Goal: Task Accomplishment & Management: Manage account settings

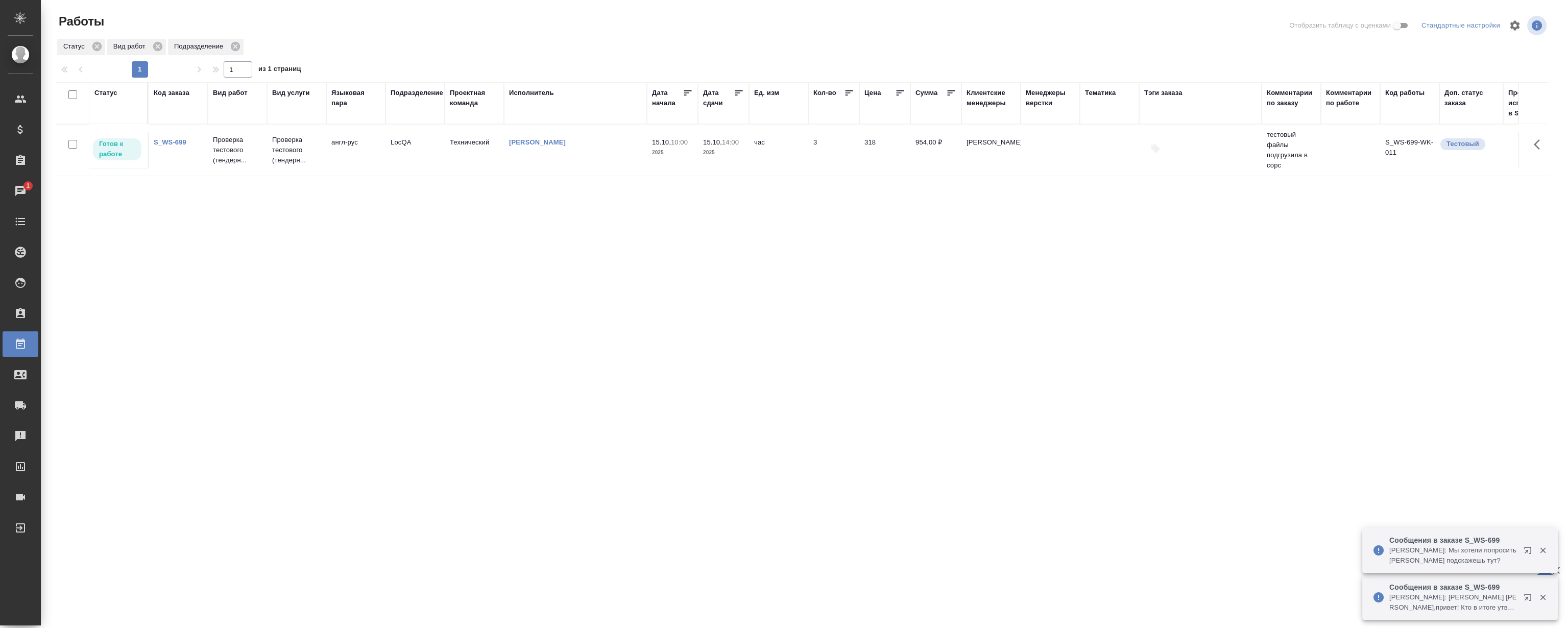
drag, startPoint x: 0, startPoint y: 0, endPoint x: 1531, endPoint y: 595, distance: 1642.6
click at [1531, 595] on icon "button" at bounding box center [1527, 597] width 7 height 7
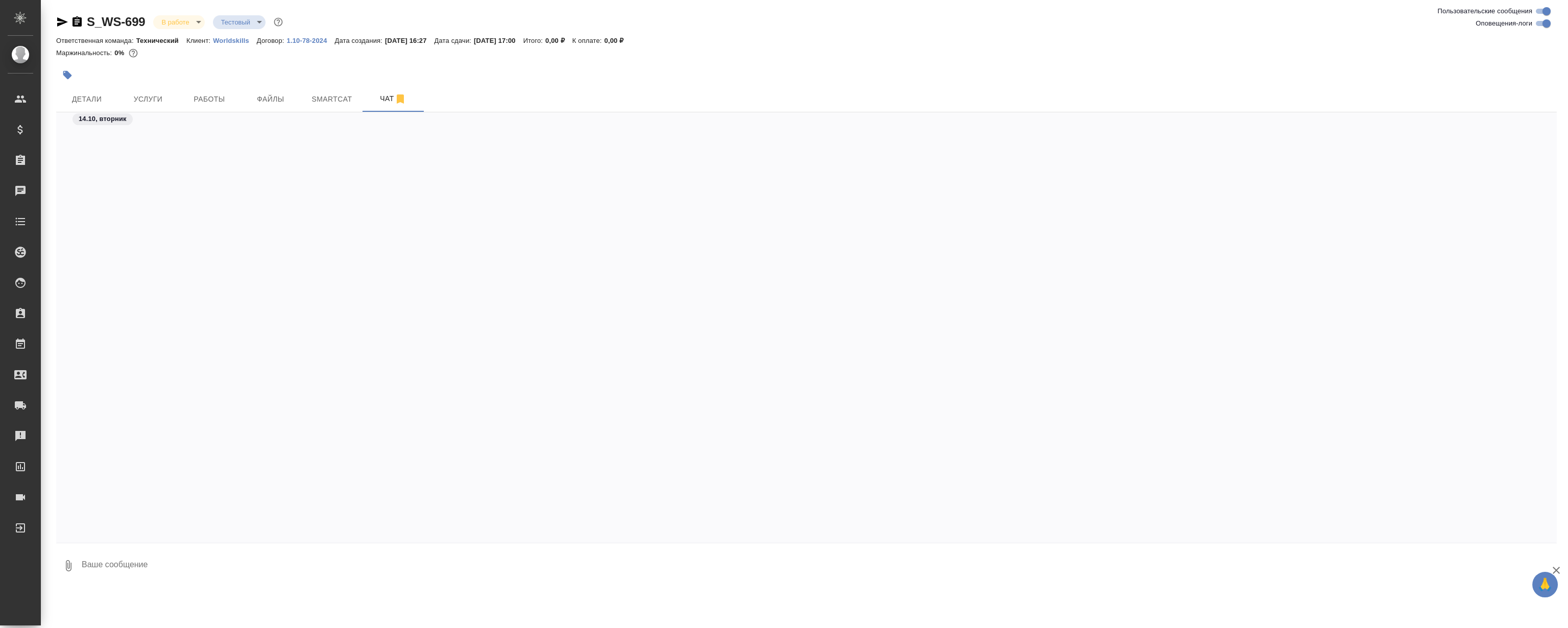
scroll to position [9503, 0]
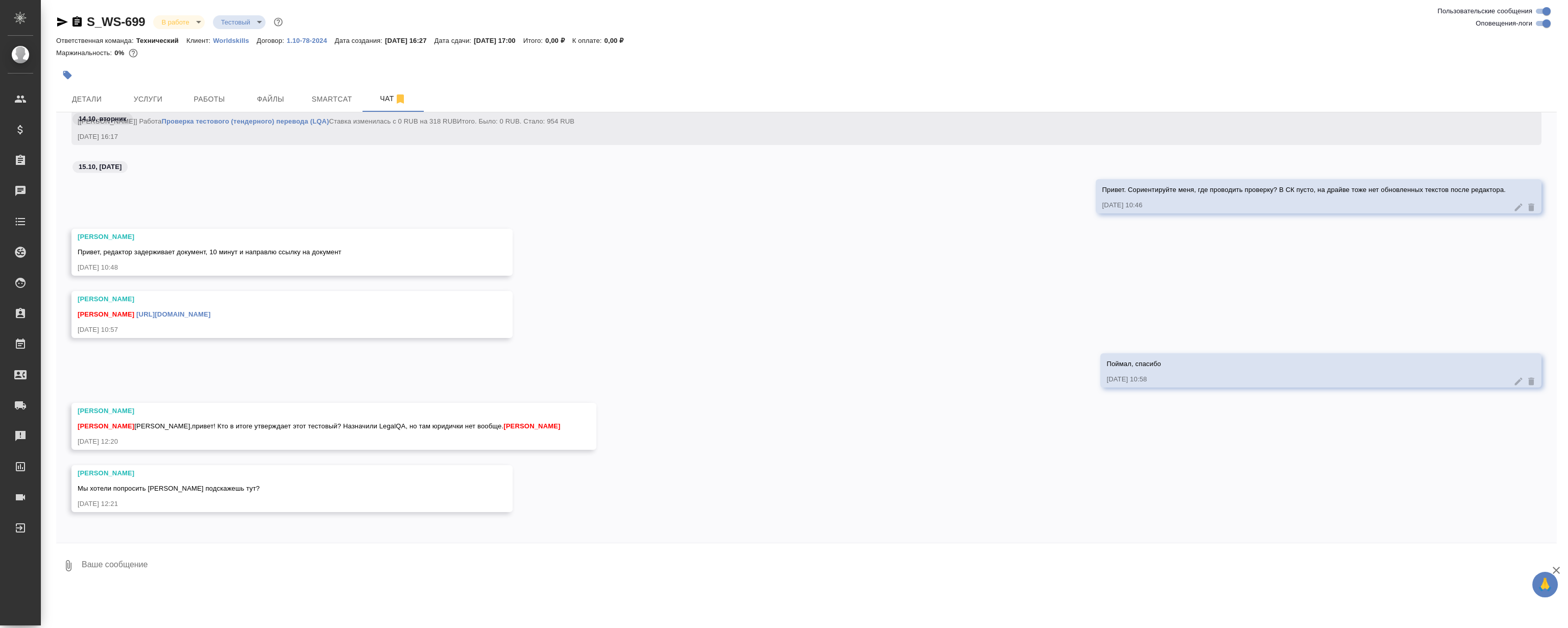
click at [763, 304] on div "Сергеева Анастасия Магеррамов Руслан https://drive.awatera.com/s/iRB2RBP38sfyBE…" at bounding box center [806, 322] width 1501 height 62
click at [753, 303] on div "Сергеева Анастасия Магеррамов Руслан https://drive.awatera.com/s/iRB2RBP38sfyBE…" at bounding box center [806, 322] width 1501 height 62
click at [711, 291] on div "Сергеева Анастасия Магеррамов Руслан https://drive.awatera.com/s/iRB2RBP38sfyBE…" at bounding box center [806, 322] width 1501 height 62
click at [721, 264] on div "Сергеева Анастасия Привет, редактор задерживает документ, 10 минут и направлю с…" at bounding box center [806, 260] width 1501 height 62
click at [832, 245] on div "Сергеева Анастасия Привет, редактор задерживает документ, 10 минут и направлю с…" at bounding box center [806, 260] width 1501 height 62
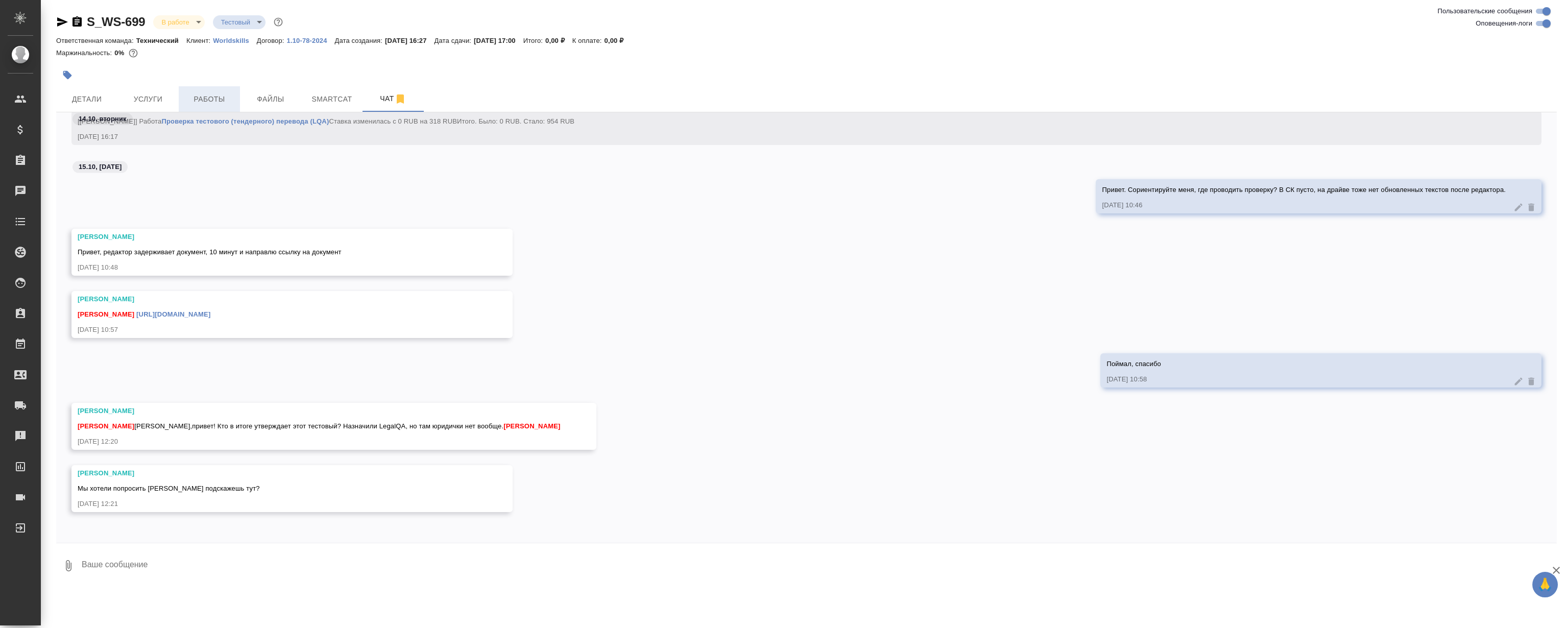
click at [214, 95] on span "Работы" at bounding box center [209, 99] width 49 height 13
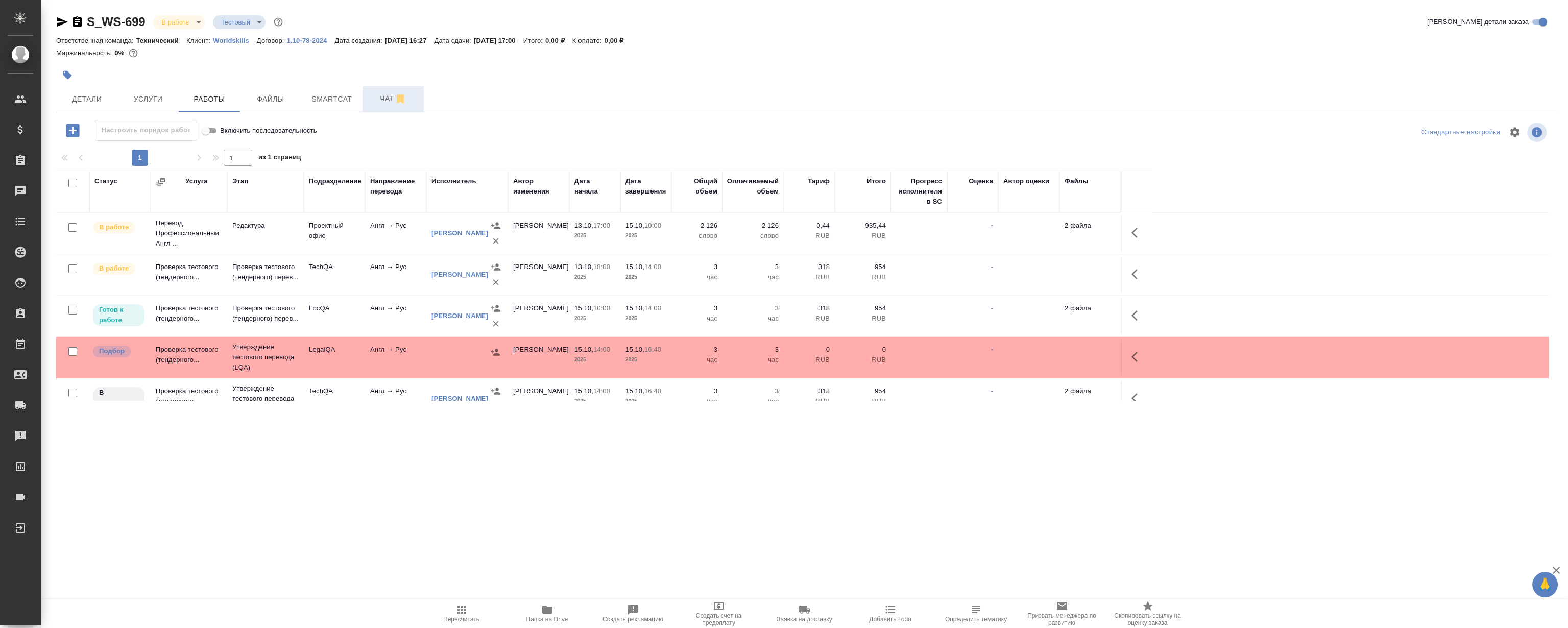
click at [373, 88] on button "Чат" at bounding box center [393, 99] width 61 height 26
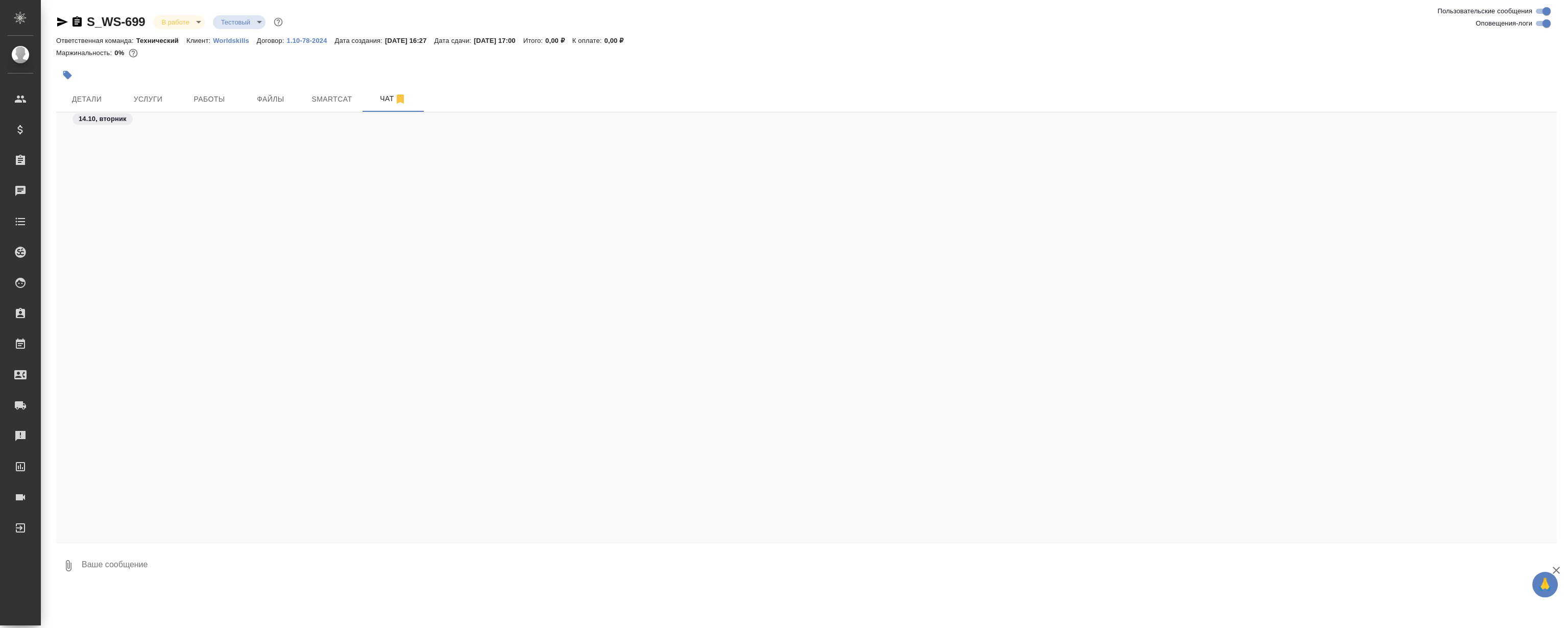
scroll to position [9104, 0]
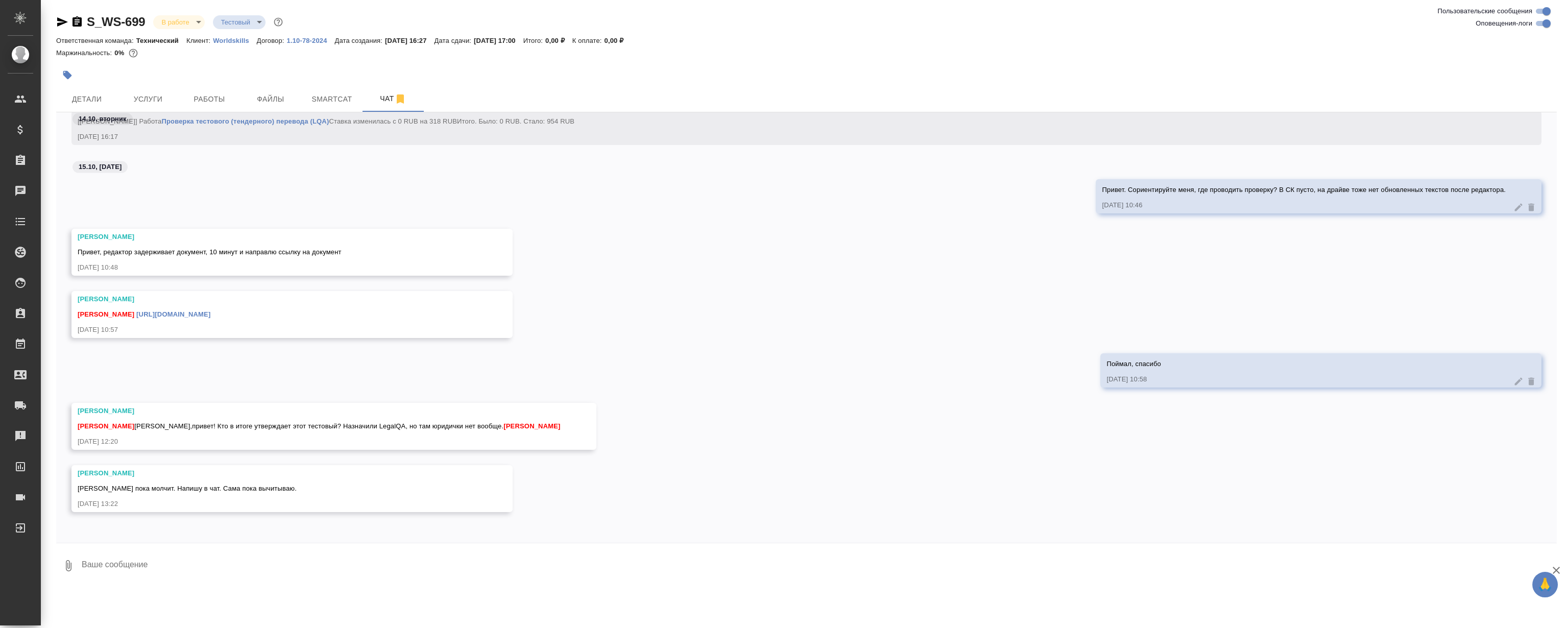
click at [648, 324] on div "Сергеева Анастасия Магеррамов Руслан https://drive.awatera.com/s/iRB2RBP38sfyBE…" at bounding box center [806, 322] width 1501 height 62
click at [88, 95] on span "Детали" at bounding box center [86, 99] width 49 height 13
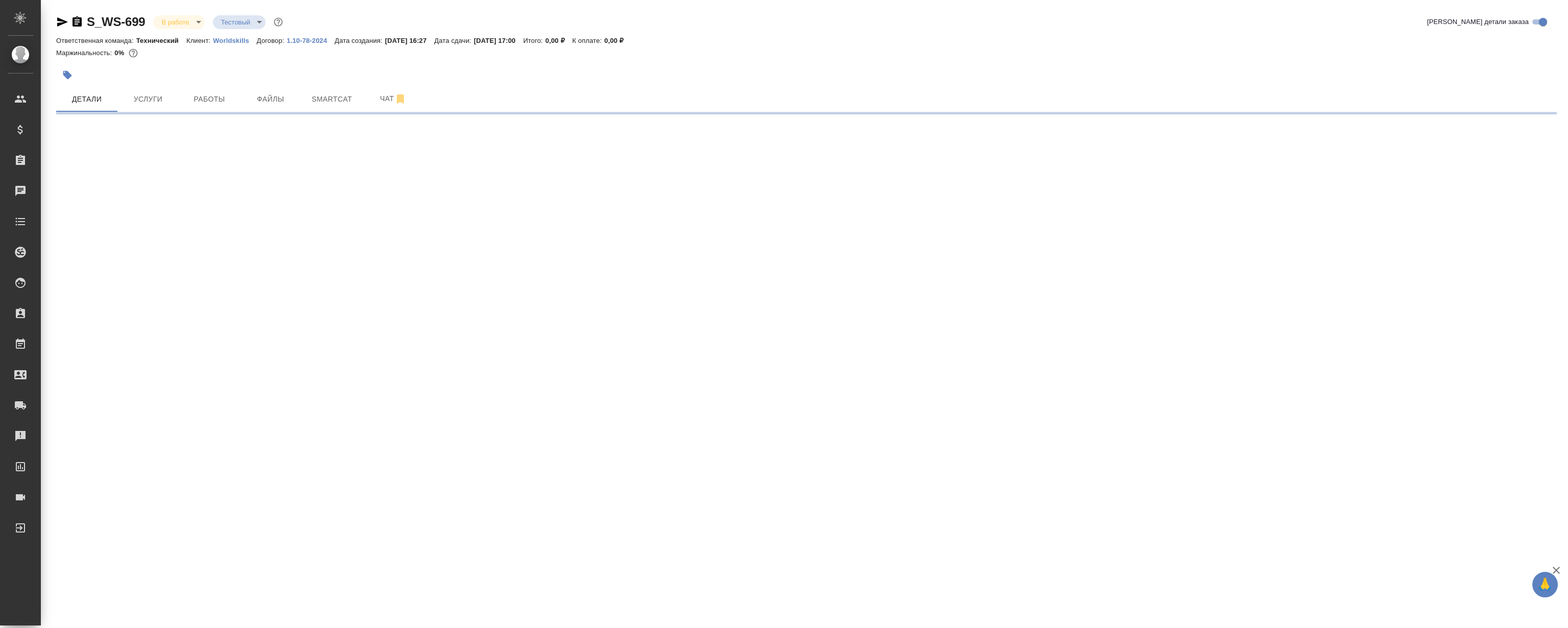
select select "RU"
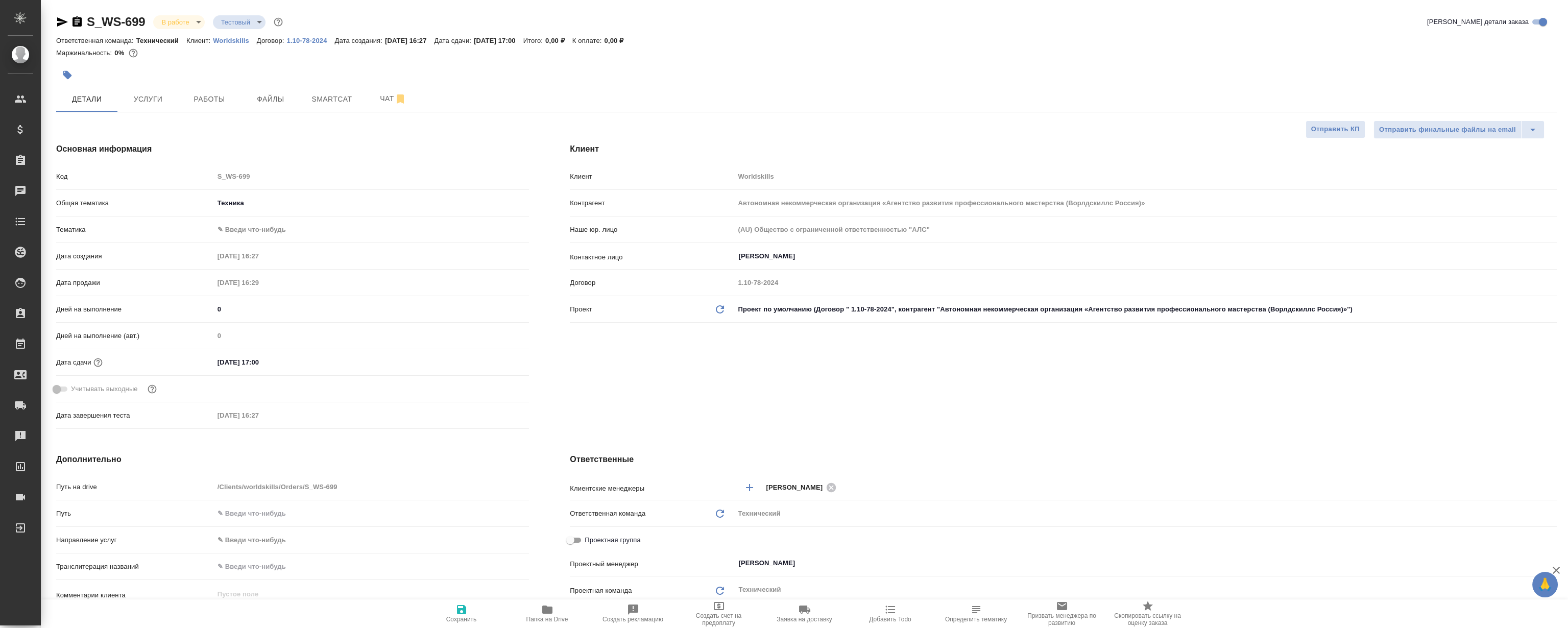
type textarea "x"
click at [199, 93] on span "Работы" at bounding box center [209, 99] width 49 height 13
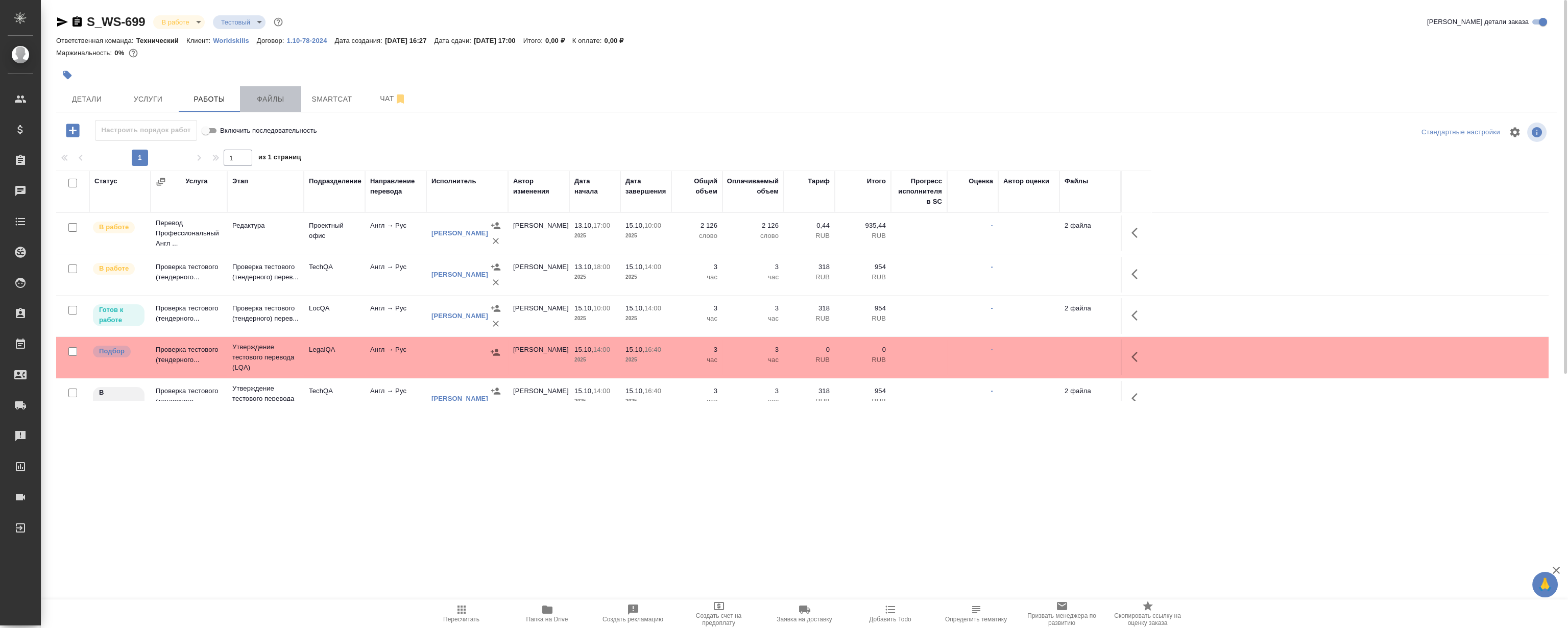
click at [272, 90] on button "Файлы" at bounding box center [270, 99] width 61 height 26
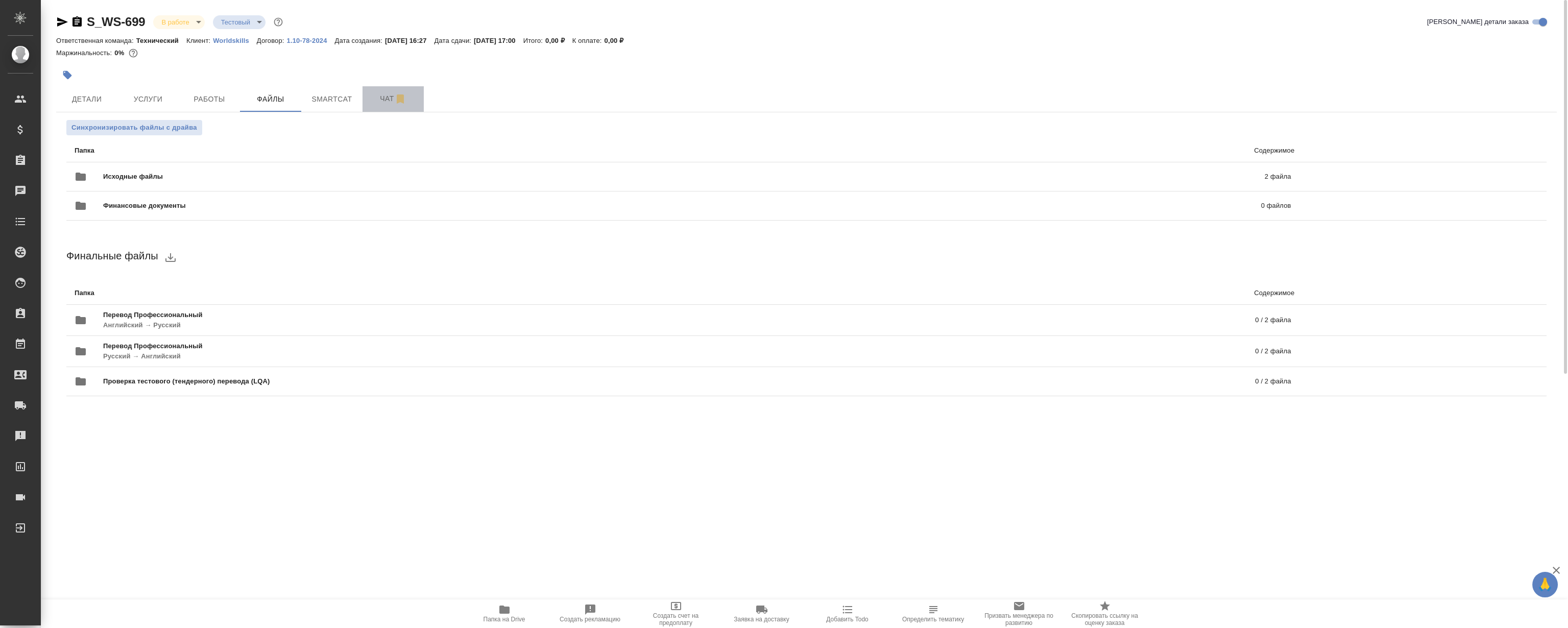
click at [390, 90] on button "Чат" at bounding box center [393, 99] width 61 height 26
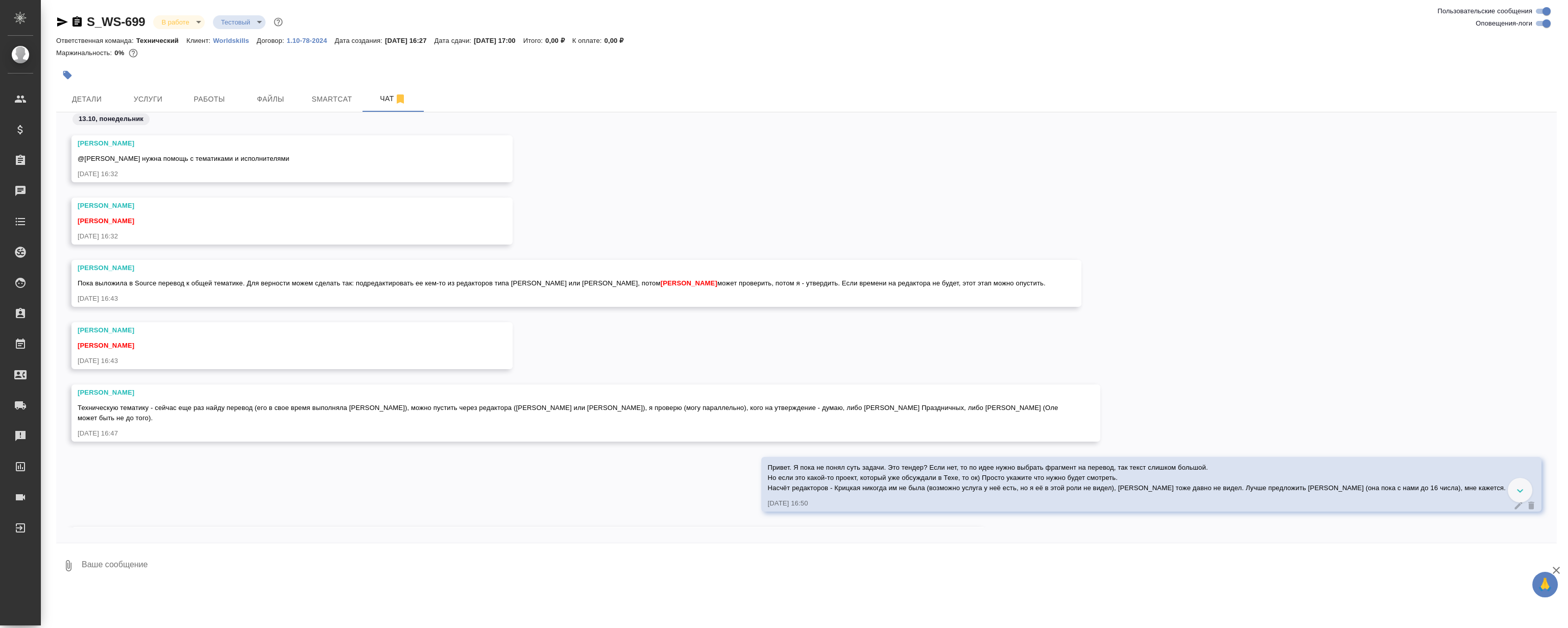
scroll to position [1865, 0]
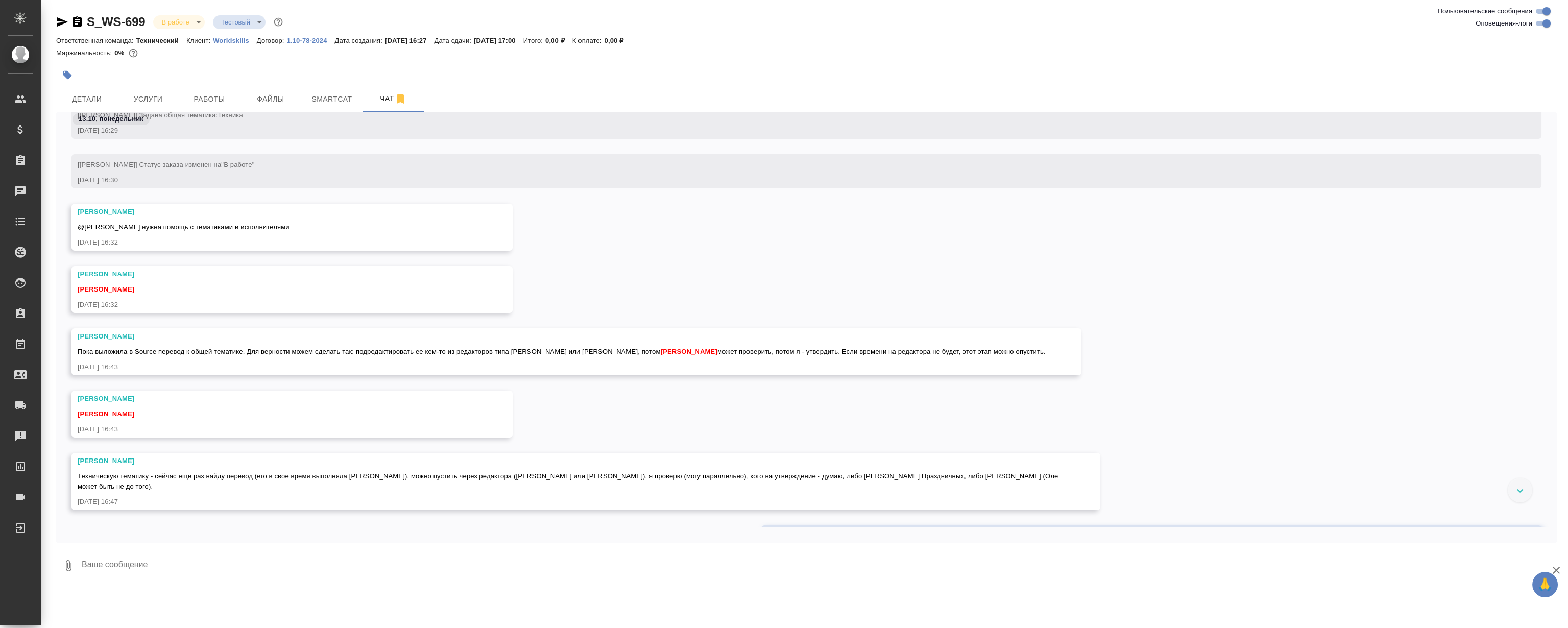
click at [620, 261] on div "Сергеева Анастасия @Румянцева Дарья нужна помощь с тематиками и исполнителями 1…" at bounding box center [806, 235] width 1501 height 62
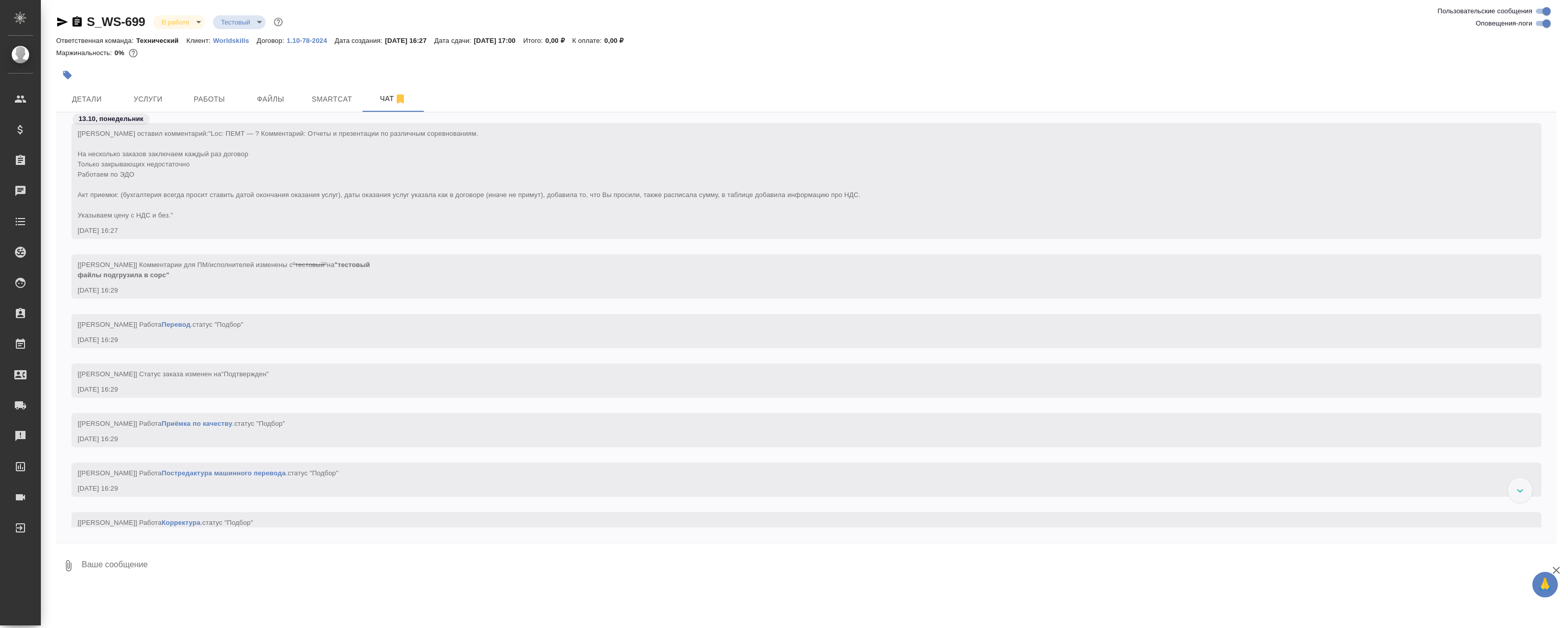
scroll to position [0, 0]
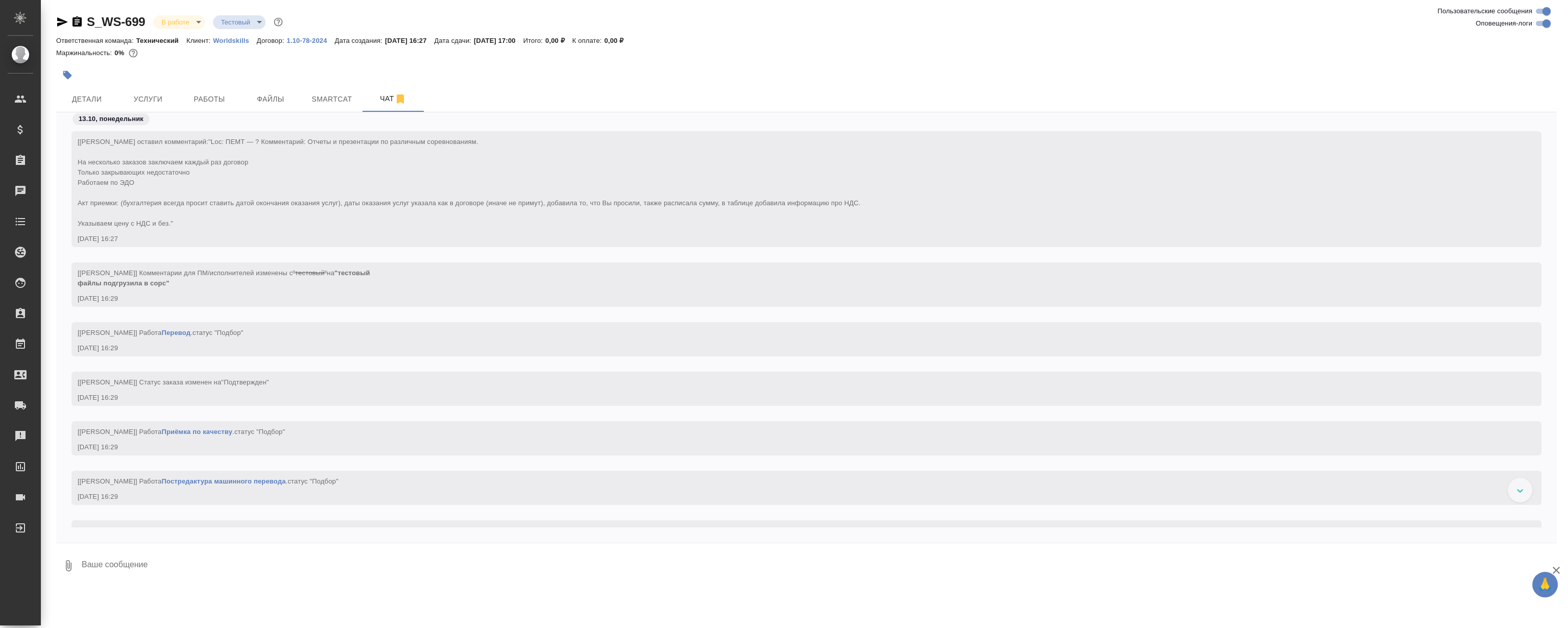
click at [1512, 490] on div at bounding box center [1520, 490] width 25 height 25
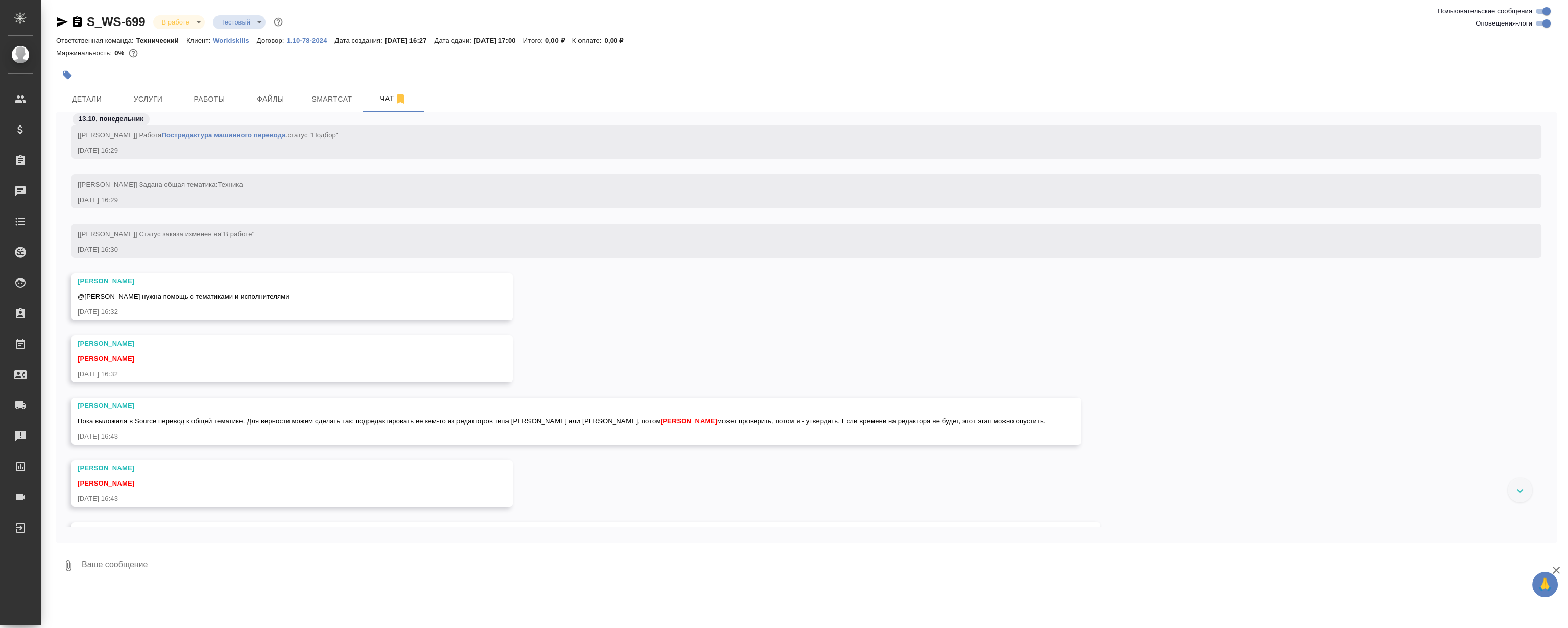
click at [501, 260] on div "[Сергеева Анастасия] Статус заказа изменен на "В работе" 13.10.25, 16:30" at bounding box center [806, 249] width 1501 height 50
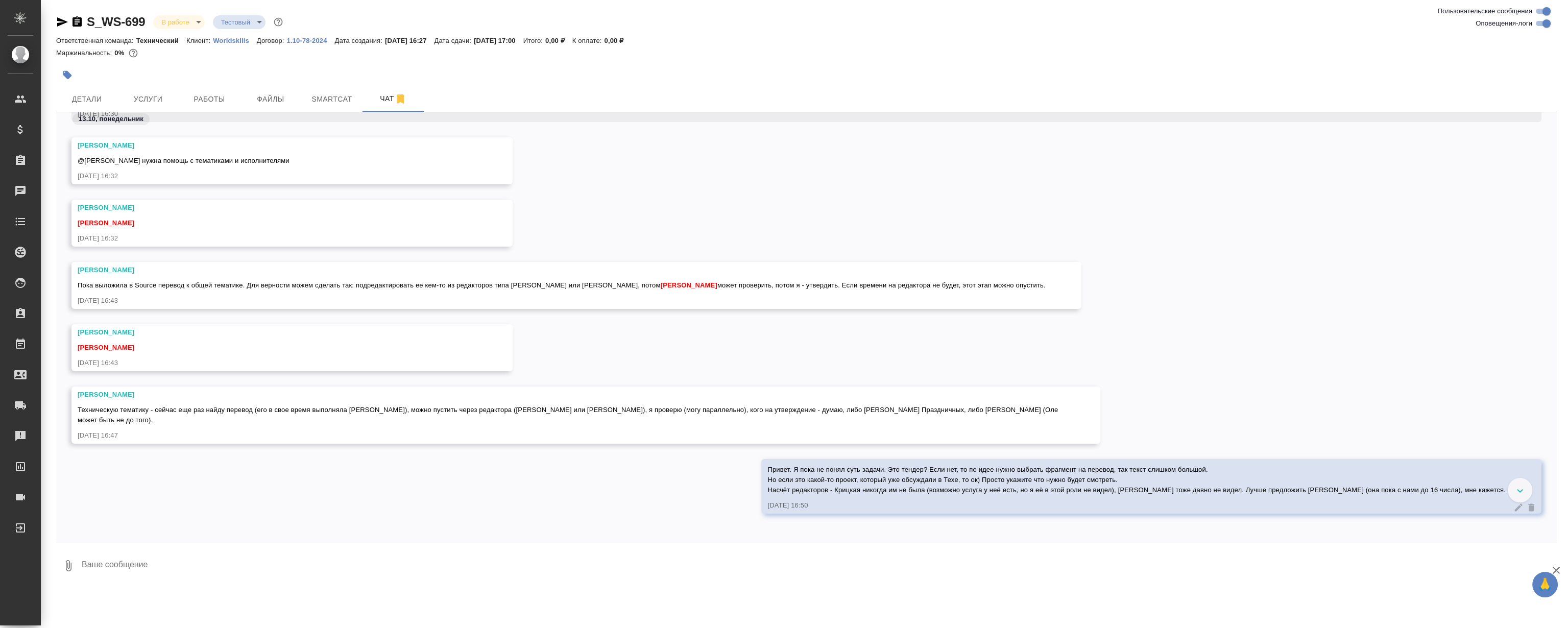
scroll to position [882, 0]
click at [590, 183] on div "Сергеева Анастасия @Румянцева Дарья нужна помощь с тематиками и исполнителями 1…" at bounding box center [806, 165] width 1501 height 62
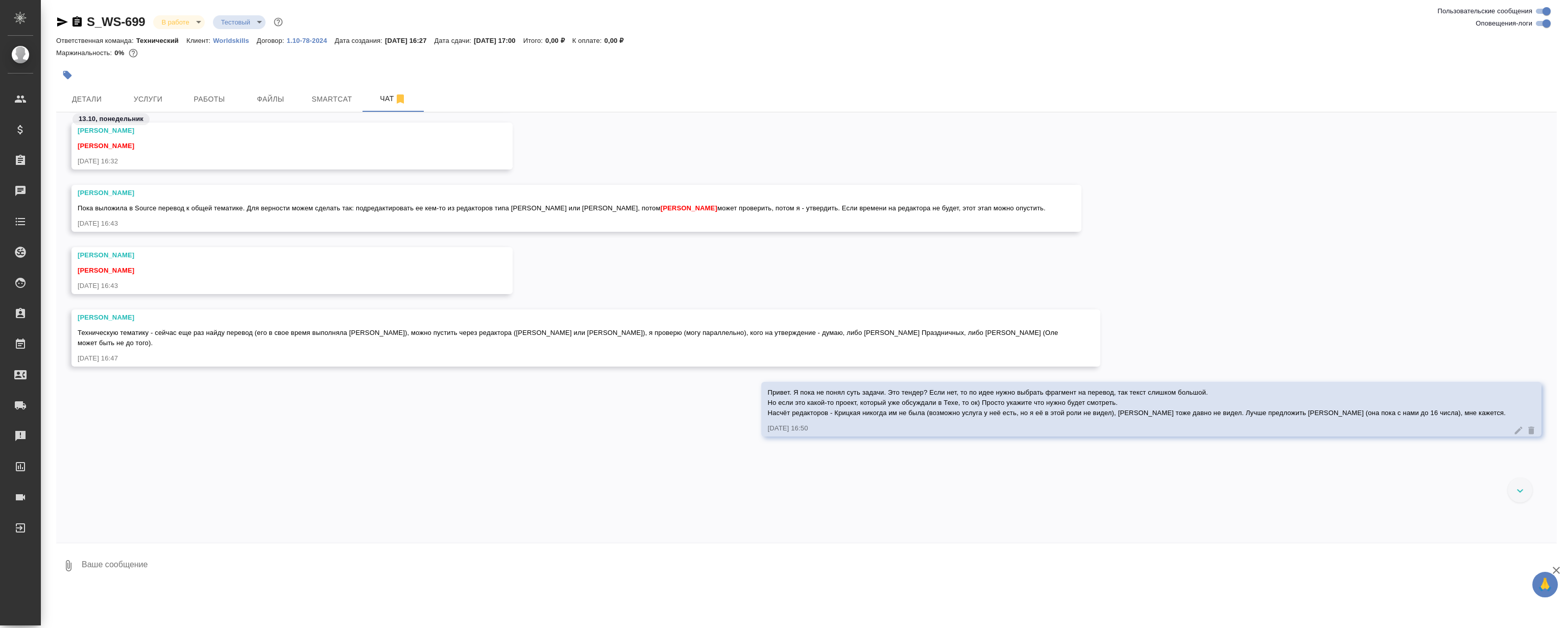
scroll to position [996, 0]
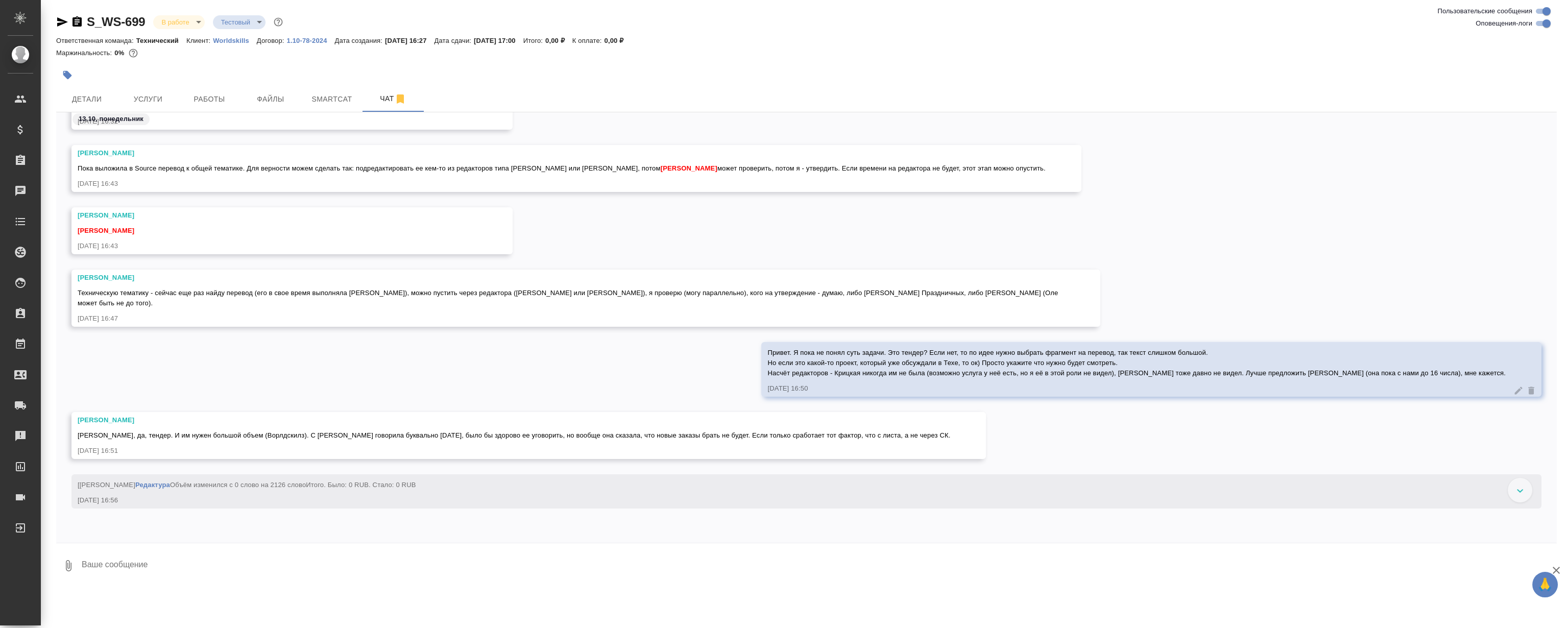
click at [606, 255] on div "Румянцева Дарья Сергеева Анастасия 13.10.25, 16:43" at bounding box center [806, 238] width 1501 height 62
click at [616, 225] on div "Румянцева Дарья Сергеева Анастасия 13.10.25, 16:43" at bounding box center [806, 238] width 1501 height 62
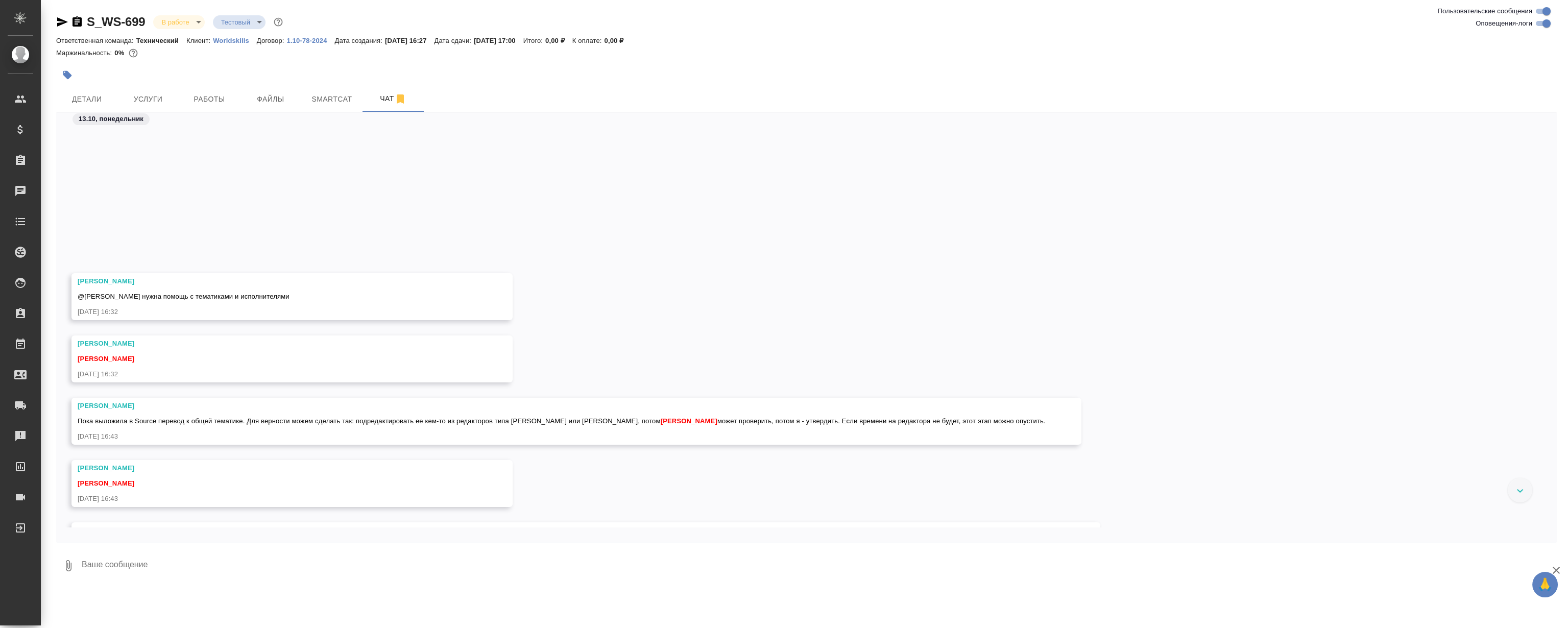
scroll to position [717, 0]
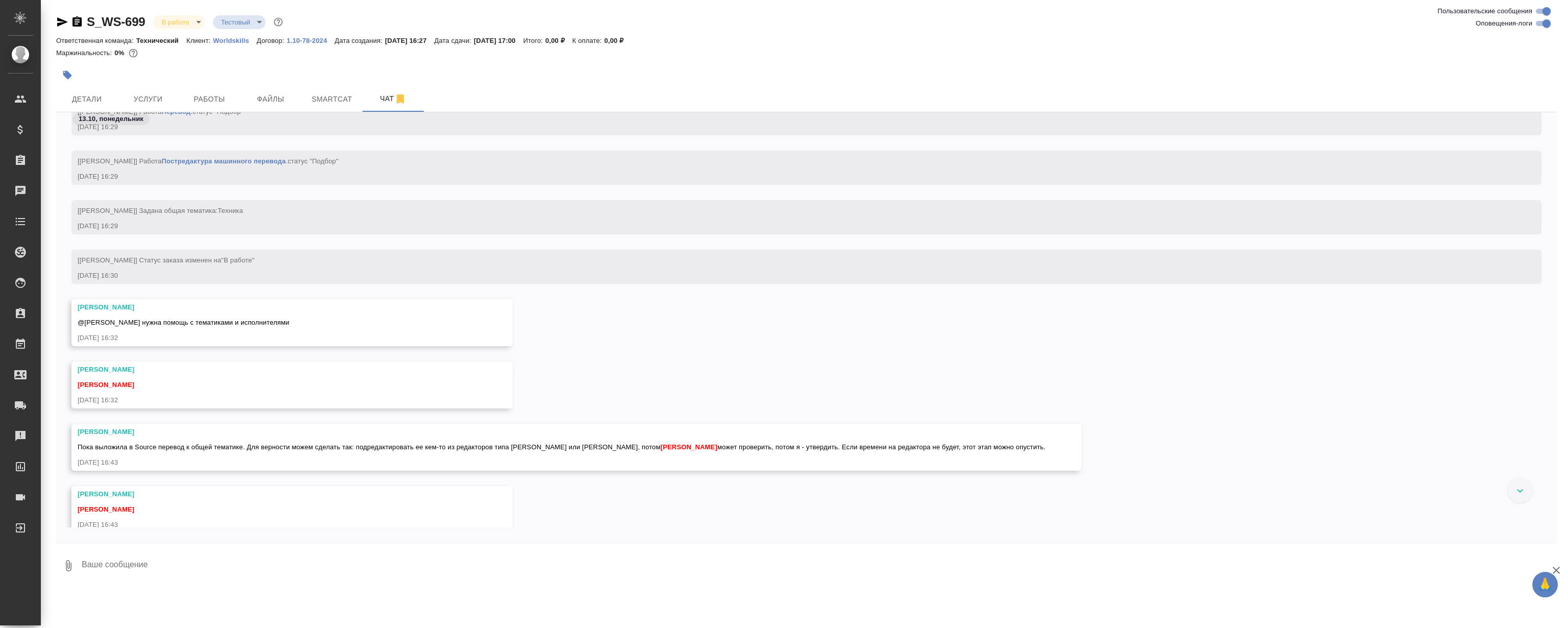
click at [616, 225] on div "13.10.25, 16:29" at bounding box center [791, 226] width 1428 height 10
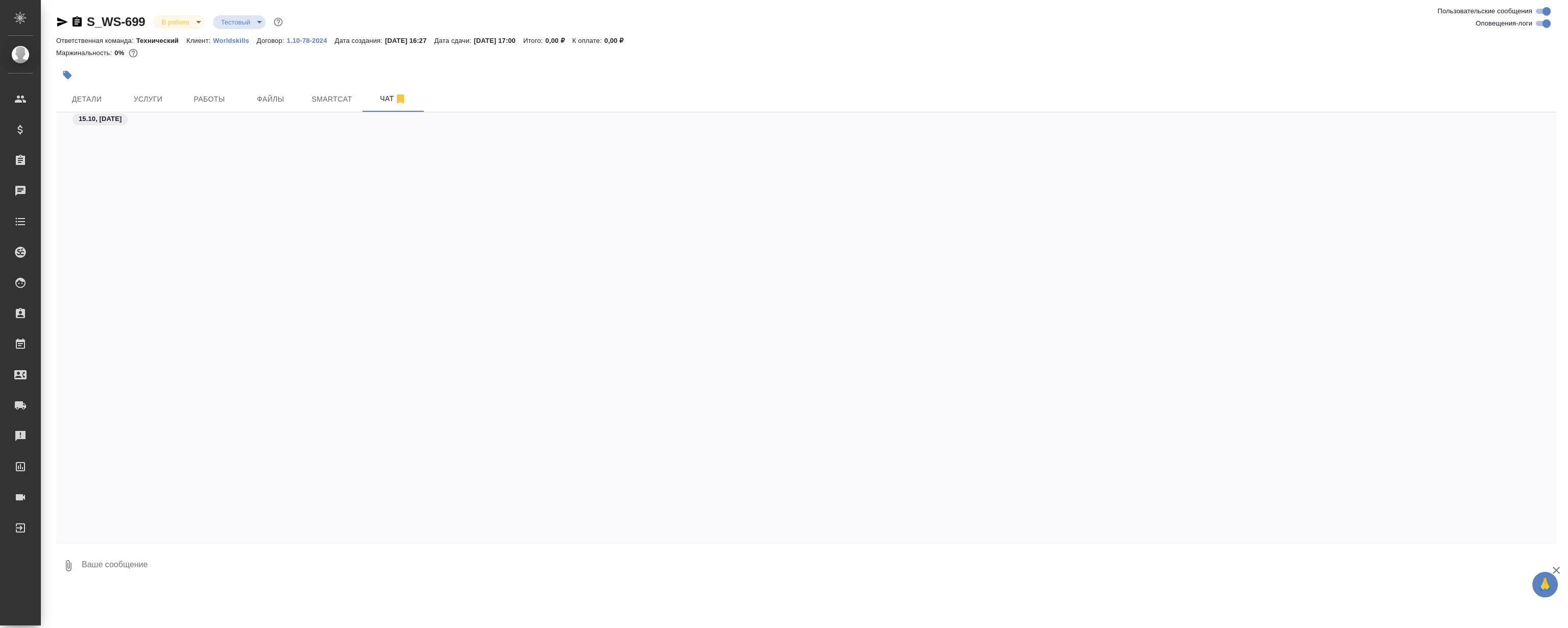
scroll to position [4015, 0]
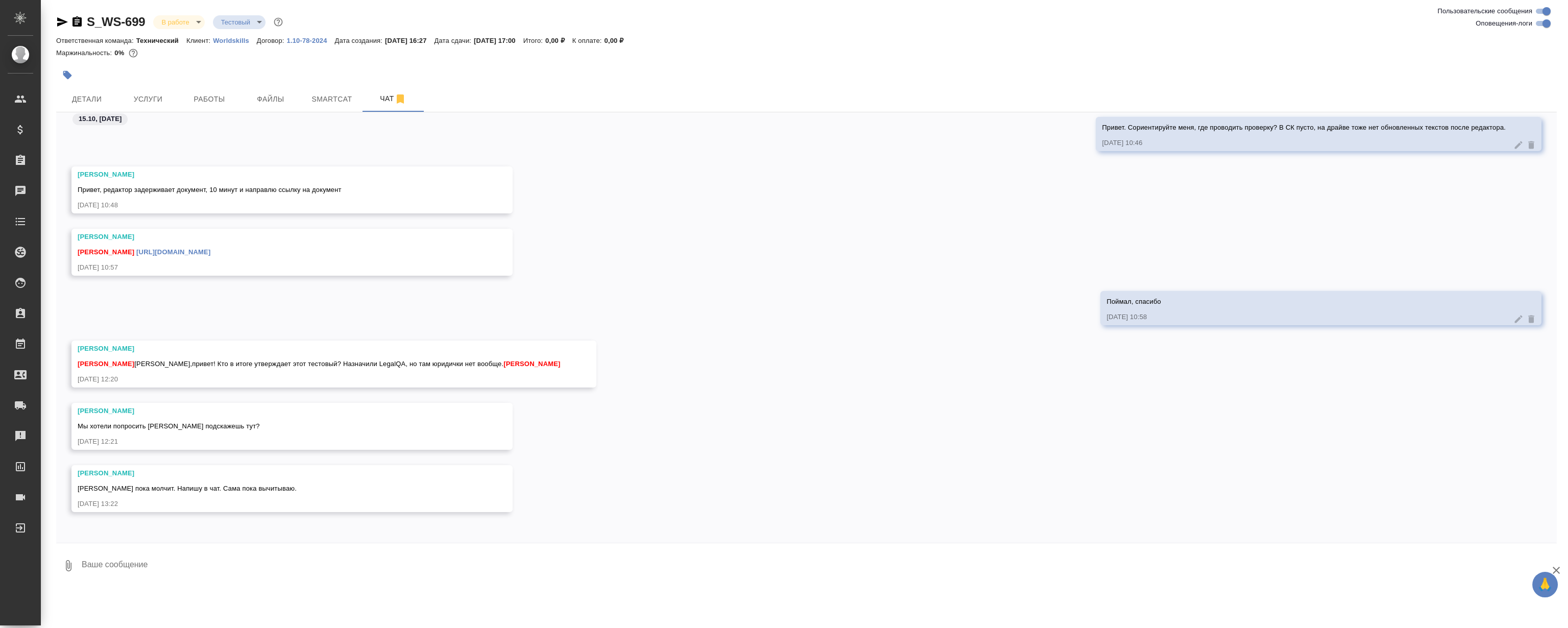
click at [659, 229] on div "Сергеева Анастасия Магеррамов Руслан https://drive.awatera.com/s/iRB2RBP38sfyBE…" at bounding box center [806, 260] width 1501 height 62
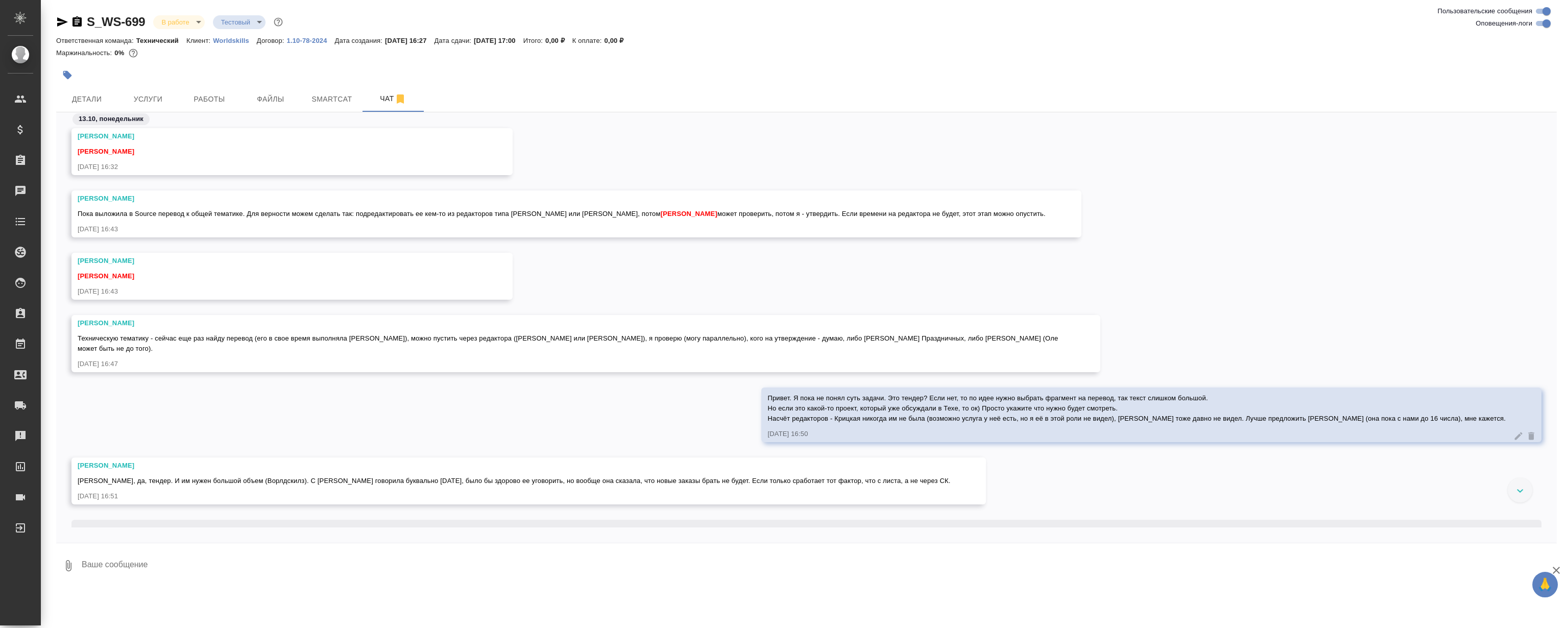
scroll to position [949, 0]
click at [726, 140] on div "Сергеева Анастасия Румянцева Дарья 13.10.25, 16:32" at bounding box center [806, 160] width 1501 height 62
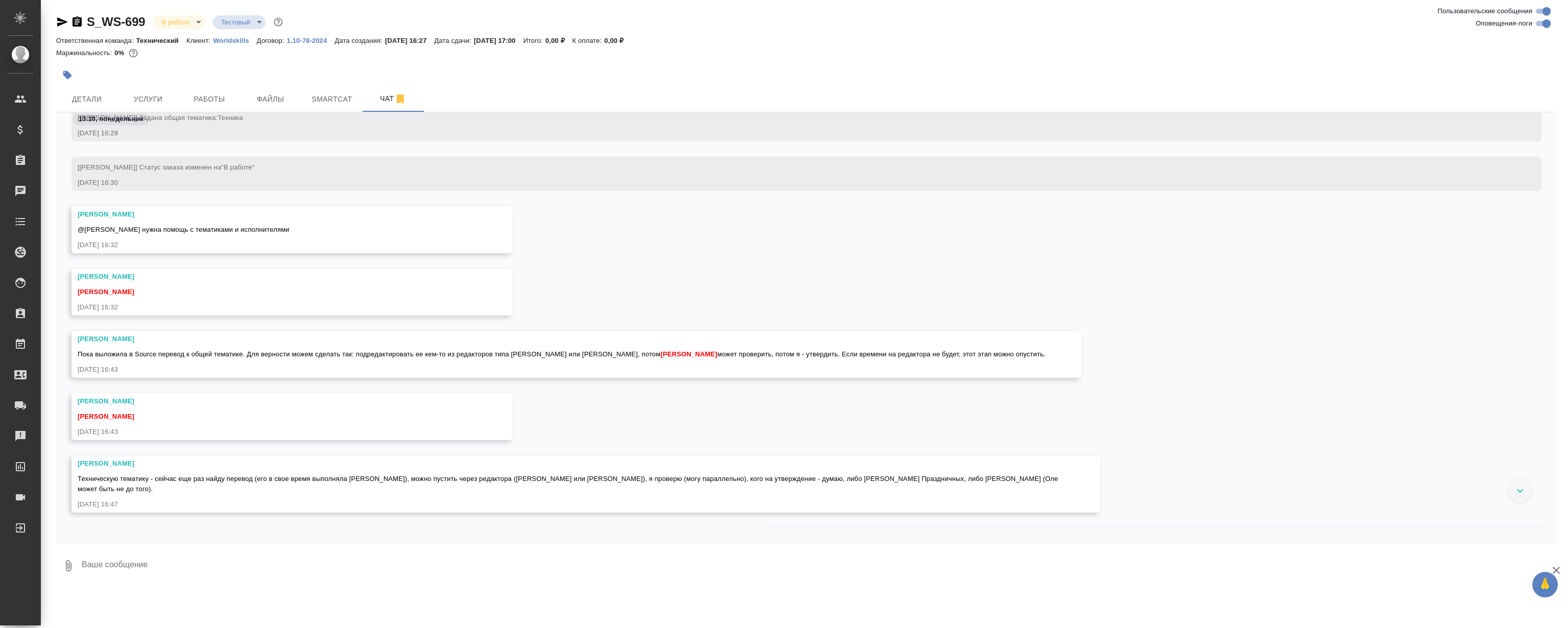
click at [676, 219] on div "Сергеева Анастасия @Румянцева Дарья нужна помощь с тематиками и исполнителями 1…" at bounding box center [806, 237] width 1501 height 62
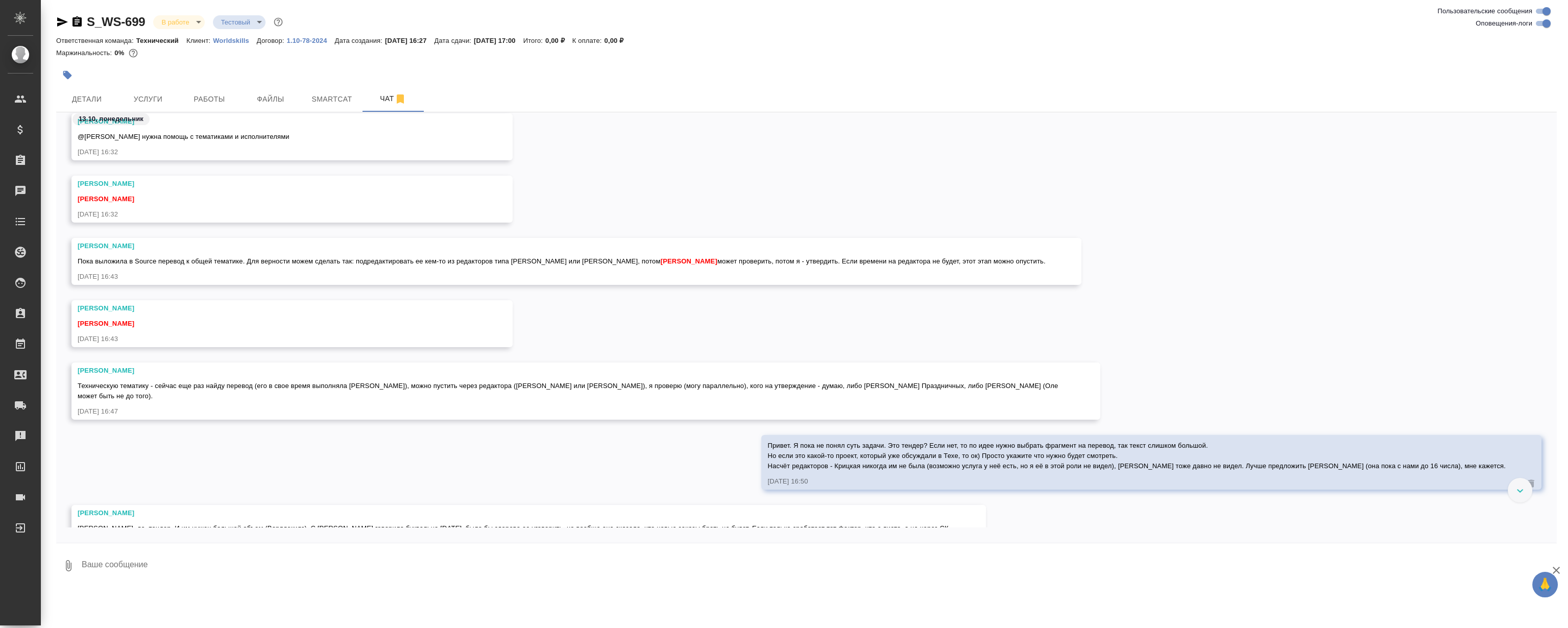
click at [630, 167] on div "Сергеева Анастасия @Румянцева Дарья нужна помощь с тематиками и исполнителями 1…" at bounding box center [806, 144] width 1501 height 62
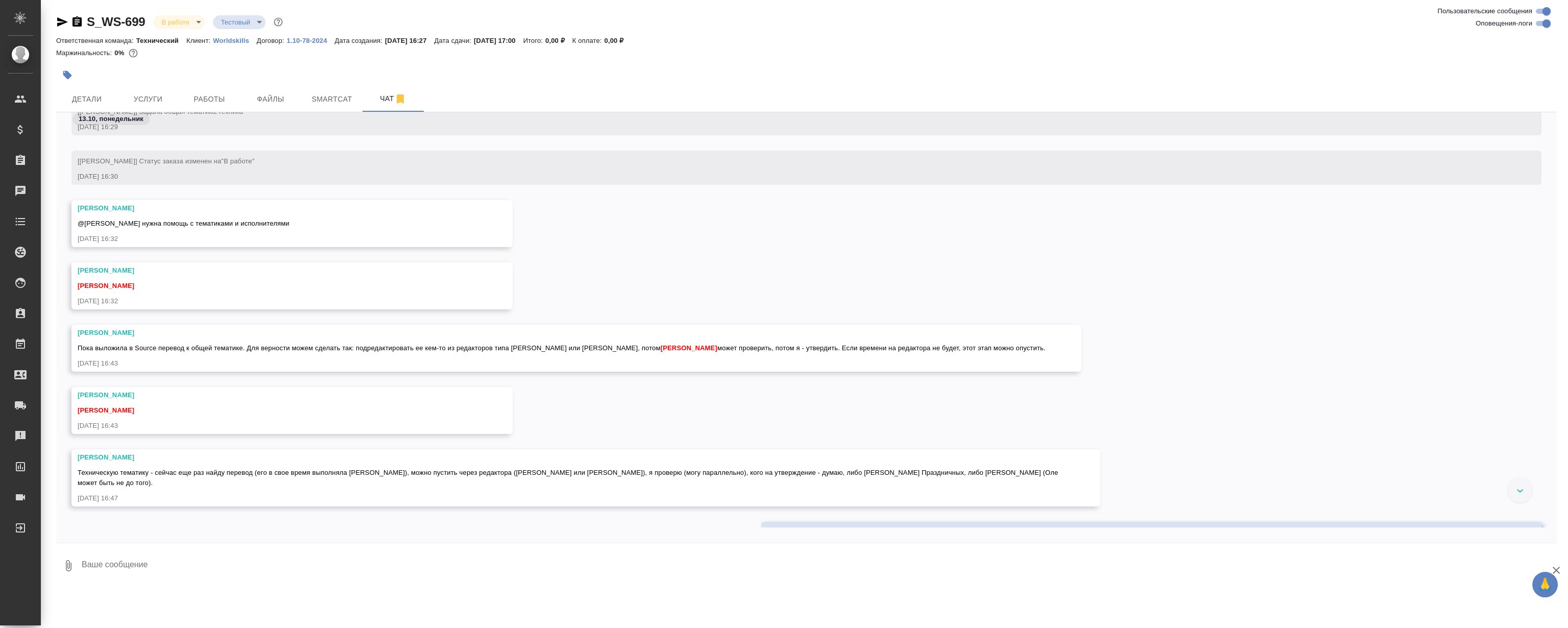
scroll to position [810, 0]
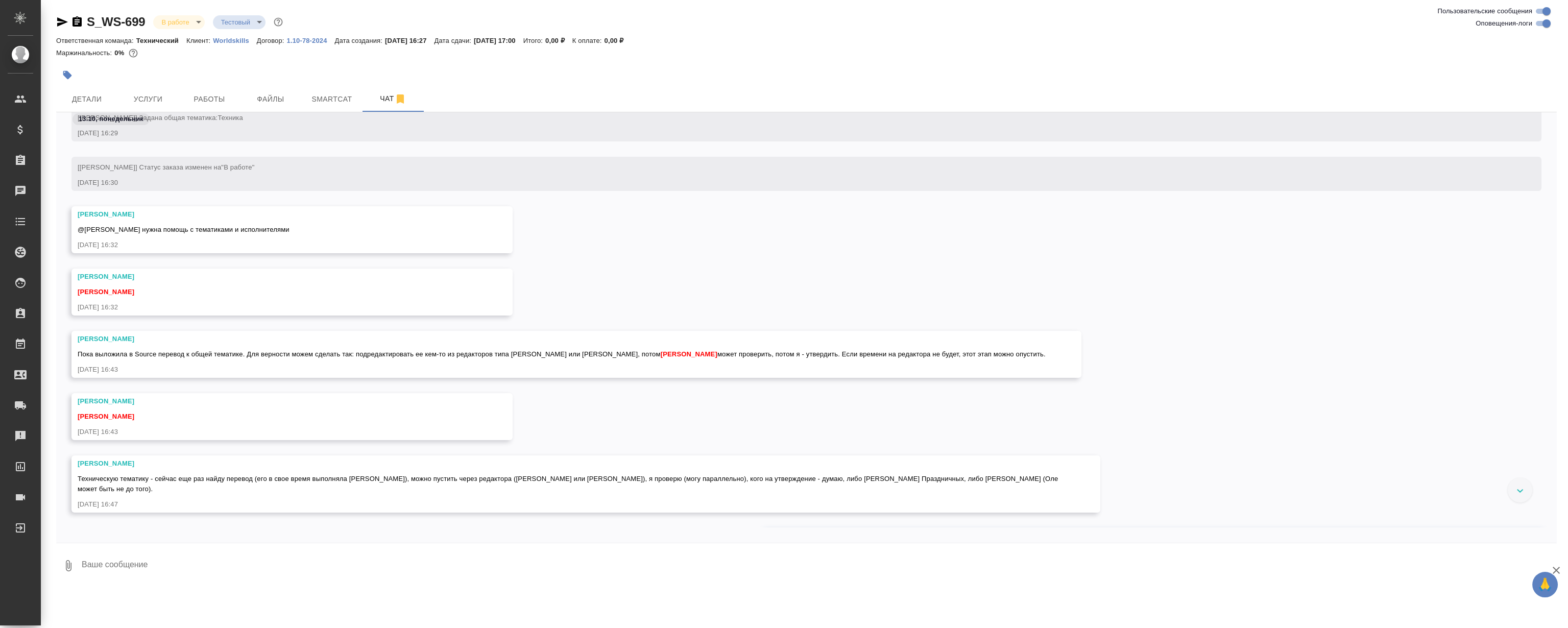
click at [227, 38] on p "Worldskills" at bounding box center [235, 41] width 44 height 8
click at [281, 107] on button "Файлы" at bounding box center [270, 99] width 61 height 26
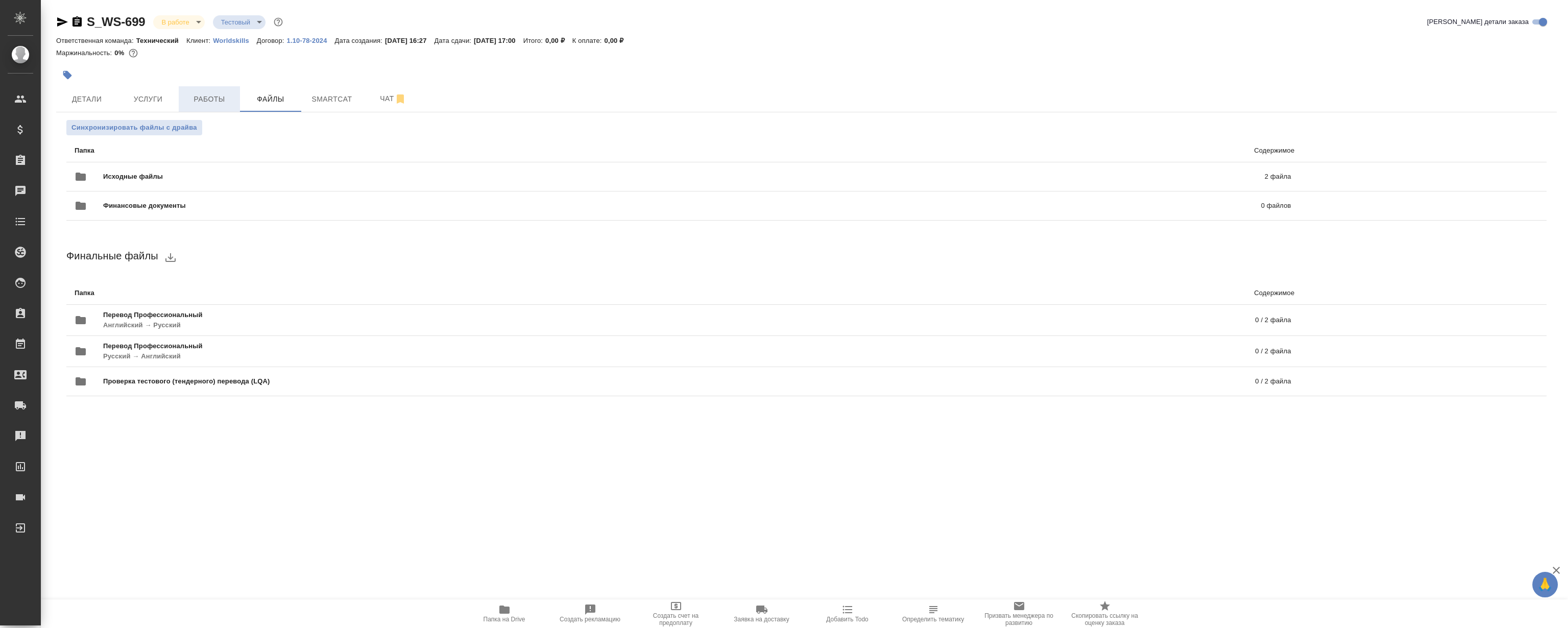
click at [221, 93] on span "Работы" at bounding box center [209, 99] width 49 height 13
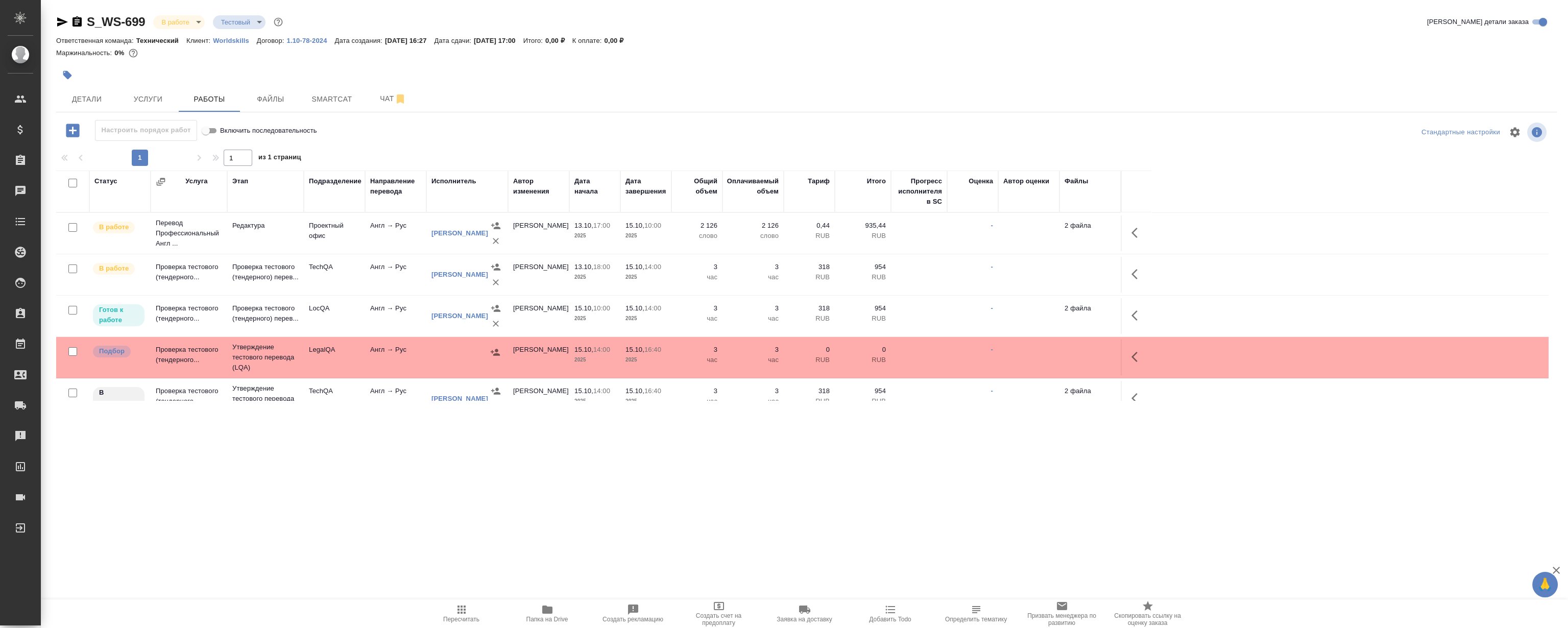
click at [176, 315] on td "Проверка тестового (тендерного..." at bounding box center [189, 316] width 77 height 36
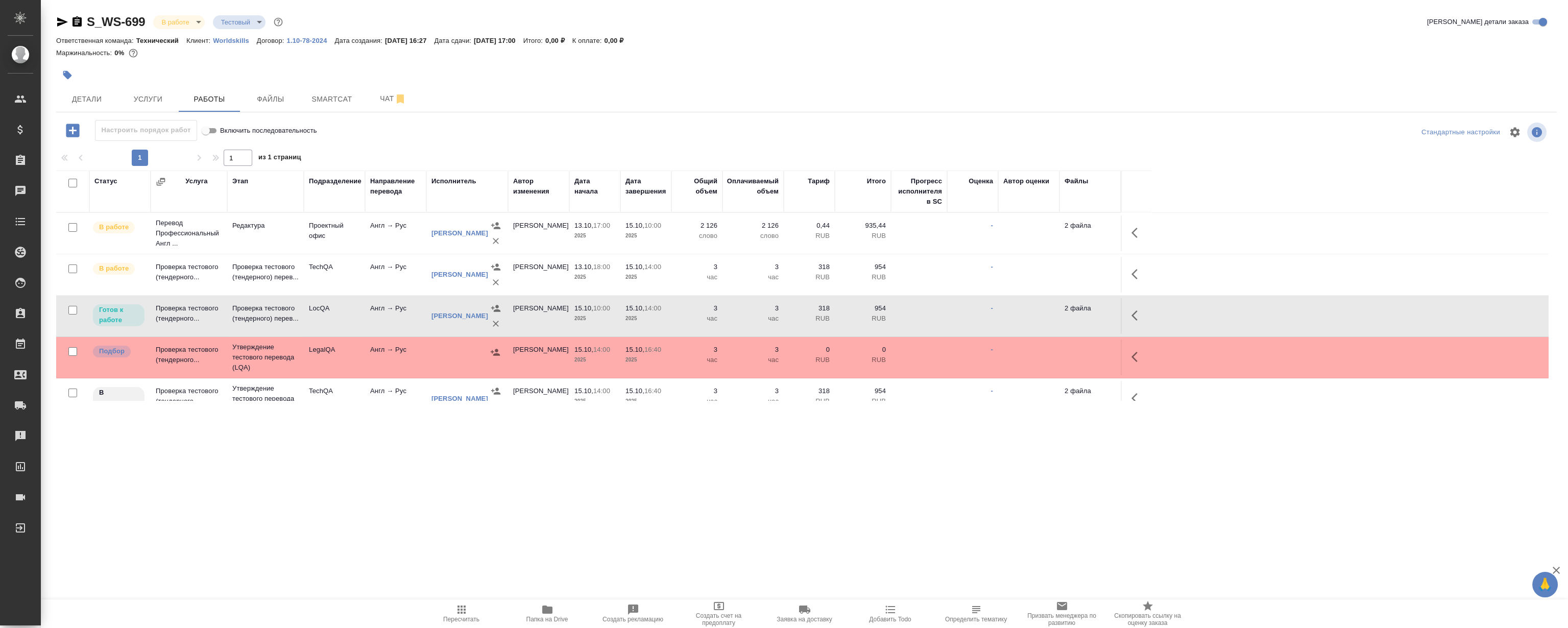
click at [176, 315] on td "Проверка тестового (тендерного..." at bounding box center [189, 316] width 77 height 36
click at [371, 107] on button "Чат" at bounding box center [393, 99] width 61 height 26
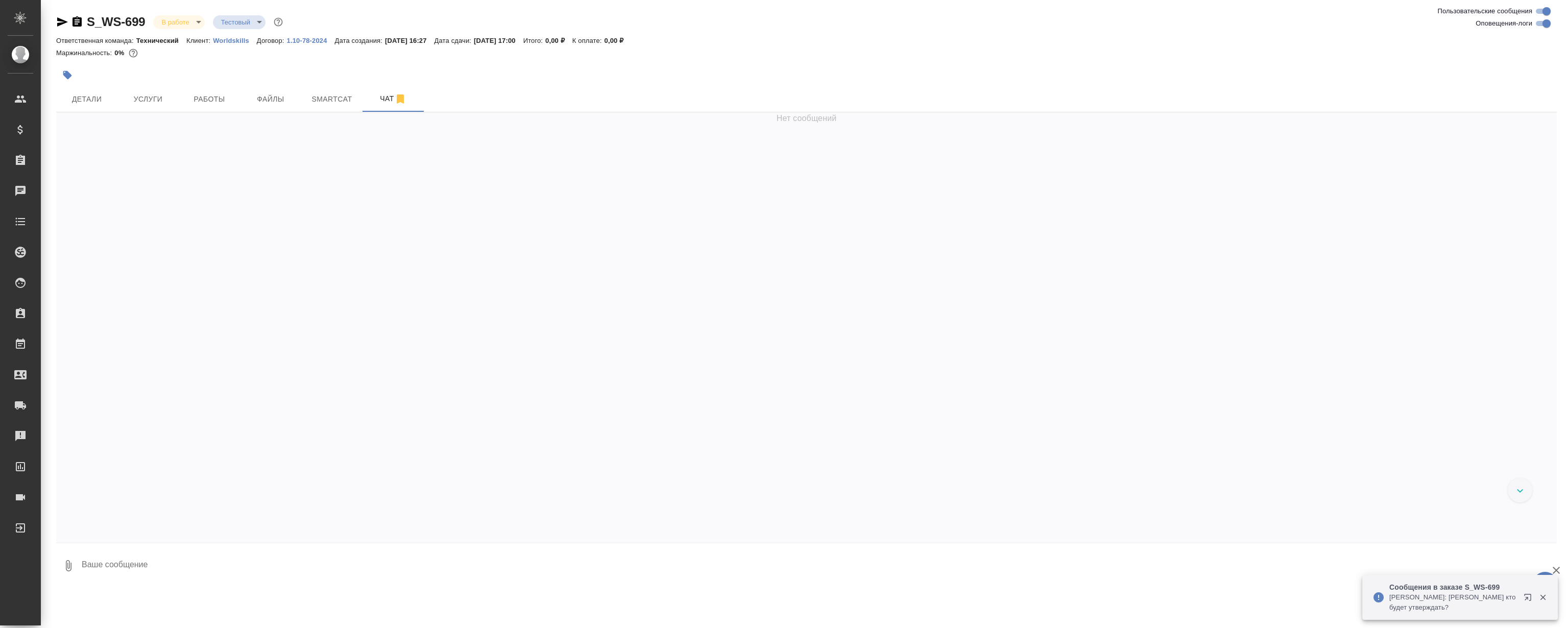
scroll to position [9781, 0]
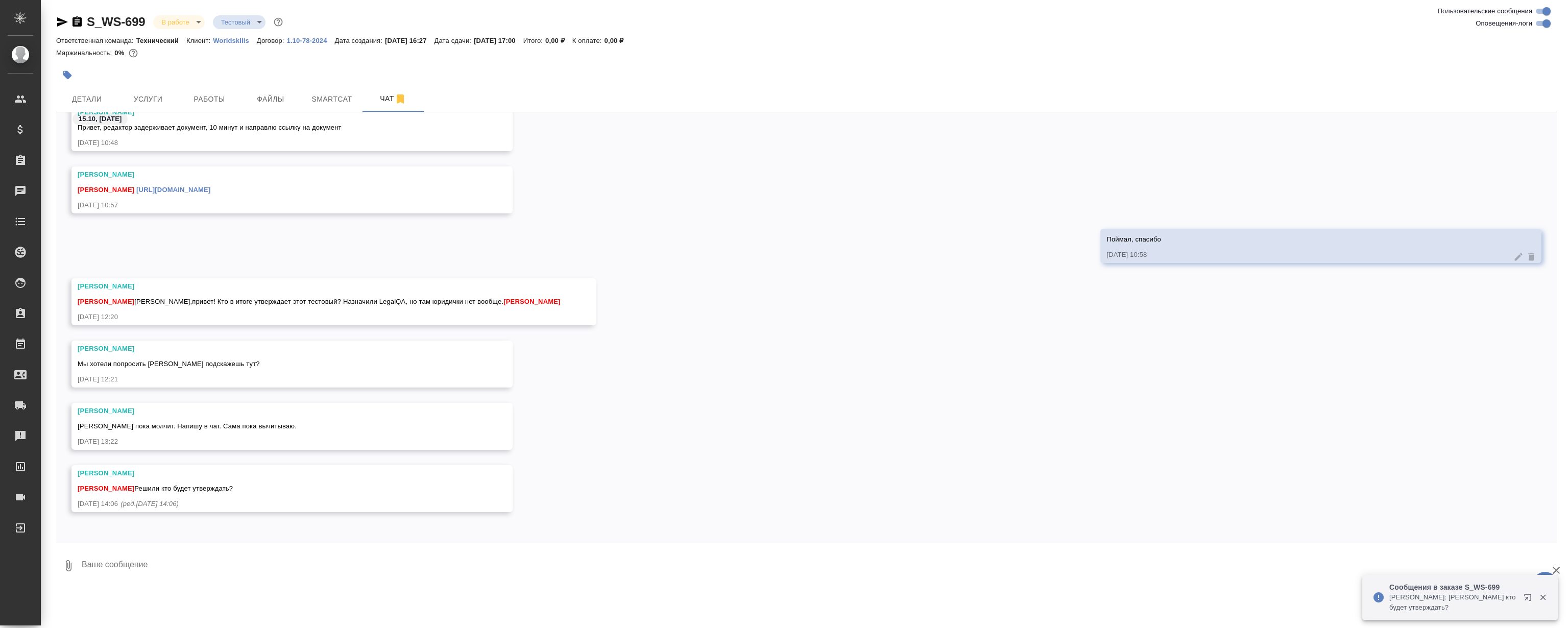
click at [382, 564] on textarea at bounding box center [818, 566] width 1476 height 35
type textarea """
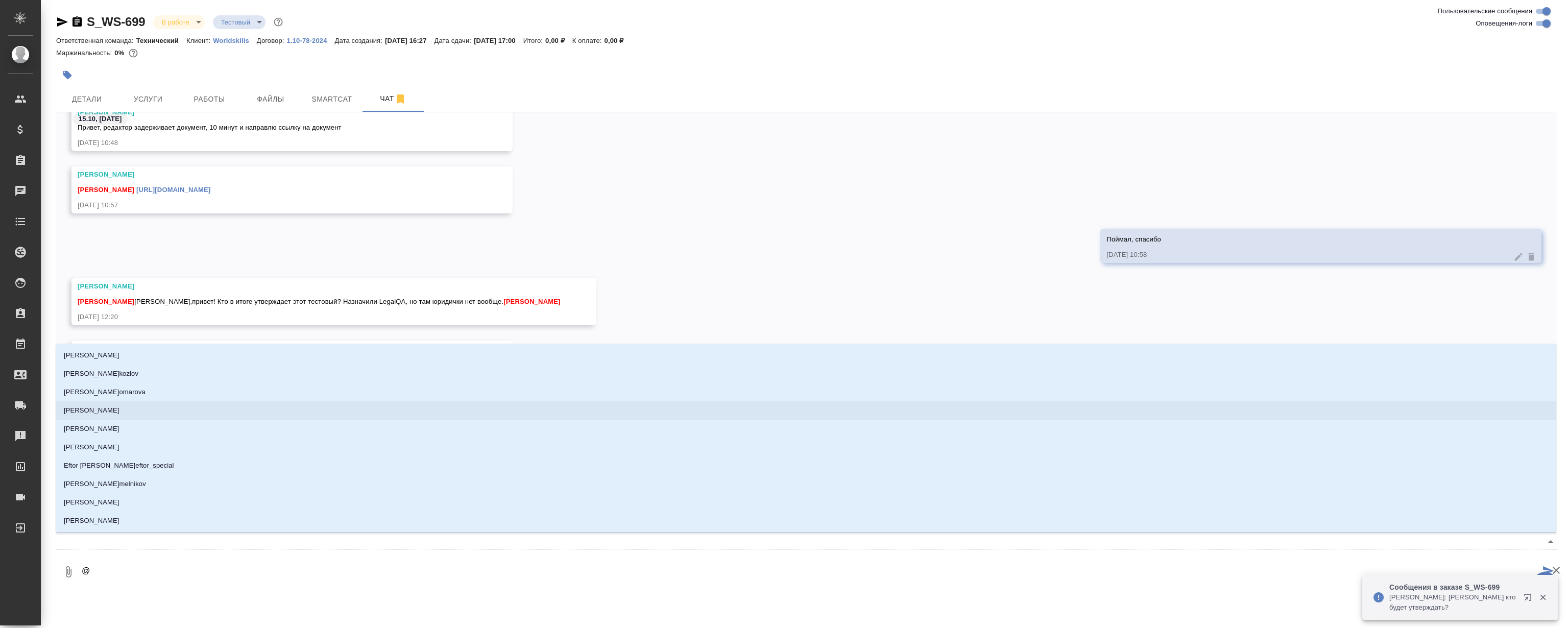
type textarea "@Р"
type input "Р"
type textarea "@Ру"
type input "Ру"
type textarea "@Рум"
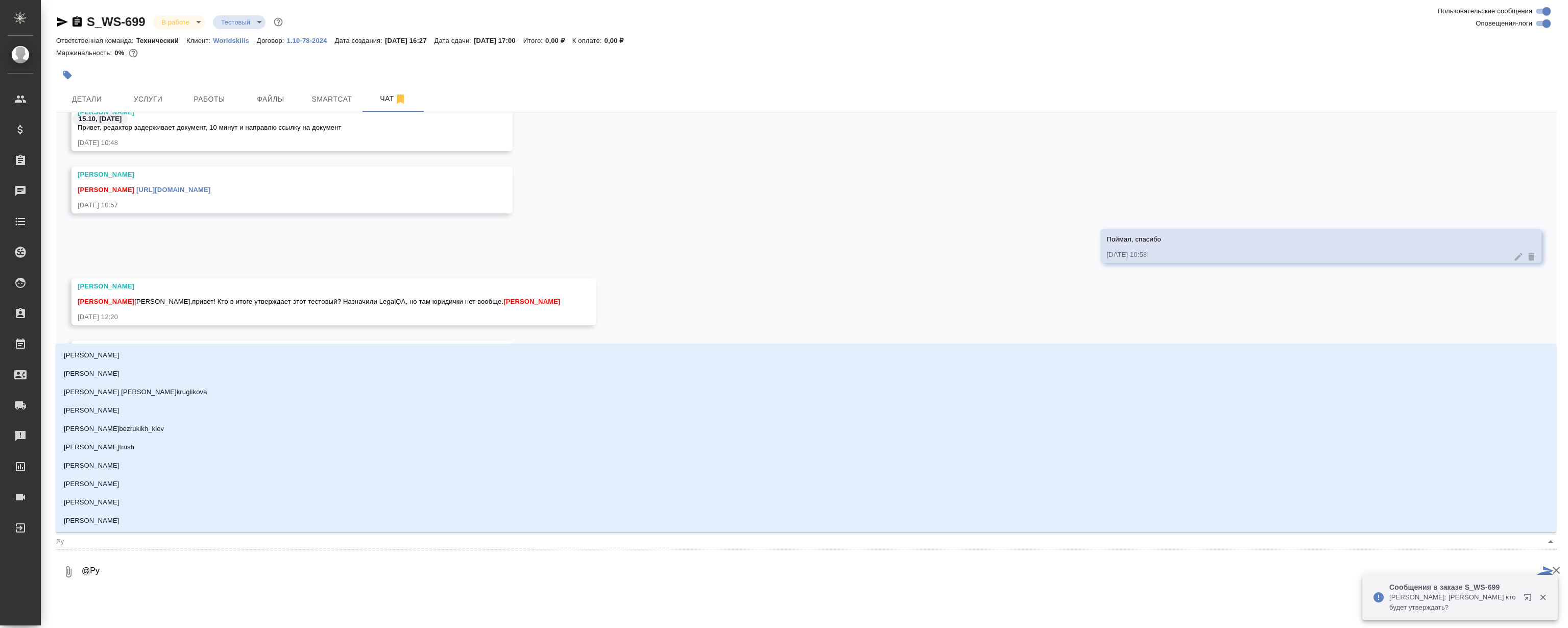
type input "Рум"
type textarea "@Румя"
type input "Румя"
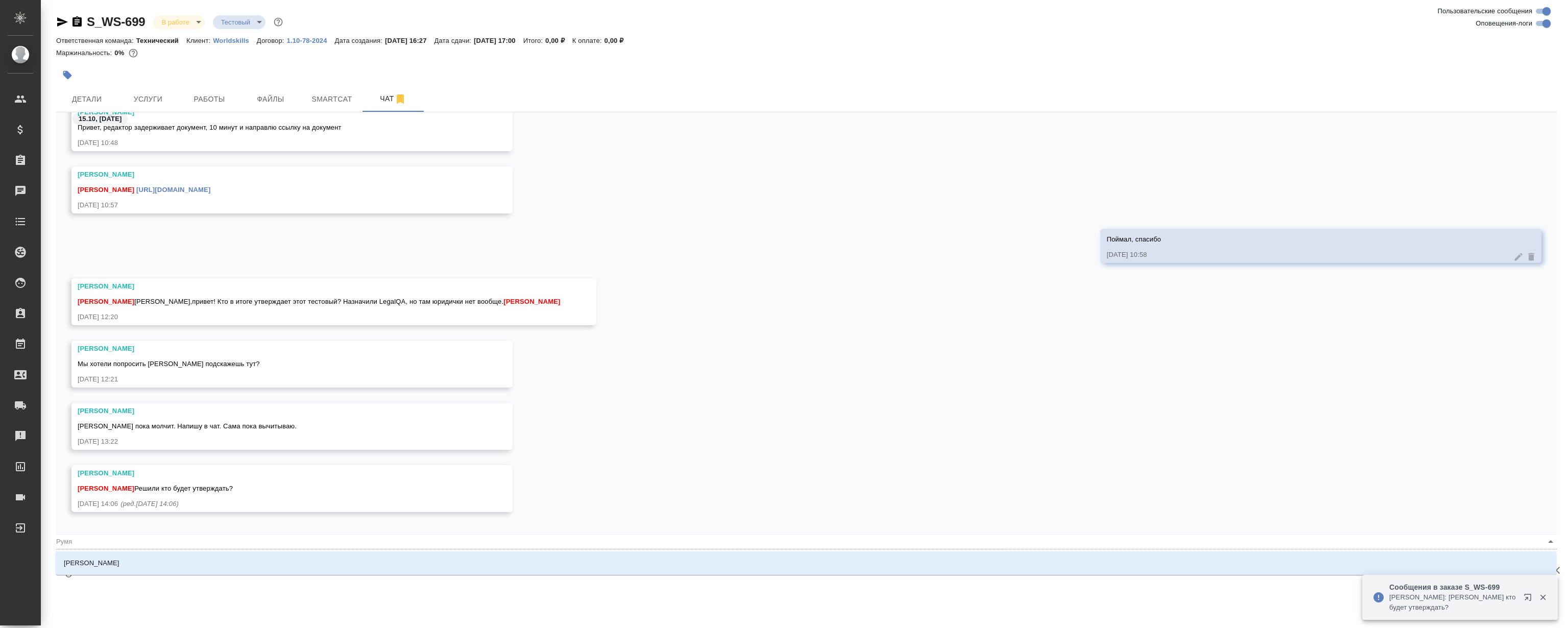
click at [549, 572] on ul "[PERSON_NAME]" at bounding box center [806, 571] width 1501 height 18
click at [554, 562] on li "[PERSON_NAME]" at bounding box center [806, 563] width 1501 height 18
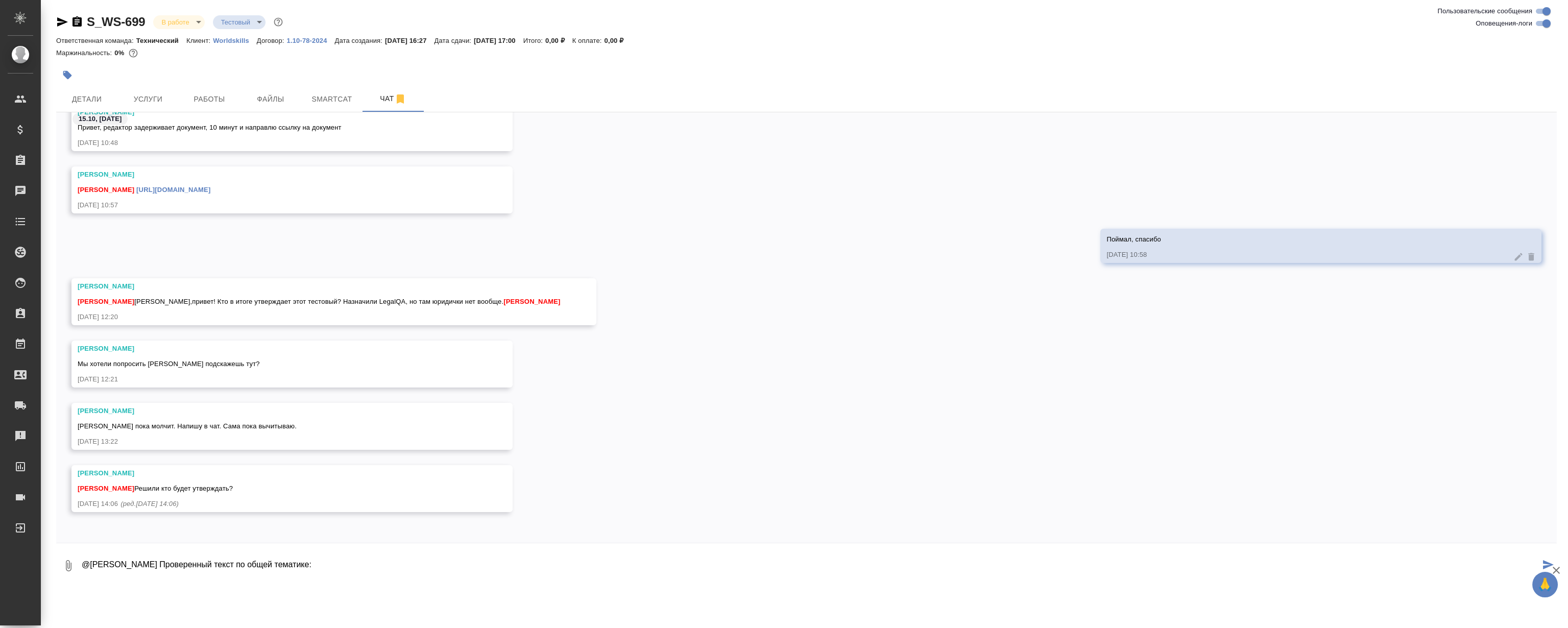
paste textarea "[URL][DOMAIN_NAME]"
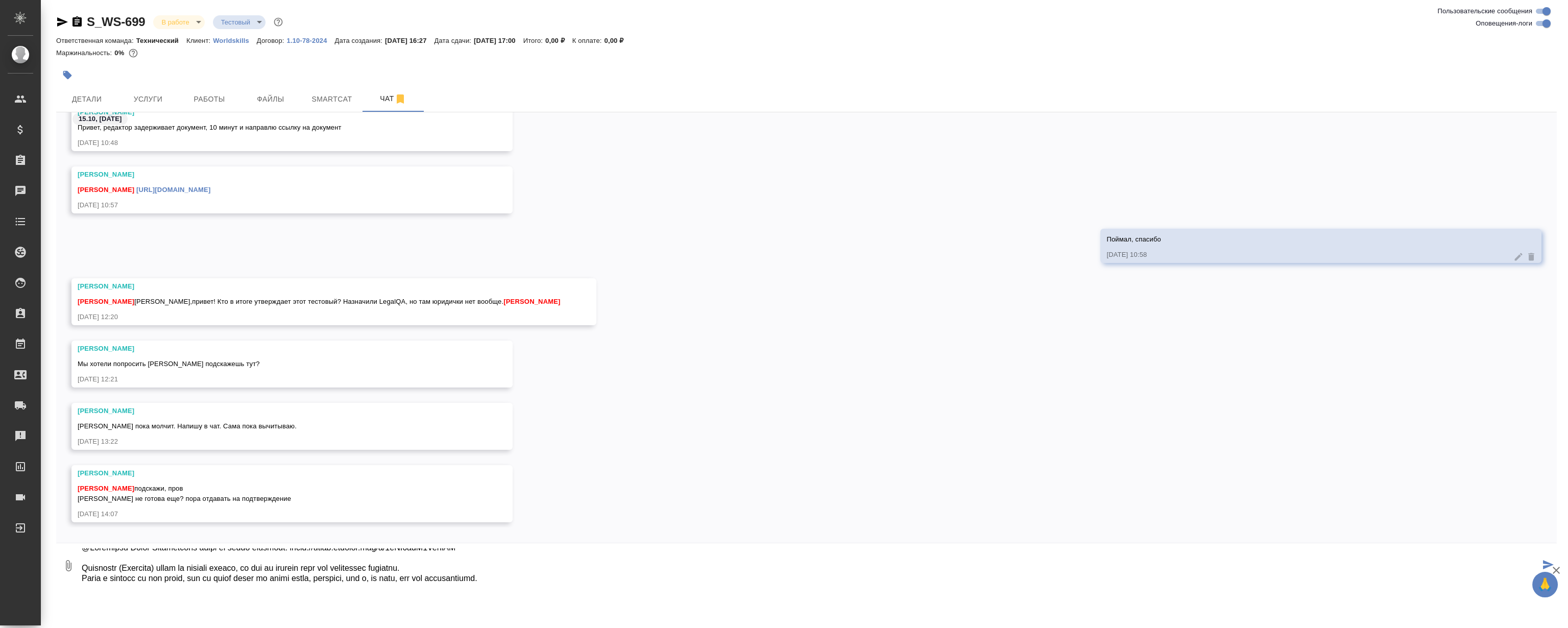
scroll to position [27, 0]
type textarea "@Румянцева Дарья Проверенный текст по общей тематике: https://drive.awatera.com…"
click at [236, 85] on div "S_WS-699 В работе inProgress Тестовый test Ответственная команда: Технический К…" at bounding box center [806, 295] width 1512 height 590
click at [212, 96] on span "Работы" at bounding box center [209, 99] width 49 height 13
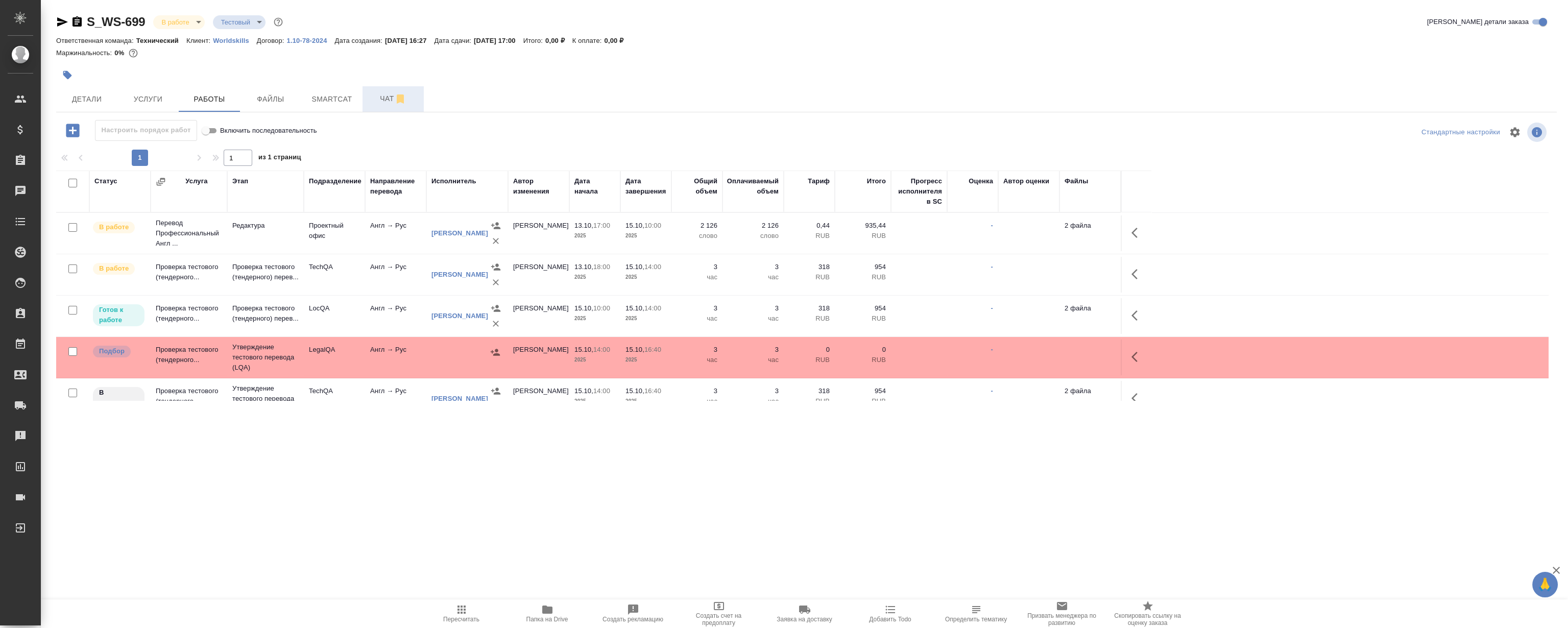
click at [385, 99] on span "Чат" at bounding box center [393, 98] width 49 height 13
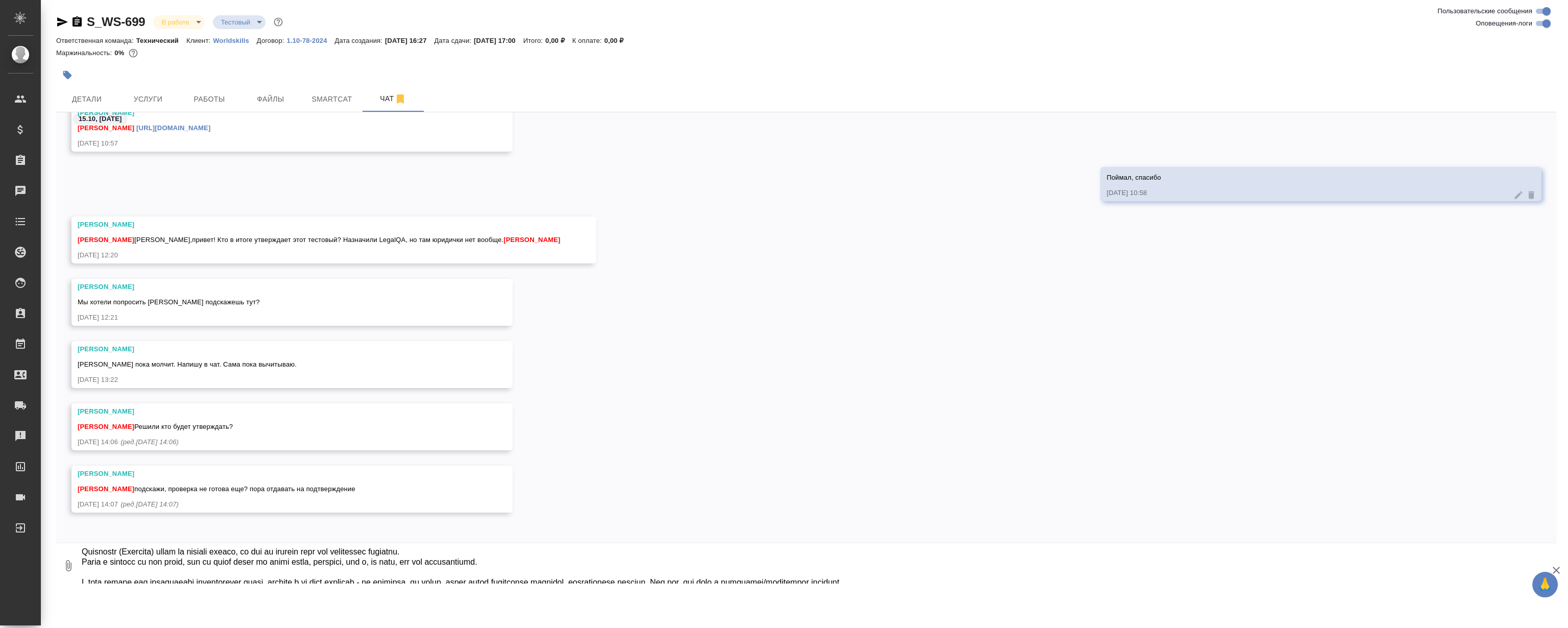
scroll to position [35, 0]
click at [482, 547] on div at bounding box center [806, 546] width 1501 height 5
click at [531, 550] on textarea at bounding box center [818, 566] width 1476 height 35
click at [543, 557] on textarea at bounding box center [818, 566] width 1476 height 35
click at [547, 560] on textarea at bounding box center [818, 566] width 1476 height 35
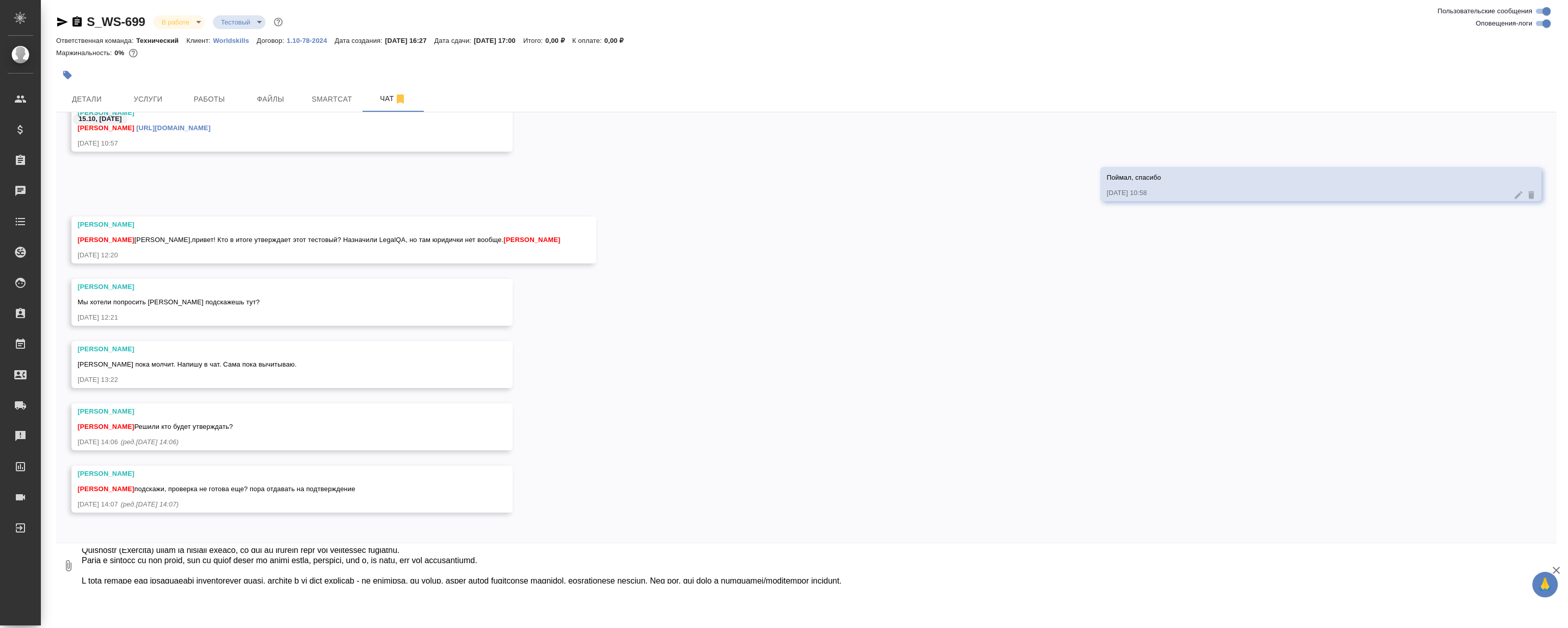
click at [547, 562] on textarea at bounding box center [818, 566] width 1476 height 35
click at [544, 560] on textarea at bounding box center [818, 566] width 1476 height 35
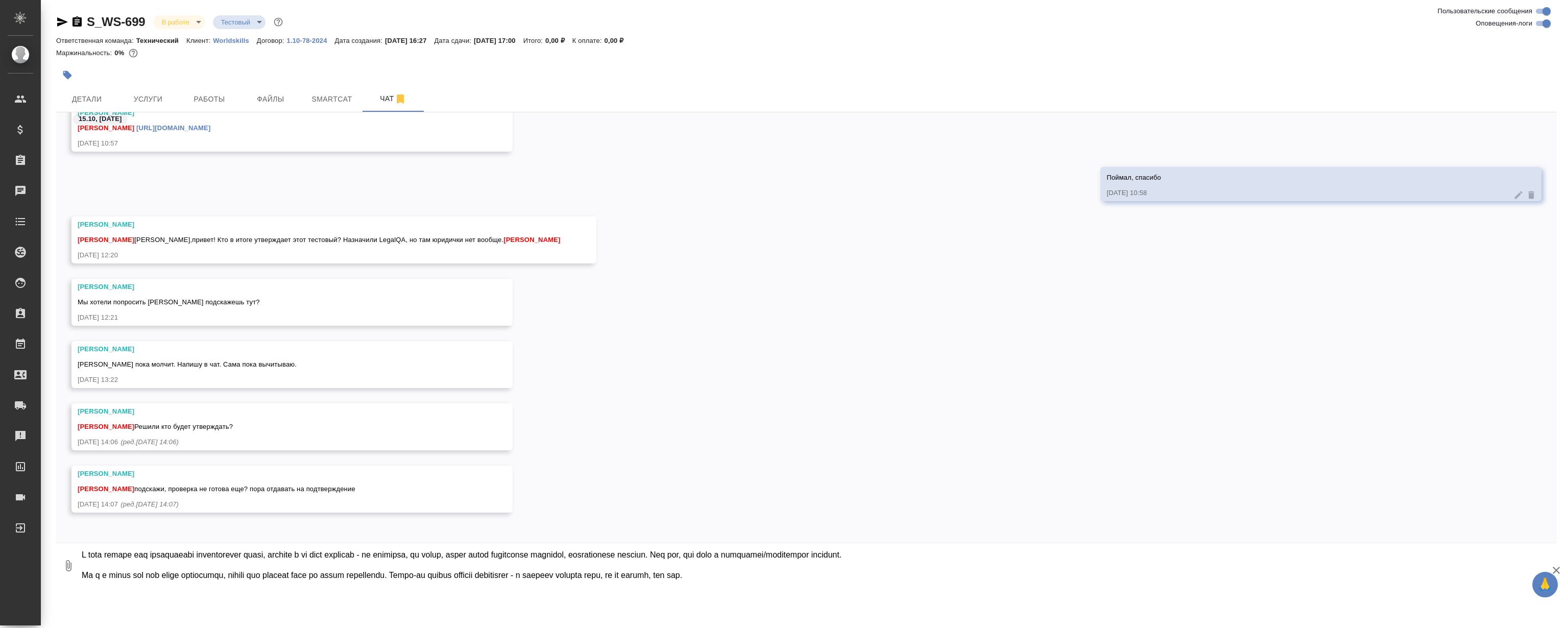
scroll to position [61, 0]
click at [544, 560] on textarea at bounding box center [818, 566] width 1476 height 35
click at [450, 546] on div at bounding box center [806, 546] width 1501 height 5
click at [452, 551] on textarea at bounding box center [818, 566] width 1476 height 35
click at [580, 552] on textarea at bounding box center [818, 566] width 1476 height 35
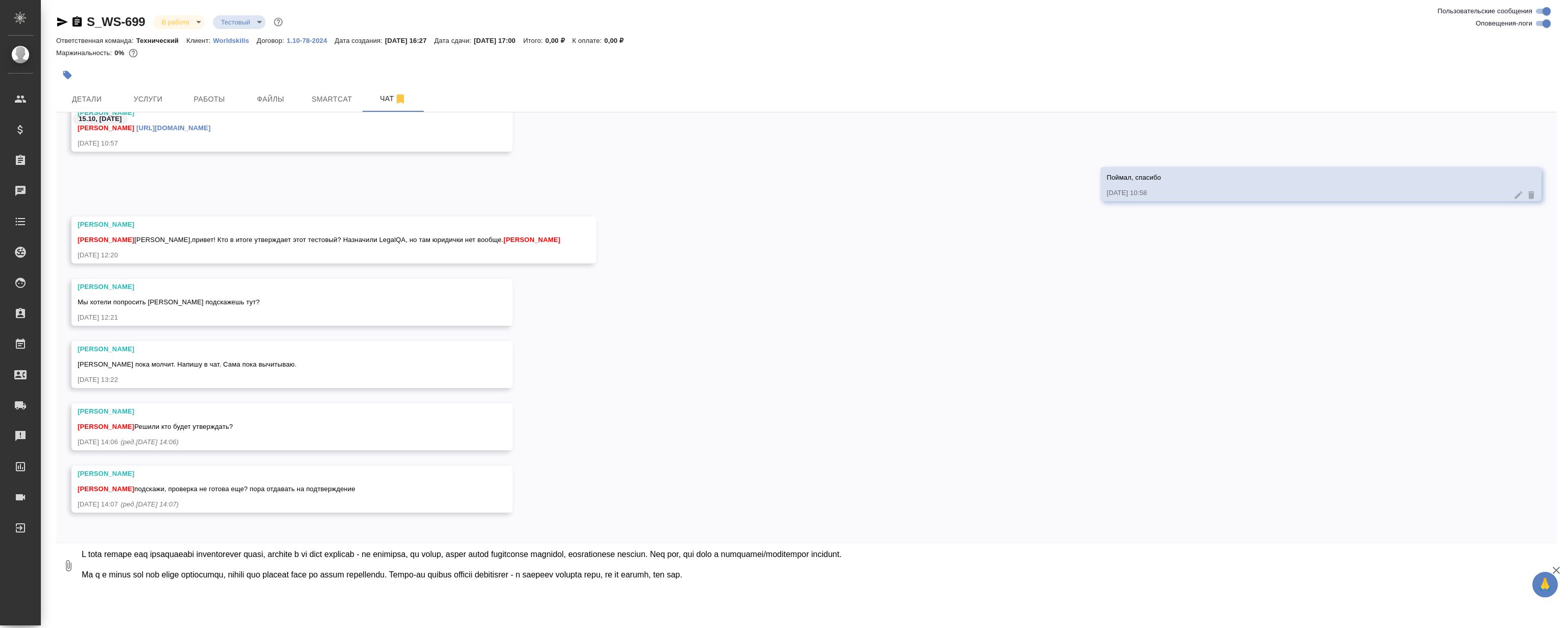
click at [875, 568] on textarea at bounding box center [818, 566] width 1476 height 35
click at [923, 555] on textarea at bounding box center [818, 566] width 1476 height 35
click at [940, 554] on textarea at bounding box center [818, 566] width 1476 height 35
click at [788, 579] on textarea at bounding box center [818, 566] width 1476 height 35
click at [765, 576] on textarea at bounding box center [818, 566] width 1476 height 35
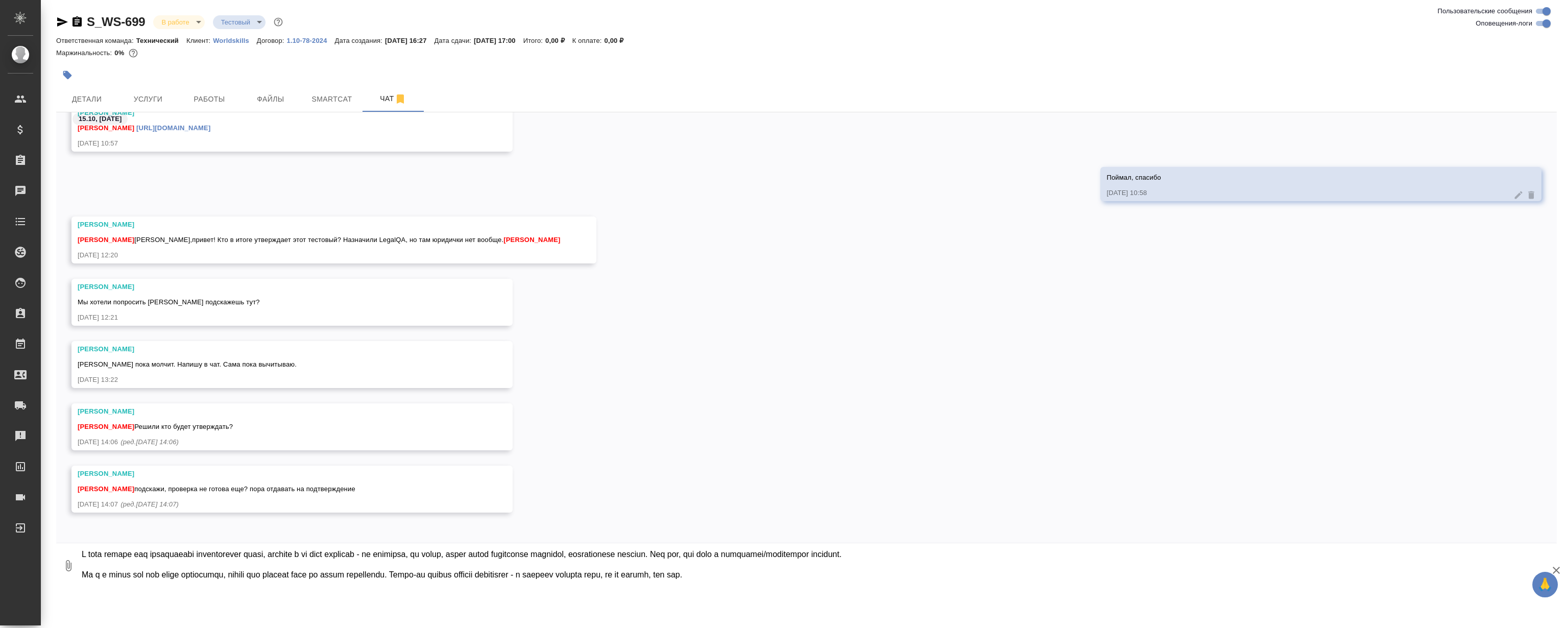
click at [424, 573] on textarea at bounding box center [818, 566] width 1476 height 35
type textarea "@Румянцева Дарья Проверенный текст по общей тематике: https://drive.awatera.com…"
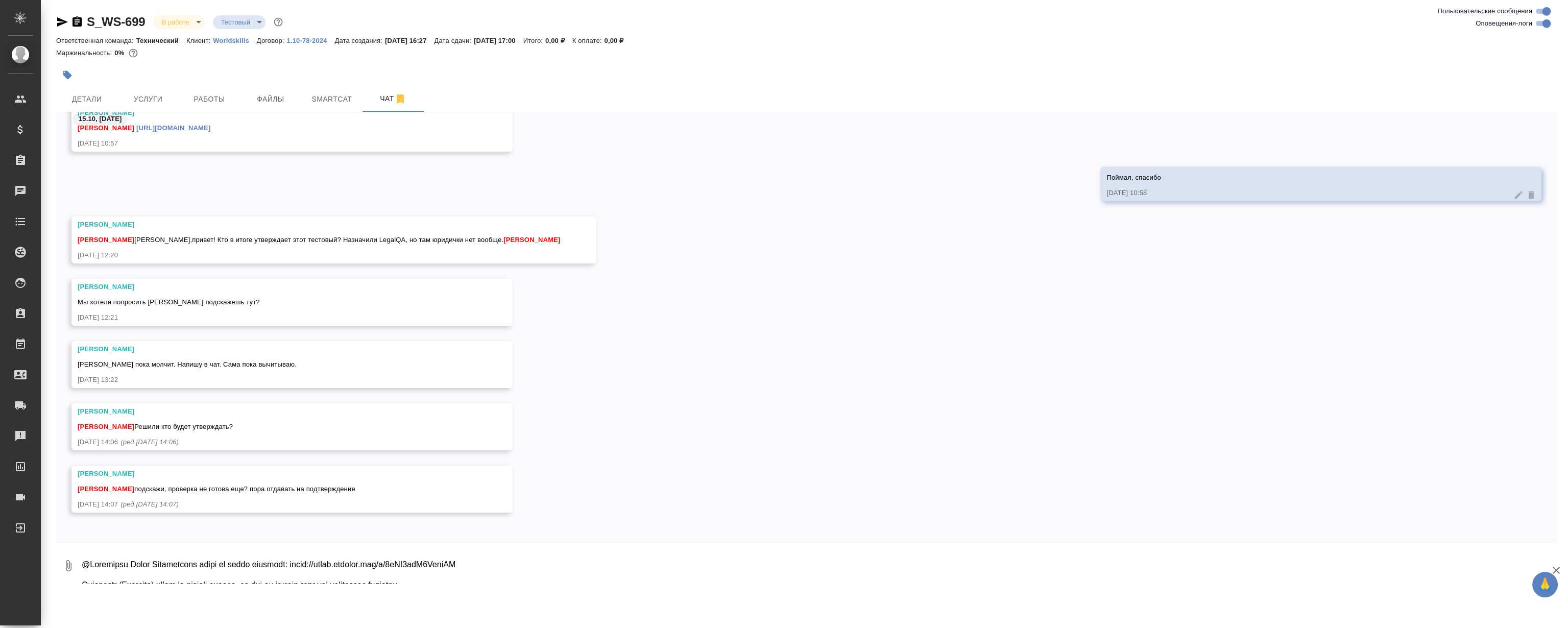
scroll to position [10033, 0]
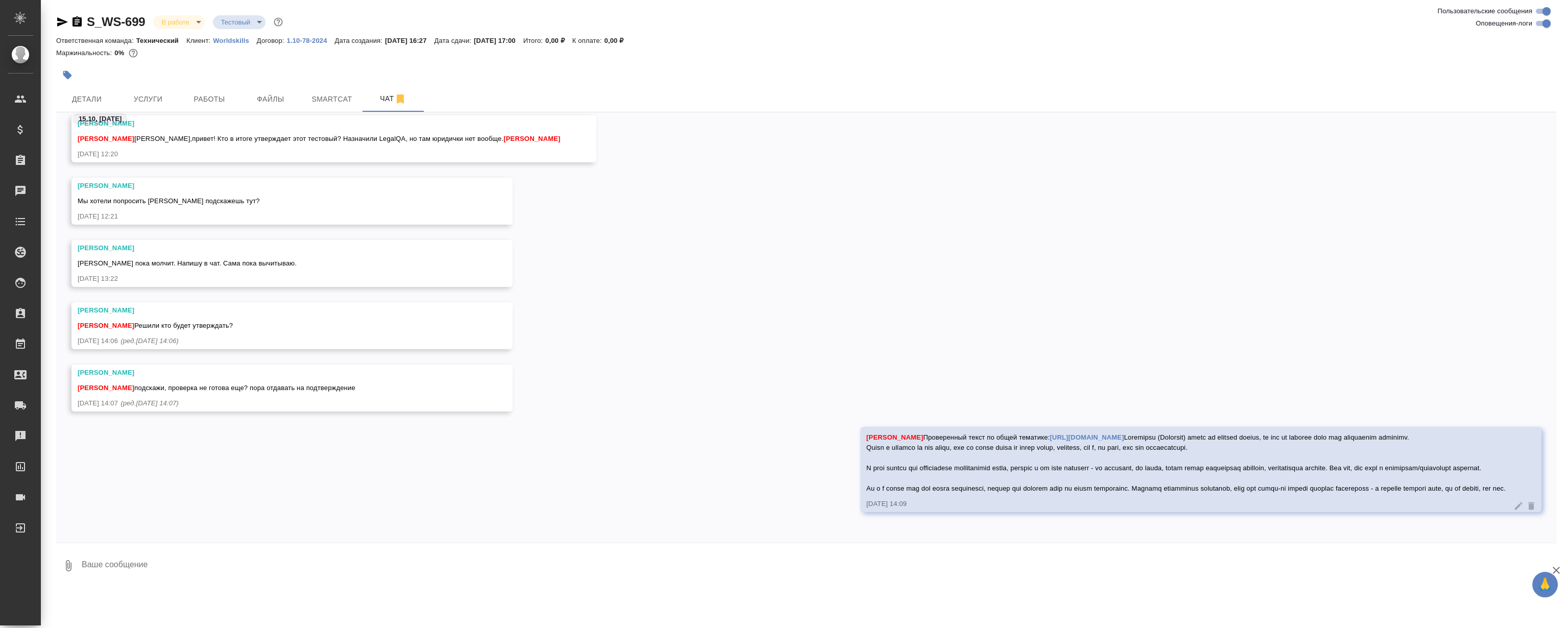
click at [1080, 434] on link "https://drive.awatera.com/s/5rCZ3yjR5FqpjXC" at bounding box center [1086, 438] width 74 height 8
click at [981, 281] on div "Румянцева Дарья Сабина пока молчит. Напишу в чат. Сама пока вычитываю. 15.10.25…" at bounding box center [806, 271] width 1501 height 62
click at [924, 430] on div "Румянцева Дарья Проверенный текст по общей тематике: https://drive.awatera.com/…" at bounding box center [1186, 462] width 640 height 64
click at [921, 434] on span "Румянцева Дарья Проверенный текст по общей тематике: https://drive.awatera.com/…" at bounding box center [1186, 463] width 640 height 59
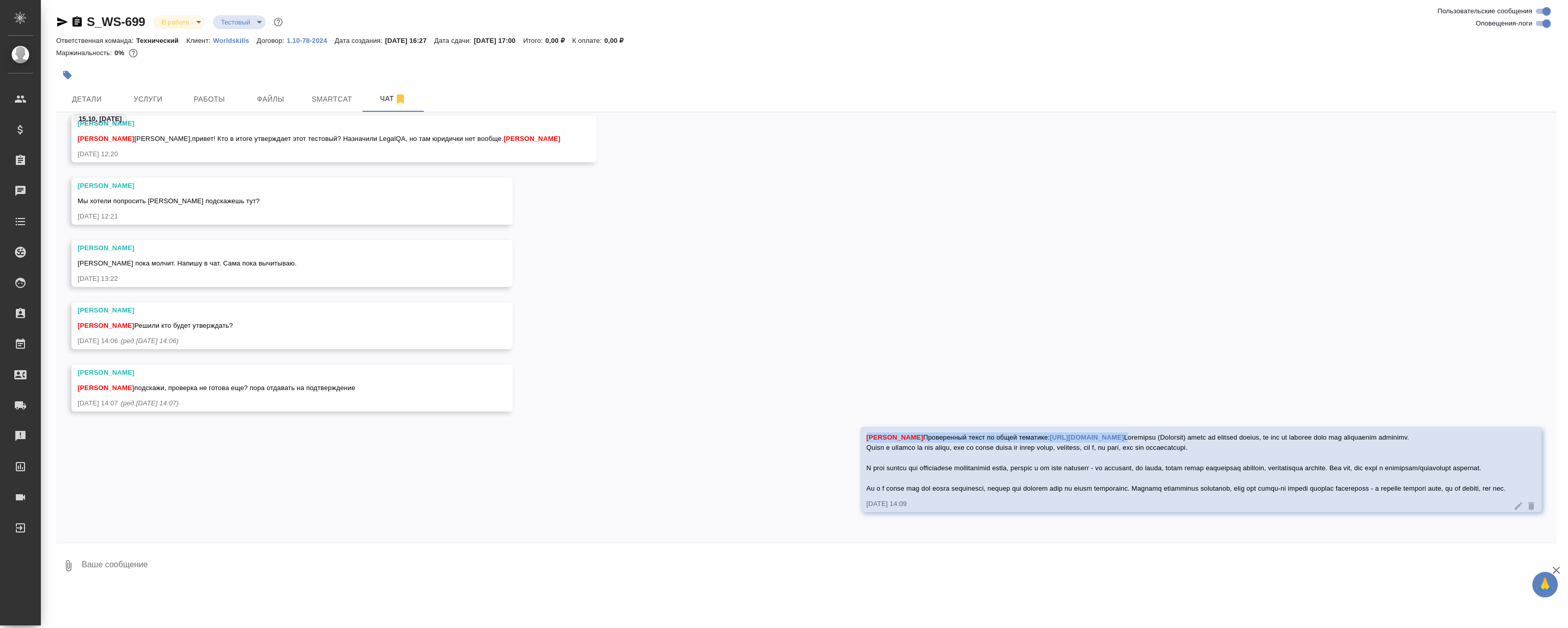
click at [921, 434] on span "Румянцева Дарья Проверенный текст по общей тематике: https://drive.awatera.com/…" at bounding box center [1186, 463] width 640 height 59
click at [899, 434] on span "Румянцева Дарья Проверенный текст по общей тематике: https://drive.awatera.com/…" at bounding box center [1186, 463] width 640 height 59
click at [959, 457] on div "Румянцева Дарья Проверенный текст по общей тематике: https://drive.awatera.com/…" at bounding box center [1186, 462] width 640 height 64
click at [951, 448] on span "Румянцева Дарья Проверенный текст по общей тематике: https://drive.awatera.com/…" at bounding box center [1186, 463] width 640 height 59
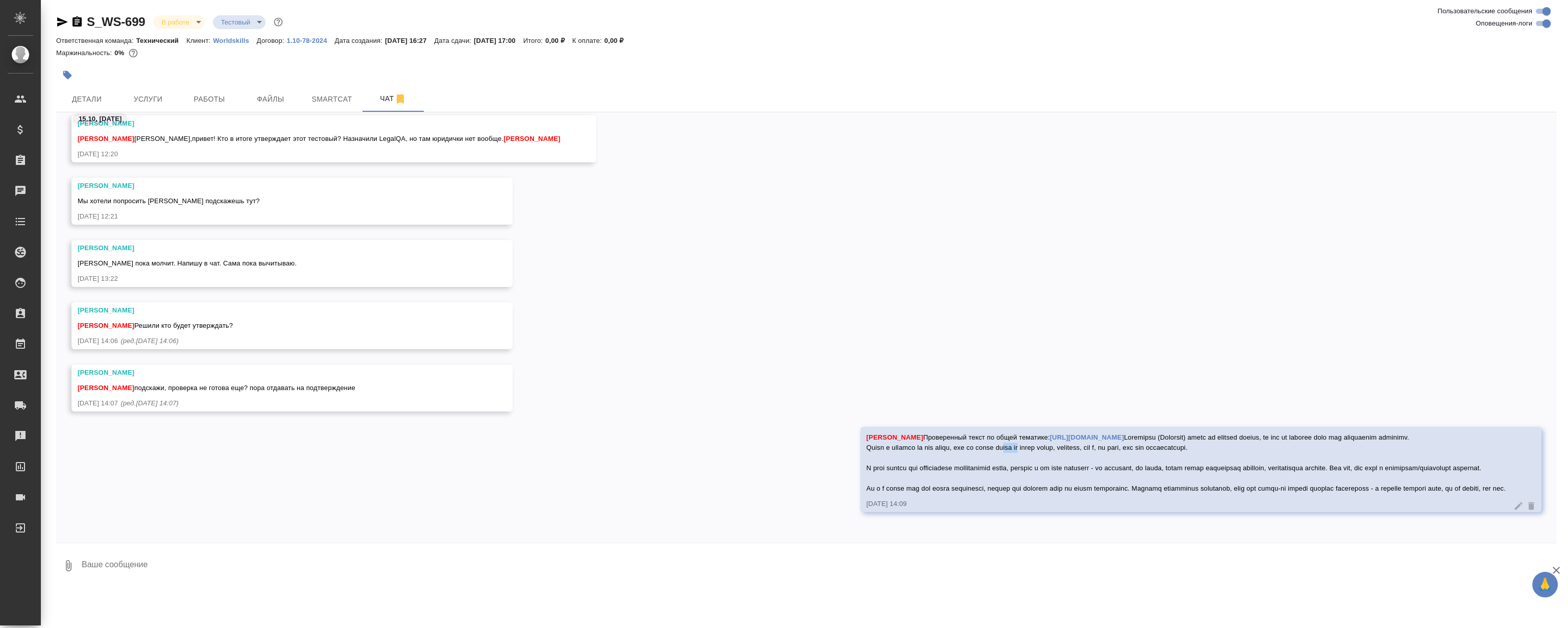
click at [951, 448] on span "Румянцева Дарья Проверенный текст по общей тематике: https://drive.awatera.com/…" at bounding box center [1186, 463] width 640 height 59
click at [938, 436] on span "Румянцева Дарья Проверенный текст по общей тематике: https://drive.awatera.com/…" at bounding box center [1186, 463] width 640 height 59
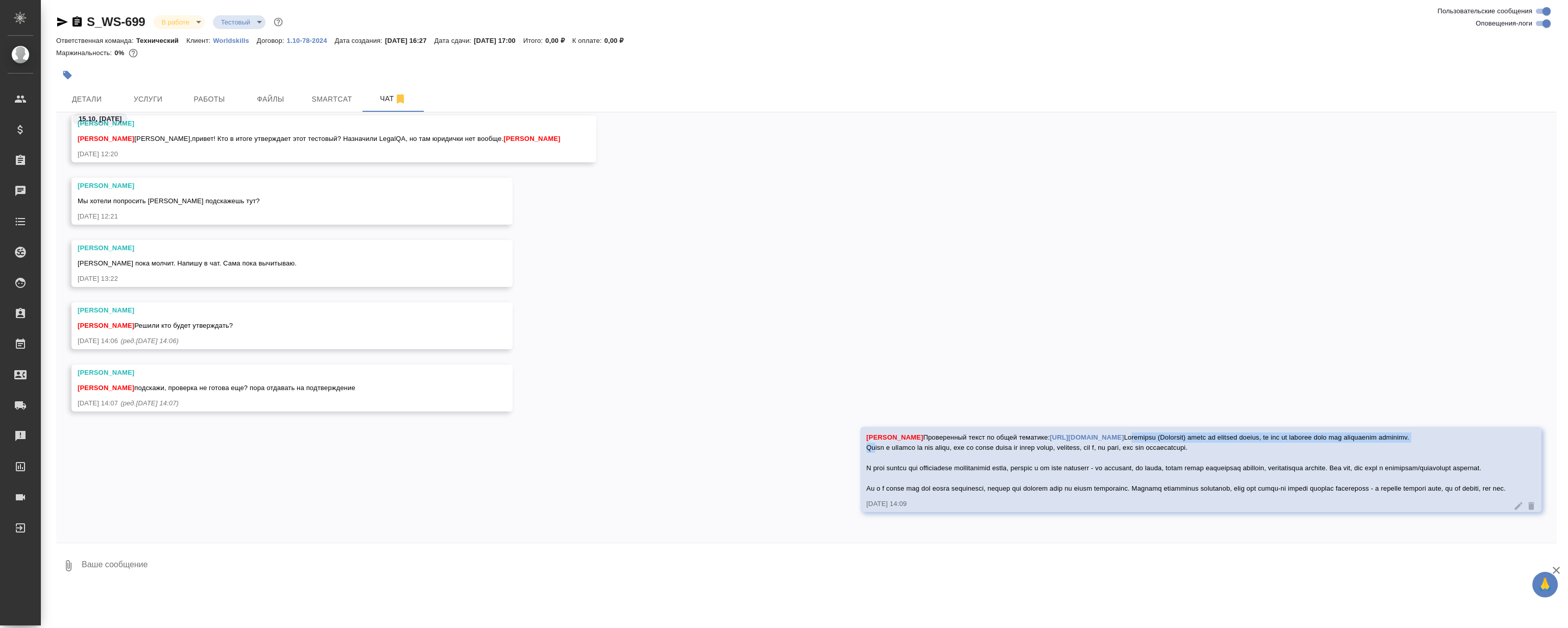
click at [938, 436] on span "Румянцева Дарья Проверенный текст по общей тематике: https://drive.awatera.com/…" at bounding box center [1186, 463] width 640 height 59
click at [893, 442] on div "Румянцева Дарья Проверенный текст по общей тематике: https://drive.awatera.com/…" at bounding box center [1186, 462] width 640 height 64
click at [210, 104] on span "Работы" at bounding box center [209, 99] width 49 height 13
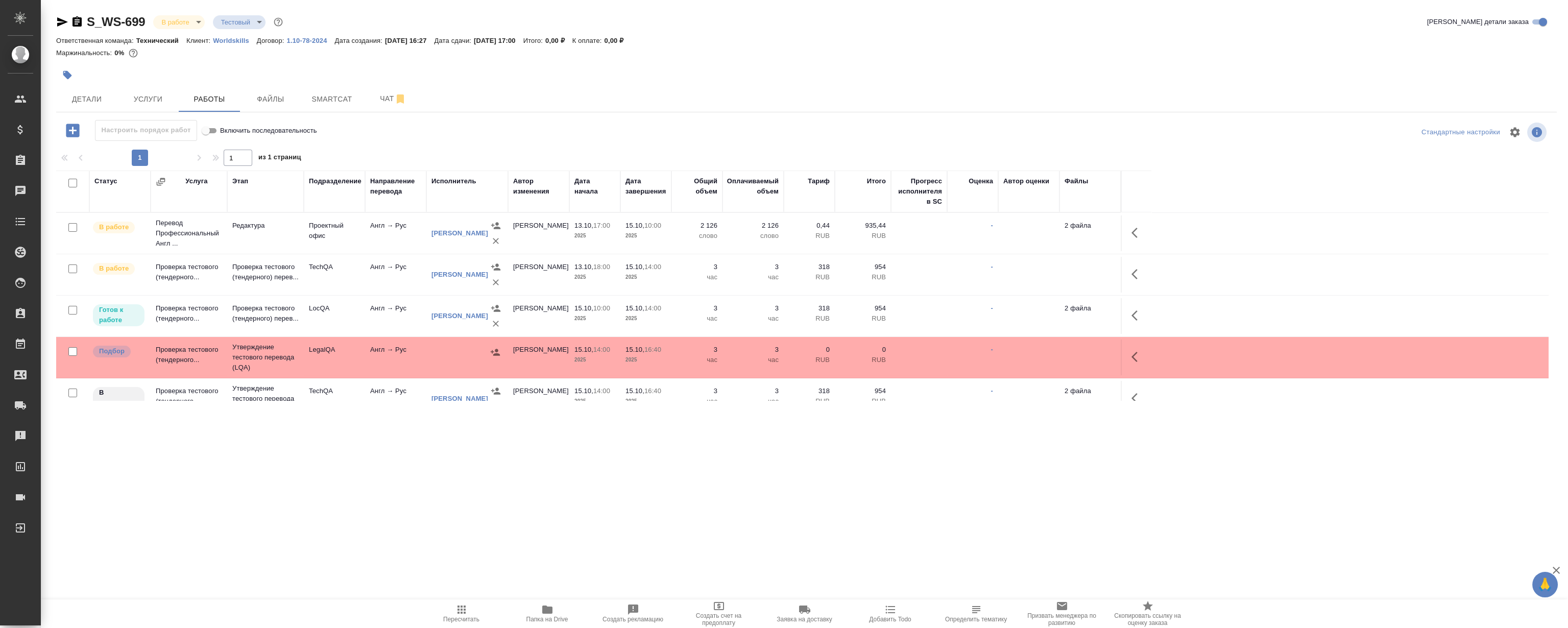
click at [1131, 354] on icon "button" at bounding box center [1137, 357] width 12 height 12
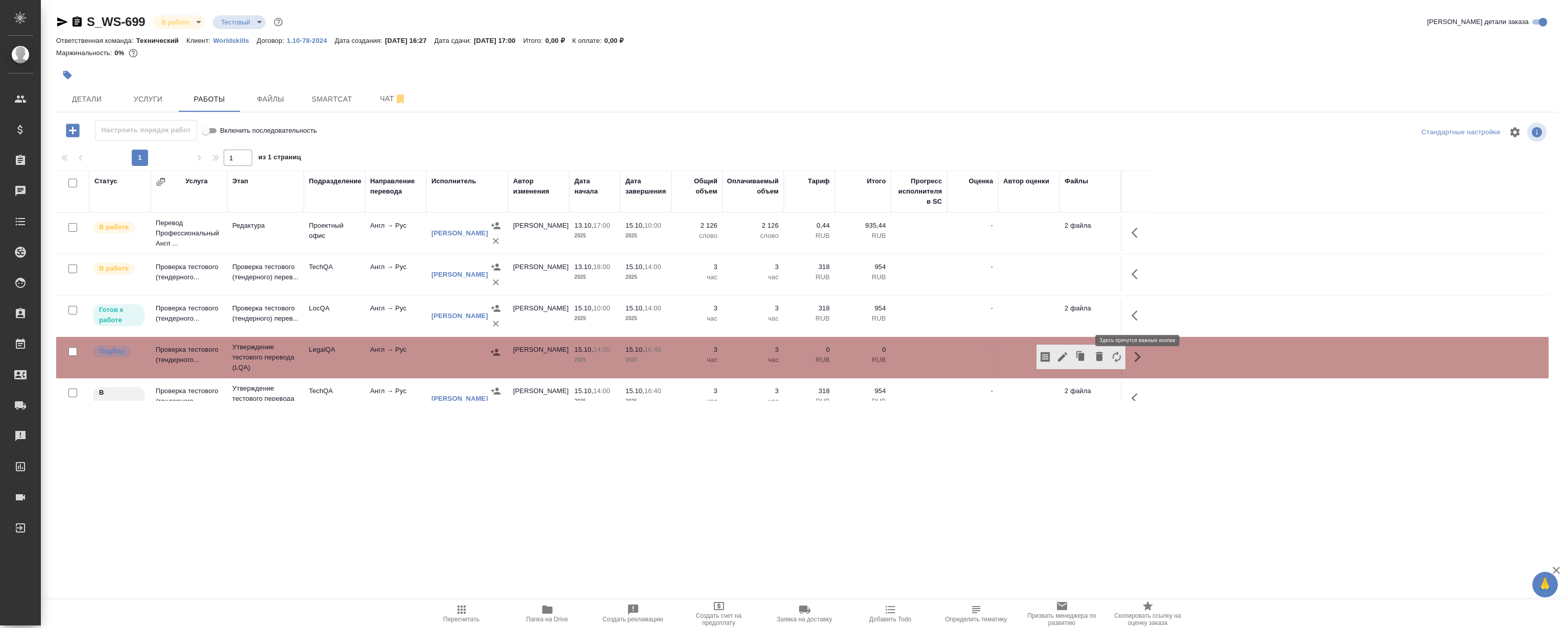
click at [1135, 311] on icon "button" at bounding box center [1137, 316] width 12 height 12
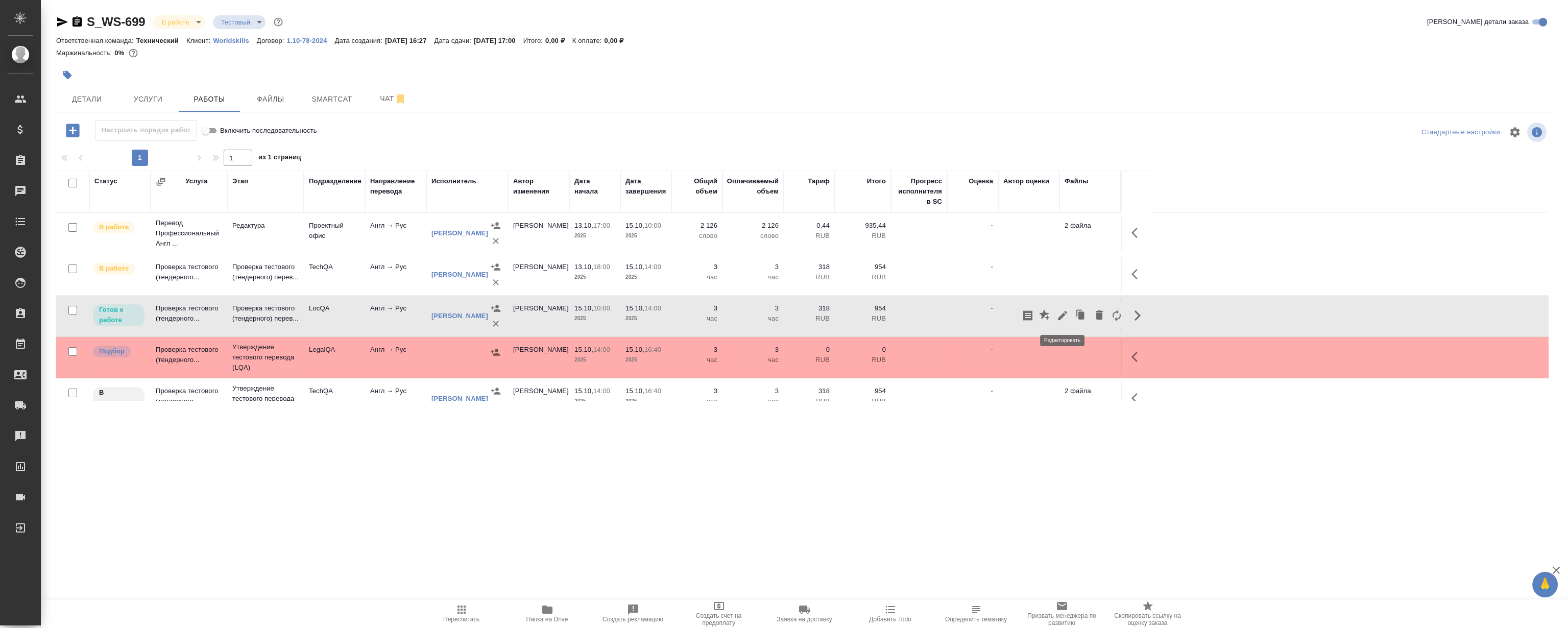
click at [1062, 318] on icon "button" at bounding box center [1062, 316] width 12 height 12
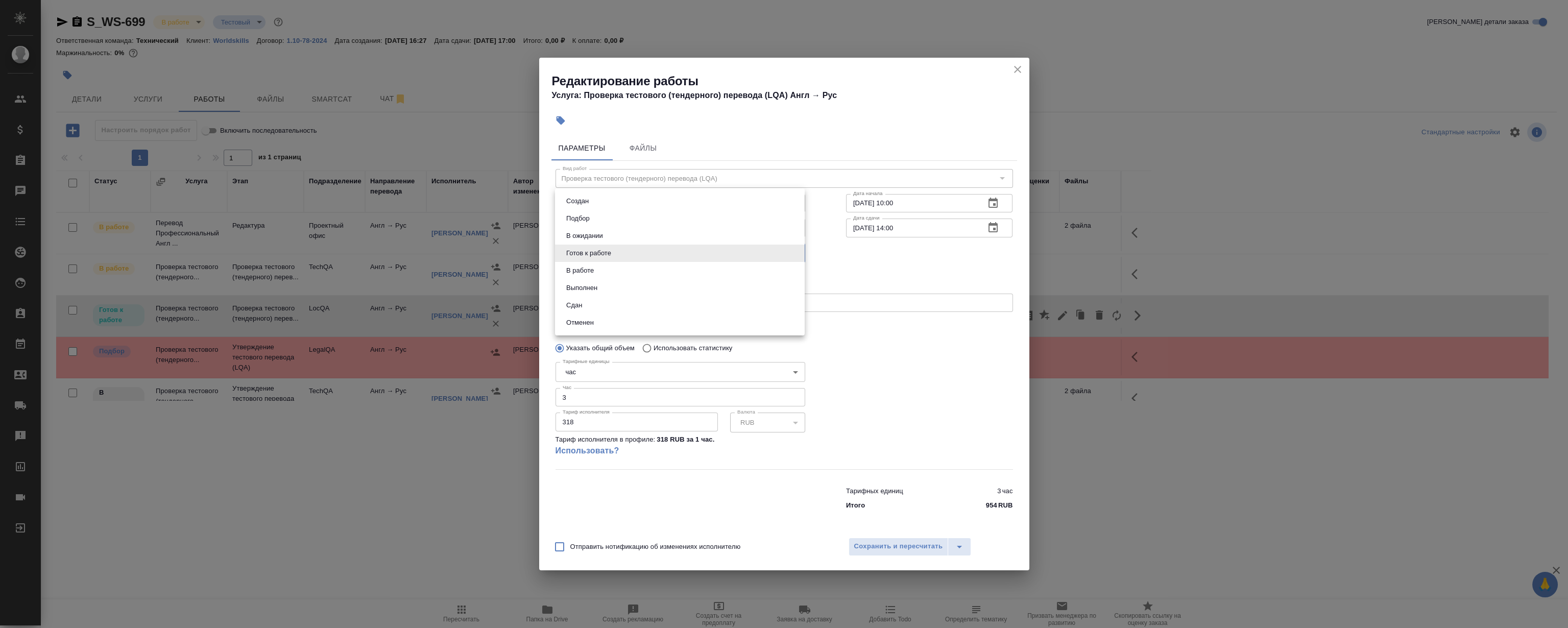
click at [608, 255] on body "🙏 .cls-1 fill:#fff; AWATERA Magerramov Ruslan Клиенты Спецификации Заказы 0 Чат…" at bounding box center [784, 314] width 1568 height 628
click at [610, 306] on li "Сдан" at bounding box center [680, 305] width 250 height 17
type input "closed"
click at [881, 546] on span "Сохранить и пересчитать" at bounding box center [898, 547] width 89 height 12
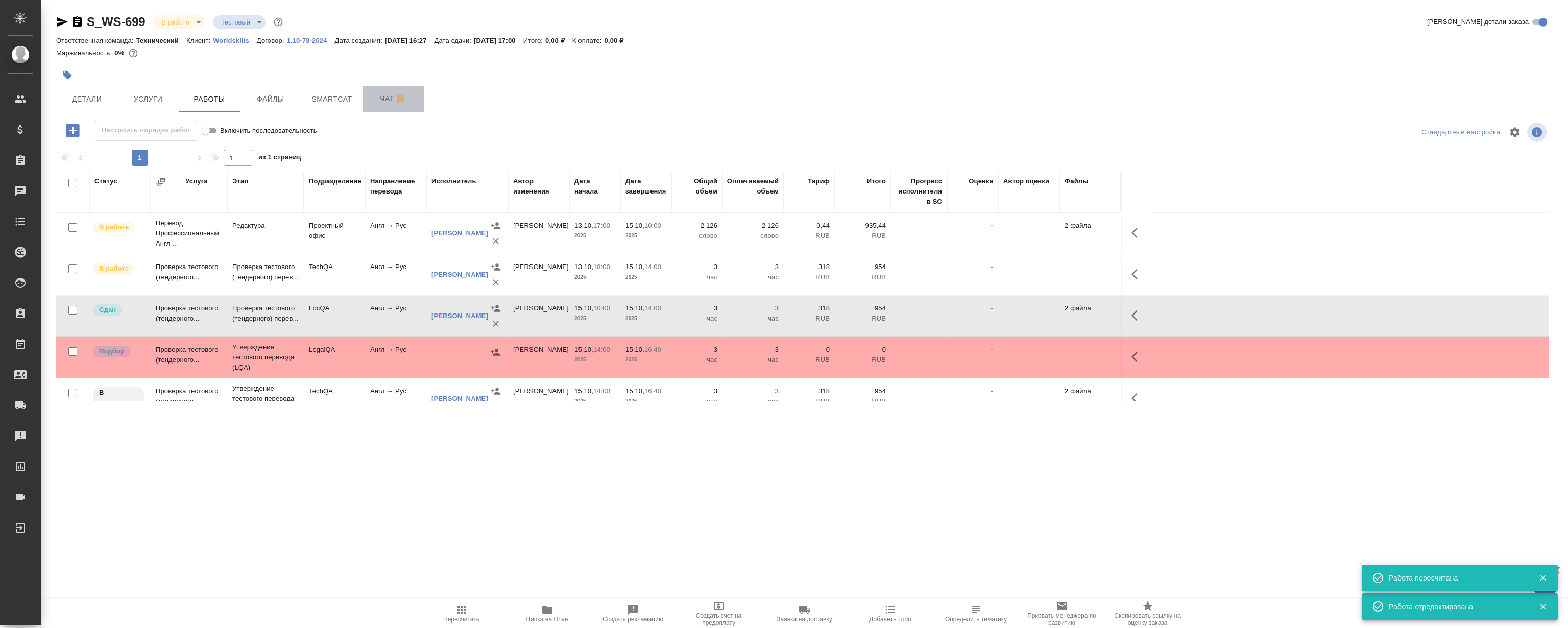
click at [377, 95] on span "Чат" at bounding box center [393, 98] width 49 height 13
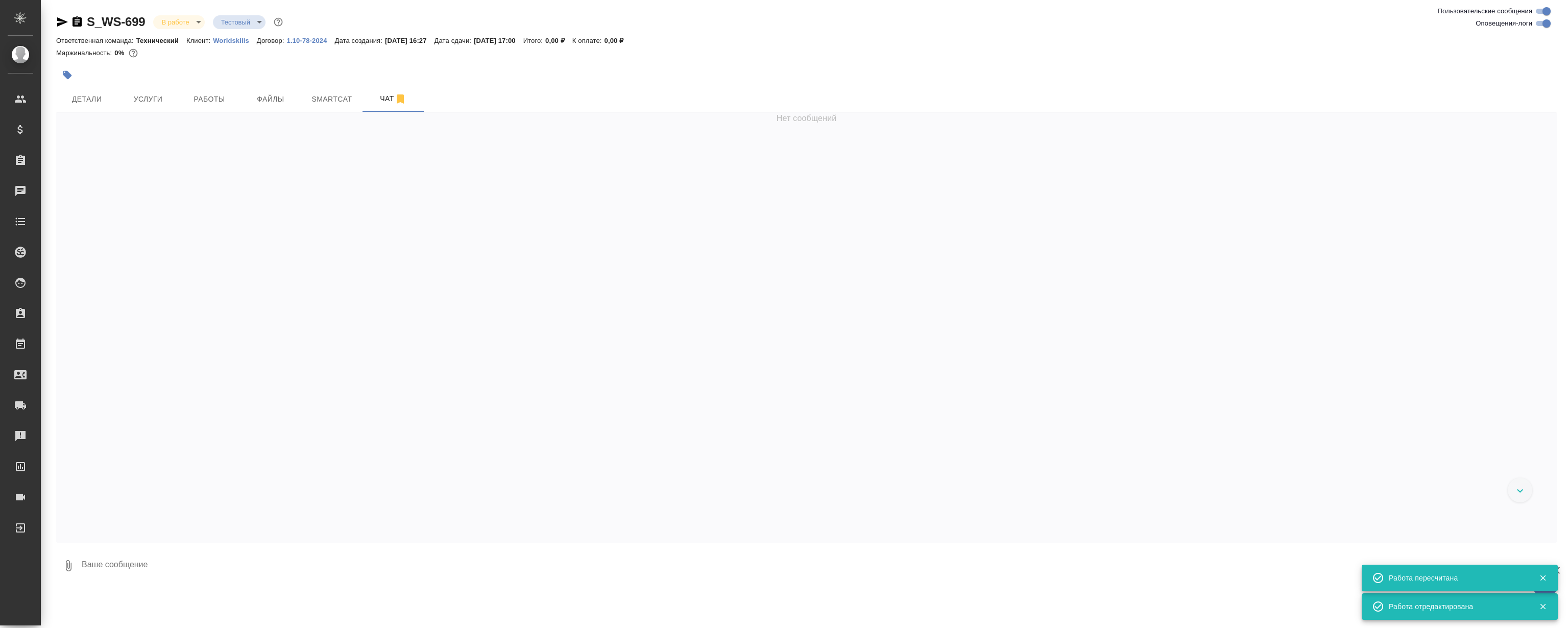
scroll to position [10303, 0]
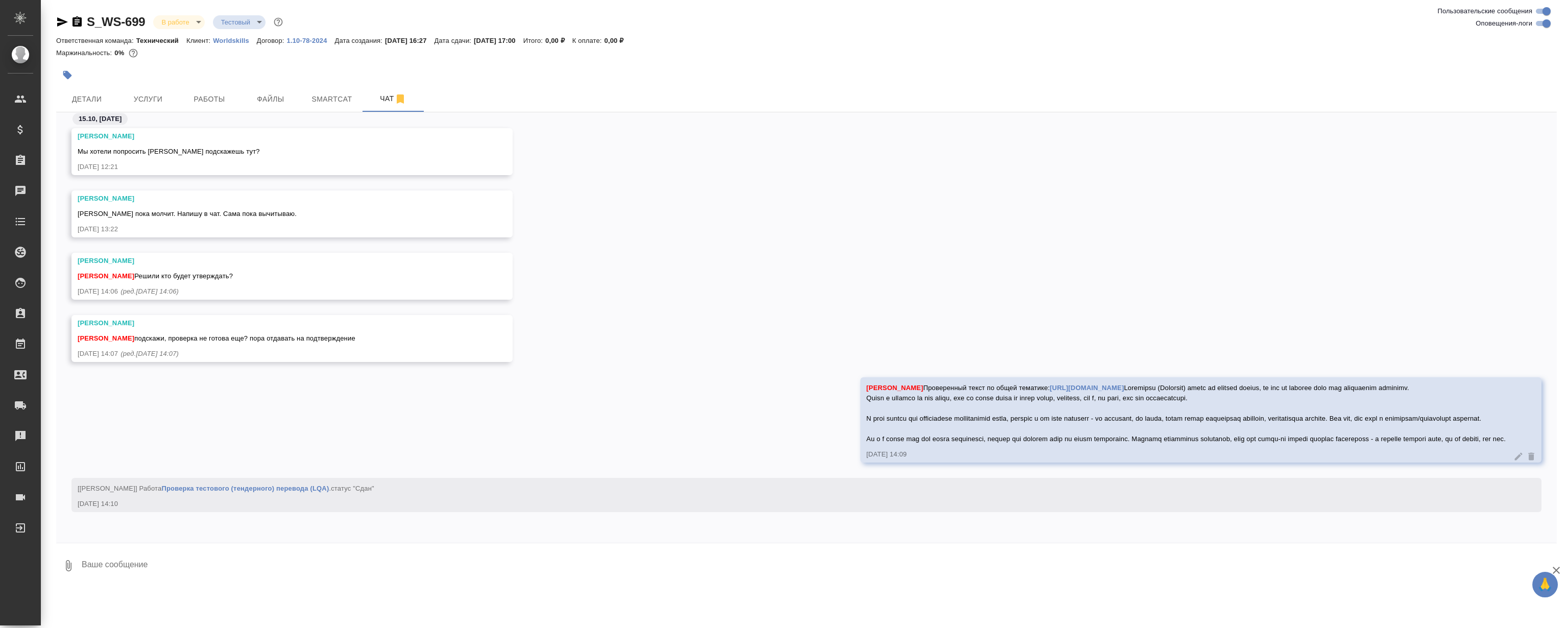
click at [675, 269] on div "Сергеева Анастасия Румянцева Дарья Решили кто будет утверждать? 15.10.25, 14:06…" at bounding box center [806, 284] width 1501 height 62
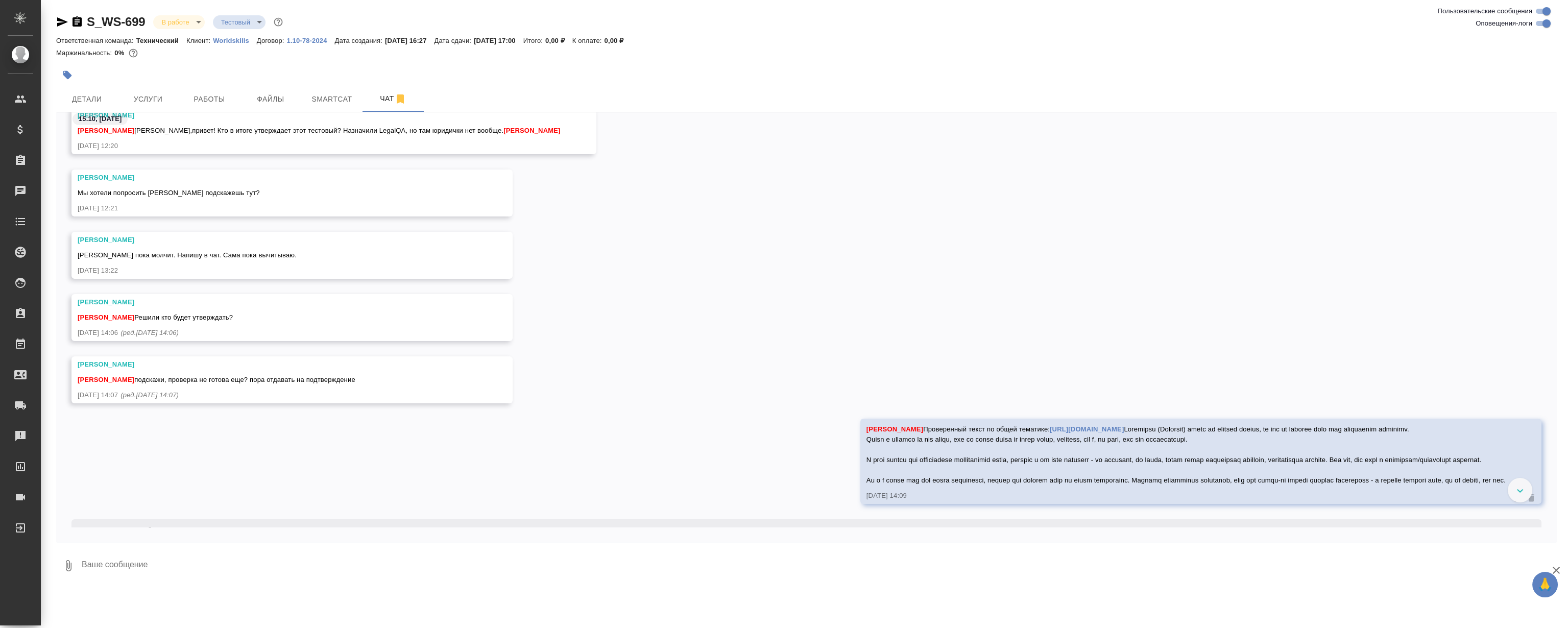
scroll to position [9932, 0]
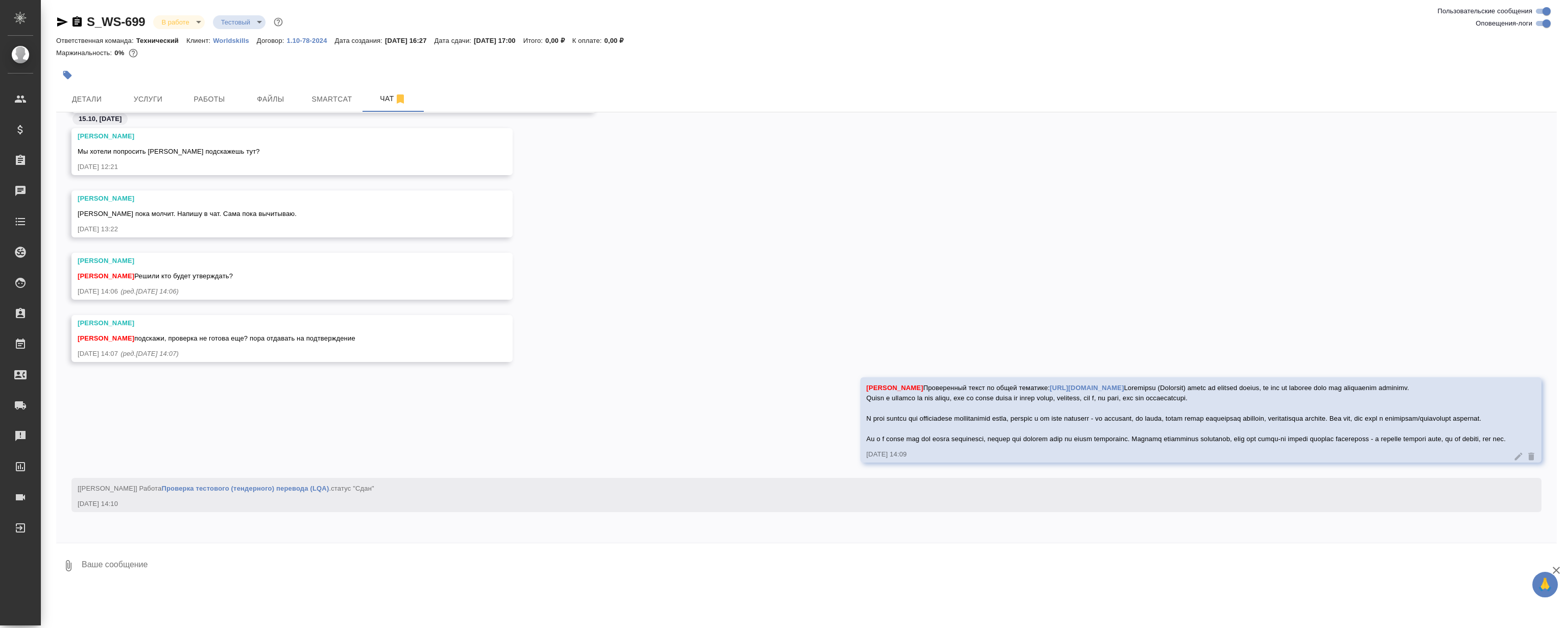
click at [831, 191] on div "Румянцева Дарья Сабина пока молчит. Напишу в чат. Сама пока вычитываю. 15.10.25…" at bounding box center [806, 222] width 1501 height 62
click at [806, 204] on div "Румянцева Дарья Сабина пока молчит. Напишу в чат. Сама пока вычитываю. 15.10.25…" at bounding box center [806, 222] width 1501 height 62
click at [771, 255] on div "[PERSON_NAME] [PERSON_NAME] кто будет утверждать? [DATE] 14:06 (ред. [DATE] 14:…" at bounding box center [806, 284] width 1501 height 62
click at [725, 225] on div "Румянцева Дарья Сабина пока молчит. Напишу в чат. Сама пока вычитываю. 15.10.25…" at bounding box center [806, 222] width 1501 height 62
click at [692, 219] on div "Румянцева Дарья Сабина пока молчит. Напишу в чат. Сама пока вычитываю. 15.10.25…" at bounding box center [806, 222] width 1501 height 62
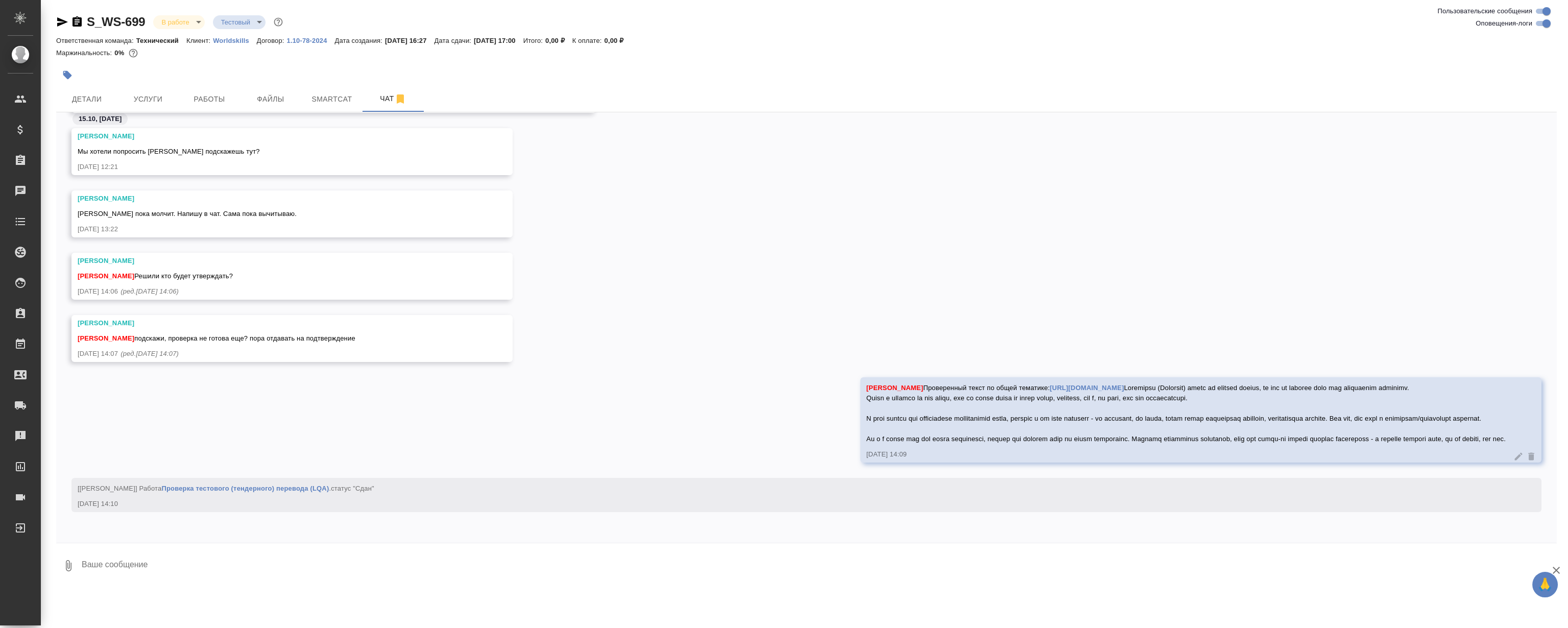
click at [692, 219] on div "Румянцева Дарья Сабина пока молчит. Напишу в чат. Сама пока вычитываю. 15.10.25…" at bounding box center [806, 222] width 1501 height 62
click at [687, 219] on div "Румянцева Дарья Сабина пока молчит. Напишу в чат. Сама пока вычитываю. 15.10.25…" at bounding box center [806, 222] width 1501 height 62
click at [625, 216] on div "Румянцева Дарья Сабина пока молчит. Напишу в чат. Сама пока вычитываю. 15.10.25…" at bounding box center [806, 222] width 1501 height 62
click at [652, 215] on div "Румянцева Дарья Сабина пока молчит. Напишу в чат. Сама пока вычитываю. 15.10.25…" at bounding box center [806, 222] width 1501 height 62
click at [761, 218] on div "Румянцева Дарья Сабина пока молчит. Напишу в чат. Сама пока вычитываю. 15.10.25…" at bounding box center [806, 222] width 1501 height 62
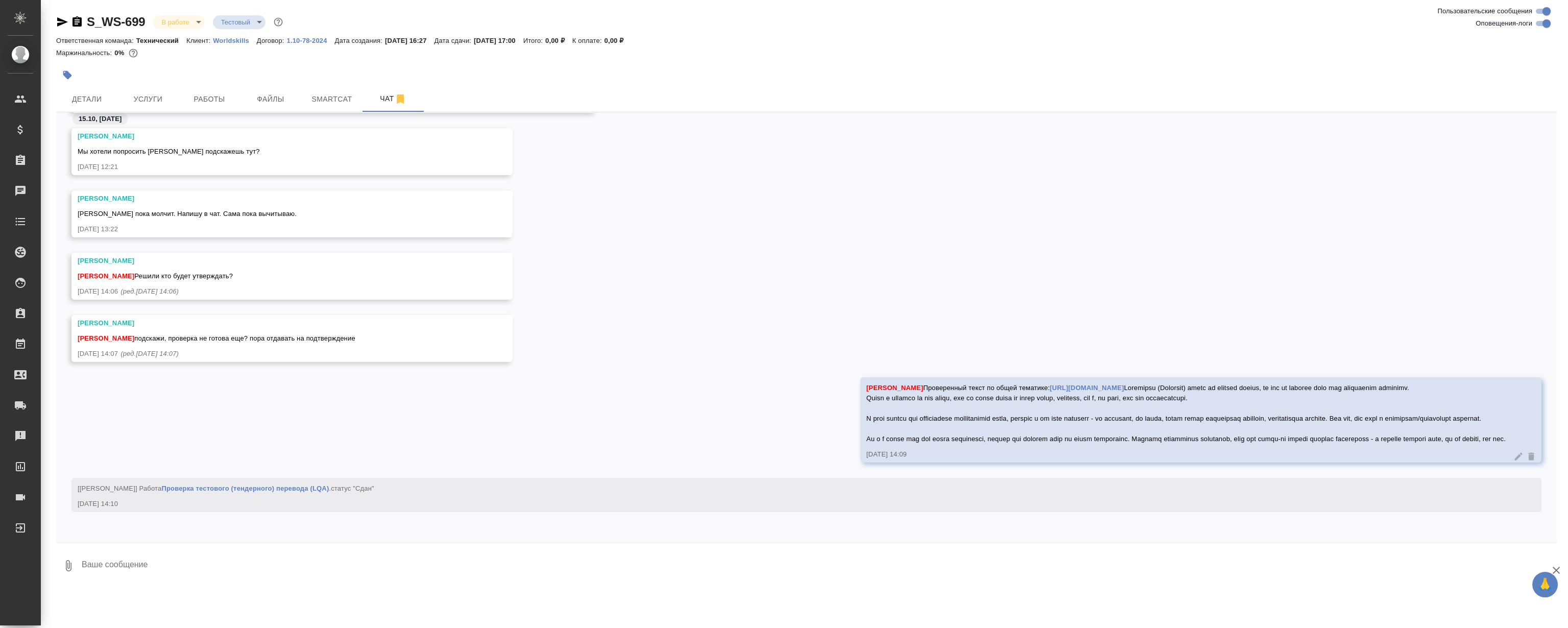
click at [744, 219] on div "Румянцева Дарья Сабина пока молчит. Напишу в чат. Сама пока вычитываю. 15.10.25…" at bounding box center [806, 222] width 1501 height 62
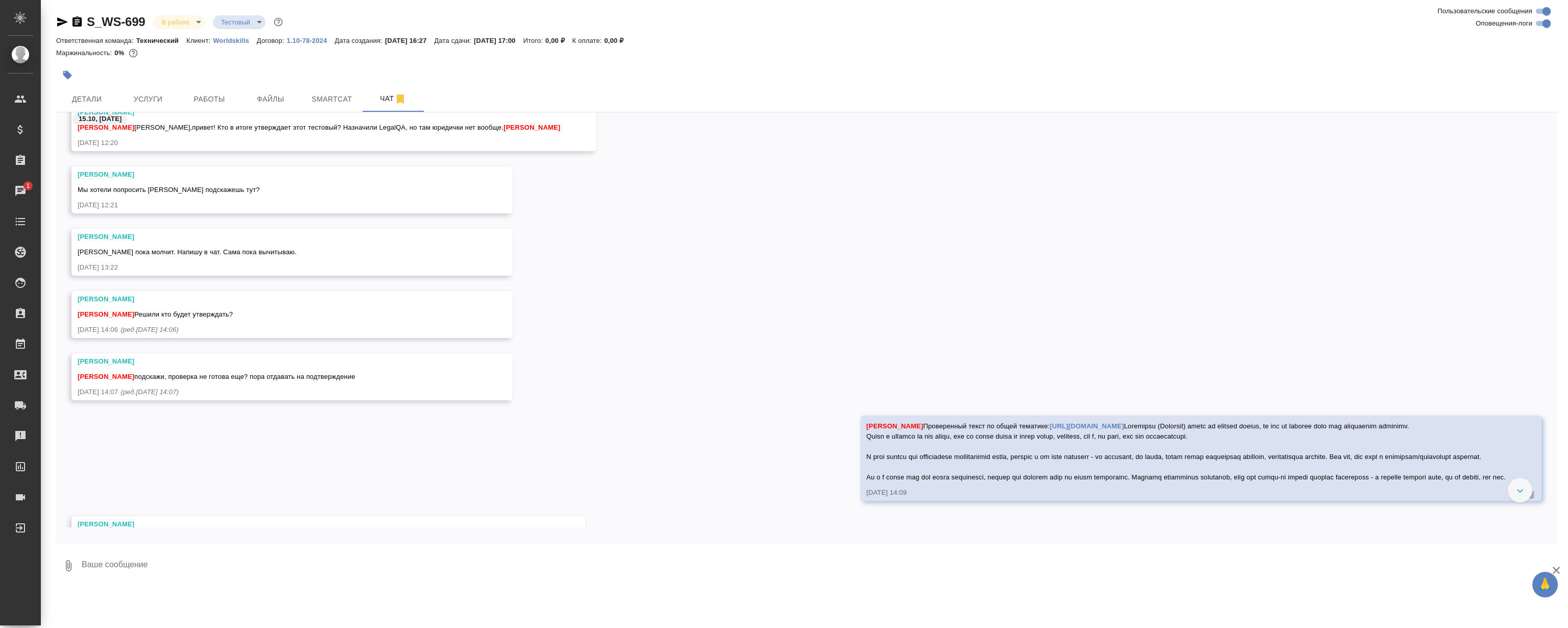
scroll to position [9945, 0]
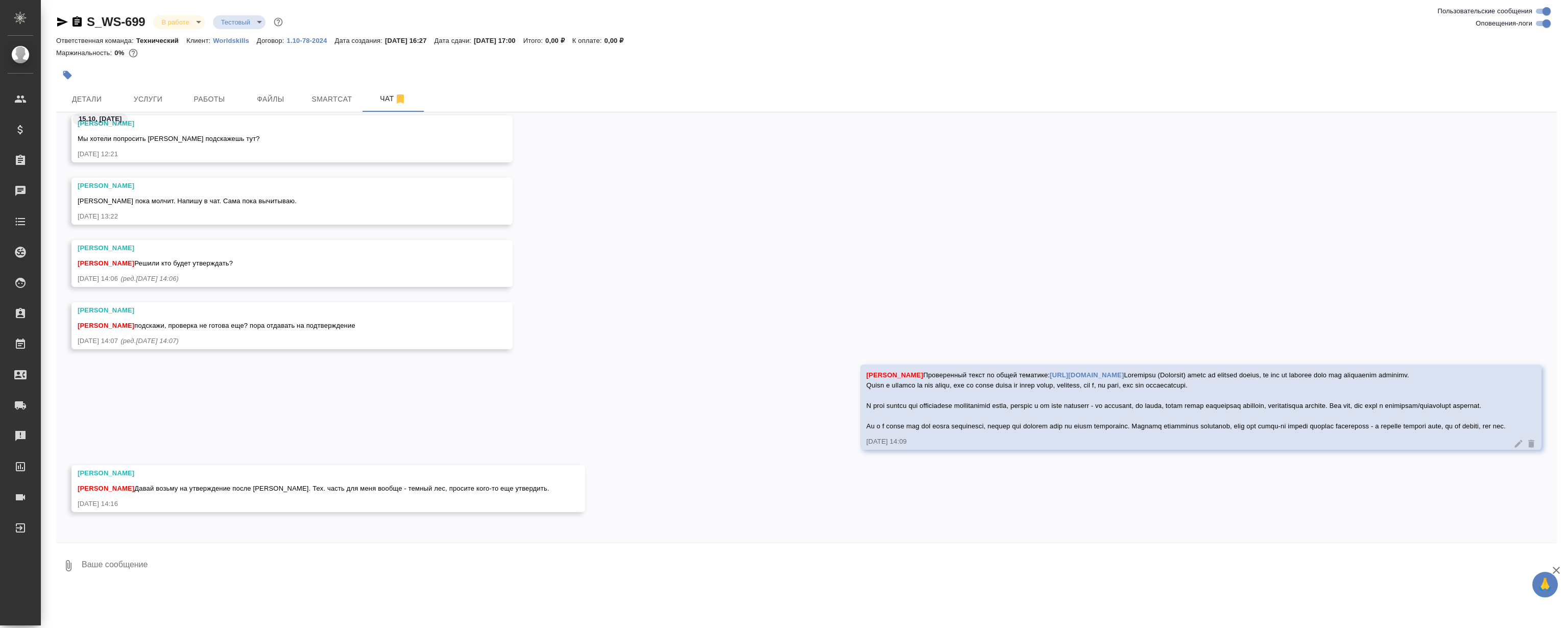
click at [714, 206] on div "Румянцева Дарья Сабина пока молчит. Напишу в чат. Сама пока вычитываю. 15.10.25…" at bounding box center [806, 209] width 1501 height 62
click at [713, 206] on div "Румянцева Дарья Сабина пока молчит. Напишу в чат. Сама пока вычитываю. 15.10.25…" at bounding box center [806, 209] width 1501 height 62
click at [218, 96] on span "Работы" at bounding box center [209, 99] width 49 height 13
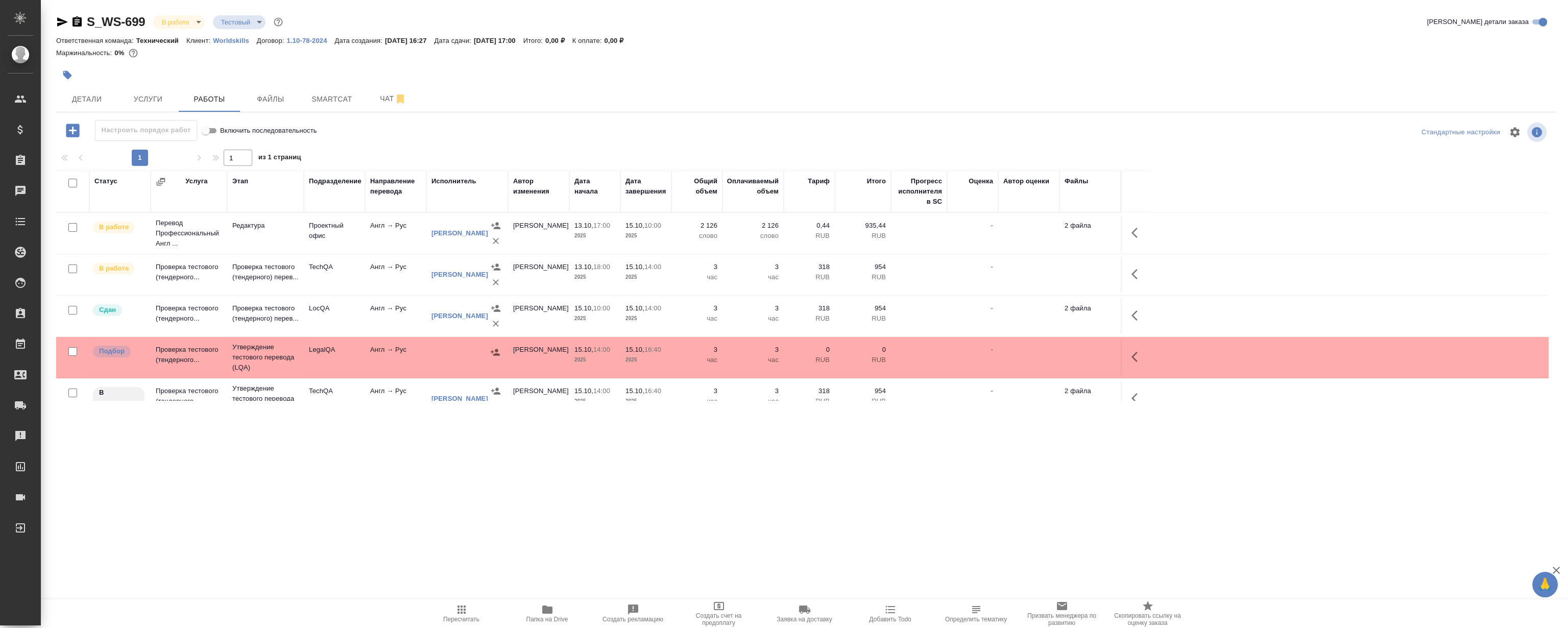
click at [376, 82] on div at bounding box center [556, 75] width 1000 height 22
click at [390, 100] on span "Чат" at bounding box center [393, 98] width 49 height 13
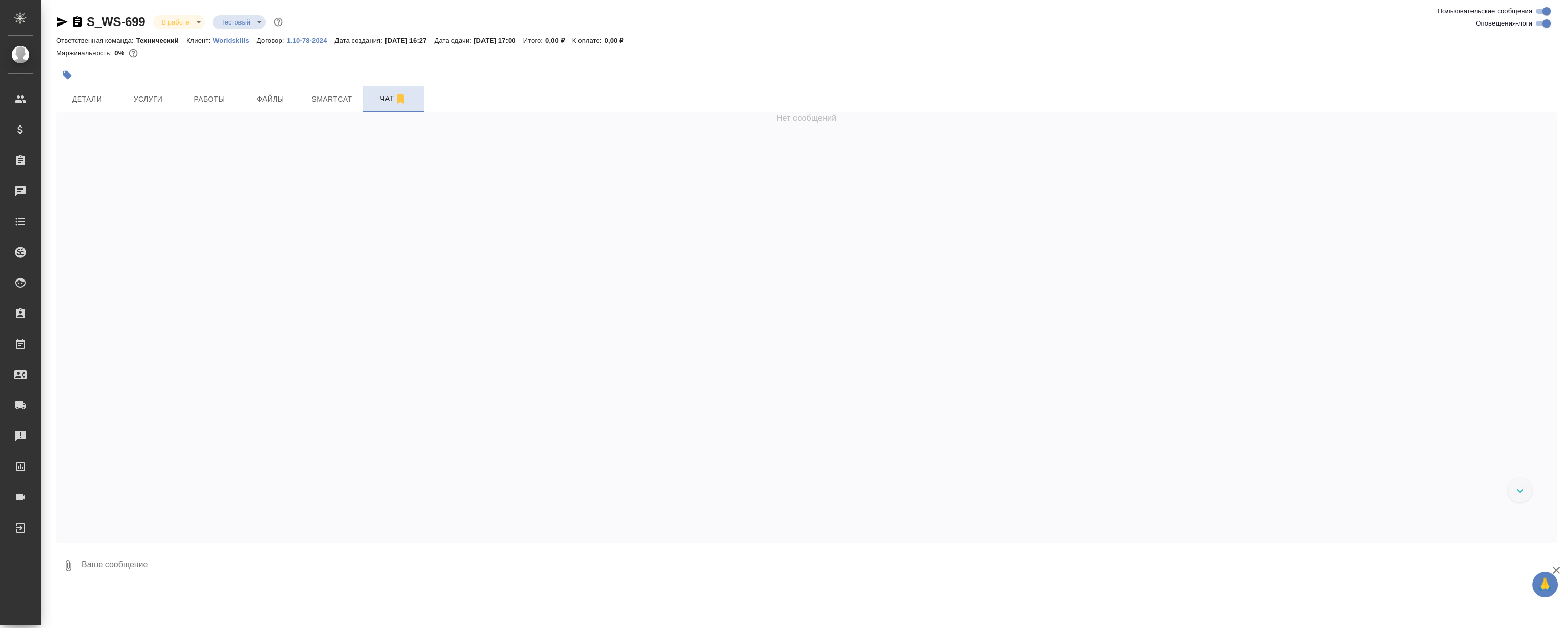
scroll to position [10433, 0]
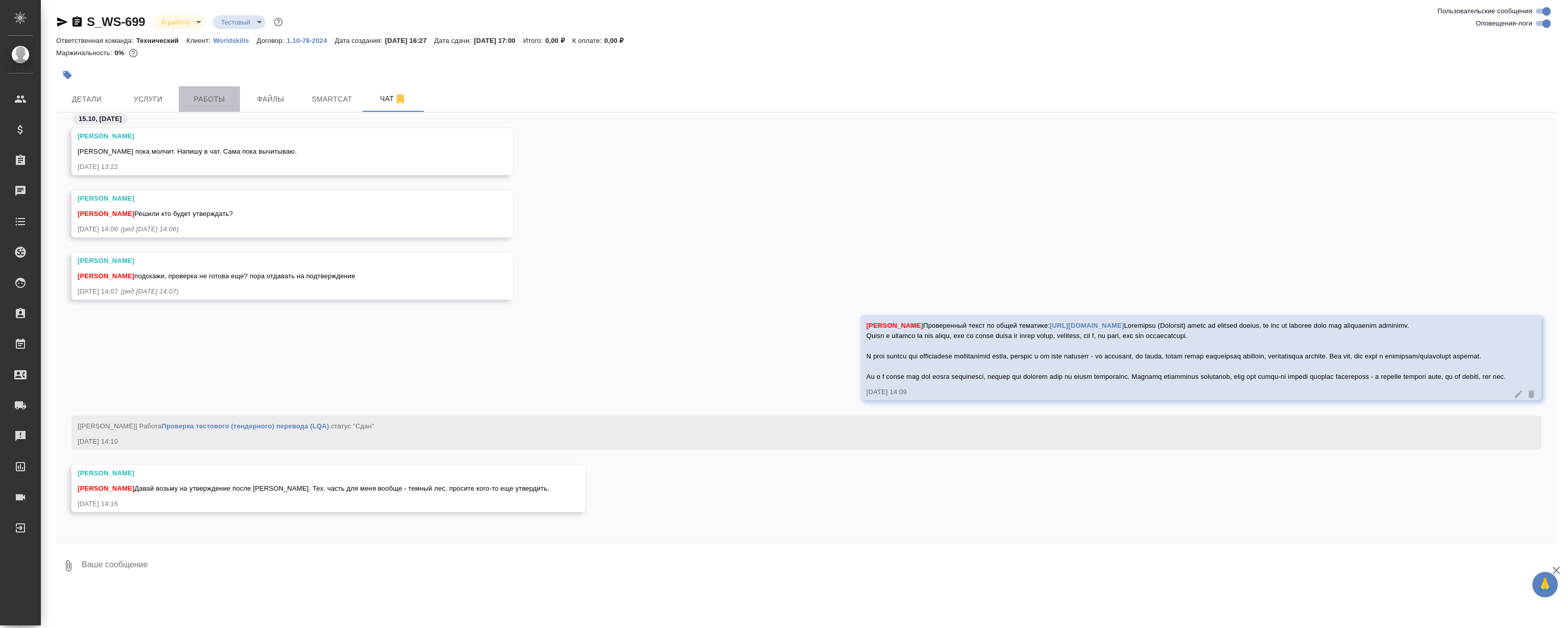
click at [196, 96] on span "Работы" at bounding box center [209, 99] width 49 height 13
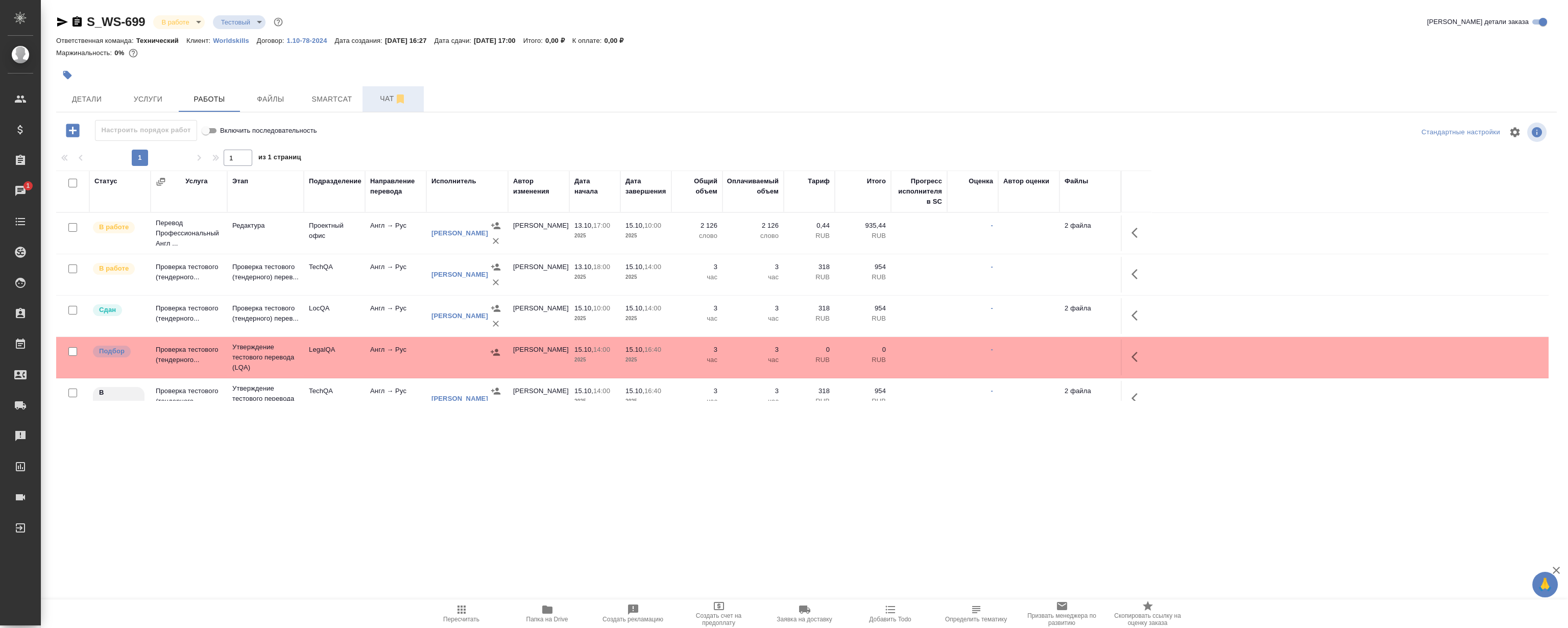
click at [373, 107] on button "Чат" at bounding box center [393, 99] width 61 height 26
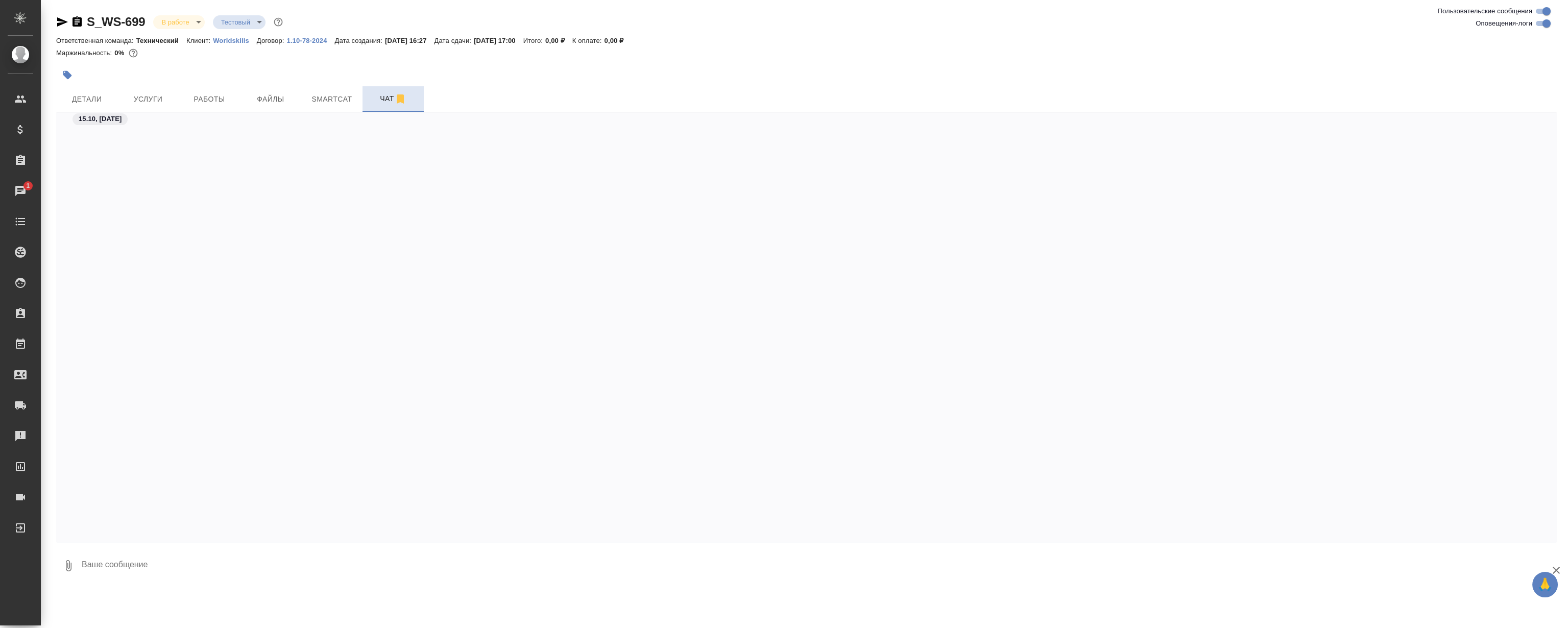
scroll to position [10565, 0]
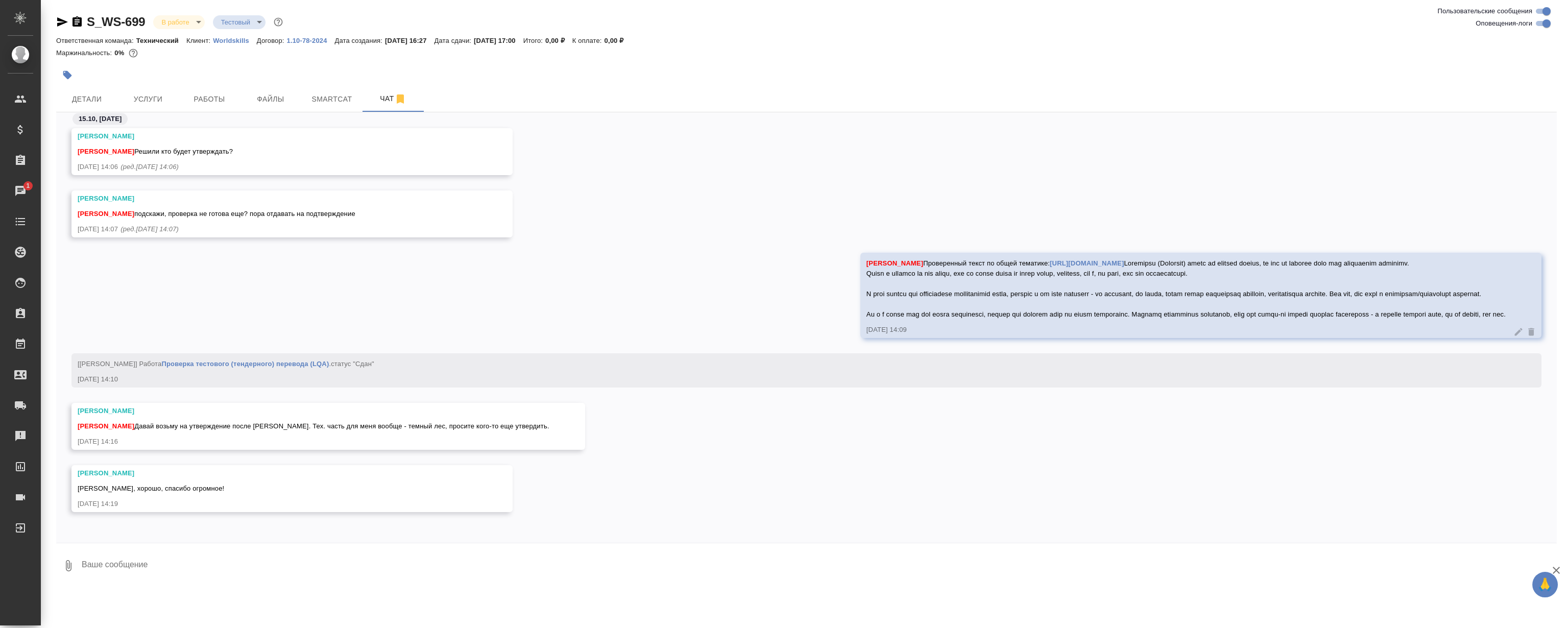
click at [546, 283] on div "Румянцева Дарья Проверенный текст по общей тематике: https://drive.awatera.com/…" at bounding box center [806, 303] width 1501 height 101
click at [200, 98] on span "Работы" at bounding box center [209, 99] width 49 height 13
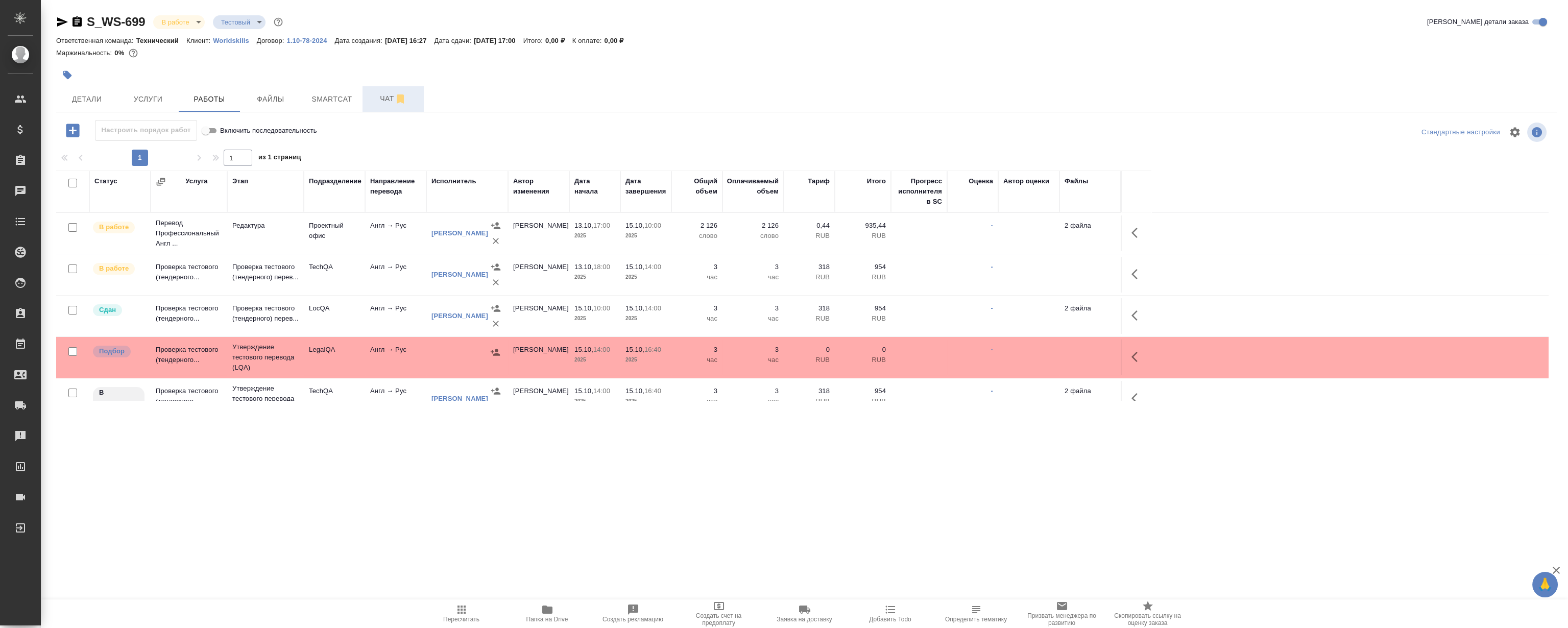
click at [372, 107] on button "Чат" at bounding box center [393, 99] width 61 height 26
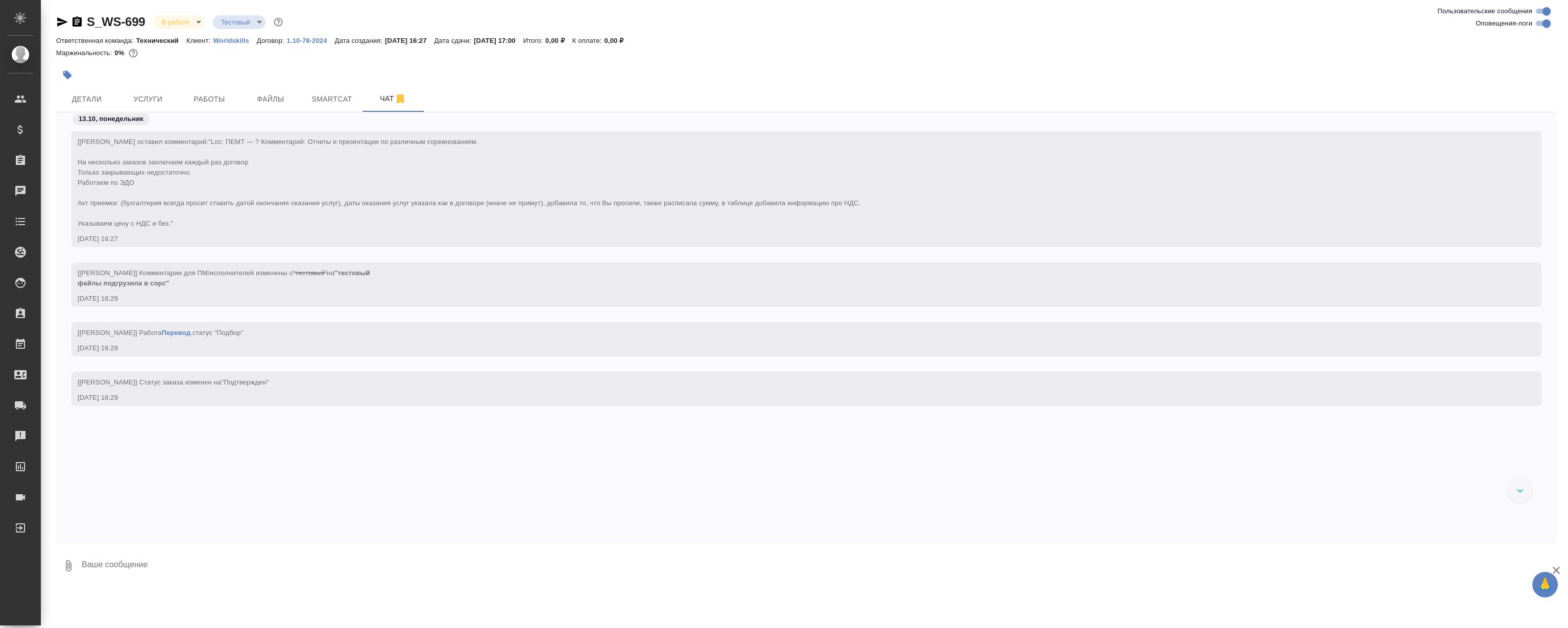
scroll to position [10697, 0]
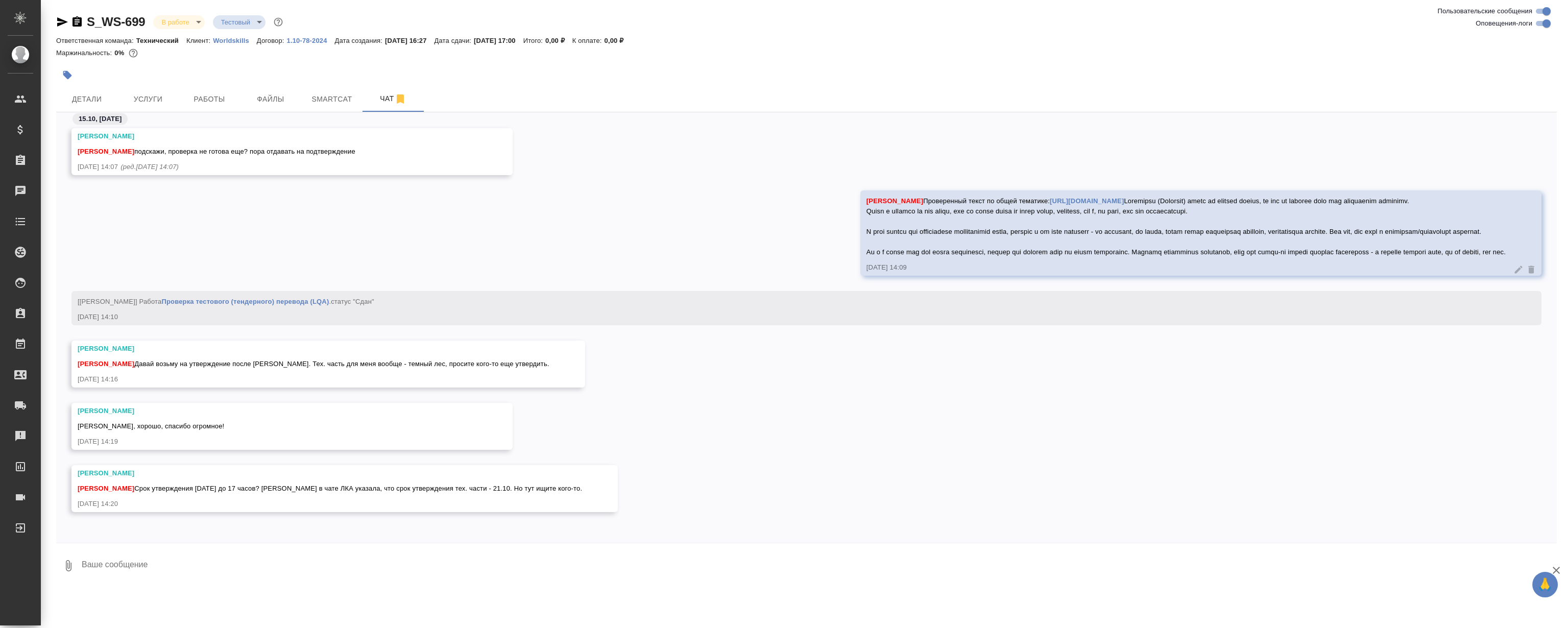
click at [576, 201] on div "Румянцева Дарья Проверенный текст по общей тематике: https://drive.awatera.com/…" at bounding box center [806, 241] width 1501 height 101
click at [613, 191] on div "Румянцева Дарья Проверенный текст по общей тематике: https://drive.awatera.com/…" at bounding box center [806, 241] width 1501 height 101
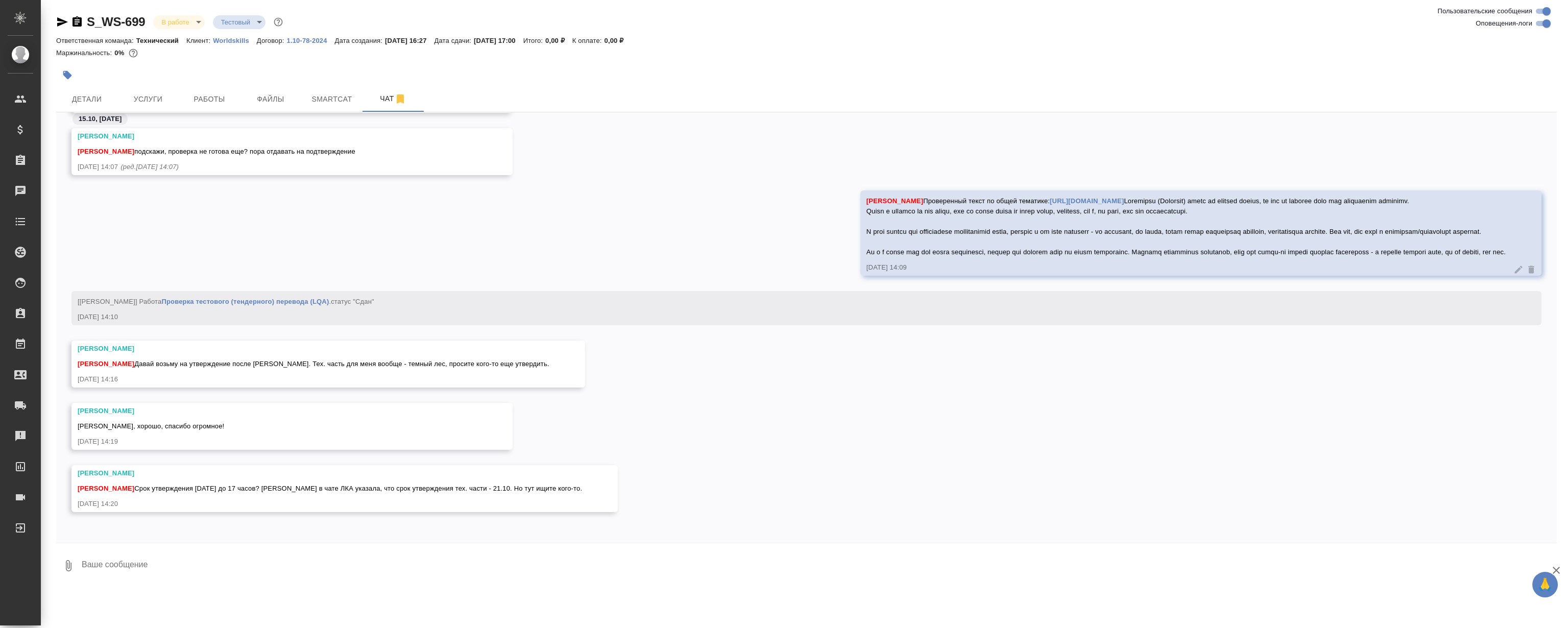
click at [613, 191] on div "Румянцева Дарья Проверенный текст по общей тематике: https://drive.awatera.com/…" at bounding box center [806, 241] width 1501 height 101
click at [205, 96] on span "Работы" at bounding box center [209, 99] width 49 height 13
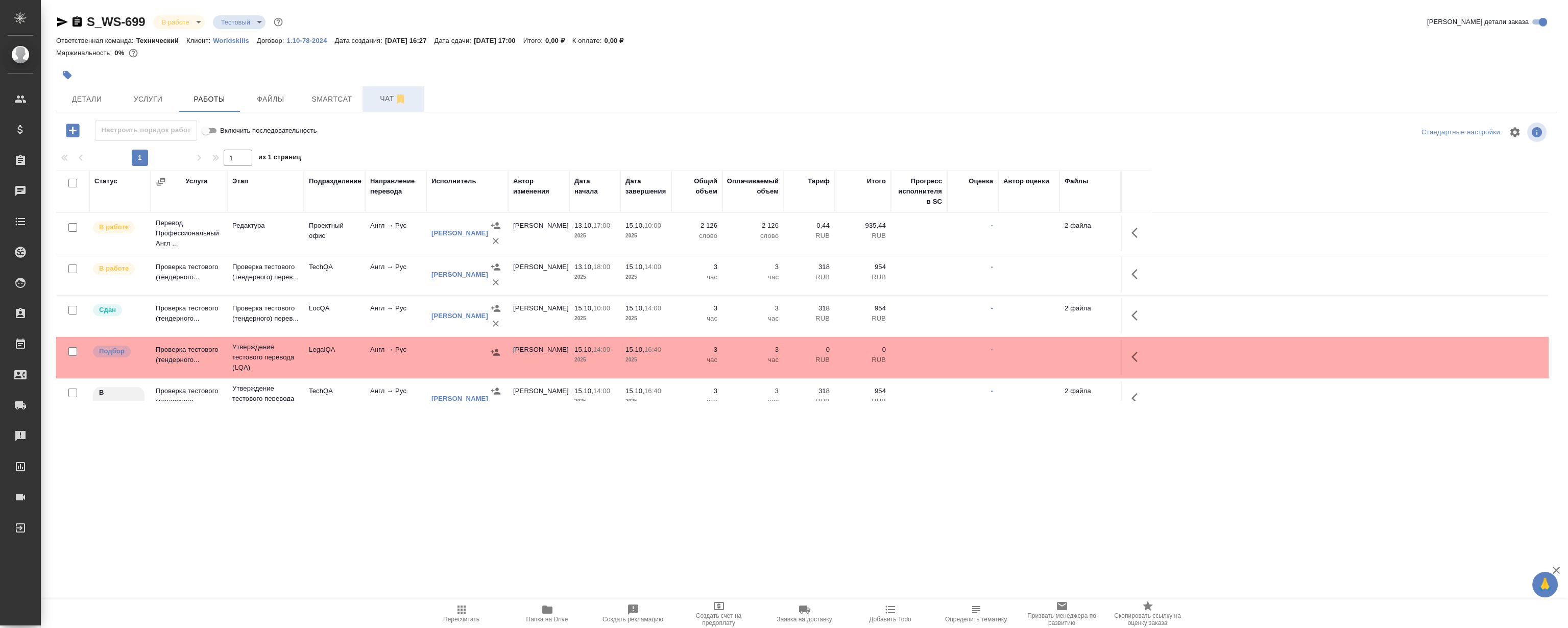
click at [390, 99] on span "Чат" at bounding box center [393, 98] width 49 height 13
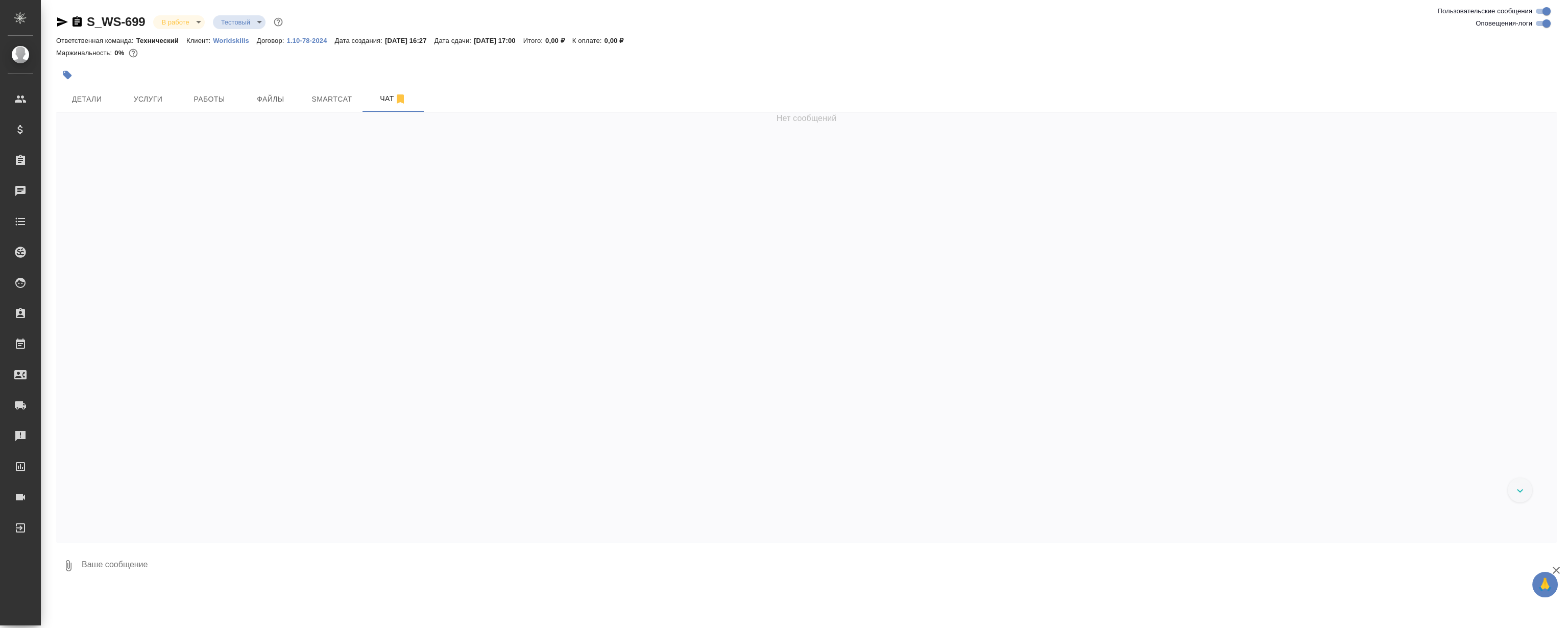
scroll to position [10848, 0]
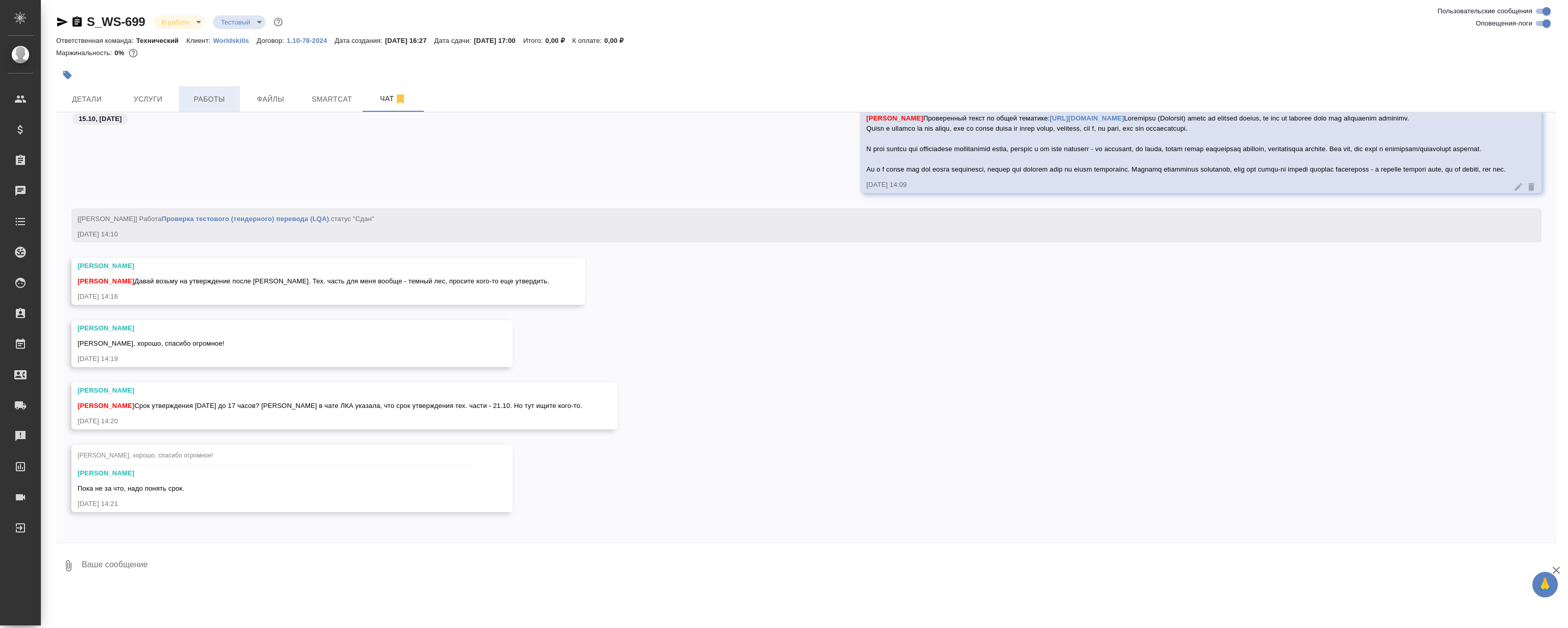
click at [192, 98] on span "Работы" at bounding box center [209, 99] width 49 height 13
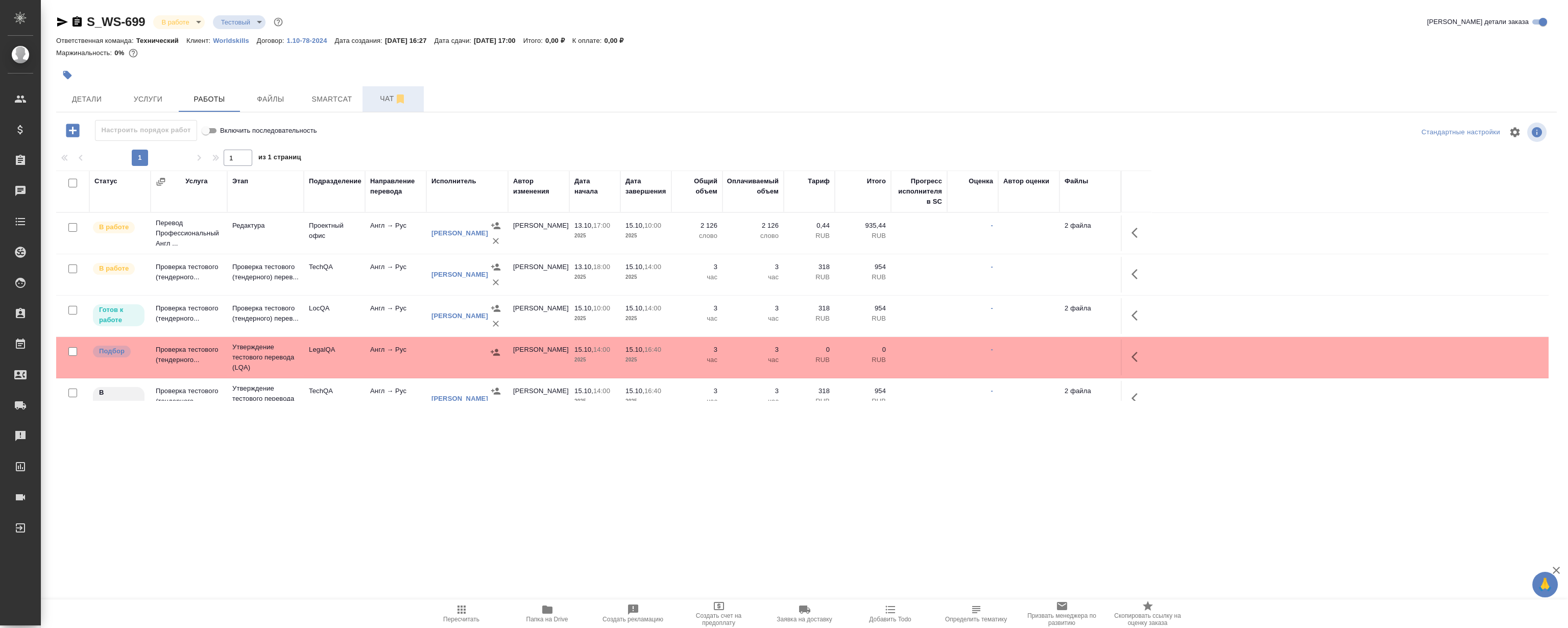
click at [383, 95] on span "Чат" at bounding box center [393, 98] width 49 height 13
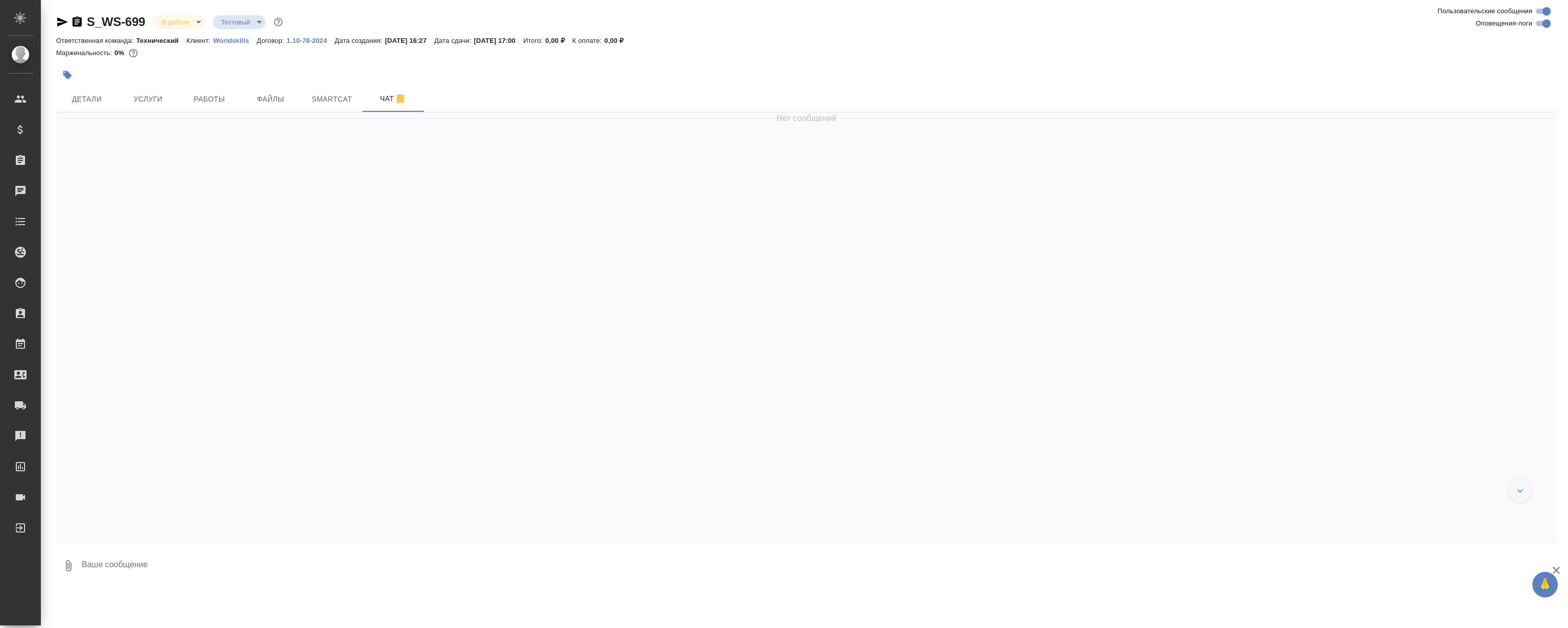
scroll to position [9503, 0]
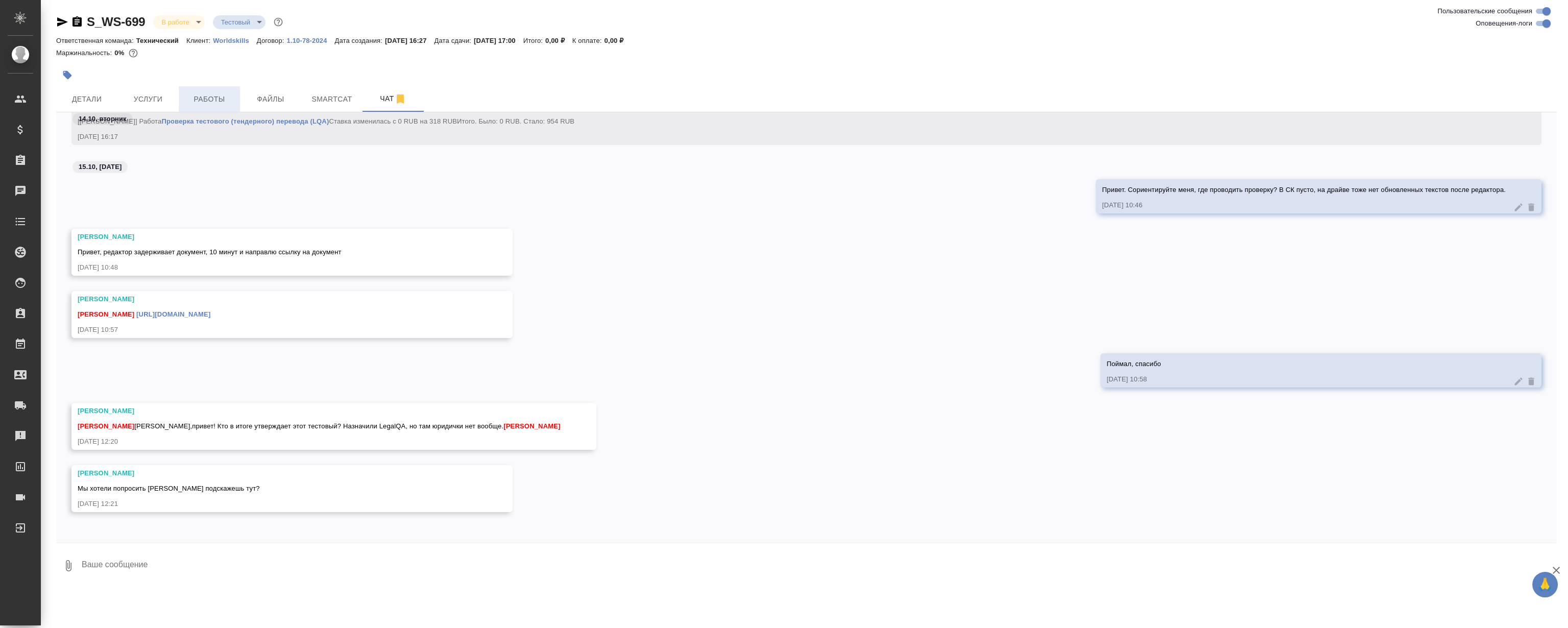
click at [231, 92] on button "Работы" at bounding box center [209, 99] width 61 height 26
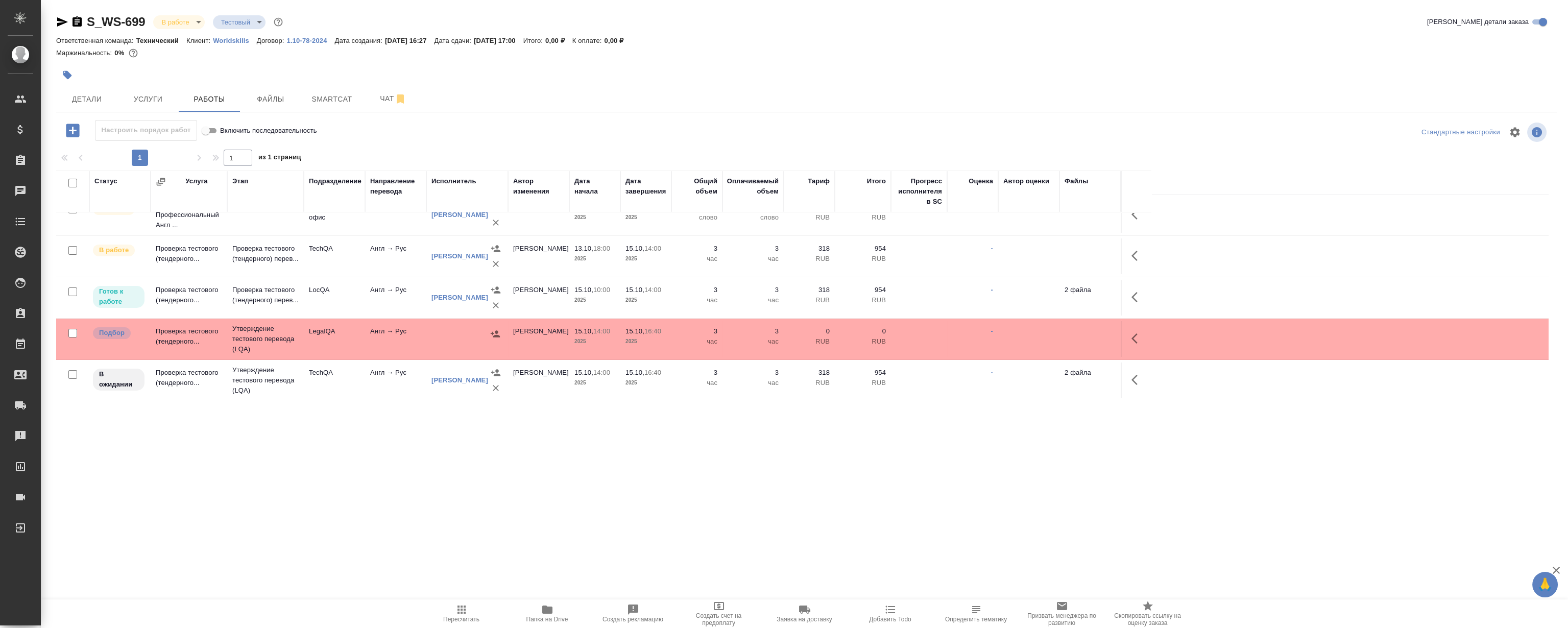
scroll to position [19, 0]
click at [400, 511] on div ".cls-1 fill:#fff; AWATERA Magerramov Ruslan Клиенты Спецификации Заказы 0 Чаты …" at bounding box center [784, 314] width 1568 height 628
click at [412, 522] on div ".cls-1 fill:#fff; AWATERA Magerramov Ruslan Клиенты Спецификации Заказы 0 Чаты …" at bounding box center [784, 314] width 1568 height 628
click at [405, 503] on div ".cls-1 fill:#fff; AWATERA Magerramov Ruslan Клиенты Спецификации Заказы 0 Чаты …" at bounding box center [784, 314] width 1568 height 628
click at [414, 508] on div ".cls-1 fill:#fff; AWATERA Magerramov Ruslan Клиенты Спецификации Заказы 0 Чаты …" at bounding box center [784, 314] width 1568 height 628
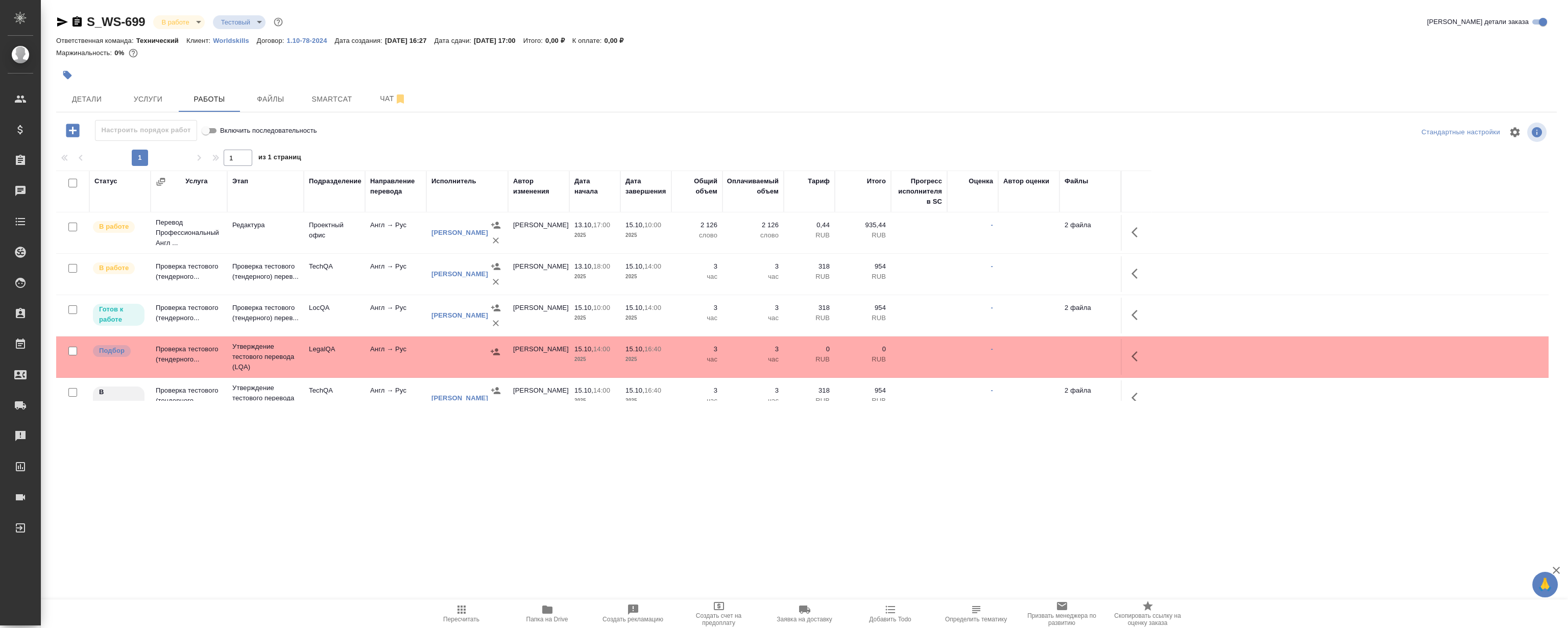
scroll to position [0, 0]
click at [329, 491] on div ".cls-1 fill:#fff; AWATERA Magerramov Ruslan Клиенты Спецификации Заказы 0 Чаты …" at bounding box center [784, 314] width 1568 height 628
click at [339, 484] on div ".cls-1 fill:#fff; AWATERA Magerramov Ruslan Клиенты Спецификации Заказы 0 Чаты …" at bounding box center [784, 314] width 1568 height 628
click at [343, 494] on div ".cls-1 fill:#fff; AWATERA Magerramov Ruslan Клиенты Спецификации Заказы 0 Чаты …" at bounding box center [784, 314] width 1568 height 628
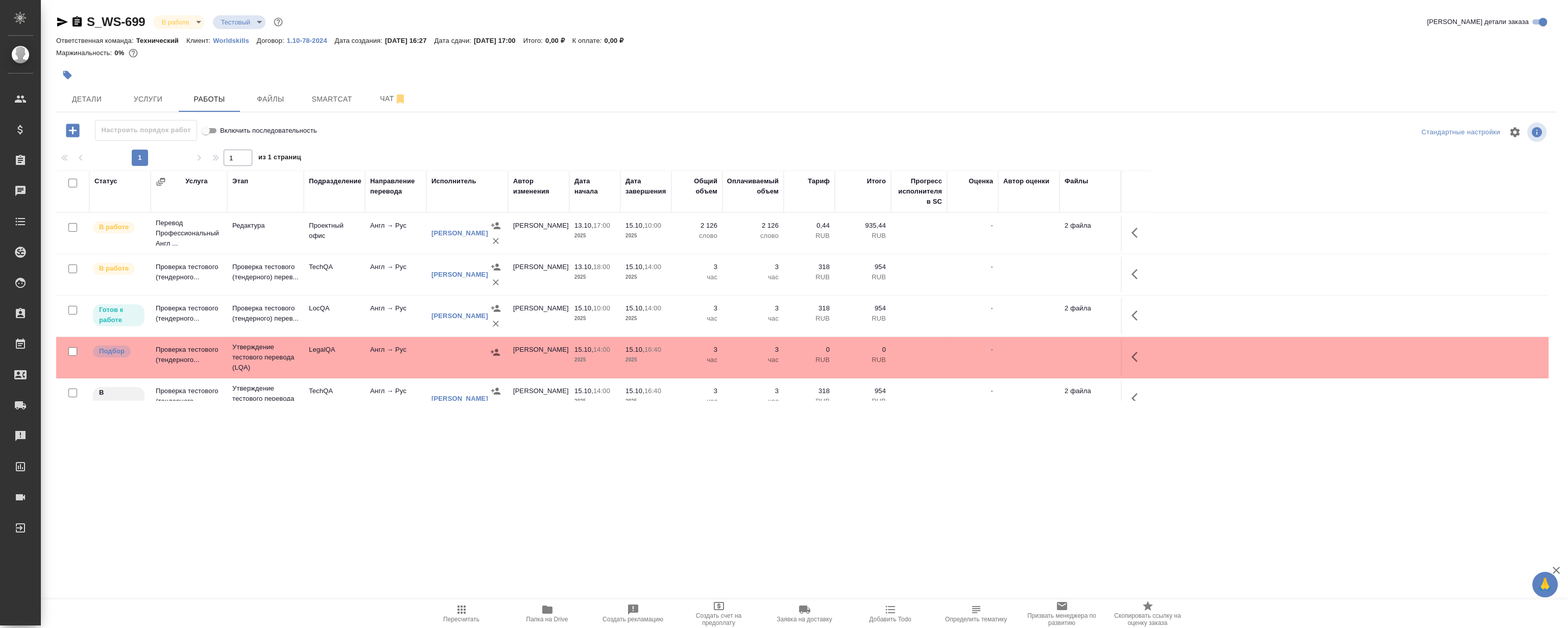
click at [362, 496] on div ".cls-1 fill:#fff; AWATERA Magerramov Ruslan Клиенты Спецификации Заказы 0 Чаты …" at bounding box center [784, 314] width 1568 height 628
click at [372, 485] on div ".cls-1 fill:#fff; AWATERA Magerramov Ruslan Клиенты Спецификации Заказы 0 Чаты …" at bounding box center [784, 314] width 1568 height 628
drag, startPoint x: 355, startPoint y: 469, endPoint x: 377, endPoint y: 417, distance: 56.5
click at [354, 466] on div ".cls-1 fill:#fff; AWATERA Magerramov Ruslan Клиенты Спецификации Заказы 0 Чаты …" at bounding box center [784, 314] width 1568 height 628
click at [360, 431] on div ".cls-1 fill:#fff; AWATERA Magerramov Ruslan Клиенты Спецификации Заказы 0 Чаты …" at bounding box center [784, 314] width 1568 height 628
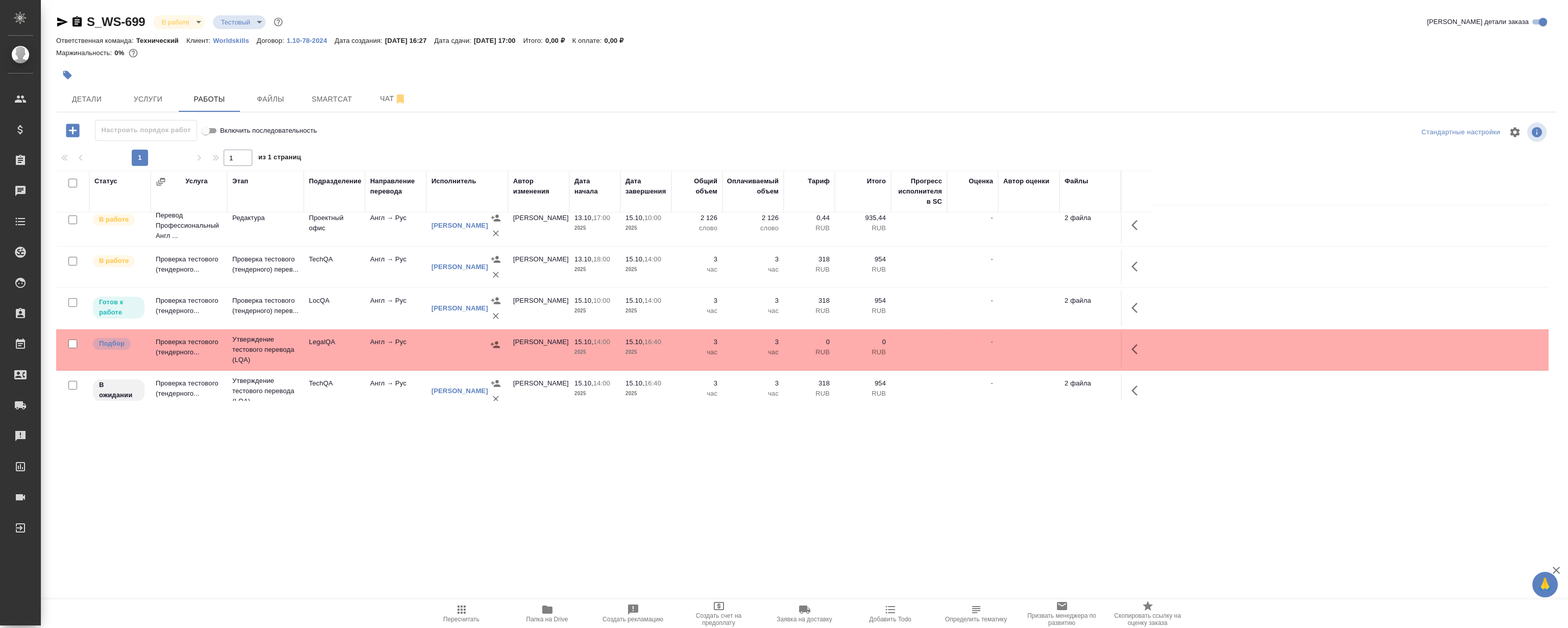
scroll to position [19, 0]
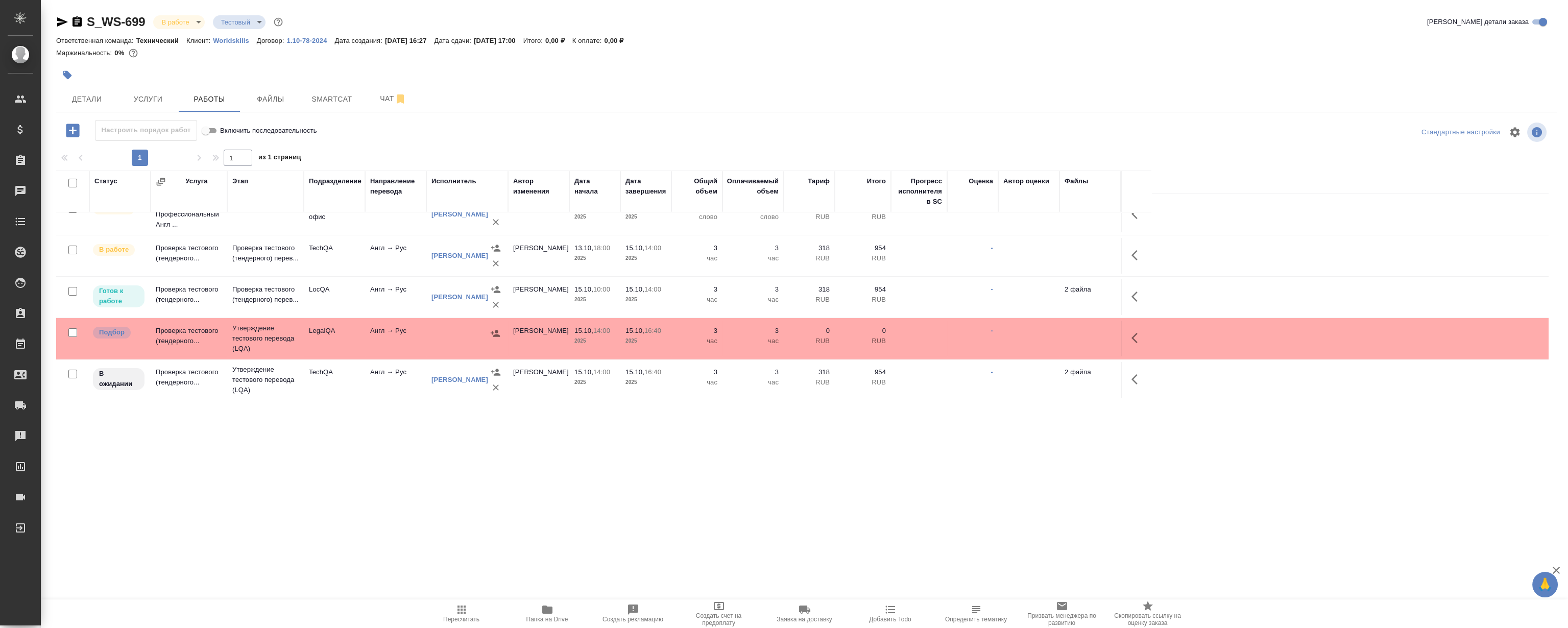
click at [423, 487] on div ".cls-1 fill:#fff; AWATERA Magerramov Ruslan Клиенты Спецификации Заказы 0 Чаты …" at bounding box center [784, 314] width 1568 height 628
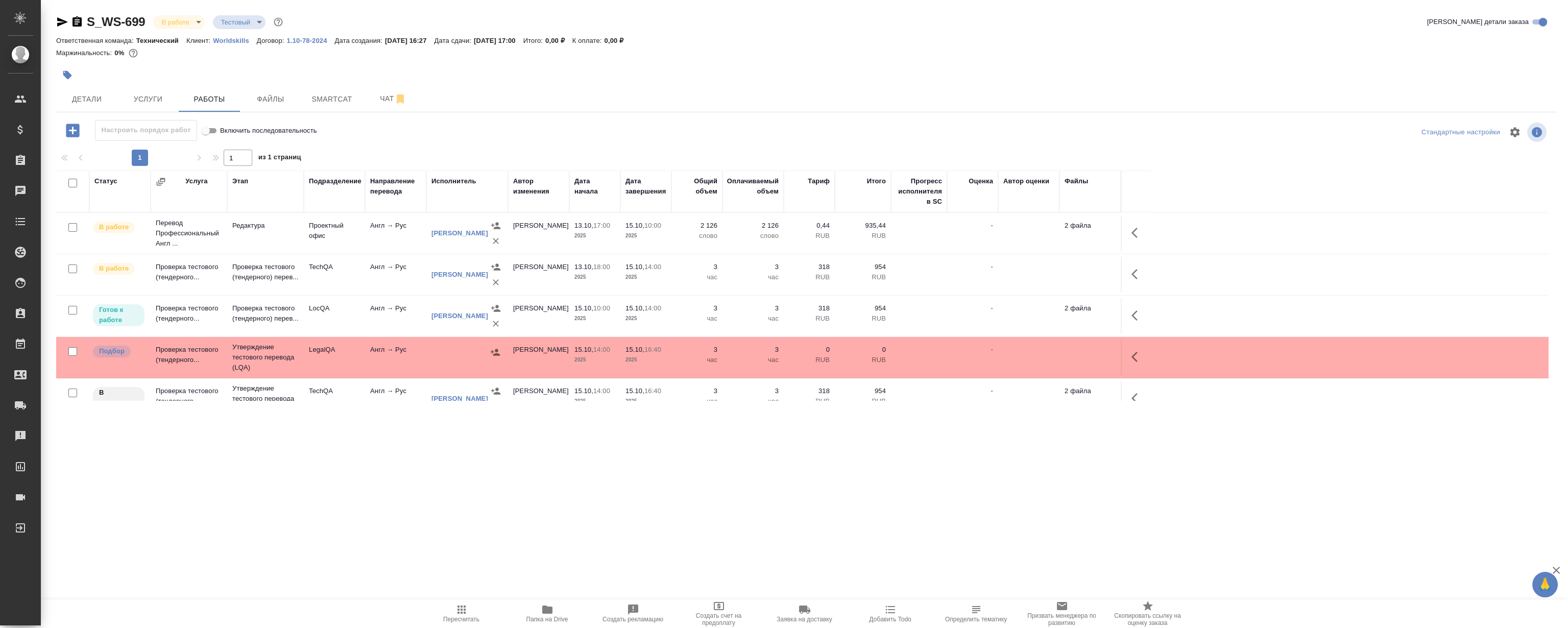
scroll to position [0, 0]
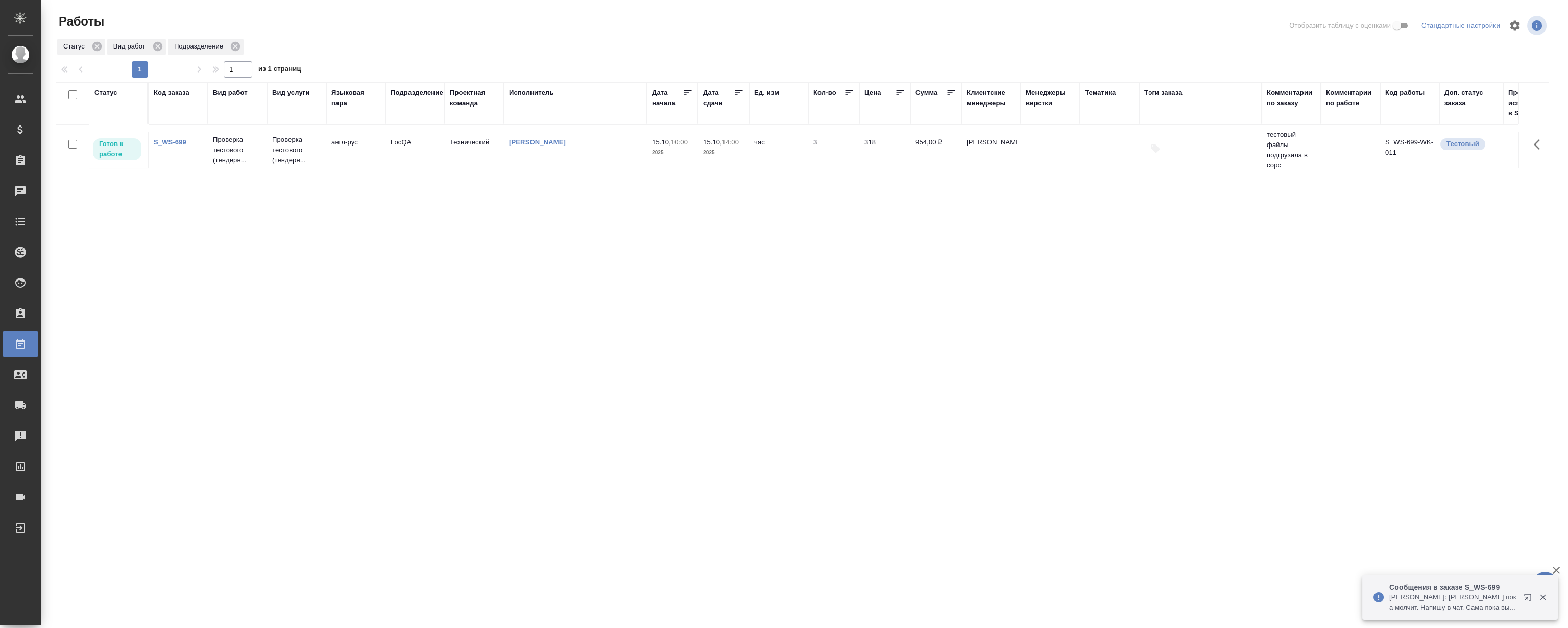
click at [1346, 368] on div "Статус Код заказа Вид работ Вид услуги Языковая пара Подразделение Проектная ко…" at bounding box center [801, 266] width 1492 height 368
click at [1542, 594] on icon "button" at bounding box center [1542, 597] width 9 height 9
click at [1542, 600] on icon "button" at bounding box center [1542, 597] width 9 height 9
click at [1545, 599] on icon "button" at bounding box center [1542, 597] width 9 height 9
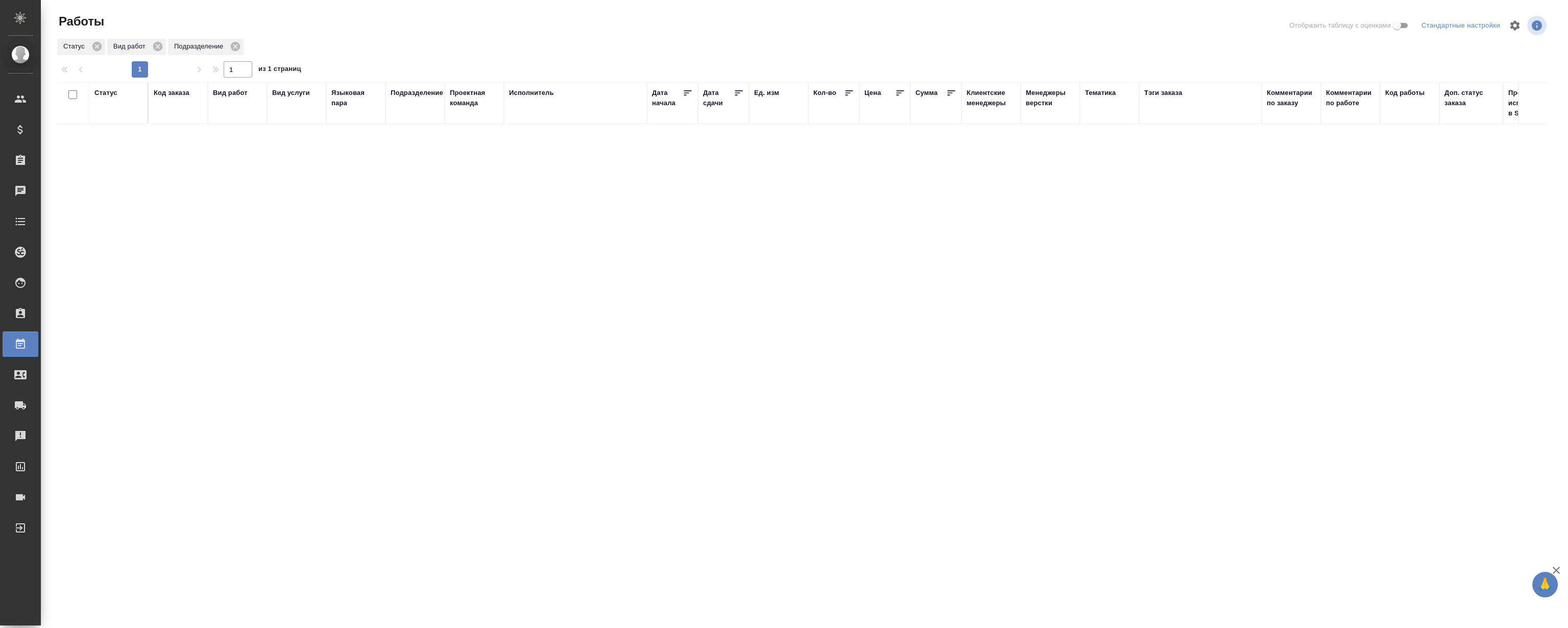
click at [452, 277] on div "Статус Код заказа Вид работ Вид услуги Языковая пара Подразделение Проектная ко…" at bounding box center [801, 266] width 1492 height 368
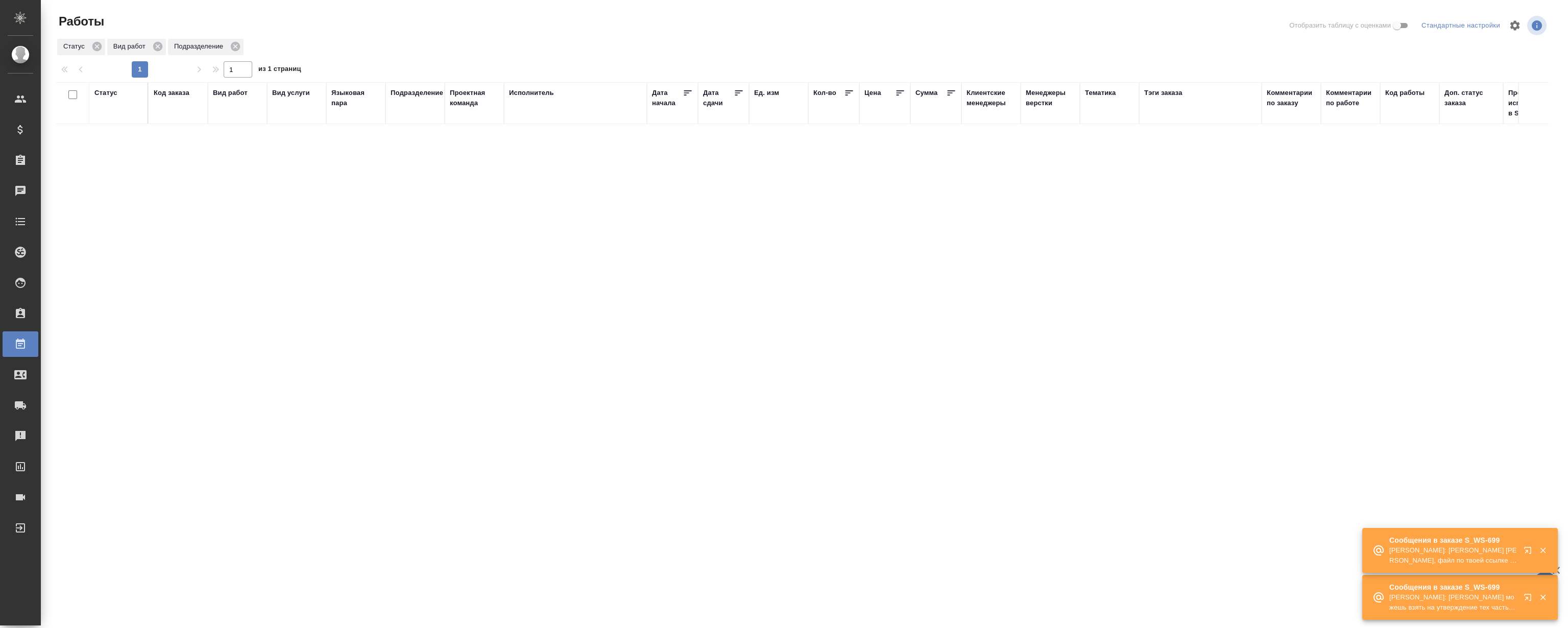
click at [1525, 552] on icon "button" at bounding box center [1529, 553] width 12 height 12
click at [1546, 599] on icon "button" at bounding box center [1542, 597] width 9 height 9
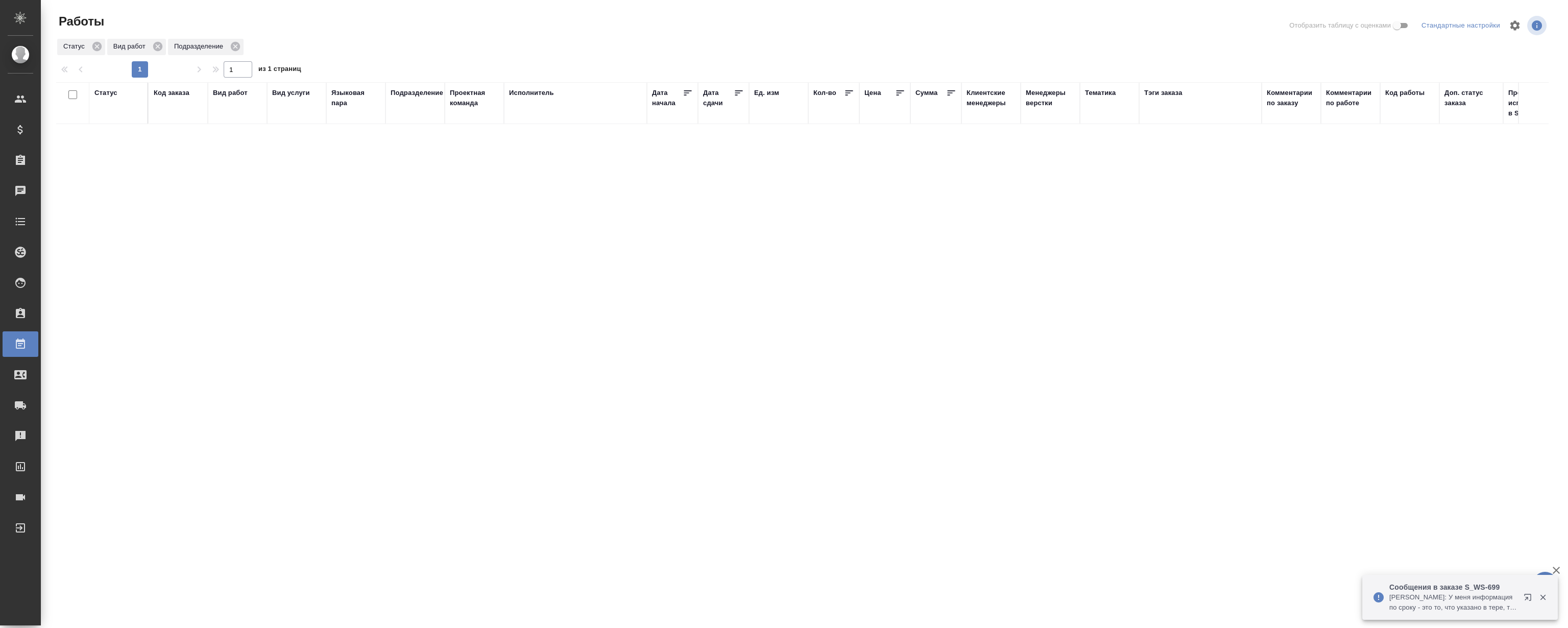
click at [1541, 599] on icon "button" at bounding box center [1543, 598] width 6 height 6
click at [1544, 596] on icon "button" at bounding box center [1543, 598] width 6 height 6
click at [1541, 553] on icon "button" at bounding box center [1542, 550] width 9 height 9
click at [1541, 598] on icon "button" at bounding box center [1543, 598] width 6 height 6
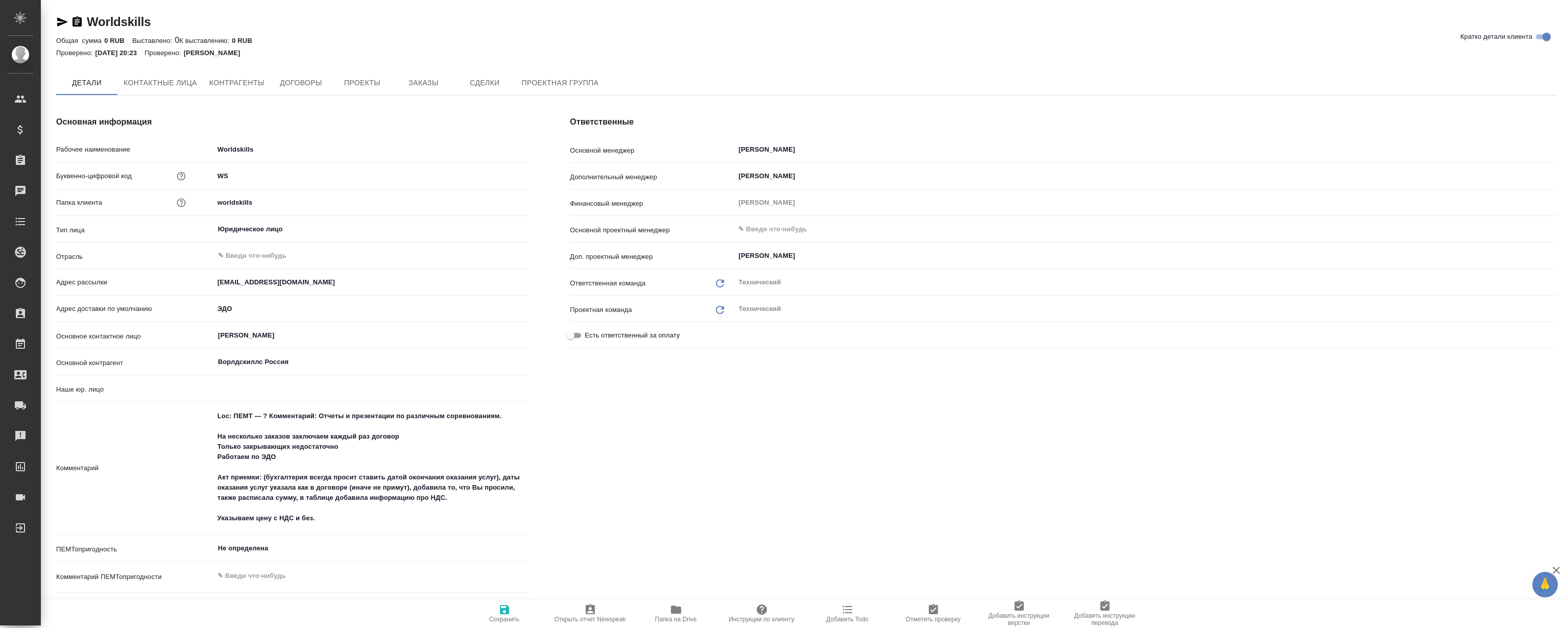
type input "(TUP) Общество с ограниченной ответственностью «Технологии управления переводом»"
type textarea "x"
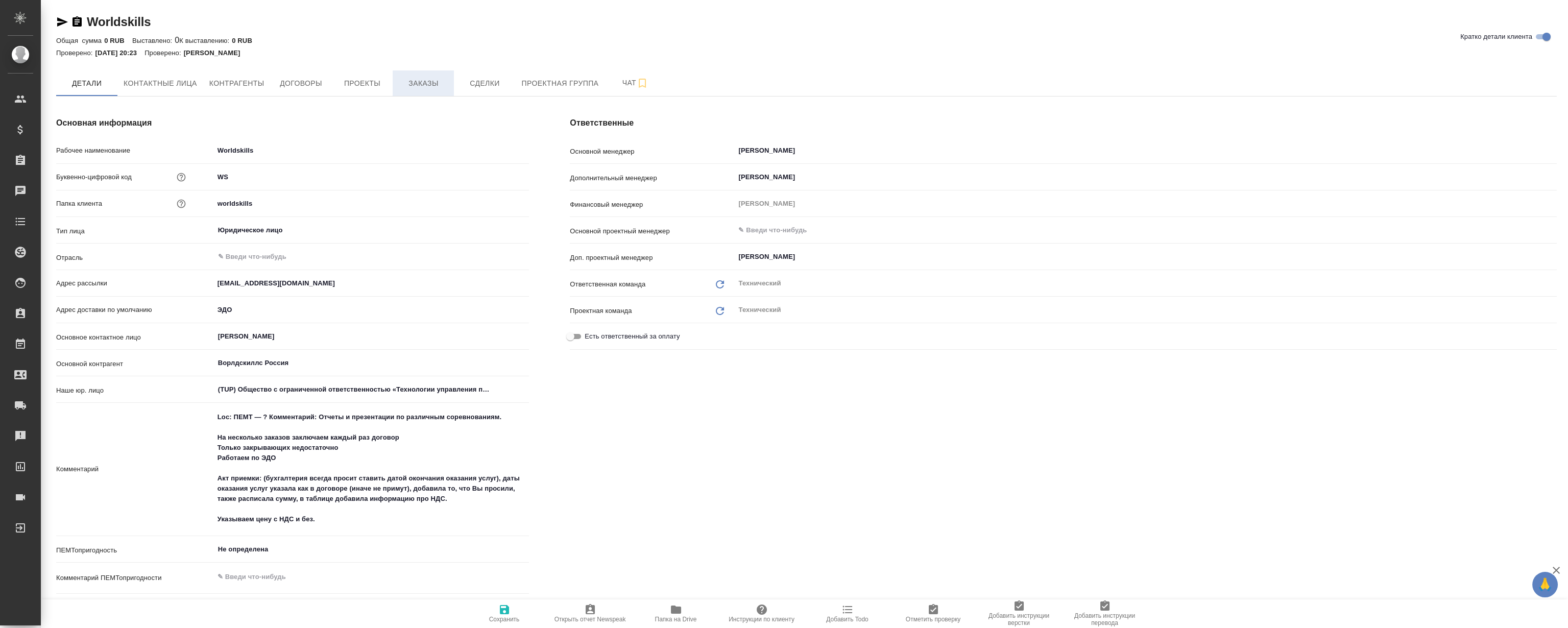
type textarea "x"
click at [410, 88] on span "Заказы" at bounding box center [423, 83] width 49 height 13
type textarea "x"
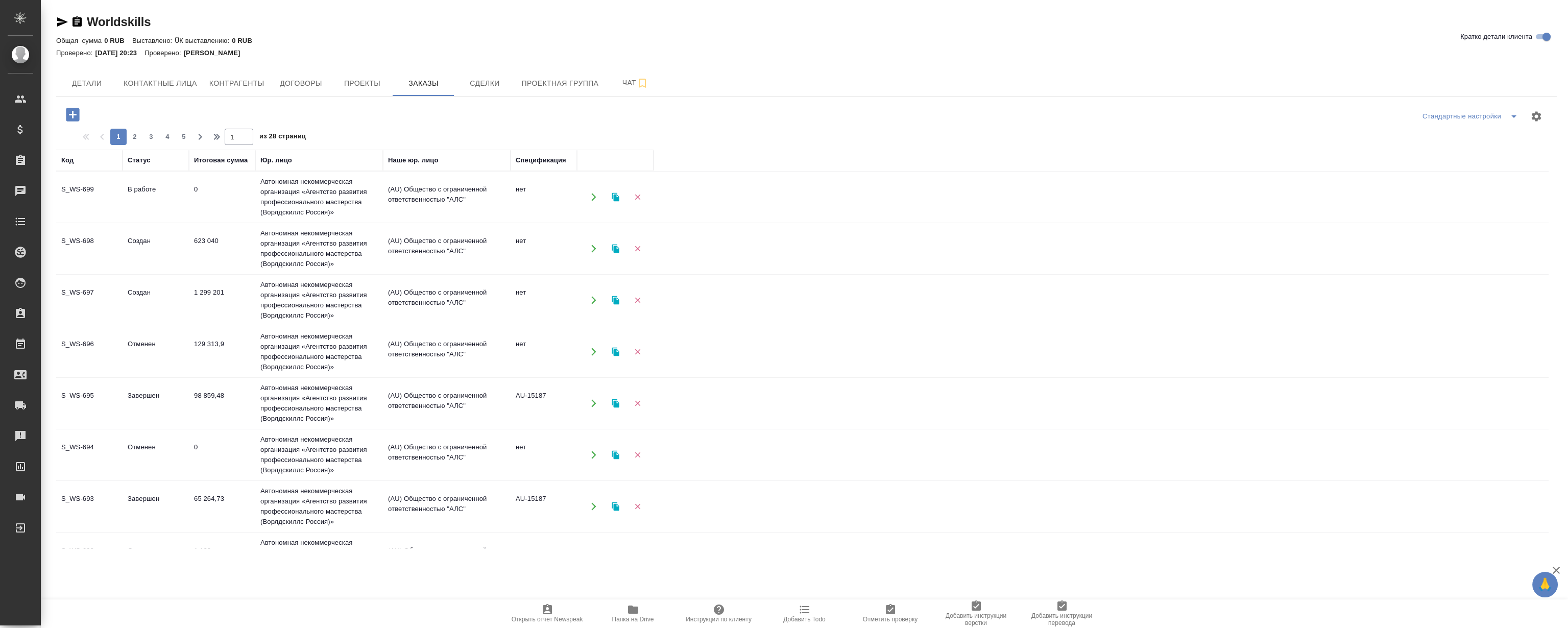
click at [95, 250] on td "S_WS-698" at bounding box center [89, 249] width 66 height 36
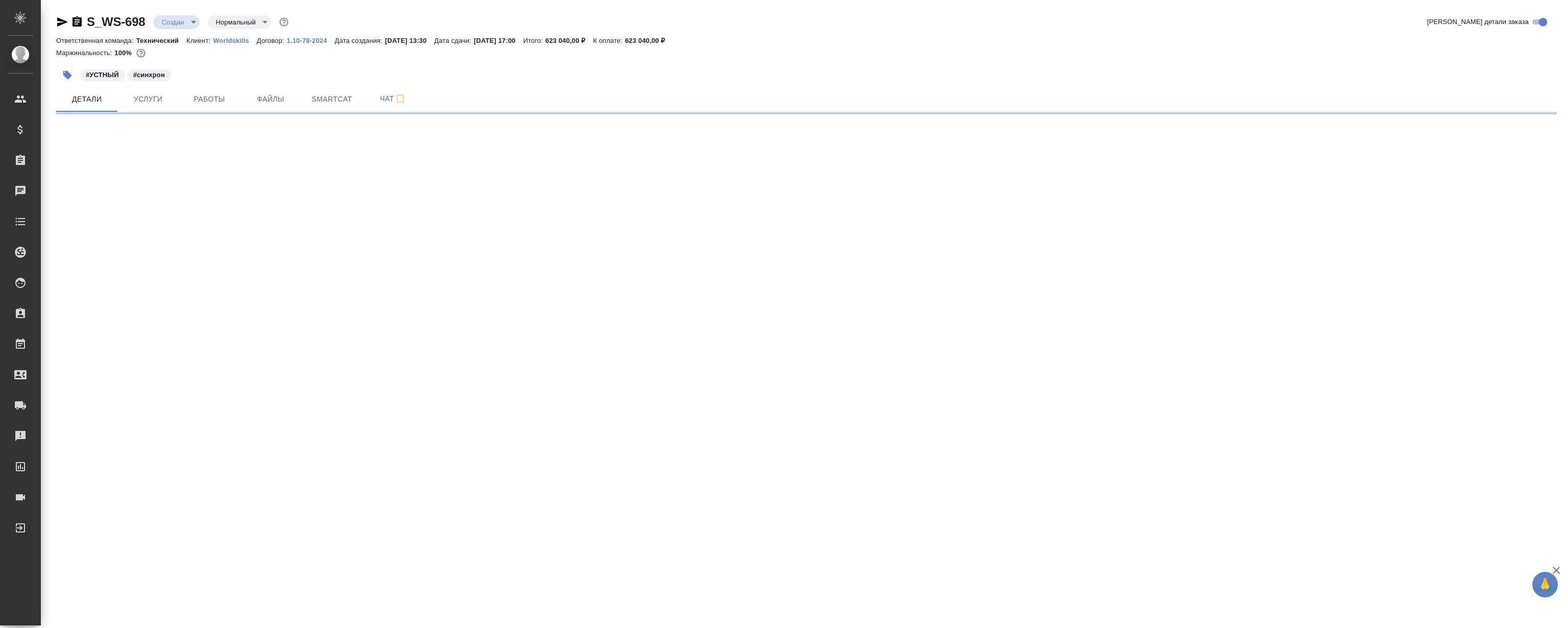
select select "RU"
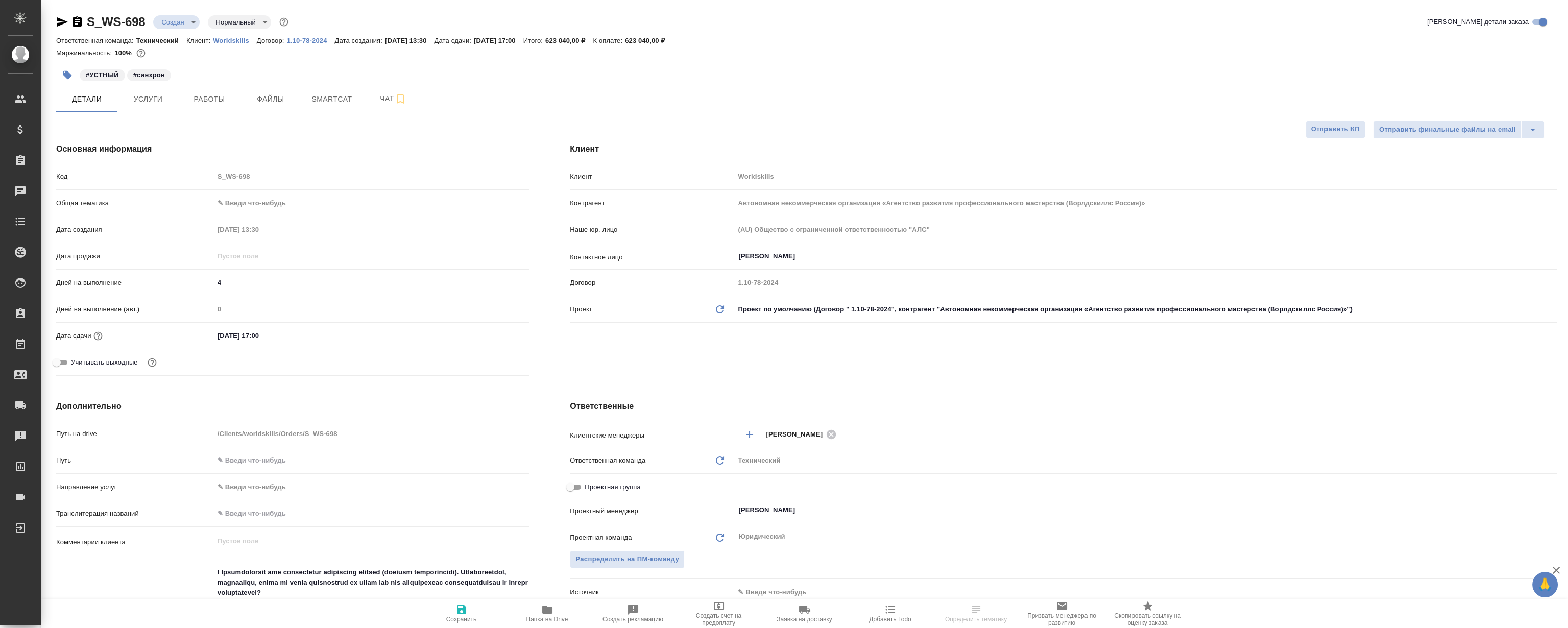
type textarea "x"
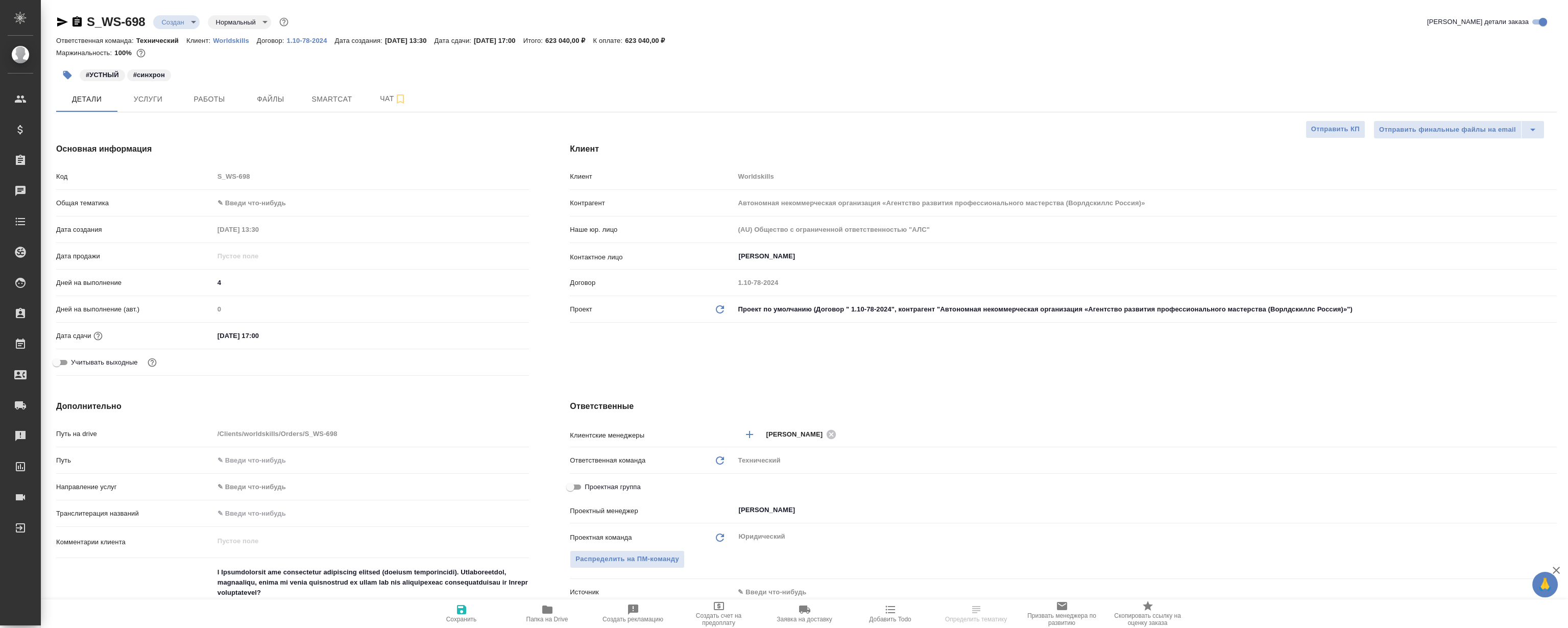
type textarea "x"
click at [207, 110] on button "Работы" at bounding box center [209, 99] width 61 height 26
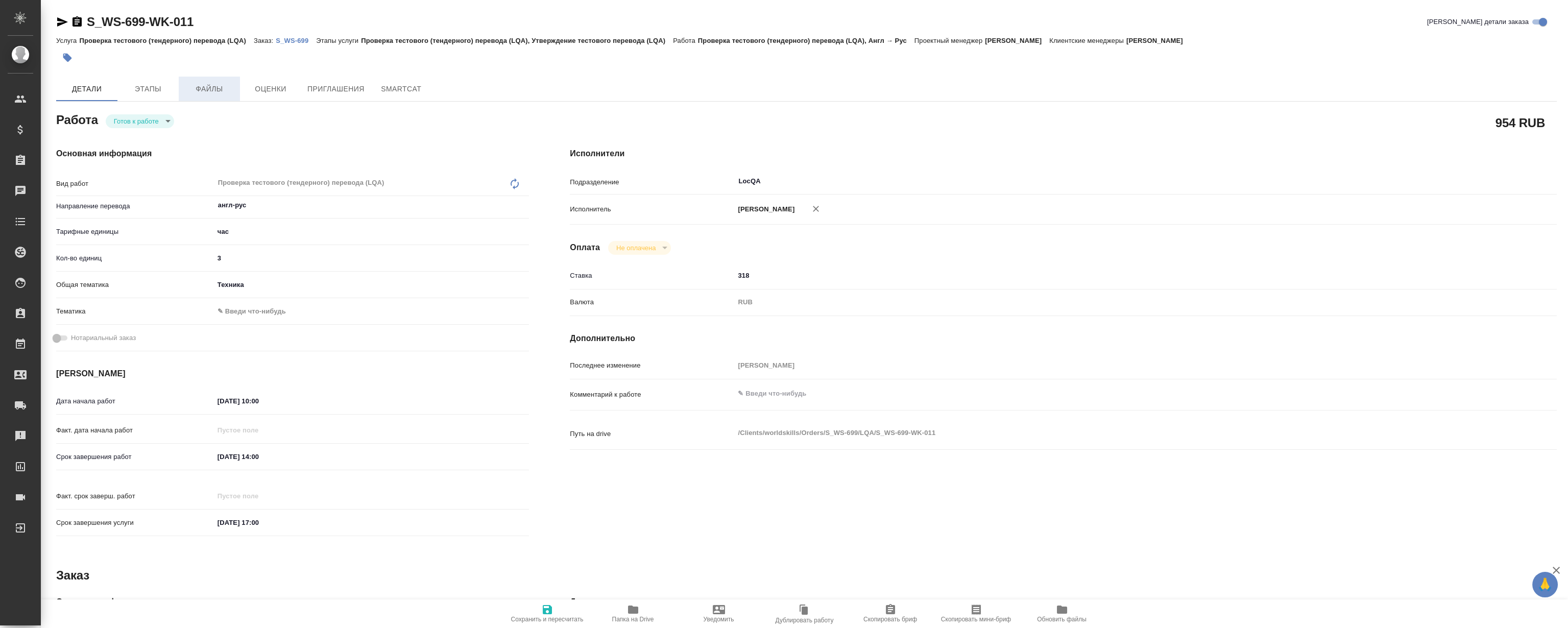
type textarea "x"
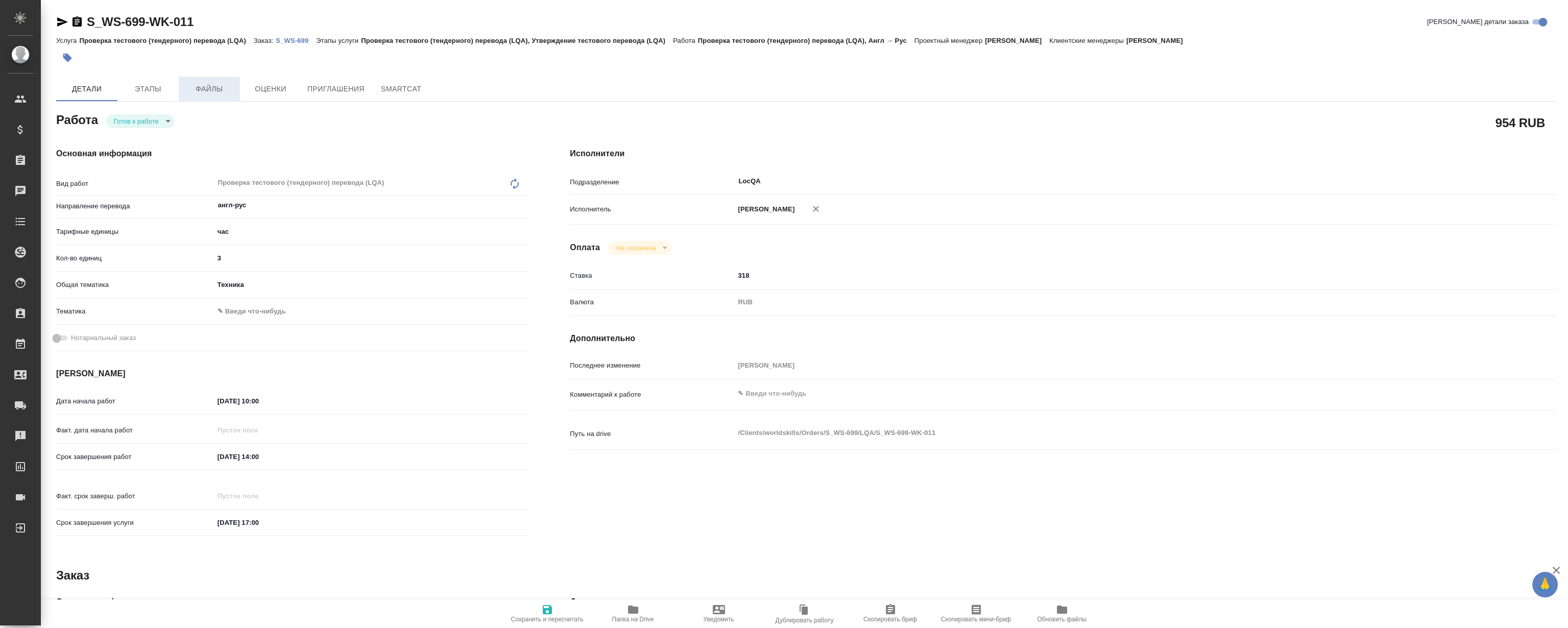
type textarea "x"
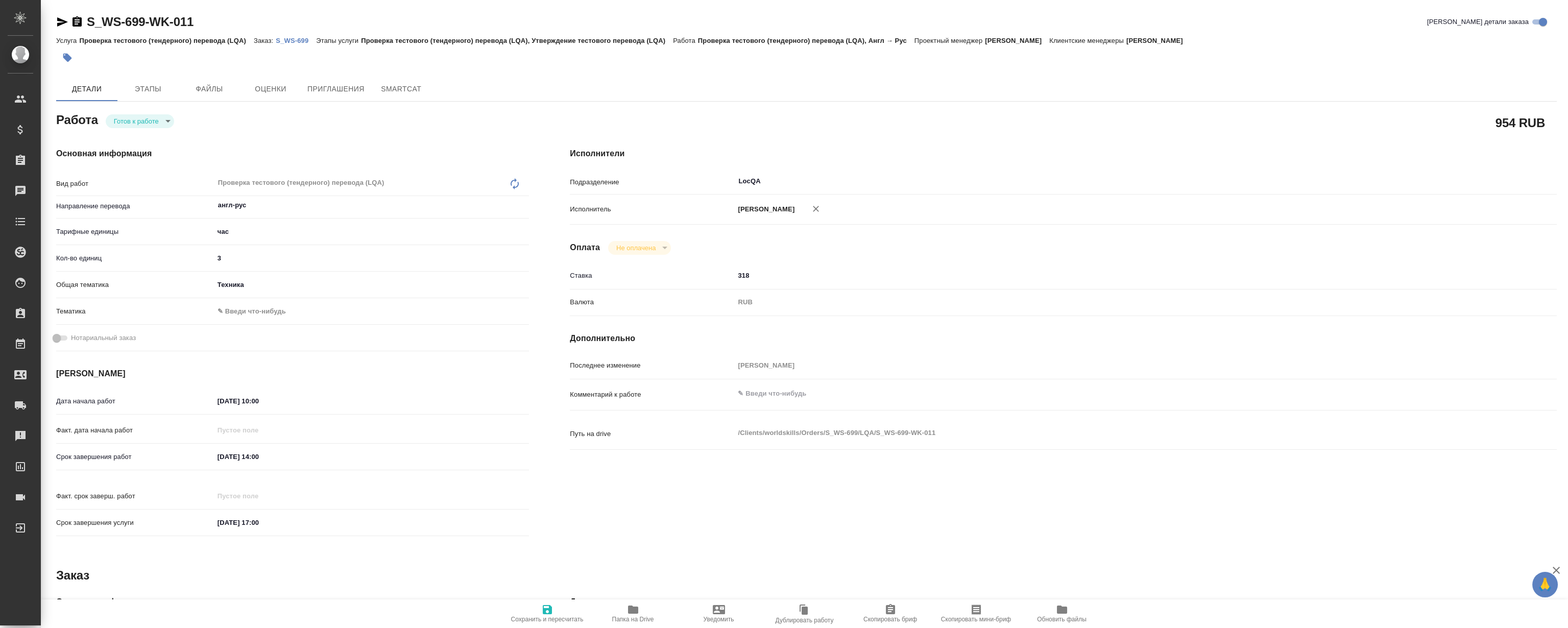
type textarea "x"
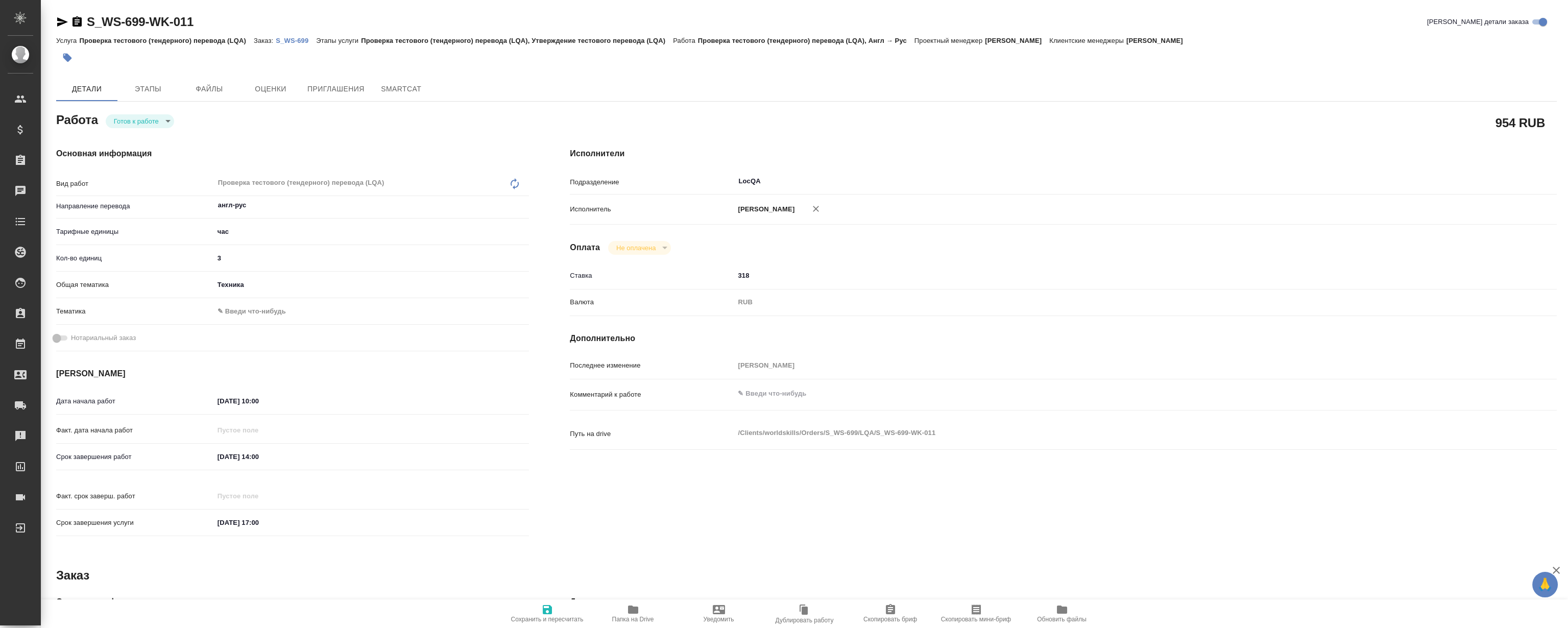
type textarea "x"
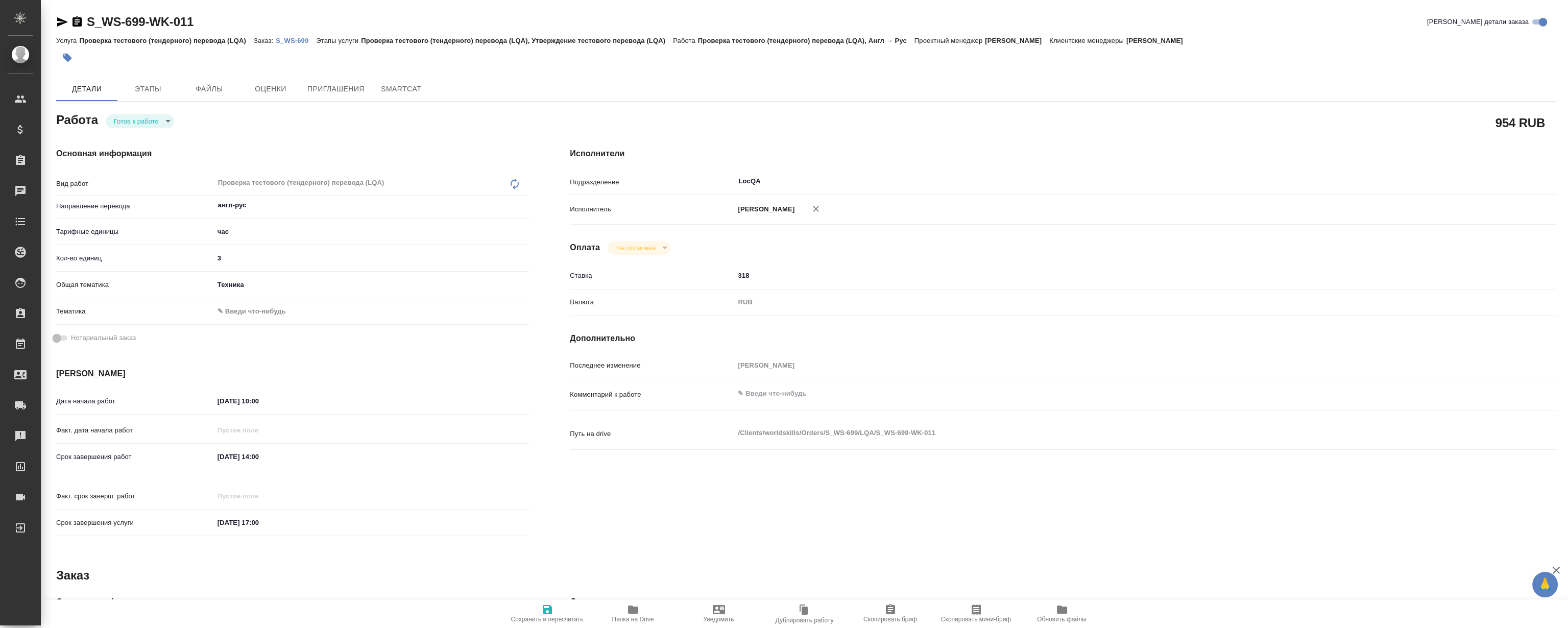
type textarea "x"
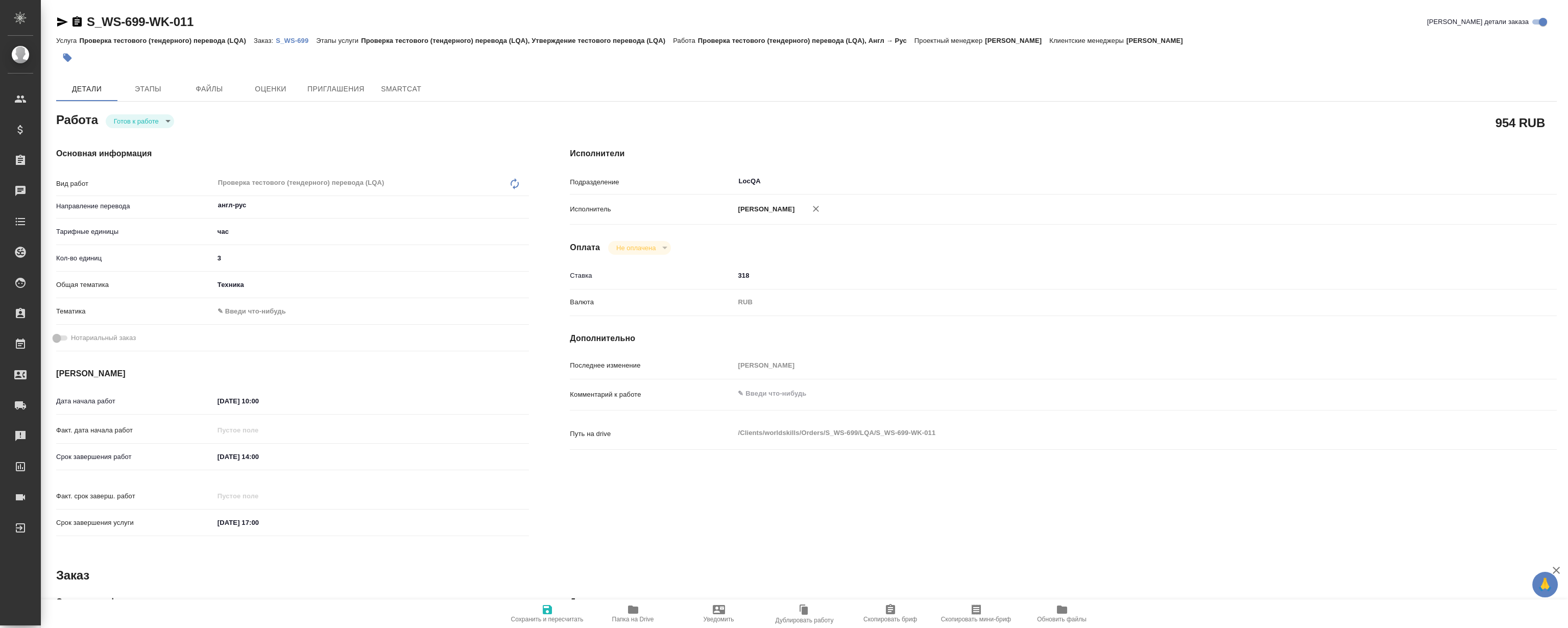
click at [620, 612] on span "Папка на Drive" at bounding box center [634, 613] width 74 height 19
type textarea "x"
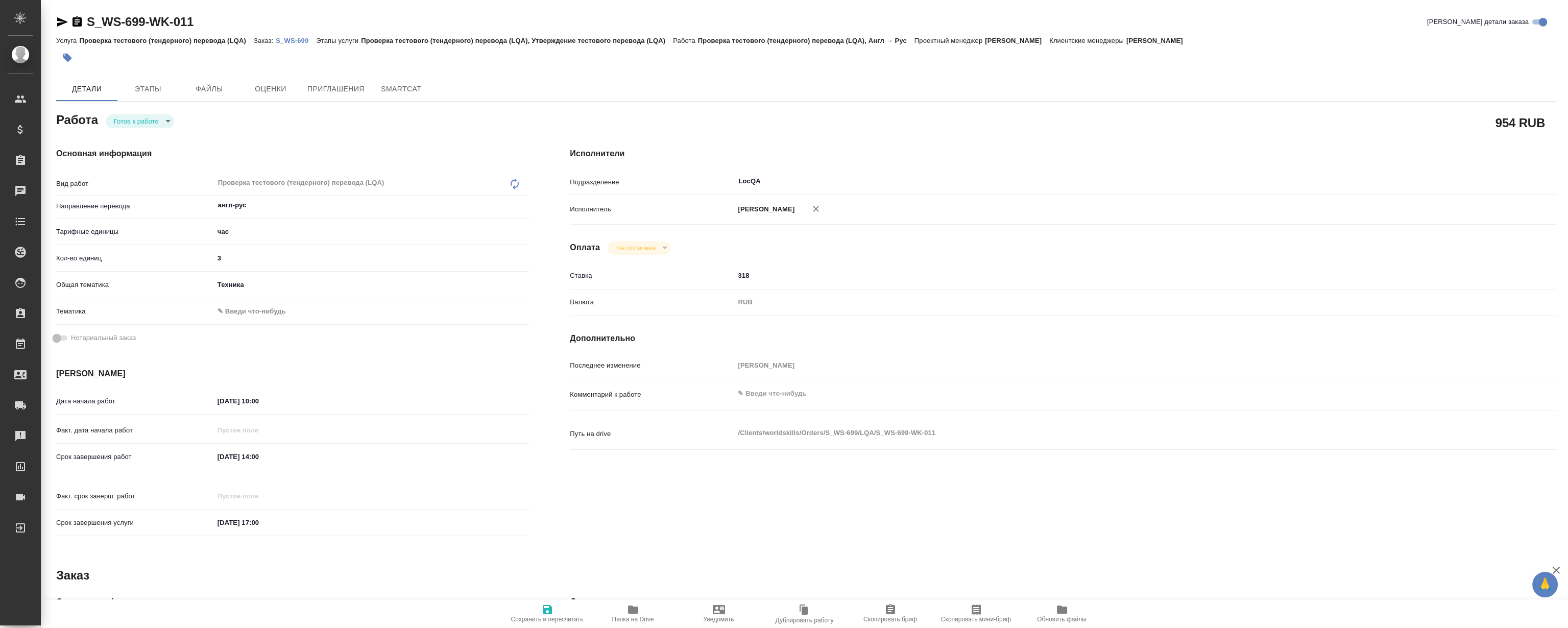
type textarea "x"
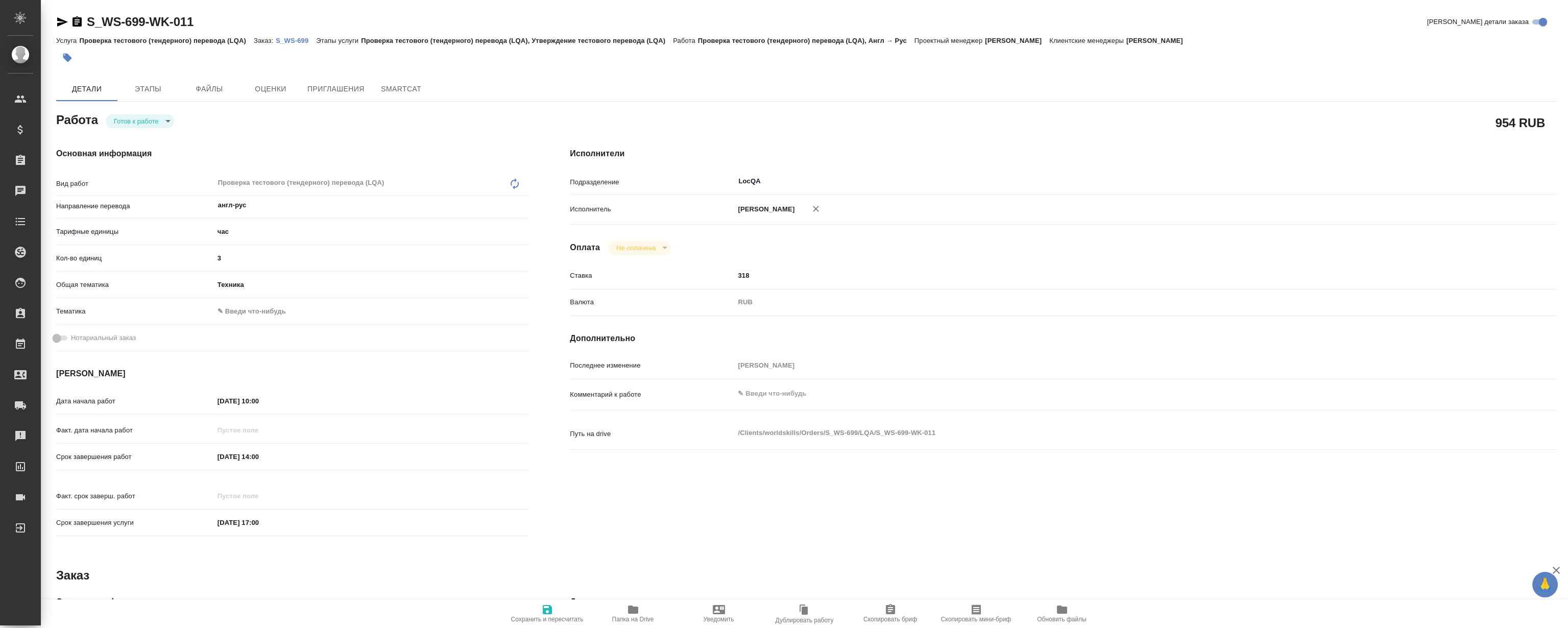
type textarea "x"
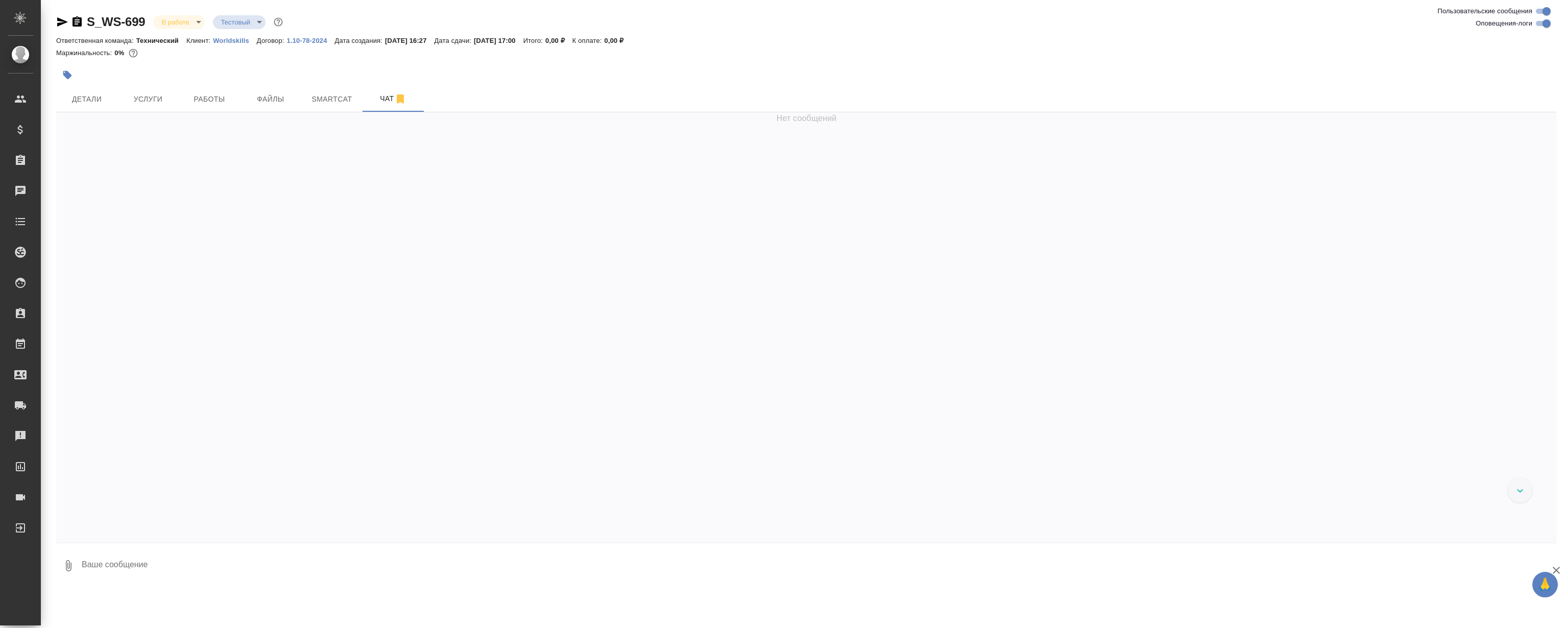
scroll to position [10984, 0]
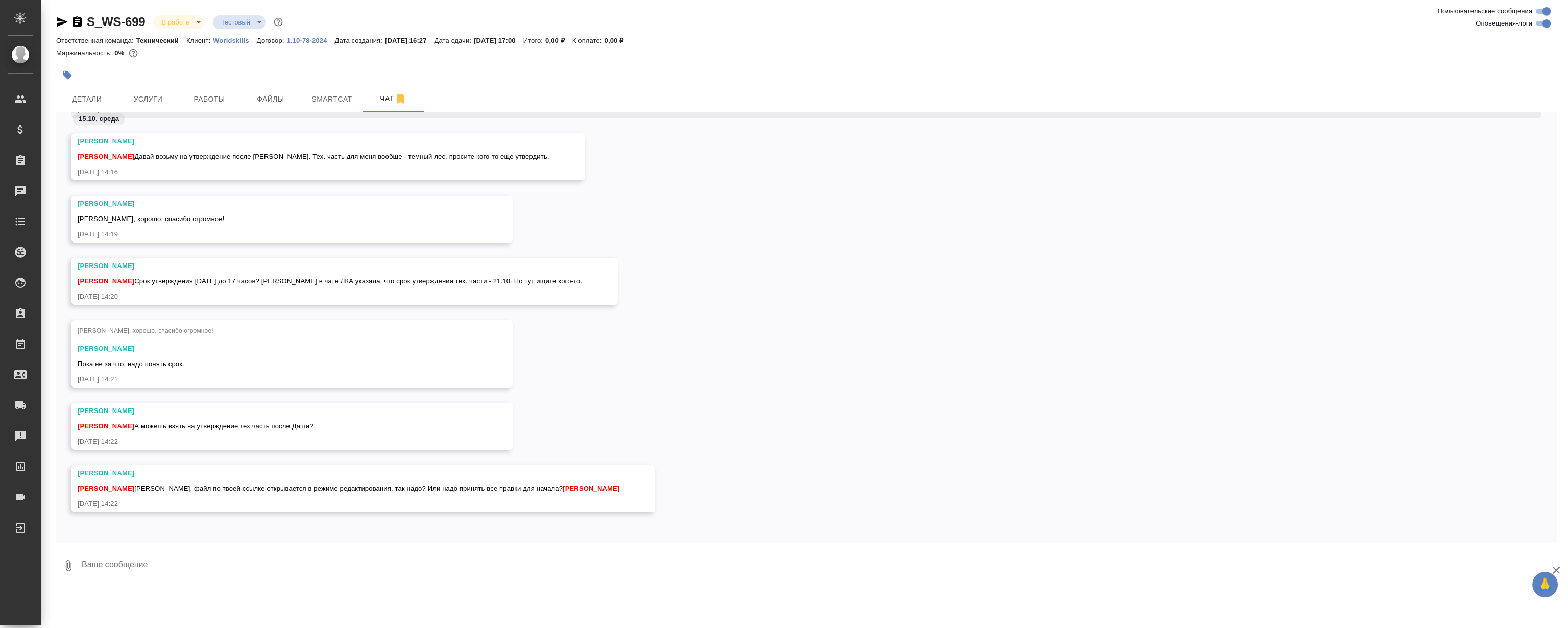
click at [825, 284] on div "[PERSON_NAME] [PERSON_NAME] утверждения [DATE] до 17 часов? [PERSON_NAME] в чат…" at bounding box center [806, 289] width 1501 height 62
click at [830, 267] on div "[PERSON_NAME] [PERSON_NAME] утверждения [DATE] до 17 часов? [PERSON_NAME] в чат…" at bounding box center [806, 289] width 1501 height 62
click at [407, 553] on textarea at bounding box center [818, 566] width 1476 height 35
type textarea "Z"
type textarea "Я"
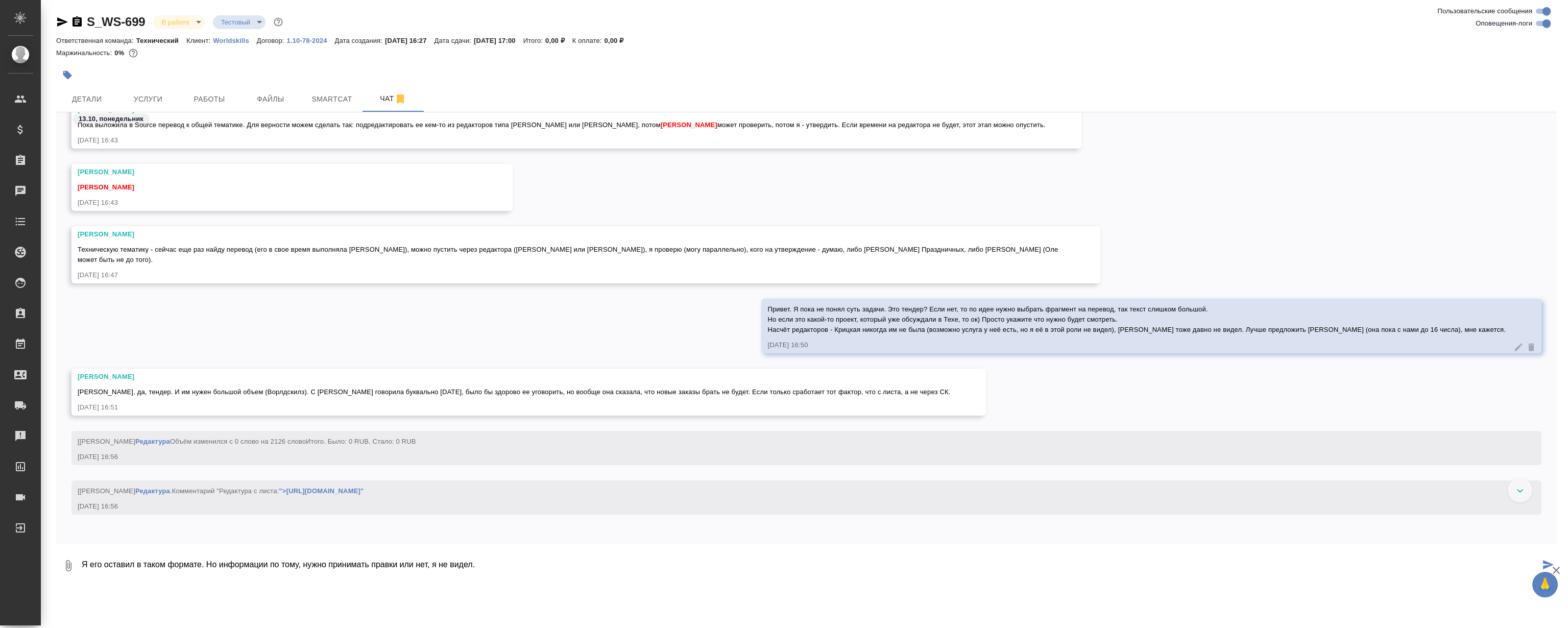
scroll to position [1743, 0]
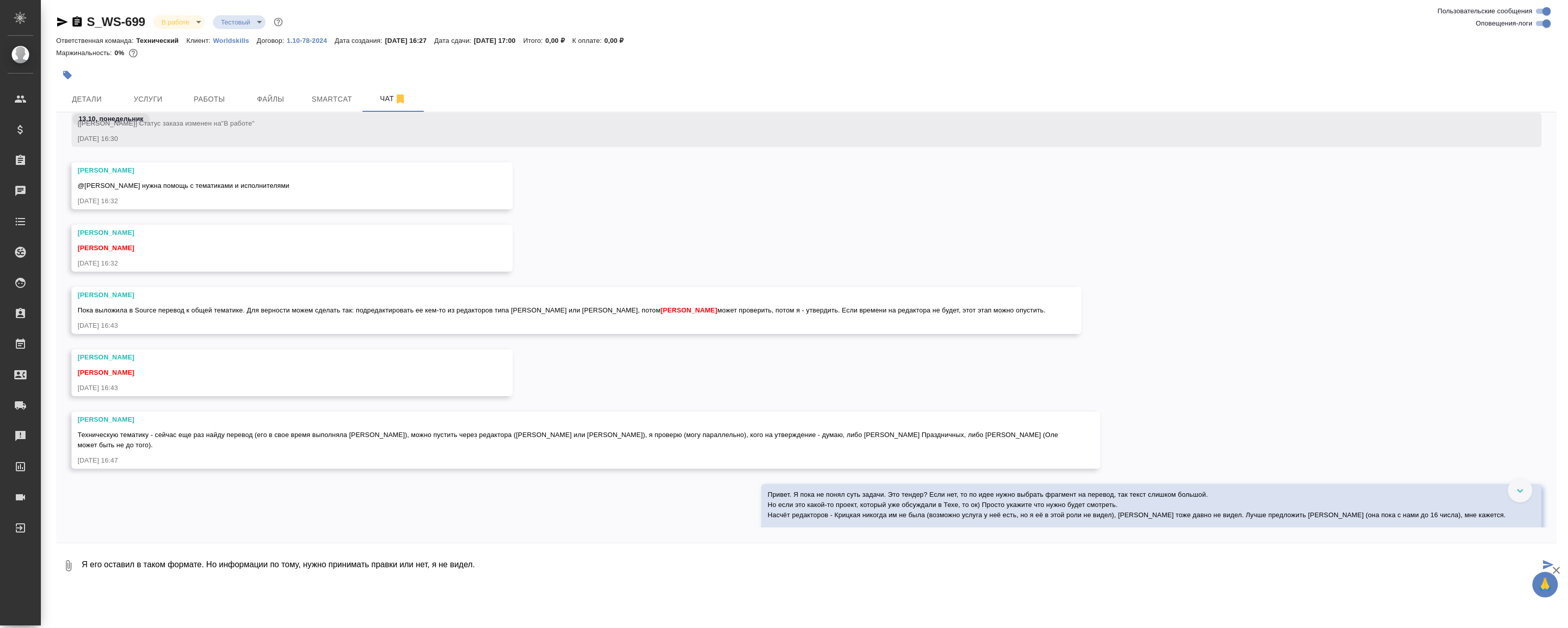
drag, startPoint x: 531, startPoint y: 564, endPoint x: 416, endPoint y: 554, distance: 115.4
click at [416, 554] on textarea "Я его оставил в таком формате. Но информации по тому, нужно принимать правки ил…" at bounding box center [810, 566] width 1459 height 35
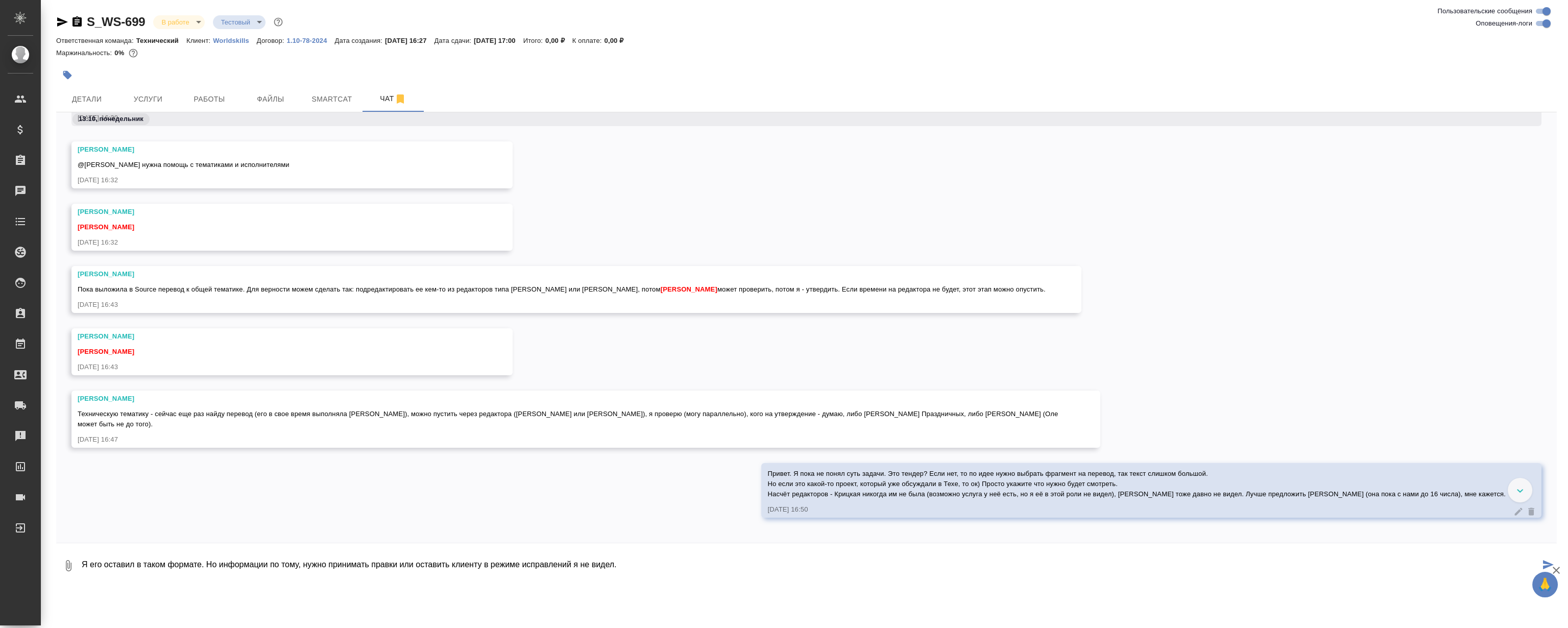
scroll to position [882, 0]
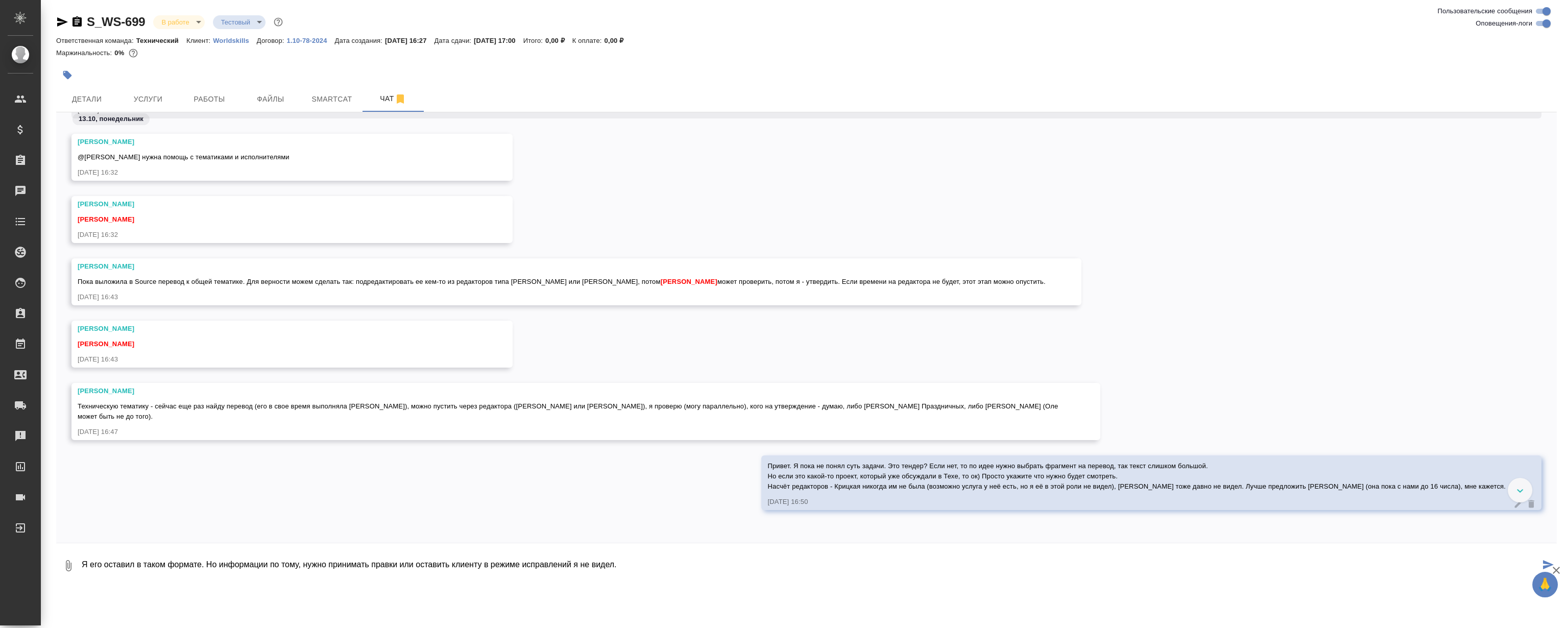
click at [200, 566] on textarea "Я его оставил в таком формате. Но информации по тому, нужно принимать правки ил…" at bounding box center [810, 566] width 1459 height 35
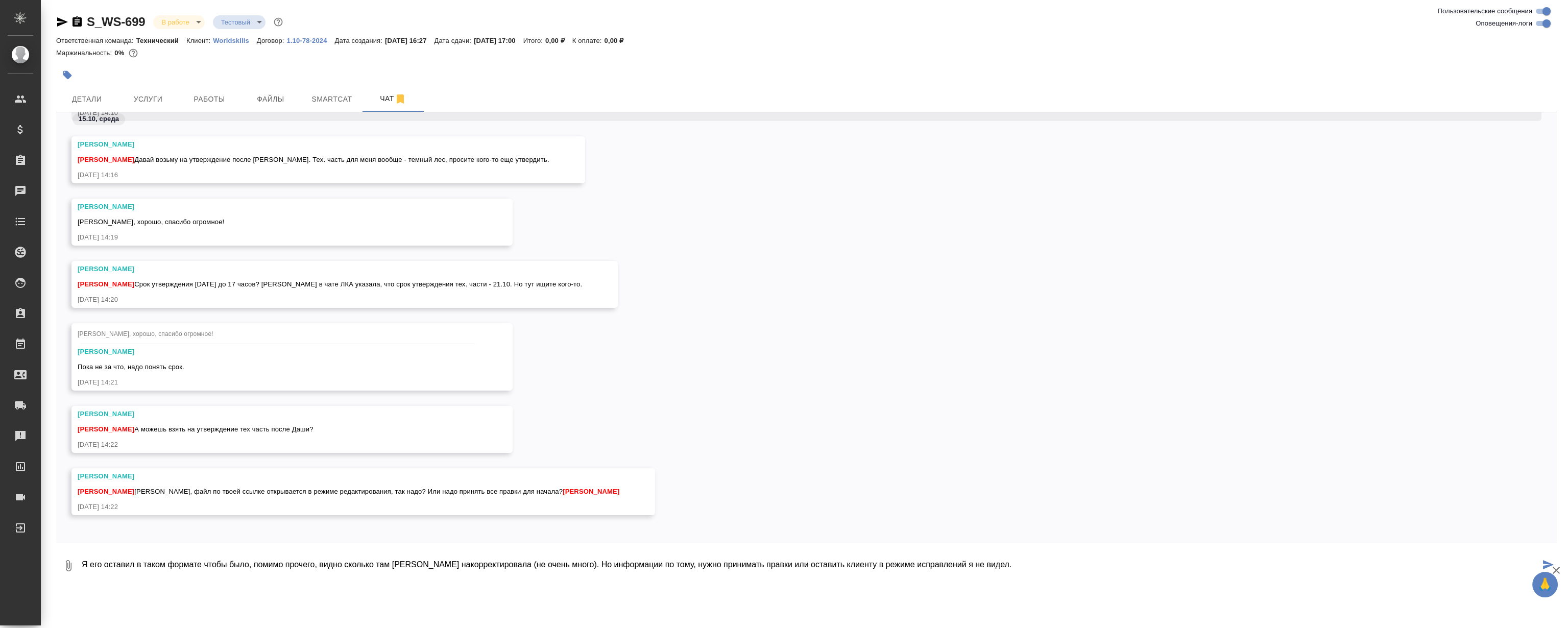
scroll to position [4705, 0]
click at [350, 570] on textarea "Я его оставил в таком формате чтобы было, помимо прочего, видно сколько там Аве…" at bounding box center [810, 566] width 1459 height 35
click at [750, 555] on textarea "Я его оставил в таком формате чтобы было, помимо прочего, видно сколько там Аве…" at bounding box center [810, 566] width 1459 height 35
click at [1022, 550] on textarea "Я его оставил в таком формате чтобы было, помимо прочего, видно сколько там Аве…" at bounding box center [810, 566] width 1459 height 35
click at [1030, 555] on textarea "Я его оставил в таком формате чтобы было, помимо прочего, видно сколько там Аве…" at bounding box center [810, 566] width 1459 height 35
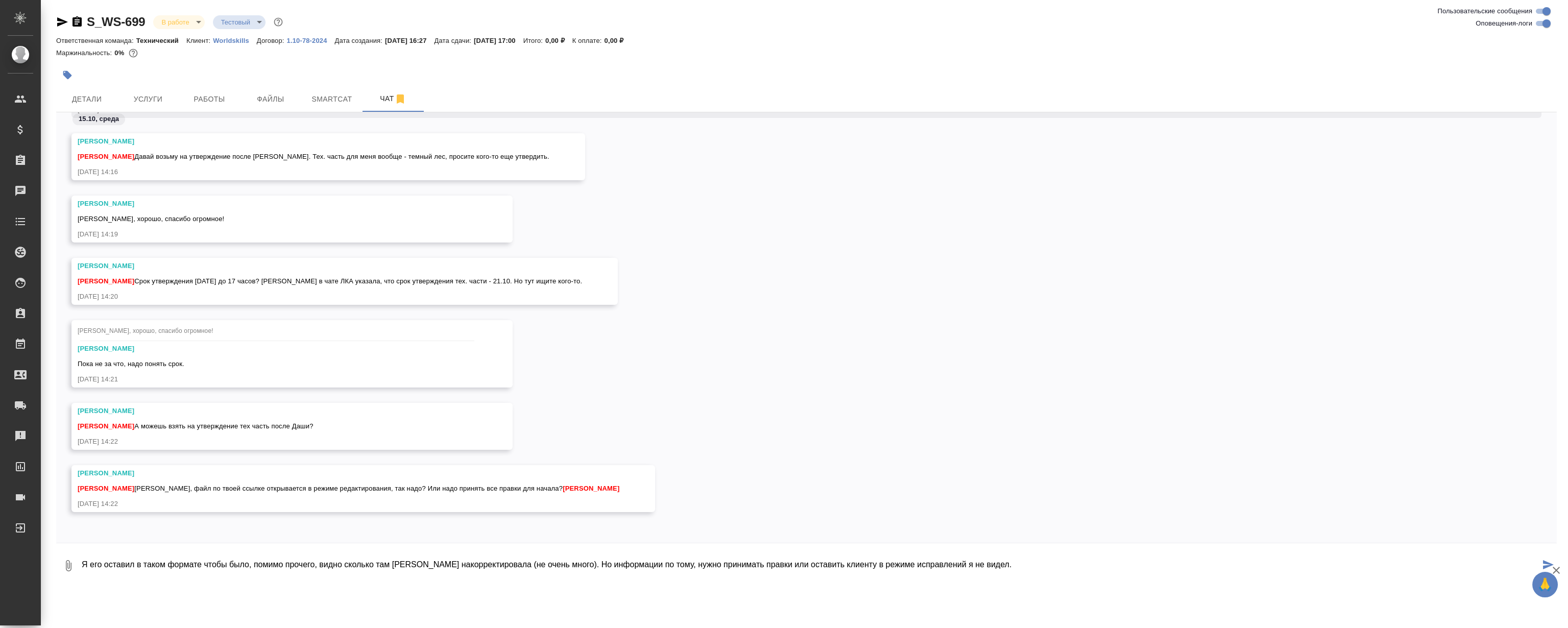
click at [1014, 567] on textarea "Я его оставил в таком формате чтобы было, помимо прочего, видно сколько там Аве…" at bounding box center [810, 566] width 1459 height 35
click at [1010, 567] on textarea "Я его оставил в таком формате чтобы было, помимо прочего, видно сколько там Аве…" at bounding box center [810, 566] width 1459 height 35
click at [1003, 567] on textarea "Я его оставил в таком формате чтобы было, помимо прочего, видно сколько там Аве…" at bounding box center [810, 566] width 1459 height 35
click at [811, 564] on textarea "Я его оставил в таком формате чтобы было, помимо прочего, видно сколько там Аве…" at bounding box center [810, 566] width 1459 height 35
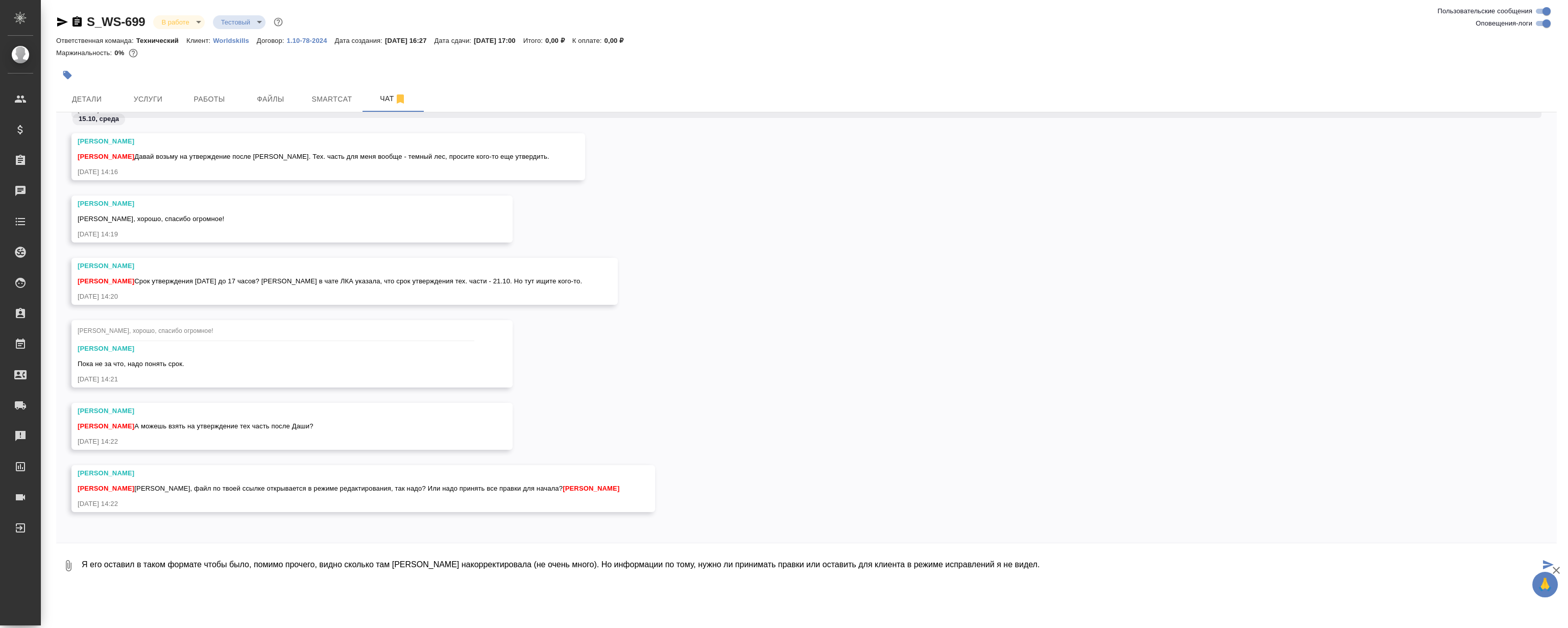
type textarea "Я его оставил в таком формате чтобы было, помимо прочего, видно сколько там Аве…"
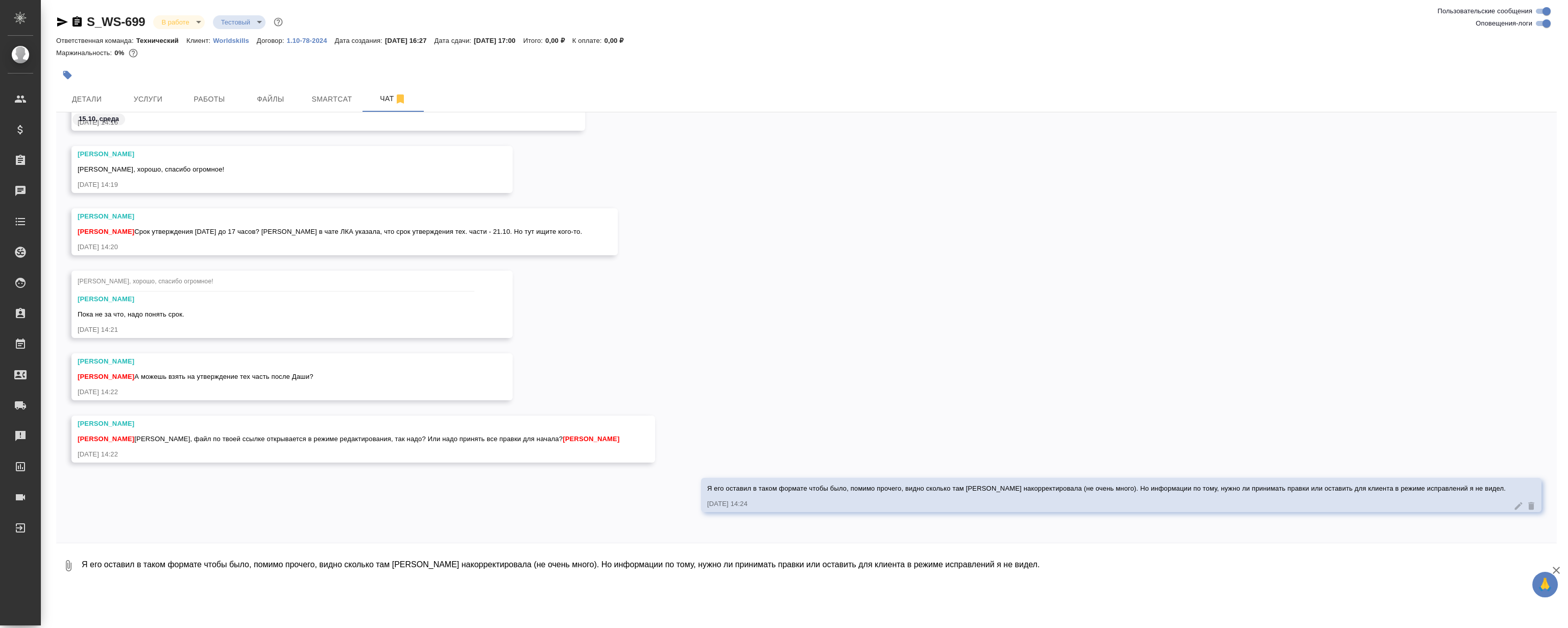
click at [1067, 289] on div "Оля, хорошо, спасибо огромное! Стрельникова Ольга Пока не за что, надо понять с…" at bounding box center [806, 312] width 1501 height 83
click at [1058, 299] on div "Оля, хорошо, спасибо огромное! Стрельникова Ольга Пока не за что, надо понять с…" at bounding box center [806, 312] width 1501 height 83
click at [1063, 296] on div "Оля, хорошо, спасибо огромное! Стрельникова Ольга Пока не за что, надо понять с…" at bounding box center [806, 312] width 1501 height 83
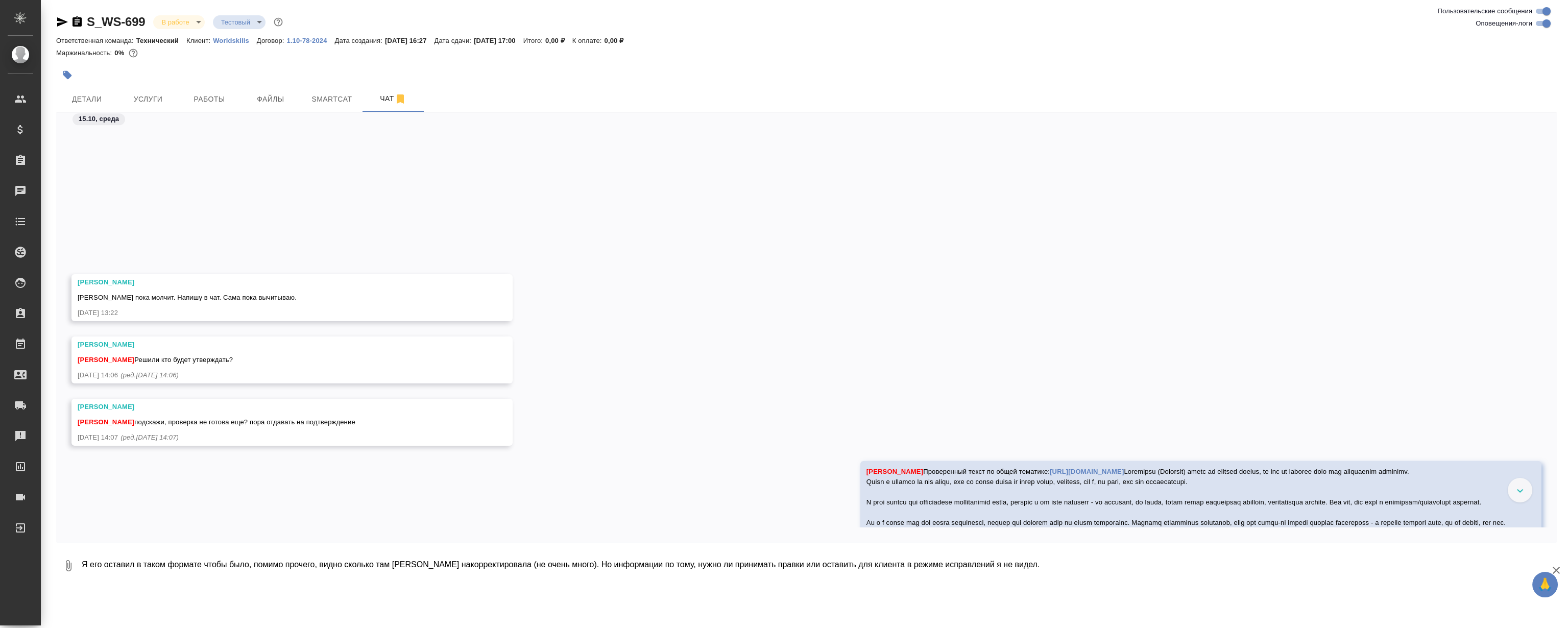
scroll to position [4754, 0]
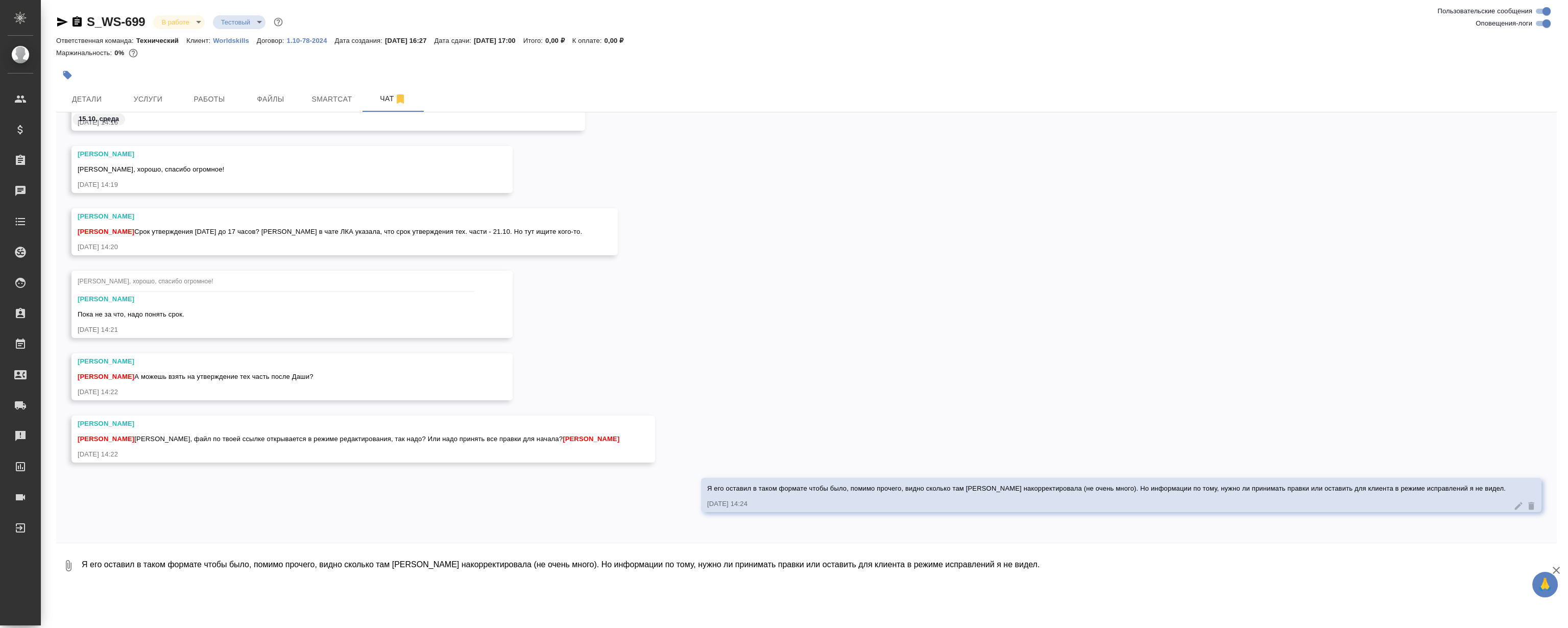
click at [1272, 401] on div "Сергеева Анастасия Магеррамов Руслан А можешь взять на утверждение тех часть по…" at bounding box center [806, 385] width 1501 height 62
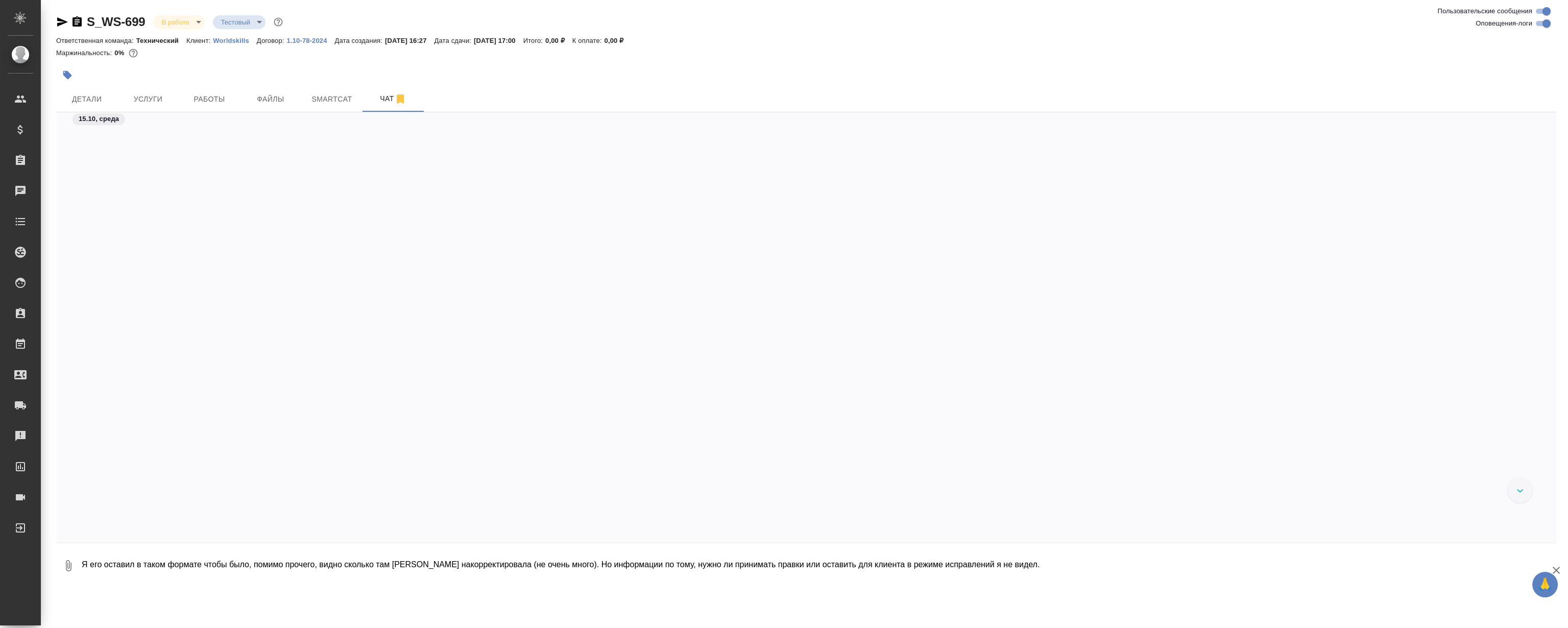
scroll to position [4754, 0]
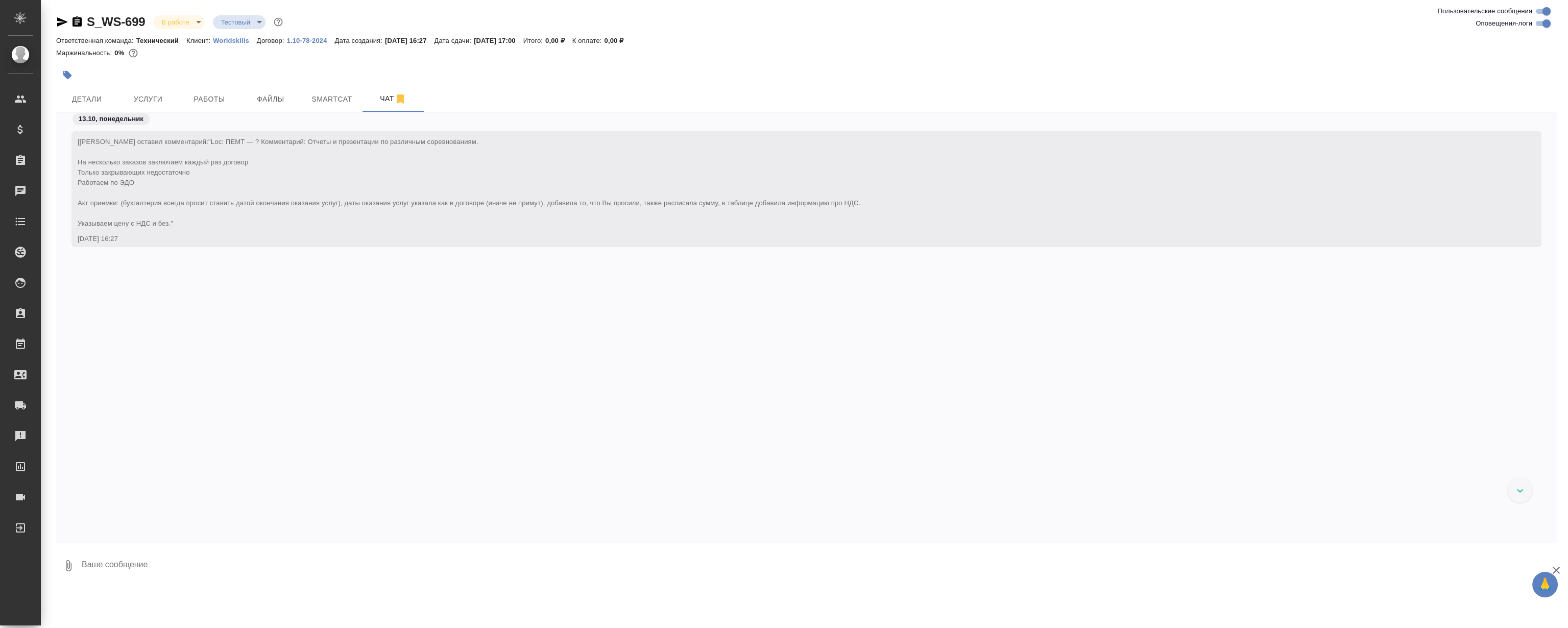
scroll to position [11115, 0]
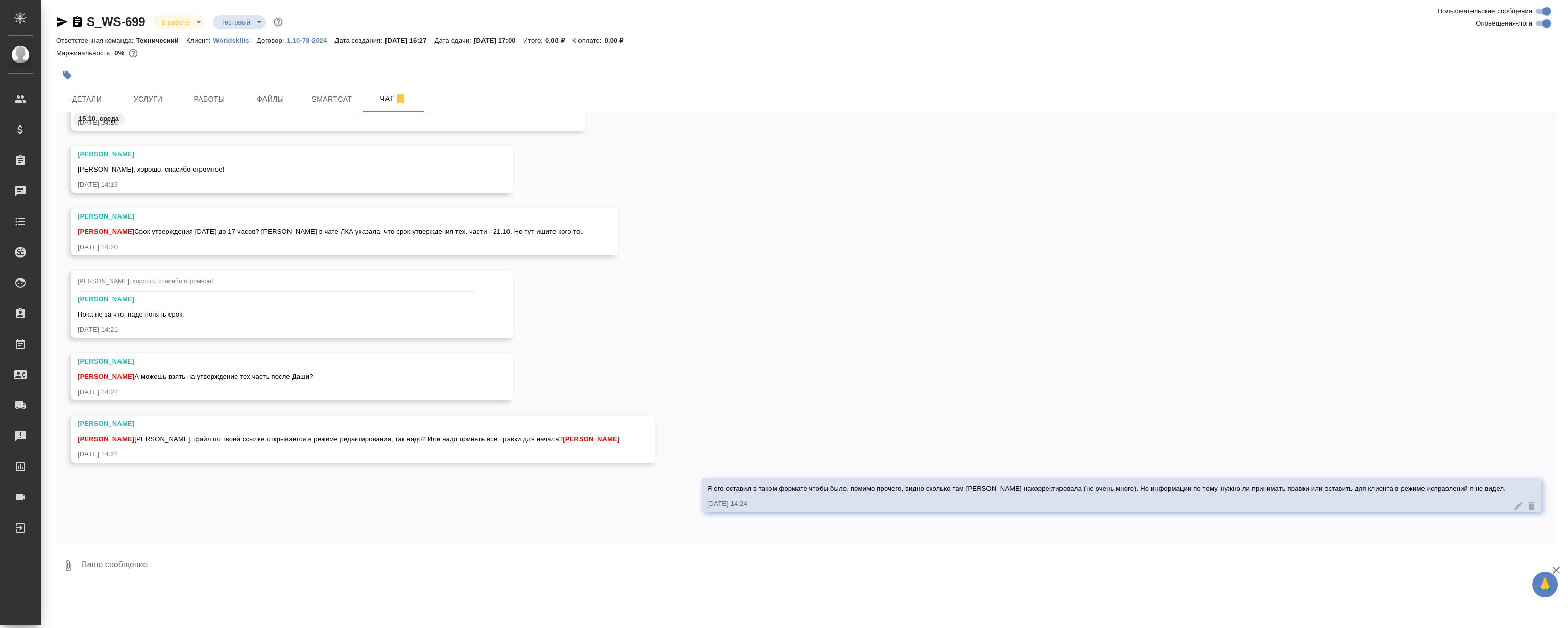
click at [821, 291] on div "[PERSON_NAME], хорошо, спасибо огромное! [PERSON_NAME] не за что, надо понять с…" at bounding box center [806, 312] width 1501 height 83
drag, startPoint x: 292, startPoint y: 383, endPoint x: 449, endPoint y: 466, distance: 177.6
click at [639, 324] on div "[PERSON_NAME], хорошо, спасибо огромное! [PERSON_NAME] не за что, надо понять с…" at bounding box center [806, 312] width 1501 height 83
click at [319, 559] on textarea at bounding box center [818, 566] width 1476 height 35
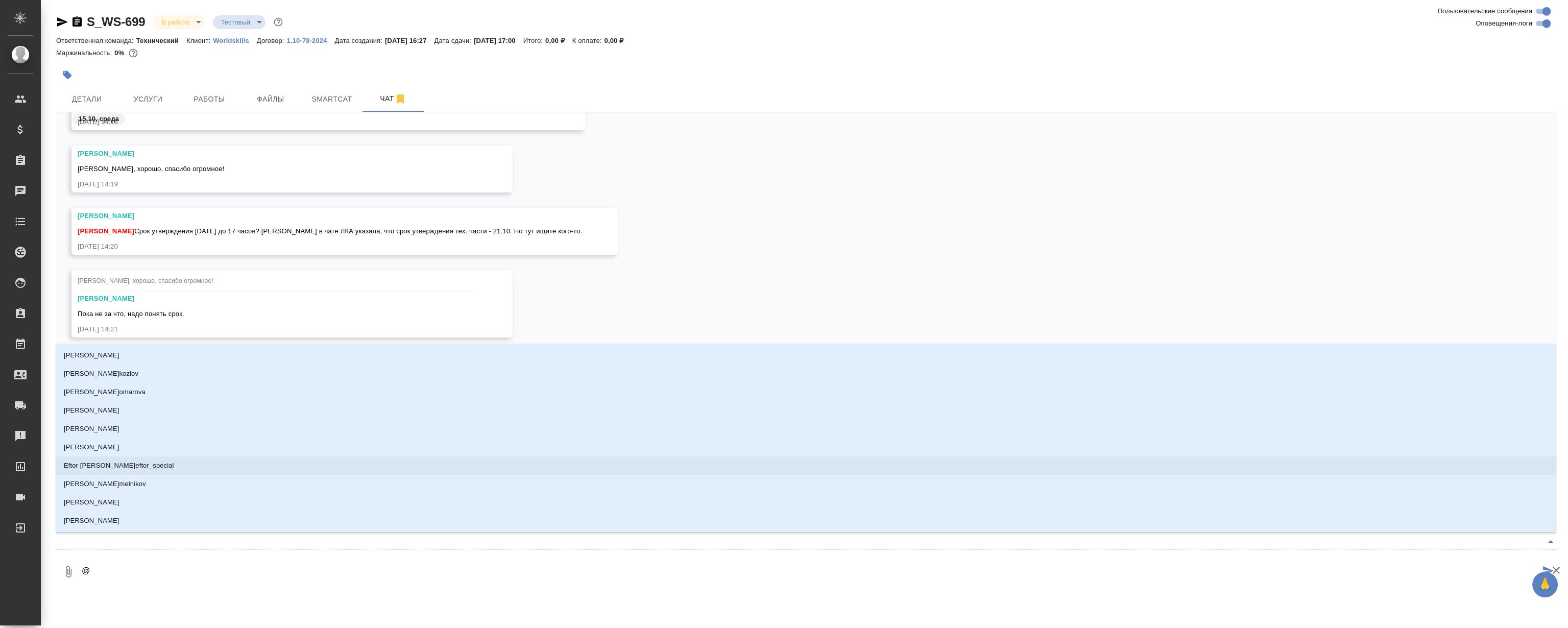
type textarea "@С"
type input "С"
type textarea "@Се"
type input "Се"
type textarea "@Сер"
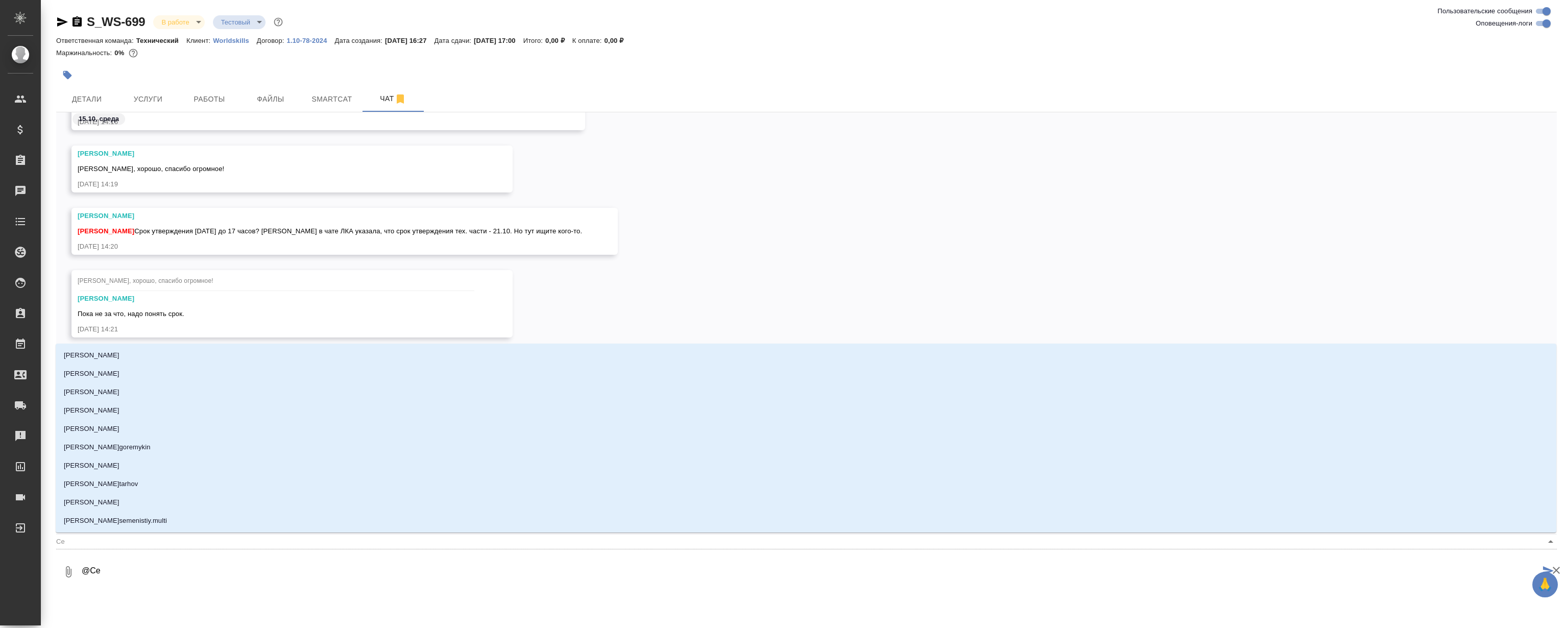
type input "Сер"
type textarea "@Сере"
type input "Сере"
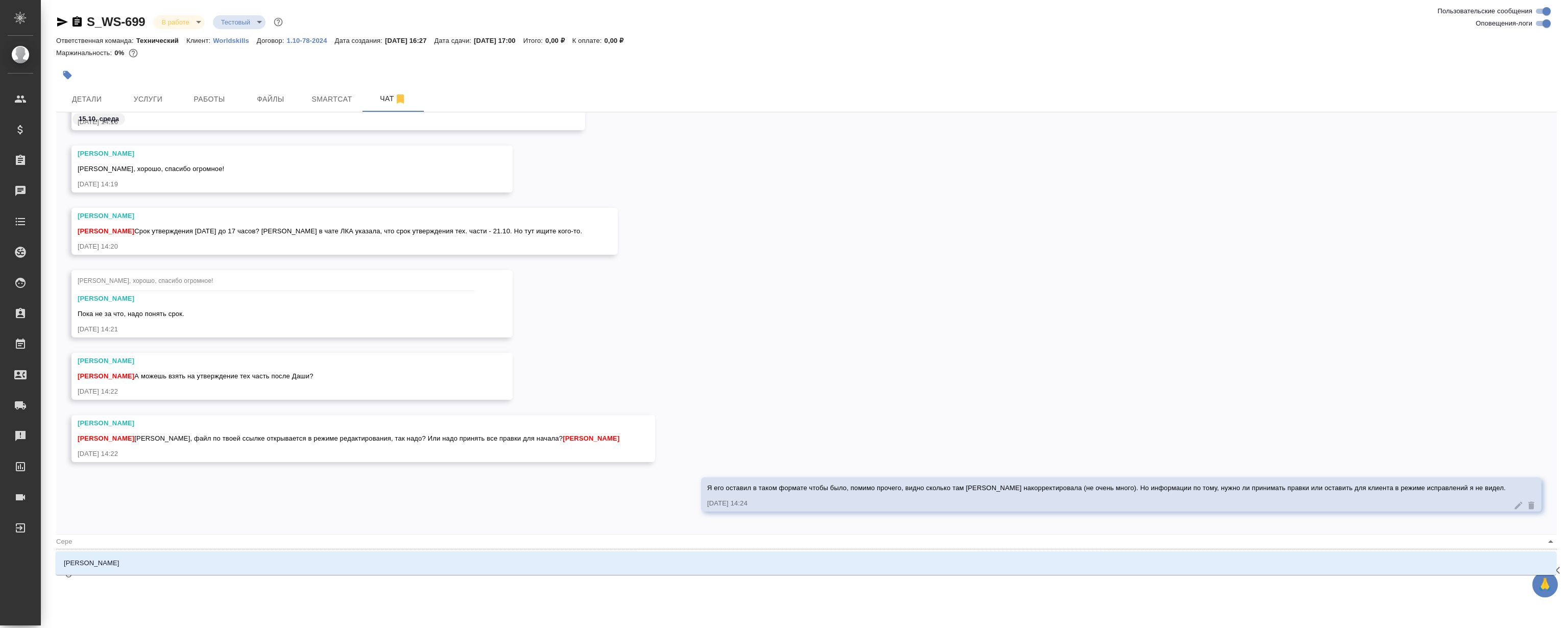
type textarea "@Сер"
type input "Сер"
type textarea "@Серг"
type input "Серг"
type textarea "@[PERSON_NAME]"
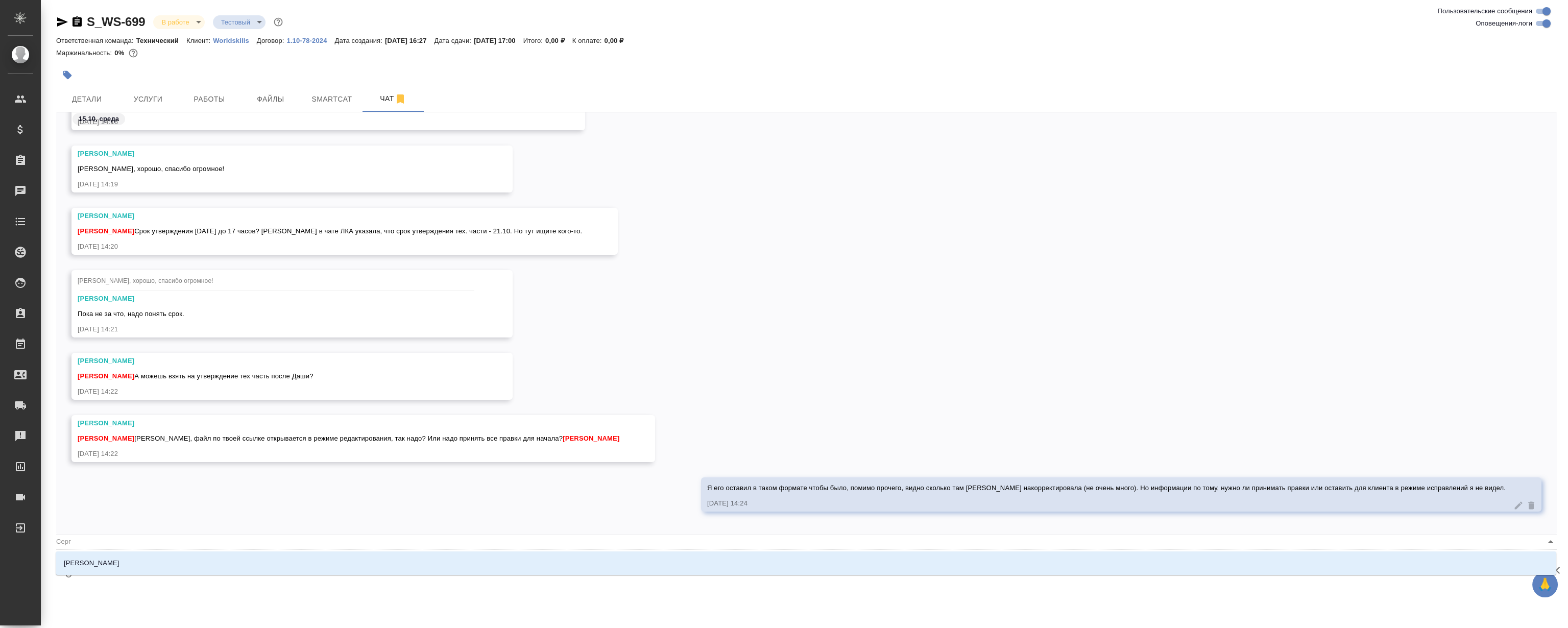
type input "[PERSON_NAME]"
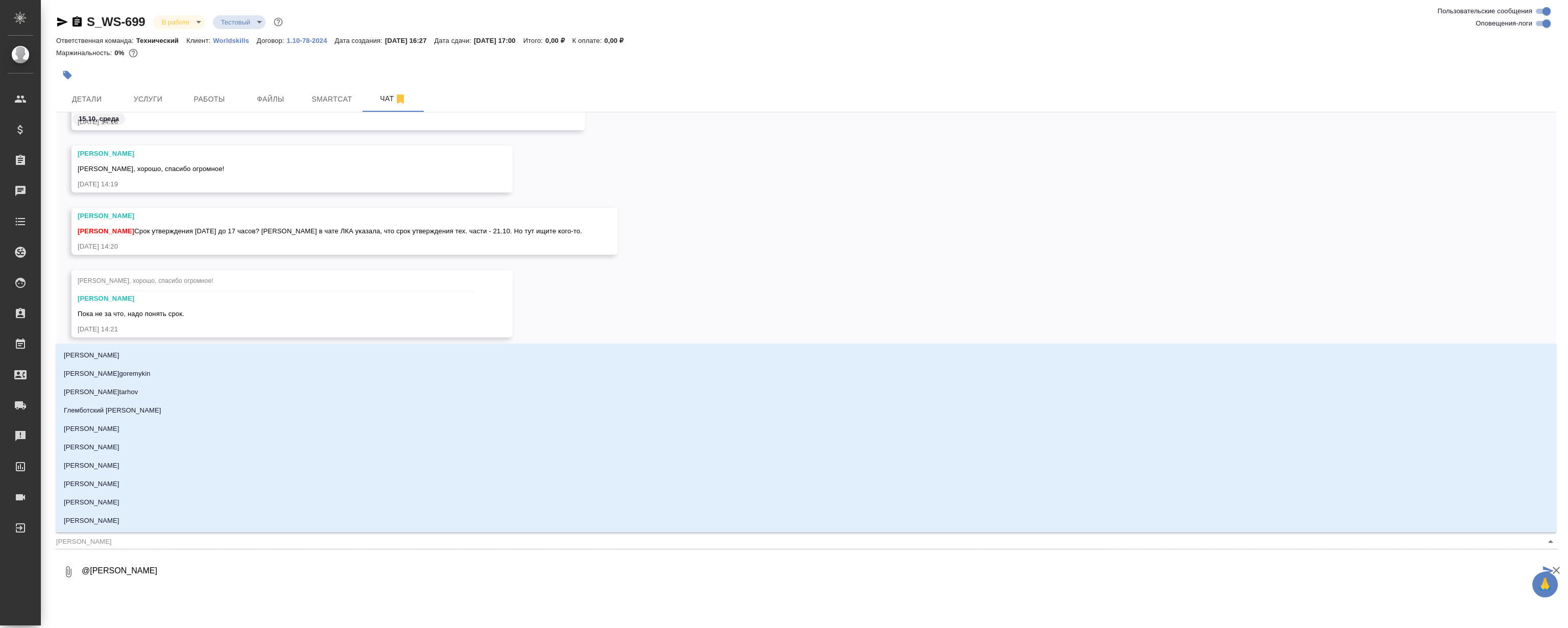
type textarea "@Сергее"
type input "Сергее"
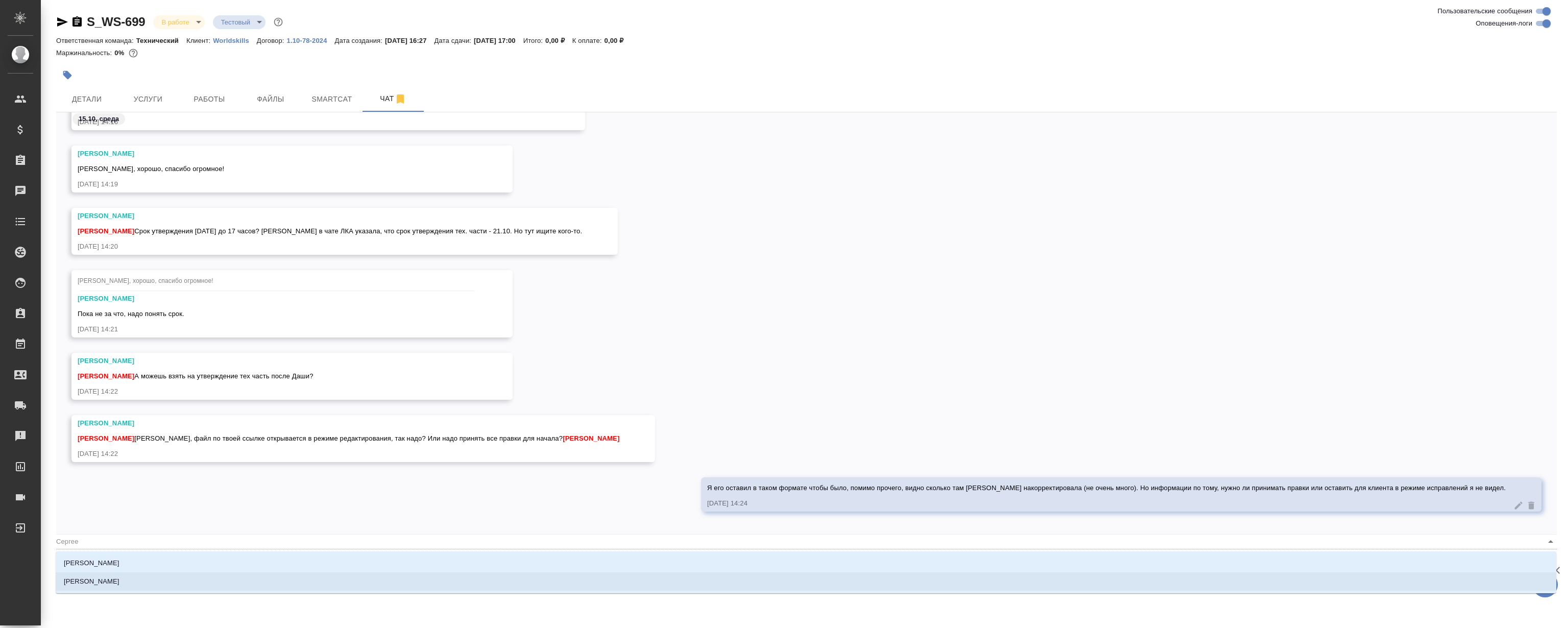
click at [137, 588] on li "[PERSON_NAME]" at bounding box center [806, 582] width 1501 height 18
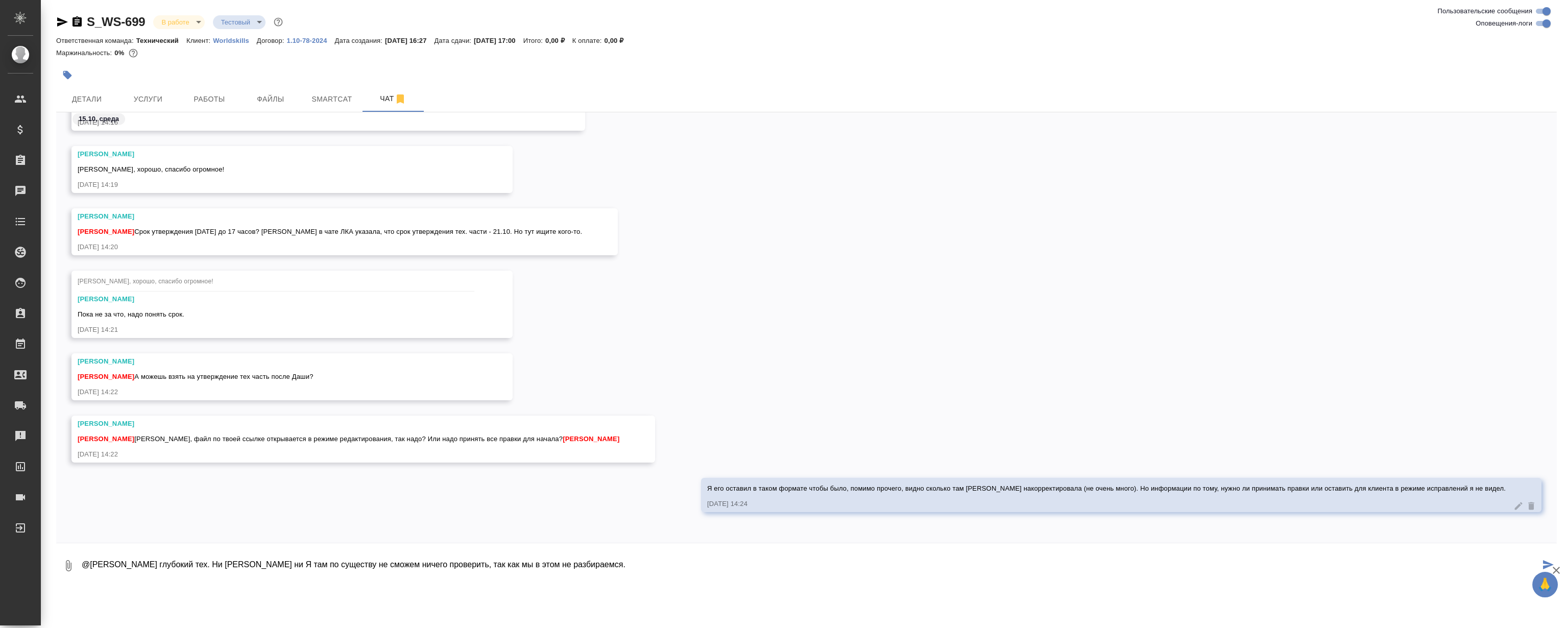
click at [266, 563] on textarea "@Сергеева Анастасия Там глубокий тех. Ни Оля ни Я там по существу не сможем нич…" at bounding box center [810, 566] width 1459 height 35
drag, startPoint x: 289, startPoint y: 566, endPoint x: 442, endPoint y: 505, distance: 164.7
click at [289, 566] on textarea "@Сергеева Анастасия Там глубокий тех. Ни Оля, ни Я там по существу не сможем ни…" at bounding box center [810, 566] width 1459 height 35
type textarea "@Сергеева Анастасия Там глубокий тех. Ни Оля, ни я там по существу не сможем ни…"
click at [273, 107] on button "Файлы" at bounding box center [270, 99] width 61 height 26
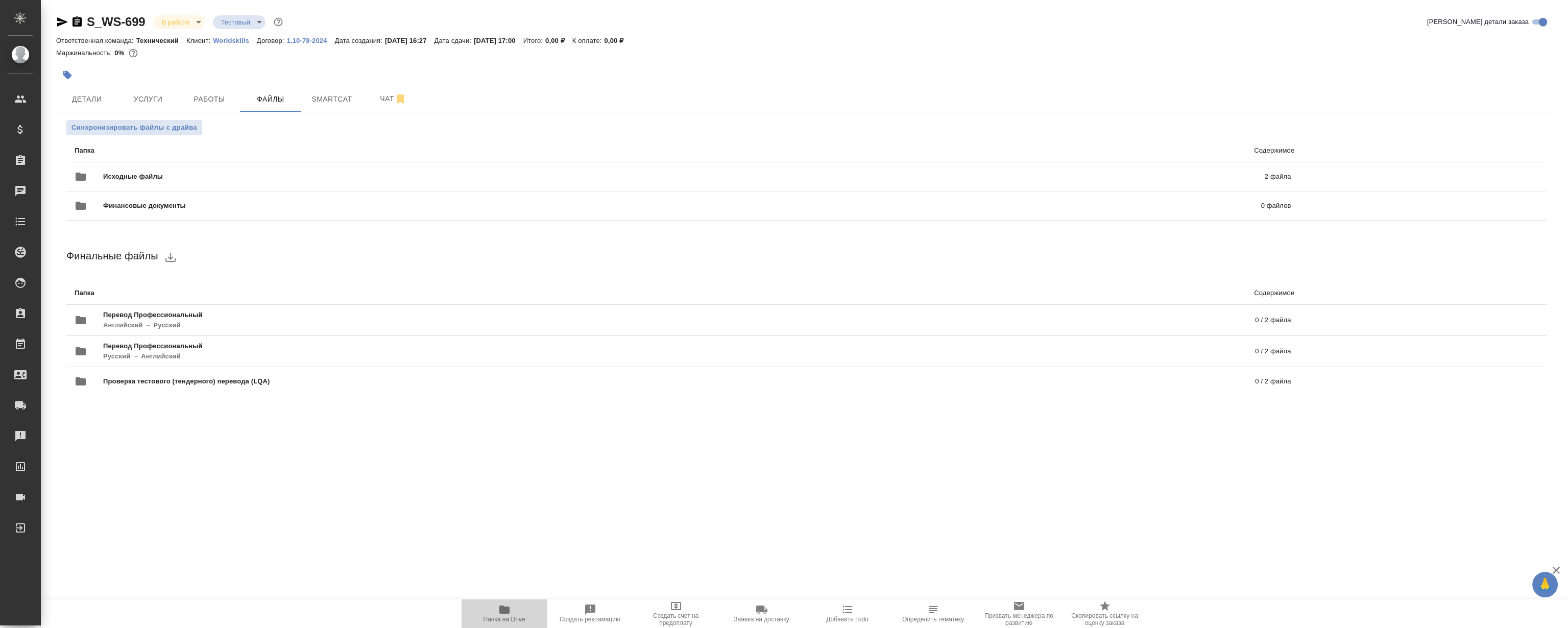
click at [496, 617] on span "Папка на Drive" at bounding box center [505, 619] width 42 height 7
click at [364, 92] on button "Чат" at bounding box center [393, 99] width 61 height 26
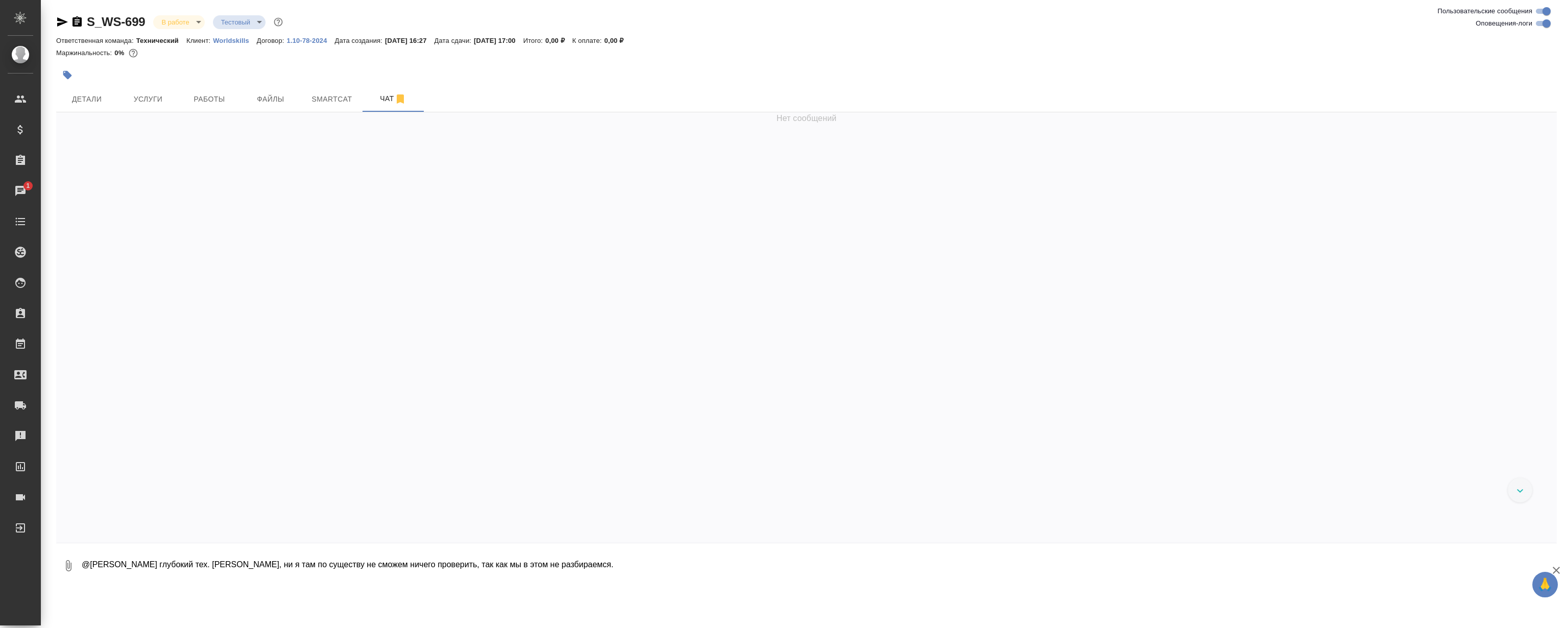
scroll to position [11246, 0]
click at [526, 563] on textarea "@Сергеева Анастасия Там глубокий тех. Ни Оля, ни я там по существу не сможем ни…" at bounding box center [818, 566] width 1476 height 35
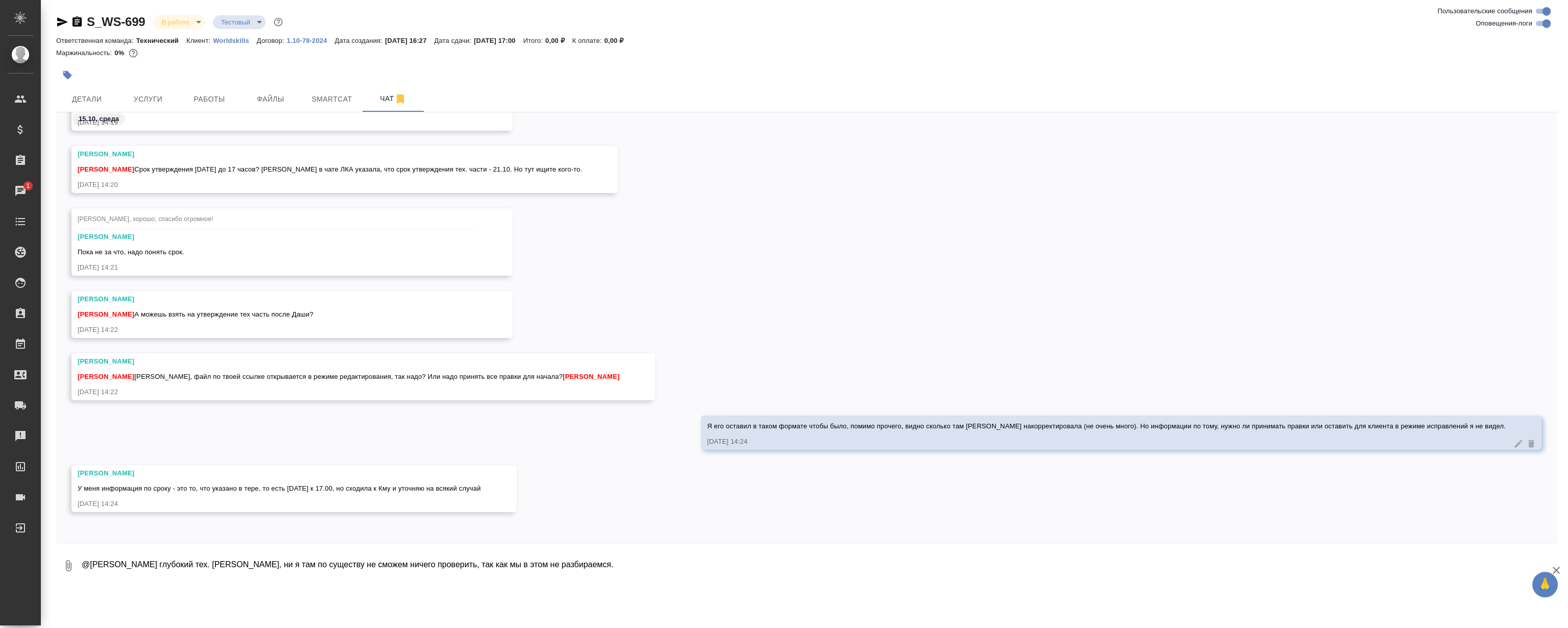
click at [526, 563] on textarea "@Сергеева Анастасия Там глубокий тех. Ни Оля, ни я там по существу не сможем ни…" at bounding box center [818, 566] width 1476 height 35
click at [713, 566] on textarea "@Сергеева Анастасия Там глубокий тех. Ни Оля, ни я там по существу не сможем ни…" at bounding box center [810, 566] width 1459 height 35
type textarea "@Сергеева Анастасия Там глубокий тех. Ни Оля, ни я там по существу не сможем ни…"
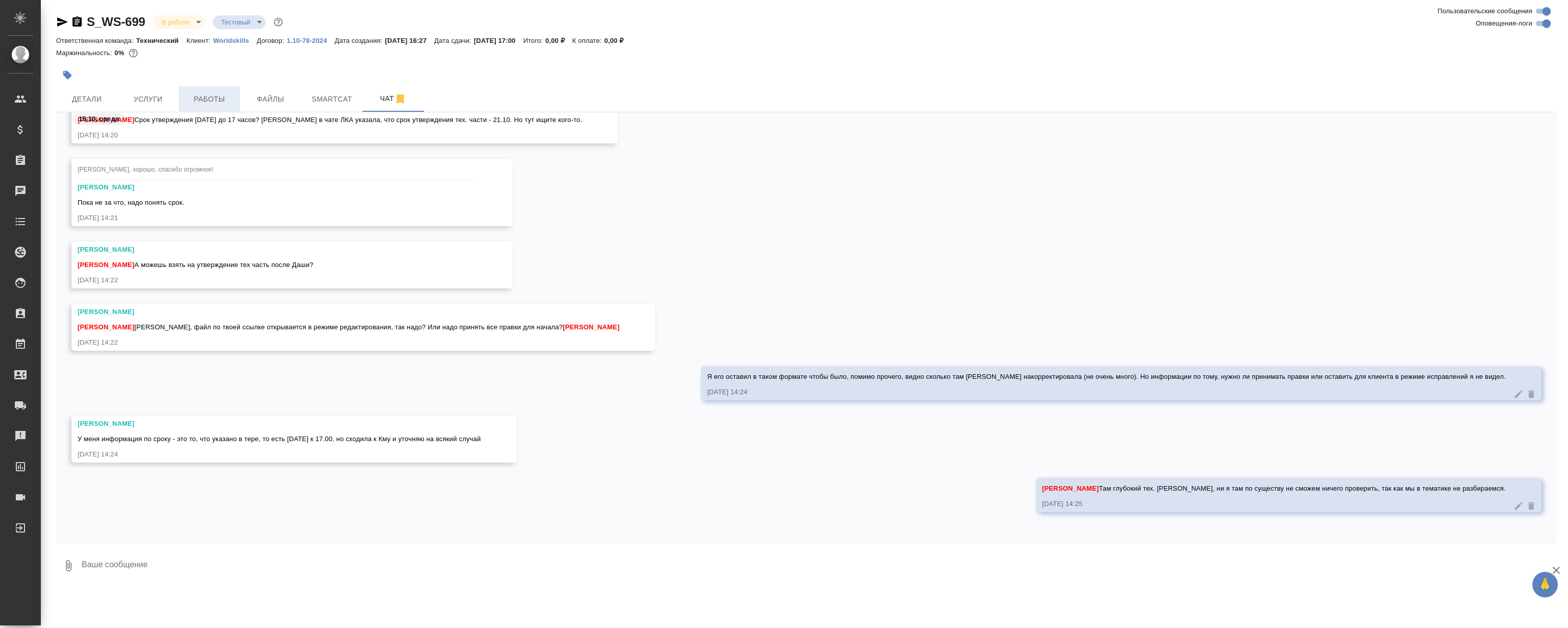
click at [217, 95] on span "Работы" at bounding box center [209, 99] width 49 height 13
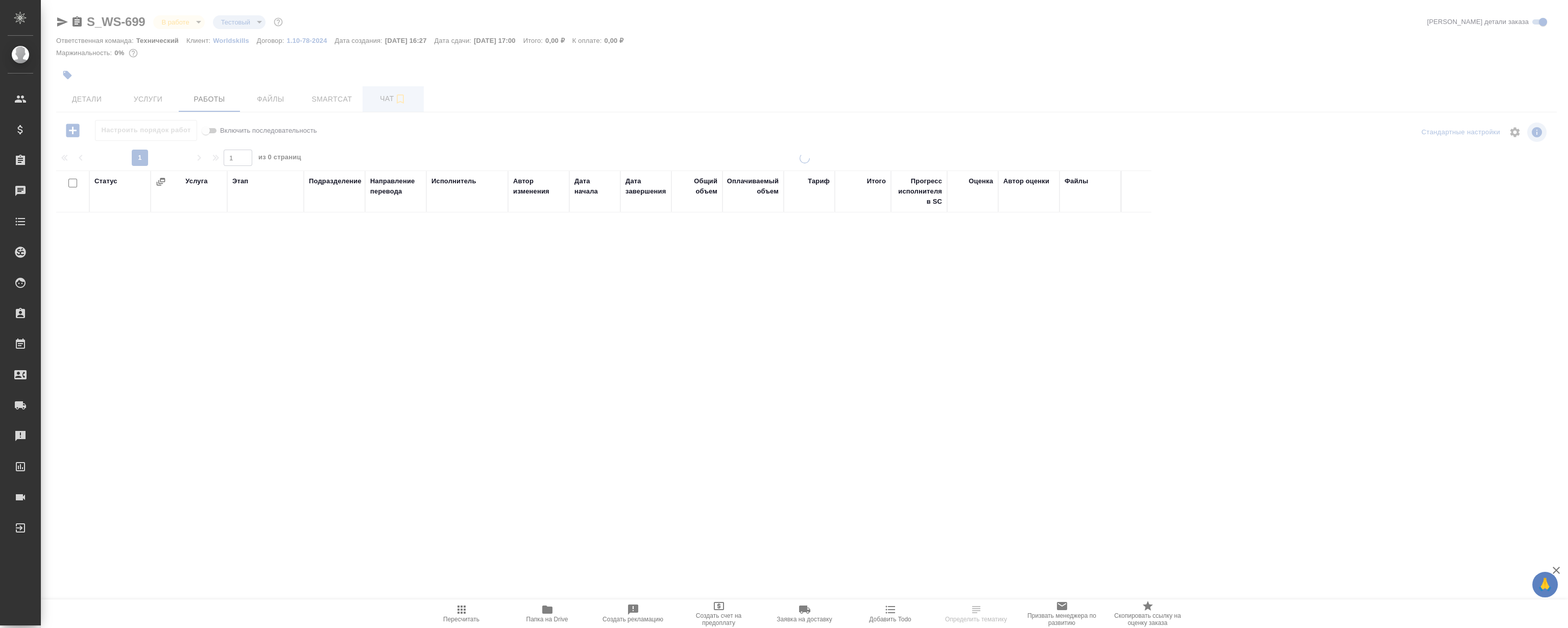
click at [374, 92] on span "Чат" at bounding box center [393, 98] width 49 height 13
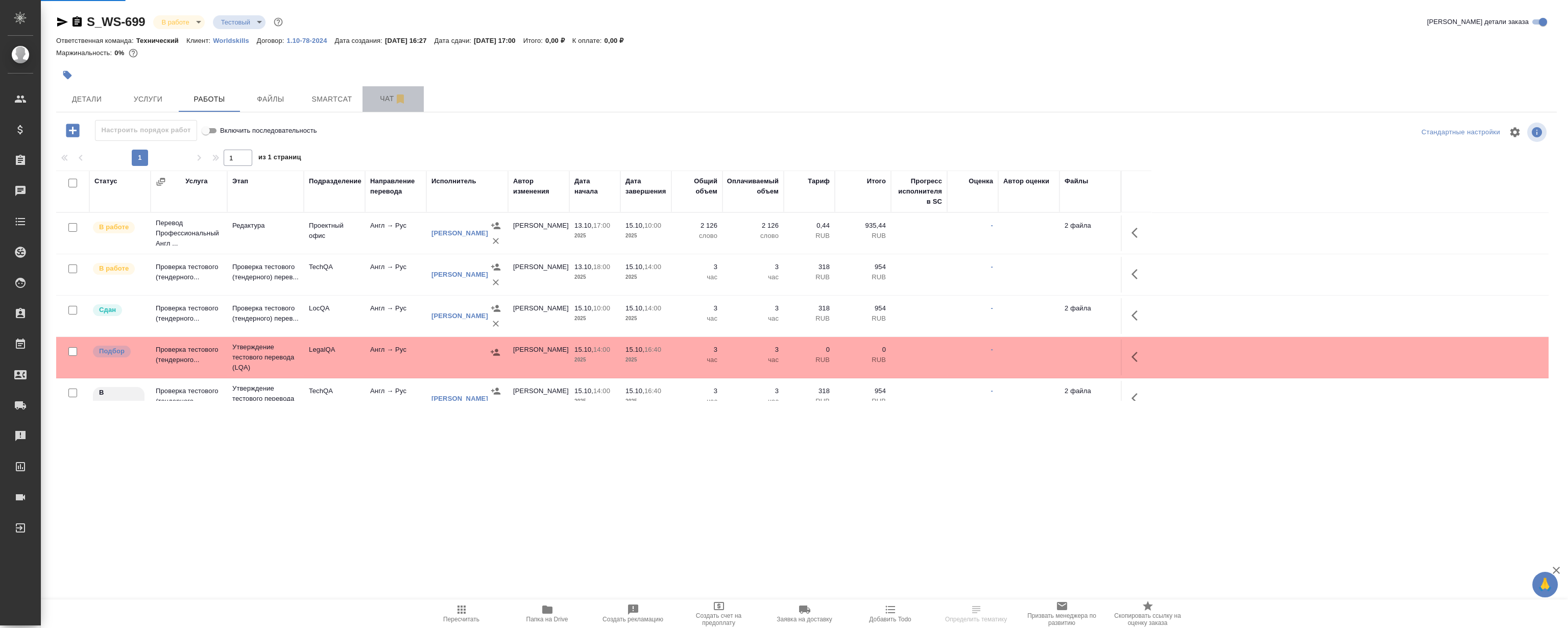
click at [381, 95] on span "Чат" at bounding box center [393, 98] width 49 height 13
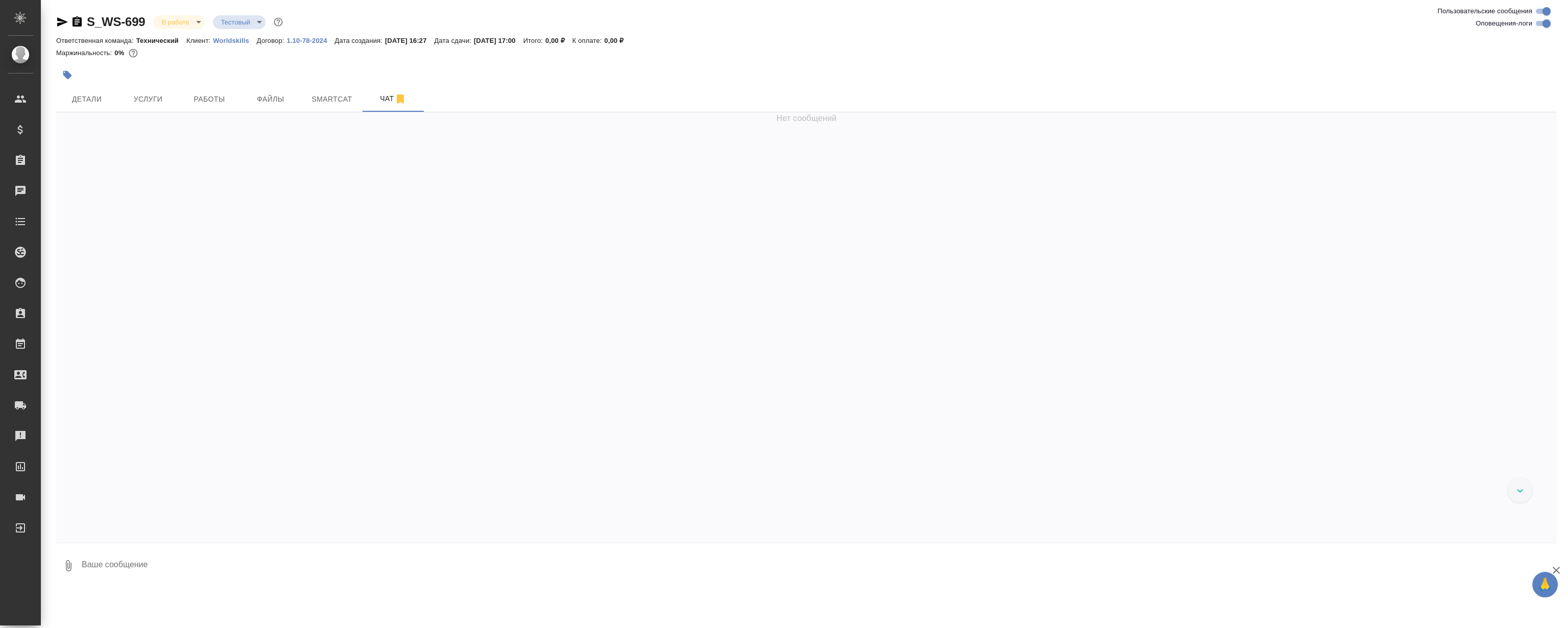
scroll to position [11364, 0]
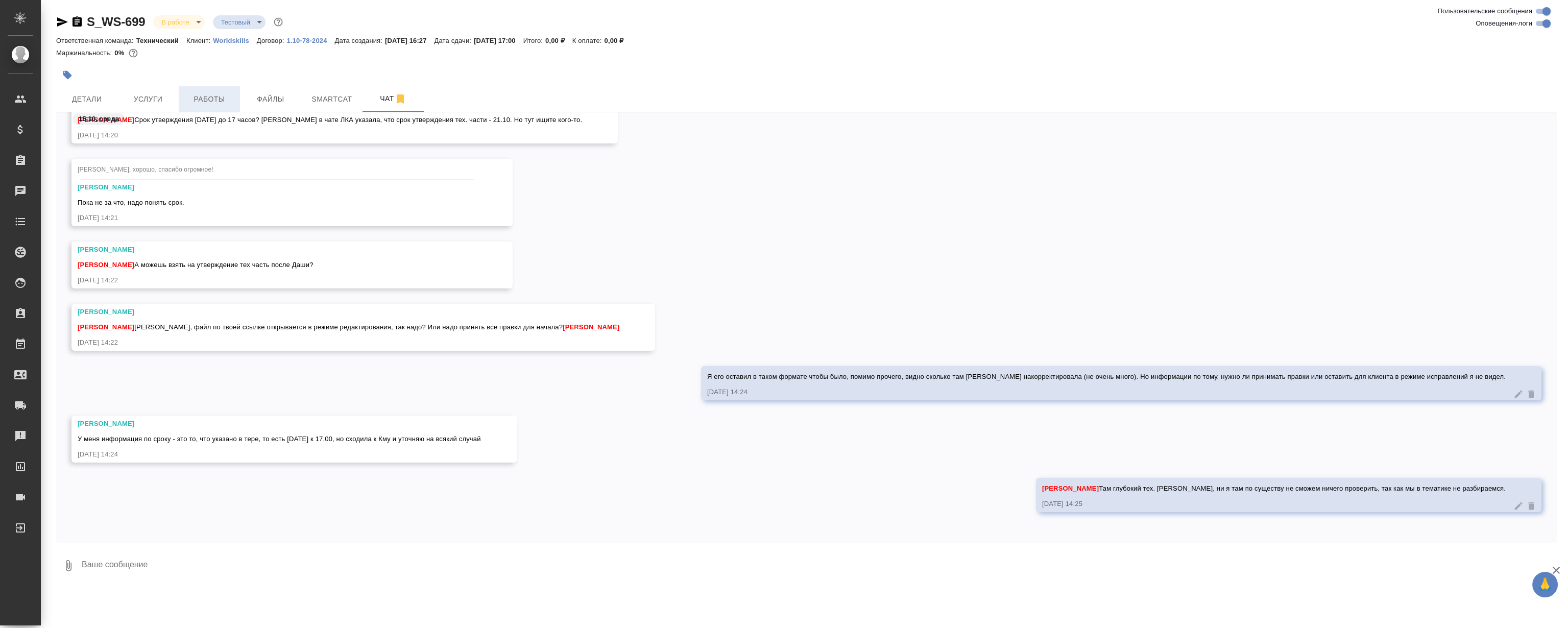
drag, startPoint x: 199, startPoint y: 85, endPoint x: 217, endPoint y: 90, distance: 18.7
click at [202, 80] on div at bounding box center [556, 75] width 1000 height 22
click at [225, 95] on span "Работы" at bounding box center [209, 99] width 49 height 13
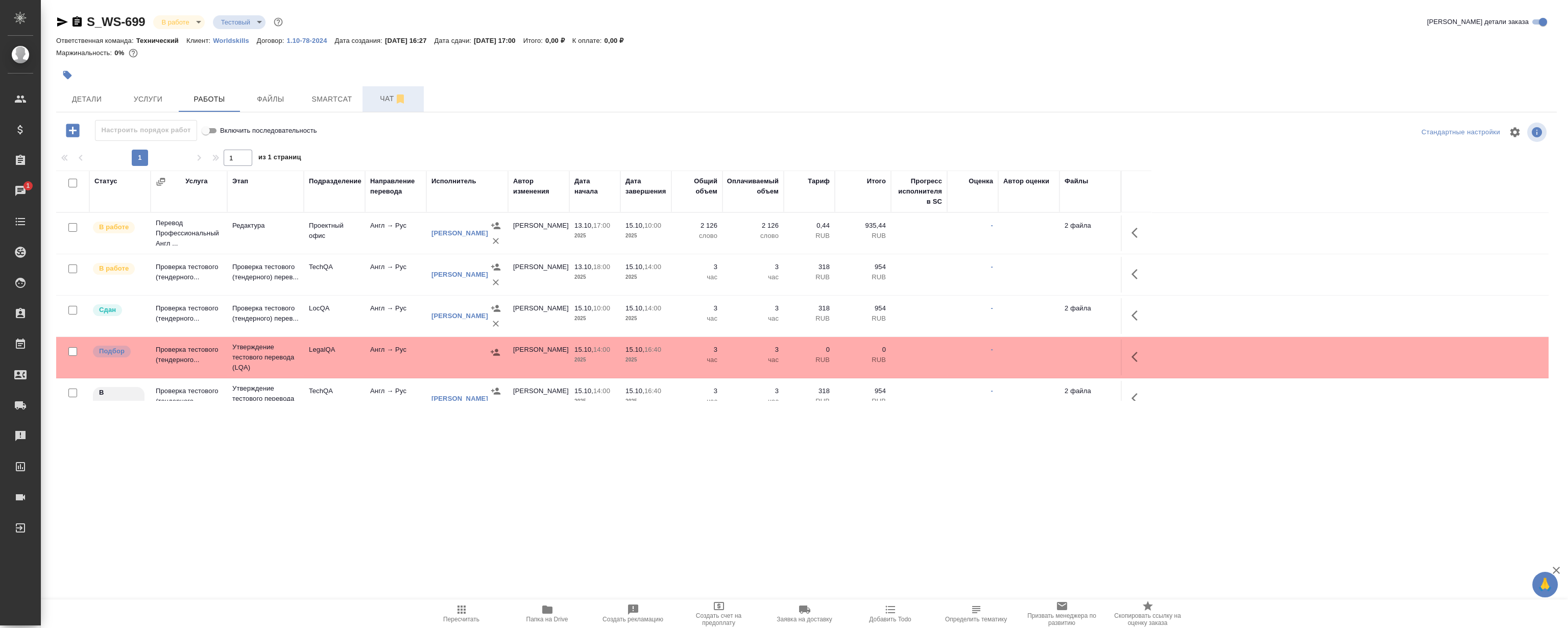
click at [388, 102] on span "Чат" at bounding box center [393, 98] width 49 height 13
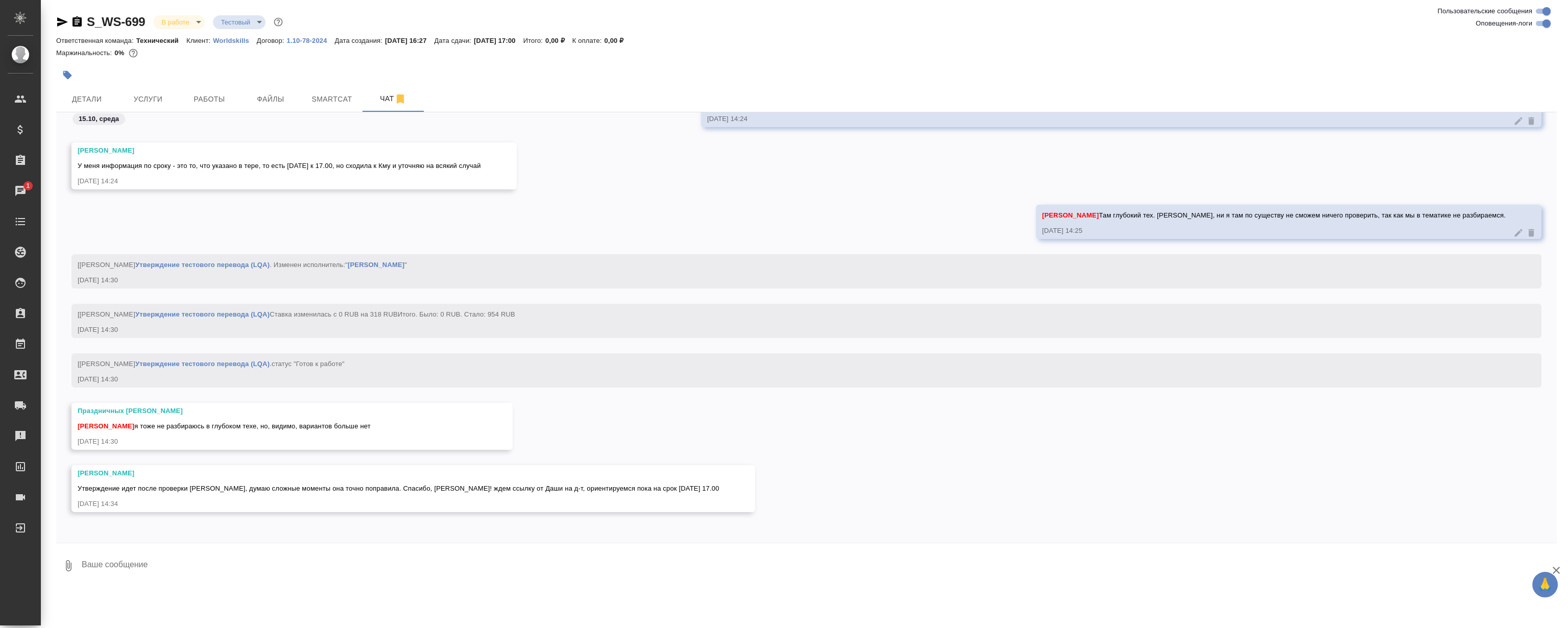
scroll to position [11429, 0]
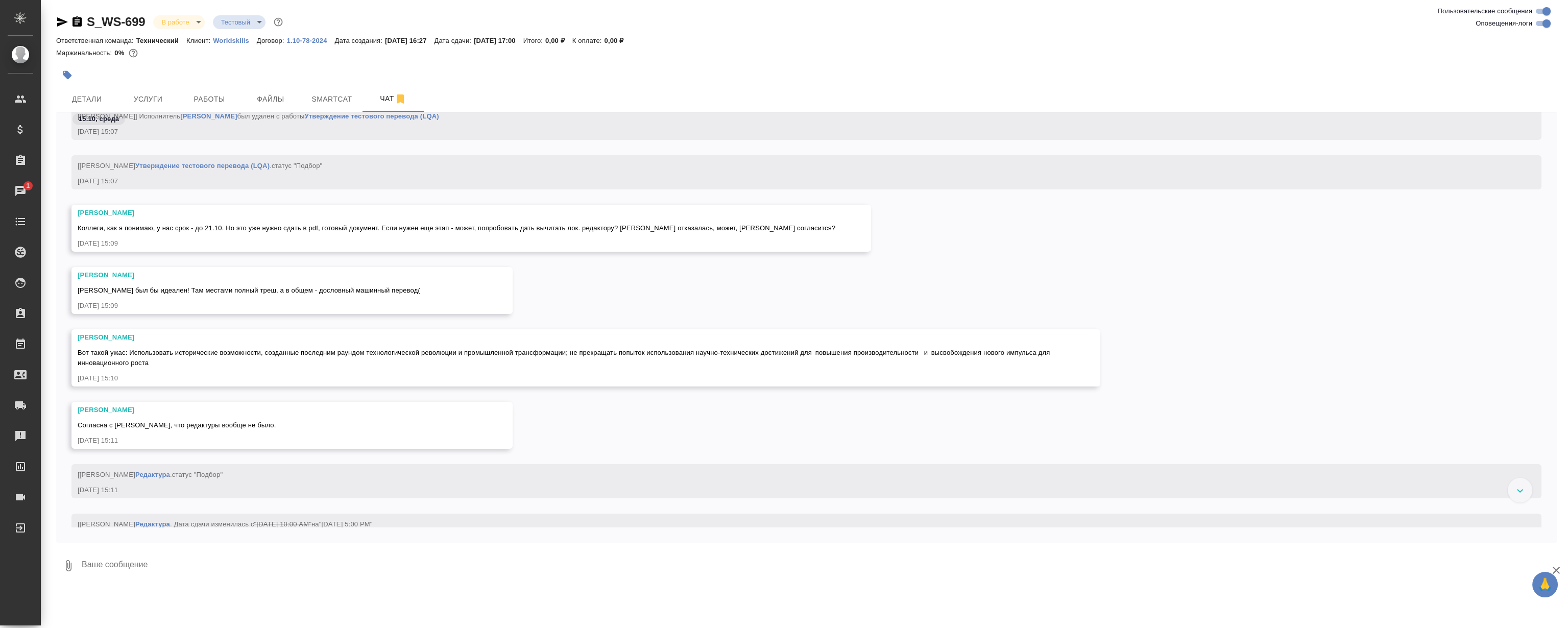
scroll to position [12659, 0]
click at [958, 291] on div "Стрельникова Ольга Миша был бы идеален! Там местами полный треш, а в общем - до…" at bounding box center [806, 303] width 1501 height 62
click at [944, 286] on div "Стрельникова Ольга Миша был бы идеален! Там местами полный треш, а в общем - до…" at bounding box center [806, 303] width 1501 height 62
click at [943, 287] on div "Стрельникова Ольга Миша был бы идеален! Там местами полный треш, а в общем - до…" at bounding box center [806, 303] width 1501 height 62
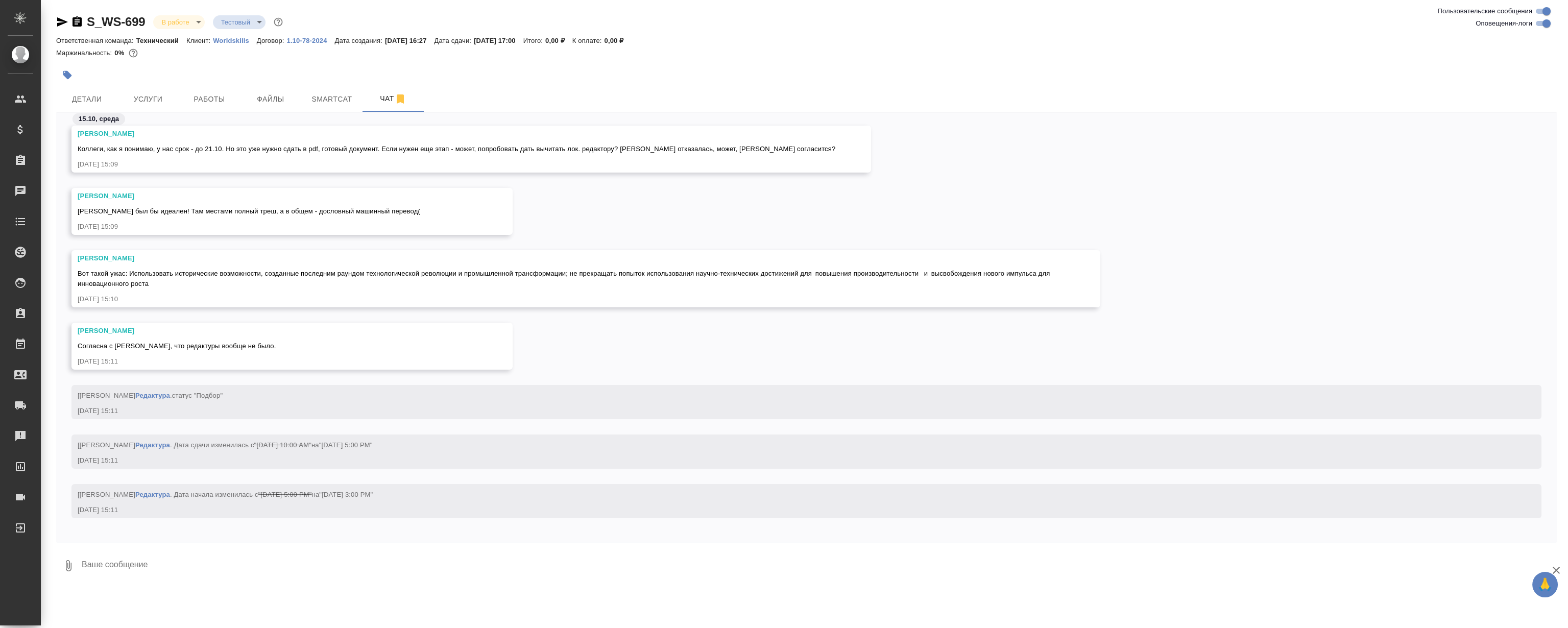
scroll to position [12798, 0]
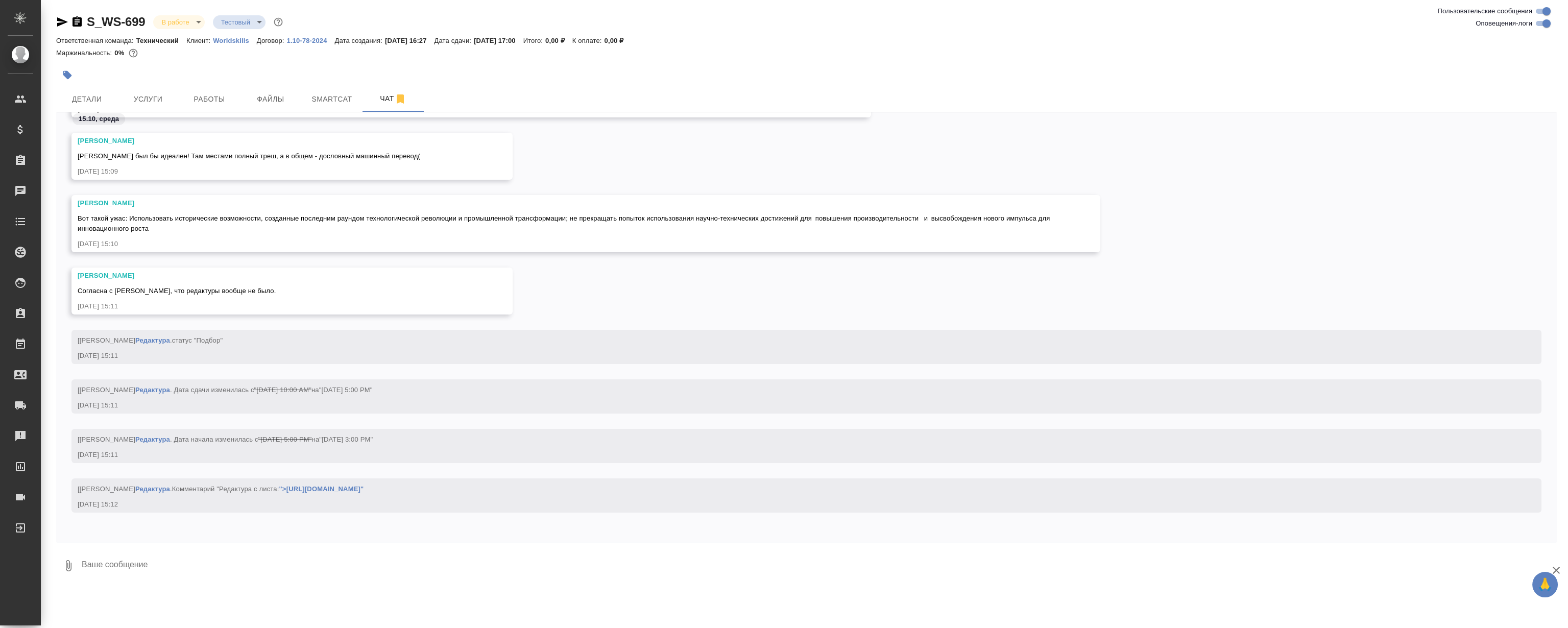
click at [283, 556] on textarea at bounding box center [818, 566] width 1476 height 35
type textarea "Если время есть, то Мише отдавайте, конечно."
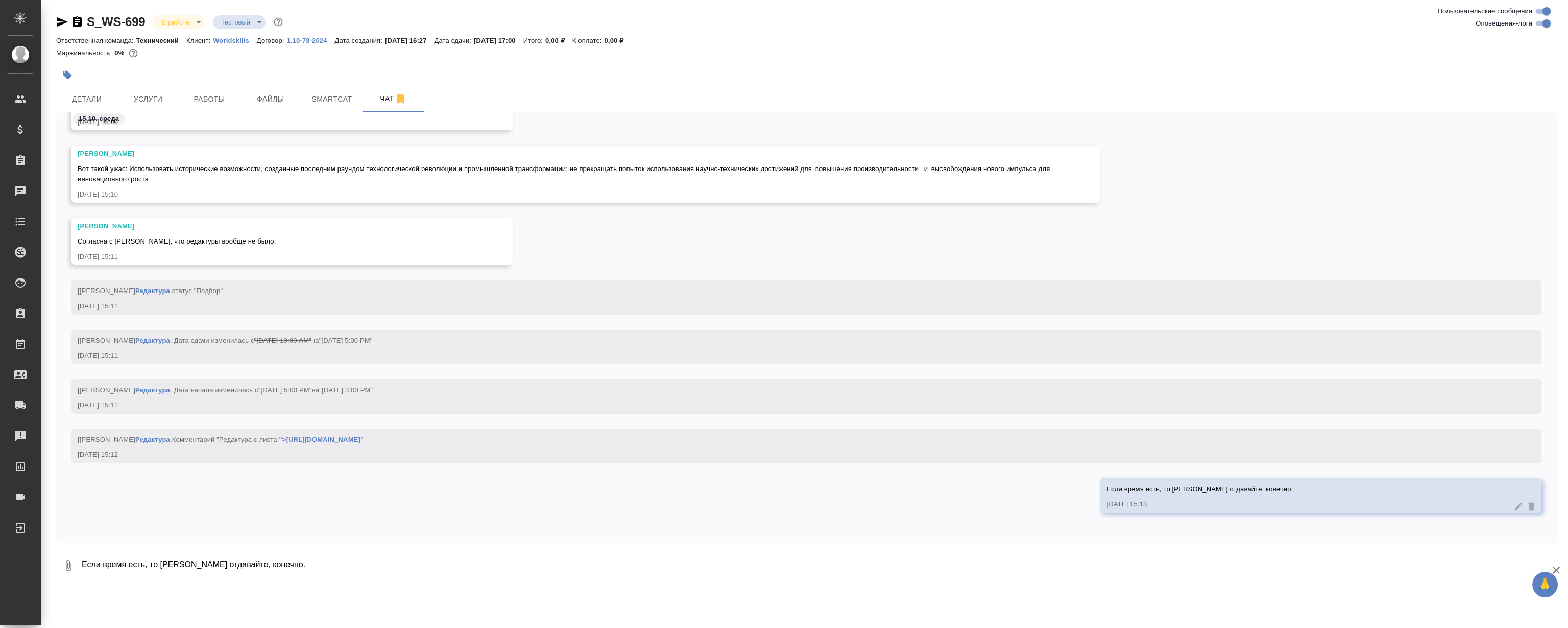
click at [1213, 387] on div "[Сергеева Анастасия] Работа Редактура . Дата начала изменилась с "Oct 13, 2025 …" at bounding box center [791, 389] width 1428 height 13
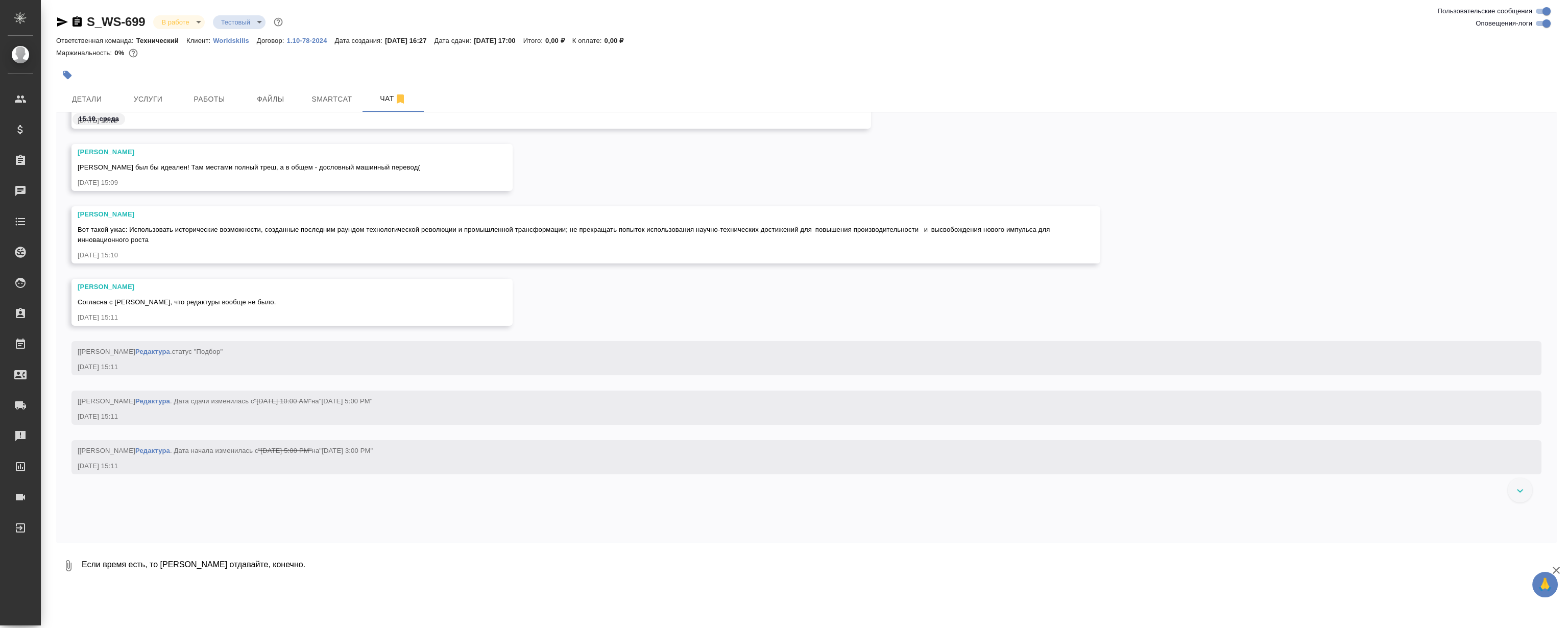
scroll to position [12808, 0]
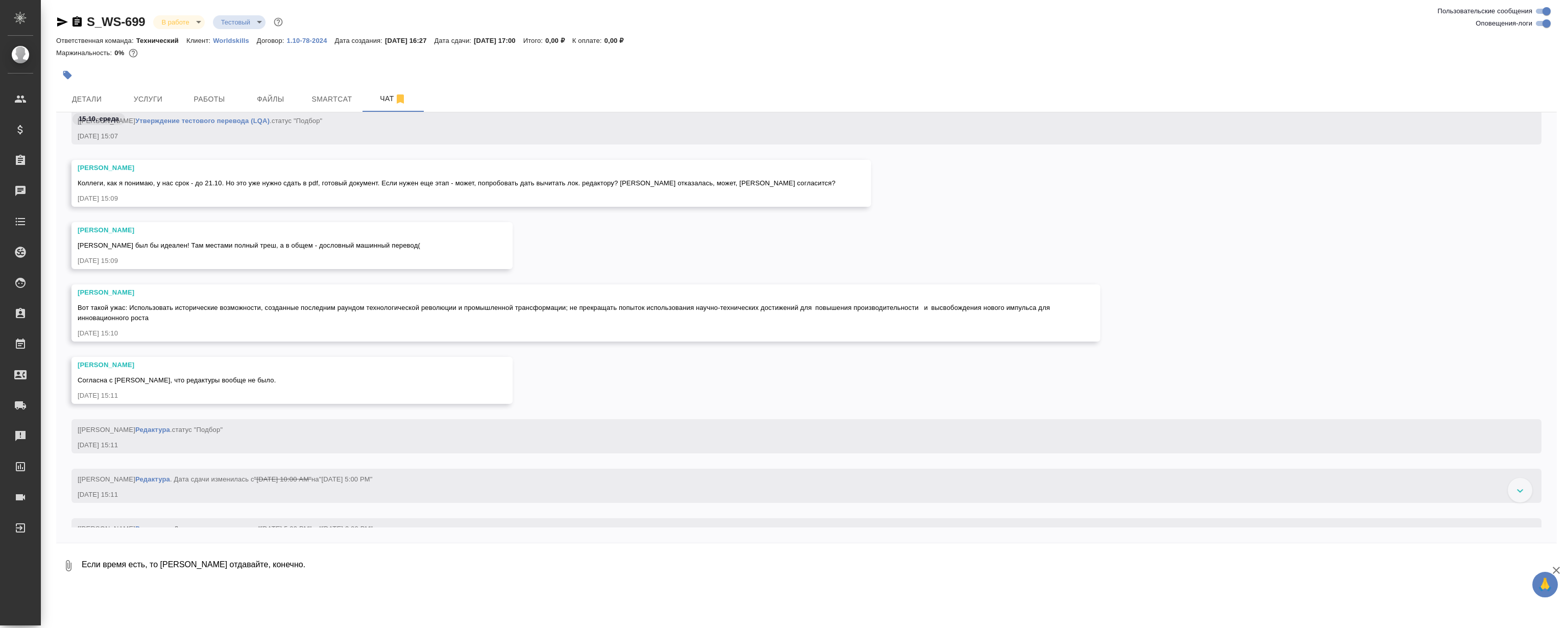
click at [642, 273] on div "Стрельникова Ольга Миша был бы идеален! Там местами полный треш, а в общем - до…" at bounding box center [806, 253] width 1501 height 62
click at [647, 251] on div "Стрельникова Ольга Миша был бы идеален! Там местами полный треш, а в общем - до…" at bounding box center [806, 253] width 1501 height 62
click at [608, 245] on div "Стрельникова Ольга Миша был бы идеален! Там местами полный треш, а в общем - до…" at bounding box center [806, 253] width 1501 height 62
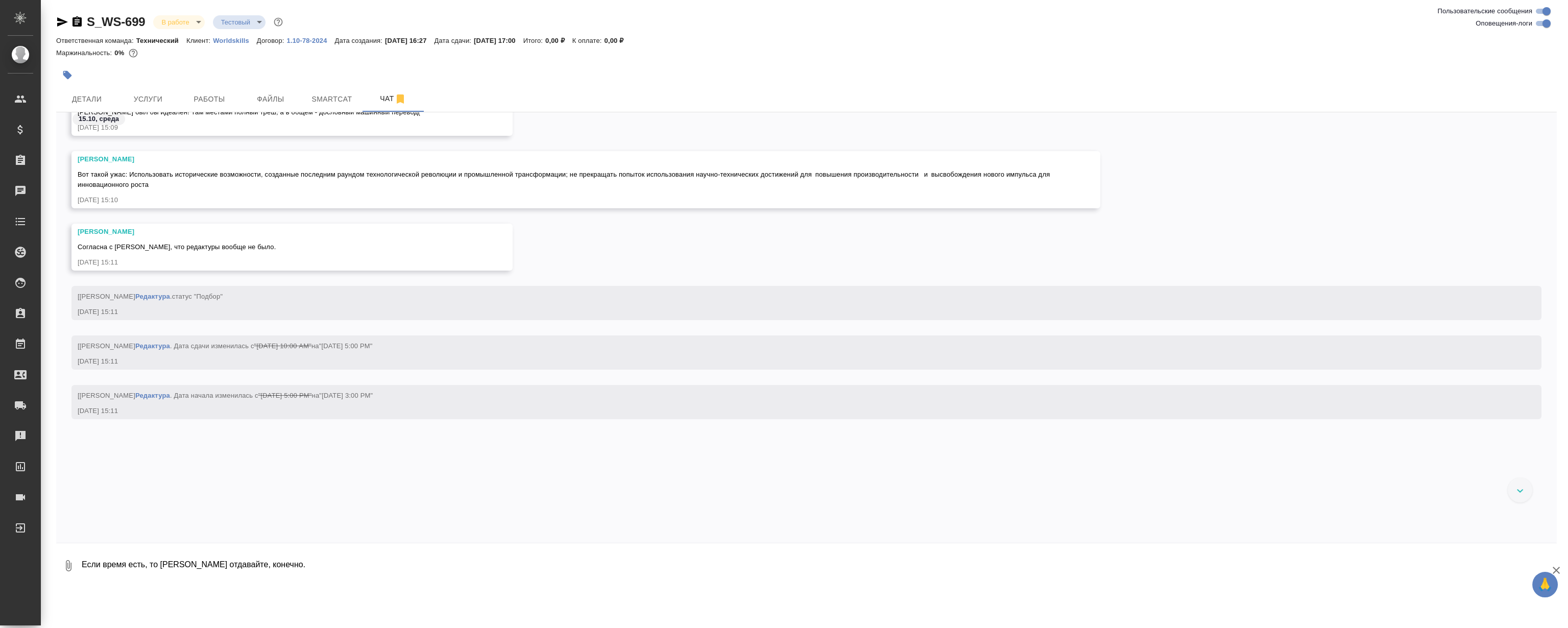
scroll to position [12947, 0]
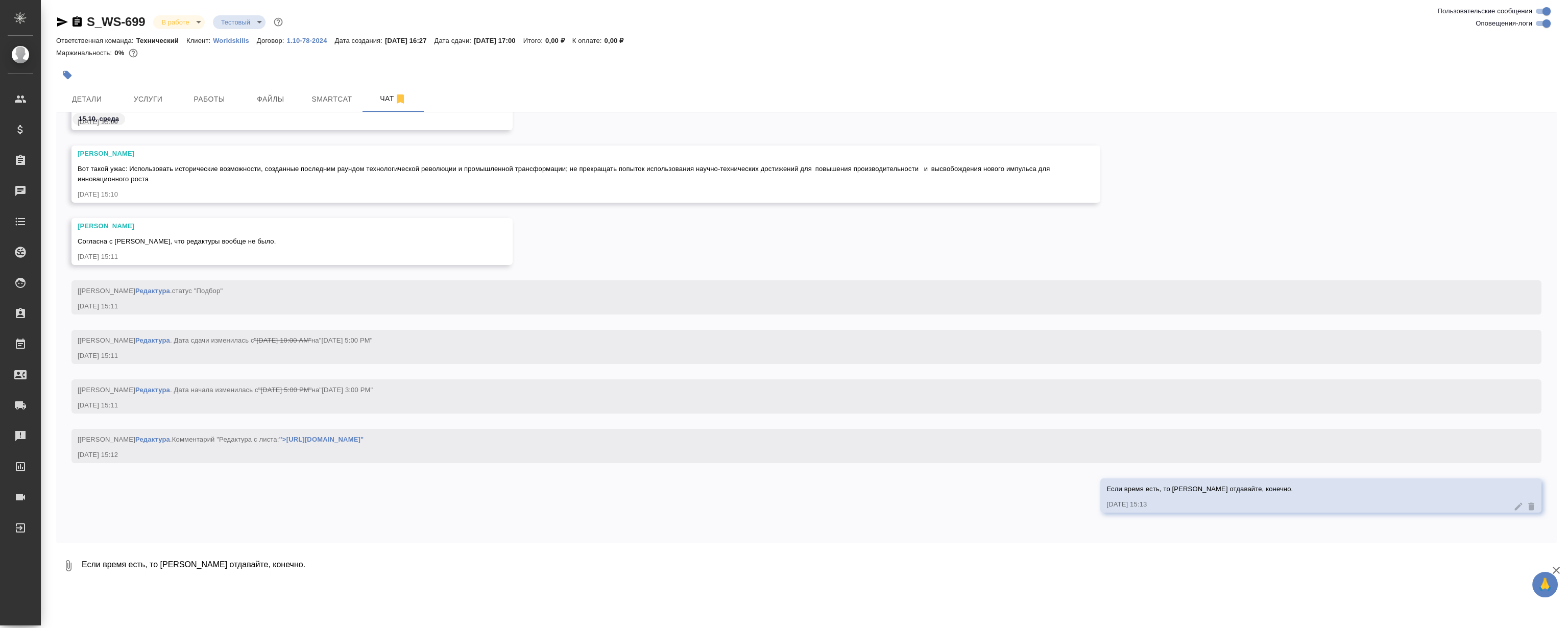
click at [552, 209] on div "Стрельникова Ольга Вот такой ужас: Использовать исторические возможности, созда…" at bounding box center [806, 182] width 1501 height 73
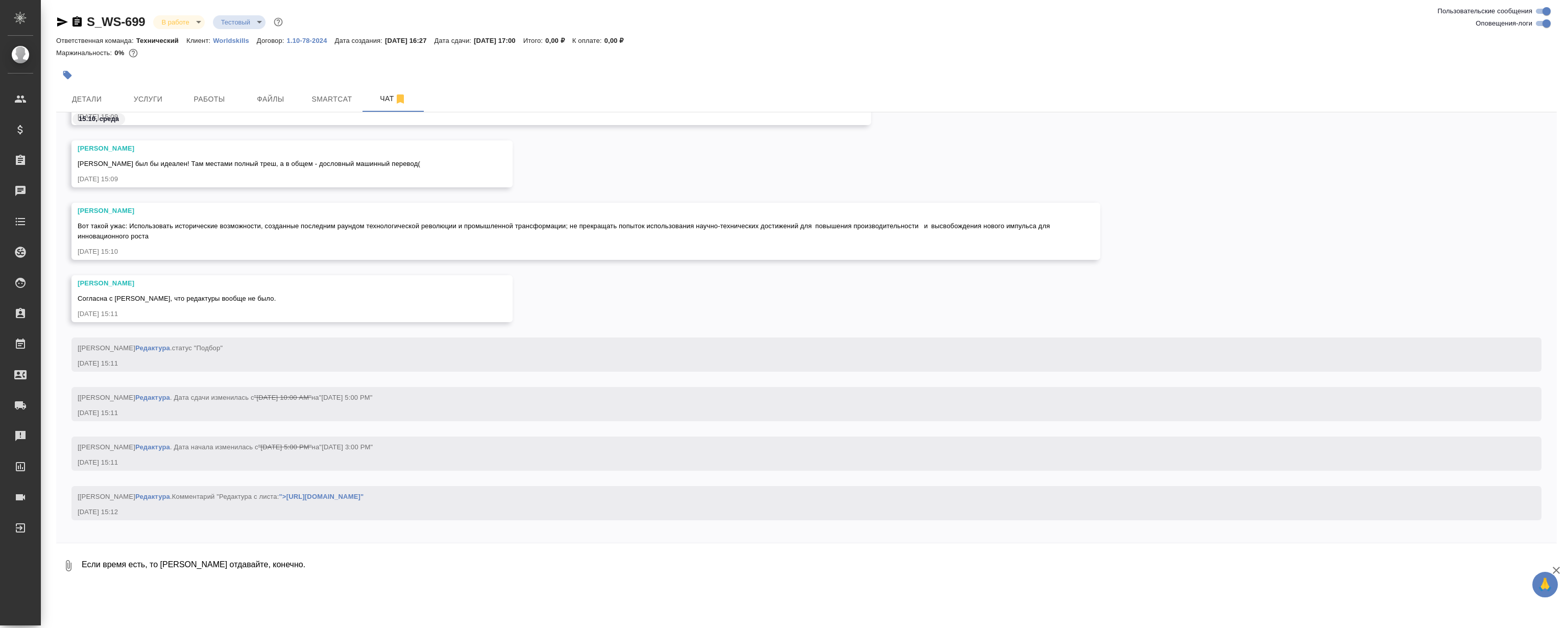
scroll to position [12808, 0]
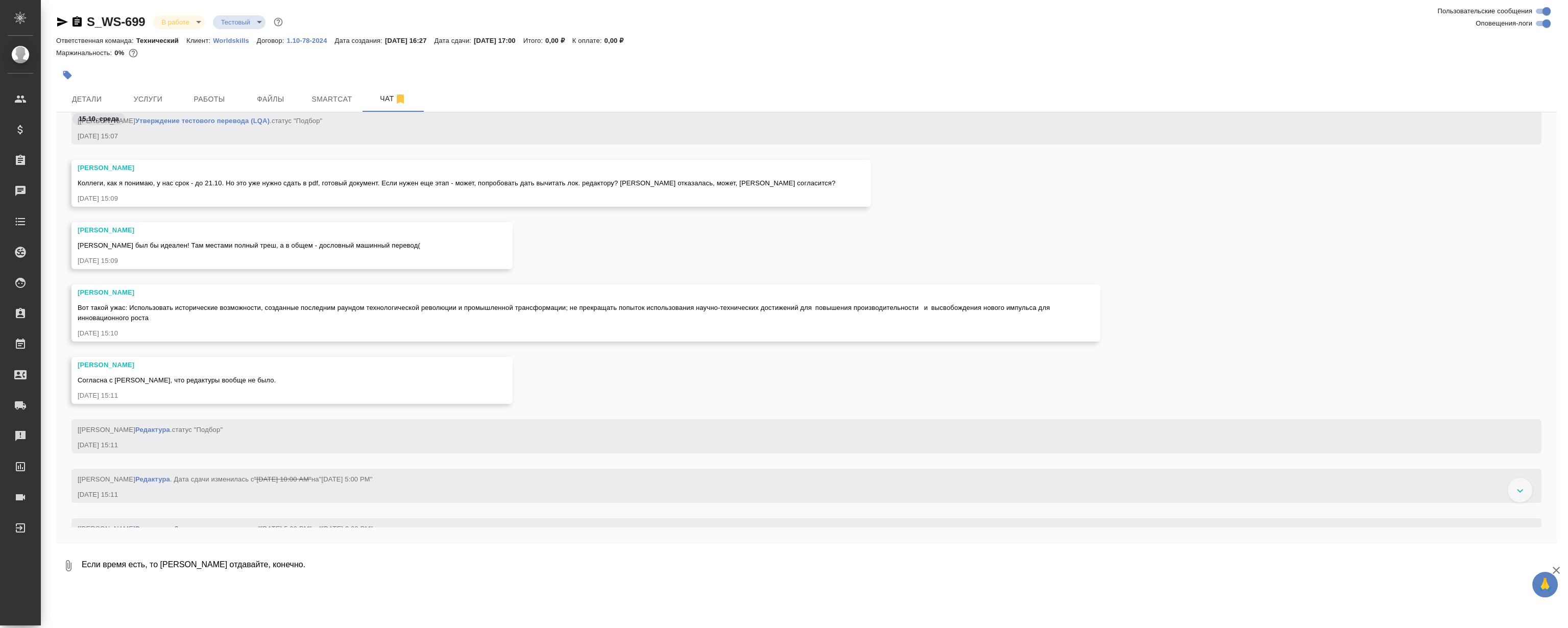
click at [625, 236] on div "Стрельникова Ольга Миша был бы идеален! Там местами полный треш, а в общем - до…" at bounding box center [806, 253] width 1501 height 62
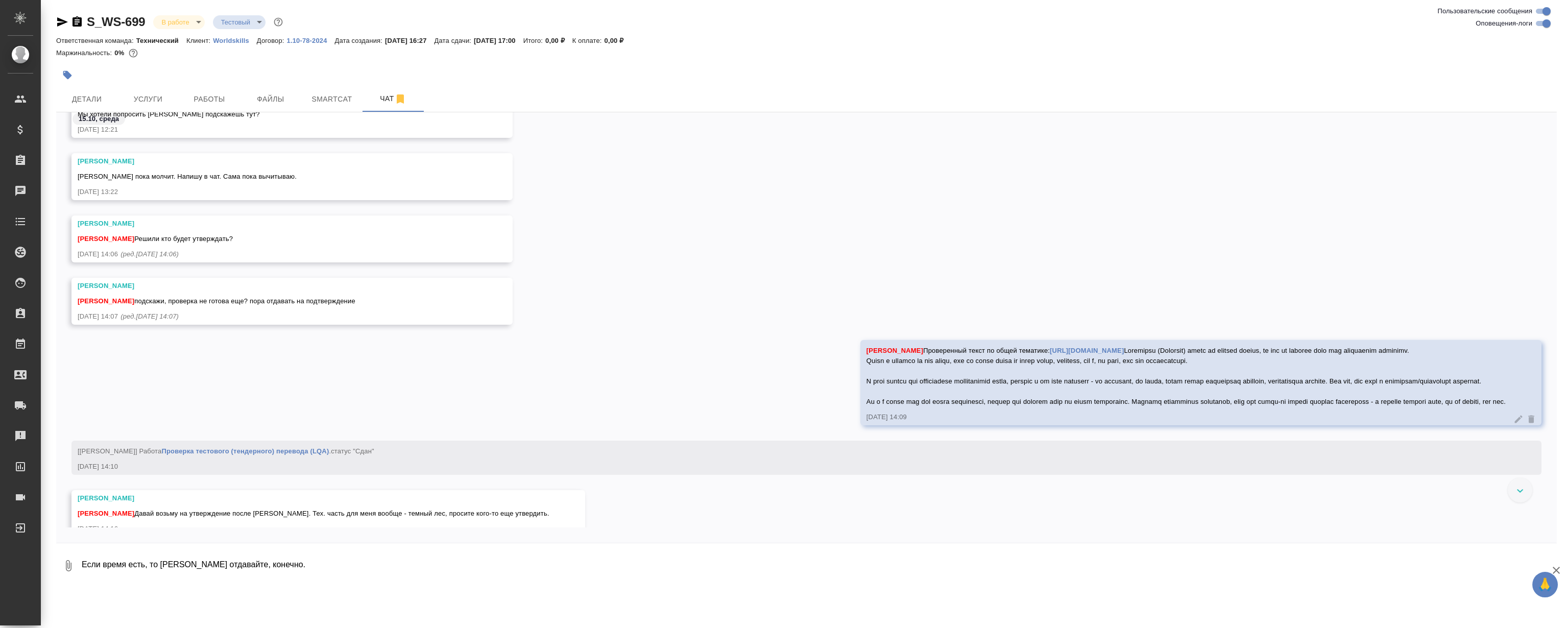
click at [739, 238] on div "Сергеева Анастасия Румянцева Дарья Решили кто будет утверждать? 15.10.25, 14:06…" at bounding box center [806, 247] width 1501 height 62
click at [651, 243] on div "Сергеева Анастасия Румянцева Дарья Решили кто будет утверждать? 15.10.25, 14:06…" at bounding box center [806, 247] width 1501 height 62
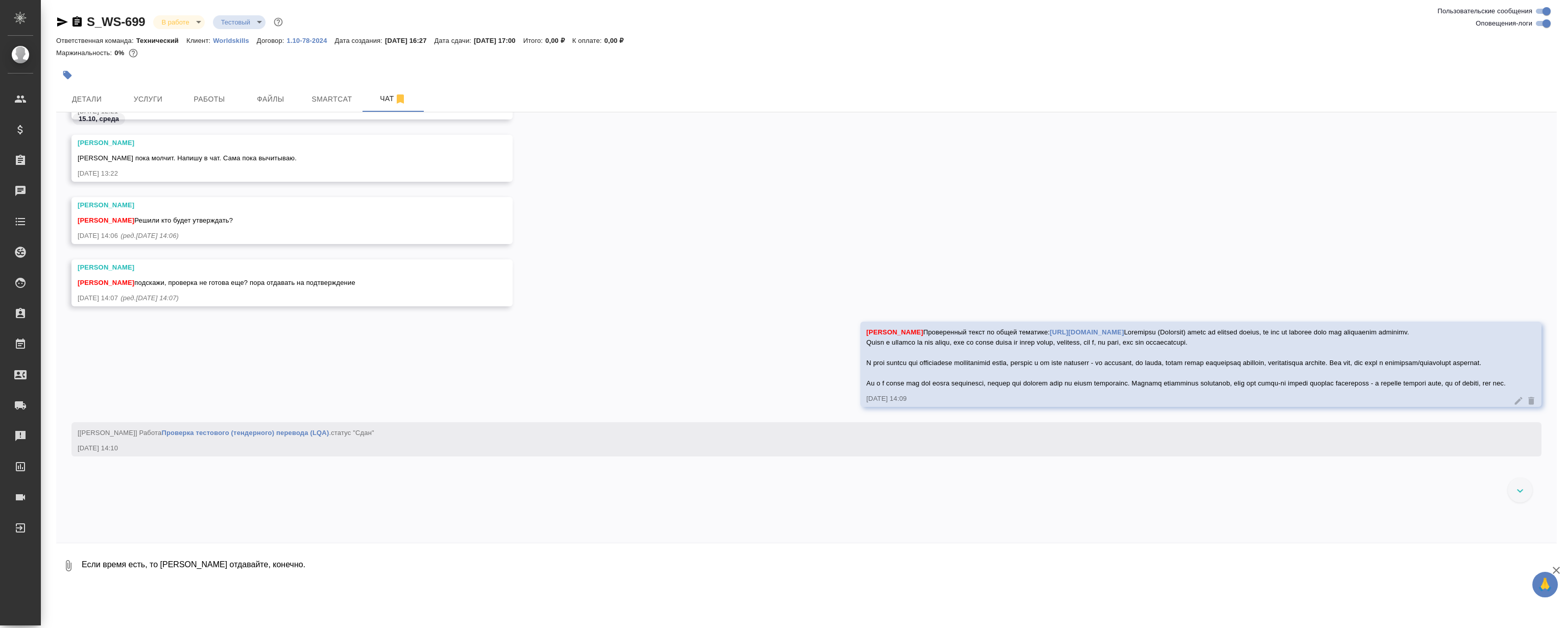
scroll to position [10297, 0]
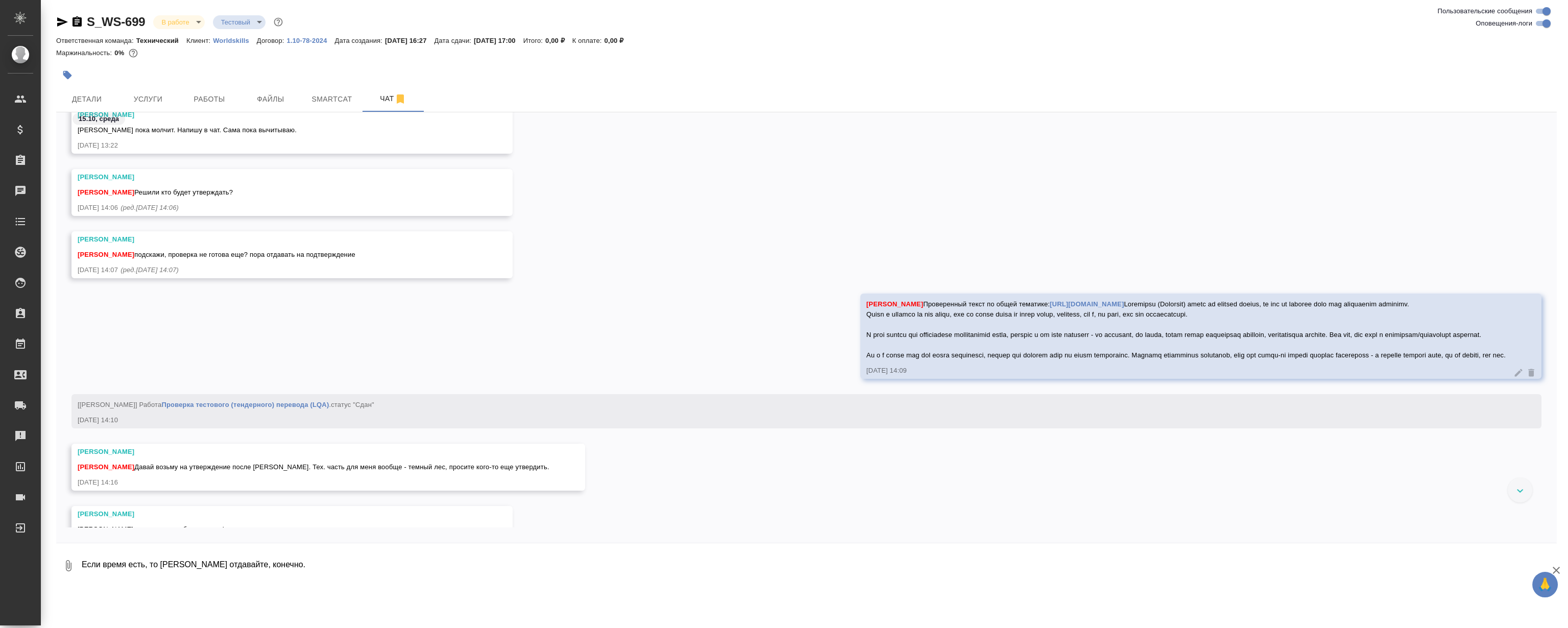
click at [651, 243] on div "Сергеева Анастасия Магеррамов Руслан подскажи, проверка не готова еще? пора отд…" at bounding box center [806, 262] width 1501 height 62
click at [732, 260] on div "Сергеева Анастасия Магеррамов Руслан подскажи, проверка не готова еще? пора отд…" at bounding box center [806, 262] width 1501 height 62
click at [726, 259] on div "Сергеева Анастасия Магеррамов Руслан подскажи, проверка не готова еще? пора отд…" at bounding box center [806, 262] width 1501 height 62
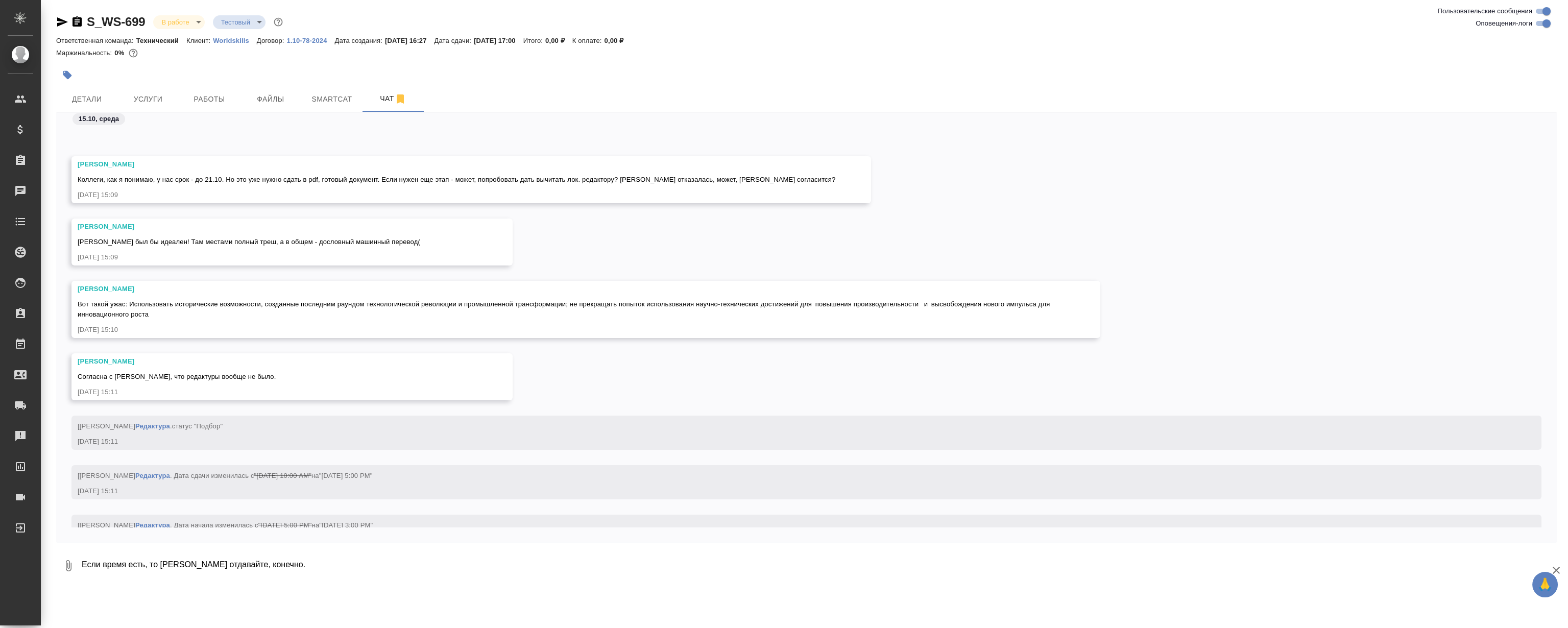
scroll to position [12059, 0]
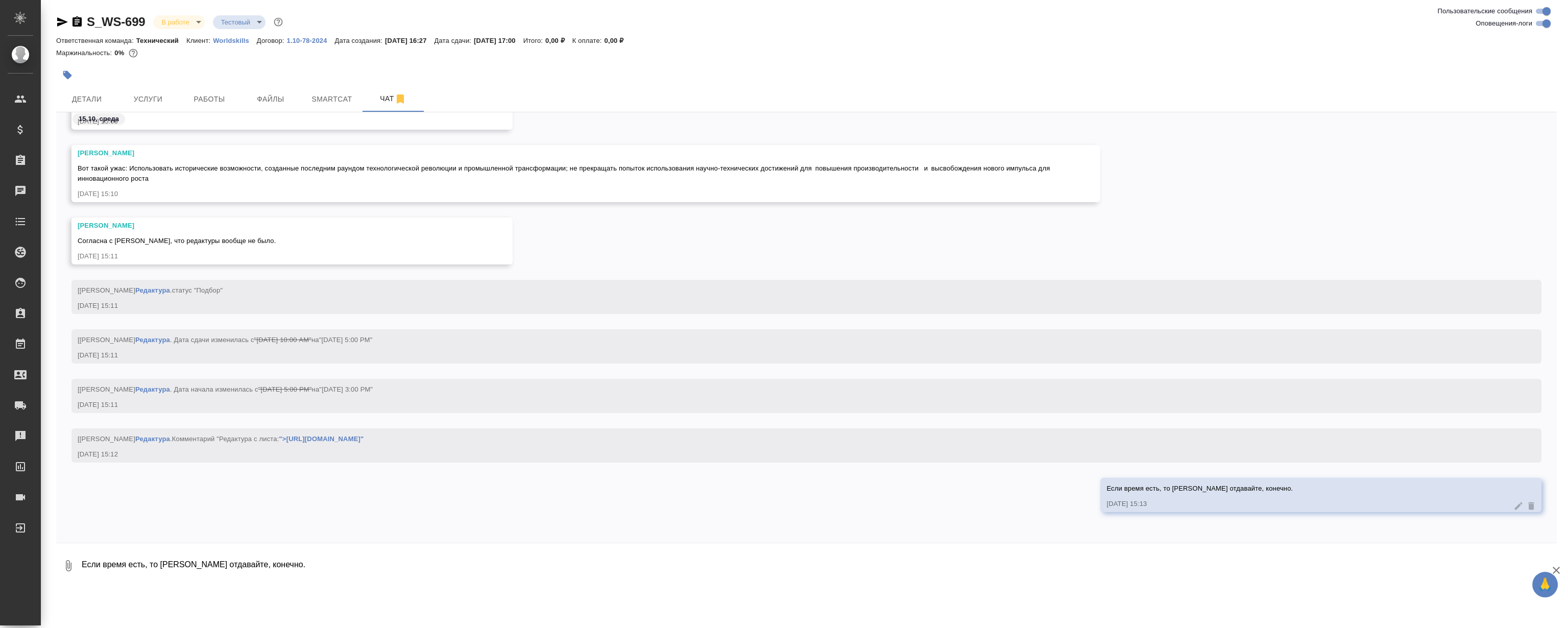
click at [701, 259] on div "Стрельникова Ольга Согласна с Русланом, что редактуры вообще не было. 15.10.25,…" at bounding box center [806, 249] width 1501 height 62
click at [702, 277] on div "Стрельникова Ольга Согласна с Русланом, что редактуры вообще не было. 15.10.25,…" at bounding box center [806, 249] width 1501 height 62
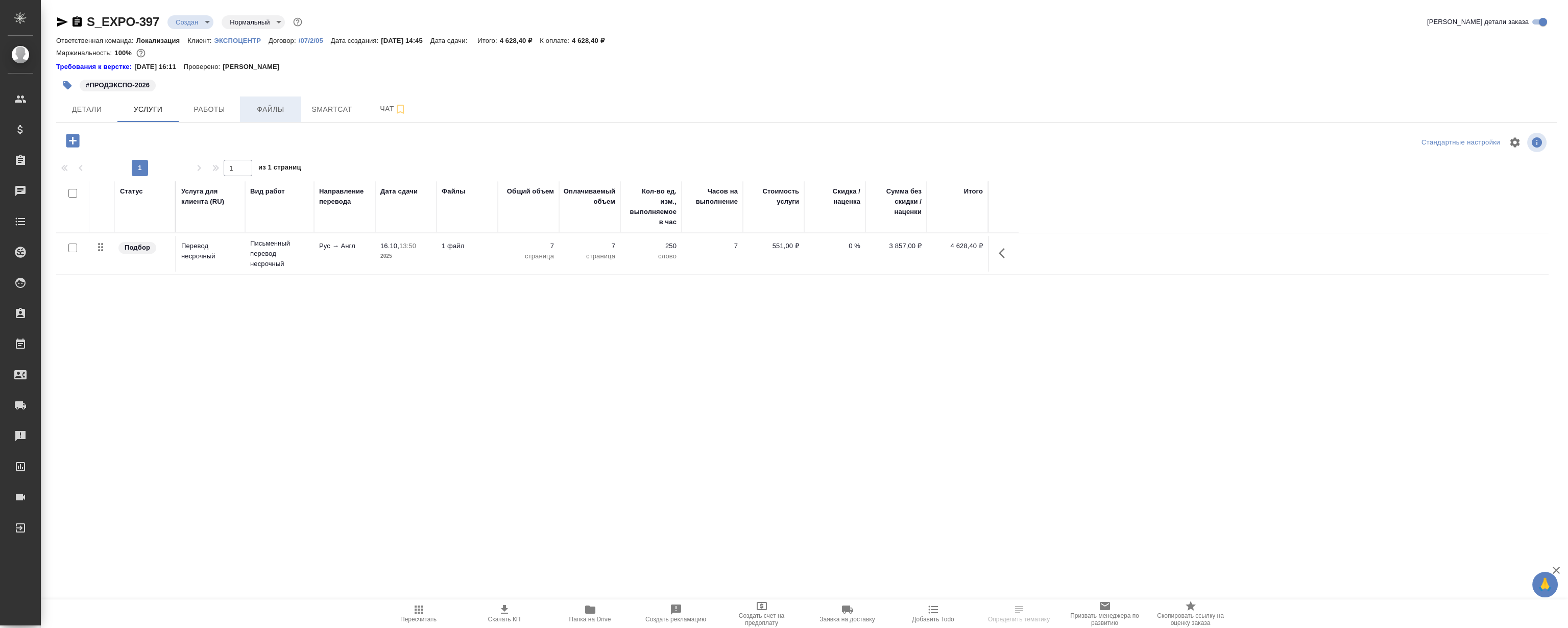
click at [282, 109] on span "Файлы" at bounding box center [270, 109] width 49 height 13
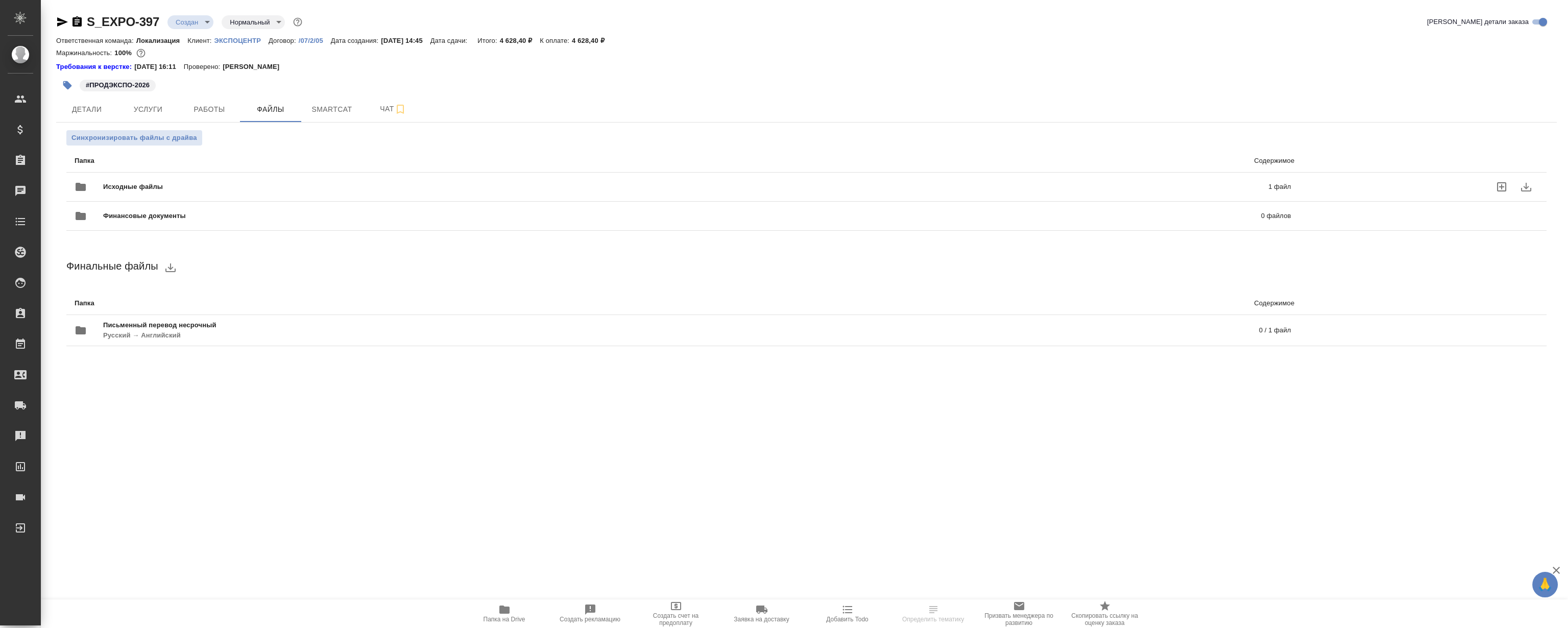
click at [507, 184] on span "Исходные файлы" at bounding box center [409, 187] width 613 height 10
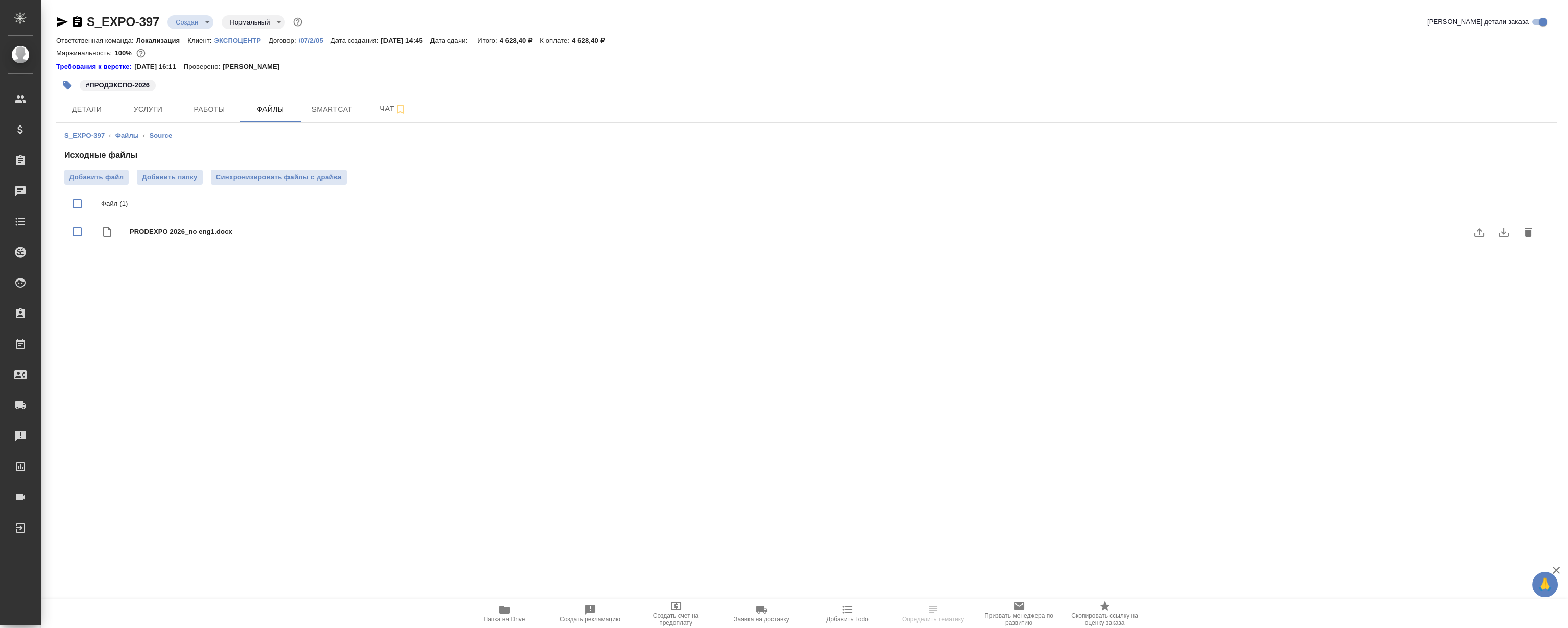
click at [1503, 226] on icon "download" at bounding box center [1503, 232] width 12 height 12
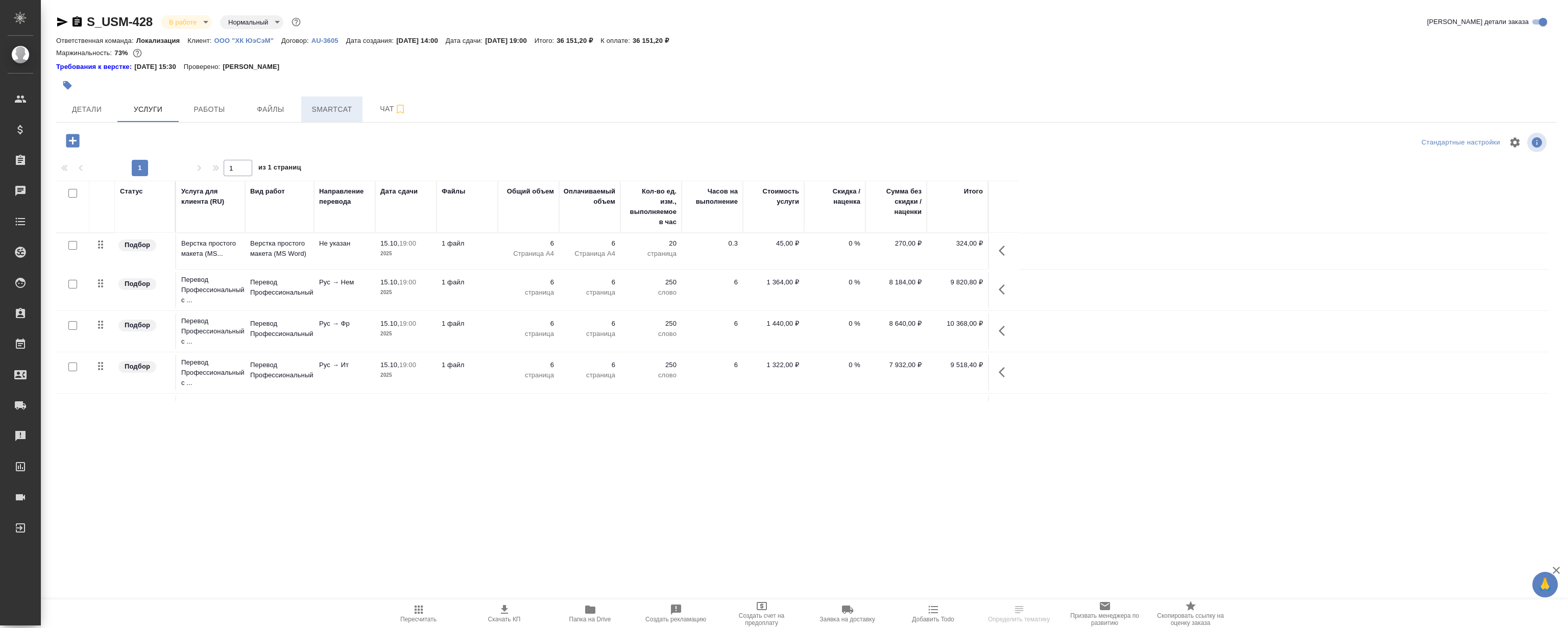
click at [312, 104] on span "Smartcat" at bounding box center [332, 109] width 49 height 13
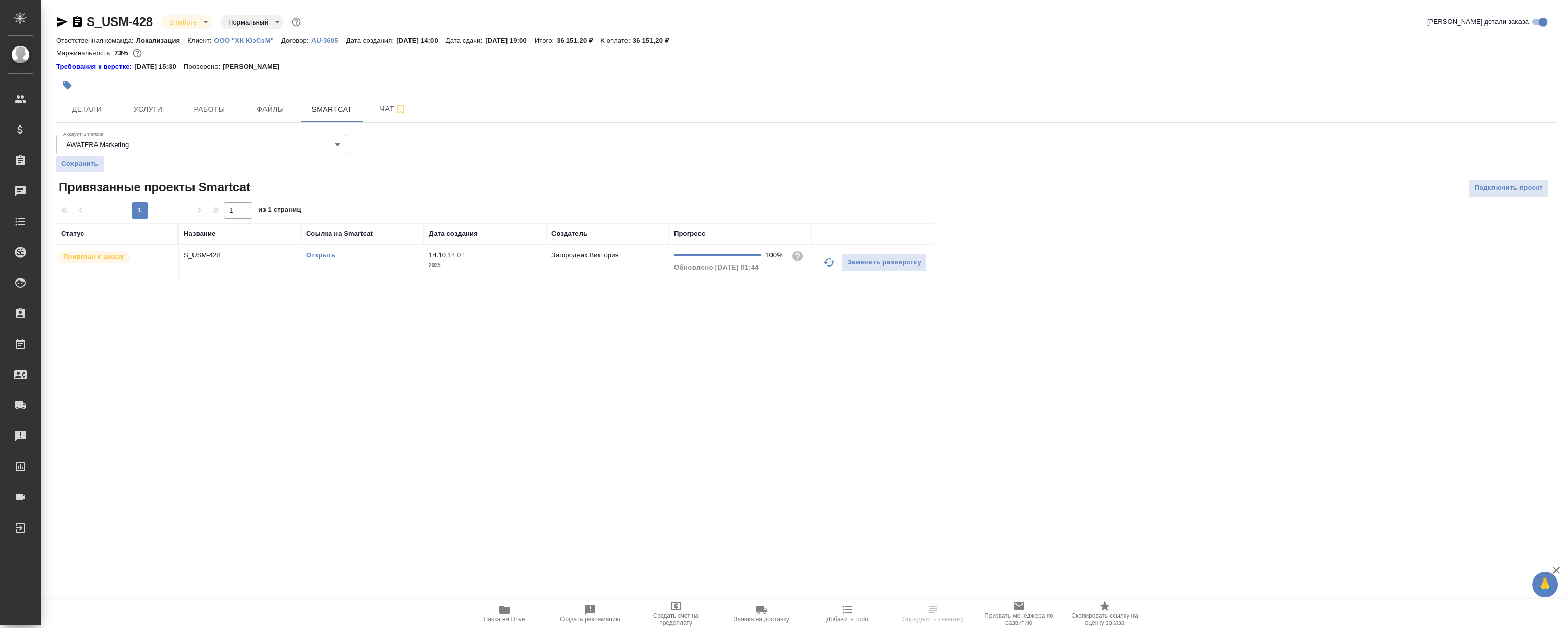
click at [317, 251] on link "Открыть" at bounding box center [321, 255] width 29 height 8
click at [388, 104] on span "Чат" at bounding box center [393, 109] width 49 height 13
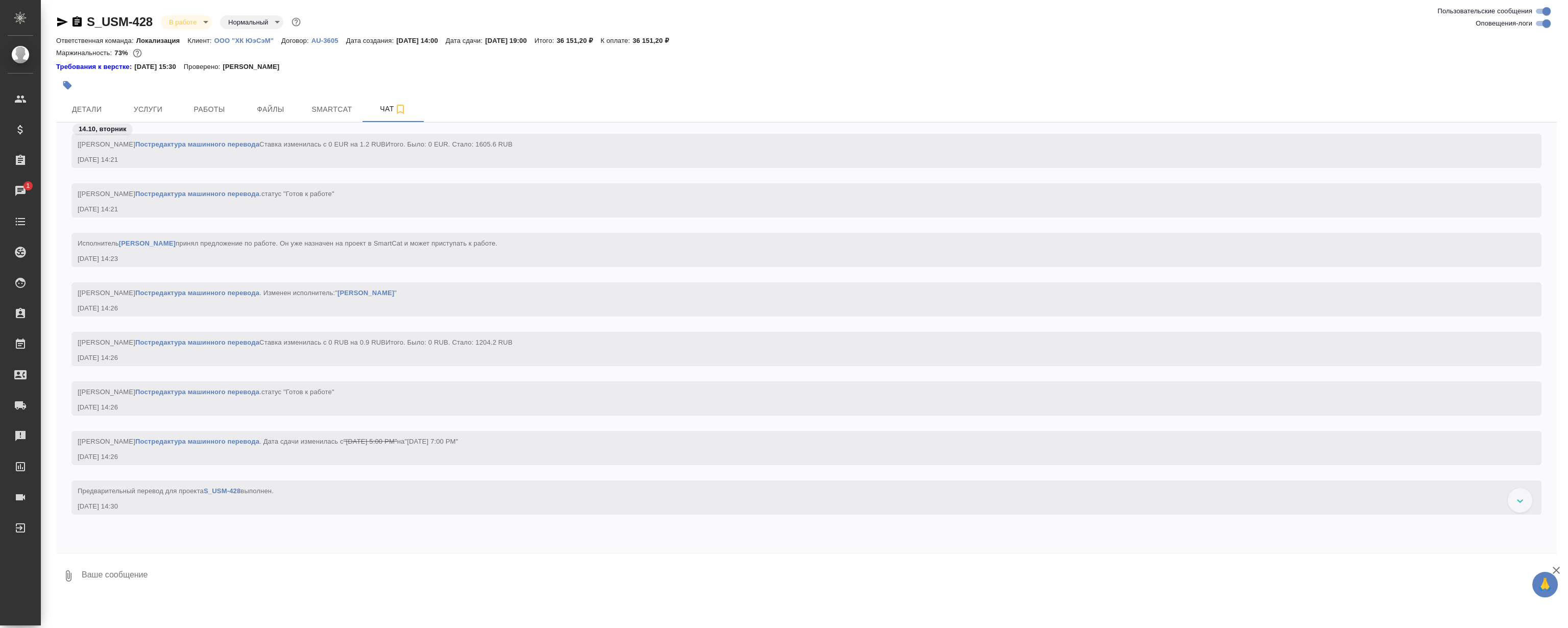
scroll to position [1579, 0]
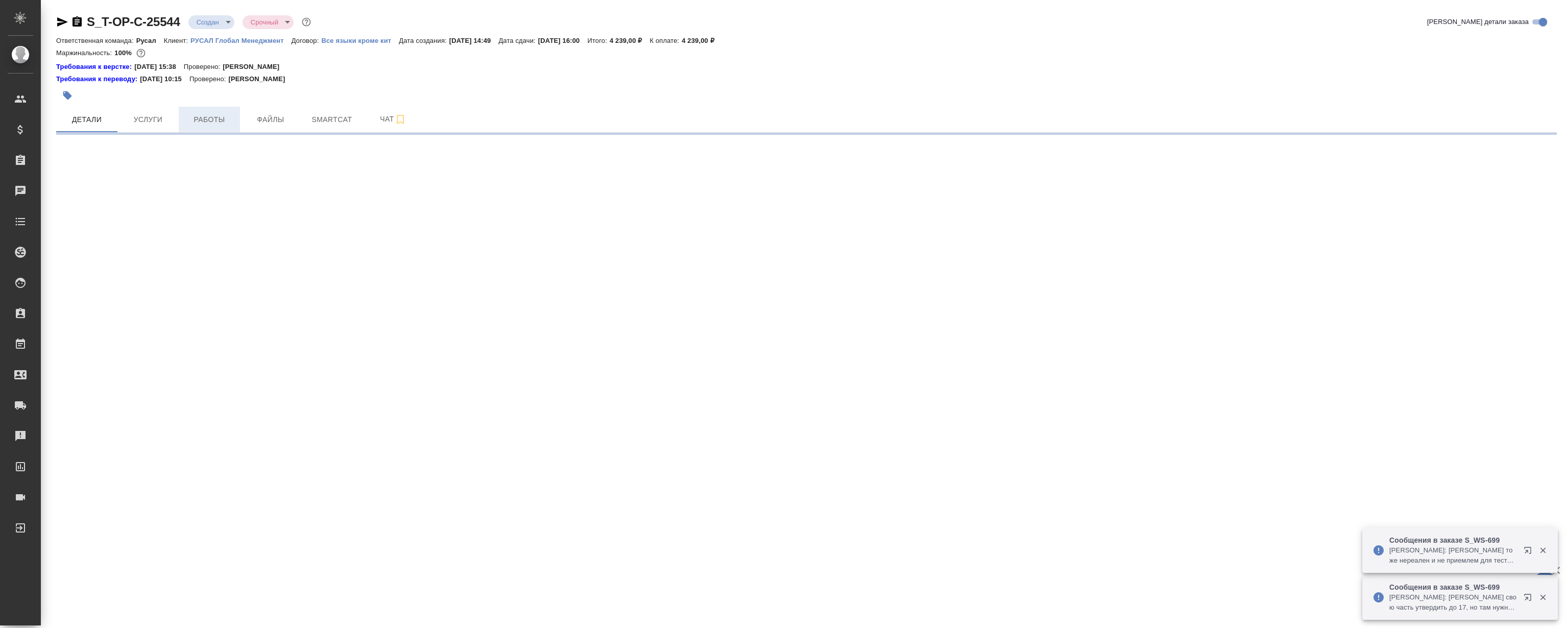
select select "RU"
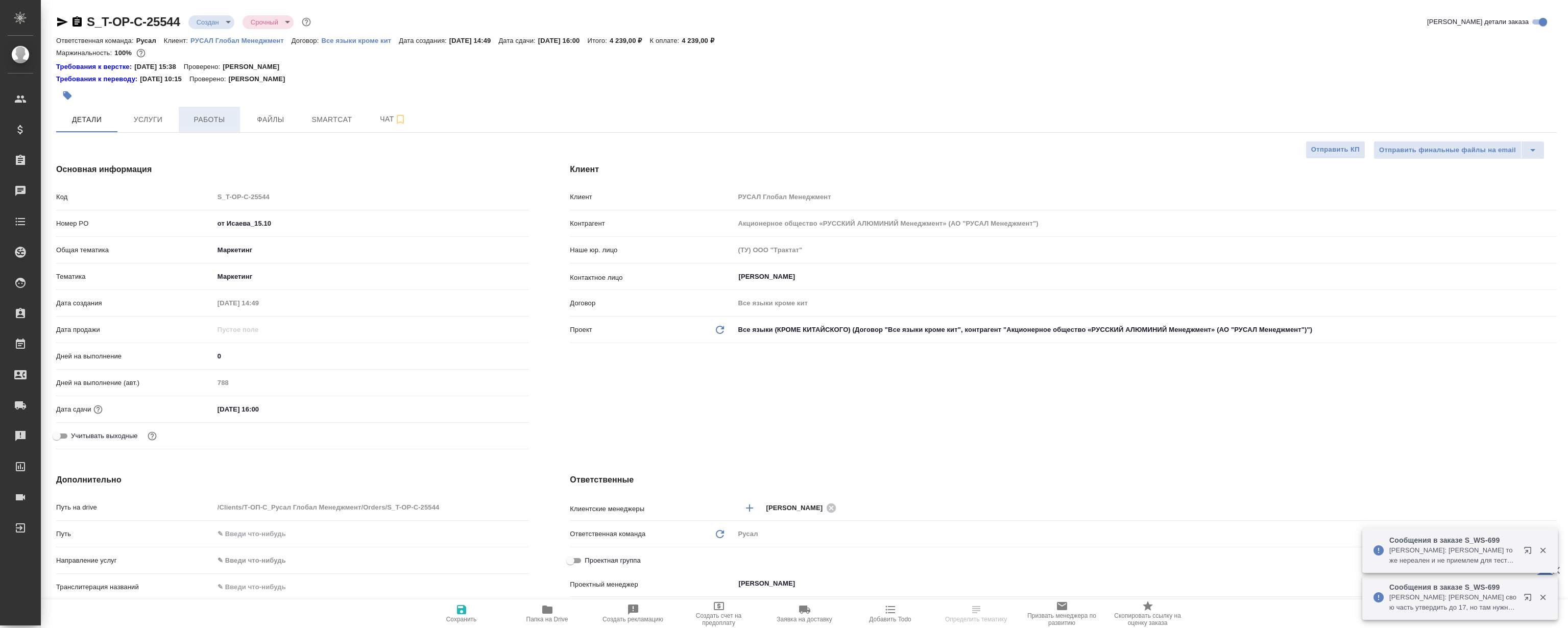
click at [200, 113] on span "Работы" at bounding box center [209, 119] width 49 height 13
type textarea "x"
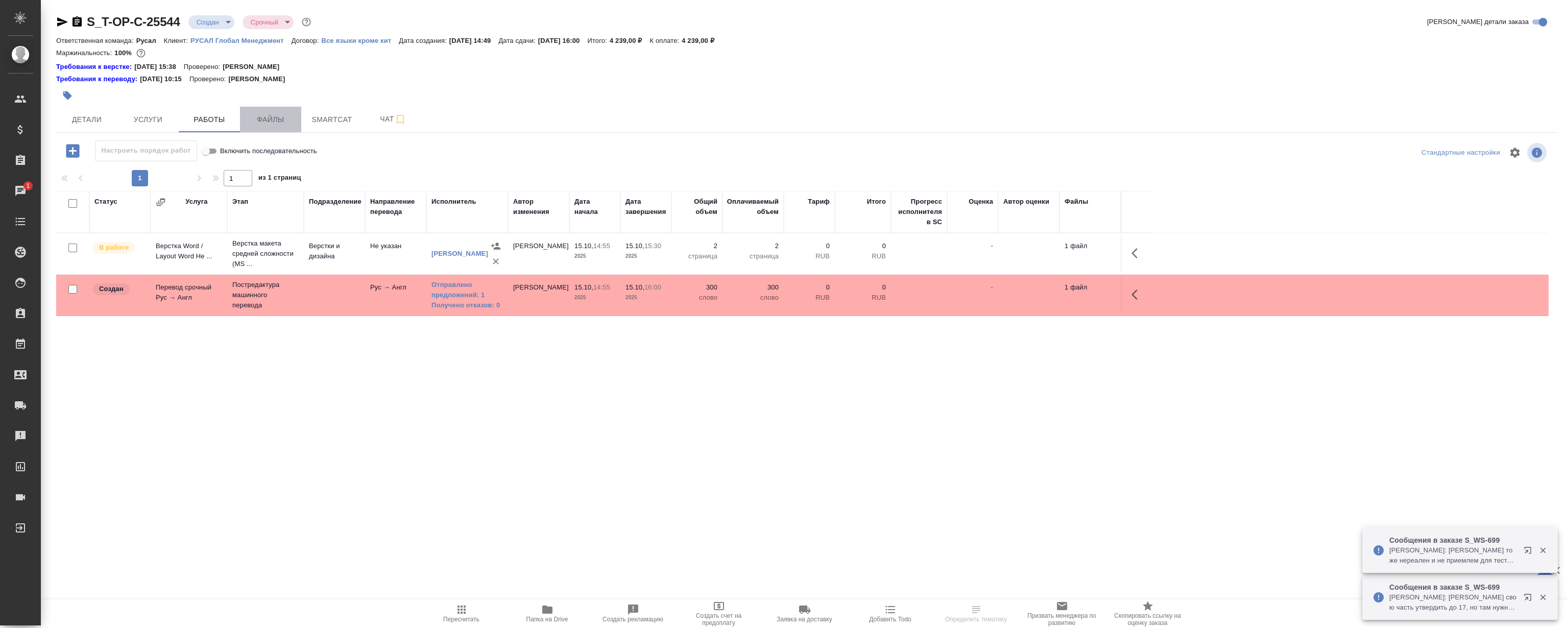
click at [282, 118] on span "Файлы" at bounding box center [270, 119] width 49 height 13
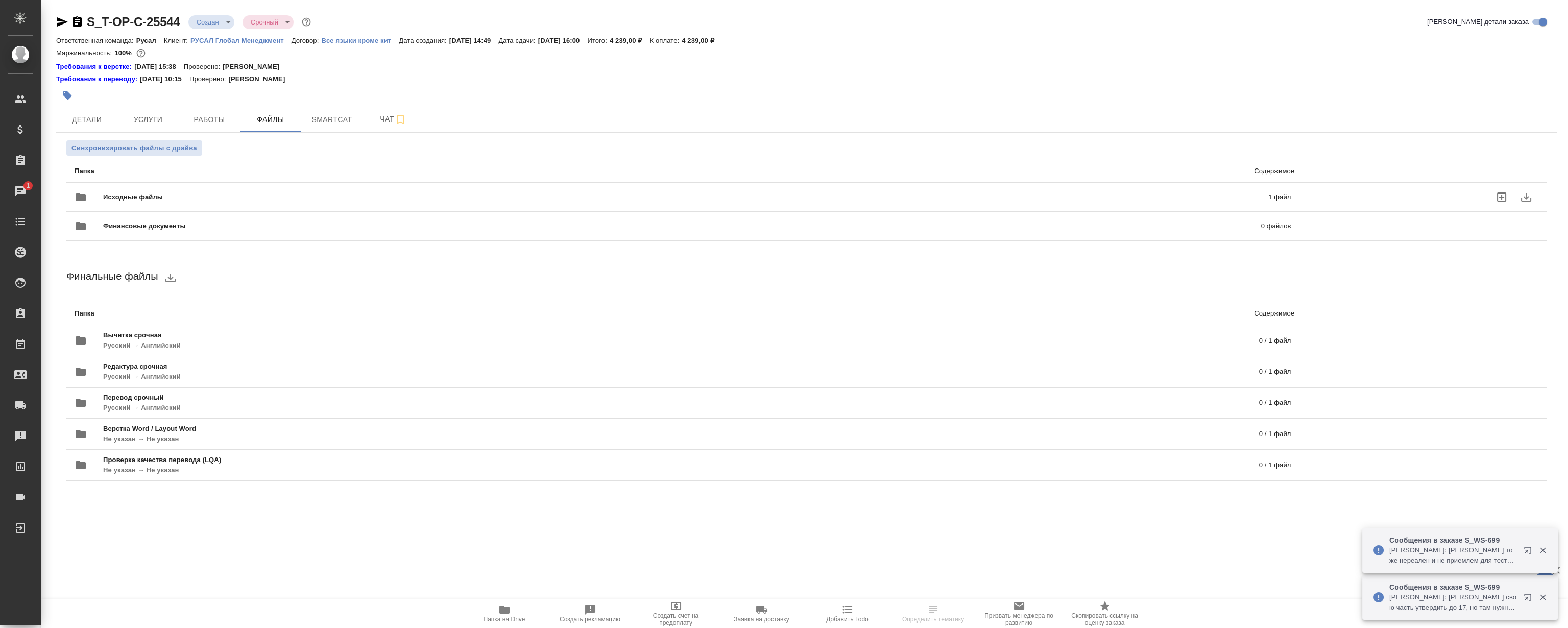
click at [296, 190] on div "Исходные файлы 1 файл" at bounding box center [683, 197] width 1216 height 25
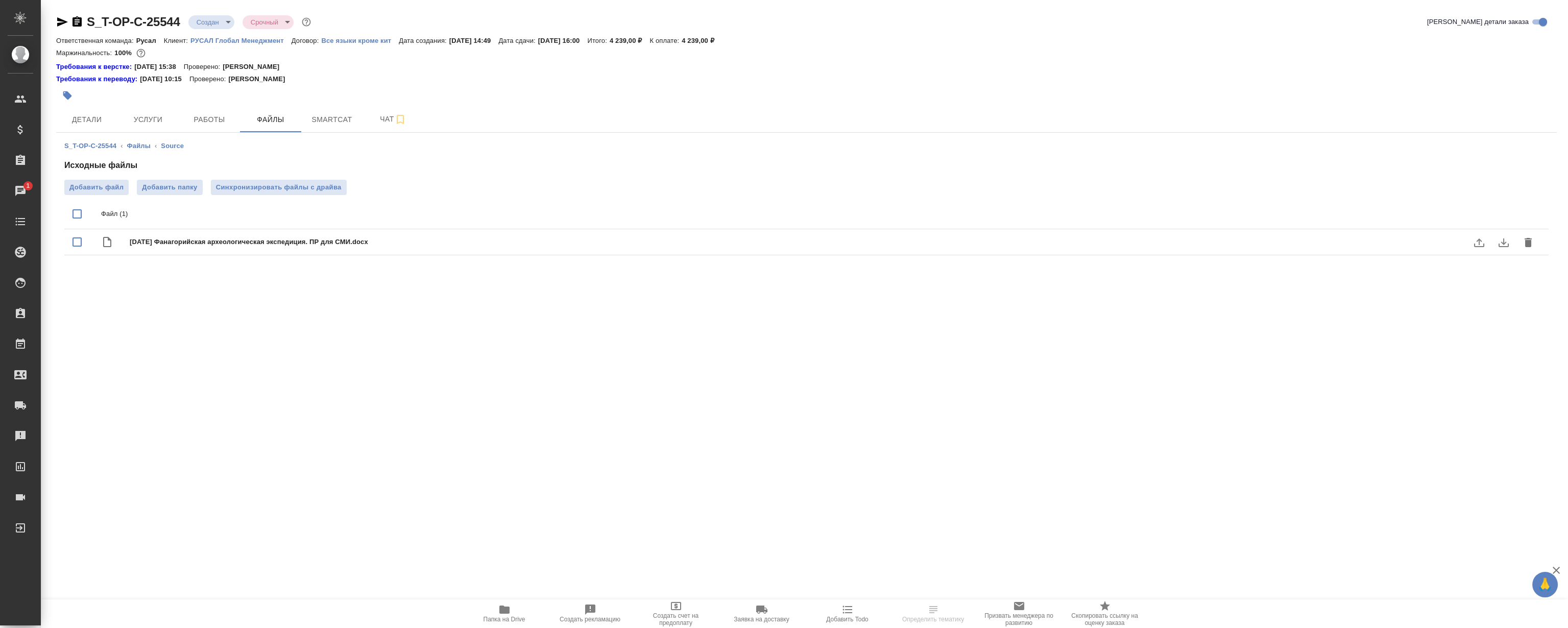
click at [1502, 237] on icon "download" at bounding box center [1503, 243] width 12 height 12
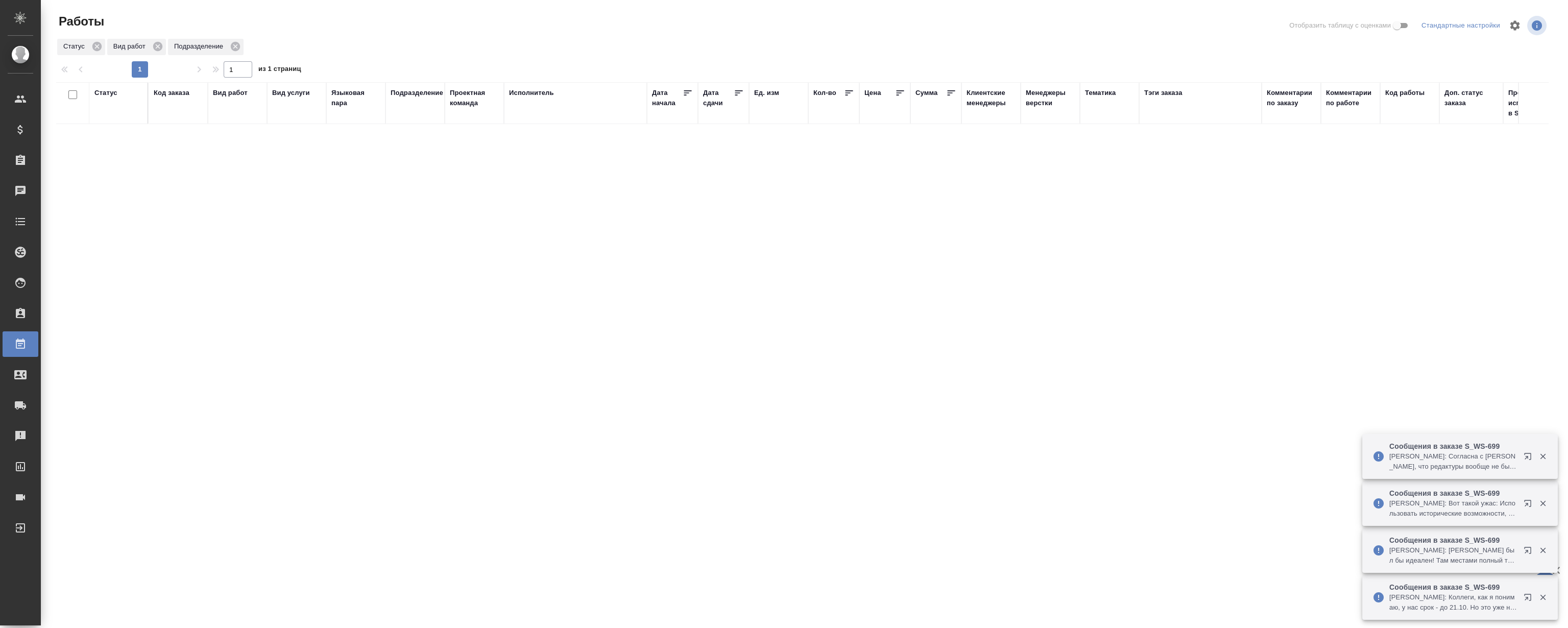
click at [1541, 547] on icon "button" at bounding box center [1542, 550] width 9 height 9
click at [1542, 593] on icon "button" at bounding box center [1542, 597] width 9 height 9
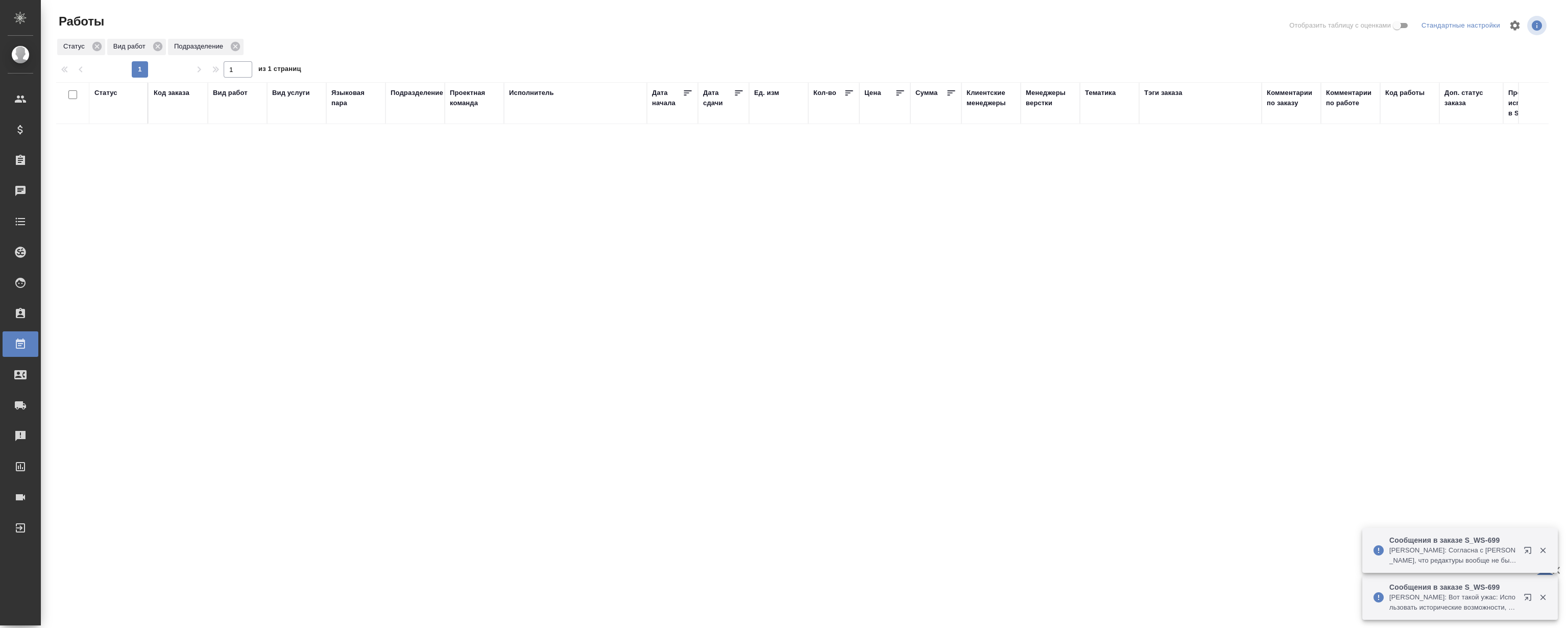
click at [1542, 594] on icon "button" at bounding box center [1542, 597] width 9 height 9
click at [1528, 594] on icon "button" at bounding box center [1527, 597] width 7 height 7
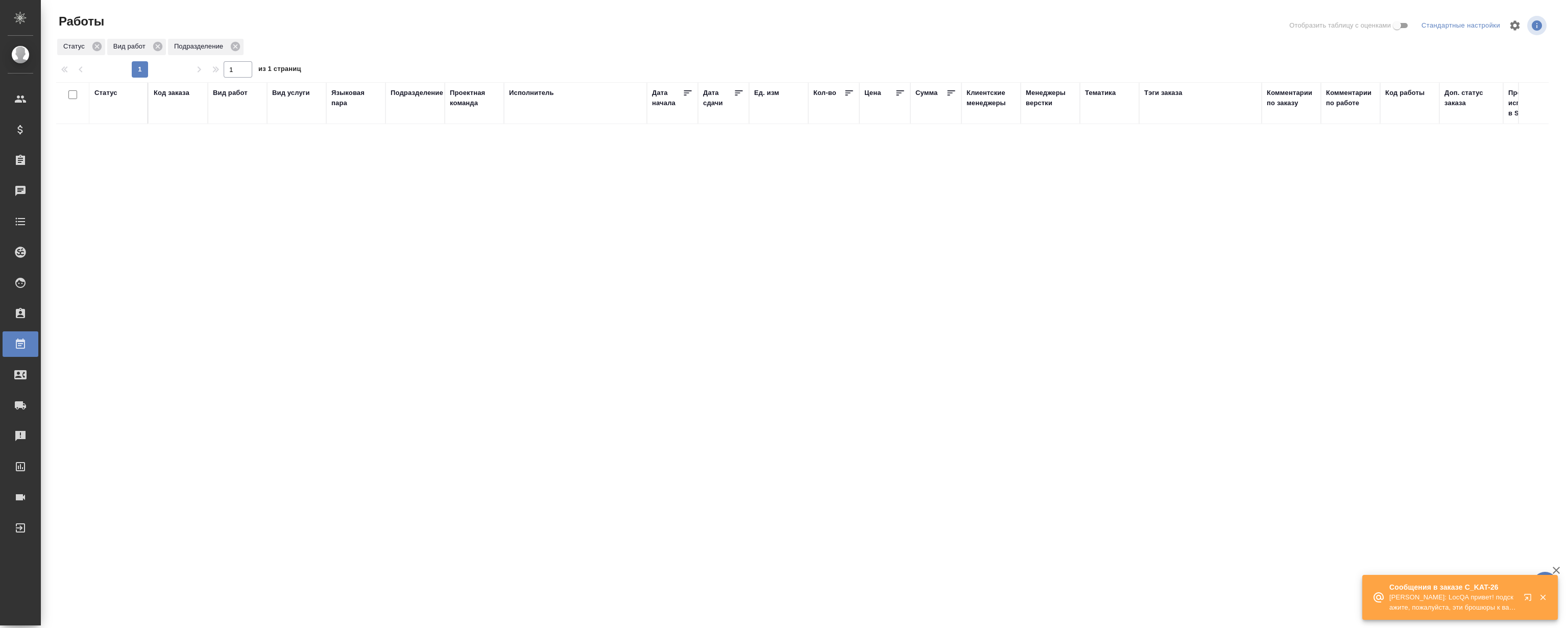
click at [1525, 593] on button "button" at bounding box center [1529, 600] width 25 height 25
click at [1523, 598] on icon "button" at bounding box center [1529, 600] width 12 height 12
click at [1525, 593] on button "button" at bounding box center [1529, 600] width 25 height 25
click at [1524, 599] on icon "button" at bounding box center [1529, 600] width 12 height 12
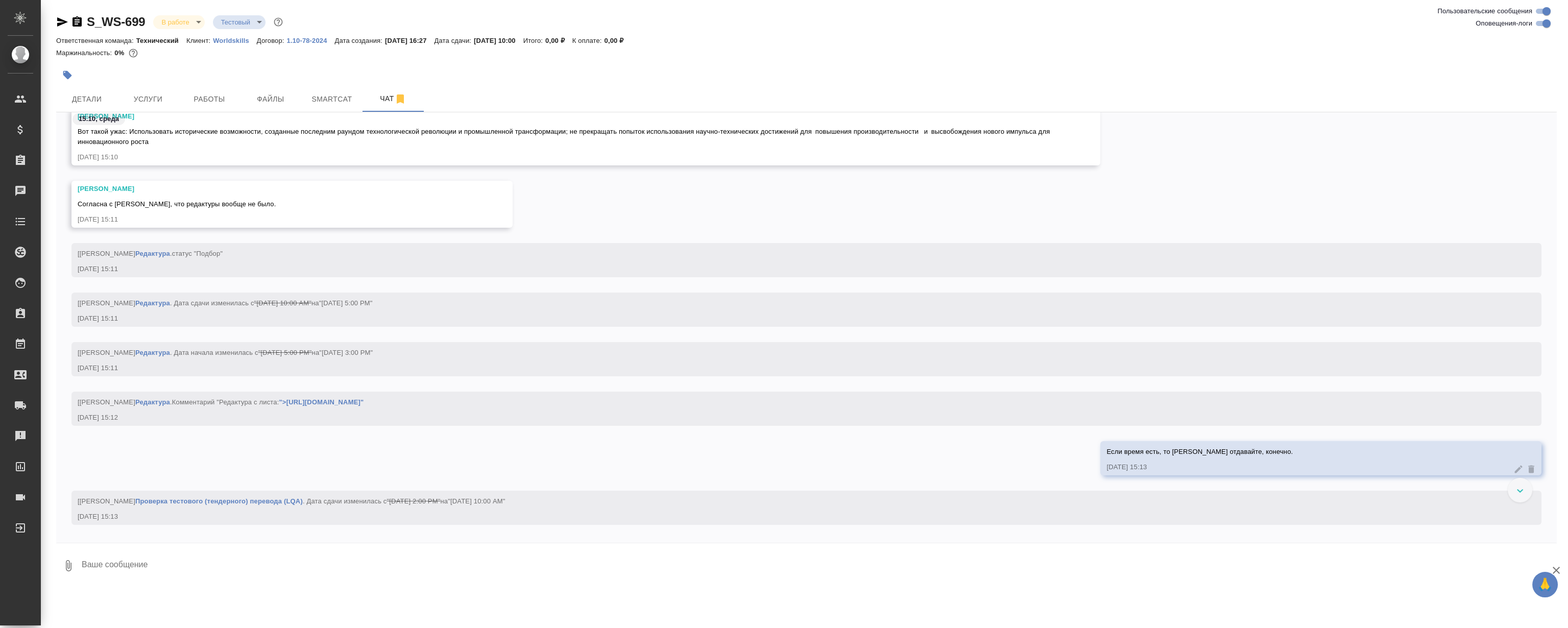
scroll to position [14247, 0]
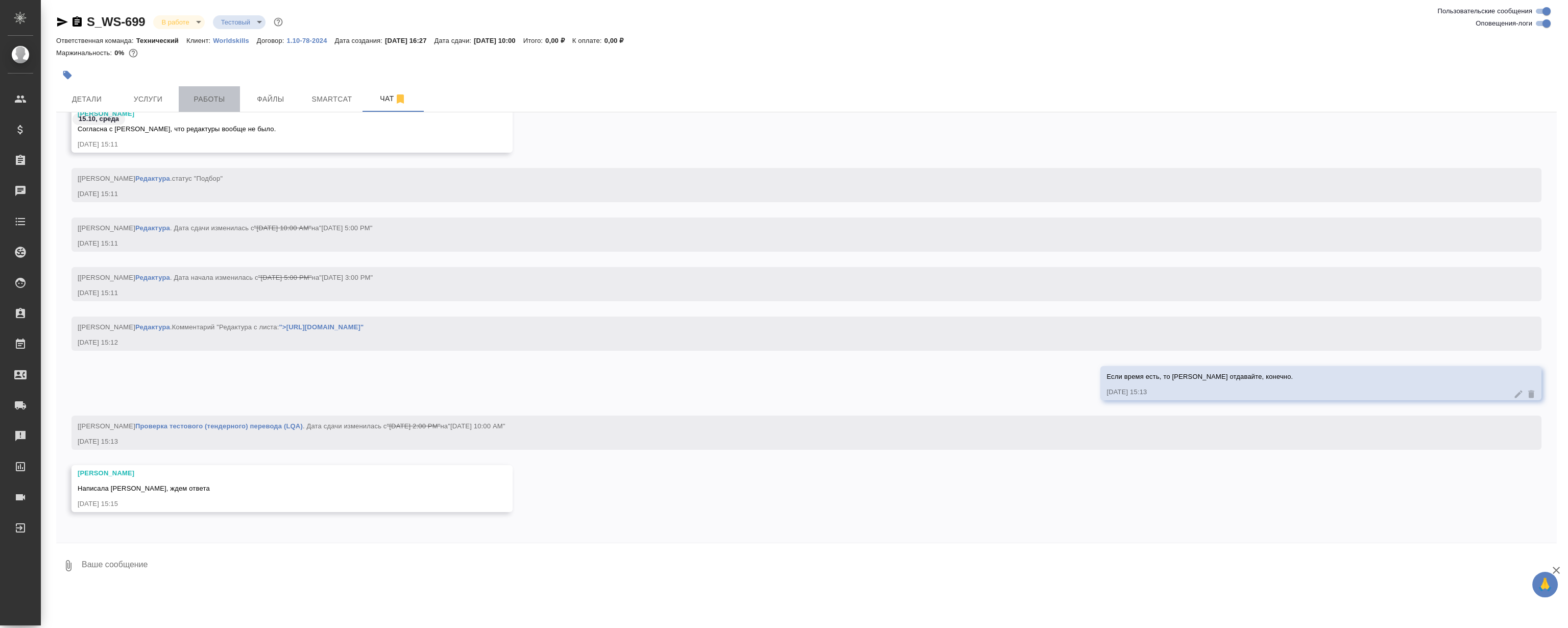
click at [195, 99] on span "Работы" at bounding box center [209, 99] width 49 height 13
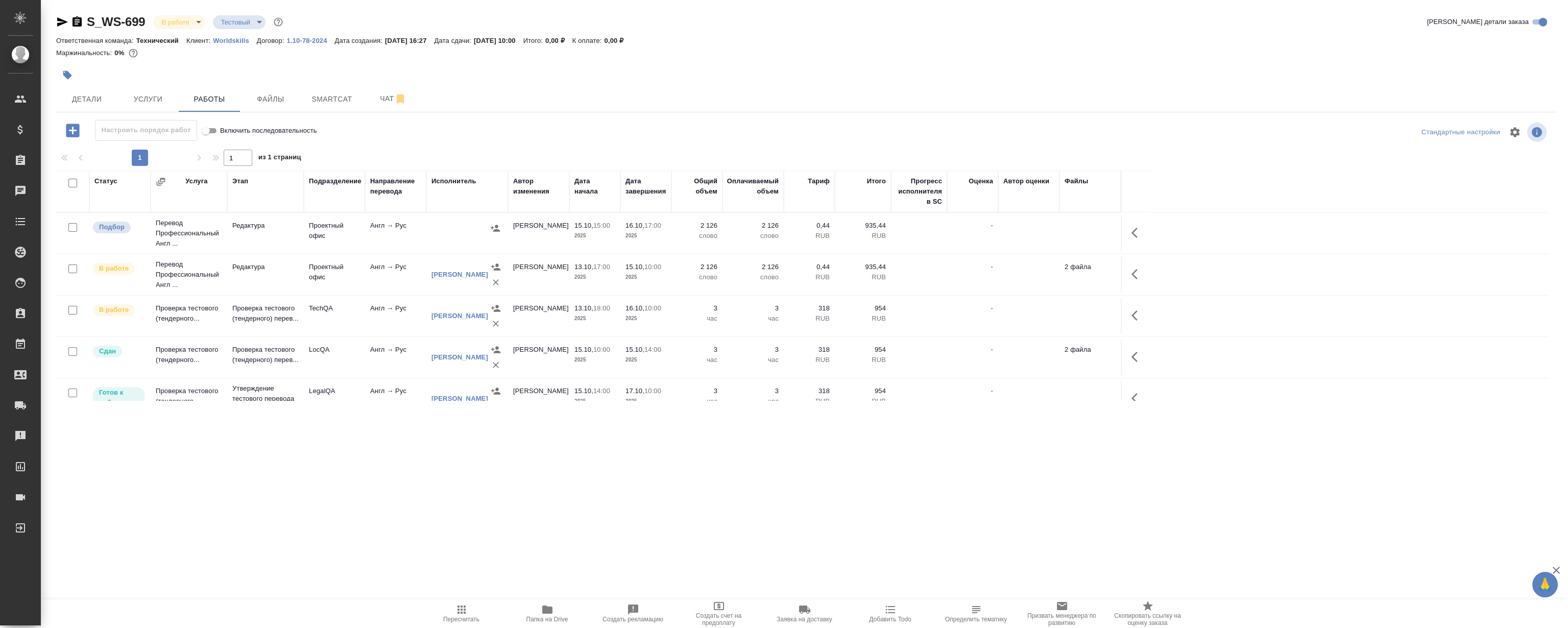
click at [541, 482] on div ".cls-1 fill:#fff; AWATERA Magerramov Ruslan Клиенты Спецификации Заказы 0 Чаты …" at bounding box center [784, 314] width 1568 height 628
click at [564, 495] on div ".cls-1 fill:#fff; AWATERA Magerramov Ruslan Клиенты Спецификации Заказы 0 Чаты …" at bounding box center [784, 314] width 1568 height 628
click at [537, 497] on div ".cls-1 fill:#fff; AWATERA Magerramov Ruslan Клиенты Спецификации Заказы 0 Чаты …" at bounding box center [784, 314] width 1568 height 628
click at [537, 477] on div ".cls-1 fill:#fff; AWATERA Magerramov Ruslan Клиенты Спецификации Заказы 0 Чаты …" at bounding box center [784, 314] width 1568 height 628
click at [476, 483] on div ".cls-1 fill:#fff; AWATERA Magerramov Ruslan Клиенты Спецификации Заказы 0 Чаты …" at bounding box center [784, 314] width 1568 height 628
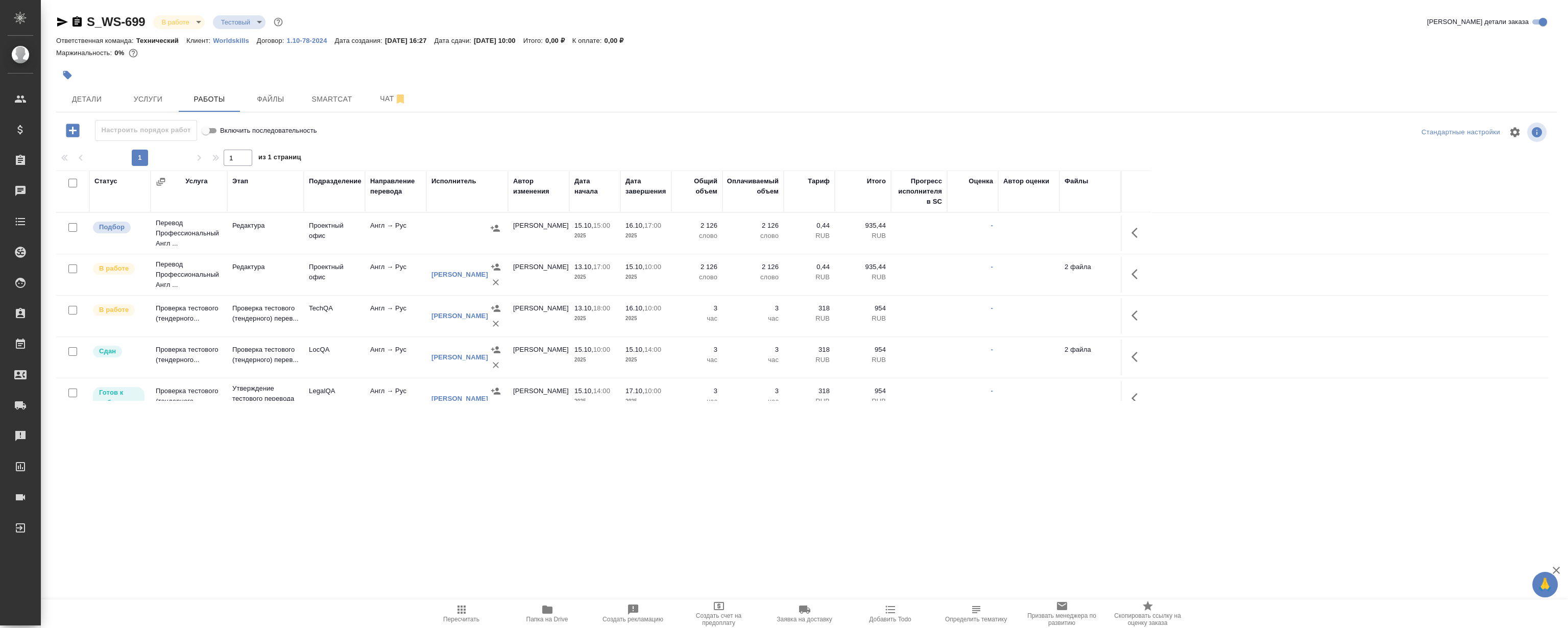
click at [435, 483] on div ".cls-1 fill:#fff; AWATERA Magerramov Ruslan Клиенты Спецификации Заказы 0 Чаты …" at bounding box center [784, 314] width 1568 height 628
click at [323, 496] on div ".cls-1 fill:#fff; AWATERA Magerramov Ruslan Клиенты Спецификации Заказы 0 Чаты …" at bounding box center [784, 314] width 1568 height 628
click at [405, 489] on div ".cls-1 fill:#fff; AWATERA Magerramov Ruslan Клиенты Спецификации Заказы 0 Чаты …" at bounding box center [784, 314] width 1568 height 628
click at [327, 499] on div ".cls-1 fill:#fff; AWATERA Magerramov Ruslan Клиенты Спецификации Заказы 0 Чаты …" at bounding box center [784, 314] width 1568 height 628
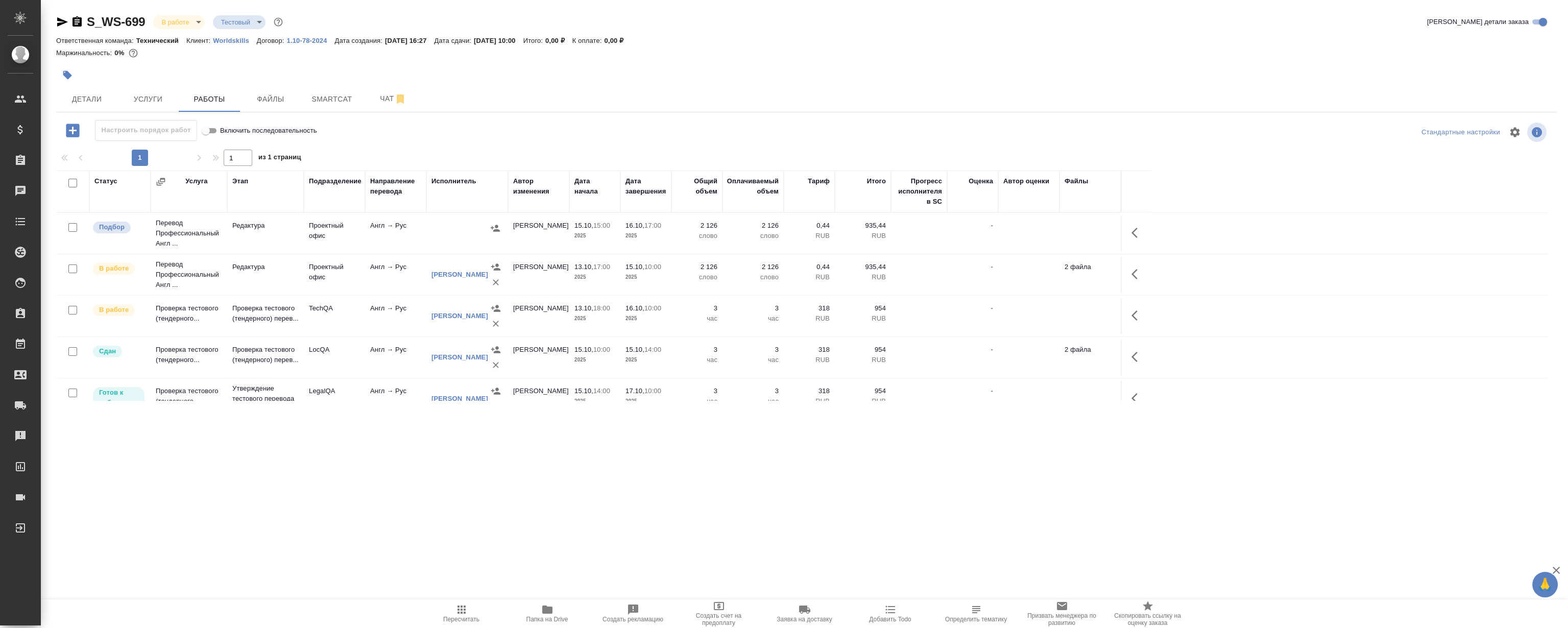
click at [465, 487] on div ".cls-1 fill:#fff; AWATERA Magerramov Ruslan Клиенты Спецификации Заказы 0 Чаты …" at bounding box center [784, 314] width 1568 height 628
drag, startPoint x: 381, startPoint y: 490, endPoint x: 376, endPoint y: 485, distance: 7.1
click at [377, 490] on div ".cls-1 fill:#fff; AWATERA Magerramov Ruslan Клиенты Спецификации Заказы 0 Чаты …" at bounding box center [784, 314] width 1568 height 628
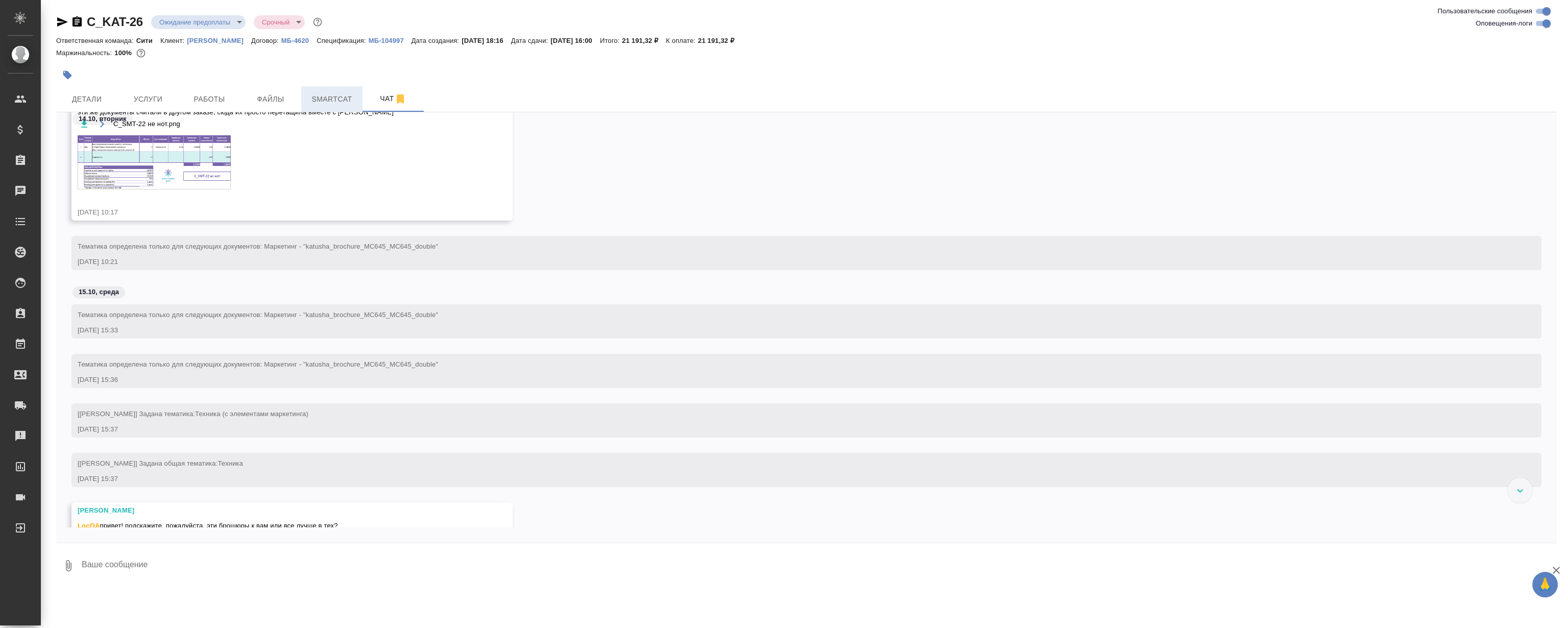
scroll to position [545, 0]
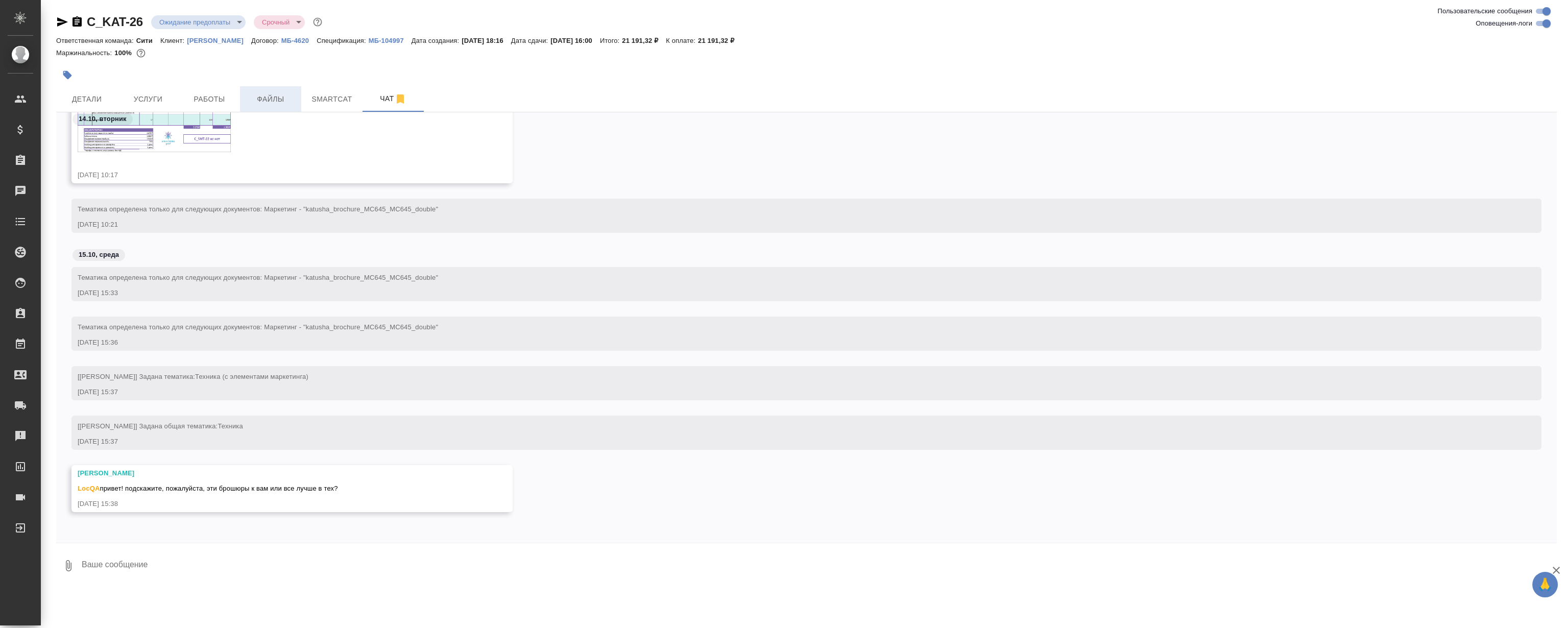
click at [267, 99] on span "Файлы" at bounding box center [270, 99] width 49 height 13
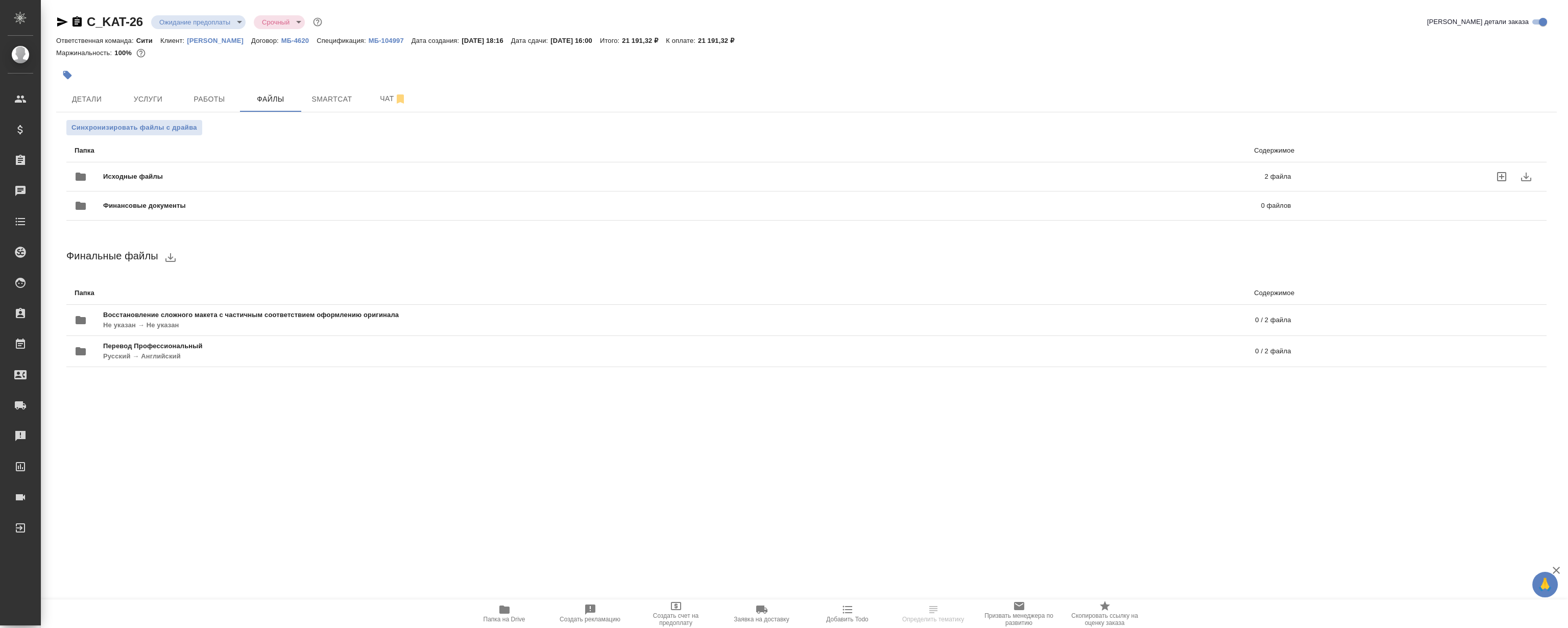
click at [270, 167] on div "Исходные файлы 2 файла" at bounding box center [683, 177] width 1216 height 25
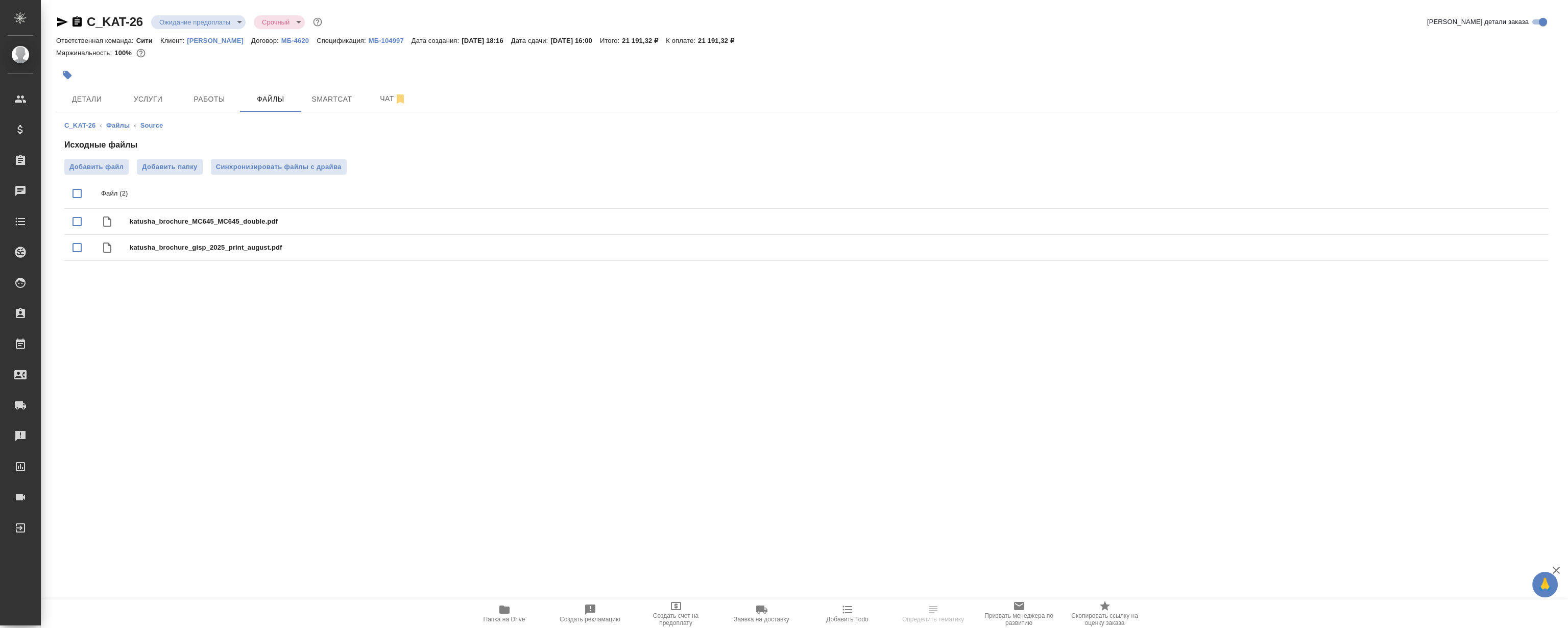
click at [81, 195] on input "checkbox" at bounding box center [76, 193] width 21 height 21
checkbox input "true"
click at [1501, 189] on icon "download" at bounding box center [1503, 194] width 12 height 12
click at [225, 108] on button "Работы" at bounding box center [209, 99] width 61 height 26
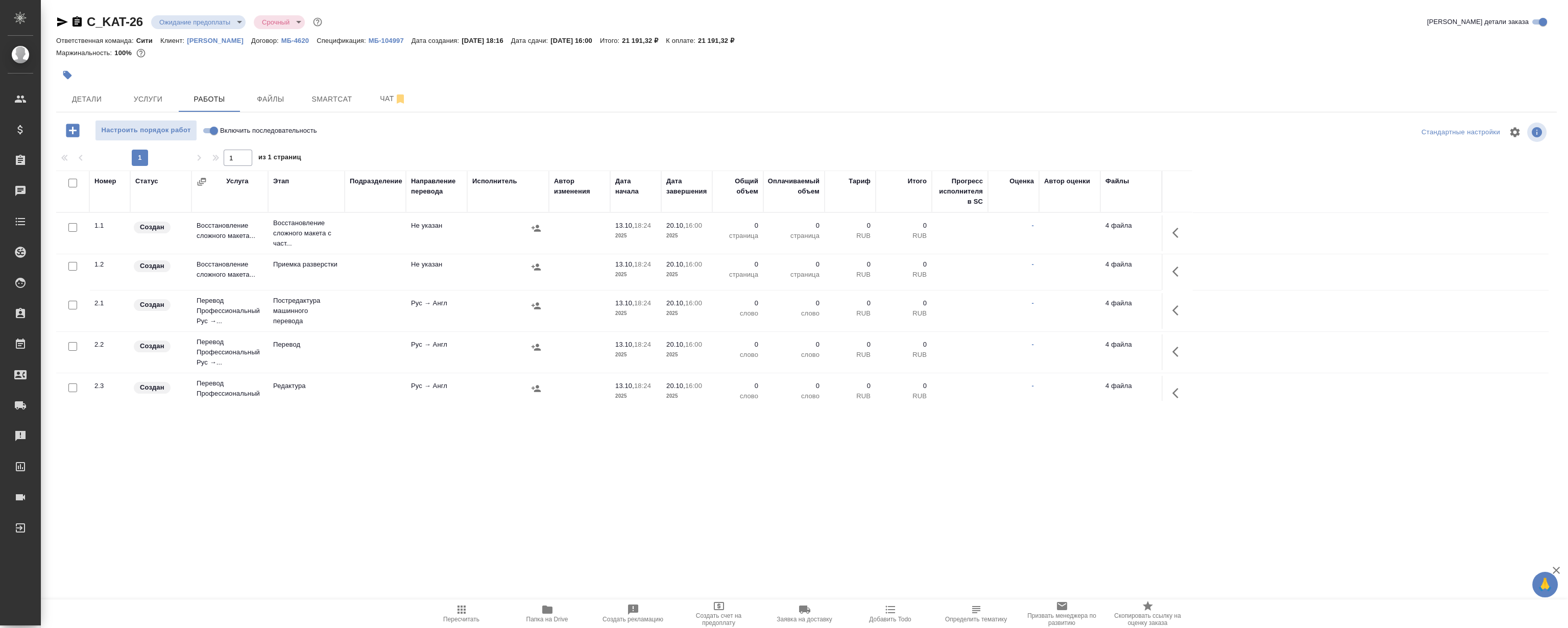
drag, startPoint x: 369, startPoint y: 104, endPoint x: 370, endPoint y: 84, distance: 20.0
click at [370, 84] on div at bounding box center [556, 75] width 1000 height 22
click at [385, 98] on span "Чат" at bounding box center [393, 98] width 49 height 13
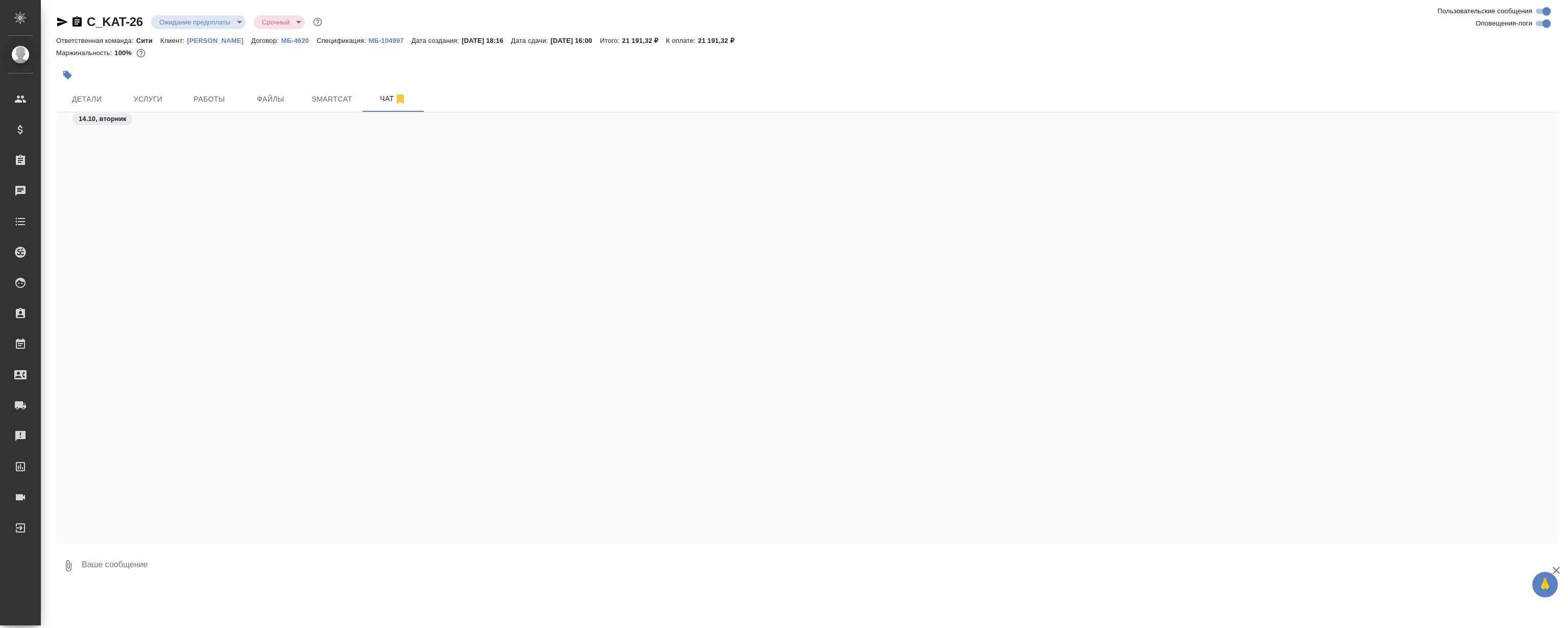
scroll to position [545, 0]
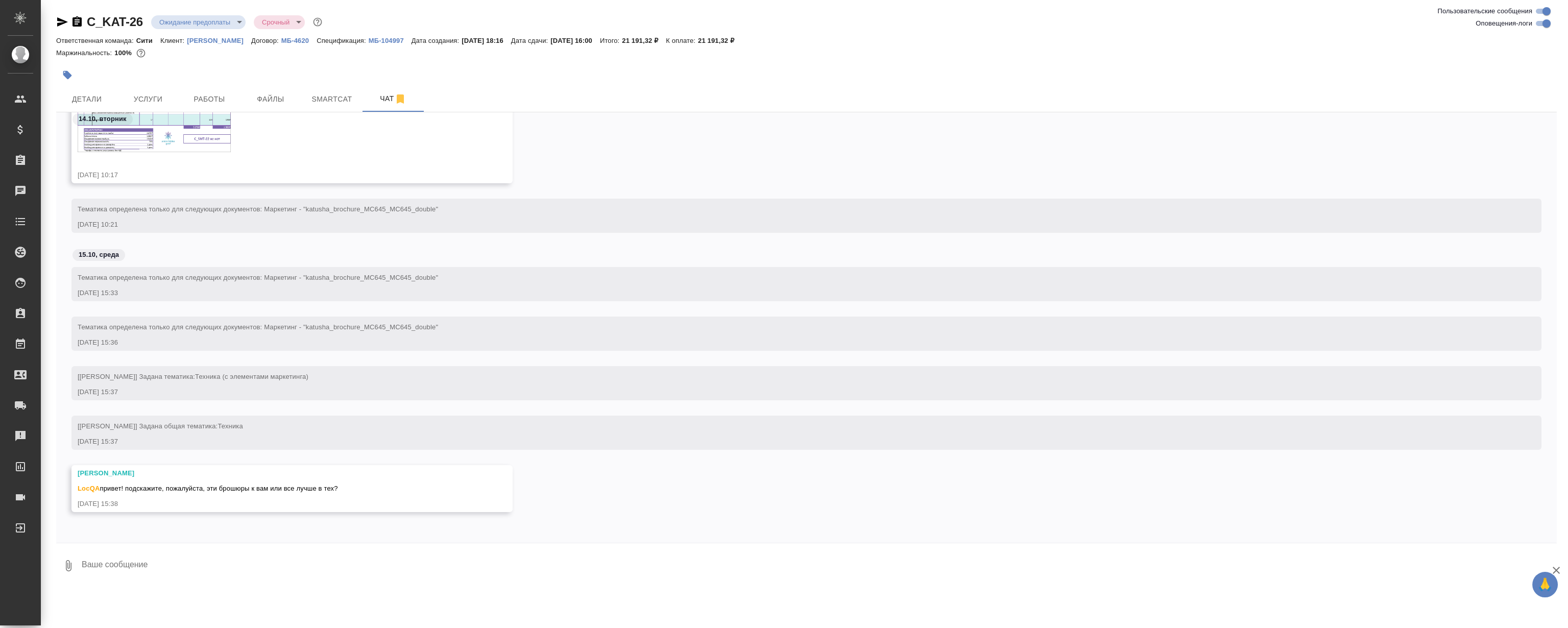
click at [231, 566] on textarea at bounding box center [818, 566] width 1476 height 35
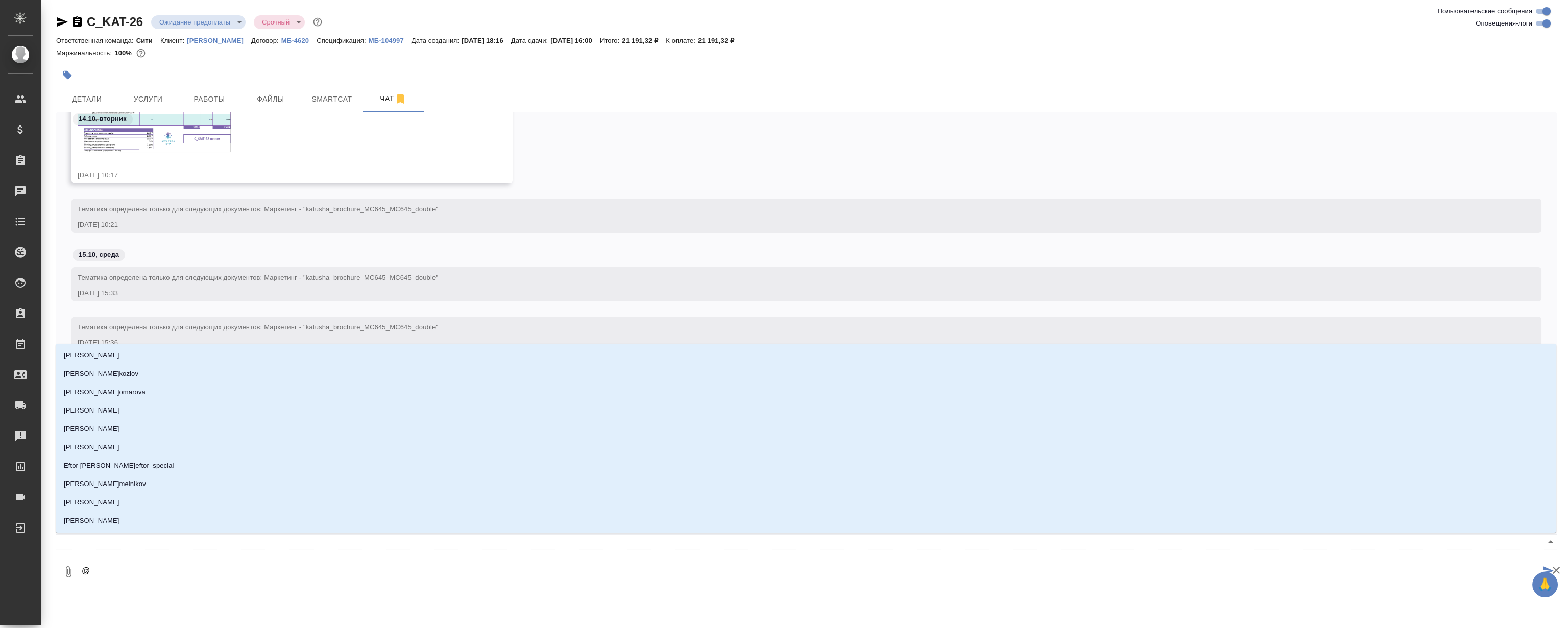
type textarea "@Л"
type input "Л"
type textarea "@Ля"
type input "Ля"
type textarea "@Лям"
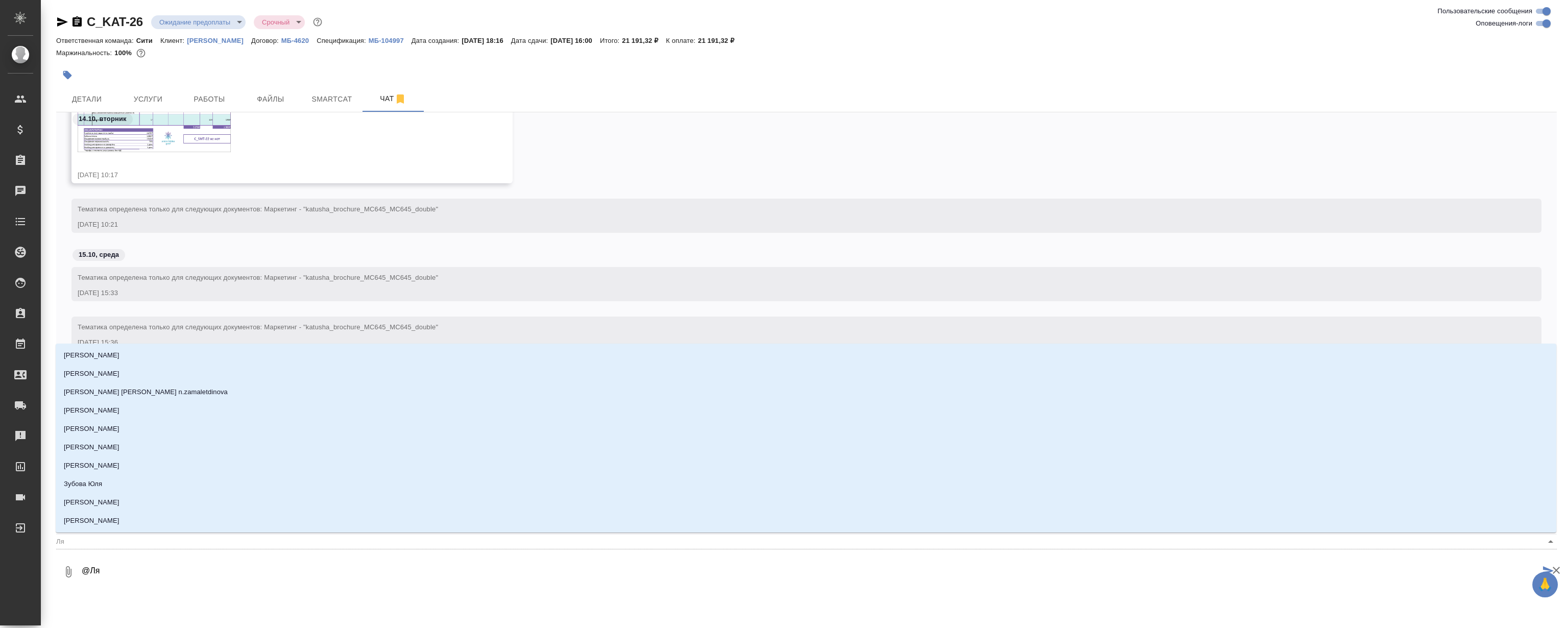
type input "Лям"
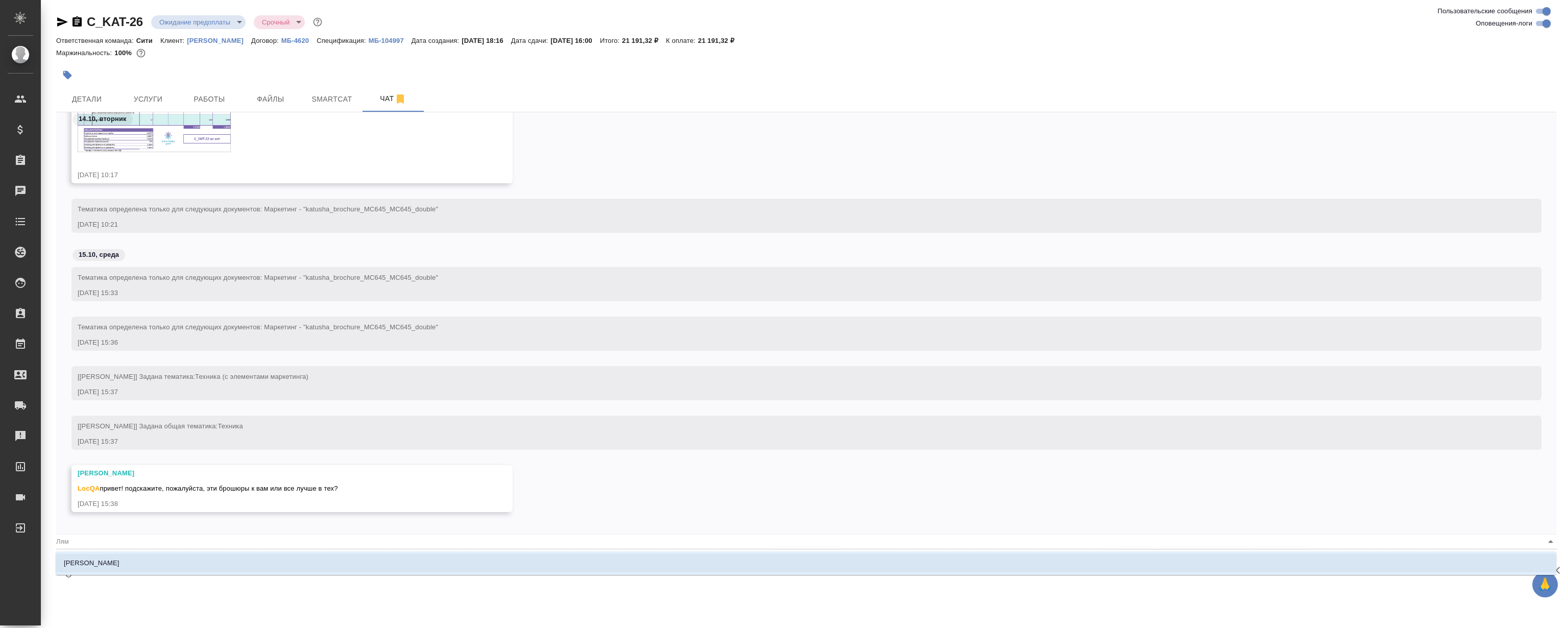
type textarea "@Лями"
type input "Лями"
click at [232, 565] on li "Лямина Надежда" at bounding box center [806, 563] width 1501 height 18
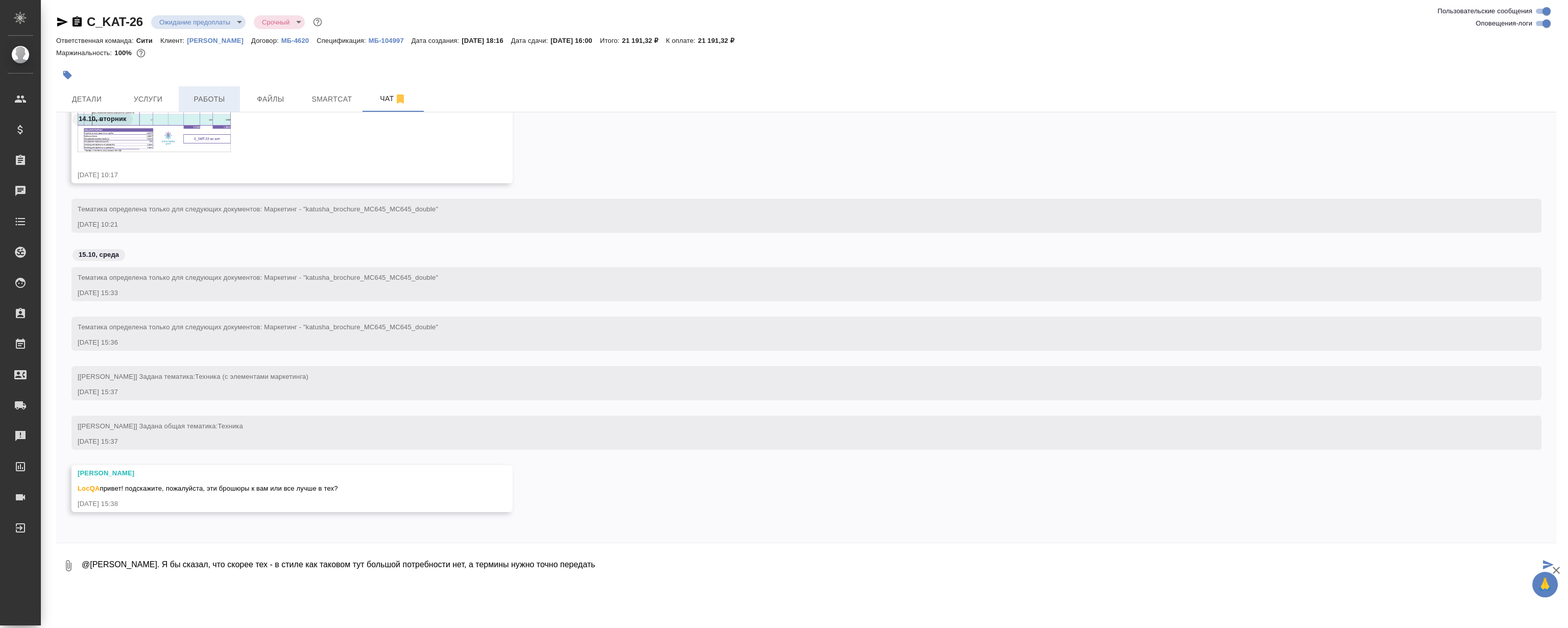
type textarea "@Лямина Надежда Привет. Я бы сказал, что скорее тех - в стиле как таковом тут б…"
click at [201, 92] on button "Работы" at bounding box center [209, 99] width 61 height 26
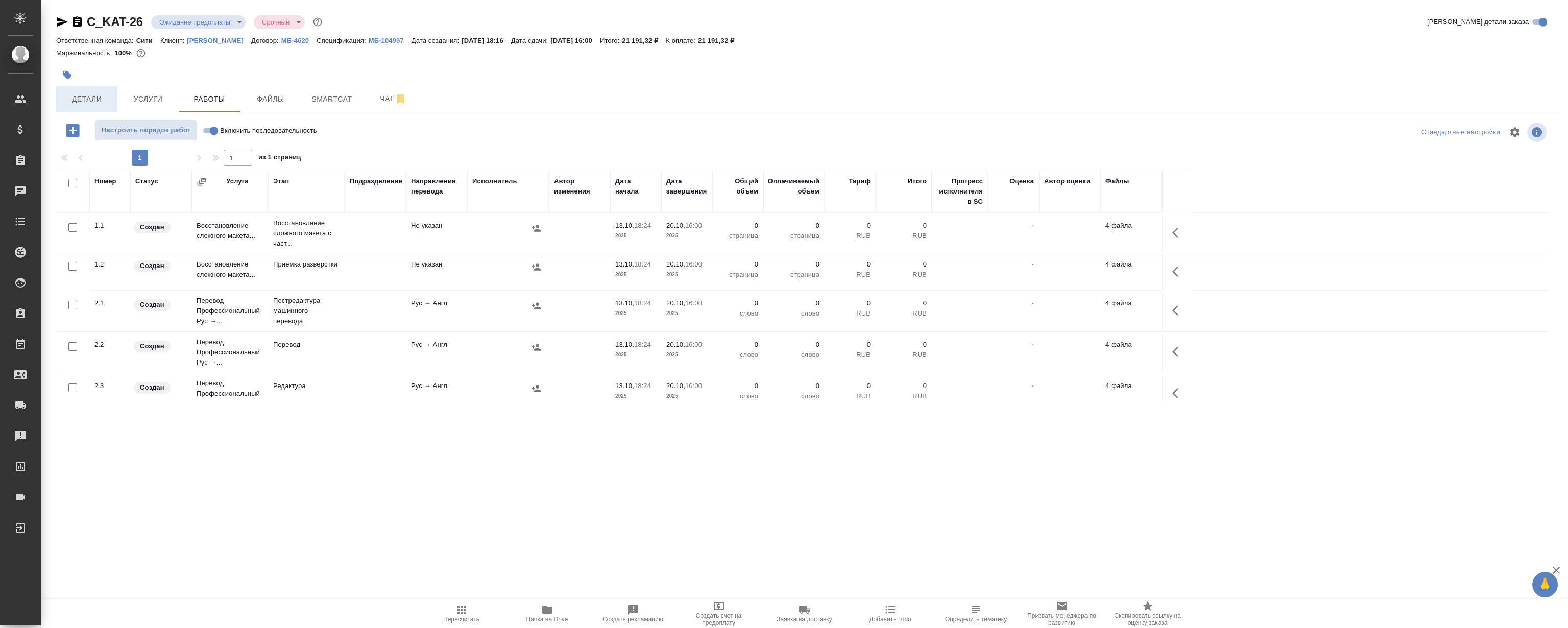
click at [95, 108] on button "Детали" at bounding box center [86, 99] width 61 height 26
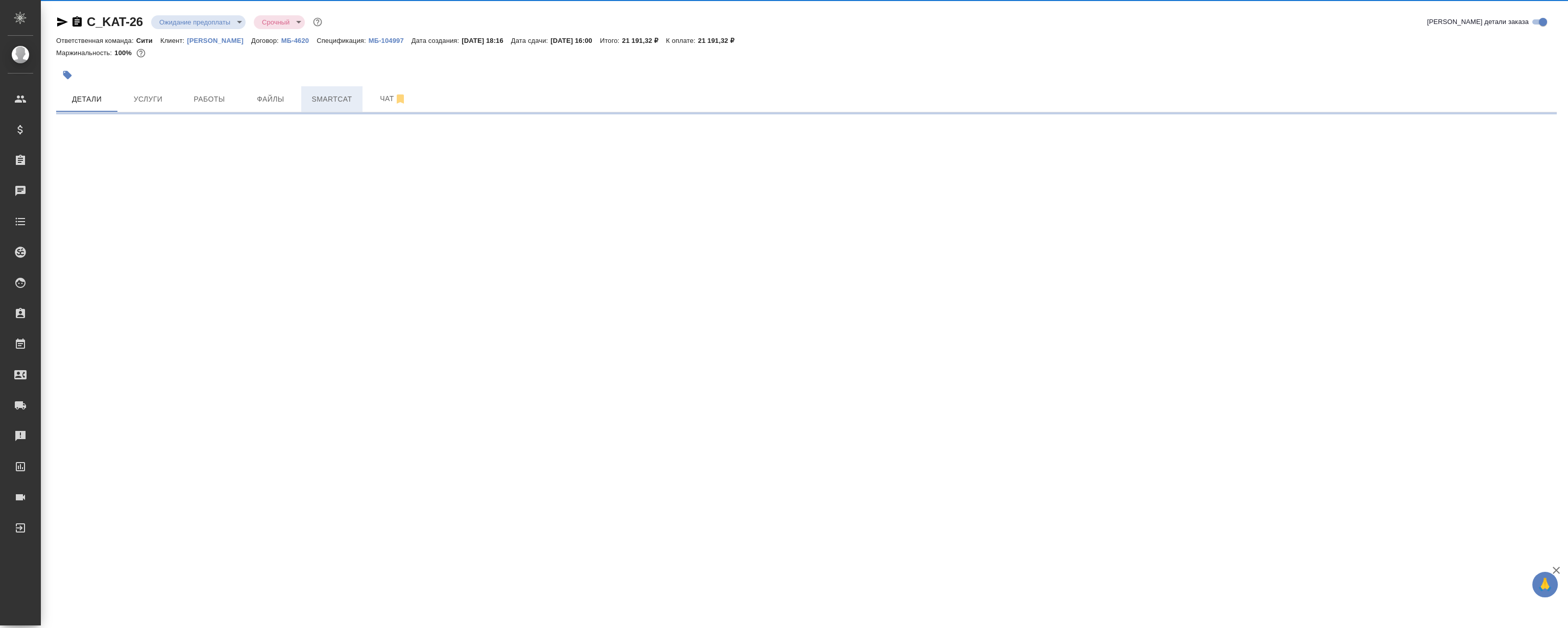
select select "RU"
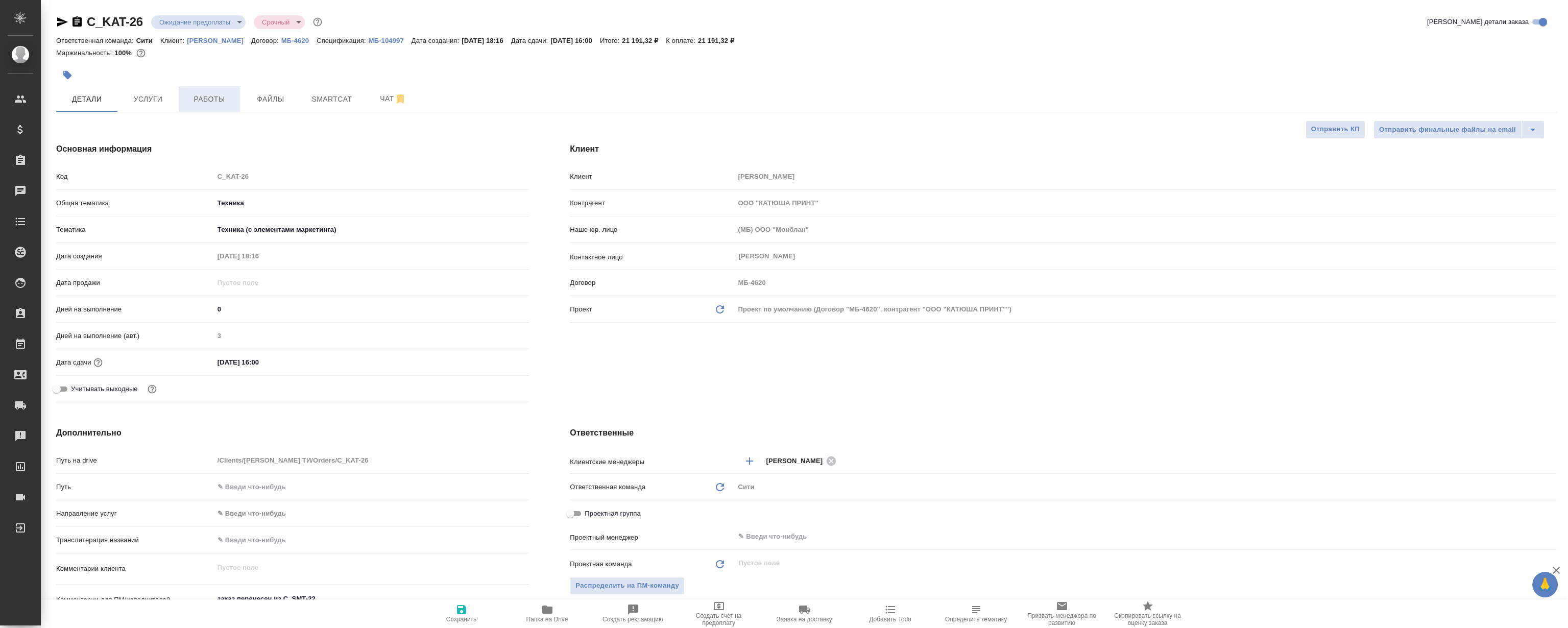
type textarea "x"
click at [227, 106] on button "Работы" at bounding box center [209, 99] width 61 height 26
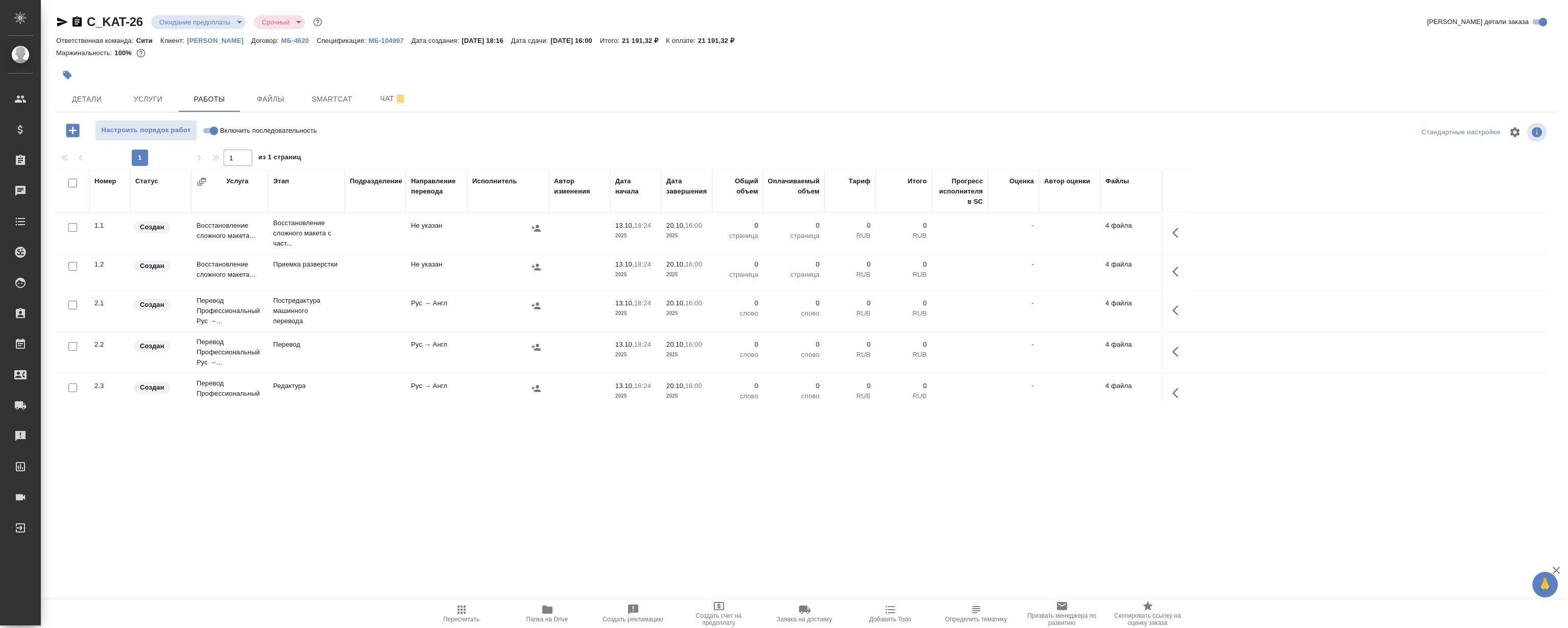
click at [379, 97] on span "Чат" at bounding box center [393, 98] width 49 height 13
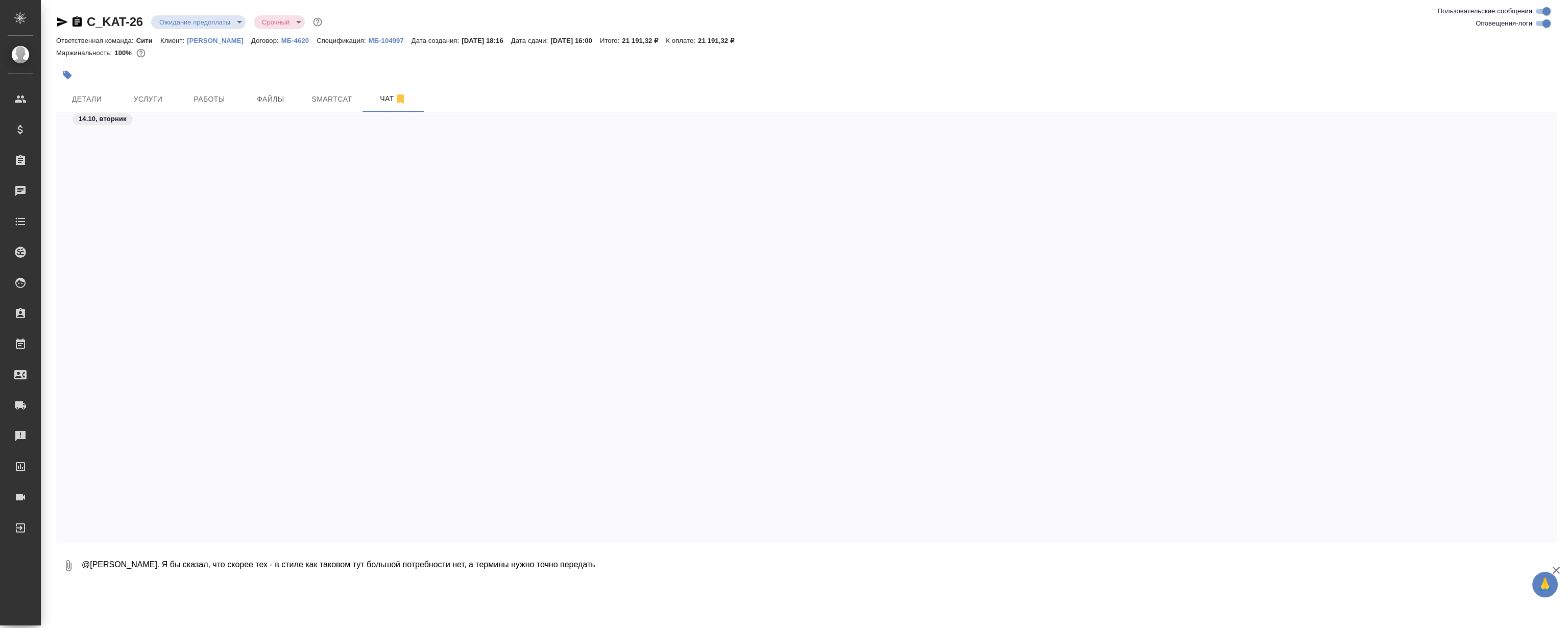
scroll to position [545, 0]
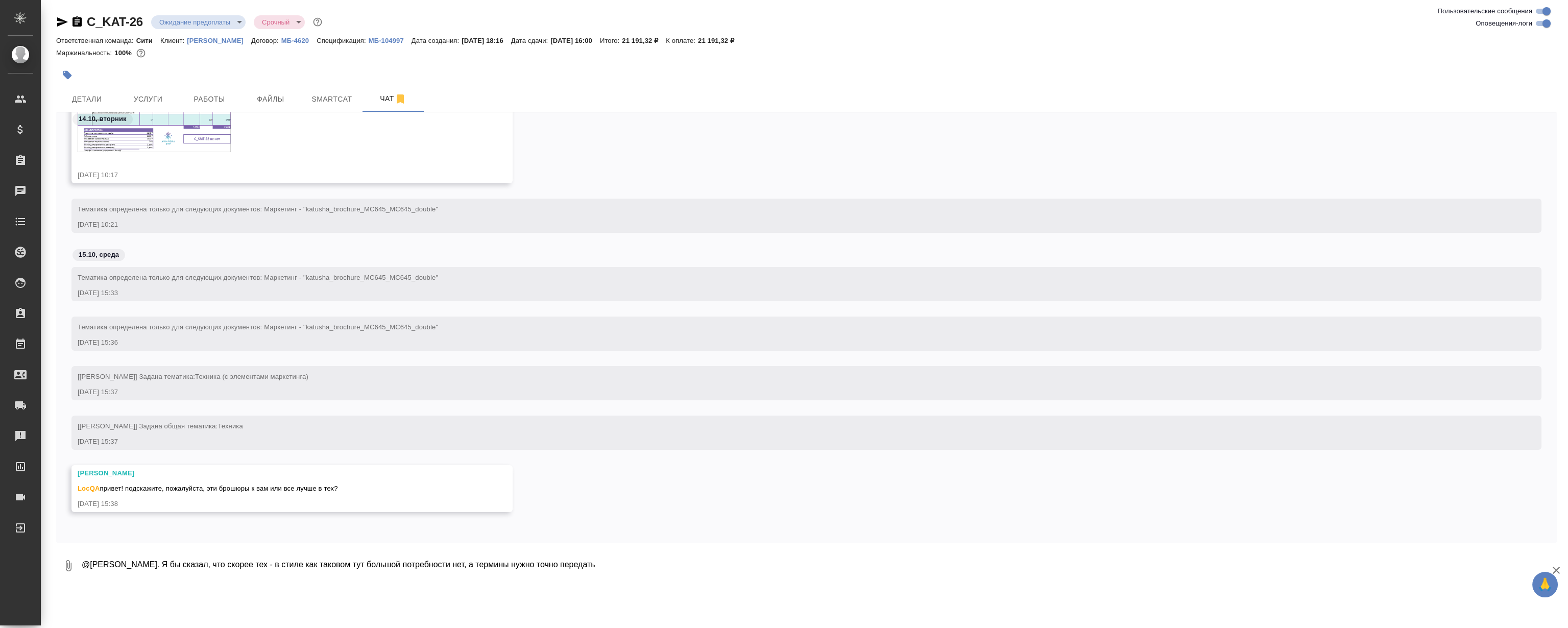
click at [607, 571] on textarea "@Лямина Надежда Привет. Я бы сказал, что скорее тех - в стиле как таковом тут б…" at bounding box center [818, 566] width 1476 height 35
type textarea "@Лямина Надежда Привет. Я бы сказал что скорее тех - в стиле как таковом тут бо…"
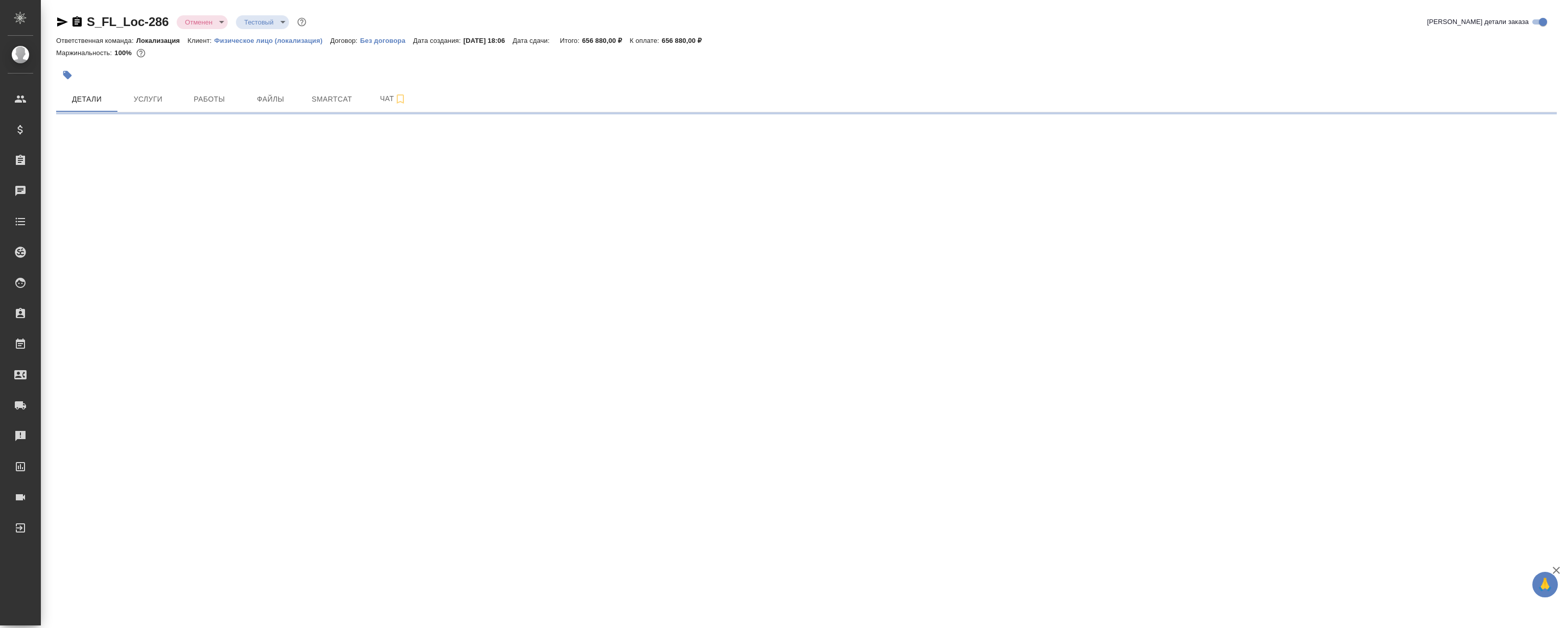
select select "RU"
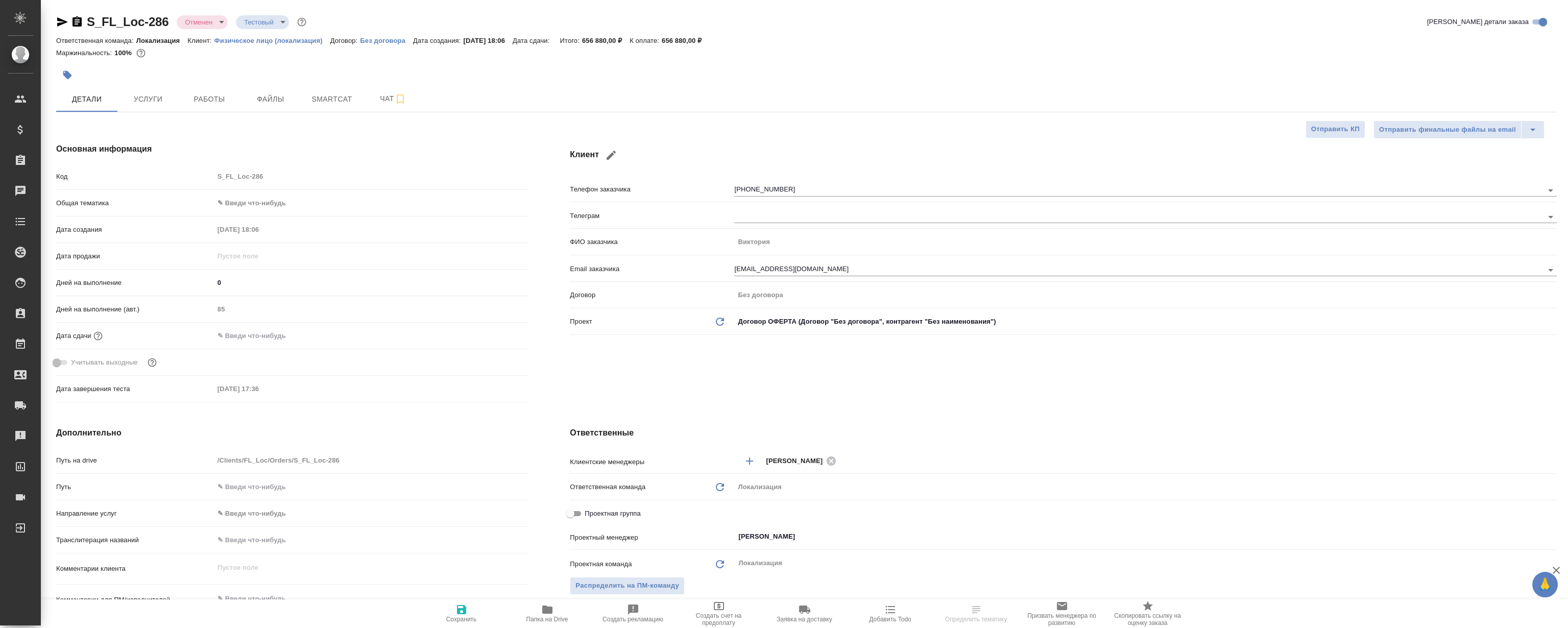
type textarea "x"
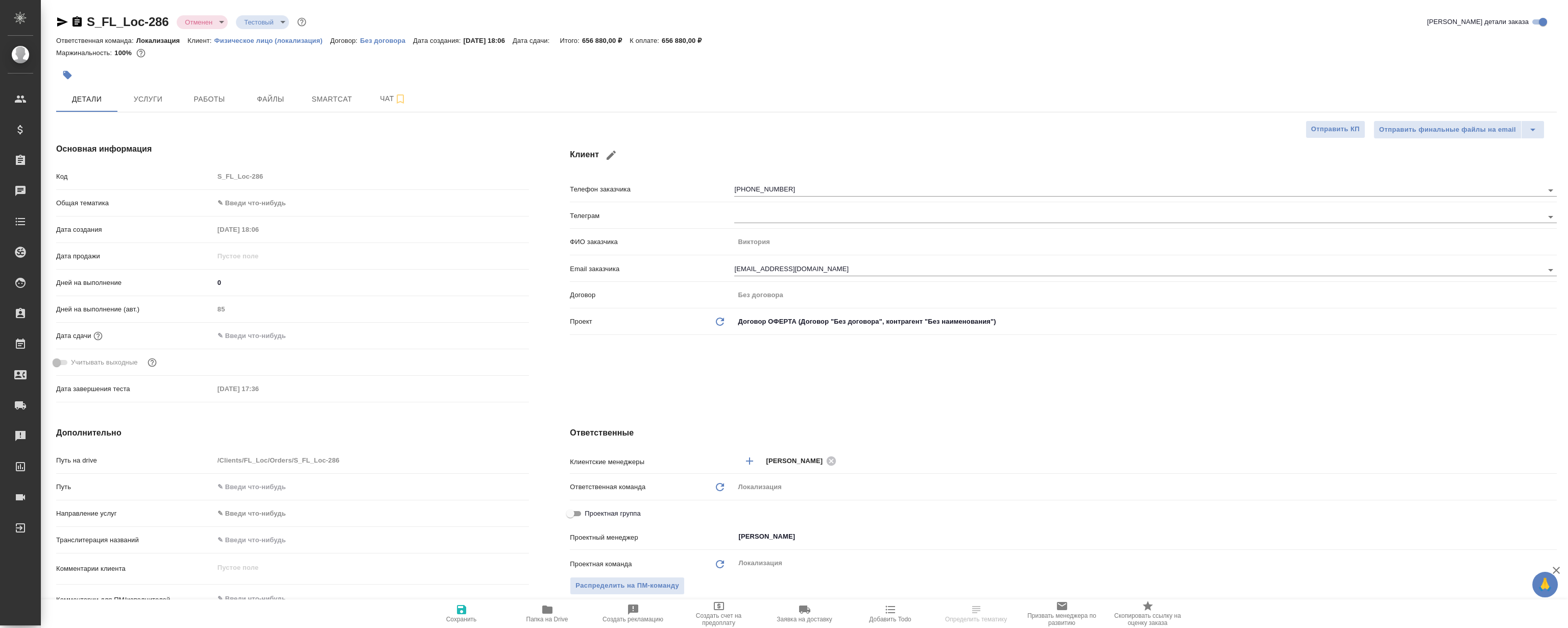
type textarea "x"
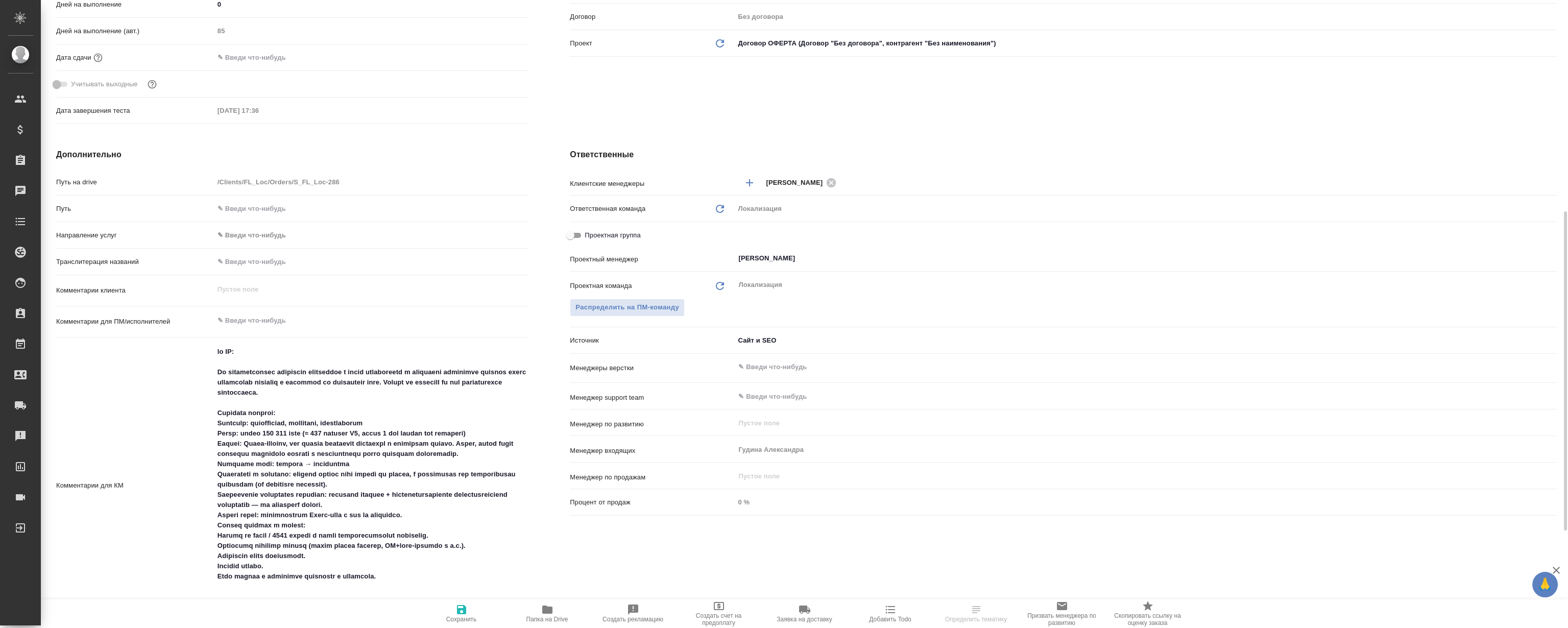
scroll to position [418, 0]
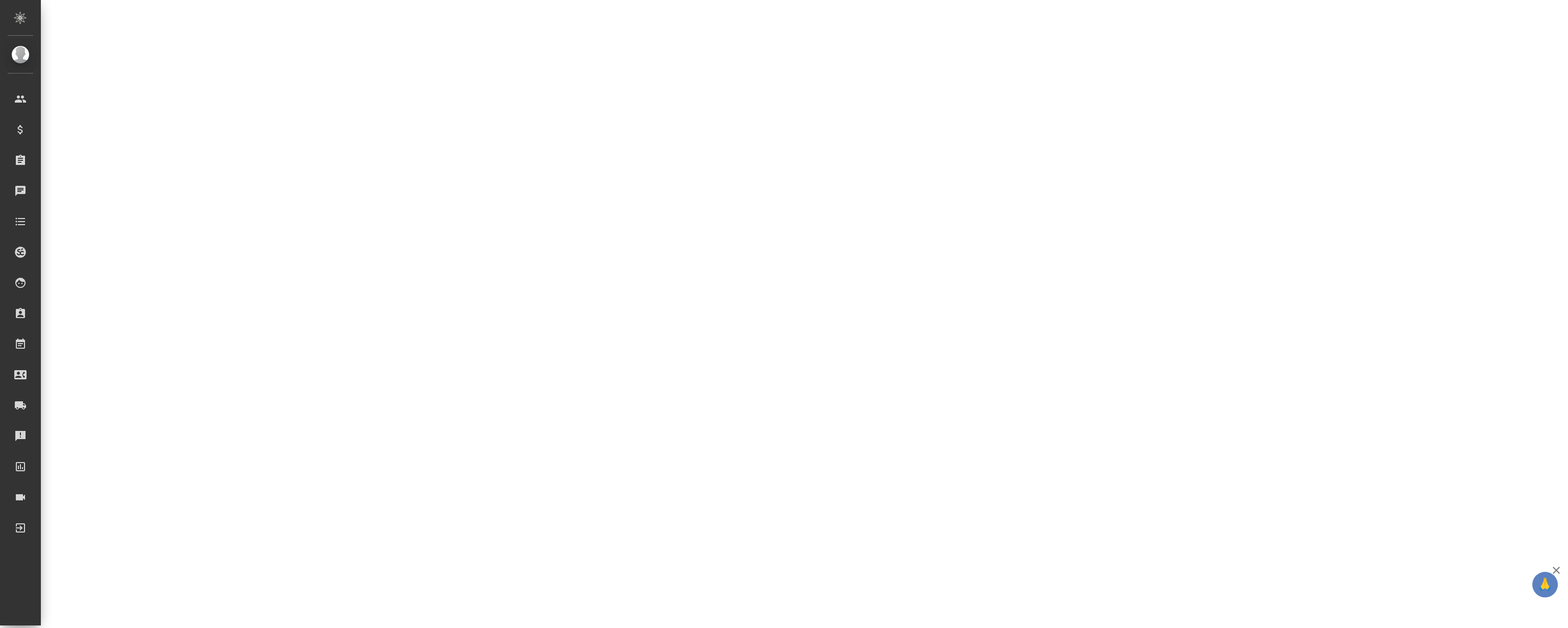
select select "RU"
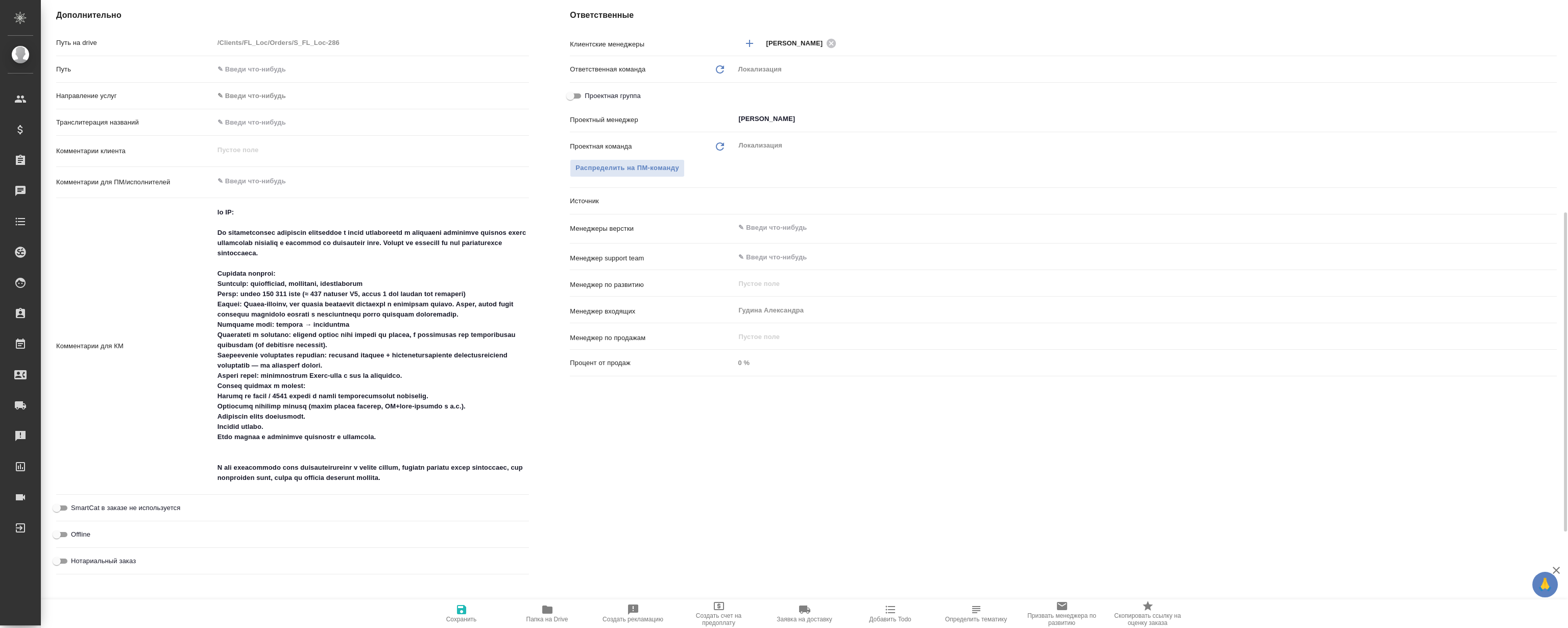
type textarea "x"
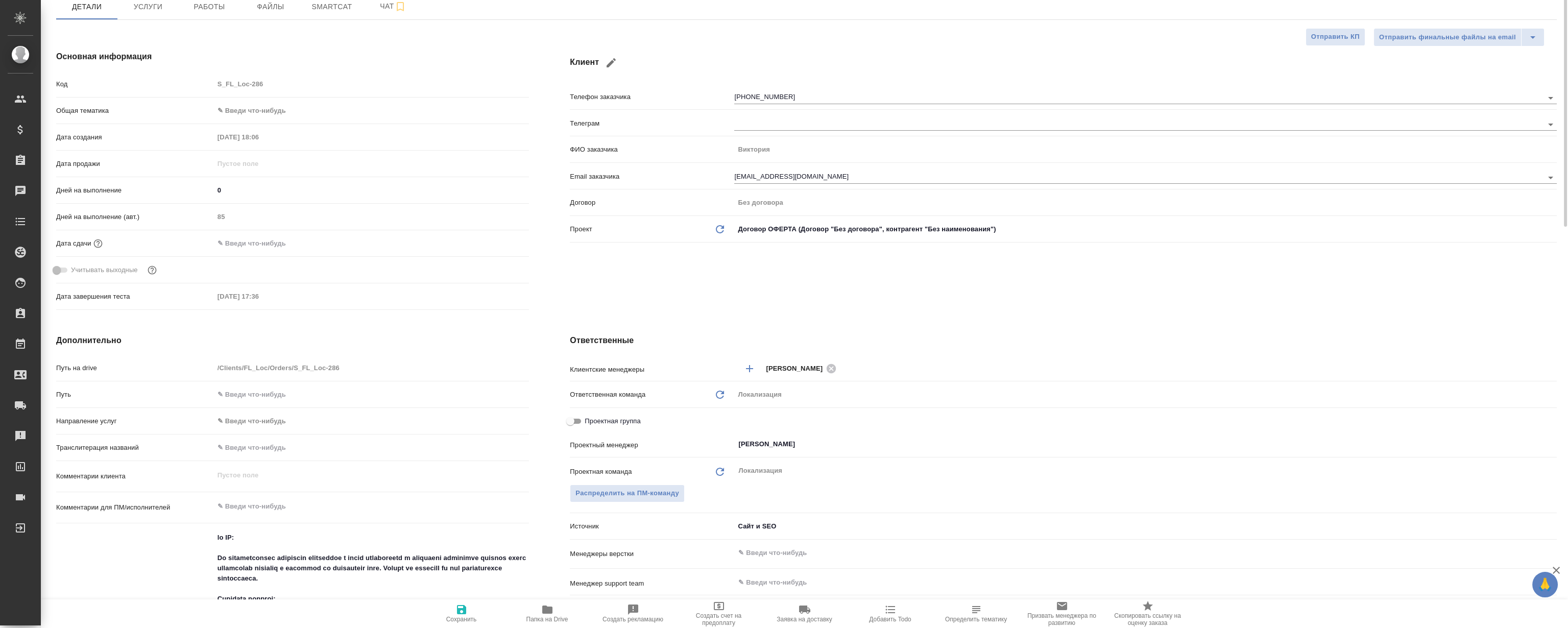
scroll to position [0, 0]
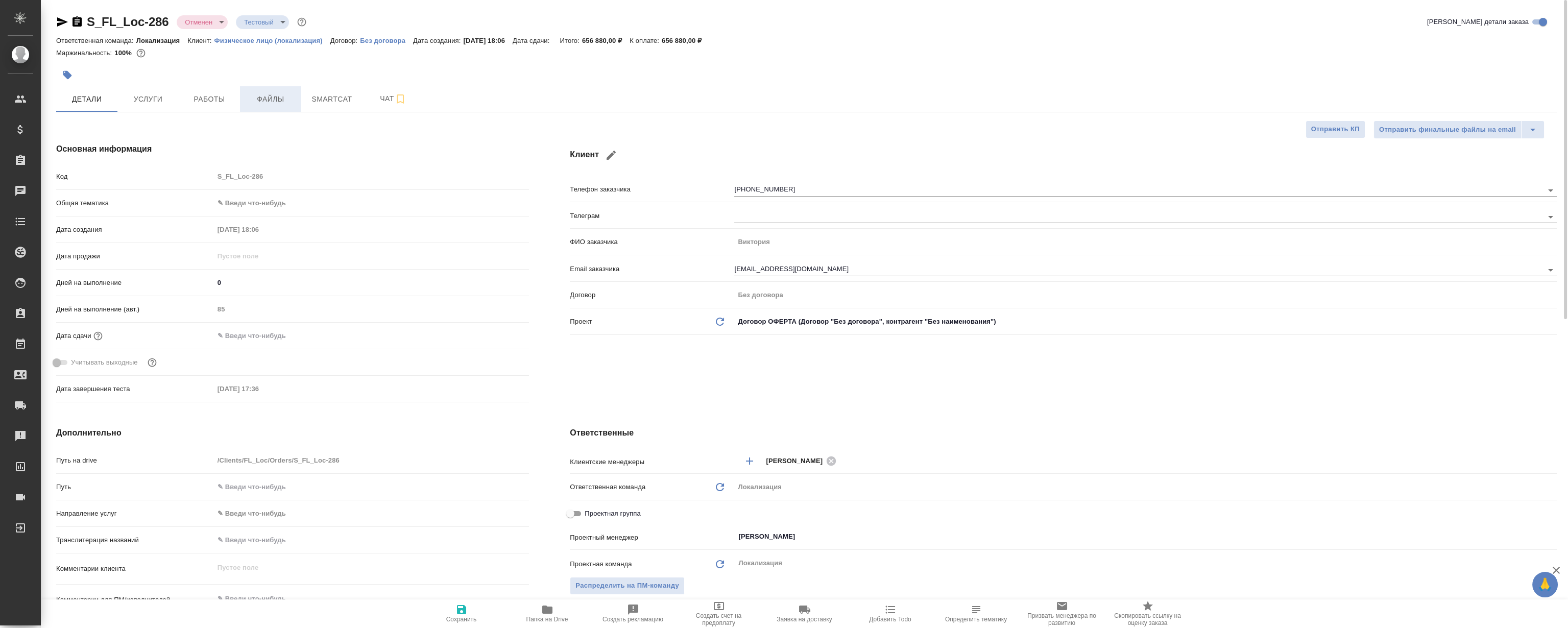
click at [280, 91] on button "Файлы" at bounding box center [270, 99] width 61 height 26
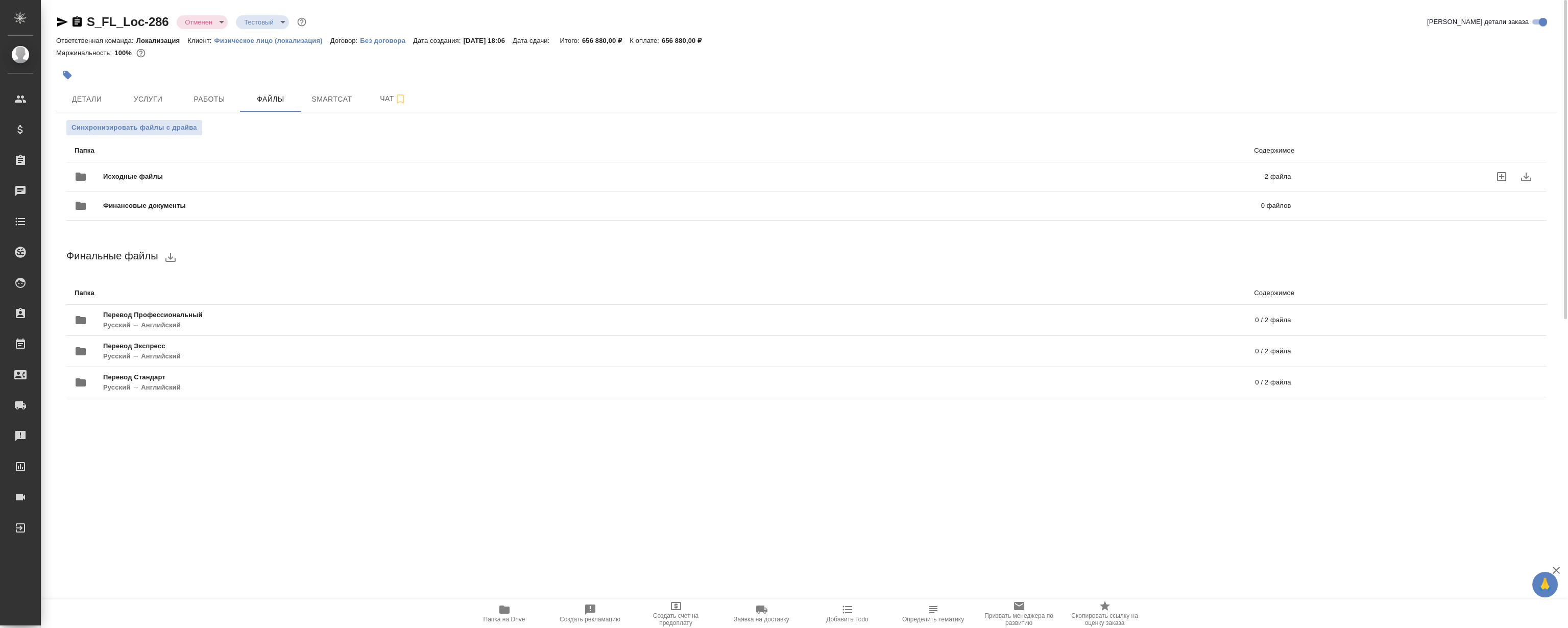
click at [270, 166] on div "Исходные файлы 2 файла" at bounding box center [683, 177] width 1216 height 25
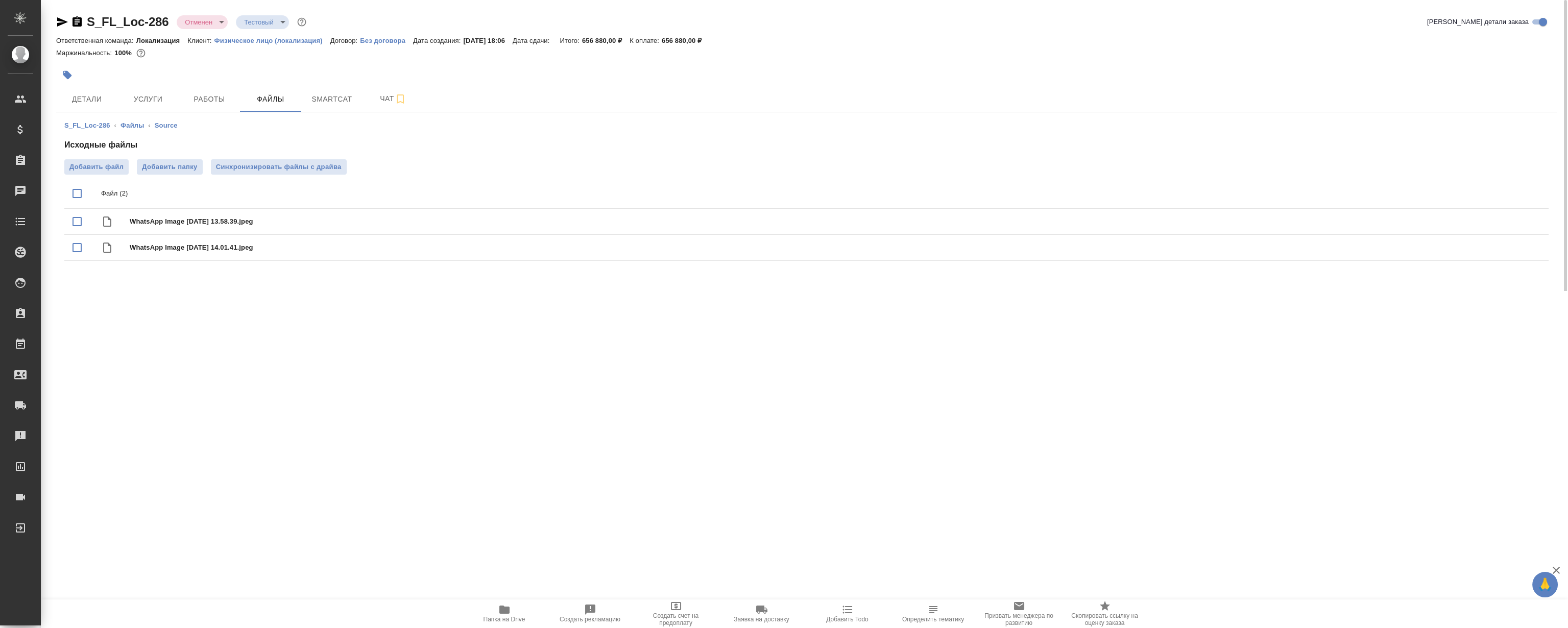
click at [78, 197] on input "checkbox" at bounding box center [76, 193] width 21 height 21
checkbox input "true"
click at [1501, 194] on icon "download" at bounding box center [1503, 194] width 10 height 9
click at [194, 96] on span "Работы" at bounding box center [209, 99] width 49 height 13
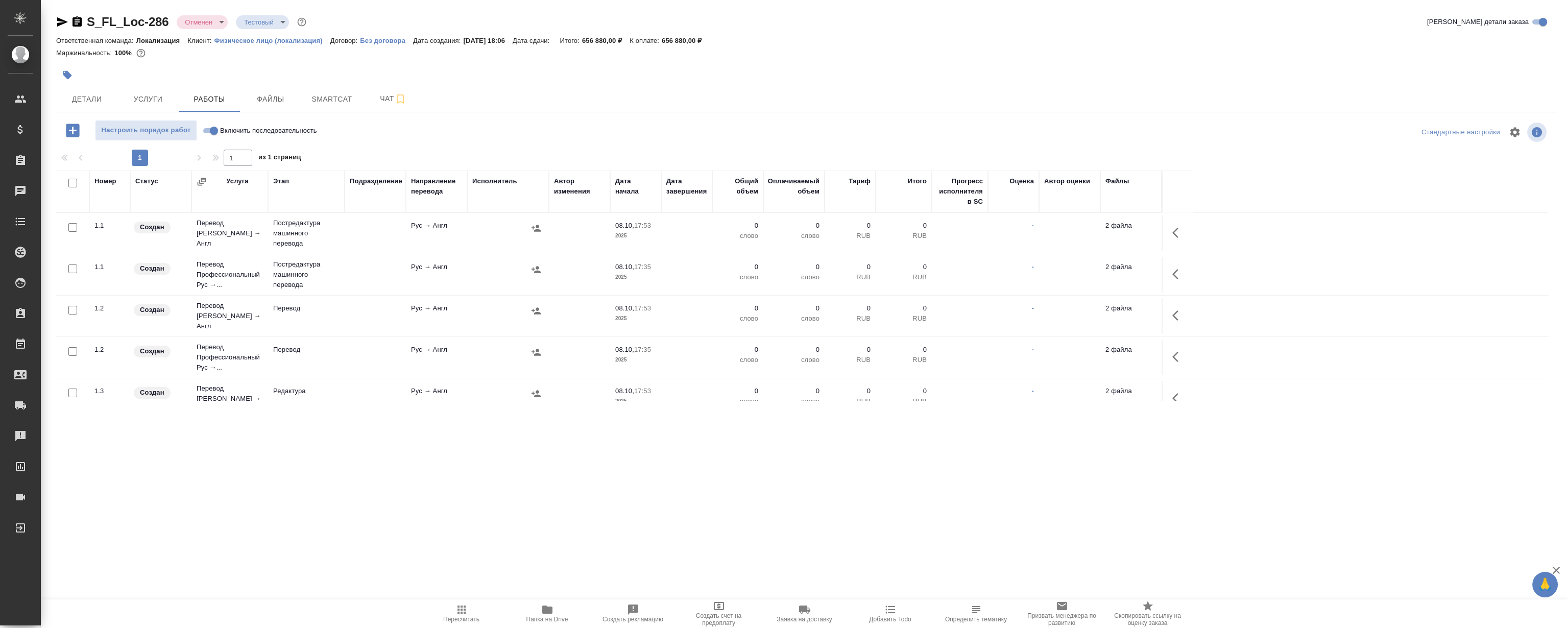
click at [710, 43] on p "656 880,00 ₽" at bounding box center [686, 41] width 48 height 8
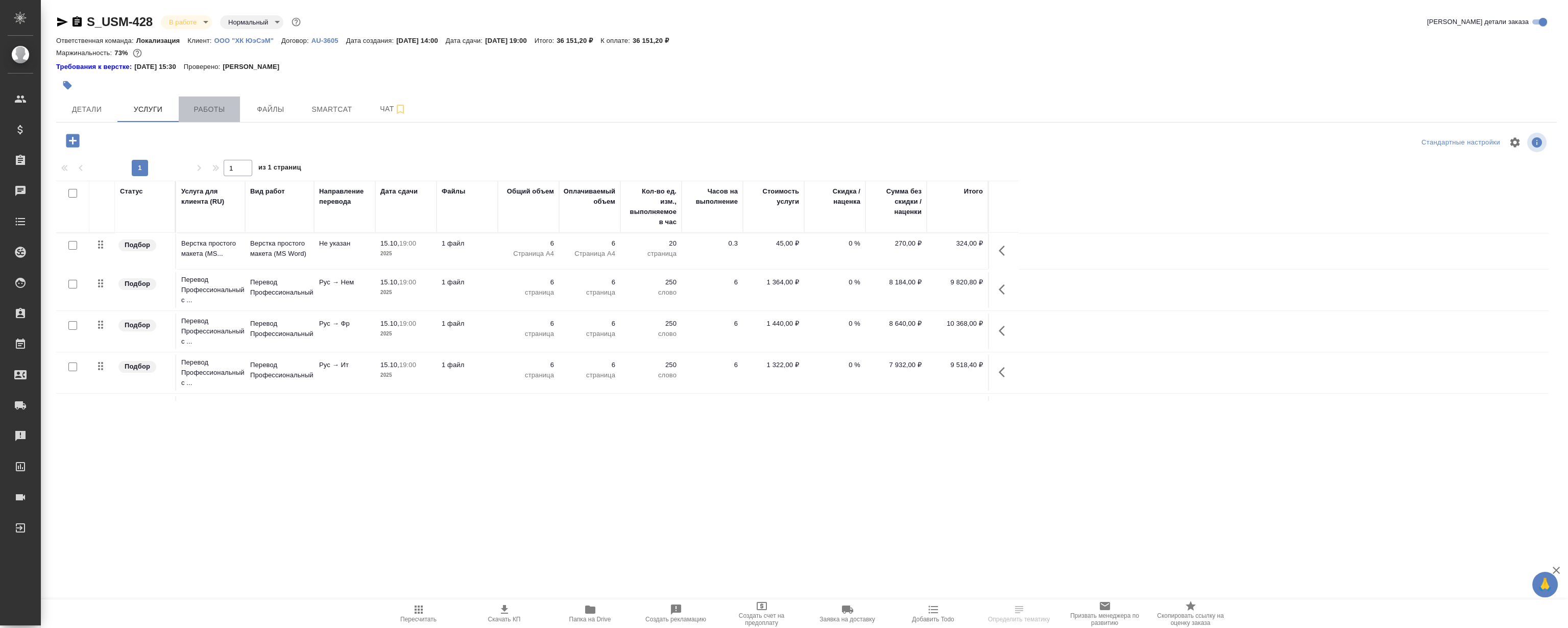
click at [205, 114] on span "Работы" at bounding box center [209, 109] width 49 height 13
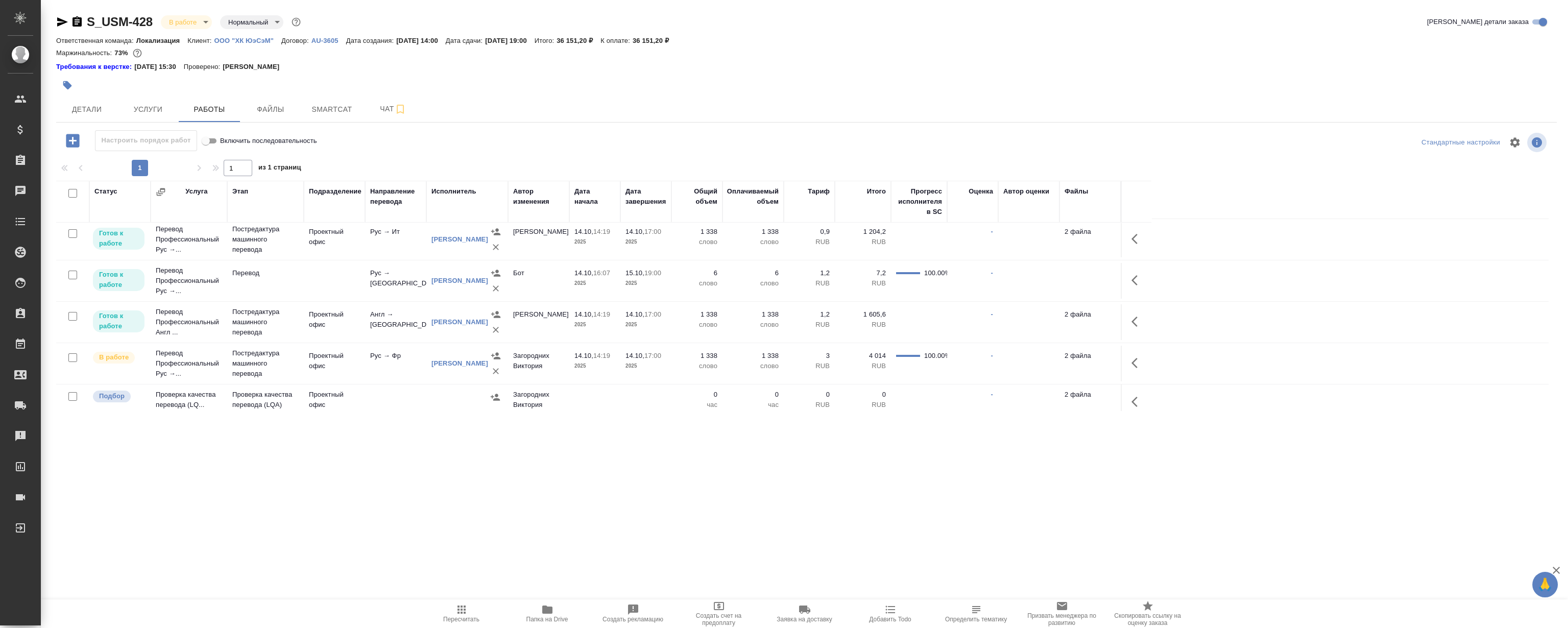
scroll to position [97, 0]
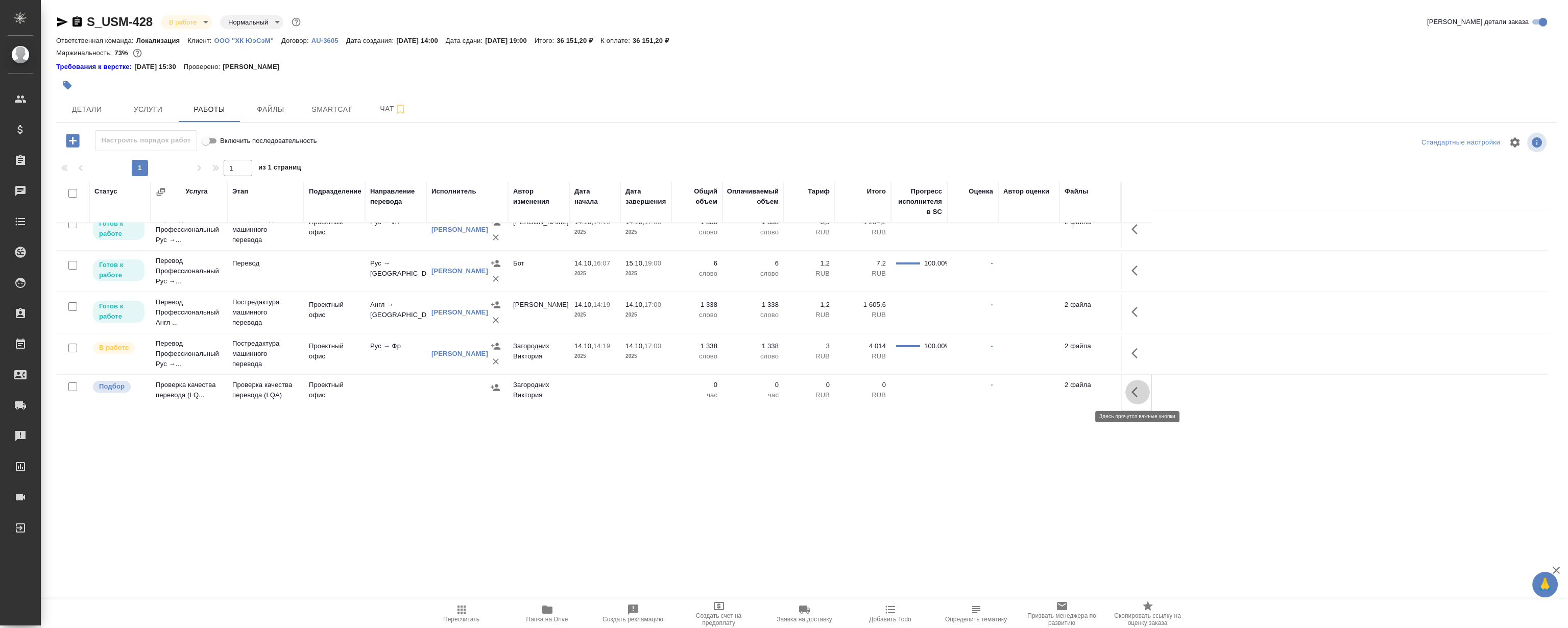
click at [1130, 387] on button "button" at bounding box center [1137, 392] width 25 height 25
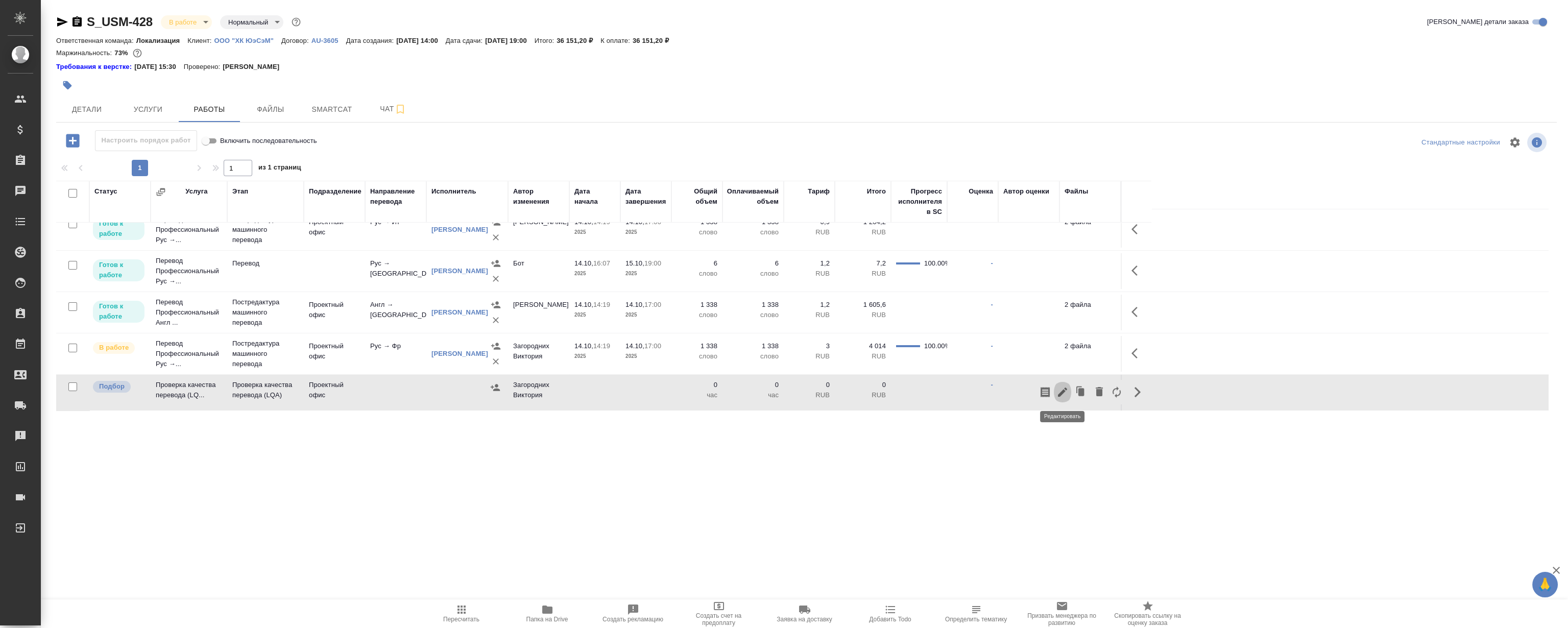
click at [1061, 388] on icon "button" at bounding box center [1062, 392] width 12 height 12
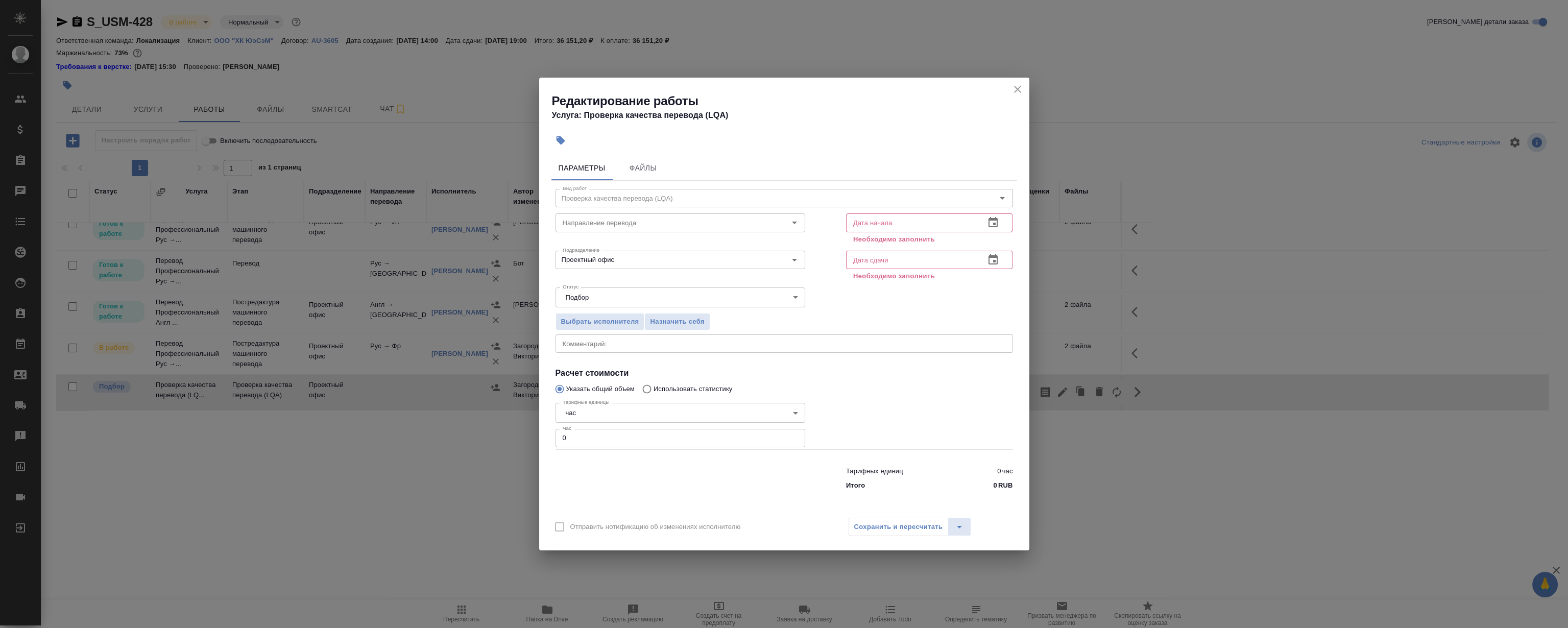
click at [992, 223] on icon "button" at bounding box center [993, 223] width 12 height 12
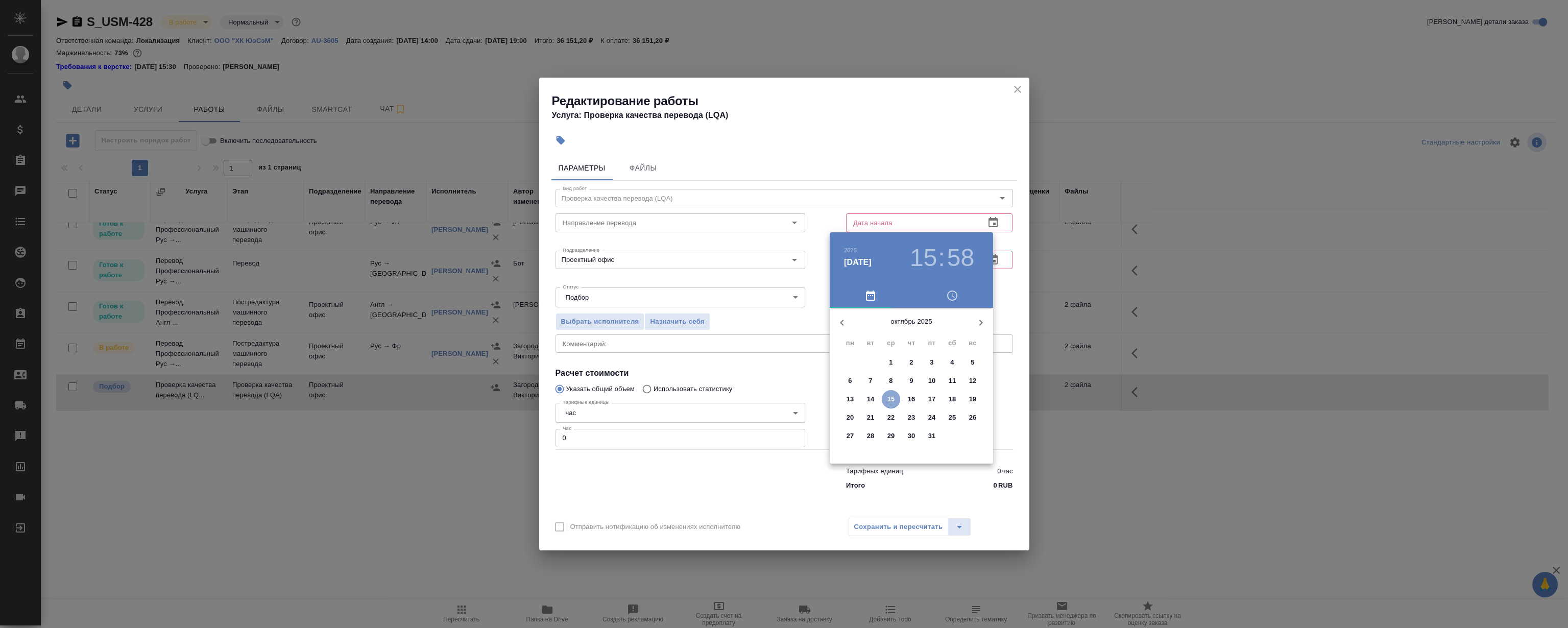
click at [887, 397] on p "15" at bounding box center [891, 399] width 8 height 10
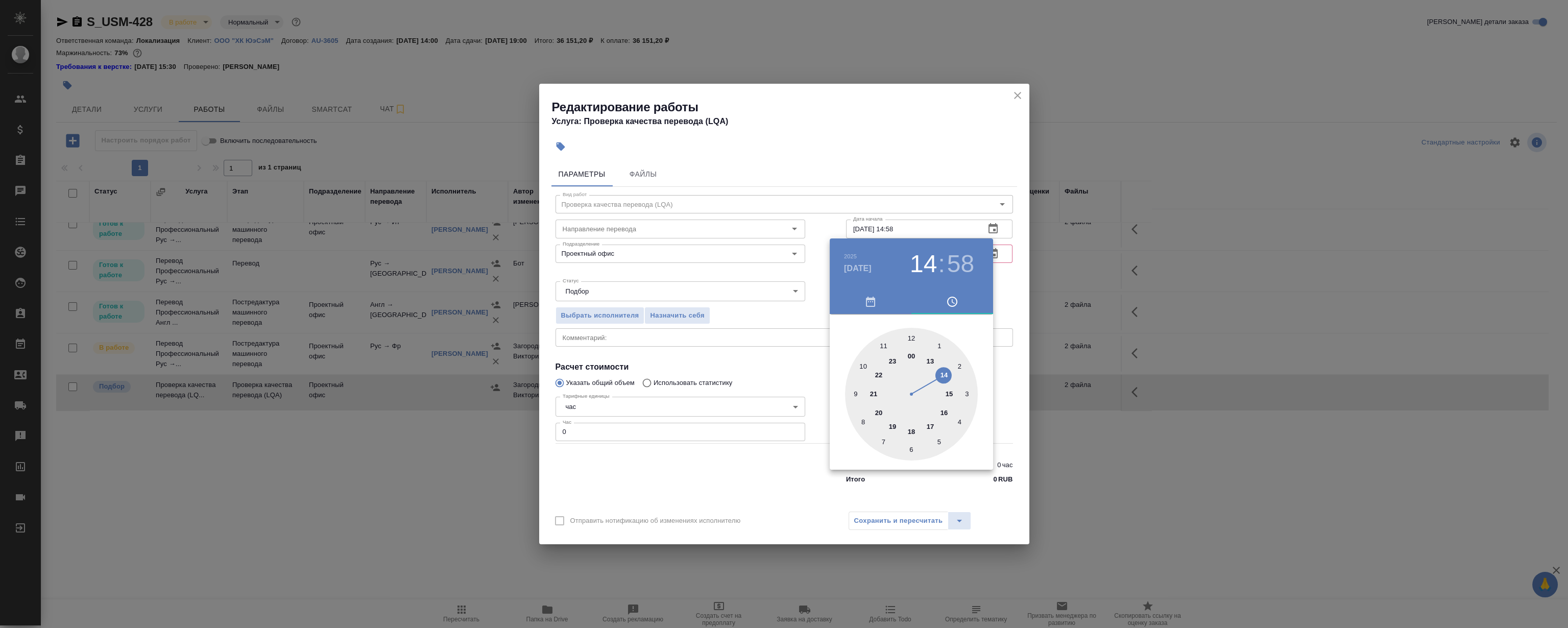
drag, startPoint x: 950, startPoint y: 396, endPoint x: 951, endPoint y: 378, distance: 18.0
click at [951, 378] on div at bounding box center [911, 394] width 133 height 133
type input "15.10.2025 14:59"
drag, startPoint x: 900, startPoint y: 348, endPoint x: 908, endPoint y: 336, distance: 14.4
click at [908, 336] on div at bounding box center [911, 394] width 133 height 133
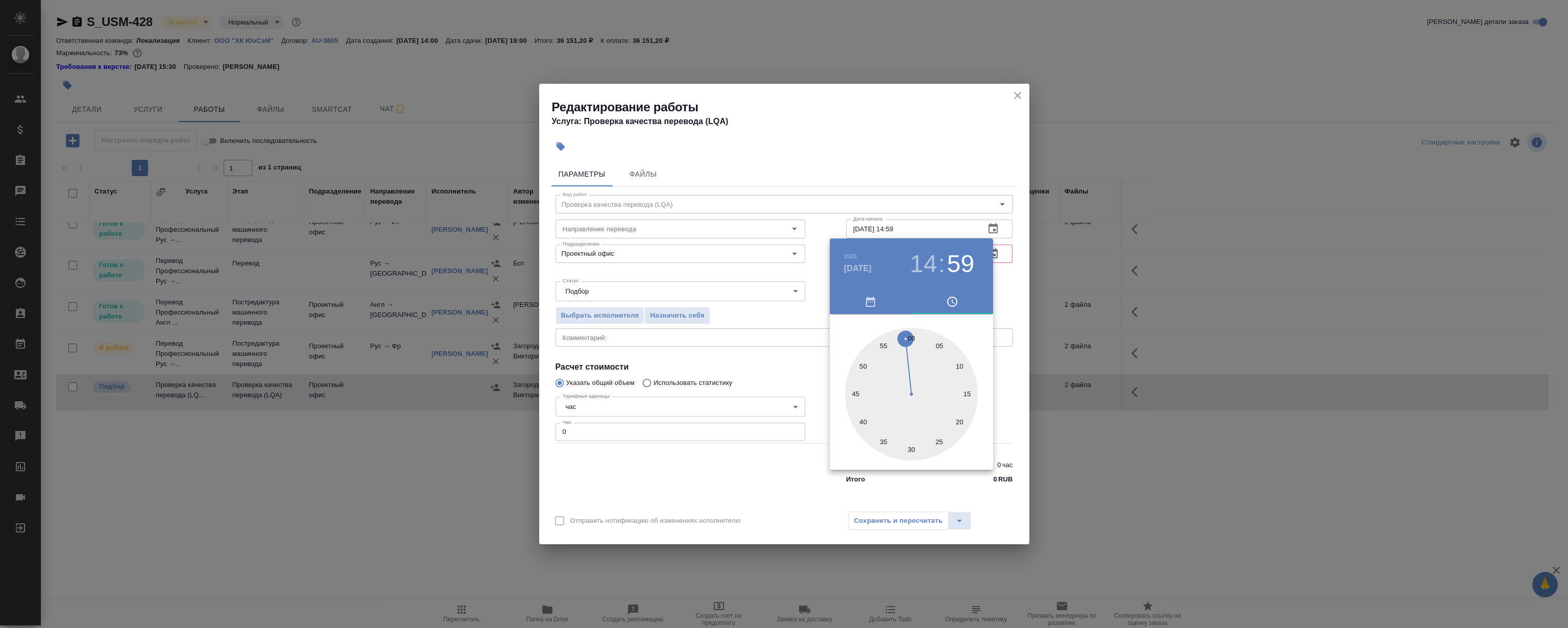
click at [919, 99] on div at bounding box center [784, 314] width 1568 height 628
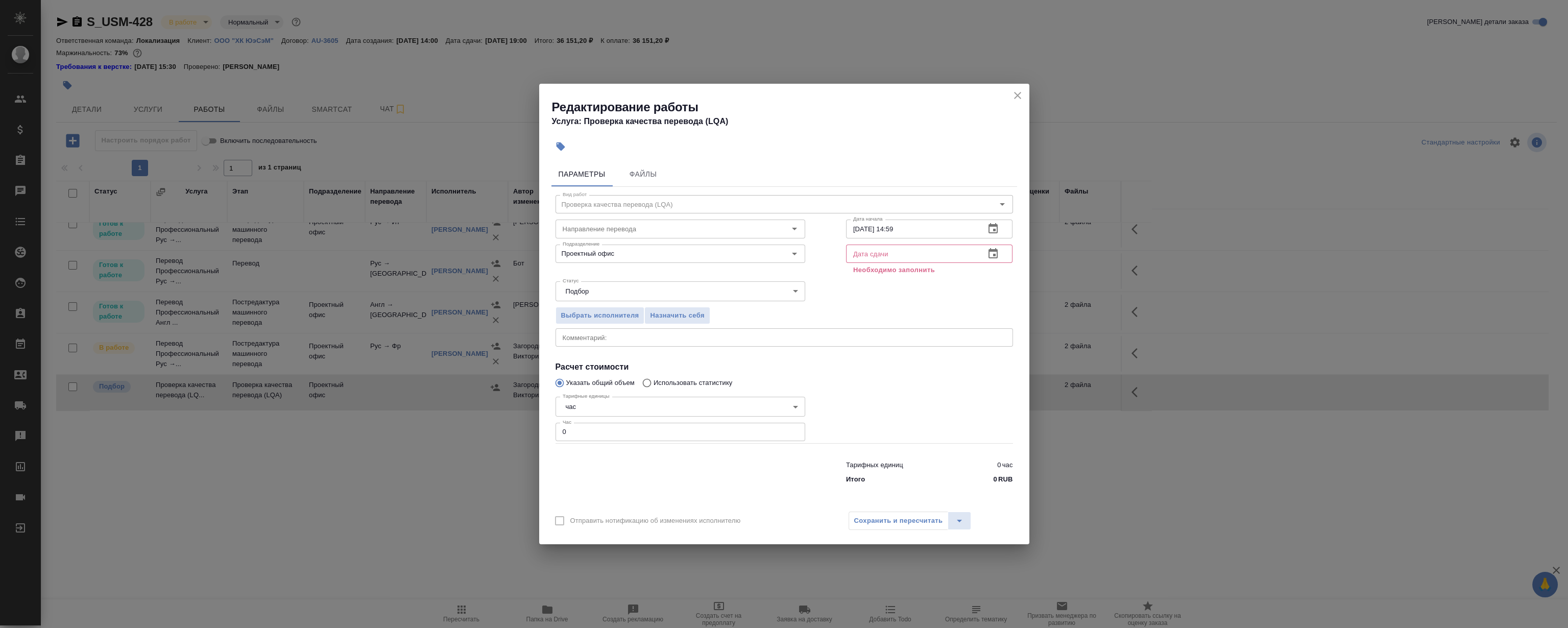
click at [992, 249] on icon "button" at bounding box center [992, 253] width 9 height 10
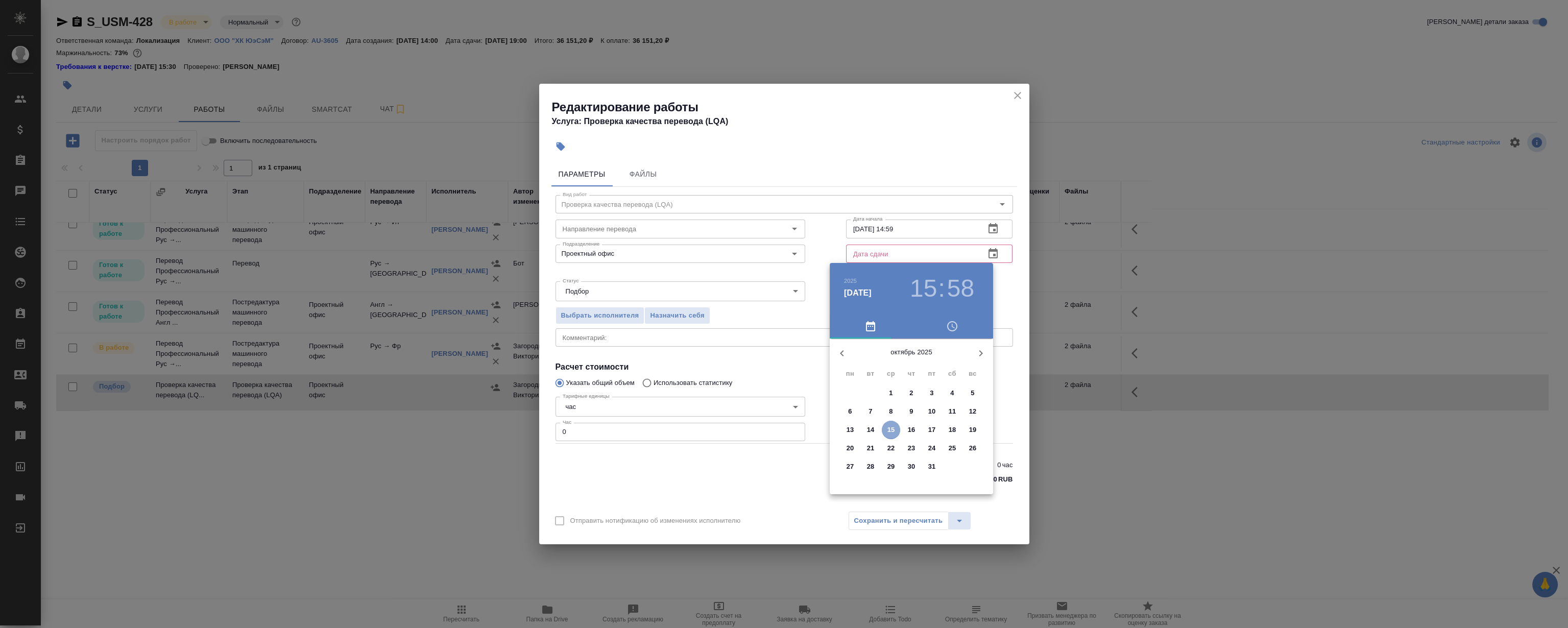
click at [894, 434] on span "15" at bounding box center [890, 430] width 18 height 10
type input "15.10.2025 15:58"
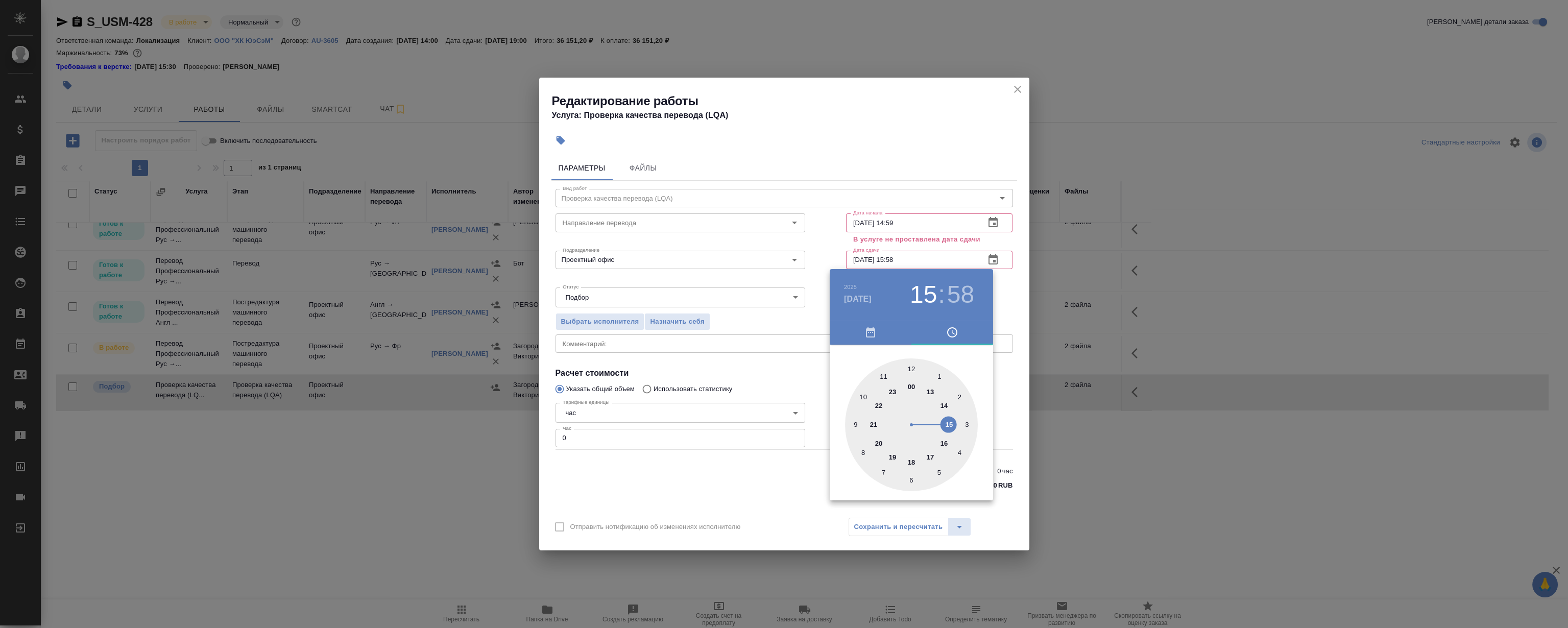
click at [1020, 88] on div at bounding box center [784, 314] width 1568 height 628
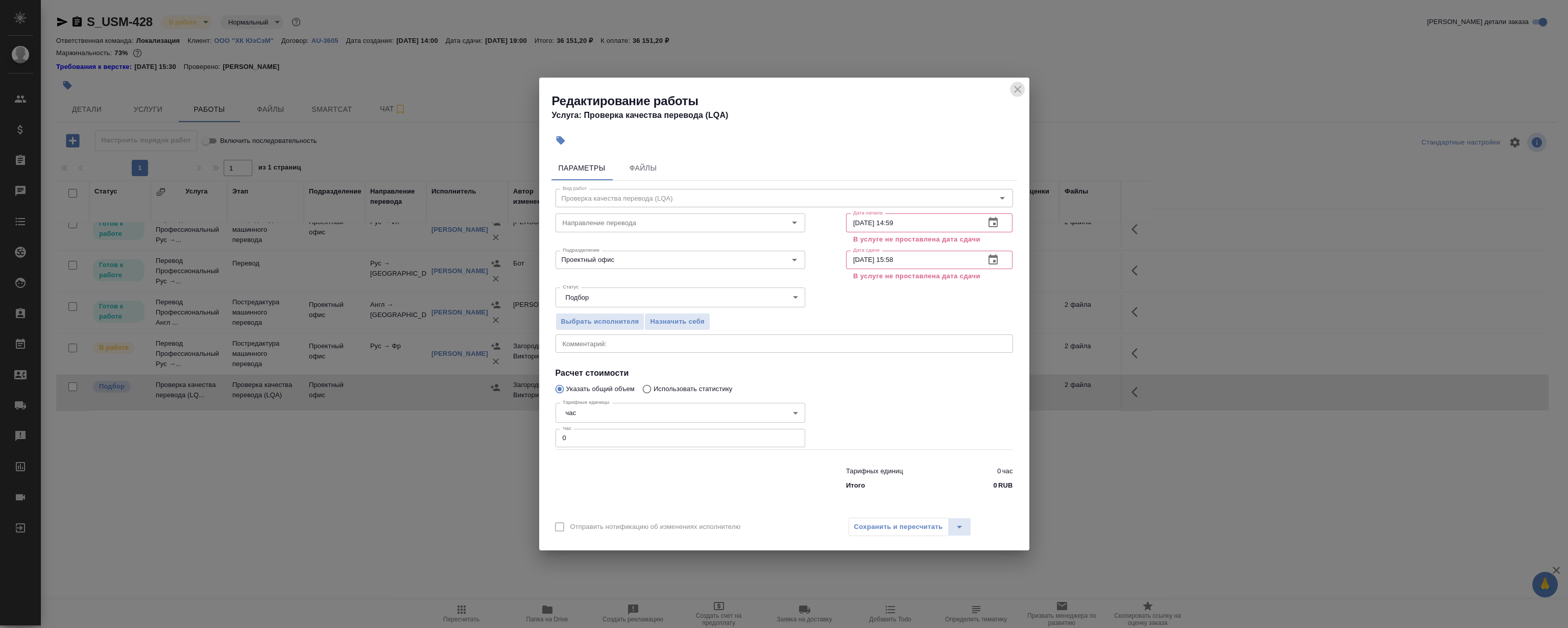
click at [1017, 89] on icon "close" at bounding box center [1017, 89] width 7 height 7
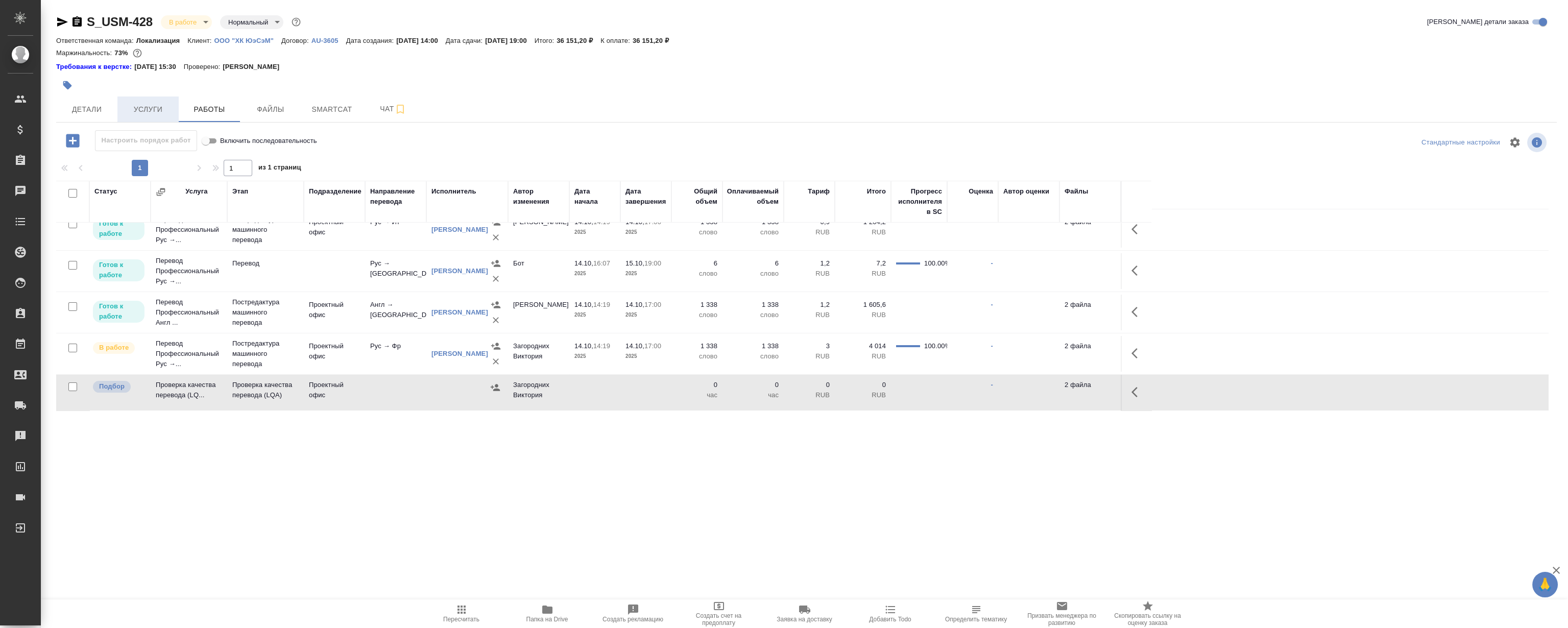
click at [147, 101] on button "Услуги" at bounding box center [148, 110] width 61 height 26
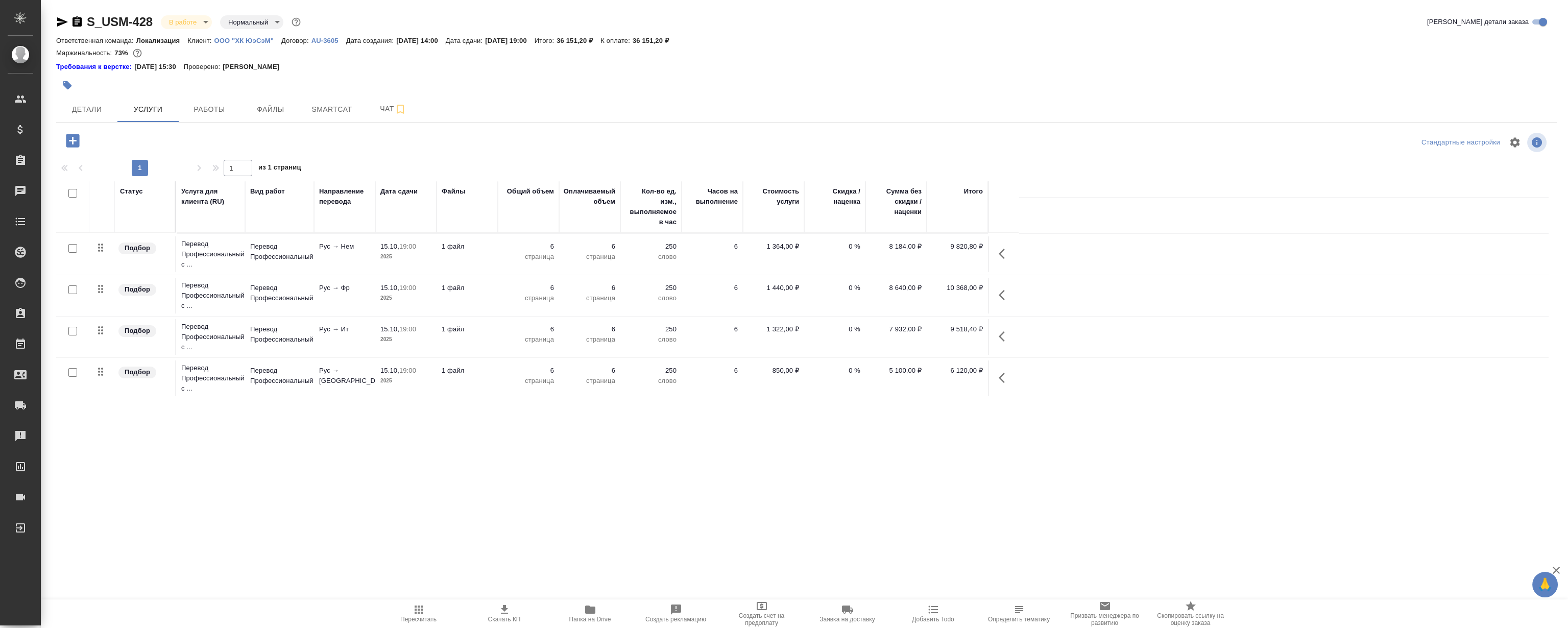
scroll to position [117, 0]
click at [1005, 339] on icon "button" at bounding box center [1004, 338] width 12 height 12
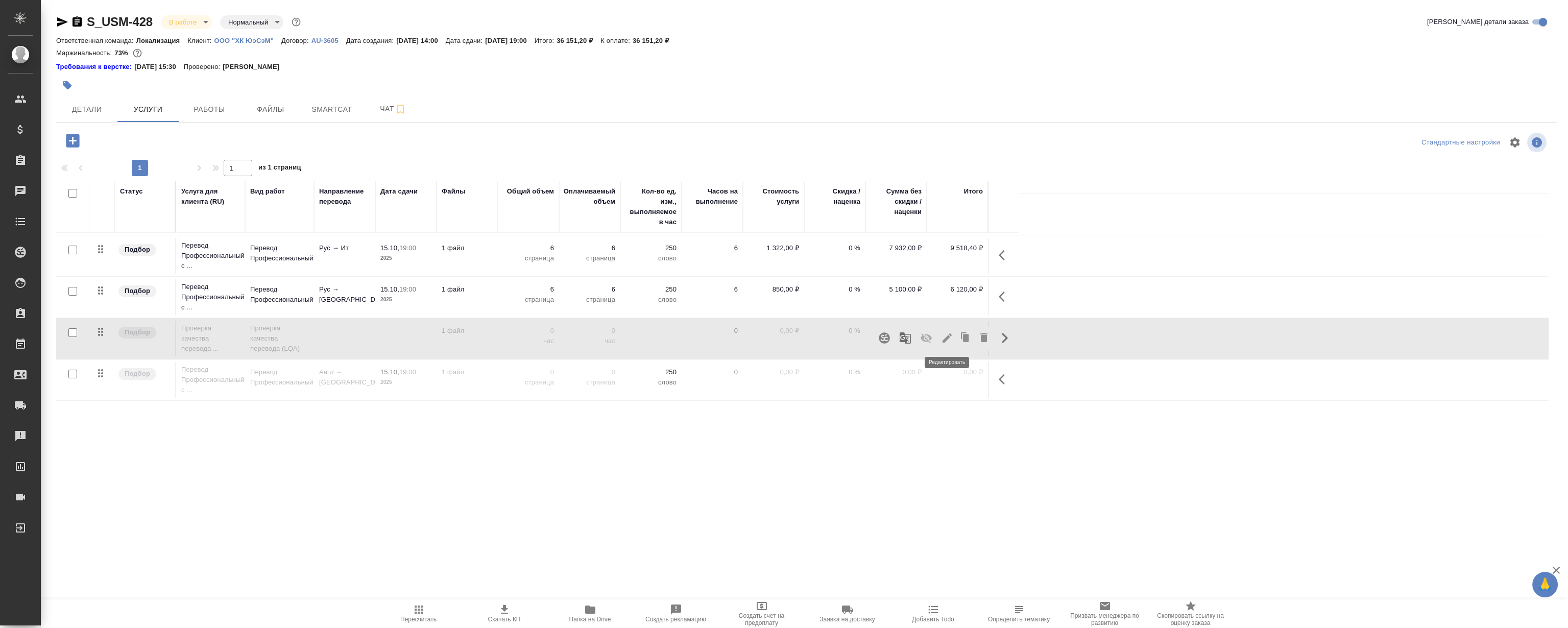
click at [942, 339] on icon "button" at bounding box center [947, 338] width 12 height 12
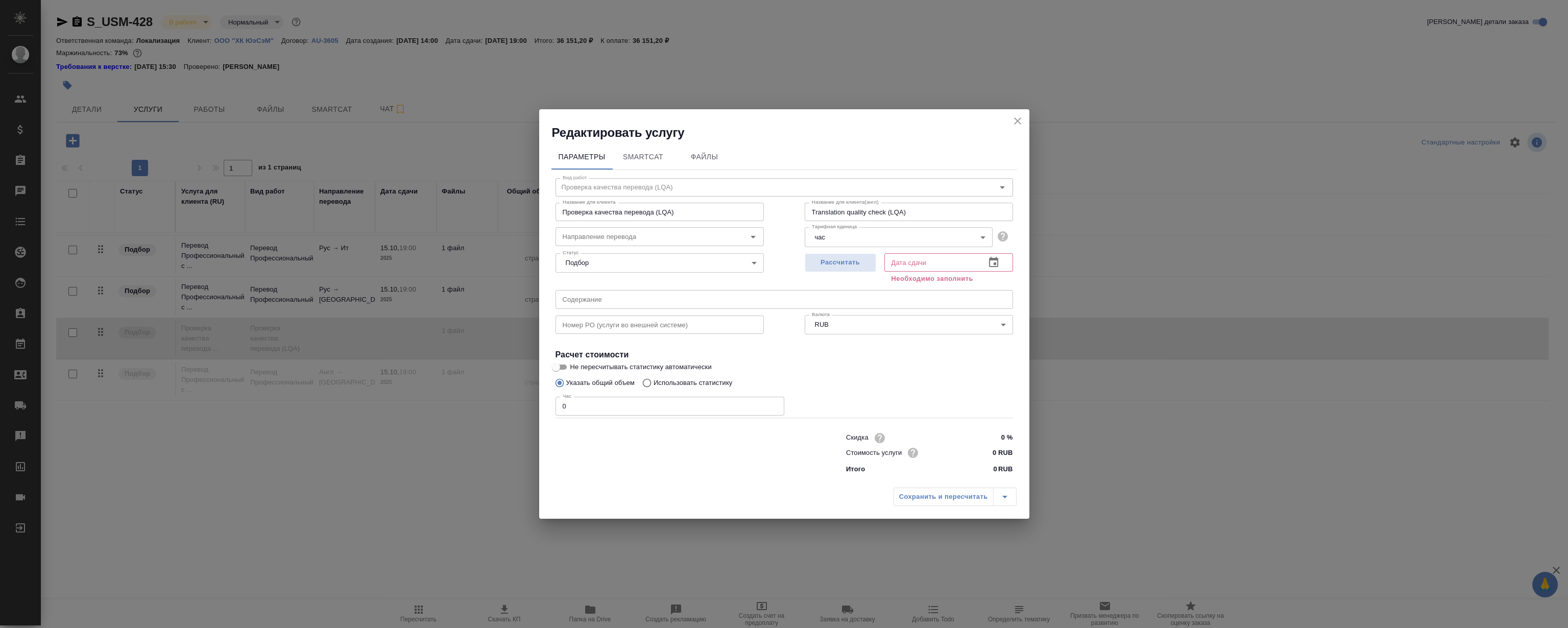
click at [995, 266] on icon "button" at bounding box center [993, 262] width 12 height 12
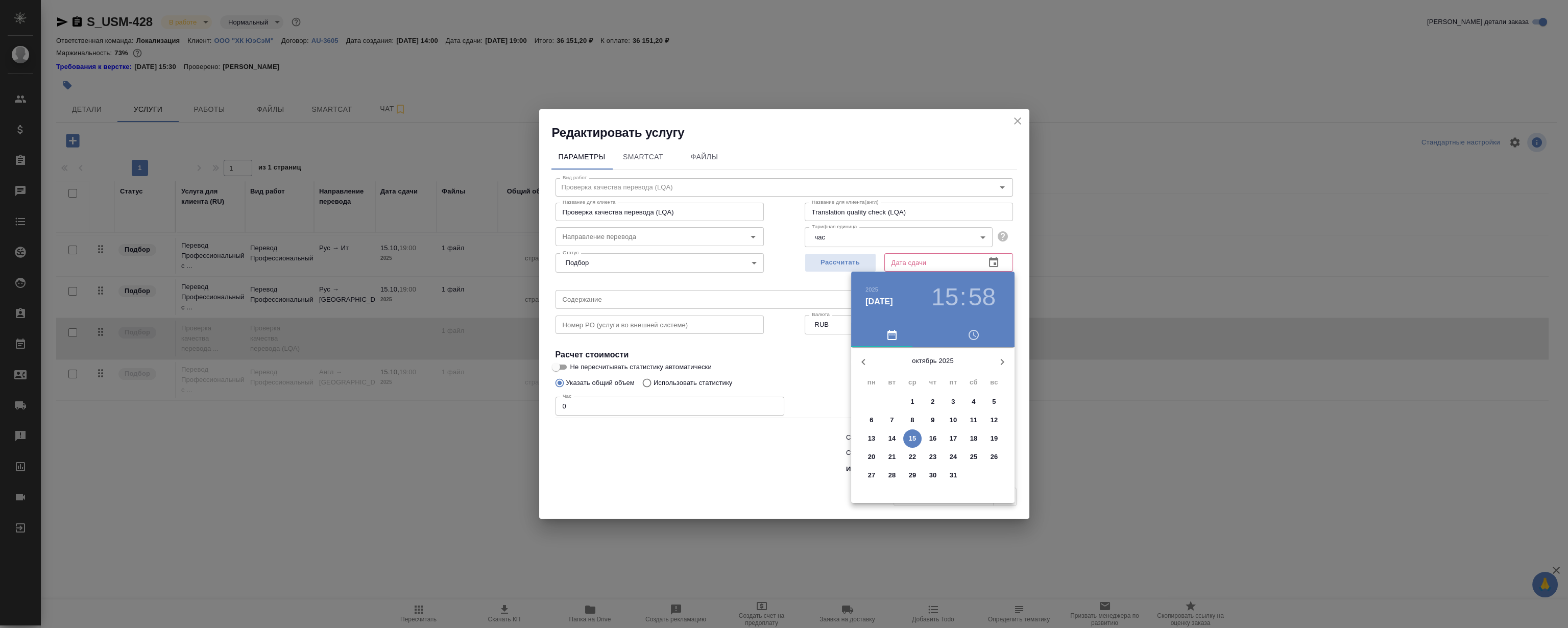
click at [912, 432] on button "15" at bounding box center [912, 439] width 18 height 18
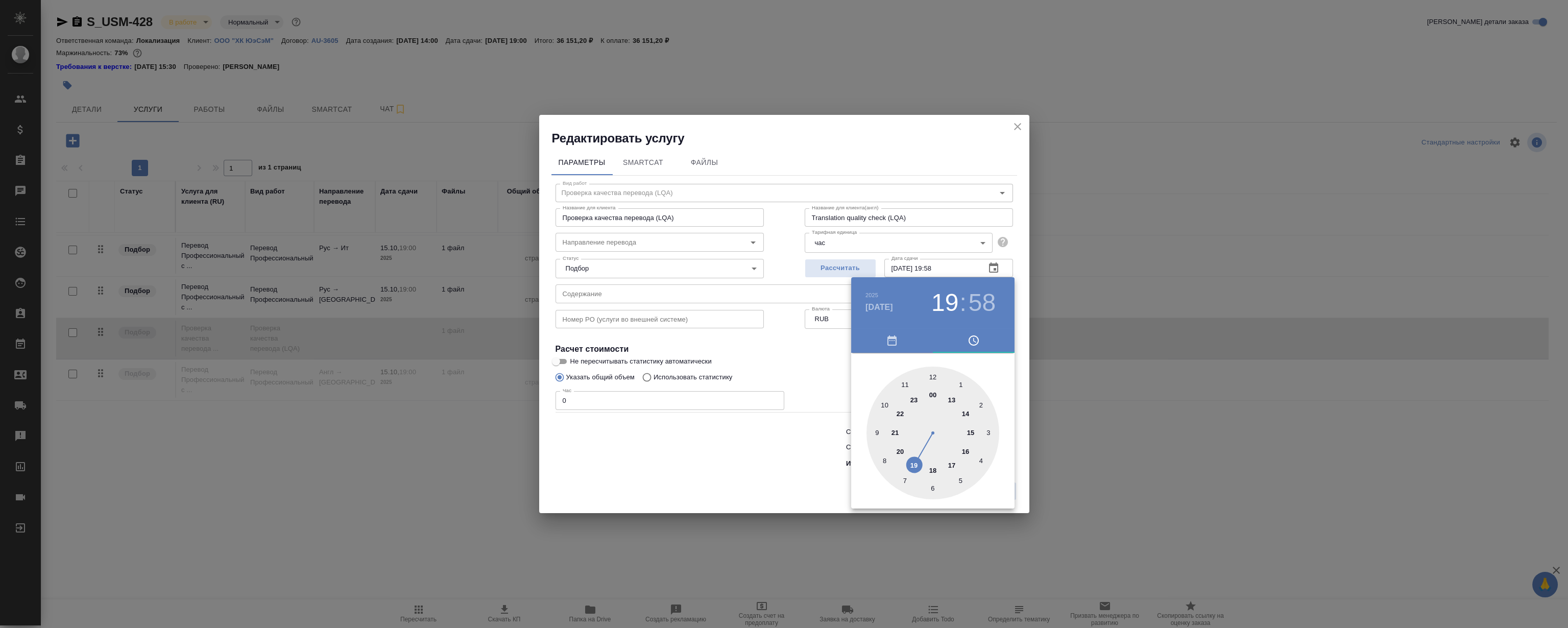
drag, startPoint x: 959, startPoint y: 440, endPoint x: 916, endPoint y: 475, distance: 55.4
click at [916, 475] on div at bounding box center [932, 433] width 133 height 133
type input "15.10.2025 19:00"
drag, startPoint x: 927, startPoint y: 377, endPoint x: 932, endPoint y: 373, distance: 6.4
click at [932, 373] on div at bounding box center [932, 433] width 133 height 133
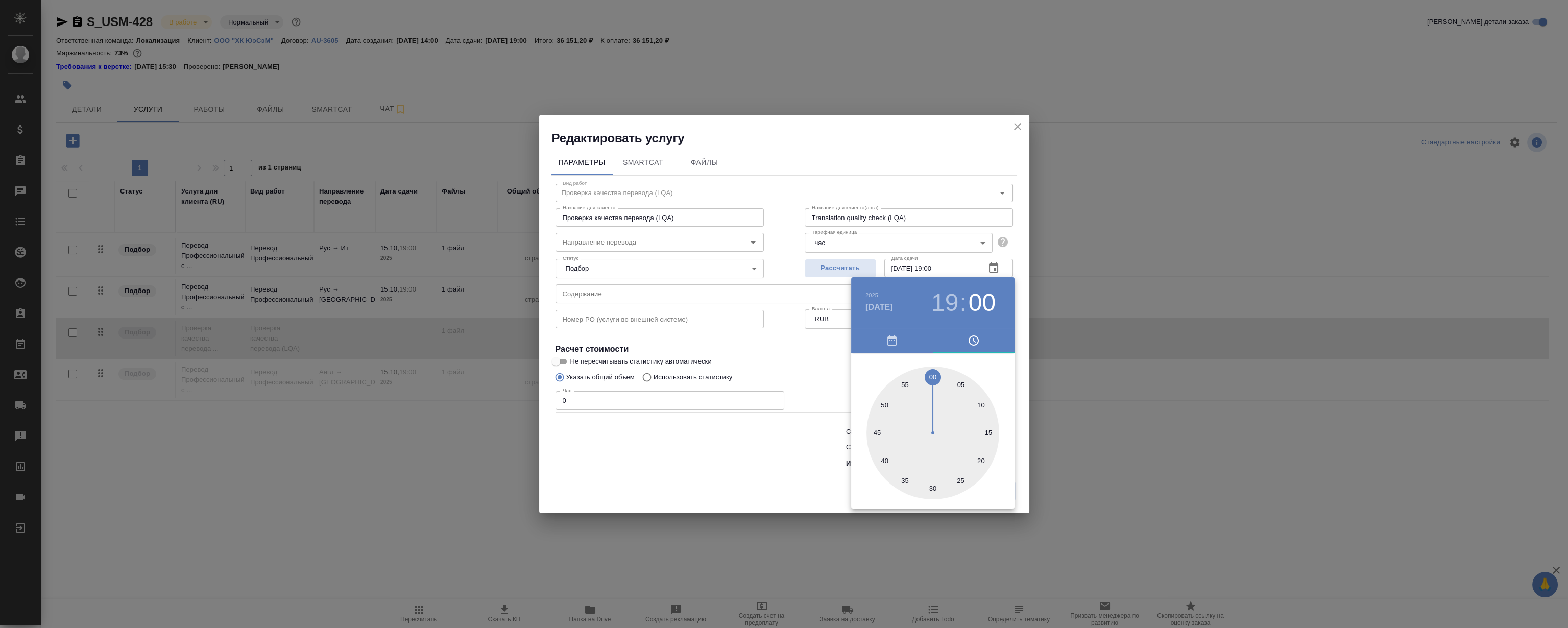
click at [877, 139] on div at bounding box center [784, 314] width 1568 height 628
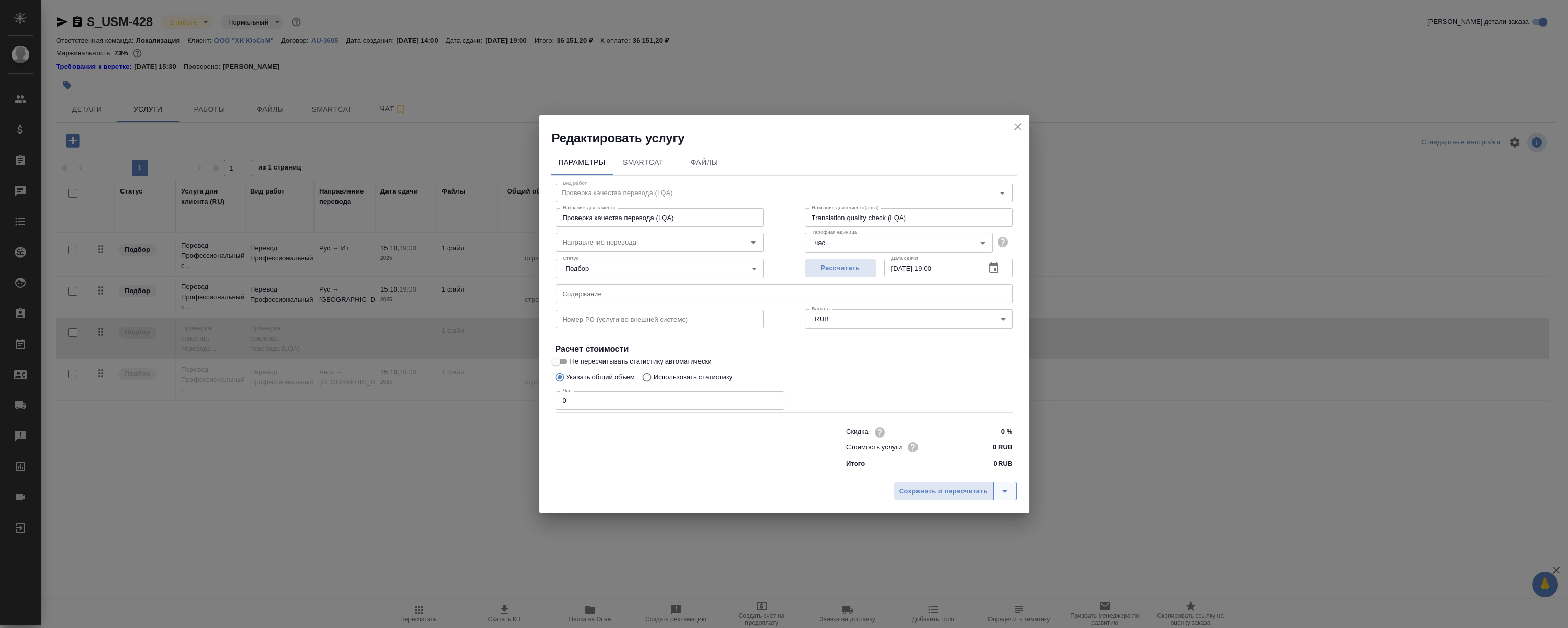
click at [1012, 499] on button "split button" at bounding box center [1005, 491] width 24 height 18
click at [956, 468] on li "Сохранить" at bounding box center [957, 470] width 123 height 16
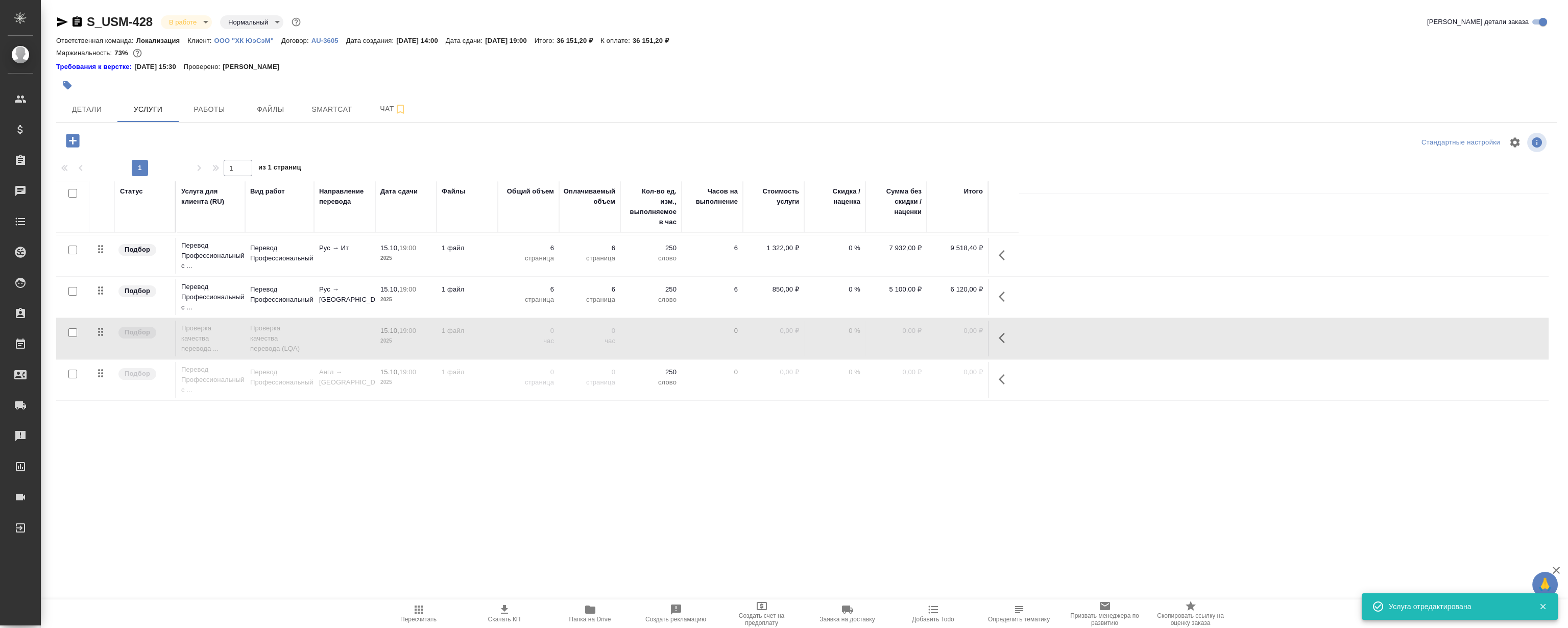
click at [221, 105] on span "Работы" at bounding box center [209, 109] width 49 height 13
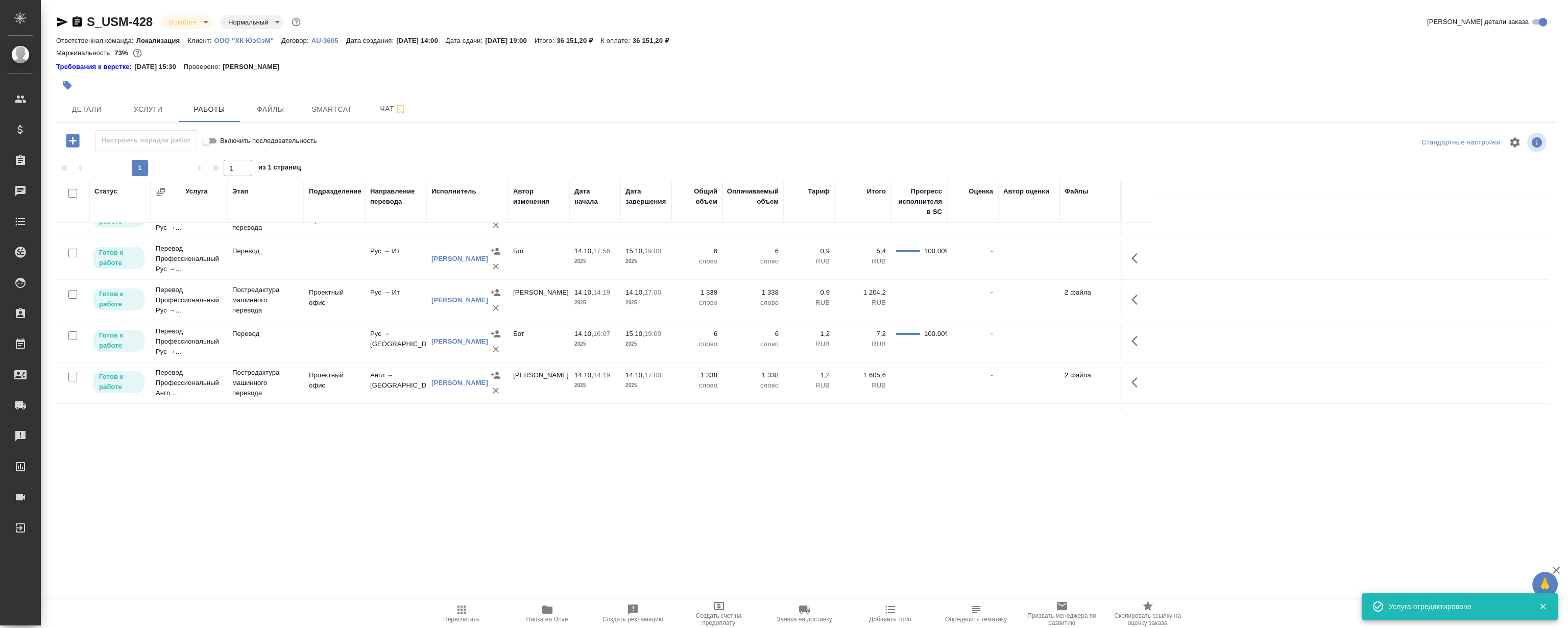
scroll to position [97, 0]
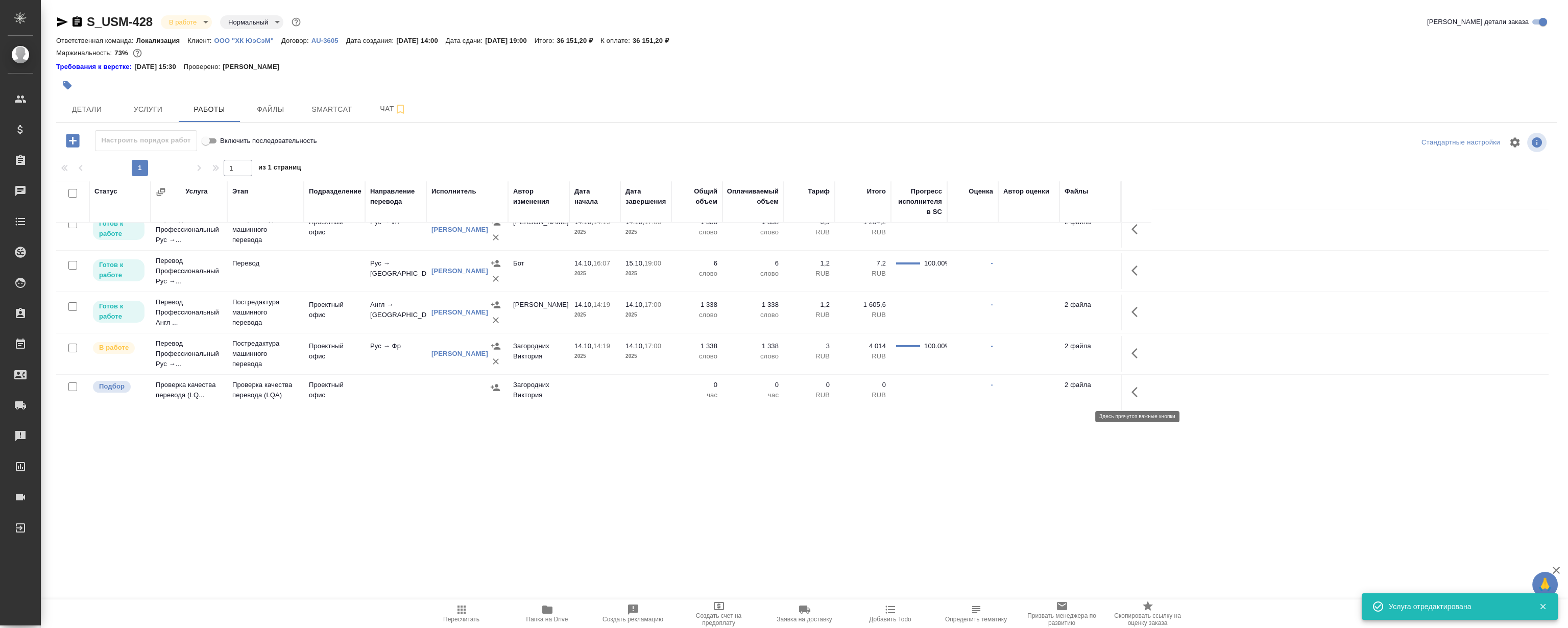
click at [1133, 394] on icon "button" at bounding box center [1137, 392] width 12 height 12
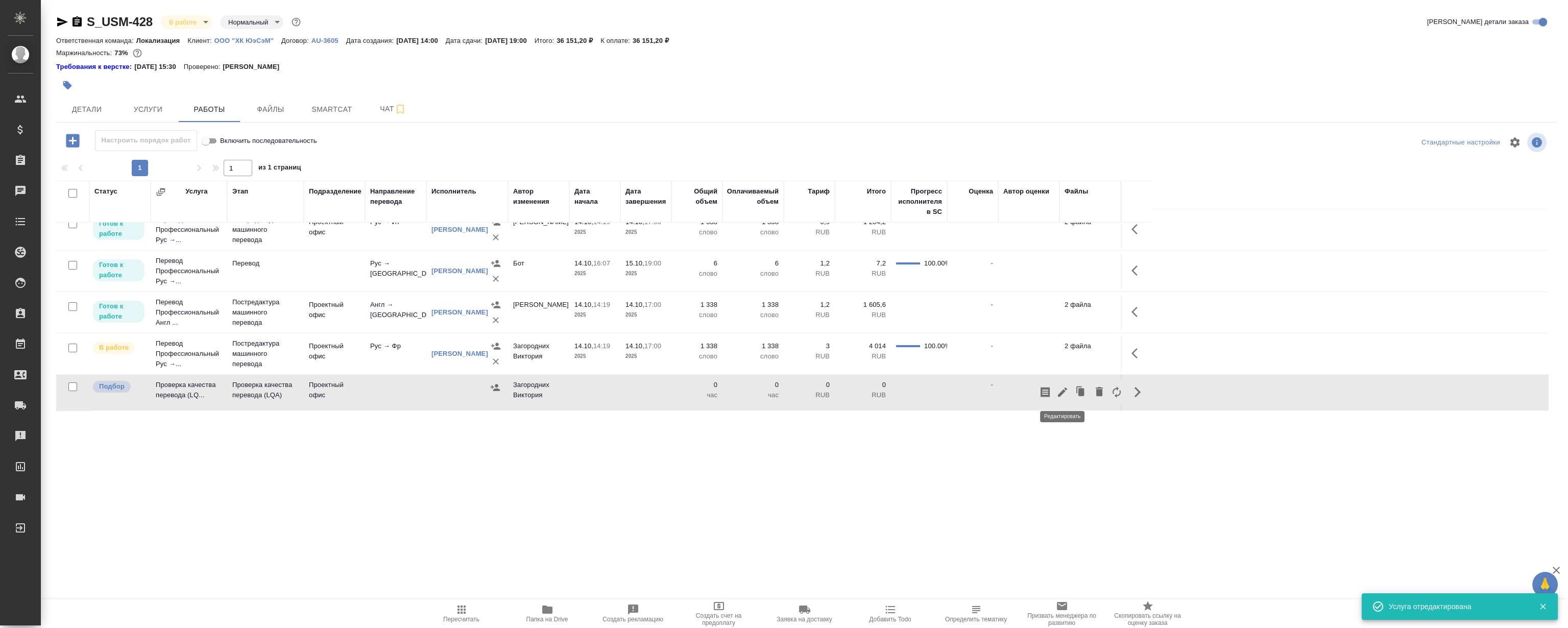
click at [1062, 388] on icon "button" at bounding box center [1062, 392] width 12 height 12
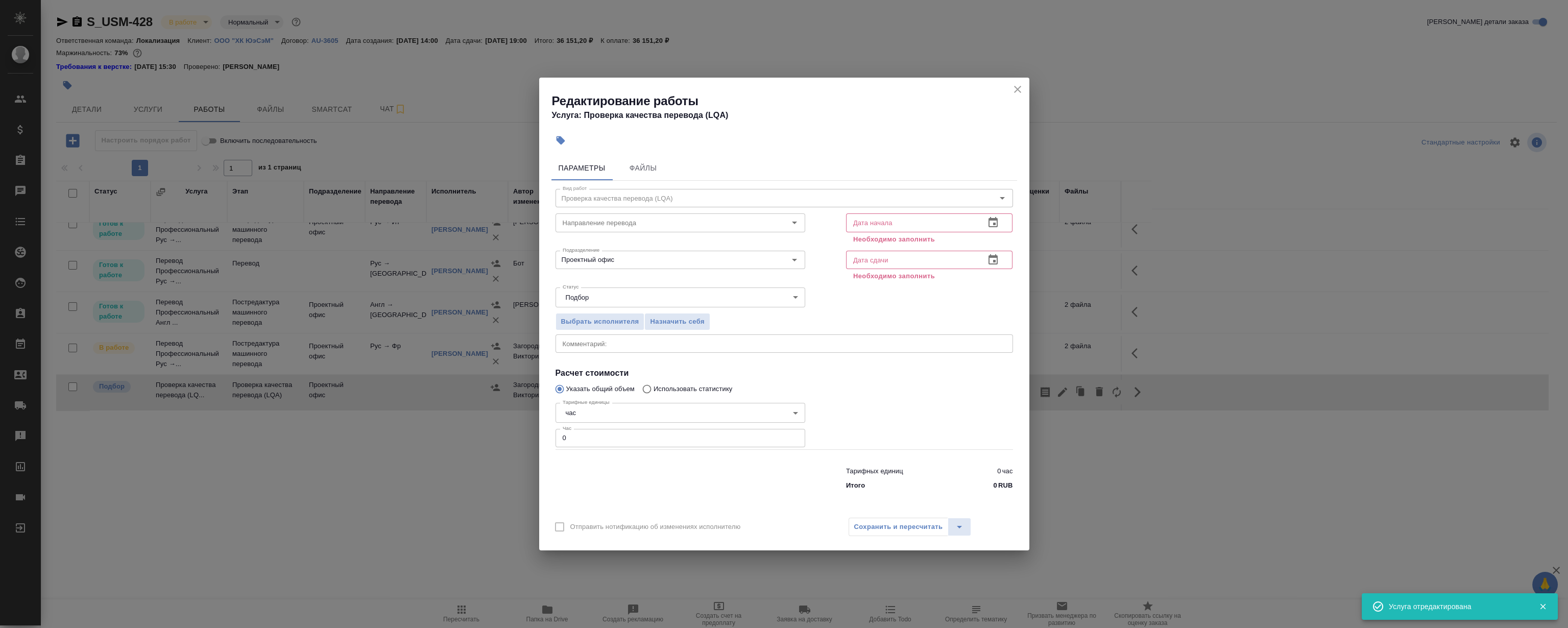
click at [997, 223] on icon "button" at bounding box center [993, 223] width 12 height 12
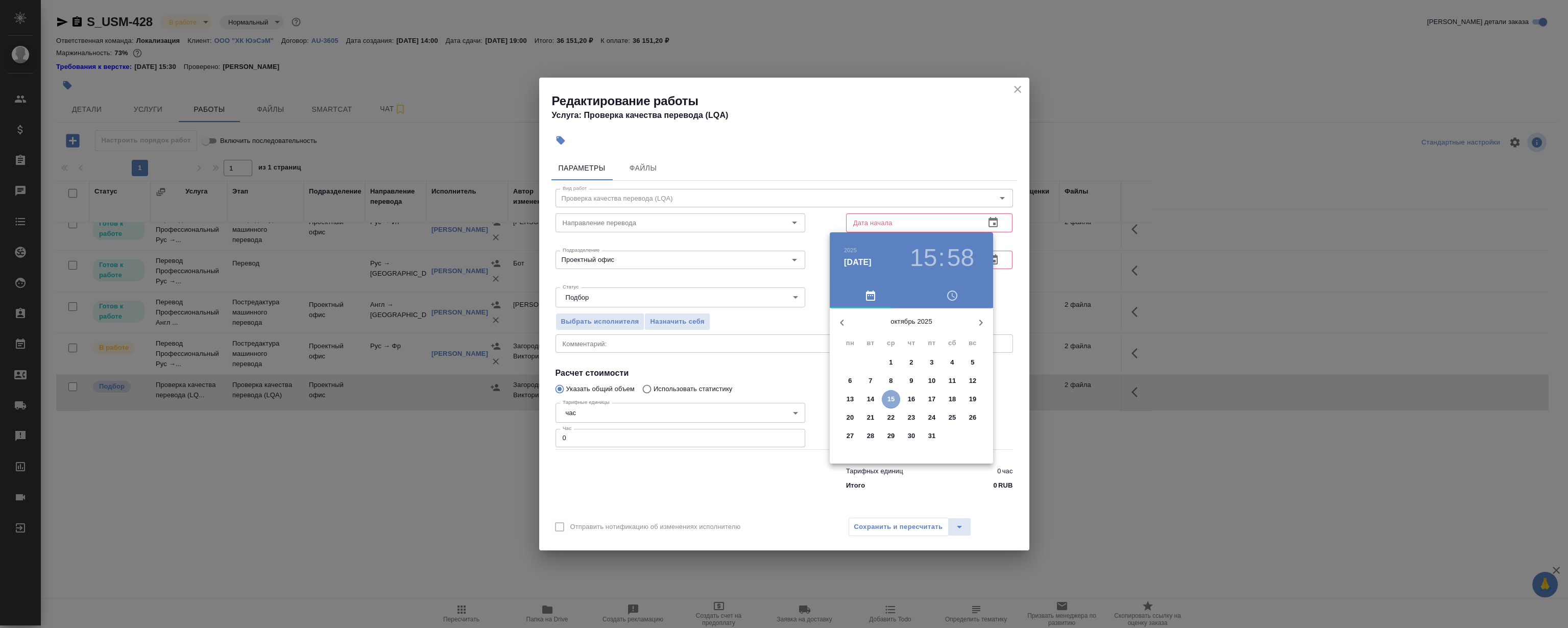
click at [887, 398] on p "15" at bounding box center [891, 399] width 8 height 10
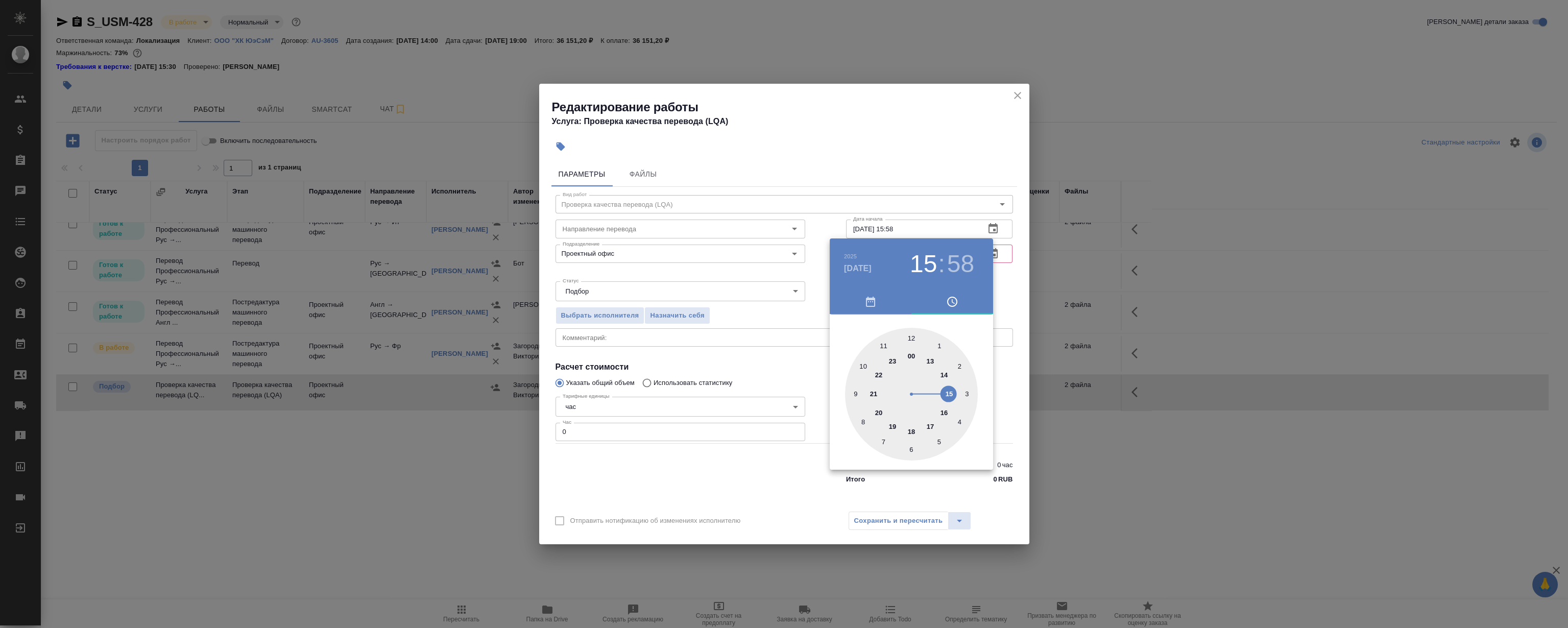
drag, startPoint x: 949, startPoint y: 364, endPoint x: 945, endPoint y: 391, distance: 27.3
click at [945, 391] on div at bounding box center [911, 394] width 133 height 133
type input "15.10.2025 15:00"
drag, startPoint x: 942, startPoint y: 377, endPoint x: 911, endPoint y: 349, distance: 41.8
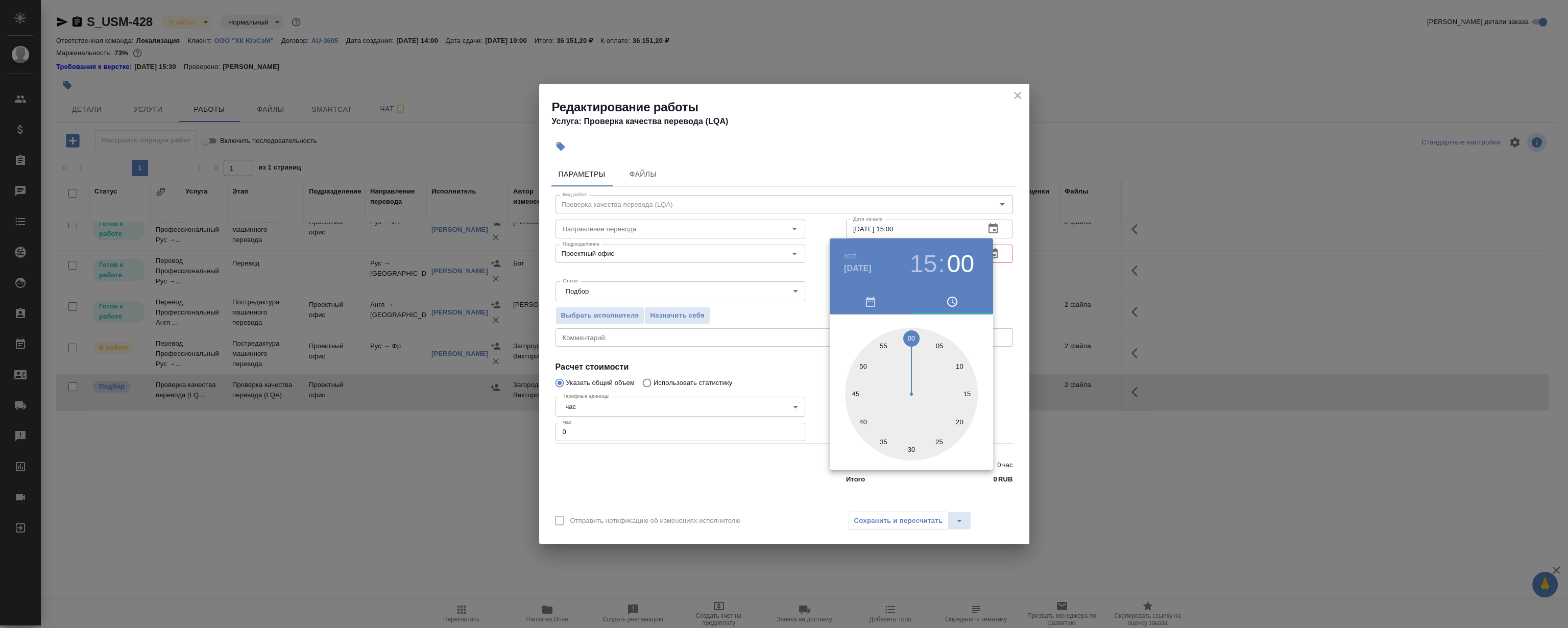
click at [911, 349] on div at bounding box center [911, 394] width 133 height 133
click at [907, 148] on div at bounding box center [784, 314] width 1568 height 628
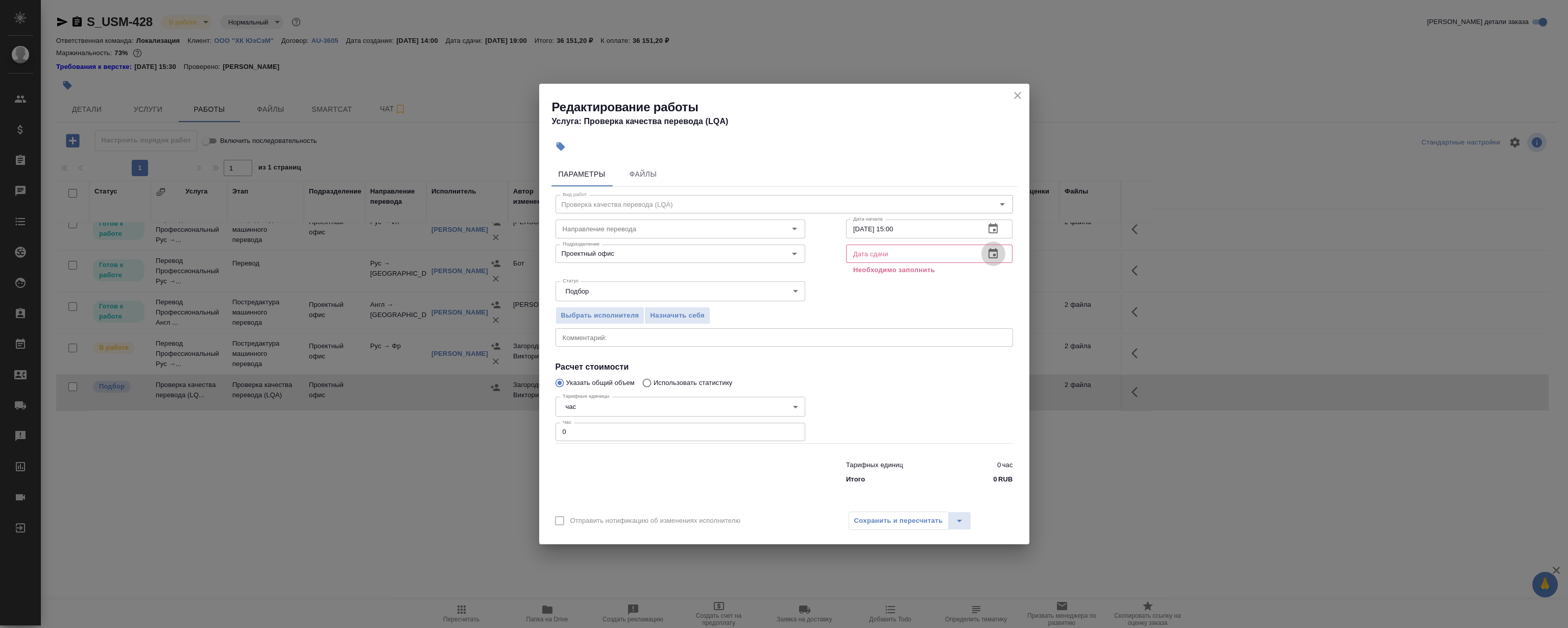
click at [990, 255] on icon "button" at bounding box center [993, 254] width 12 height 12
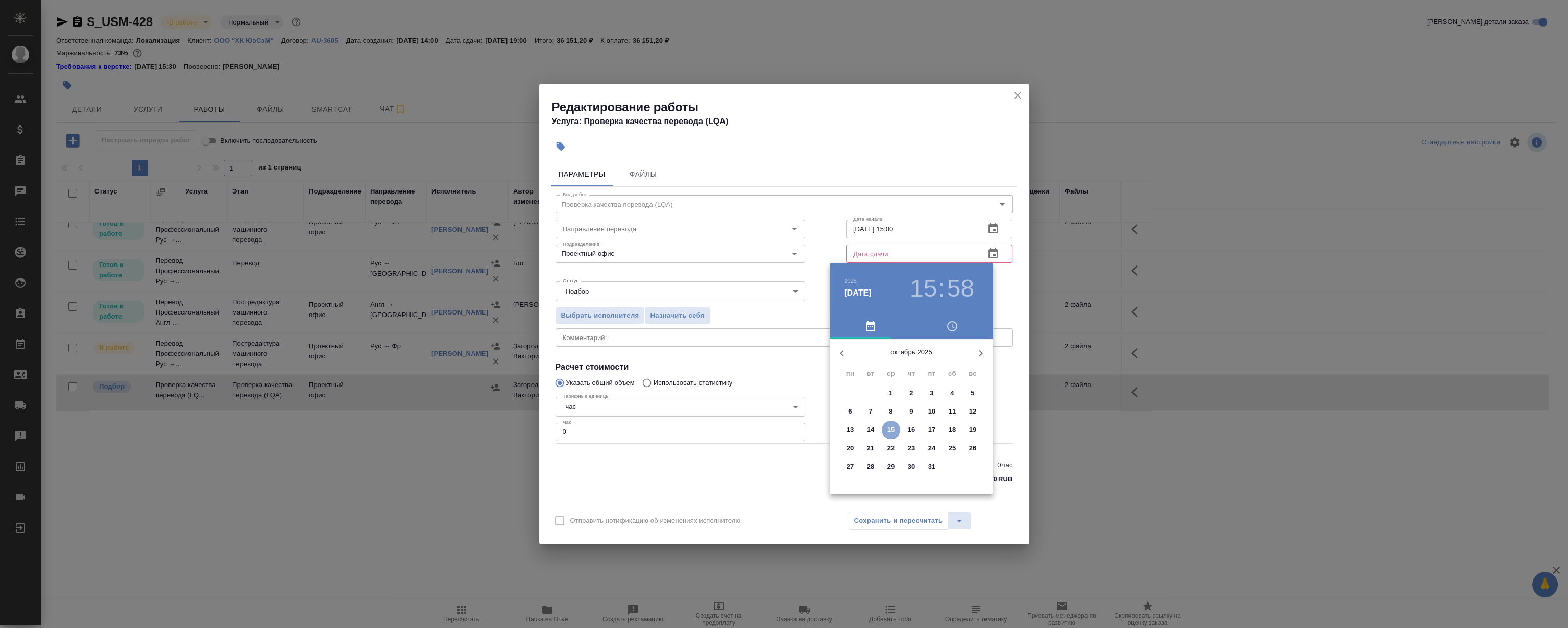
click at [893, 432] on p "15" at bounding box center [891, 430] width 8 height 10
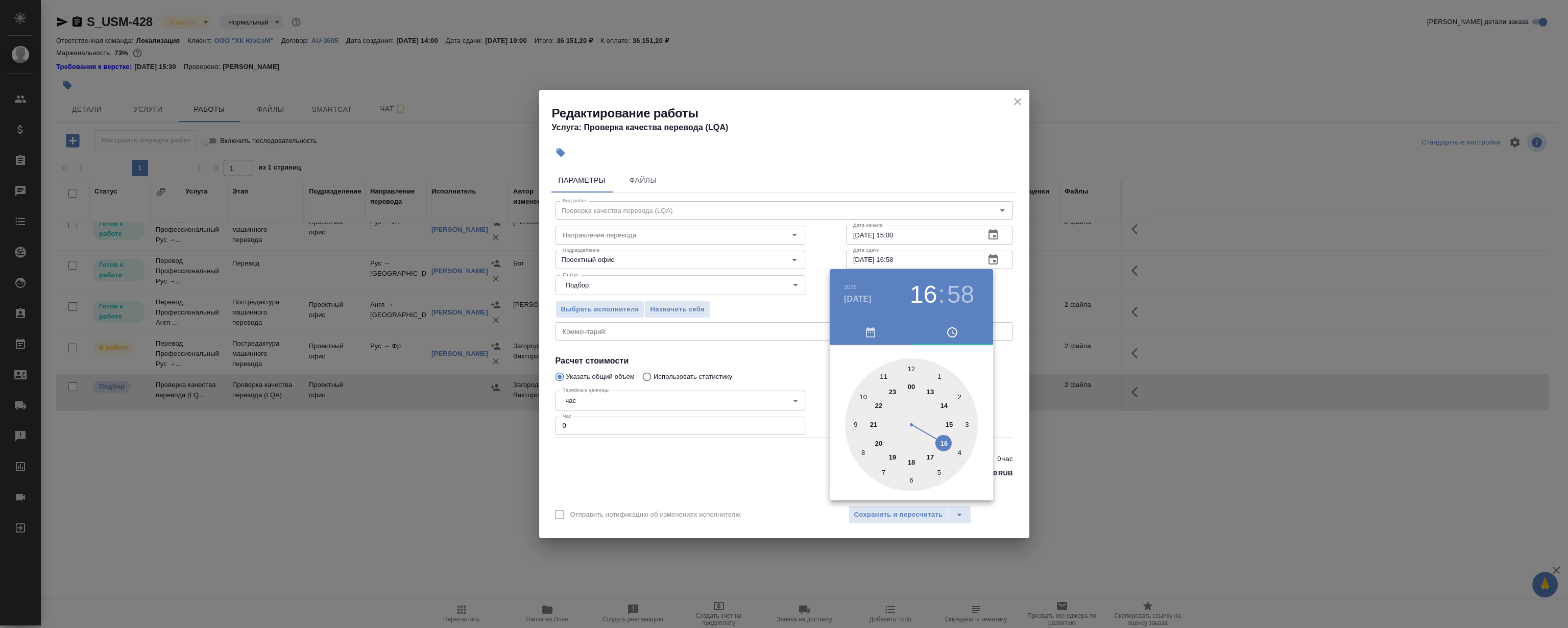
drag, startPoint x: 937, startPoint y: 430, endPoint x: 947, endPoint y: 451, distance: 23.3
click at [947, 451] on div at bounding box center [911, 425] width 133 height 133
type input "15.10.2025 16:00"
drag, startPoint x: 899, startPoint y: 418, endPoint x: 912, endPoint y: 377, distance: 43.0
click at [912, 377] on div at bounding box center [911, 425] width 133 height 133
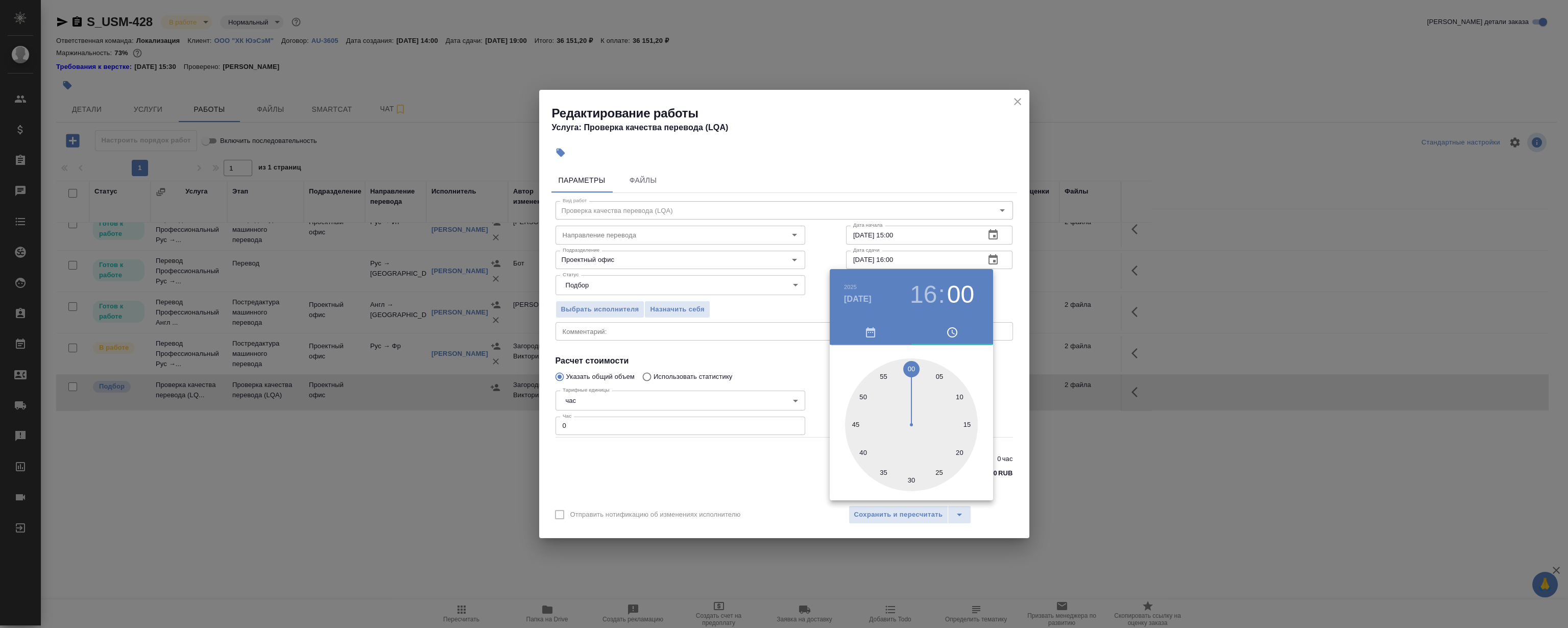
click at [912, 173] on div at bounding box center [784, 314] width 1568 height 628
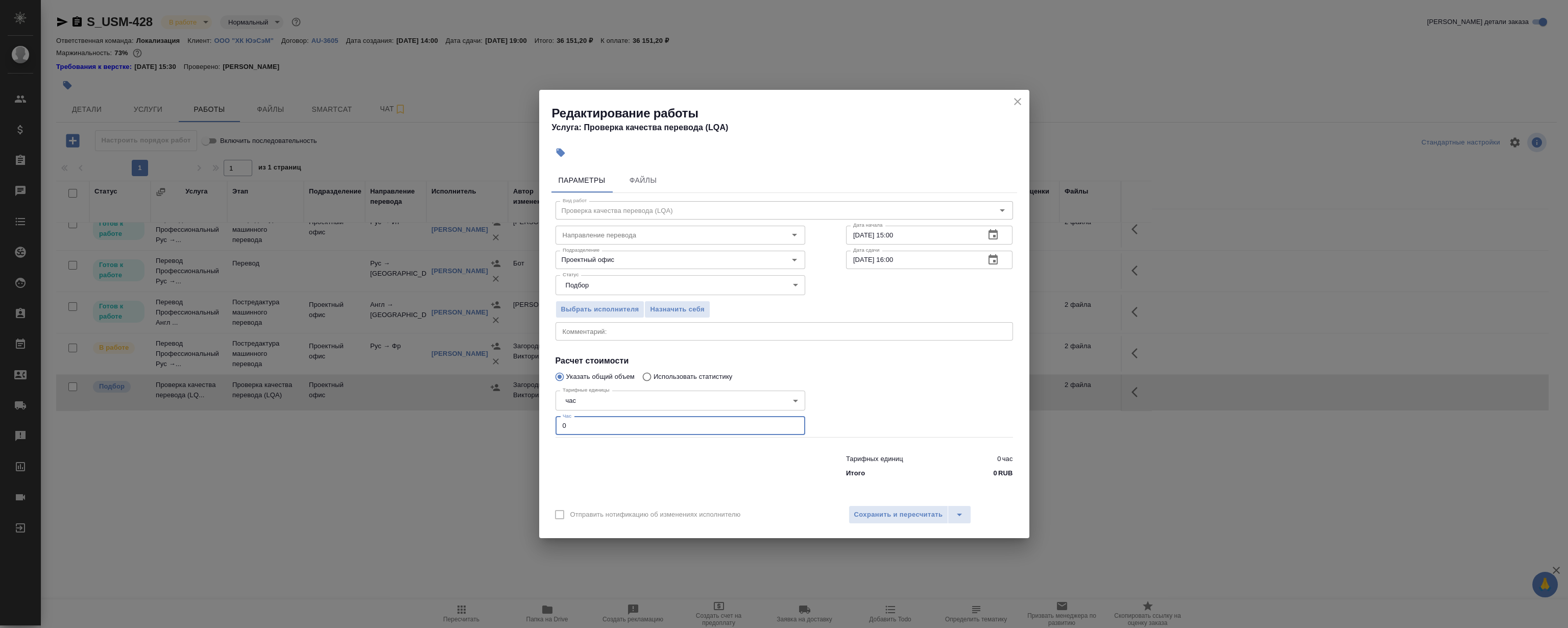
drag, startPoint x: 596, startPoint y: 433, endPoint x: 413, endPoint y: 446, distance: 183.5
click at [393, 444] on div "Редактирование работы Услуга: Проверка качества перевода (LQA) Параметры Файлы …" at bounding box center [784, 314] width 1568 height 628
click at [735, 267] on div "Проектный офис Подразделение" at bounding box center [681, 260] width 250 height 18
type input "1"
drag, startPoint x: 645, startPoint y: 251, endPoint x: 400, endPoint y: 251, distance: 245.0
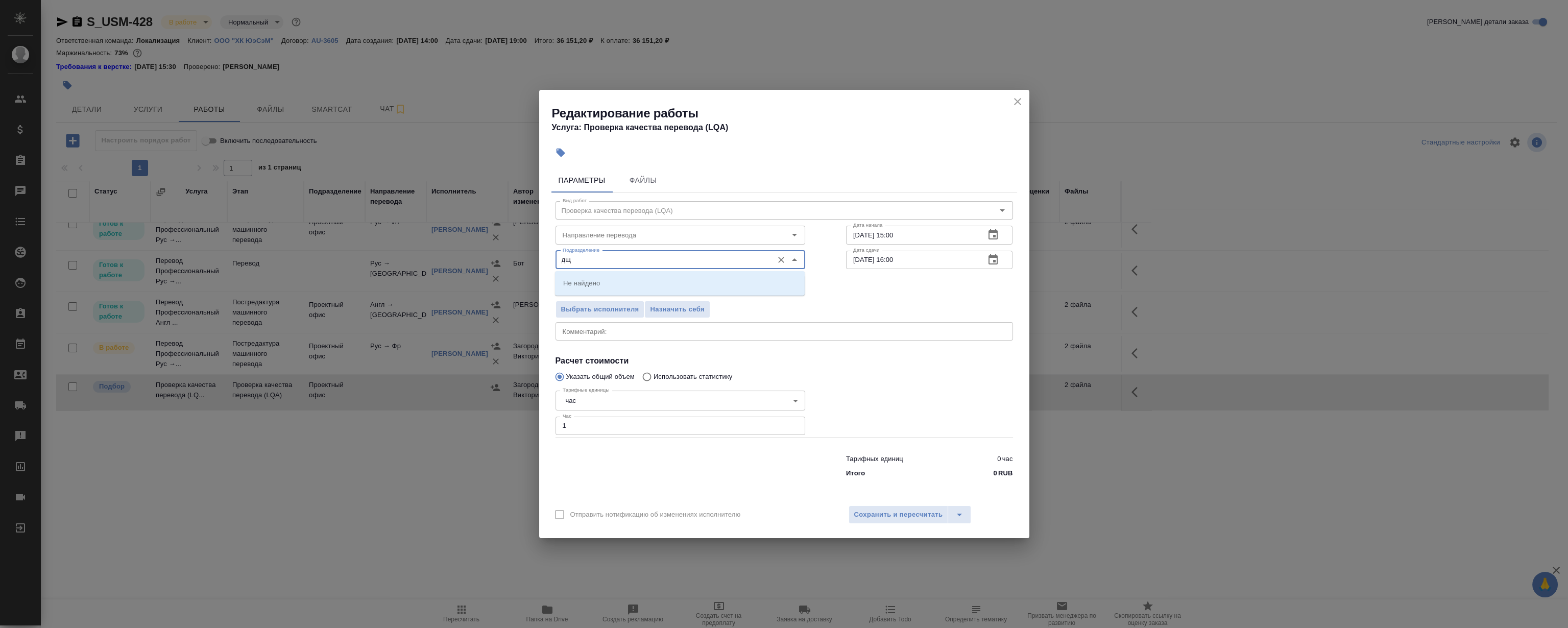
click at [404, 251] on div "Редактирование работы Услуга: Проверка качества перевода (LQA) Параметры Файлы …" at bounding box center [784, 314] width 1568 height 628
type input "д"
drag, startPoint x: 615, startPoint y: 256, endPoint x: 454, endPoint y: 255, distance: 161.0
click at [462, 255] on div "Редактирование работы Услуга: Проверка качества перевода (LQA) Параметры Файлы …" at bounding box center [784, 314] width 1568 height 628
type input "o"
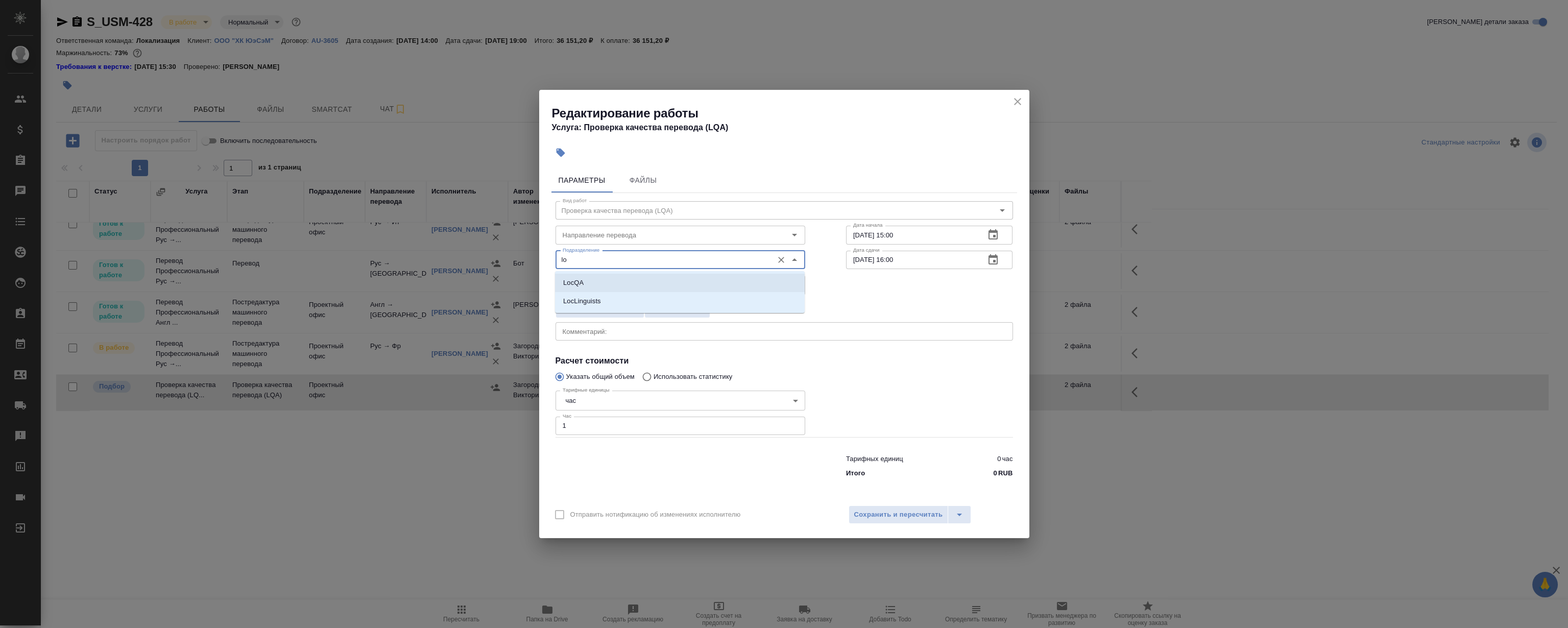
click at [645, 274] on li "LocQA" at bounding box center [680, 283] width 250 height 18
type input "LocQA"
click at [970, 373] on div at bounding box center [929, 411] width 208 height 91
click at [897, 511] on span "Сохранить и пересчитать" at bounding box center [898, 515] width 89 height 12
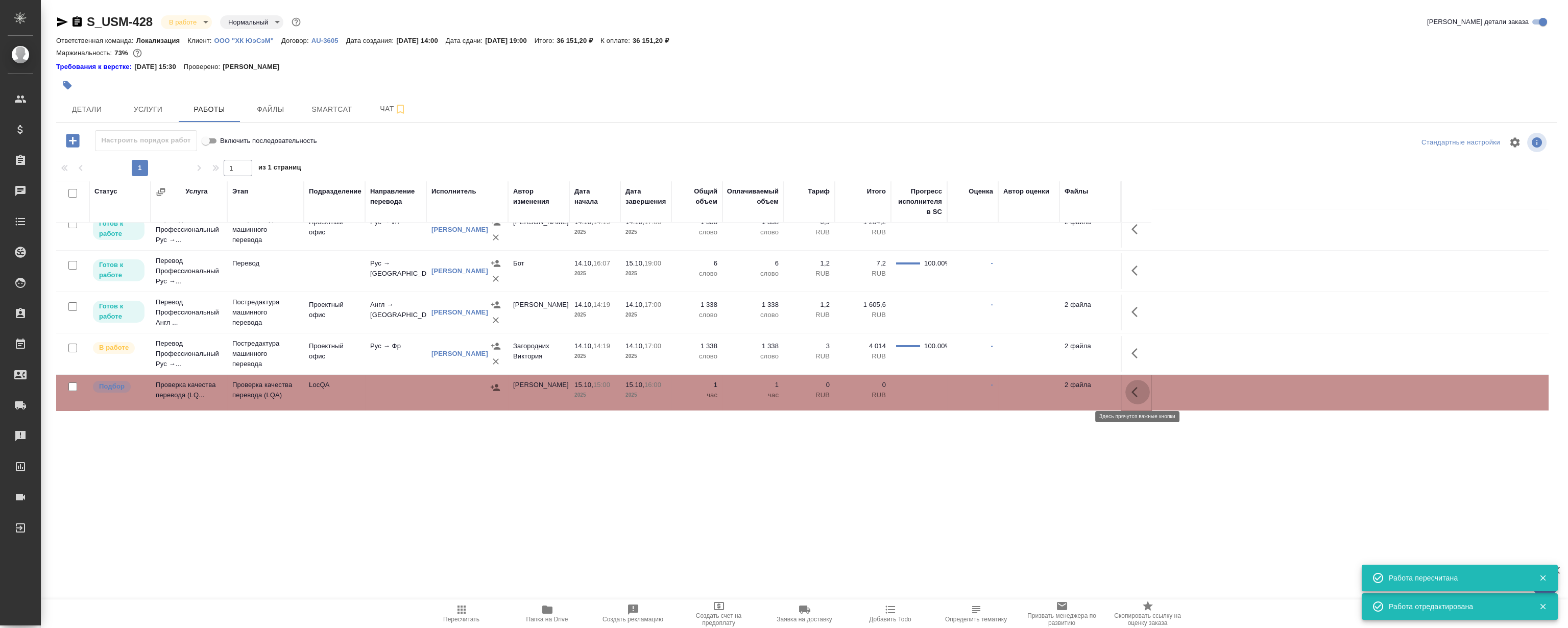
click at [1134, 390] on icon "button" at bounding box center [1137, 392] width 12 height 12
click at [1060, 394] on icon "button" at bounding box center [1062, 392] width 9 height 9
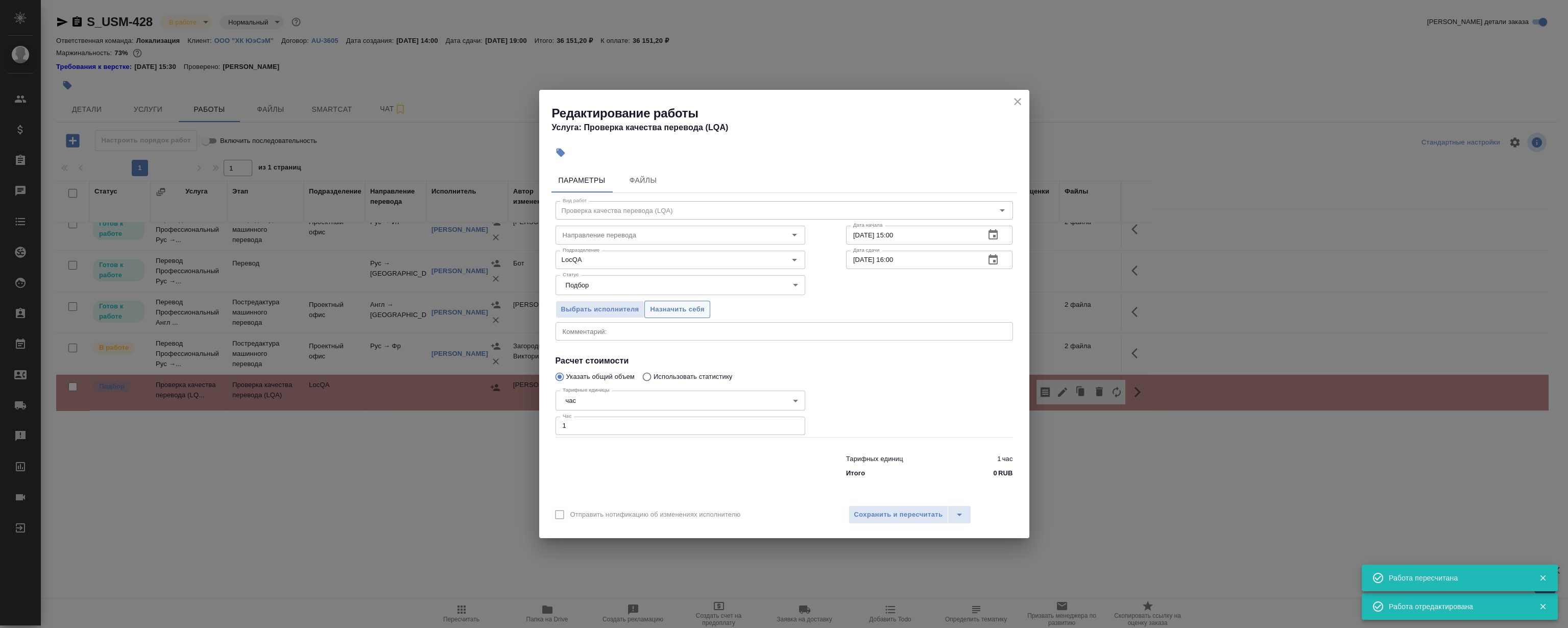
click at [691, 306] on span "Назначить себя" at bounding box center [677, 310] width 54 height 12
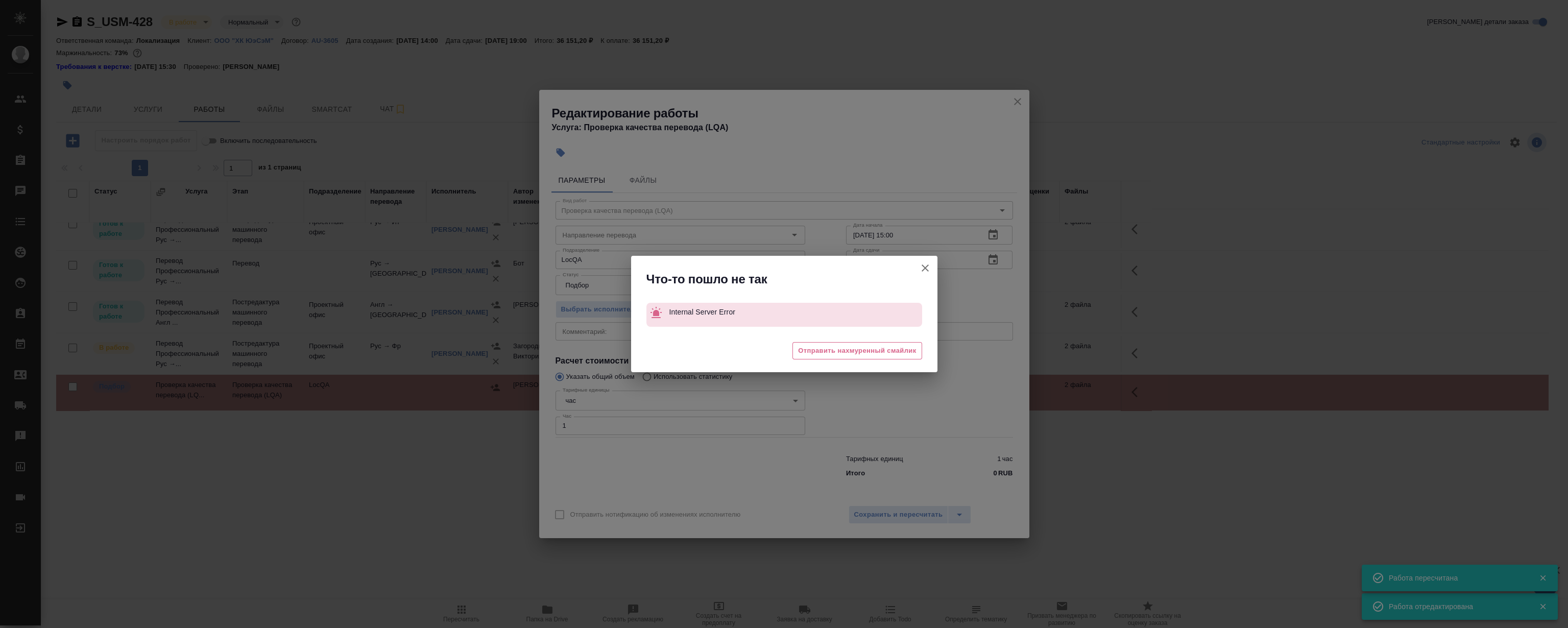
drag, startPoint x: 1016, startPoint y: 101, endPoint x: 976, endPoint y: 195, distance: 102.2
click at [1016, 100] on div "Что-то пошло не так Internal Server Error 😓 Отправить нахмуренный смайлик" at bounding box center [784, 314] width 1568 height 628
click at [925, 269] on icon "button" at bounding box center [924, 268] width 7 height 7
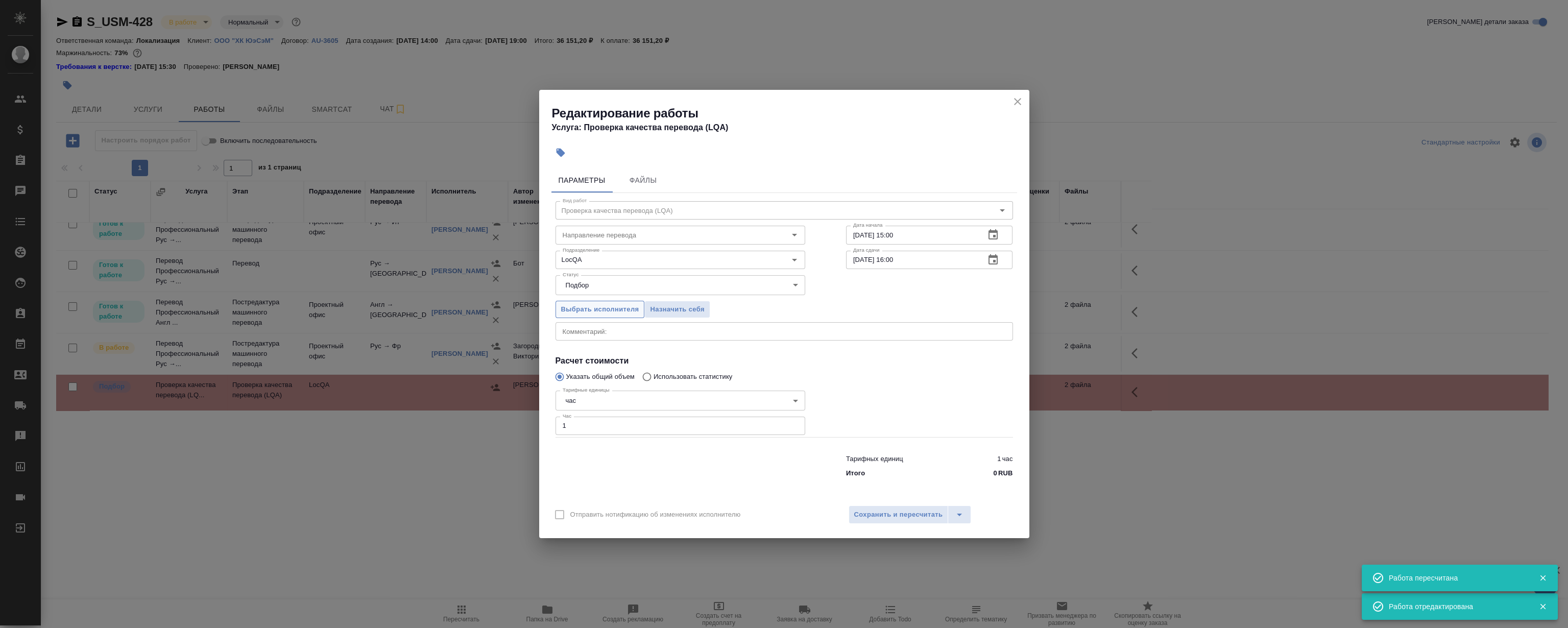
click at [622, 312] on span "Выбрать исполнителя" at bounding box center [600, 310] width 78 height 12
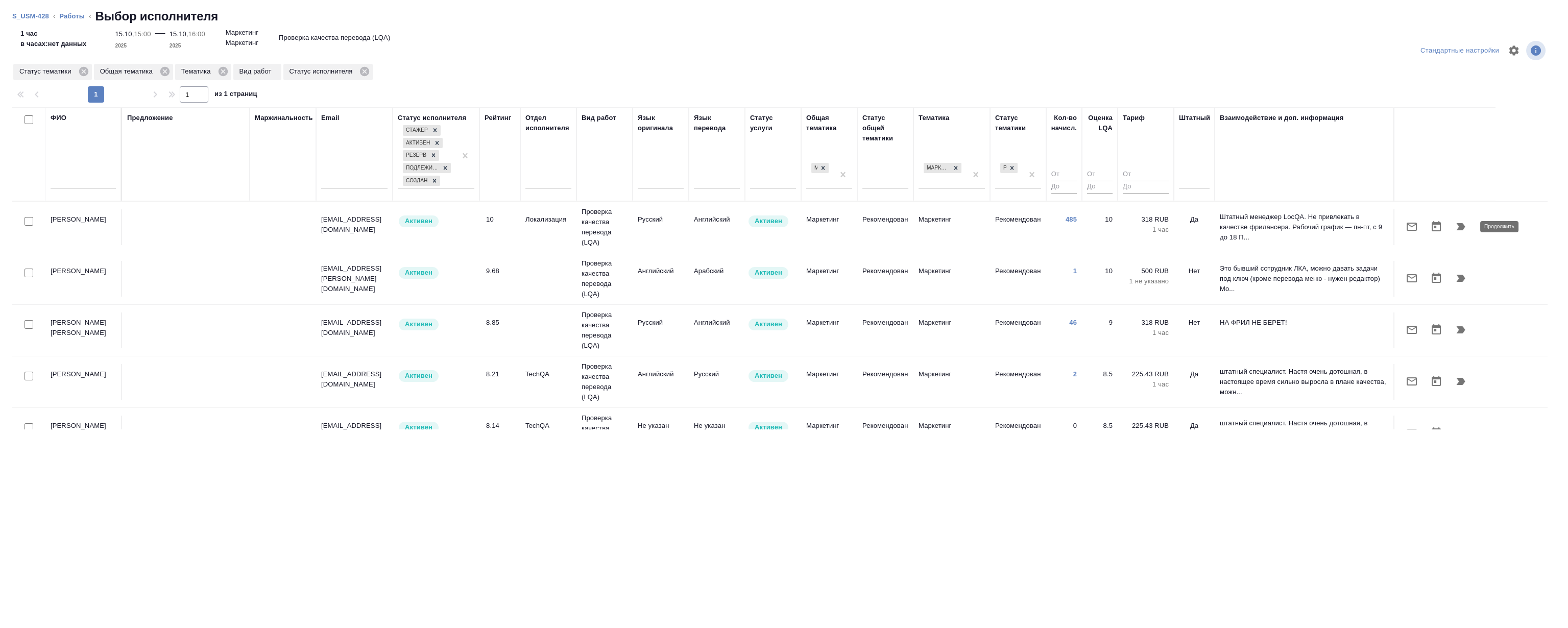
click at [1458, 225] on icon "button" at bounding box center [1461, 226] width 9 height 7
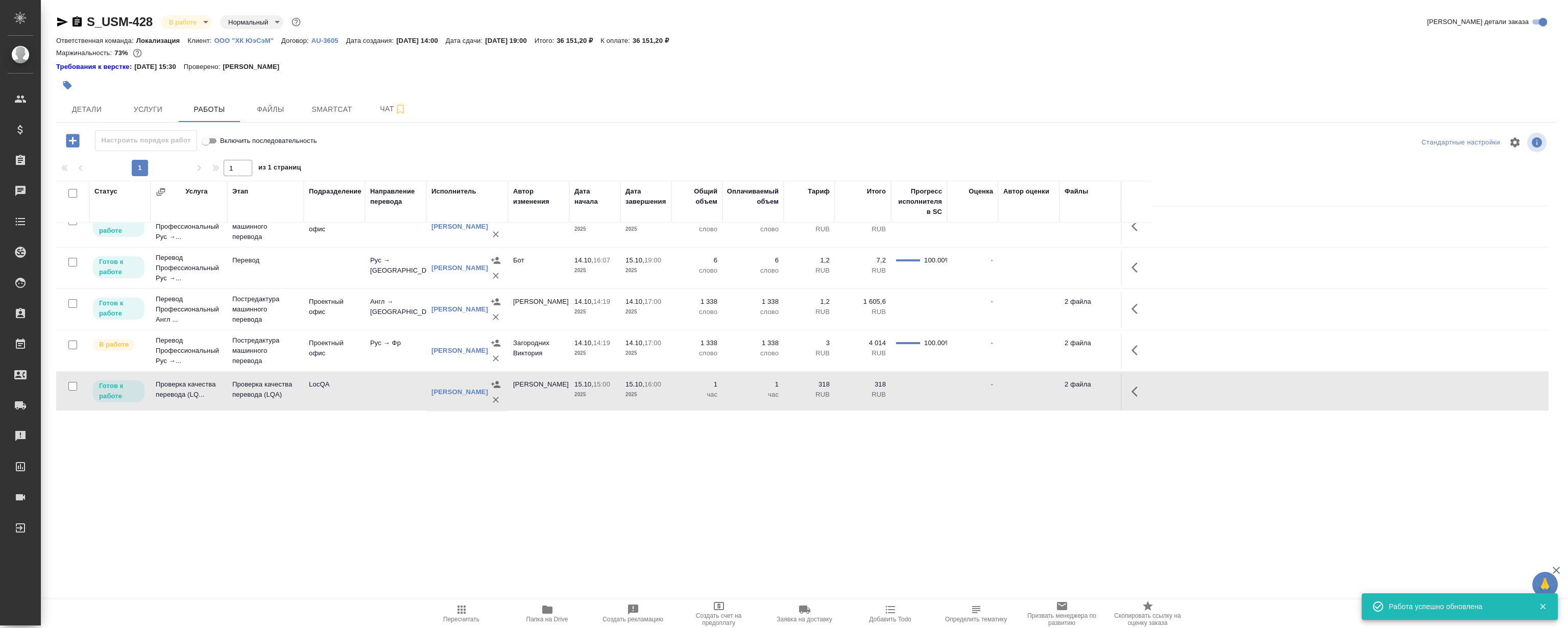
scroll to position [102, 0]
click at [1133, 397] on button "button" at bounding box center [1137, 390] width 25 height 25
click at [1060, 392] on icon "button" at bounding box center [1062, 389] width 9 height 9
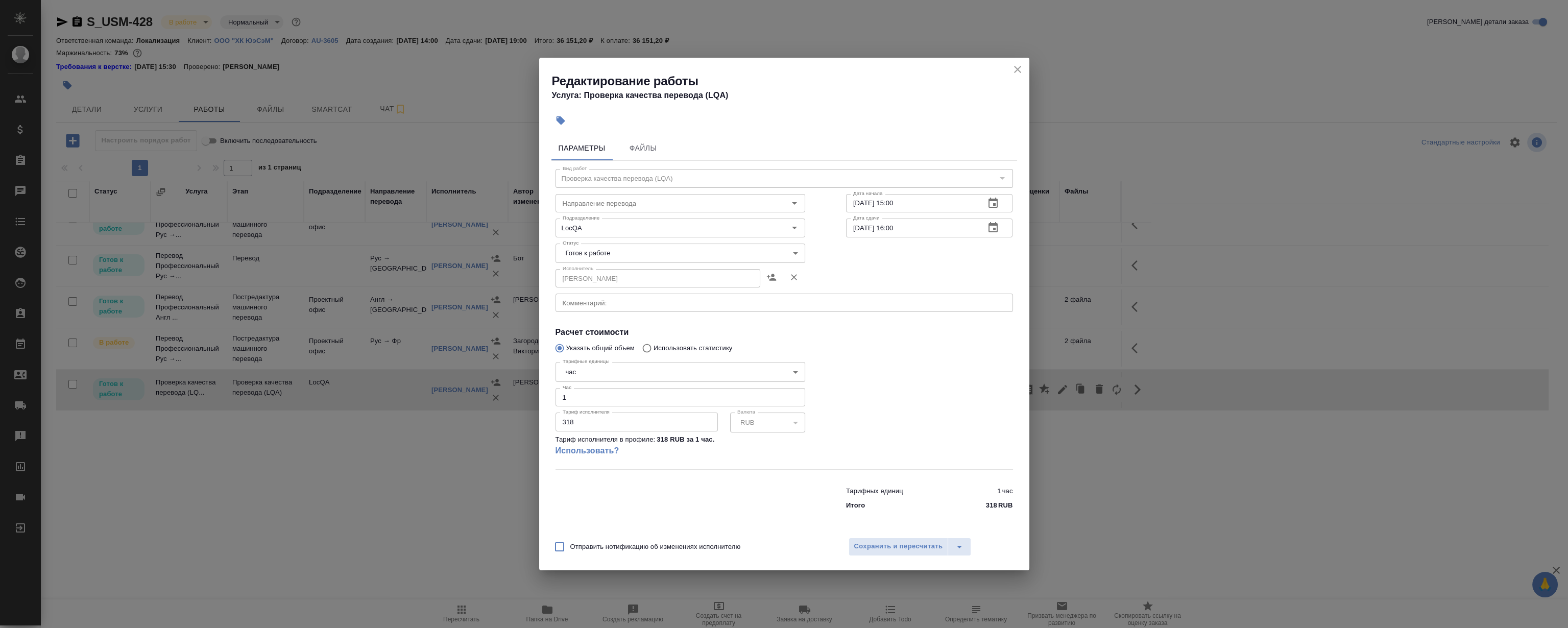
click at [571, 255] on body "🙏 .cls-1 fill:#fff; AWATERA Magerramov Ruslan Клиенты Спецификации Заказы 0 Чат…" at bounding box center [784, 314] width 1568 height 628
click at [608, 307] on li "Сдан" at bounding box center [680, 305] width 250 height 17
type input "closed"
click at [871, 548] on span "Сохранить и пересчитать" at bounding box center [898, 547] width 89 height 12
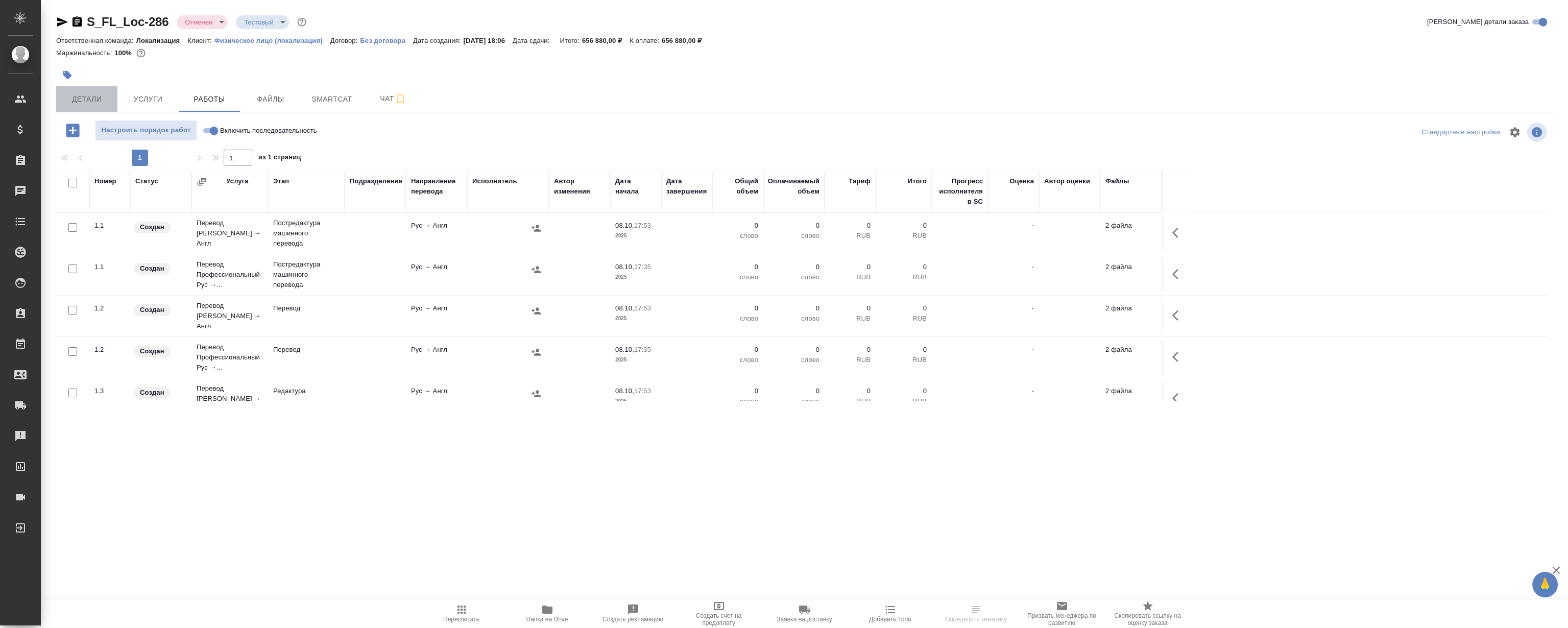
click at [68, 94] on span "Детали" at bounding box center [86, 99] width 49 height 13
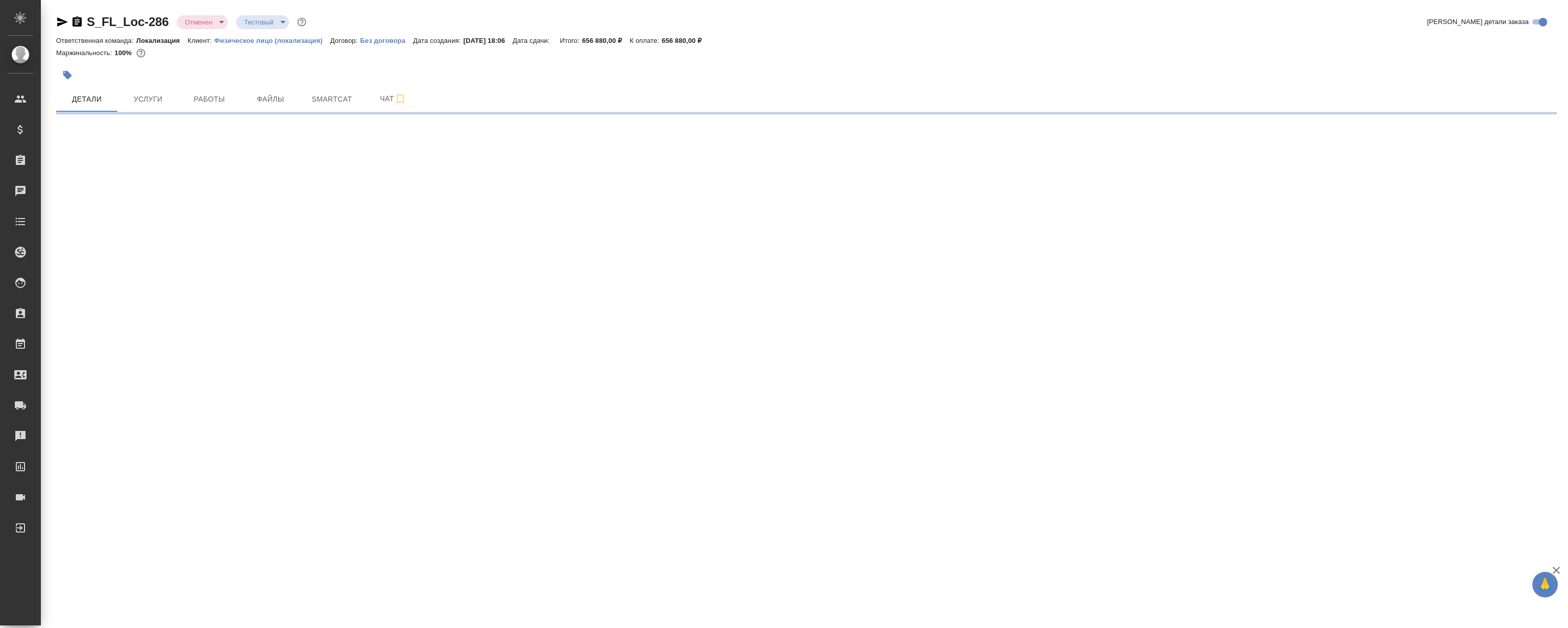
select select "RU"
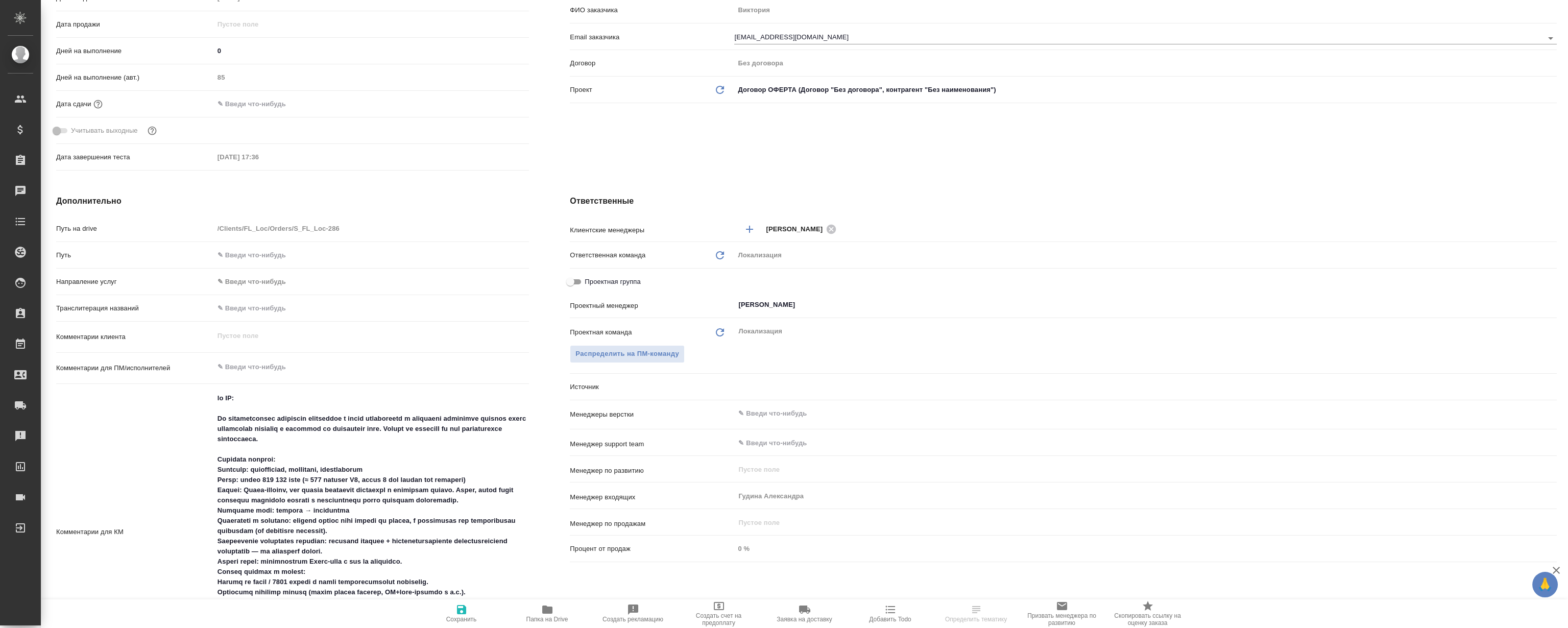
type textarea "x"
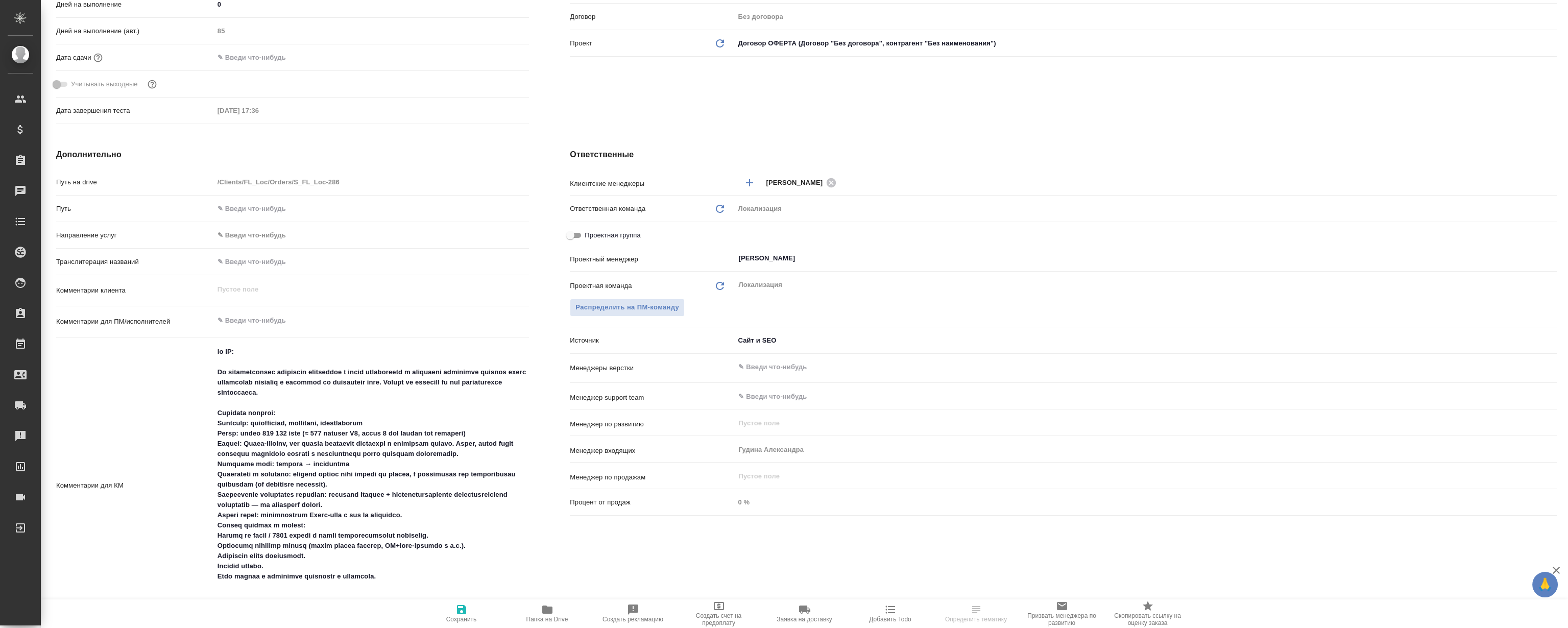
scroll to position [464, 0]
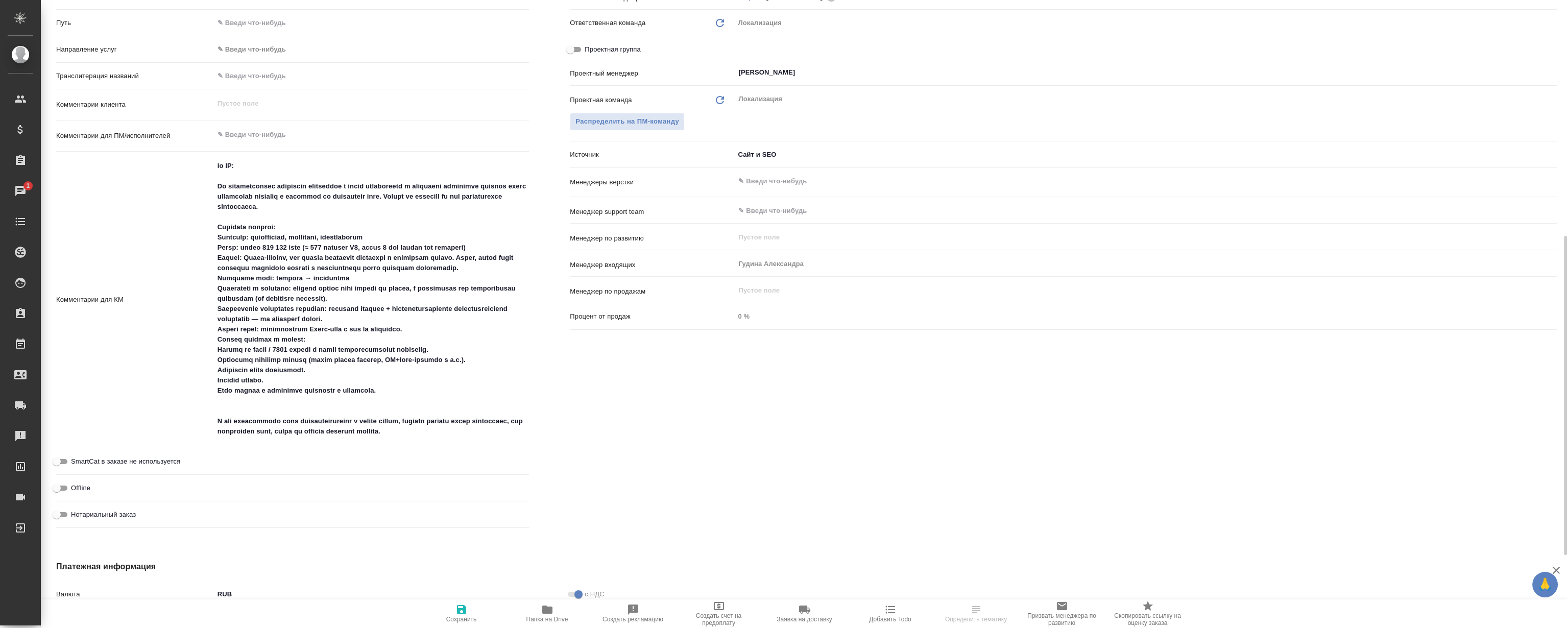
type textarea "x"
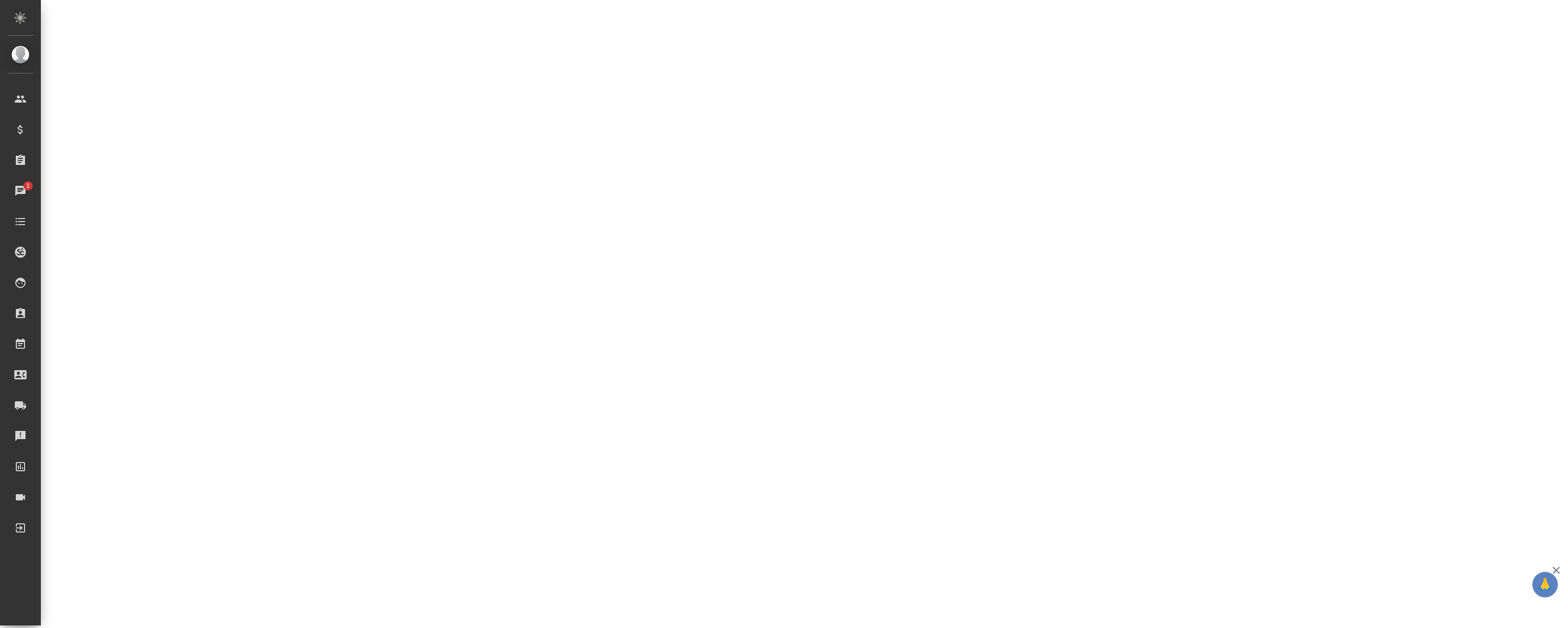
select select "RU"
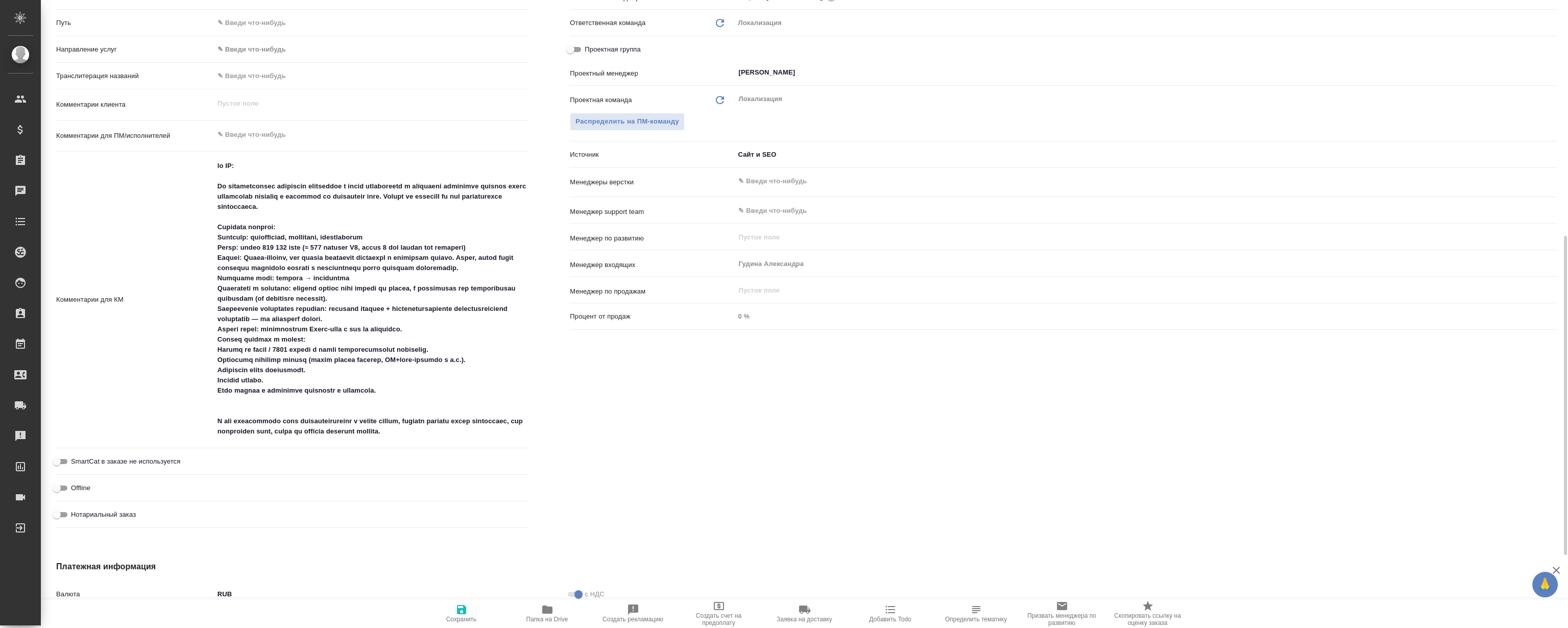
type textarea "x"
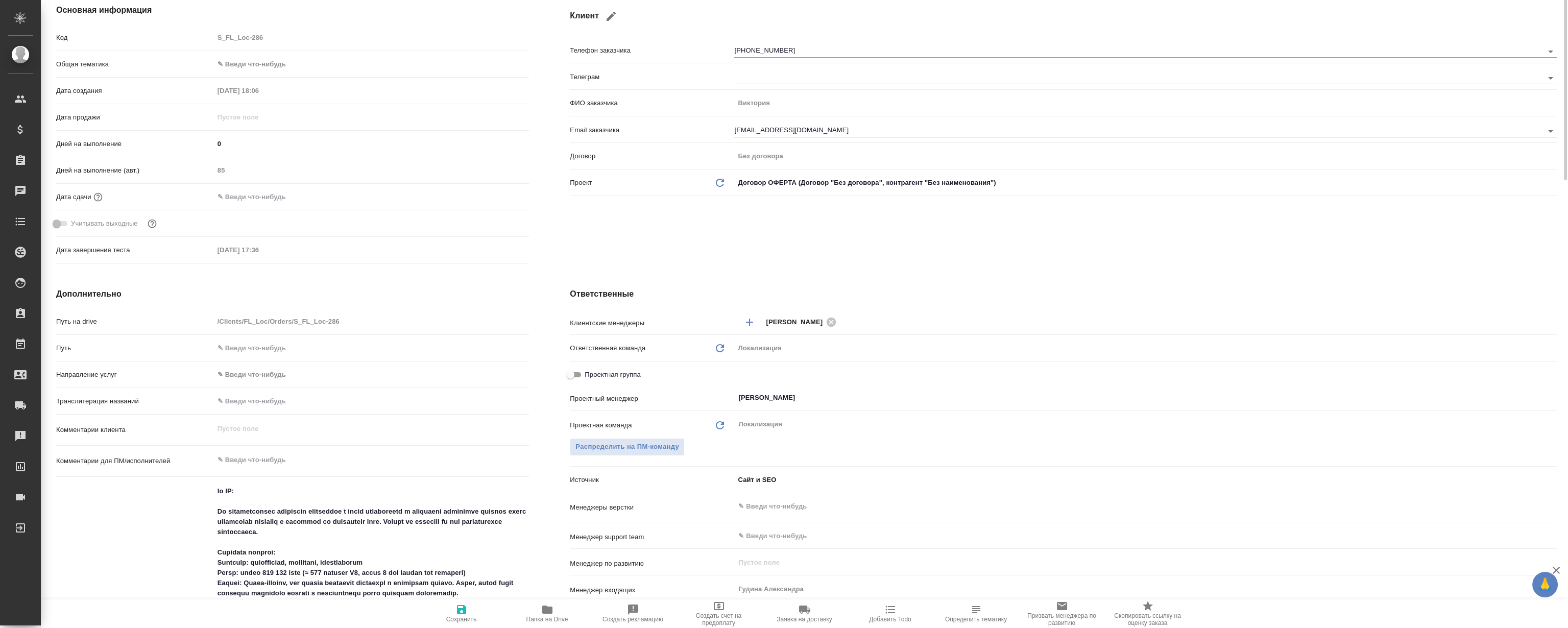
scroll to position [0, 0]
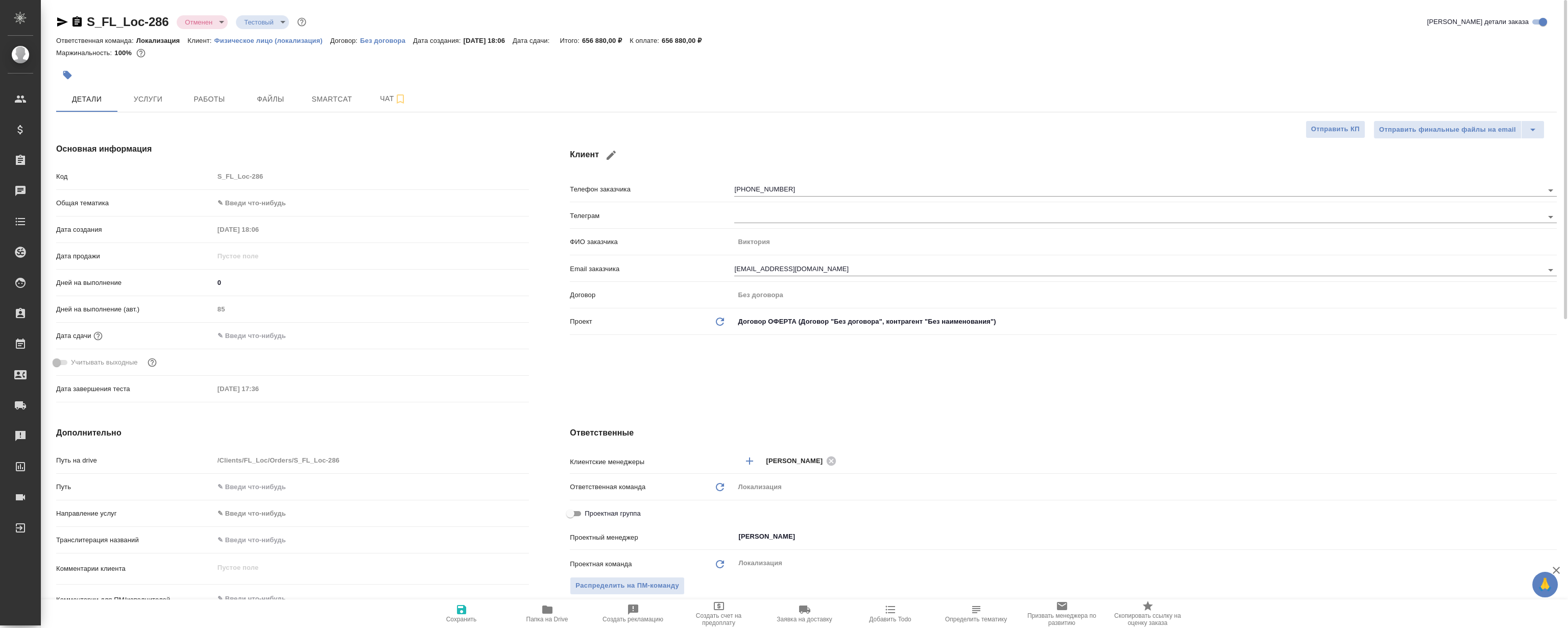
click at [211, 83] on div at bounding box center [556, 75] width 1000 height 22
click at [211, 93] on span "Работы" at bounding box center [209, 99] width 49 height 13
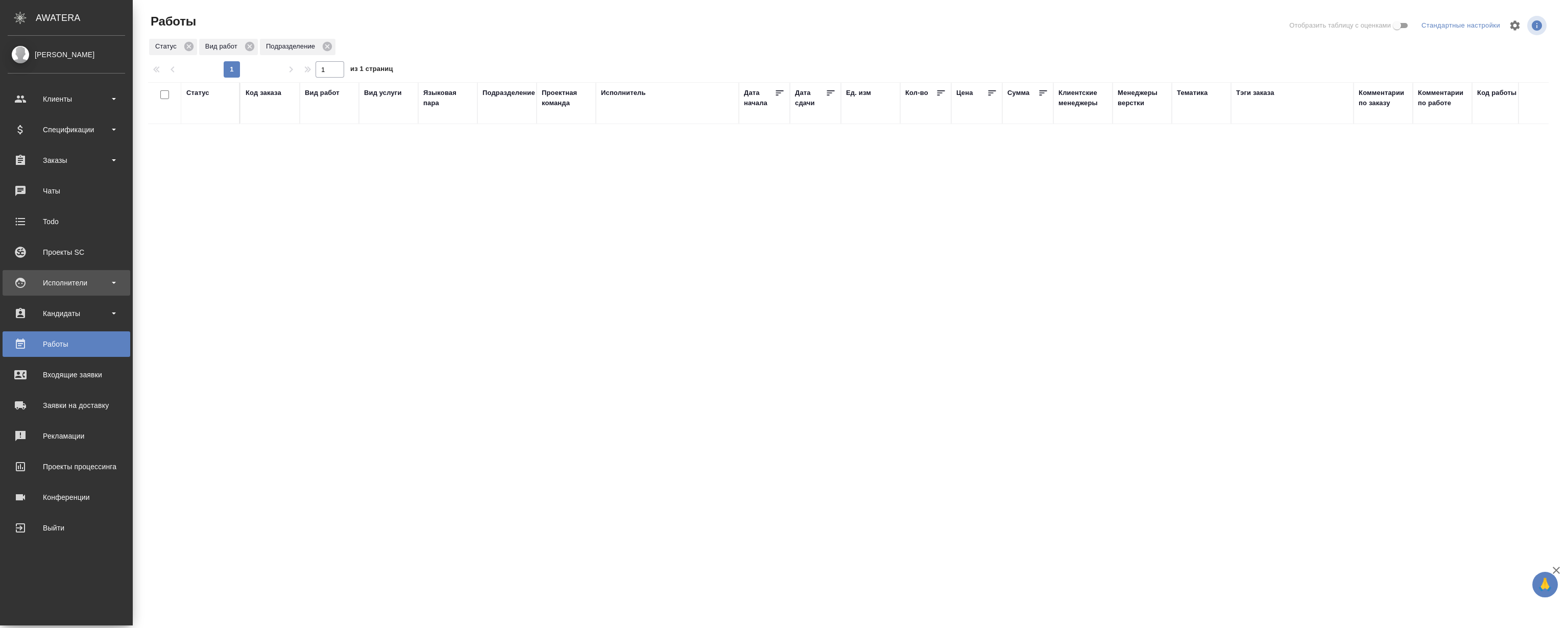
click at [81, 280] on div "Исполнители" at bounding box center [67, 282] width 118 height 15
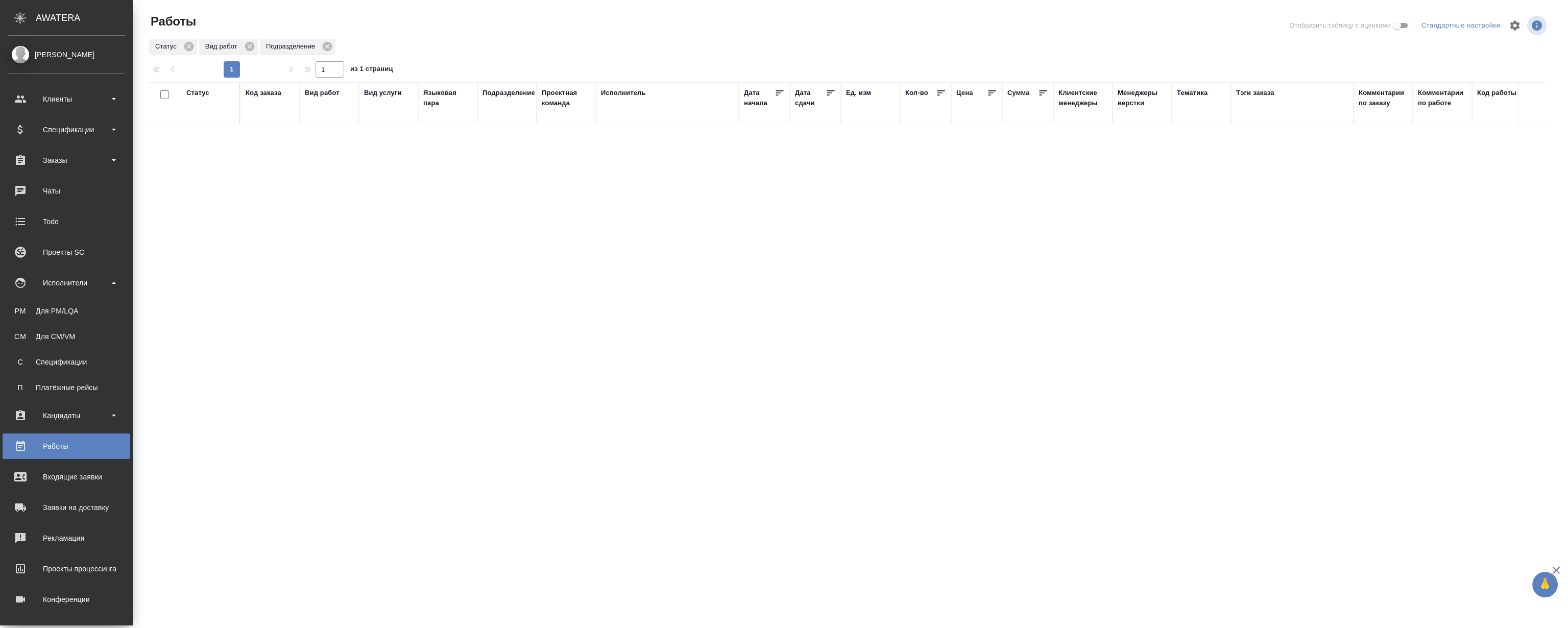
click at [55, 321] on ul "PM Для PM/LQA CM Для CM/VM С Спецификации П Платёжные рейсы" at bounding box center [66, 347] width 133 height 102
click at [51, 307] on div "Для PM/LQA" at bounding box center [66, 311] width 107 height 10
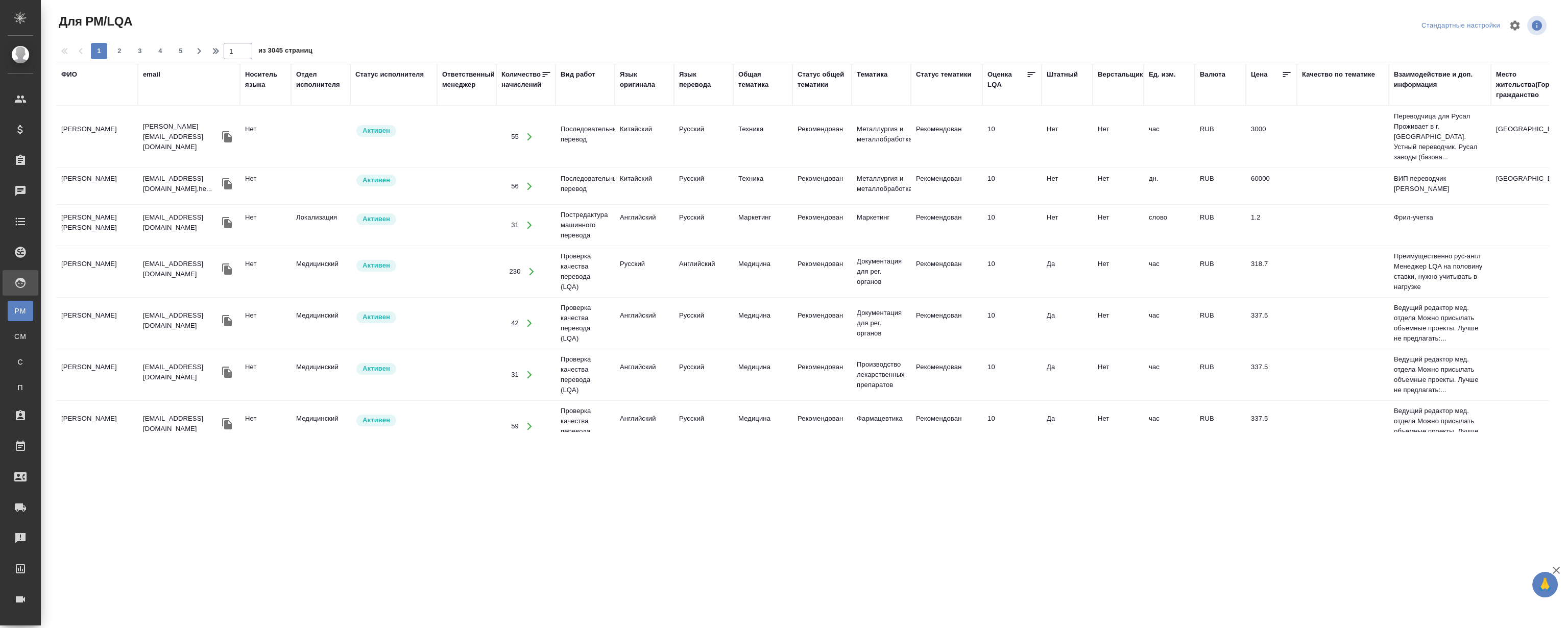
drag, startPoint x: 636, startPoint y: 78, endPoint x: 638, endPoint y: 92, distance: 14.1
click at [636, 77] on div "Язык оригинала" at bounding box center [644, 79] width 49 height 20
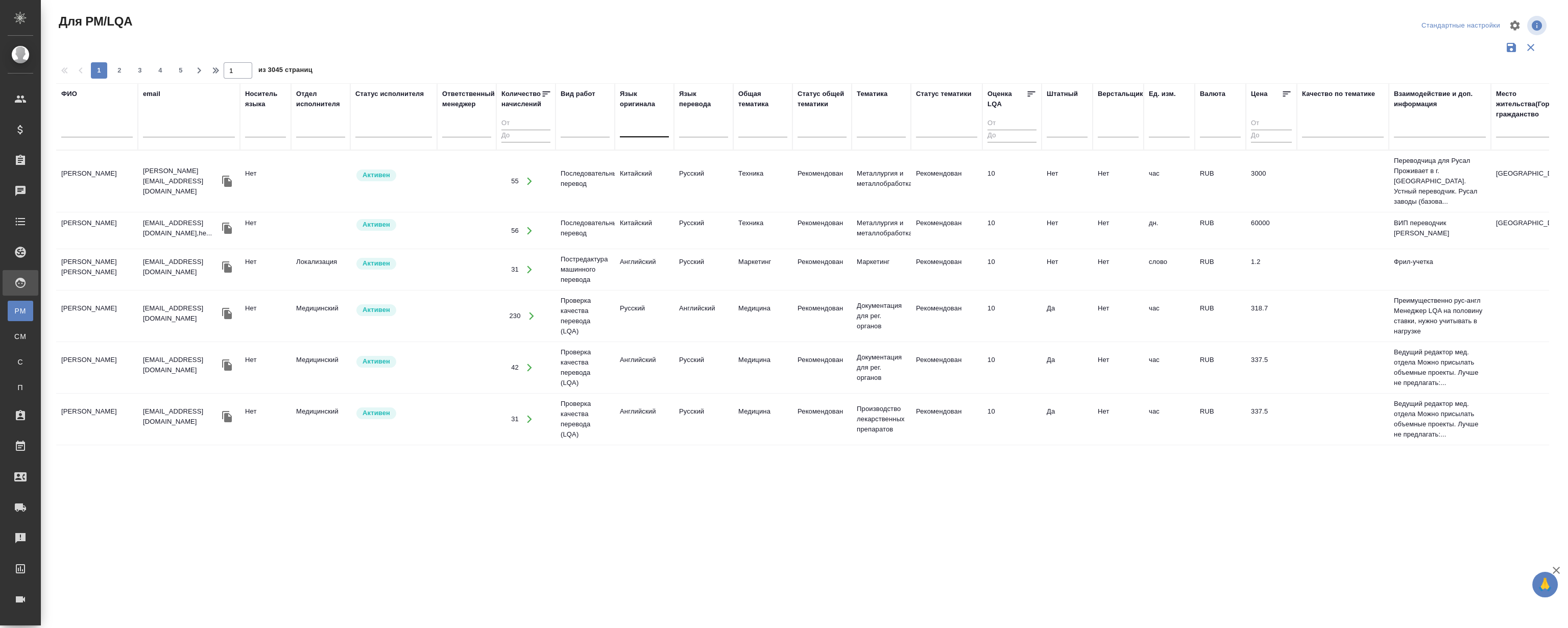
click at [650, 122] on div at bounding box center [644, 127] width 49 height 15
drag, startPoint x: 640, startPoint y: 158, endPoint x: 654, endPoint y: 146, distance: 18.4
click at [641, 156] on div "Русский" at bounding box center [696, 160] width 153 height 18
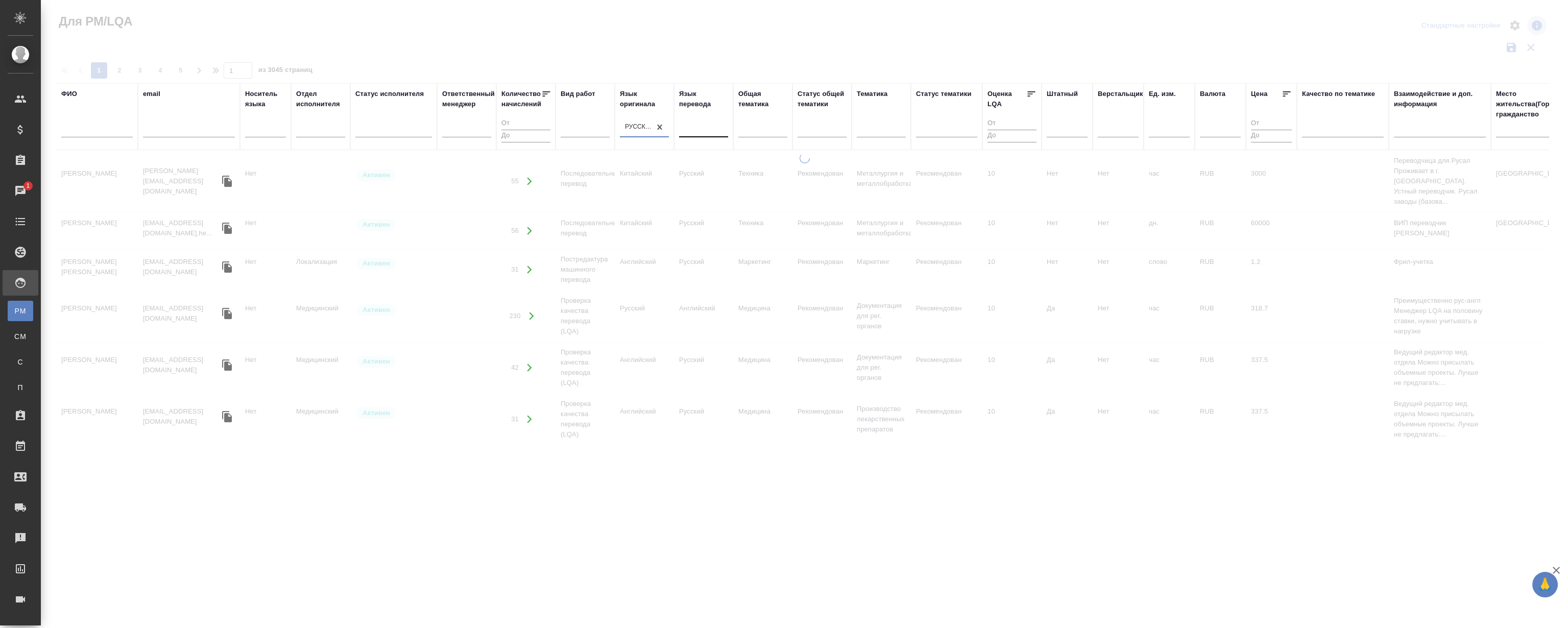
click at [700, 129] on div at bounding box center [703, 127] width 49 height 15
click at [700, 177] on div "Английский" at bounding box center [755, 178] width 153 height 18
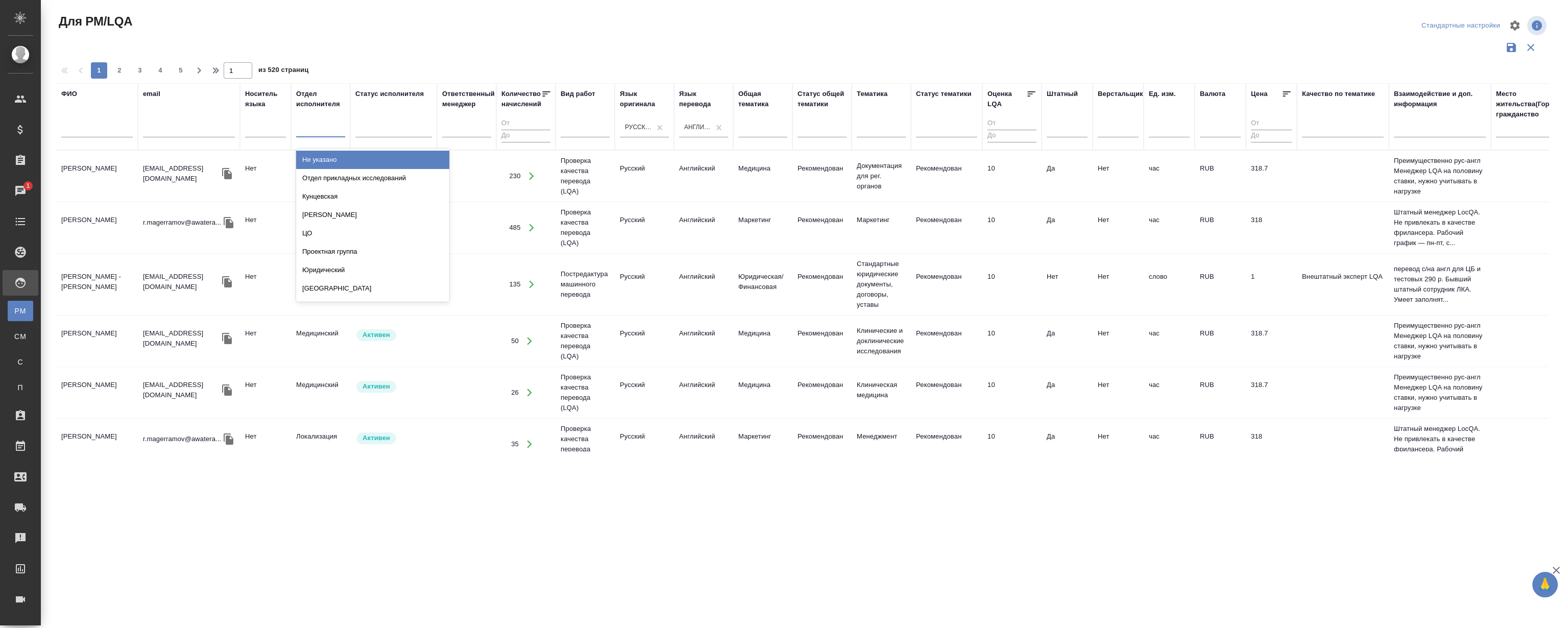
click at [318, 127] on div at bounding box center [320, 127] width 49 height 15
type input "лока"
click at [339, 156] on div "Локализация" at bounding box center [372, 160] width 153 height 18
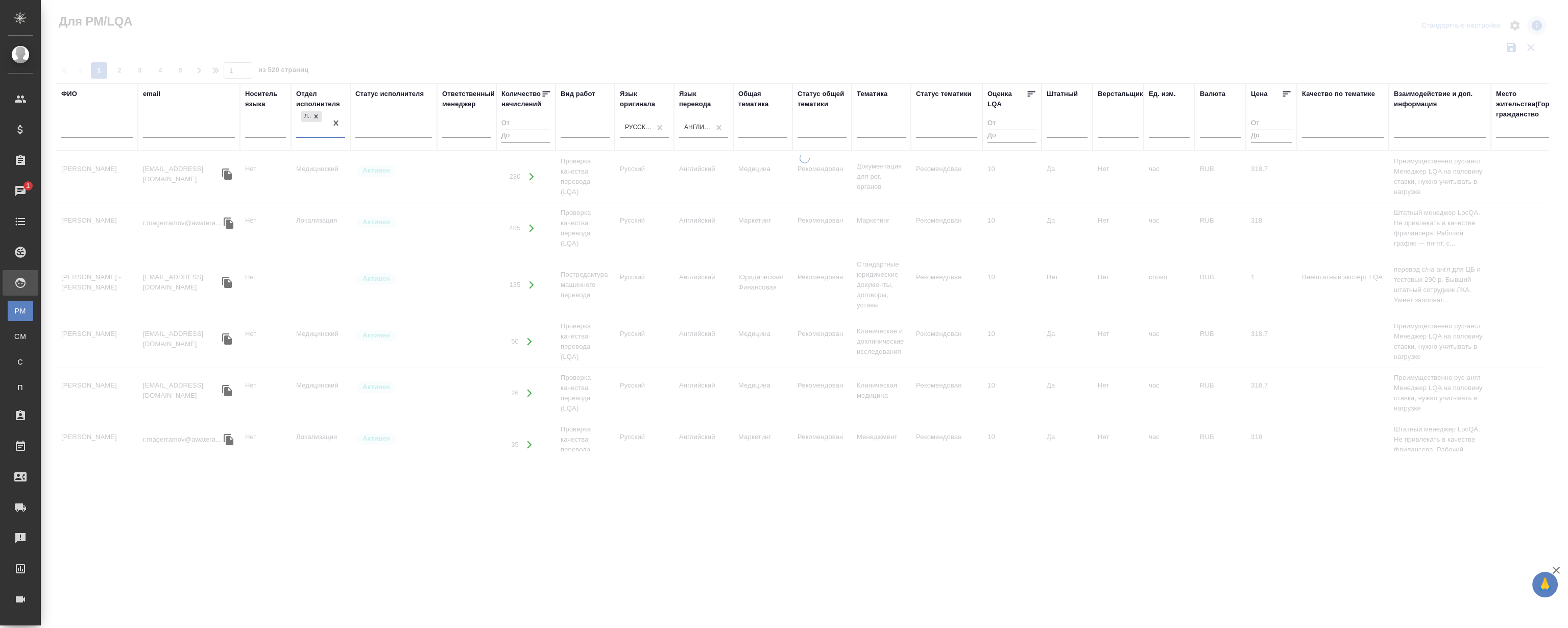
click at [758, 16] on div at bounding box center [804, 228] width 1527 height 457
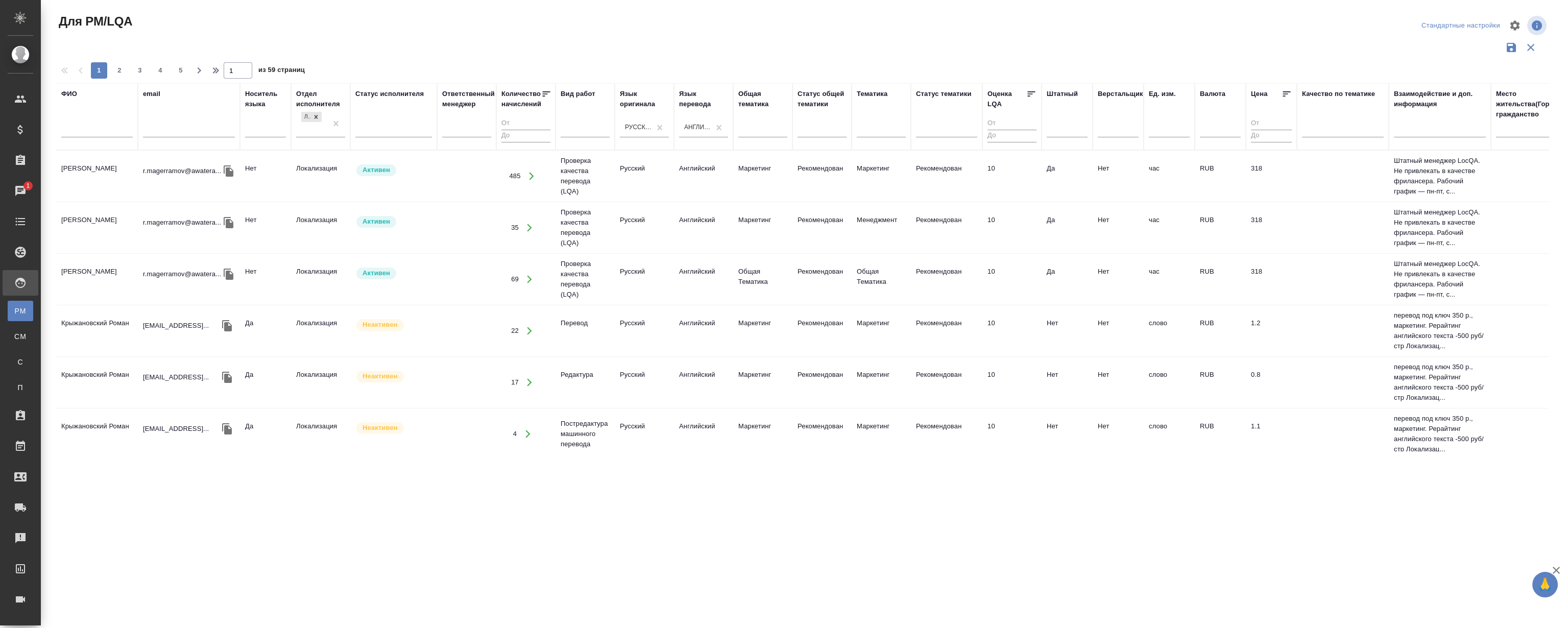
click at [751, 10] on div "Для PM/LQA Стандартные настройки 1 2 3 4 5 1 из 59 страниц ФИО email Носитель я…" at bounding box center [806, 228] width 1512 height 457
click at [383, 134] on div at bounding box center [394, 127] width 77 height 15
click at [402, 175] on div "Активен" at bounding box center [432, 178] width 153 height 18
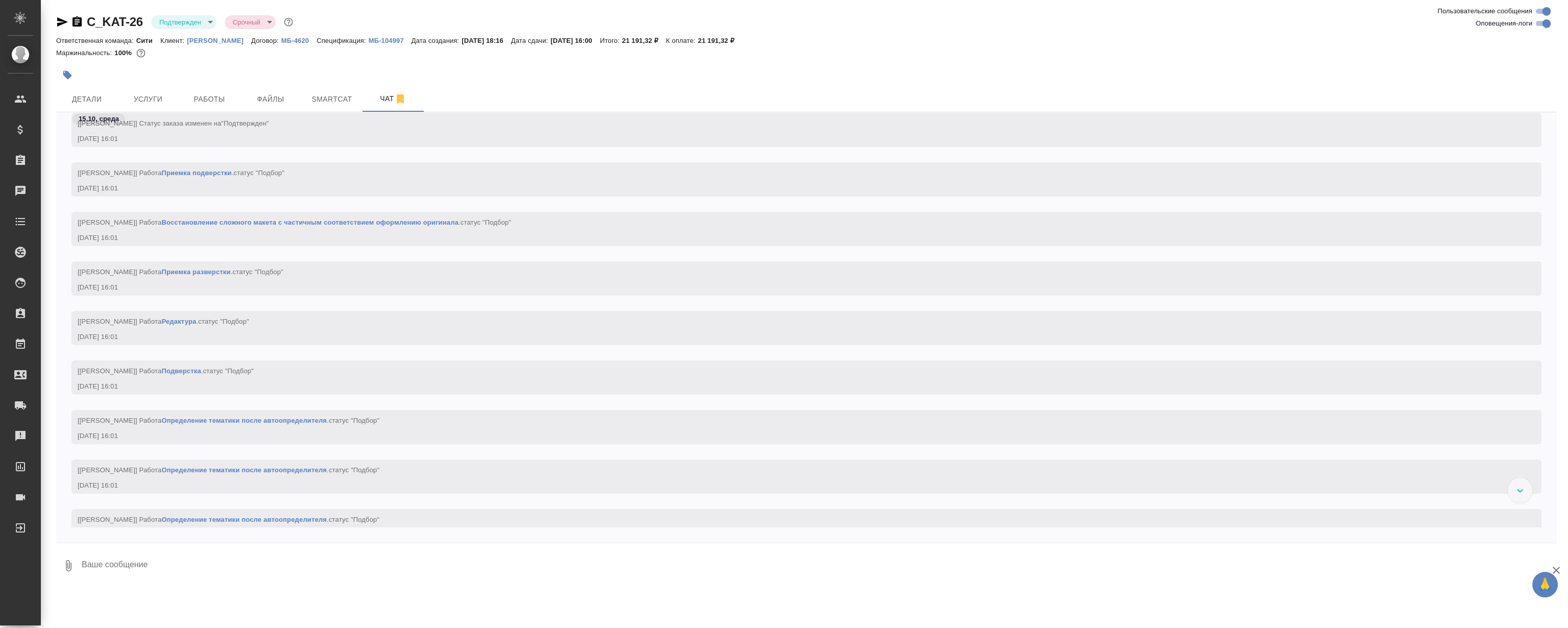
scroll to position [659, 0]
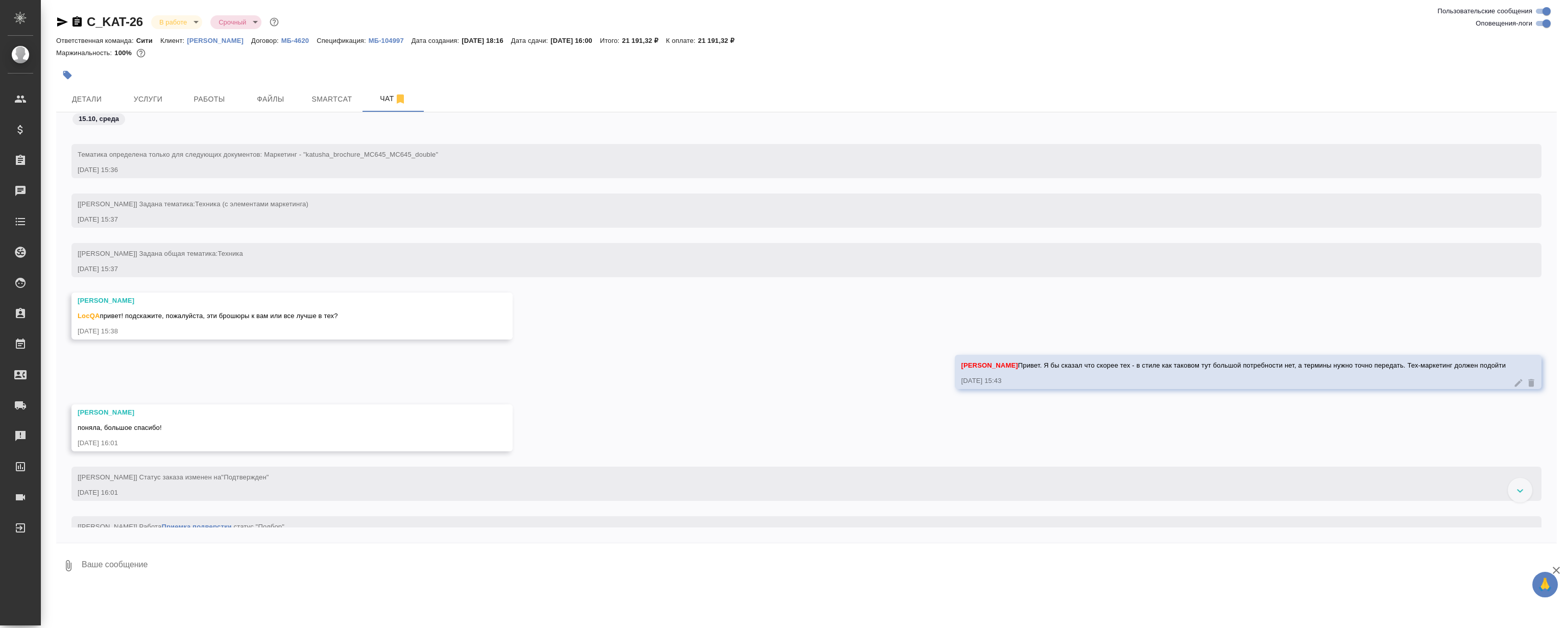
scroll to position [729, 0]
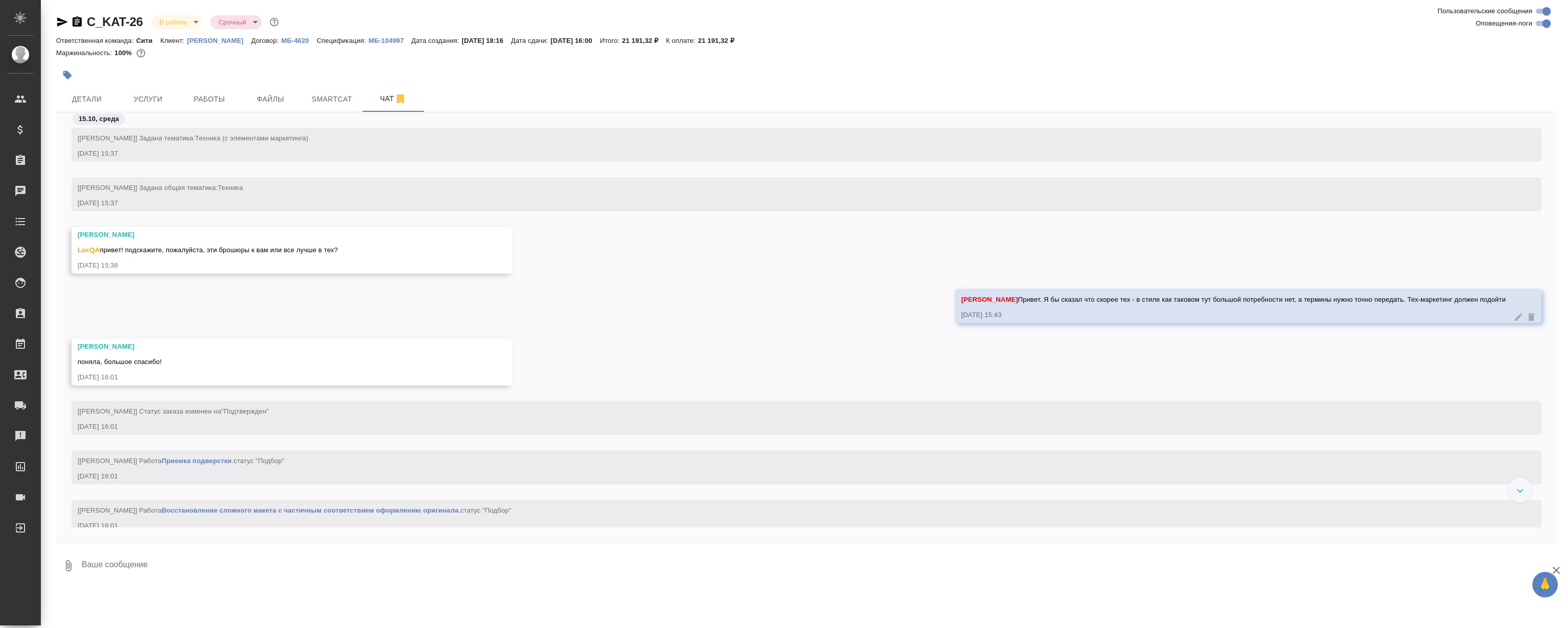
click at [794, 319] on div "[PERSON_NAME]. Я бы сказал что скорее тех - в стиле как таковом тут большой пот…" at bounding box center [806, 314] width 1501 height 50
click at [762, 317] on div "[PERSON_NAME]. Я бы сказал что скорее тех - в стиле как таковом тут большой пот…" at bounding box center [806, 314] width 1501 height 50
click at [774, 296] on div "[PERSON_NAME]. Я бы сказал что скорее тех - в стиле как таковом тут большой пот…" at bounding box center [806, 314] width 1501 height 50
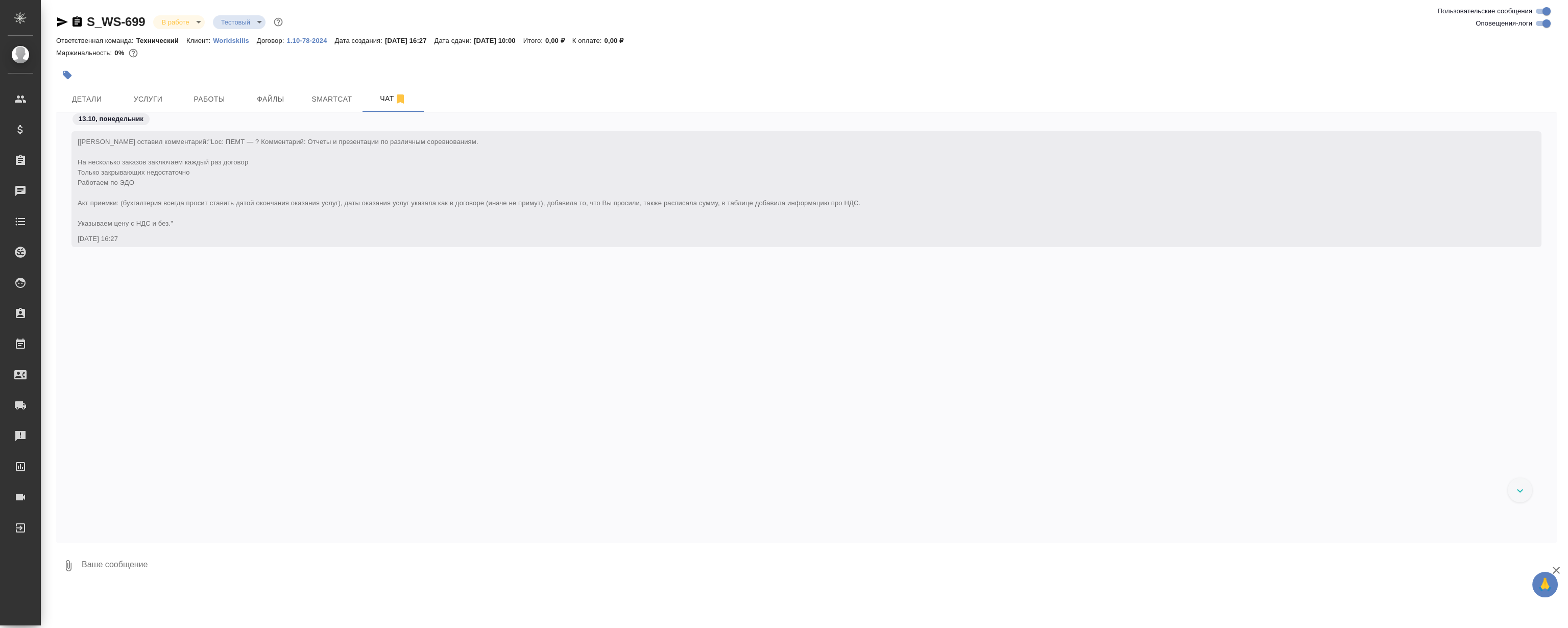
scroll to position [14637, 0]
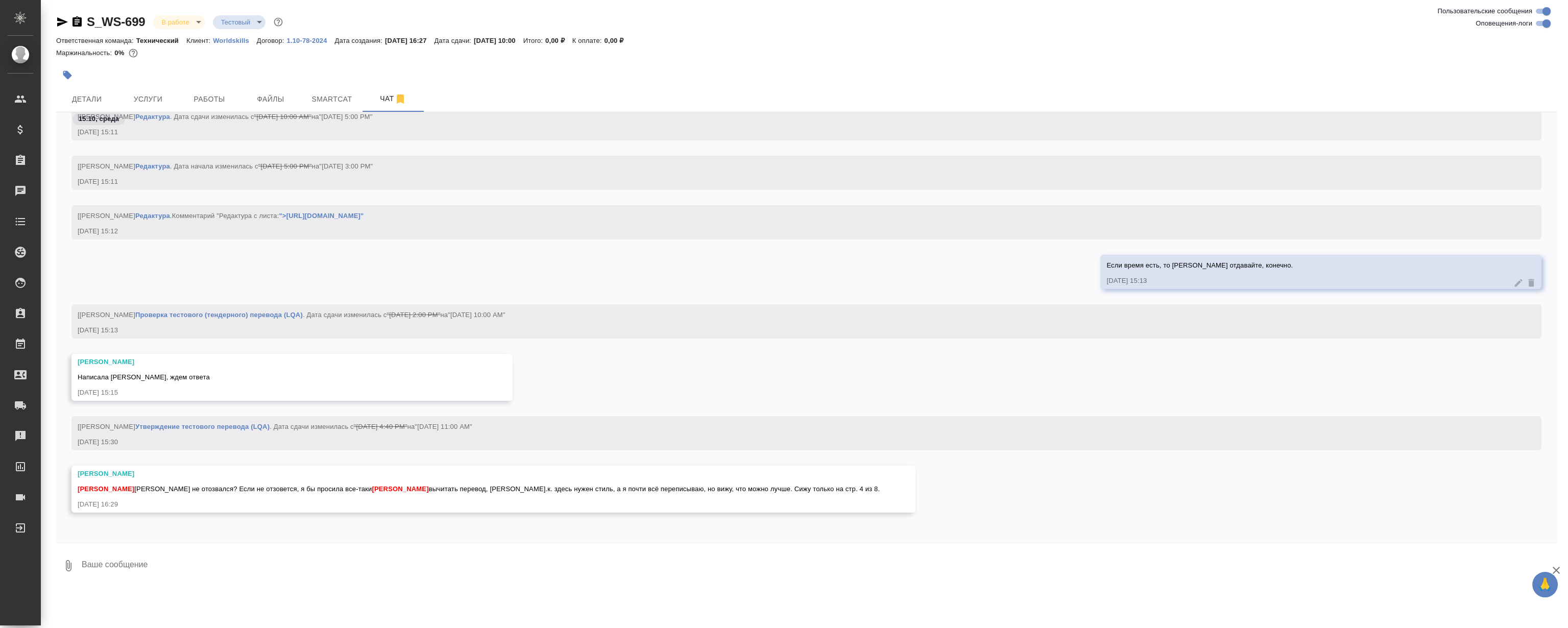
click at [685, 259] on div "Если время есть, то [PERSON_NAME] отдавайте, конечно. [DATE] 15:13" at bounding box center [806, 280] width 1501 height 50
click at [730, 268] on div "Если время есть, то [PERSON_NAME] отдавайте, конечно. [DATE] 15:13" at bounding box center [806, 280] width 1501 height 50
click at [715, 263] on div "Если время есть, то [PERSON_NAME] отдавайте, конечно. [DATE] 15:13" at bounding box center [806, 280] width 1501 height 50
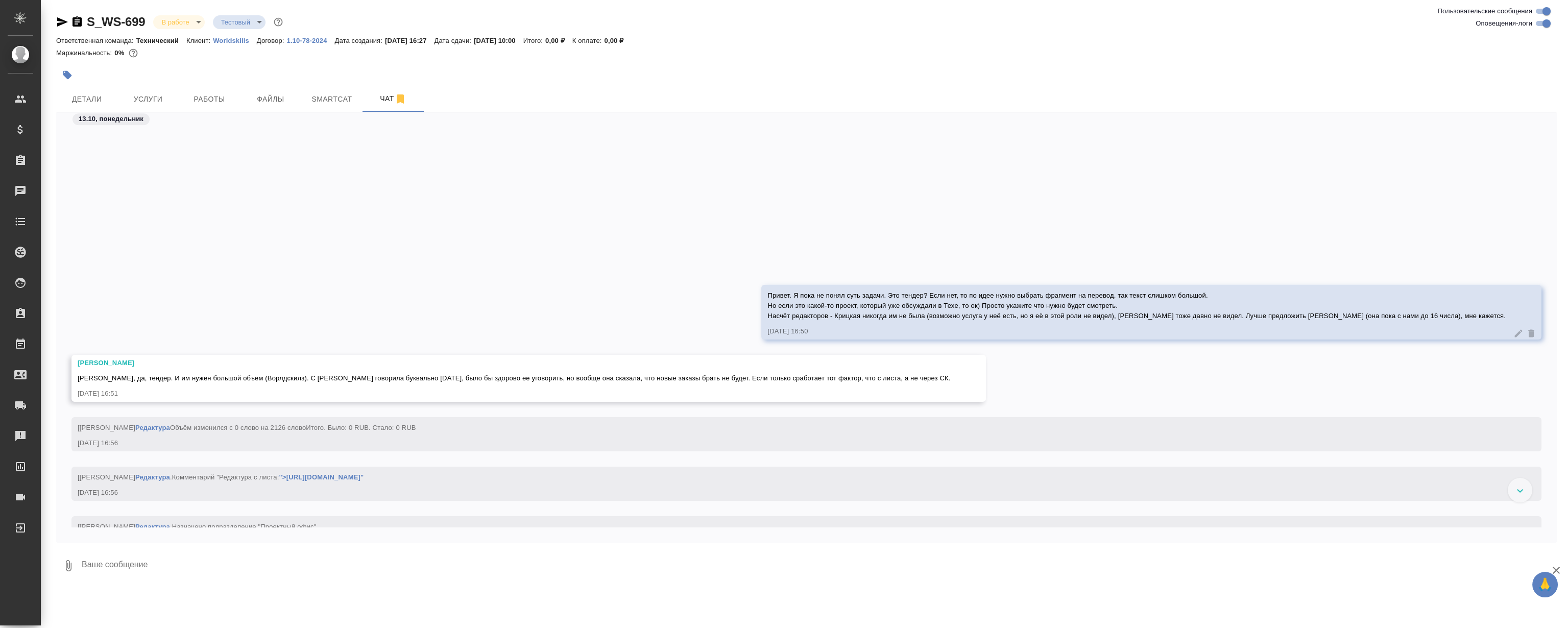
scroll to position [2529, 0]
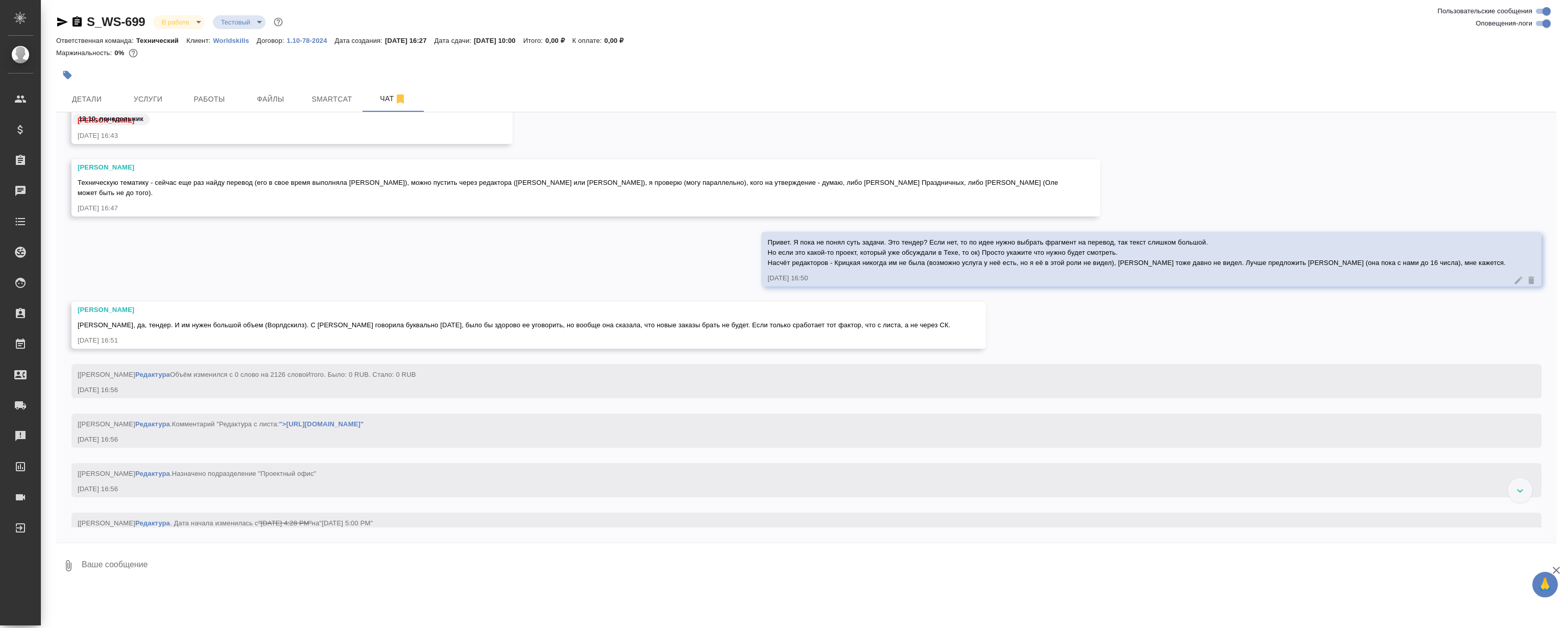
click at [662, 255] on div "Привет. Я пока не понял суть задачи. Это тендер? Если нет, то по идее нужно выб…" at bounding box center [806, 267] width 1501 height 70
click at [661, 253] on div "Привет. Я пока не понял суть задачи. Это тендер? Если нет, то по идее нужно выб…" at bounding box center [806, 267] width 1501 height 70
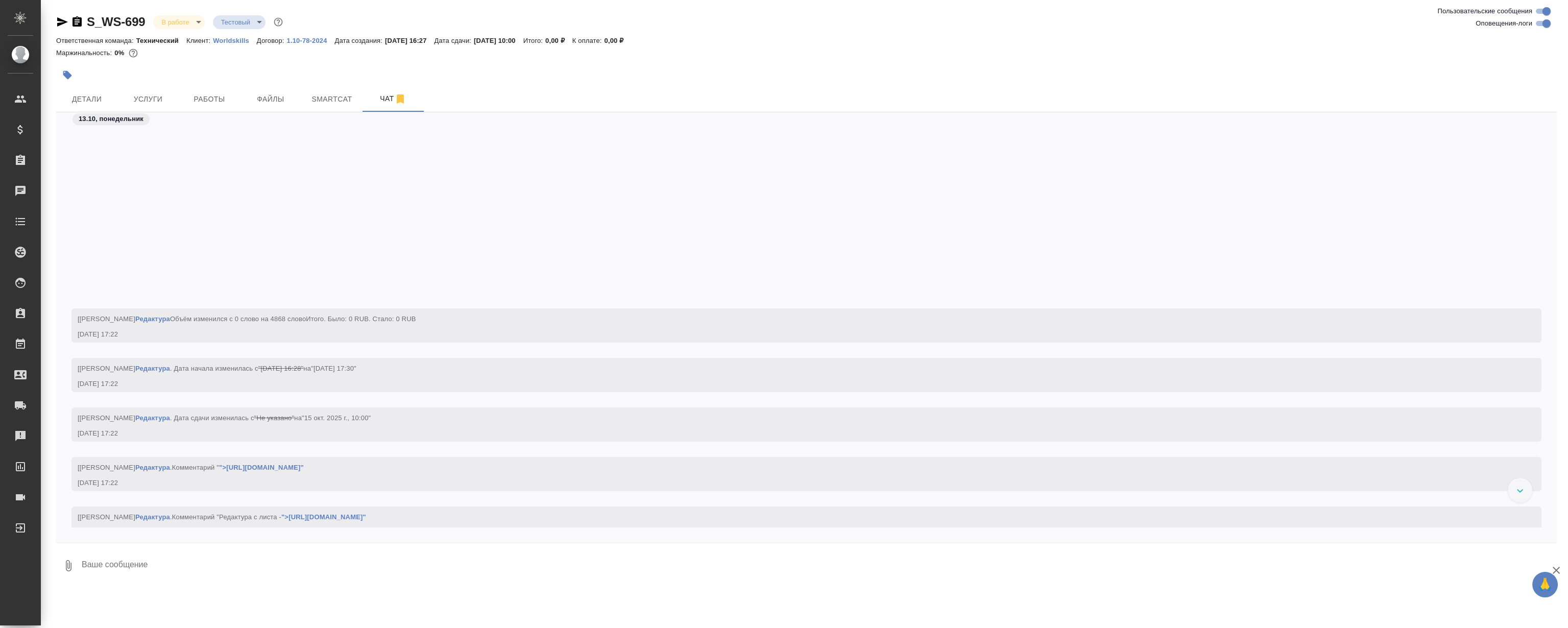
scroll to position [3736, 0]
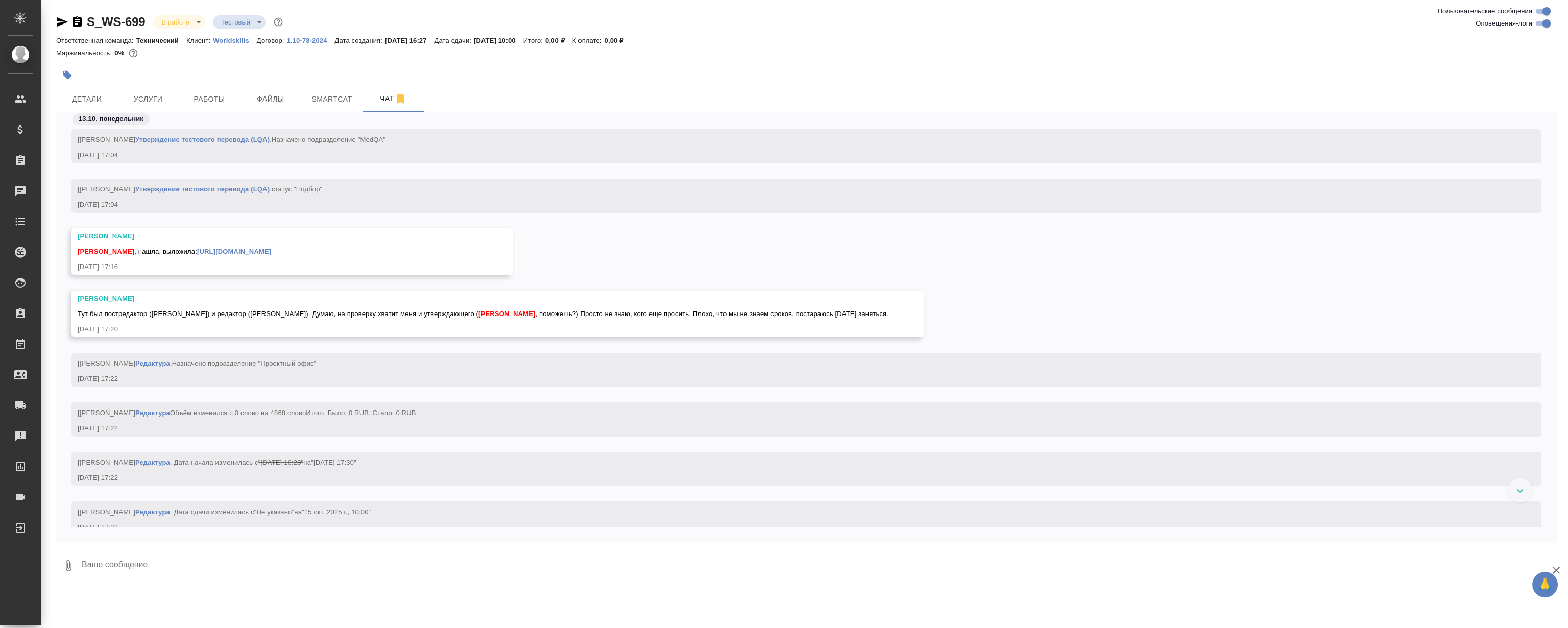
click at [800, 281] on div "[PERSON_NAME] [PERSON_NAME] , нашла, выложила: [URL][DOMAIN_NAME] [DATE] 17:16" at bounding box center [806, 259] width 1501 height 62
click at [829, 247] on div "[PERSON_NAME] [PERSON_NAME] , нашла, выложила: [URL][DOMAIN_NAME] [DATE] 17:16" at bounding box center [806, 259] width 1501 height 62
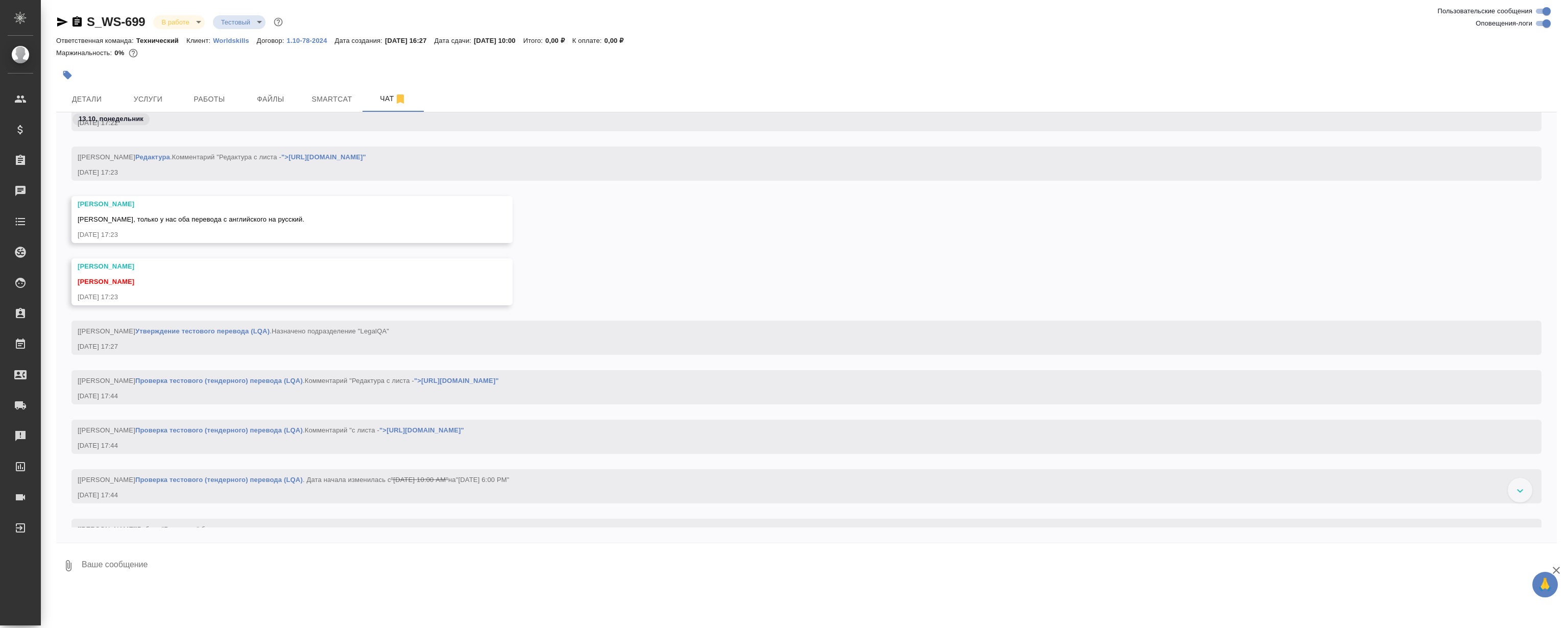
click at [829, 247] on div "[PERSON_NAME] [PERSON_NAME], только у нас оба перевода с английского на русский…" at bounding box center [806, 227] width 1501 height 62
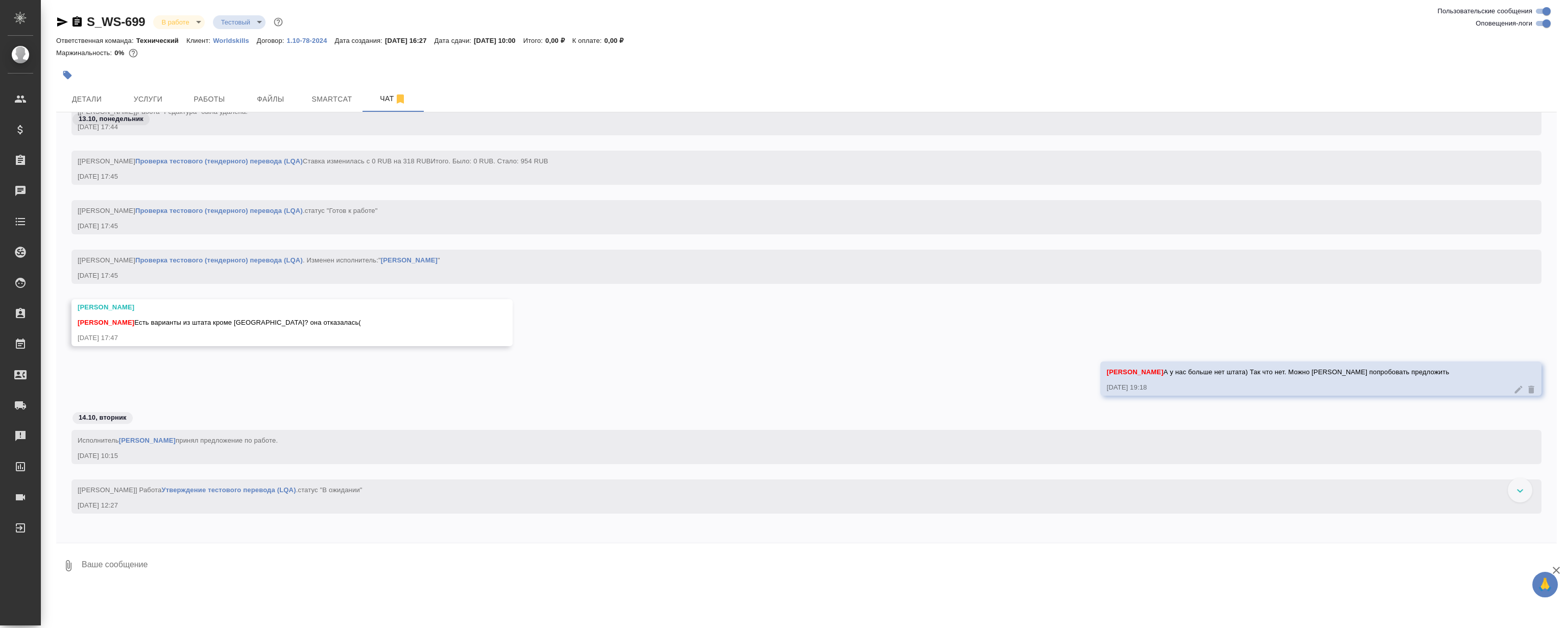
click at [829, 247] on div "[[PERSON_NAME]] Работа Проверка тестового (тендерного) перевода (LQA) . статус …" at bounding box center [806, 225] width 1501 height 50
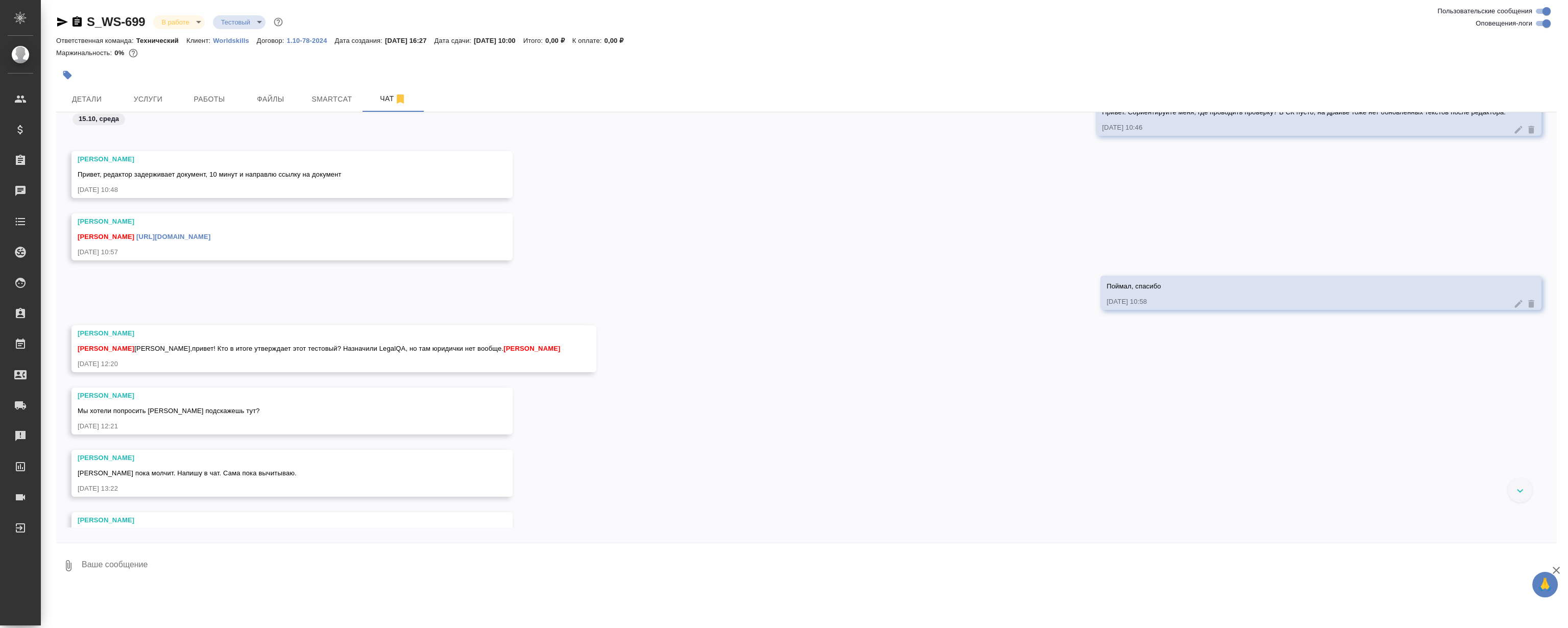
scroll to position [5455, 0]
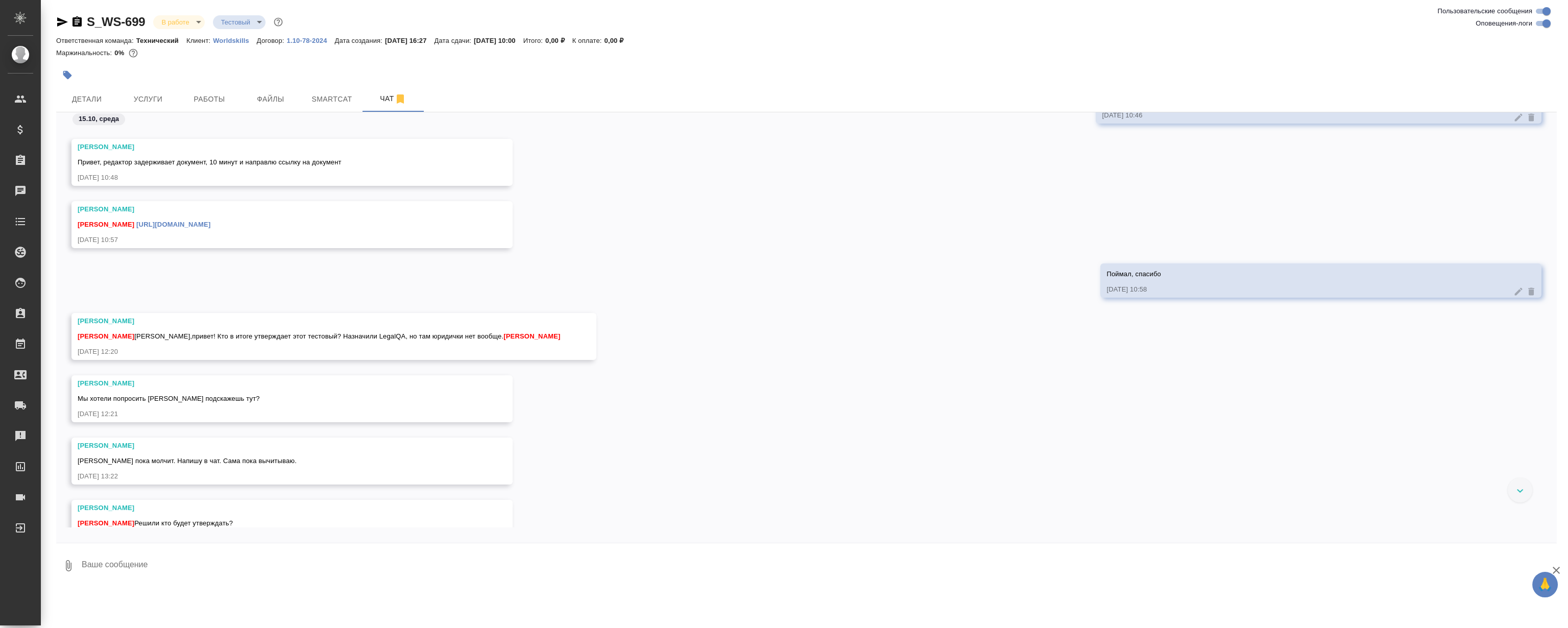
click at [829, 247] on div "[PERSON_NAME] [PERSON_NAME] [URL][DOMAIN_NAME] [DATE] 10:57" at bounding box center [806, 232] width 1501 height 62
click at [1519, 483] on div at bounding box center [1520, 490] width 25 height 25
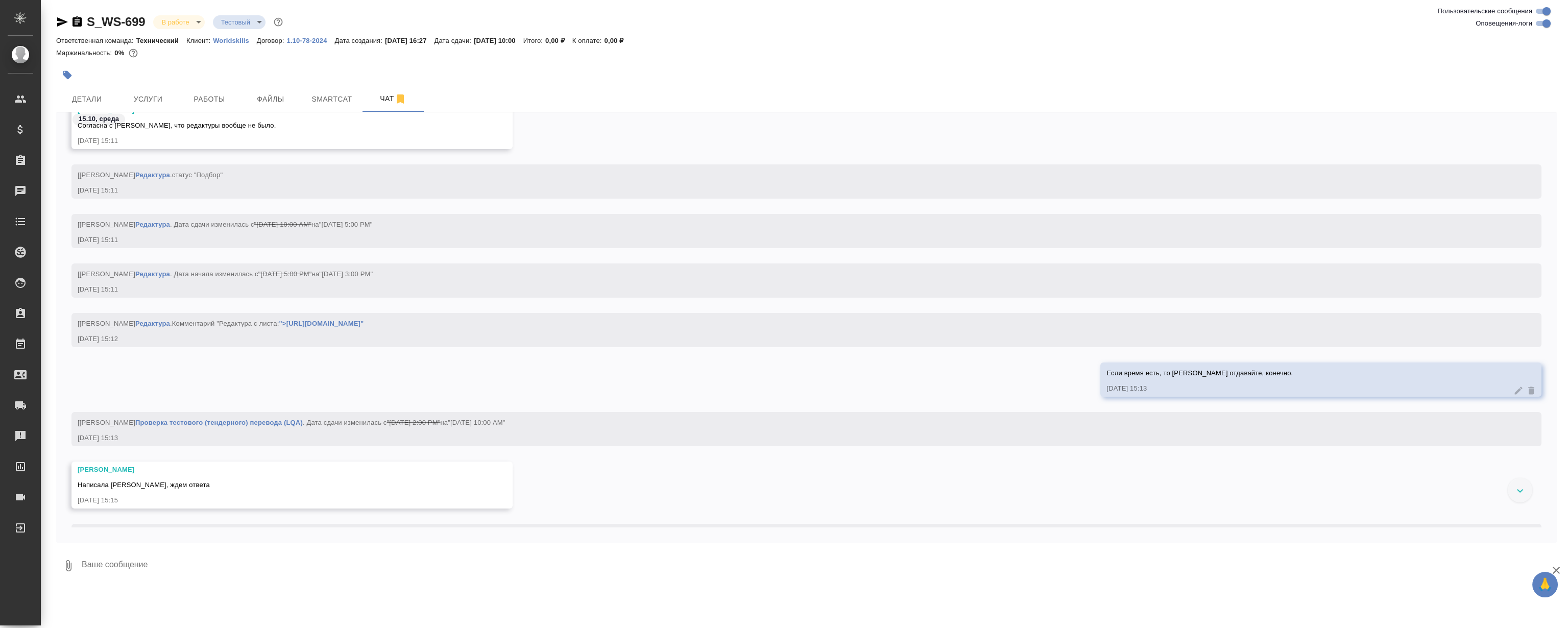
click at [932, 564] on textarea at bounding box center [818, 566] width 1476 height 35
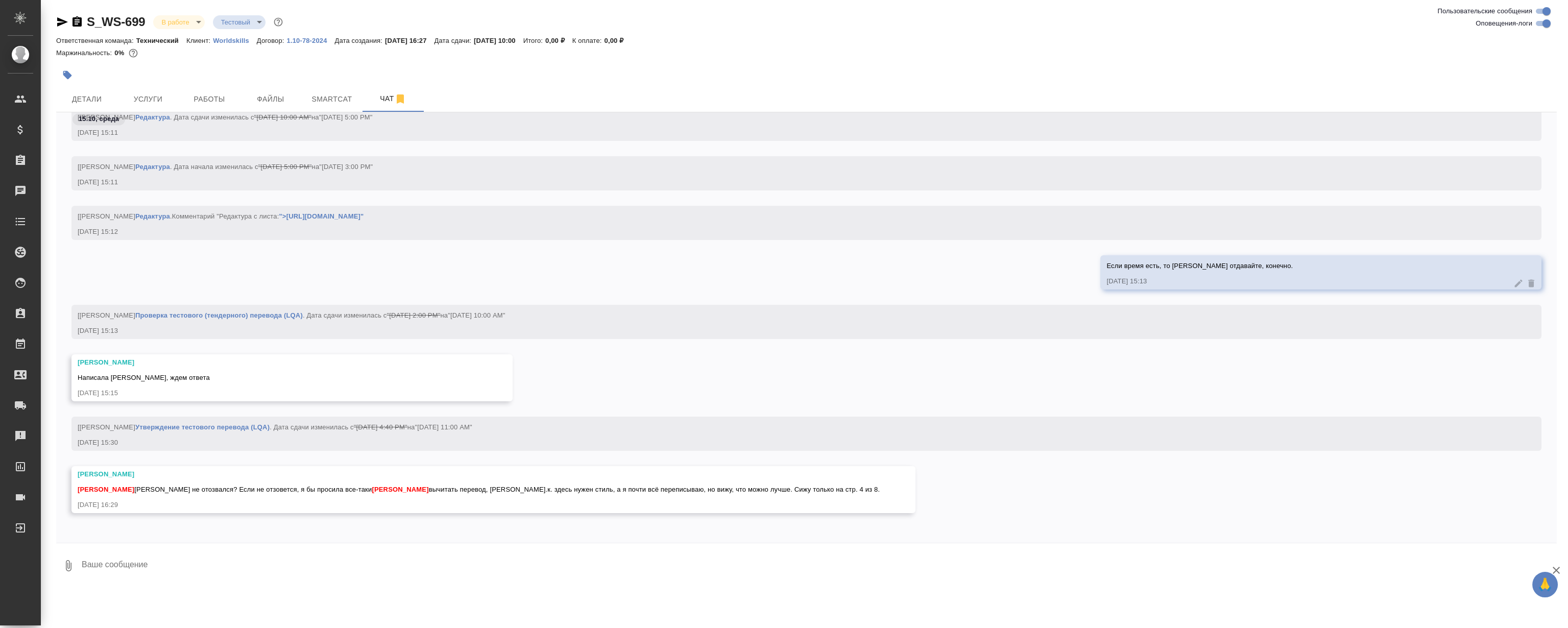
scroll to position [7771, 0]
type textarea "[PERSON_NAME]"
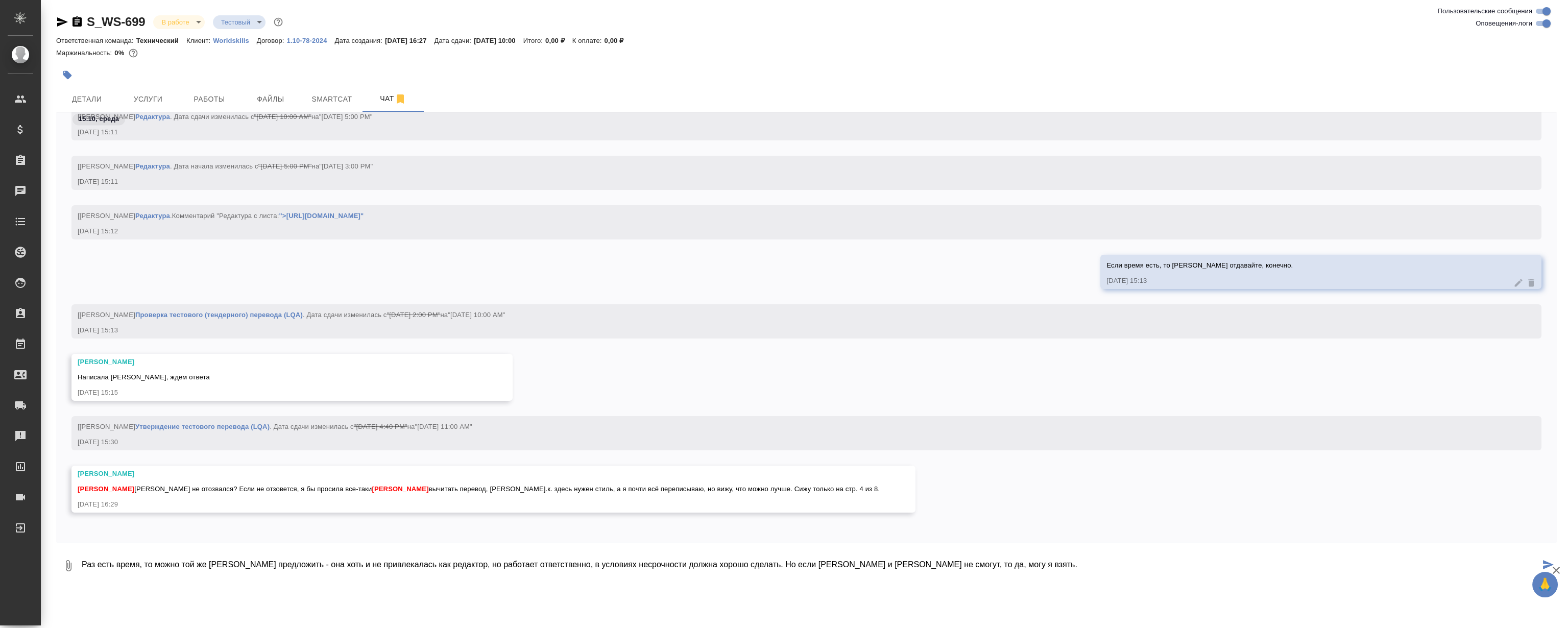
type textarea "Раз есть время, то можно той же [PERSON_NAME] предложить - она хоть и не привле…"
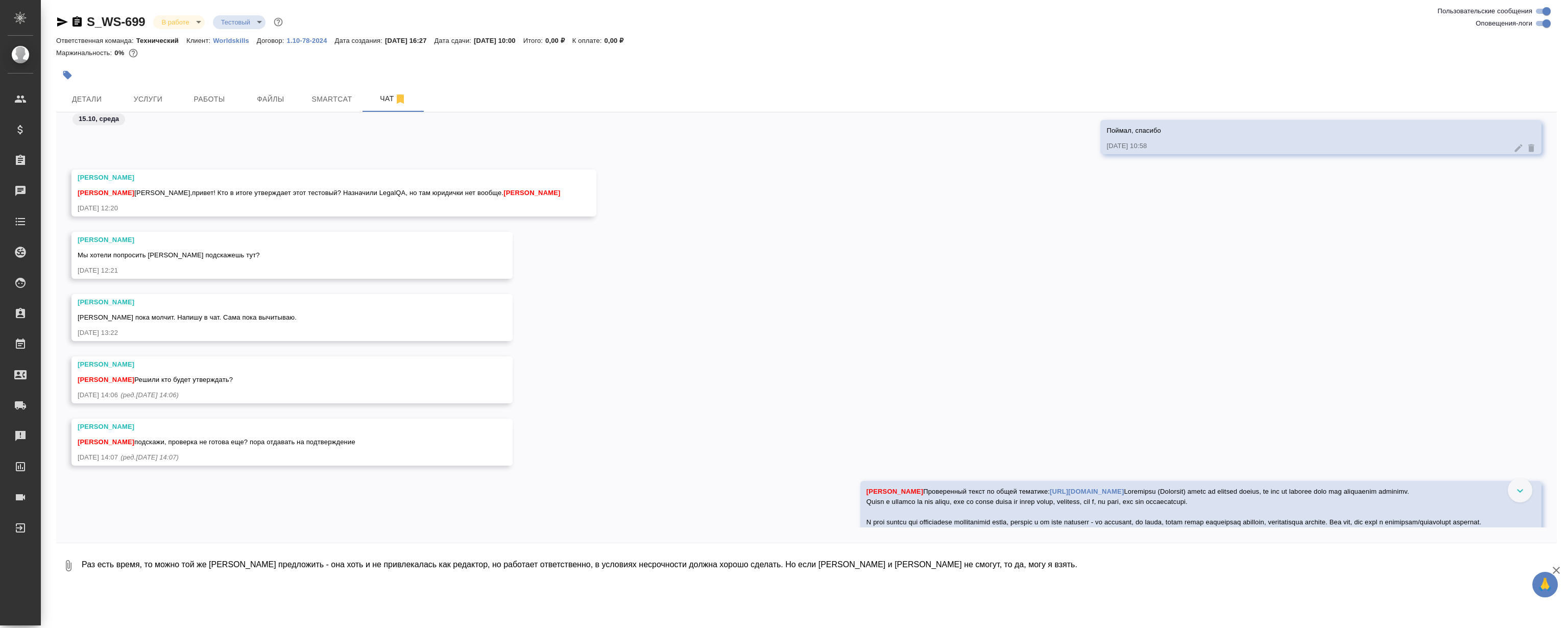
scroll to position [5870, 0]
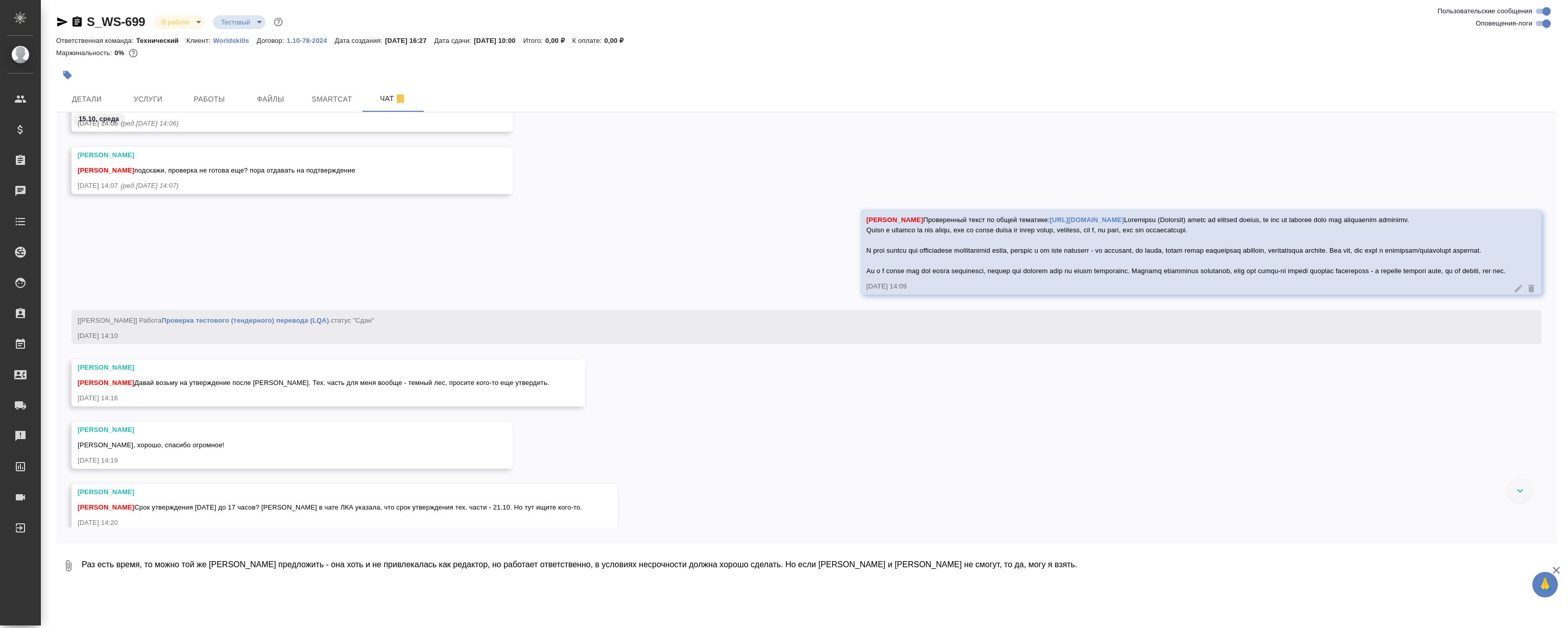
click at [621, 261] on div "[PERSON_NAME] Проверенный текст по общей тематике: [URL][DOMAIN_NAME] [DATE] 14…" at bounding box center [806, 259] width 1501 height 101
click at [616, 248] on div "[PERSON_NAME] Проверенный текст по общей тематике: [URL][DOMAIN_NAME] [DATE] 14…" at bounding box center [806, 259] width 1501 height 101
click at [527, 261] on div "[PERSON_NAME] Проверенный текст по общей тематике: [URL][DOMAIN_NAME] [DATE] 14…" at bounding box center [806, 259] width 1501 height 101
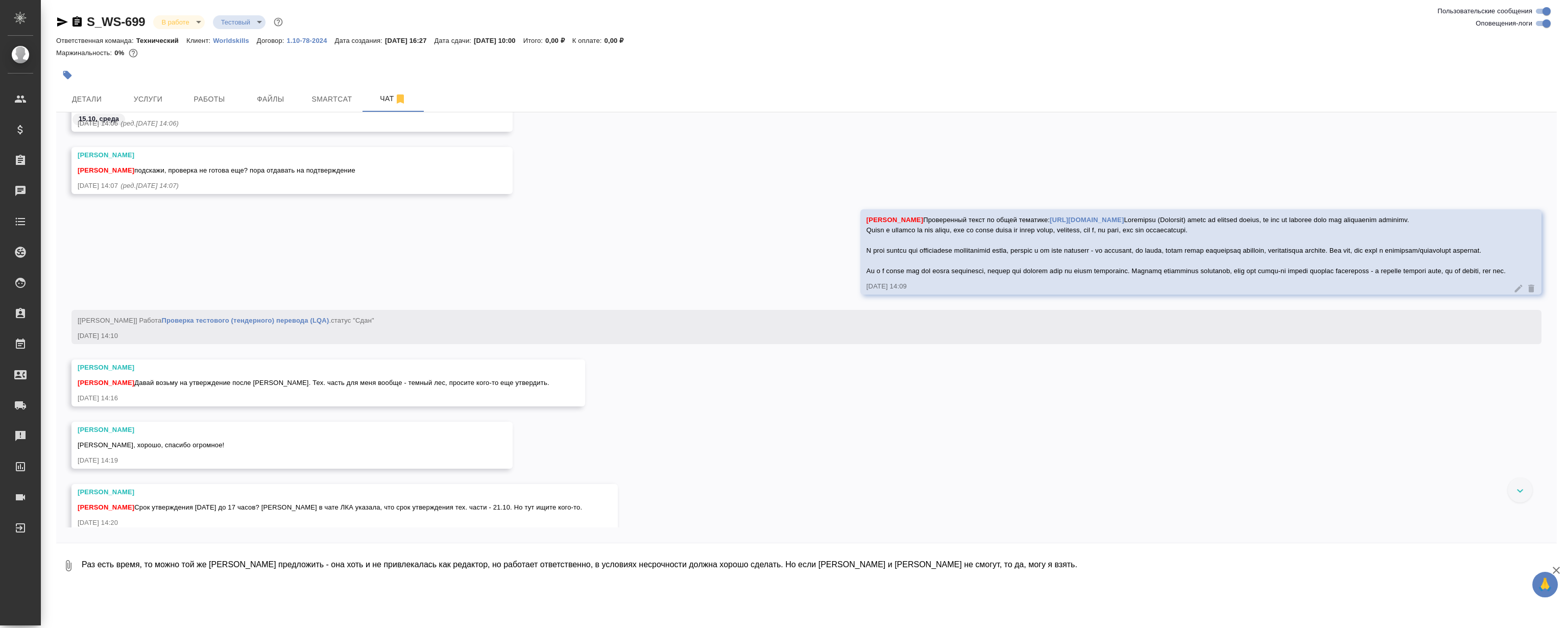
click at [527, 261] on div "[PERSON_NAME] Проверенный текст по общей тематике: [URL][DOMAIN_NAME] [DATE] 14…" at bounding box center [806, 259] width 1501 height 101
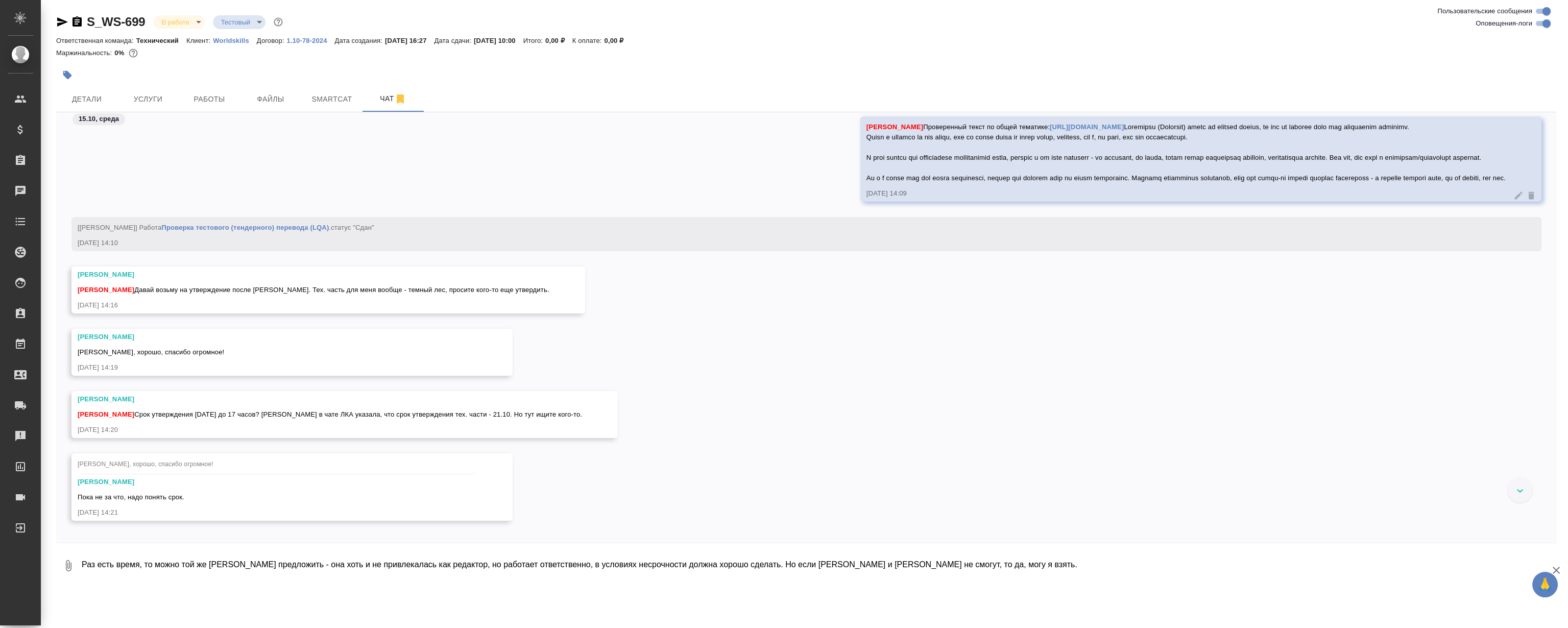
click at [682, 310] on div "[PERSON_NAME] [PERSON_NAME] возьму на утверждение после [PERSON_NAME]. Тех. час…" at bounding box center [806, 298] width 1501 height 62
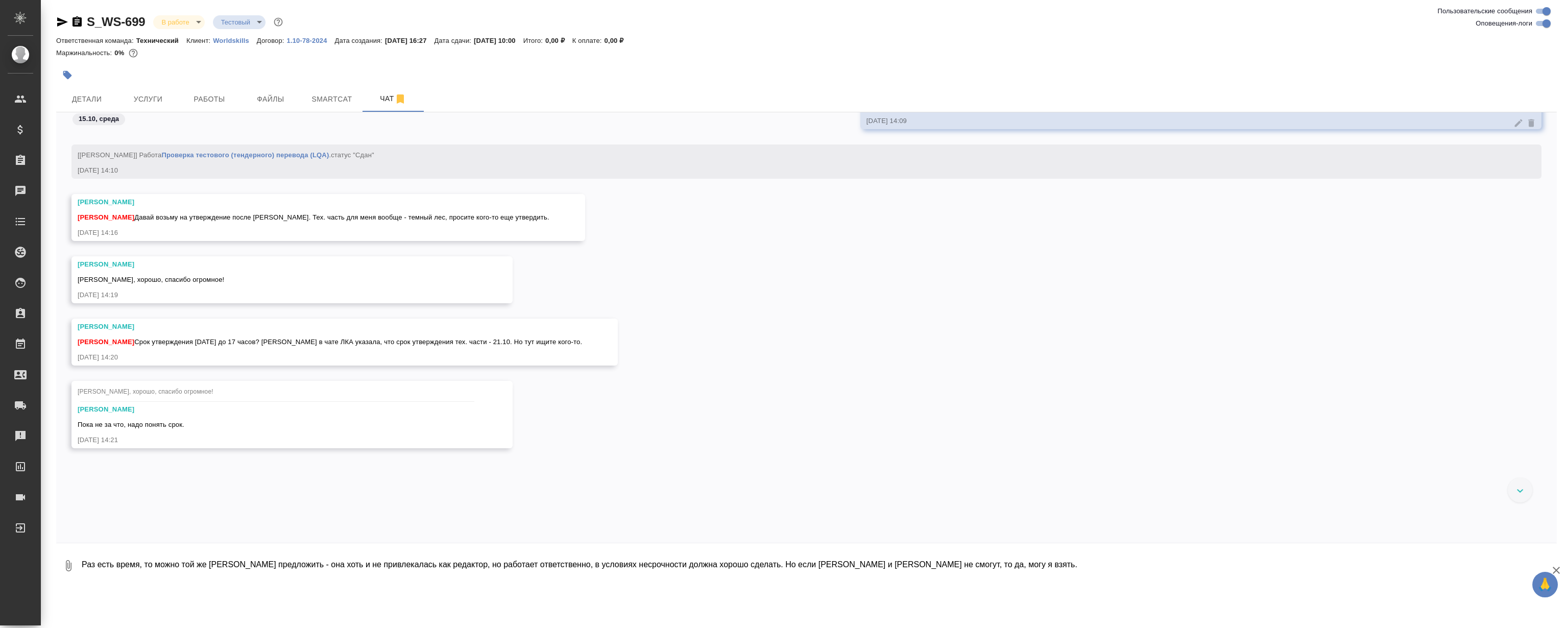
scroll to position [6056, 0]
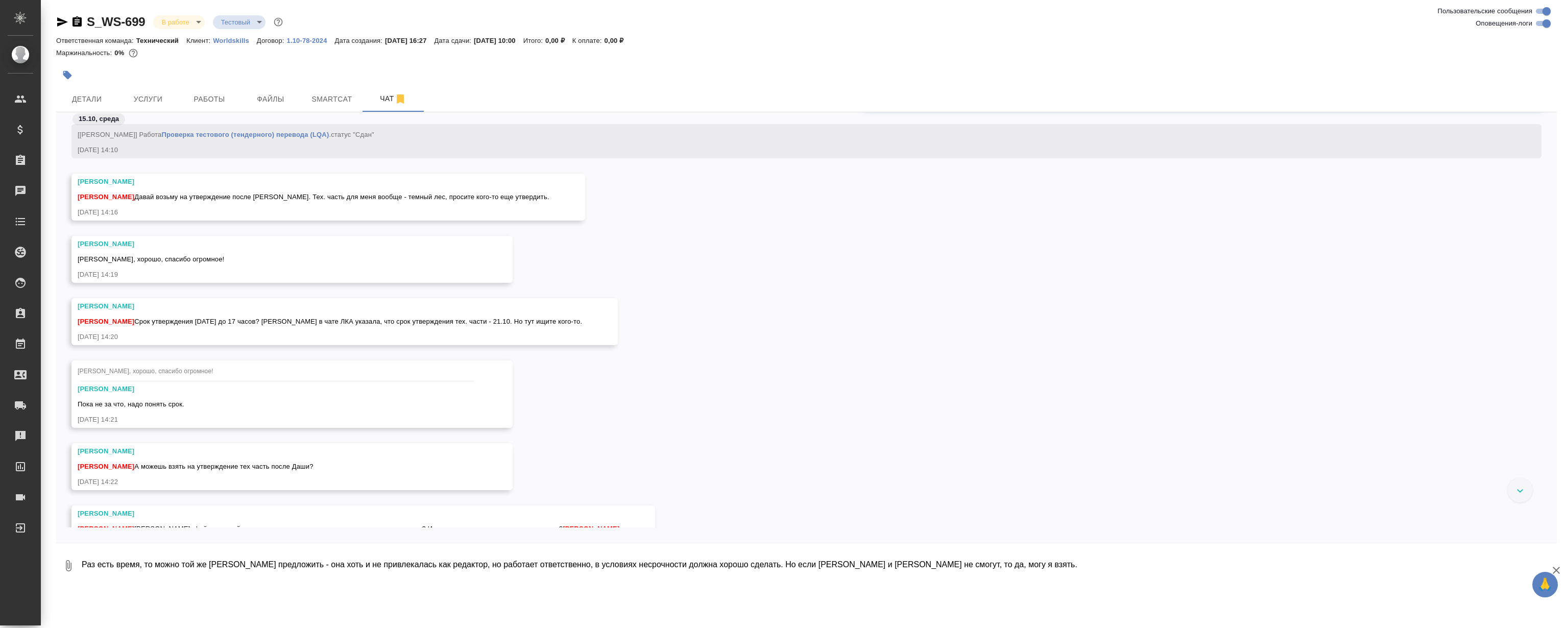
click at [692, 270] on div "[PERSON_NAME] [PERSON_NAME], хорошо, спасибо огромное! [DATE] 14:19" at bounding box center [806, 267] width 1501 height 62
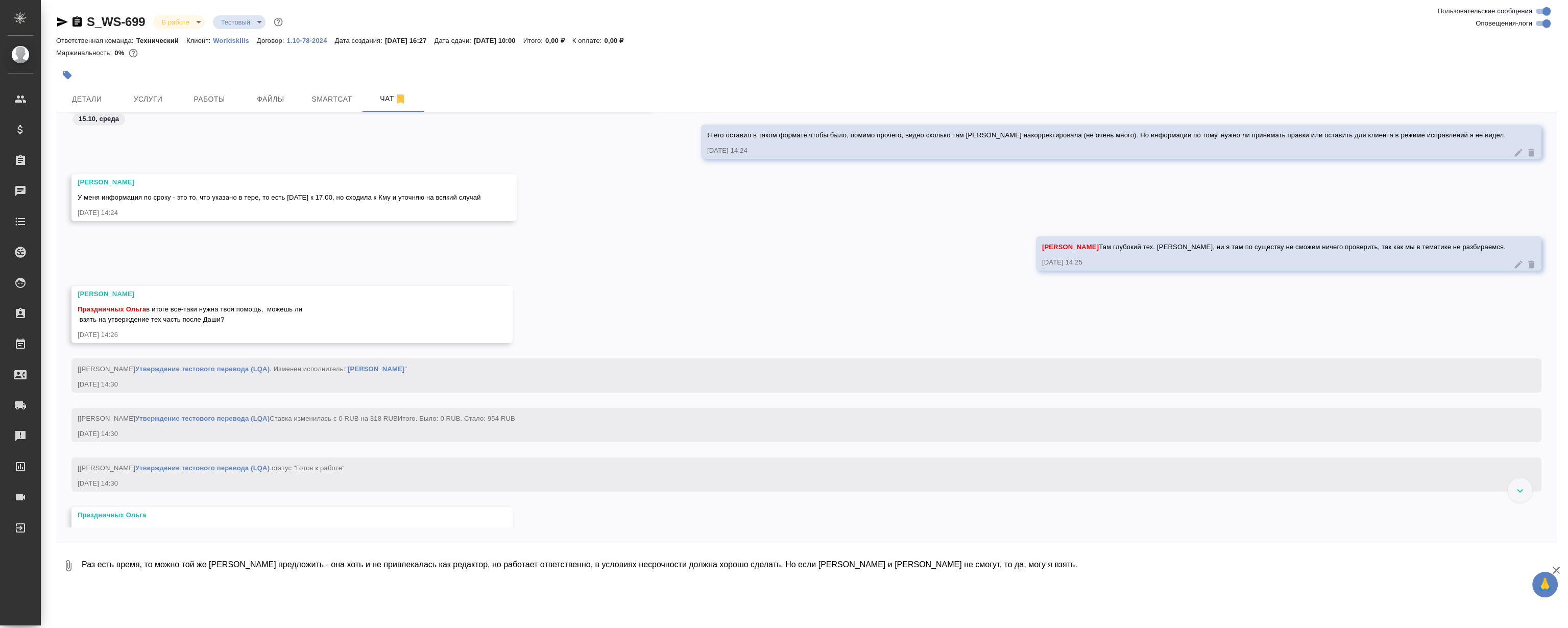
click at [692, 270] on div "[PERSON_NAME] Там глубокий тех. [PERSON_NAME], ни я там по существу не сможем н…" at bounding box center [806, 262] width 1501 height 50
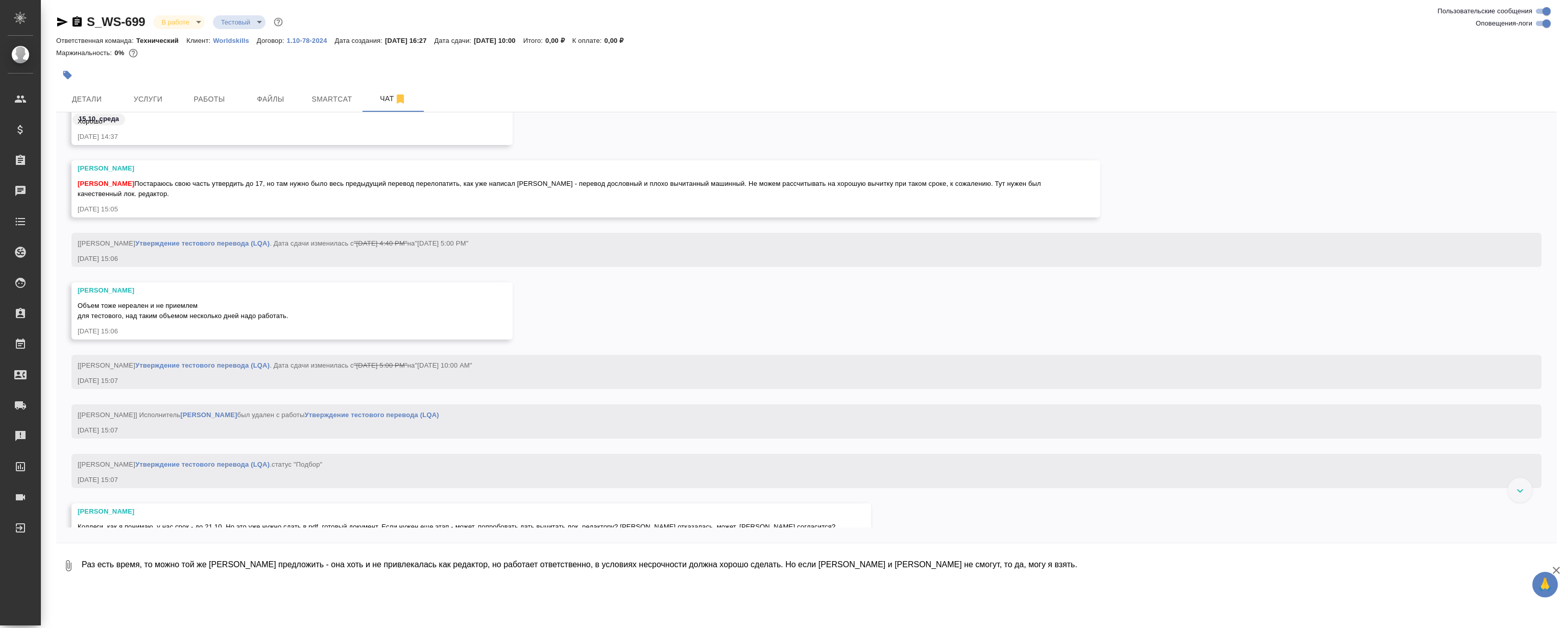
scroll to position [6938, 0]
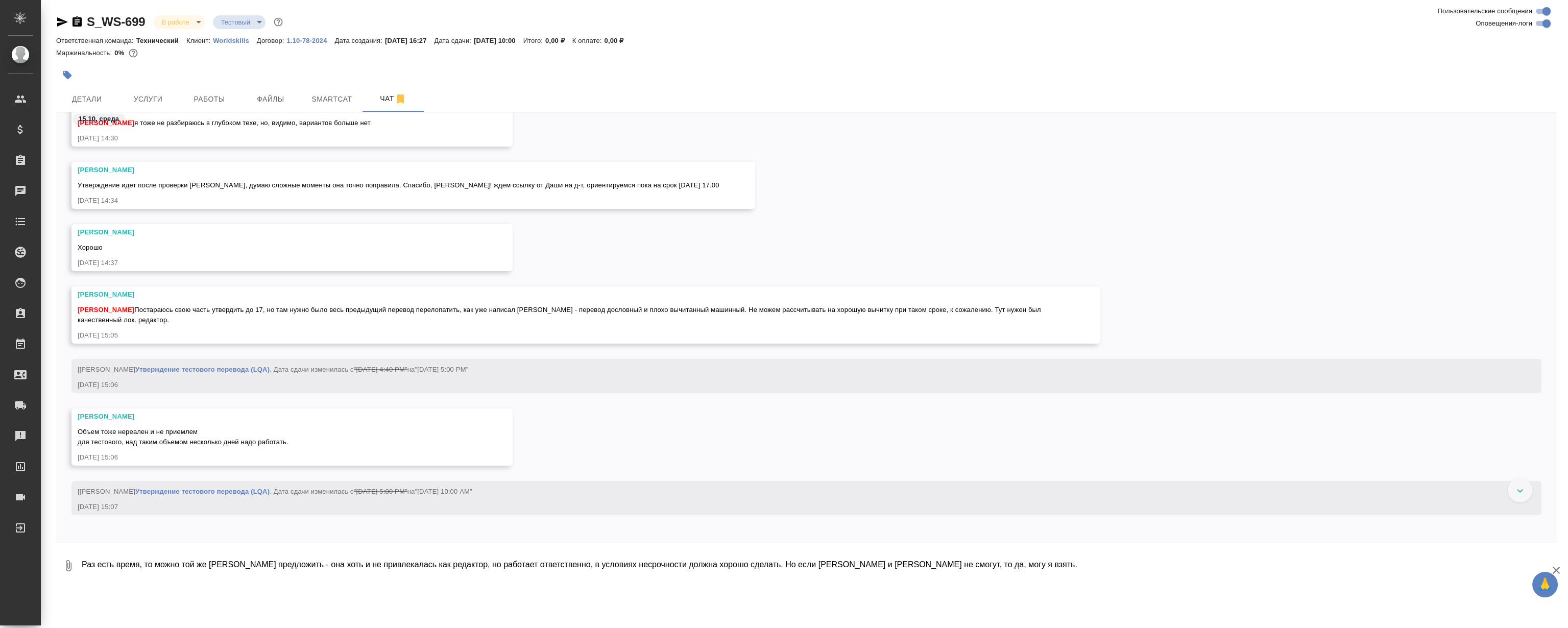
click at [890, 230] on div "[PERSON_NAME] [DATE] 14:37" at bounding box center [806, 255] width 1501 height 62
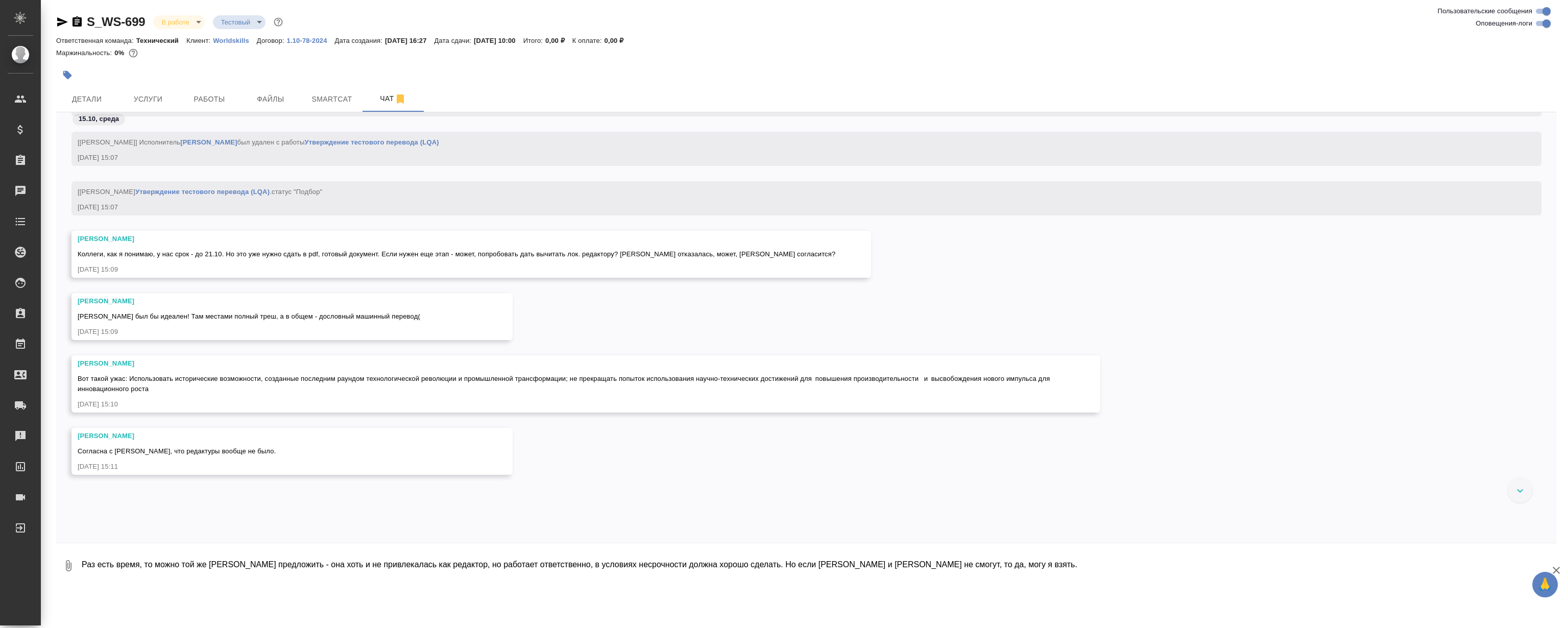
scroll to position [7357, 0]
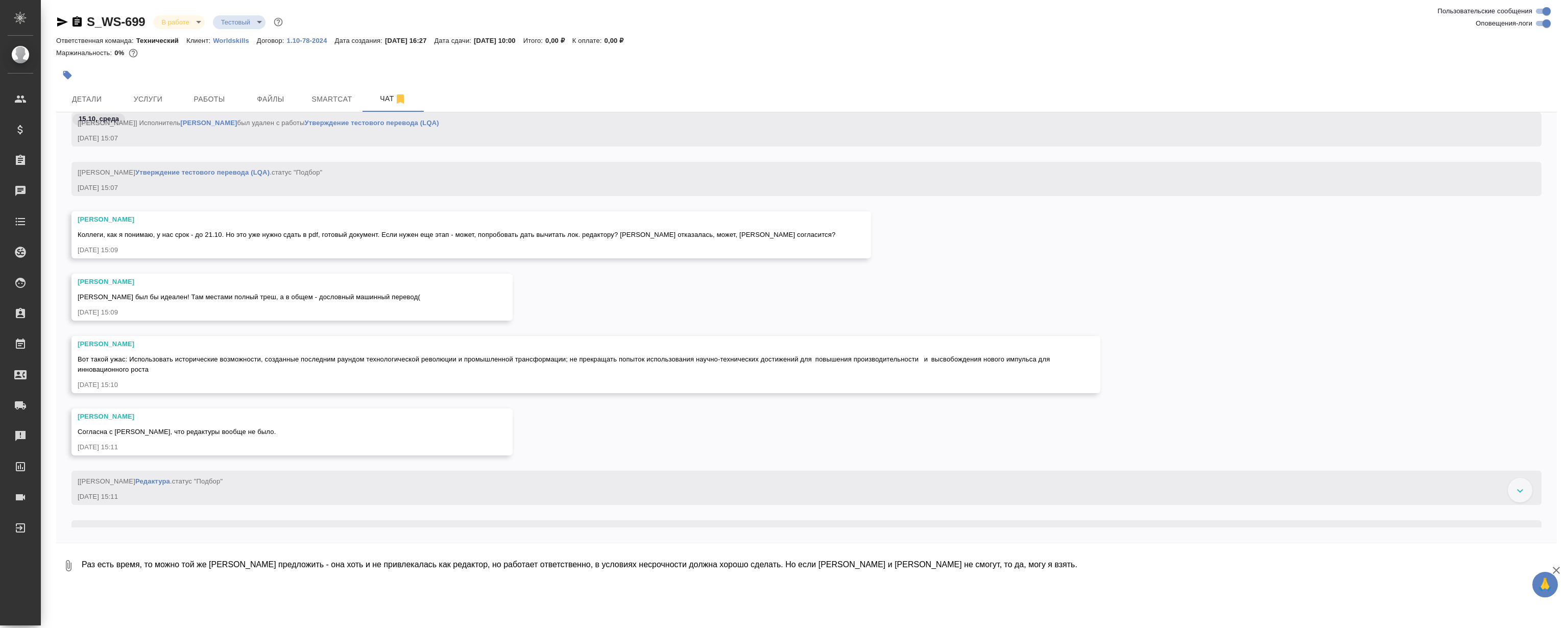
click at [1108, 196] on div "[[PERSON_NAME]] Работа Утверждение тестового перевода (LQA) . статус "Подбор" […" at bounding box center [806, 187] width 1501 height 50
click at [1067, 201] on div "[[PERSON_NAME]] Работа Утверждение тестового перевода (LQA) . статус "Подбор" […" at bounding box center [806, 187] width 1501 height 50
click at [1048, 237] on div "[PERSON_NAME], как я понимаю, у нас срок - до 21.10. Но это уже нужно сдать в p…" at bounding box center [806, 243] width 1501 height 62
click at [1039, 237] on div "[PERSON_NAME], как я понимаю, у нас срок - до 21.10. Но это уже нужно сдать в p…" at bounding box center [806, 243] width 1501 height 62
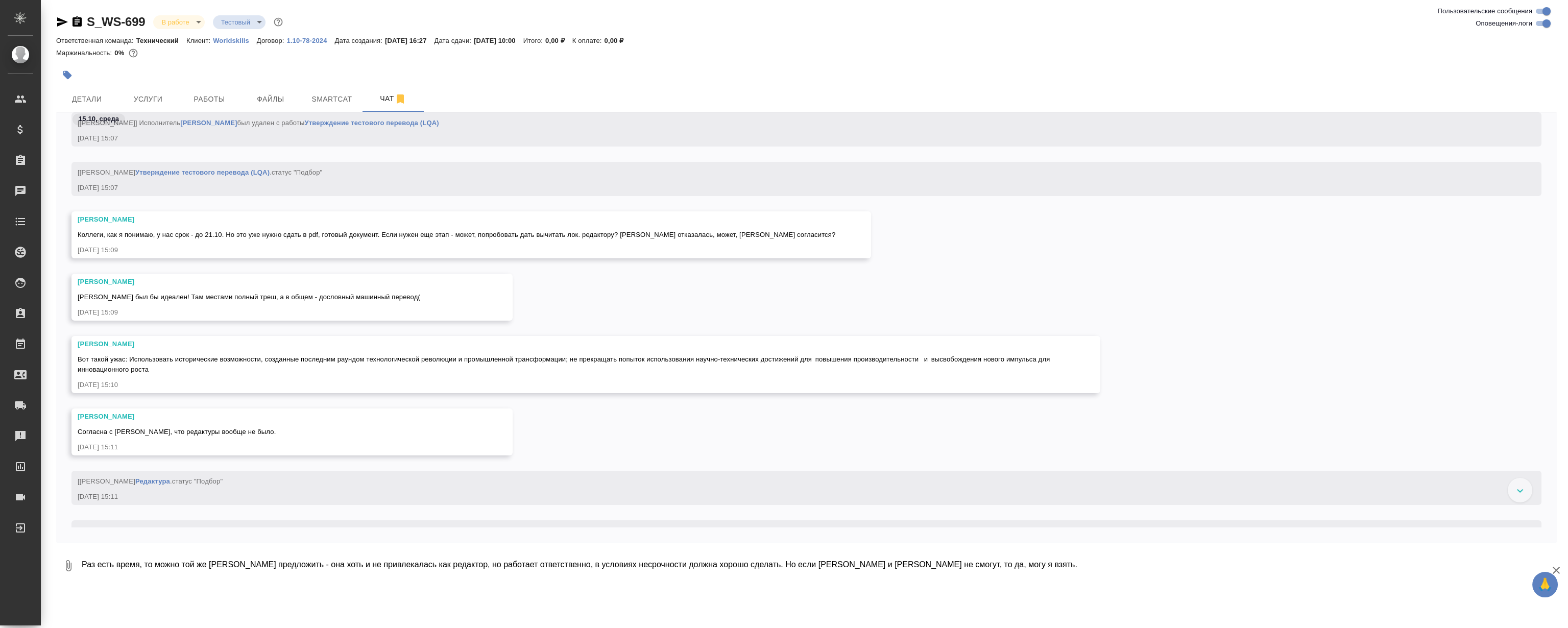
click at [938, 246] on div "[PERSON_NAME], как я понимаю, у нас срок - до 21.10. Но это уже нужно сдать в p…" at bounding box center [806, 243] width 1501 height 62
click at [934, 243] on div "[PERSON_NAME], как я понимаю, у нас срок - до 21.10. Но это уже нужно сдать в p…" at bounding box center [806, 243] width 1501 height 62
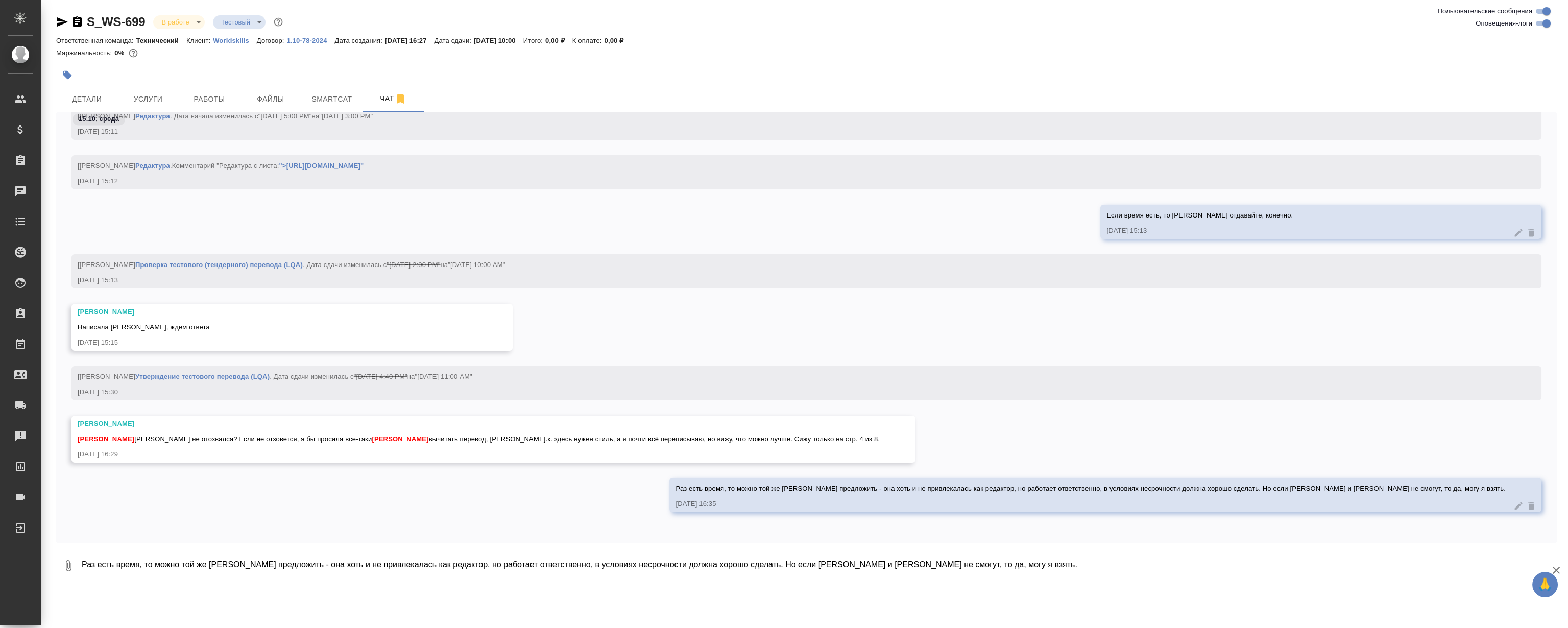
click at [807, 234] on div "Если время есть, то [PERSON_NAME] отдавайте, конечно. [DATE] 15:13" at bounding box center [806, 230] width 1501 height 50
click at [805, 204] on div "[[PERSON_NAME]] Работа Редактура . Комментарий "Редактура с листа: ">[URL][DOMA…" at bounding box center [806, 180] width 1501 height 50
click at [20, 342] on div "Работы" at bounding box center [8, 344] width 26 height 15
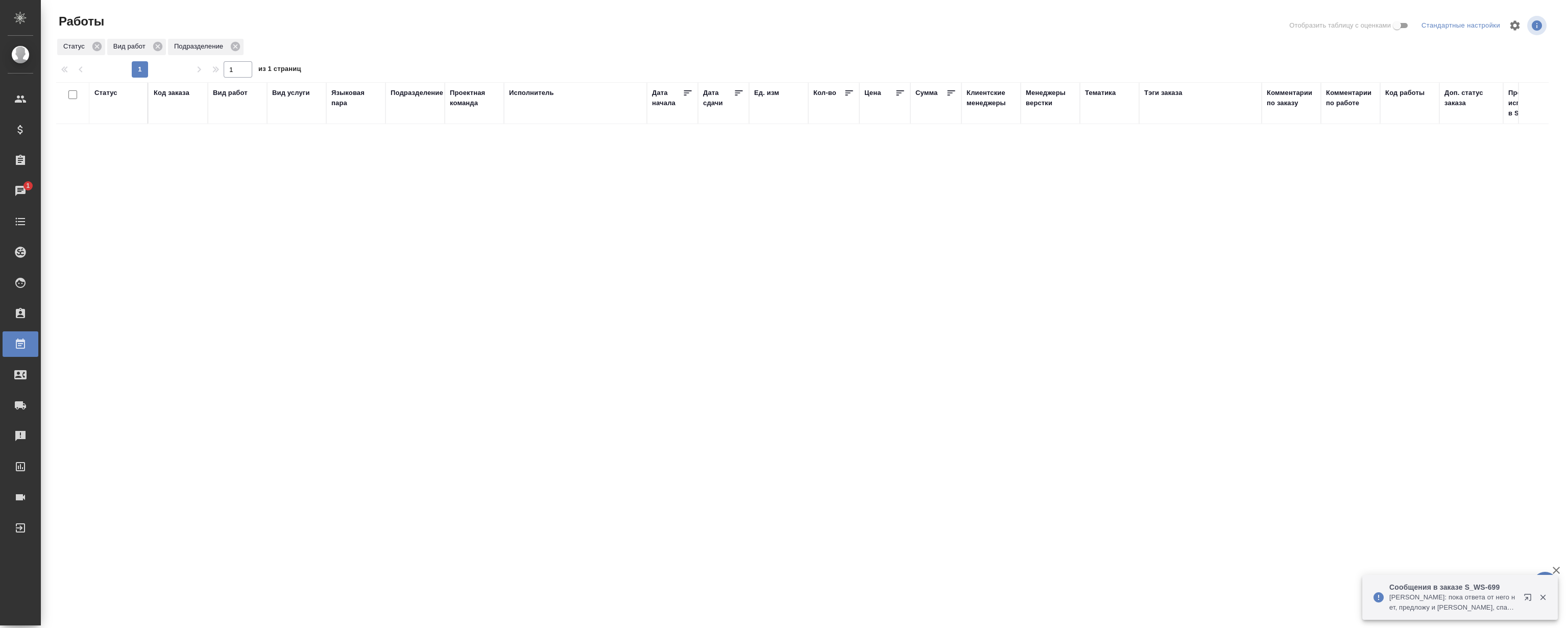
click at [1528, 600] on icon "button" at bounding box center [1529, 600] width 12 height 12
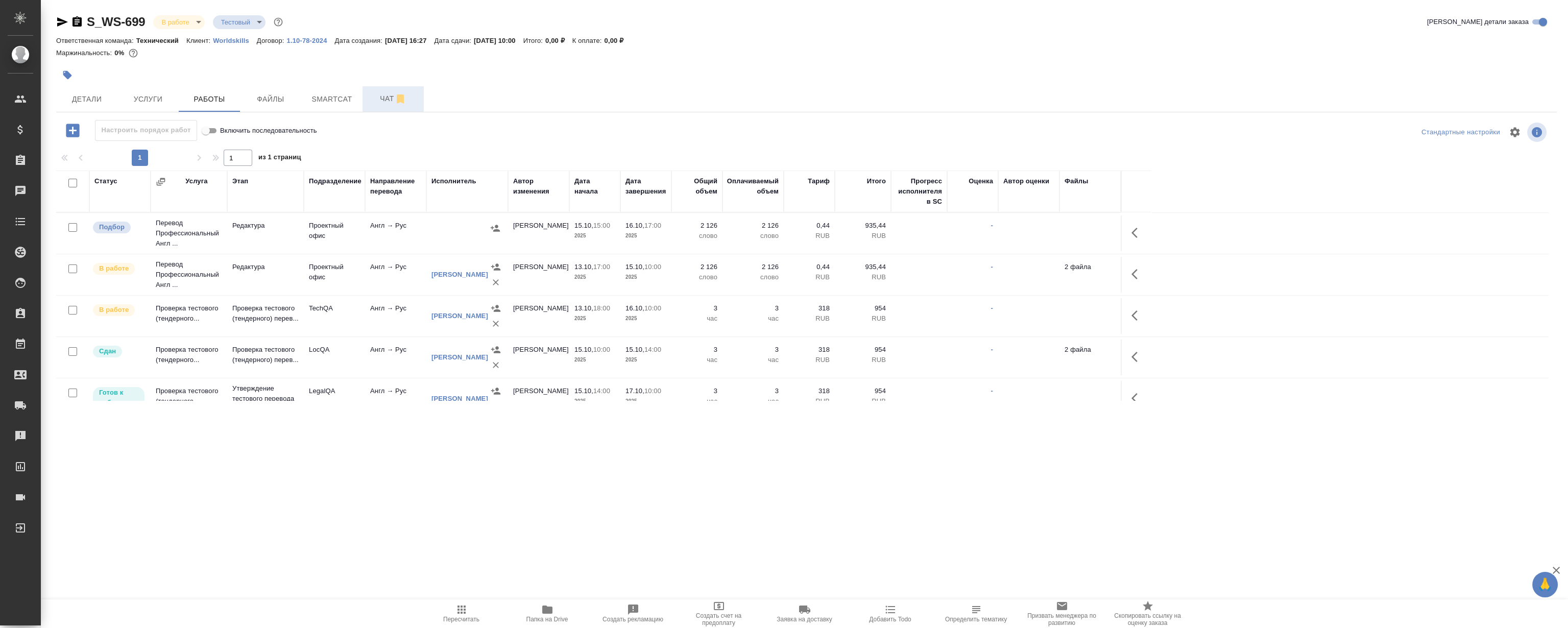
click at [383, 109] on button "Чат" at bounding box center [393, 99] width 61 height 26
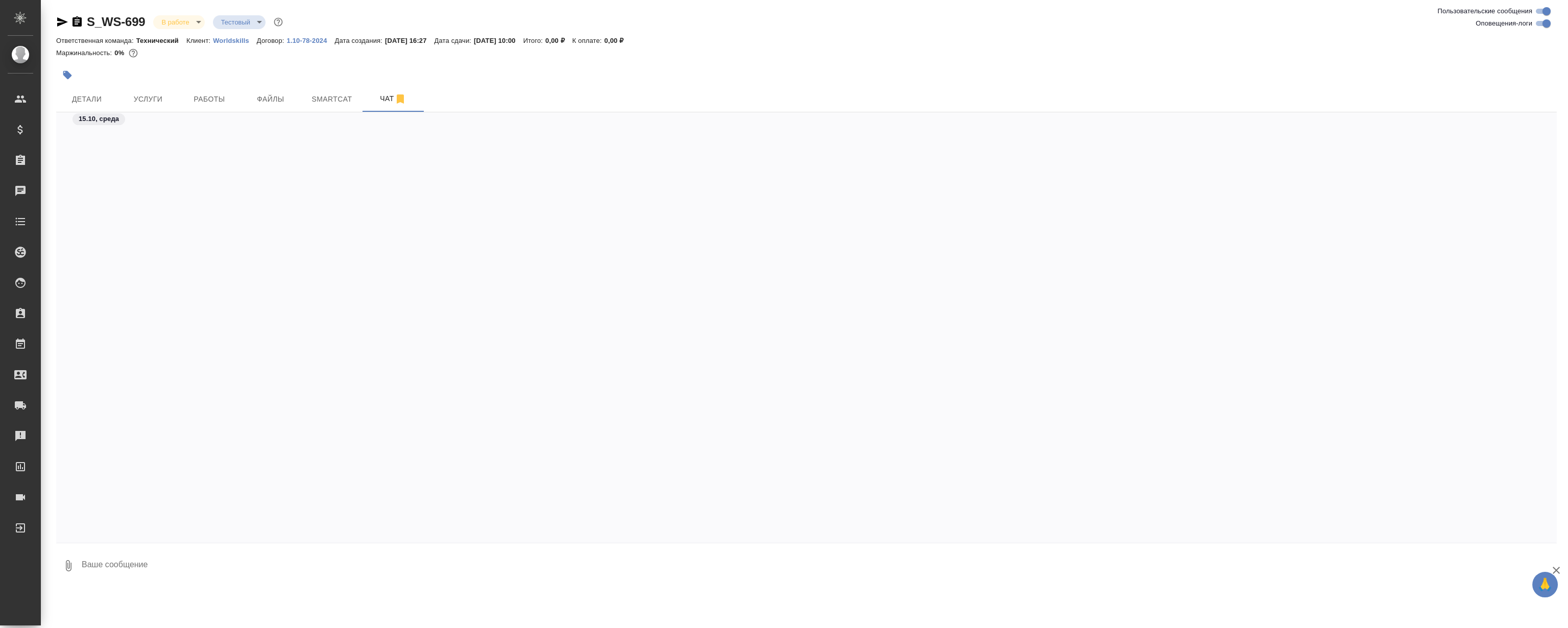
scroll to position [14769, 0]
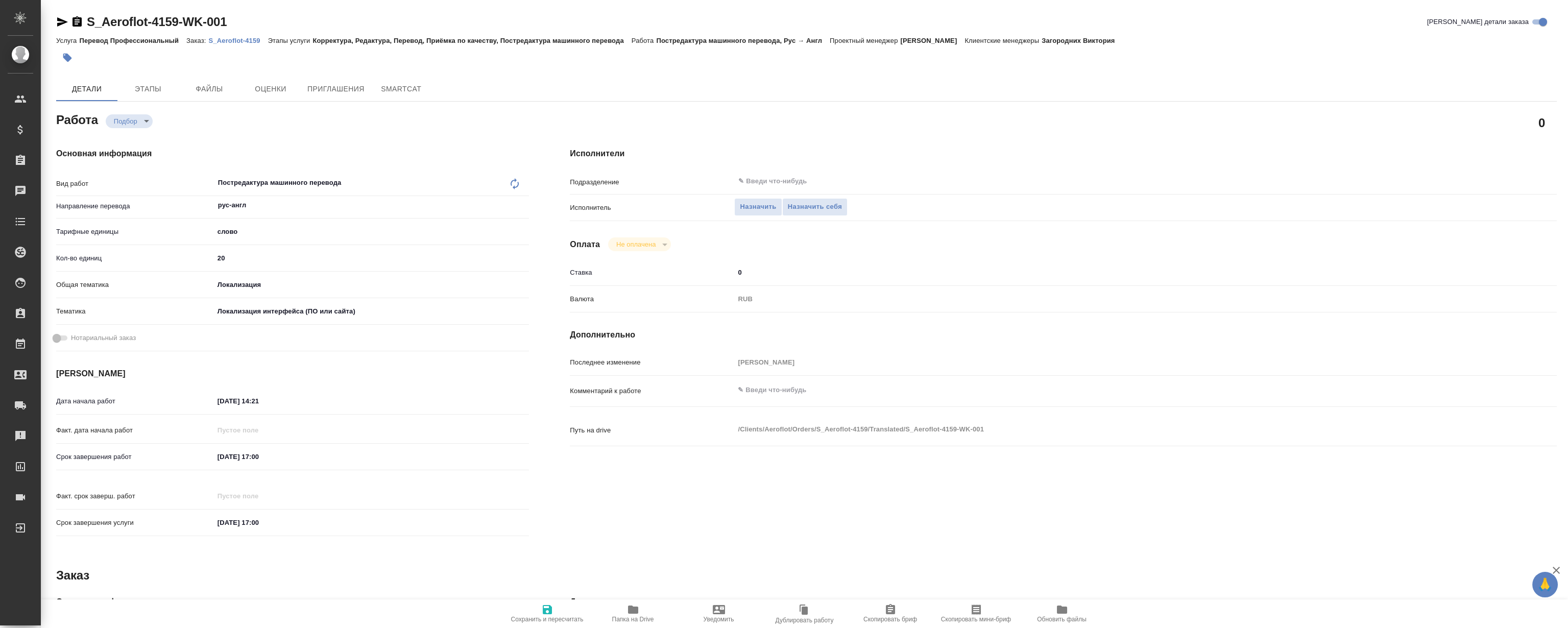
type textarea "x"
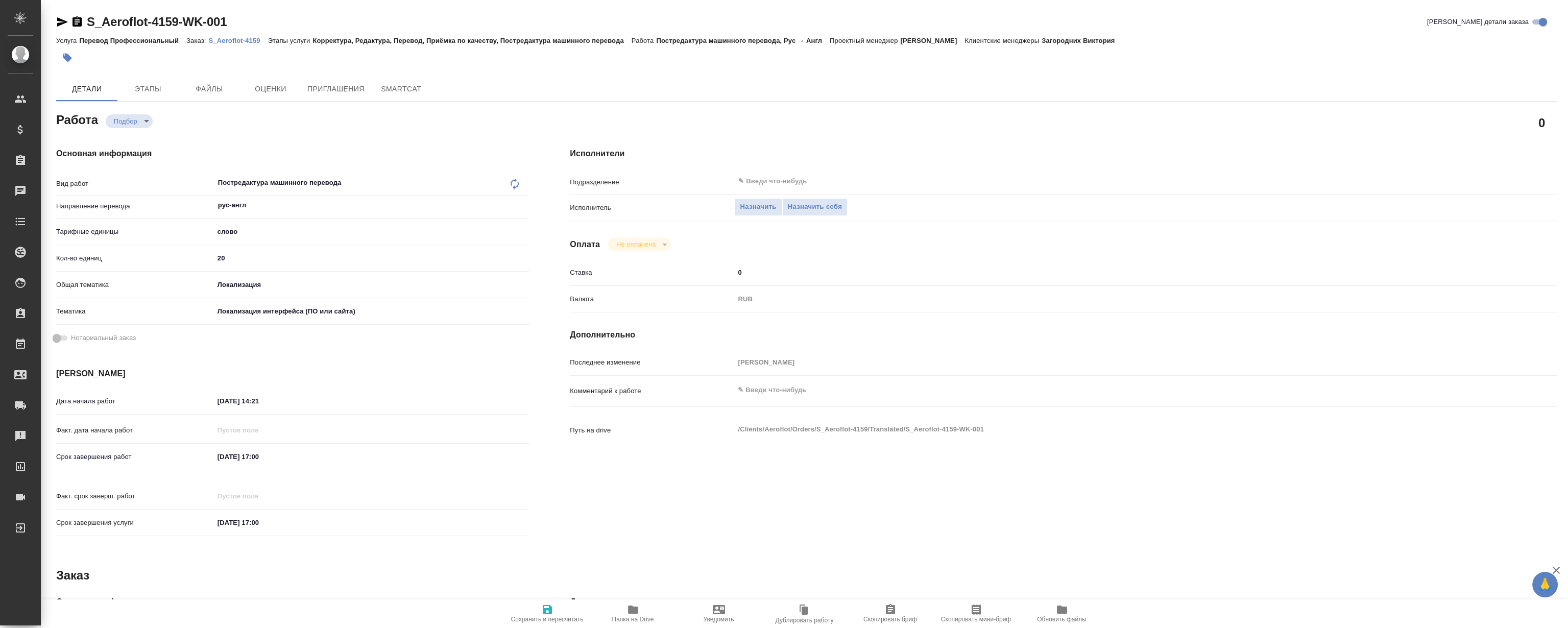
type textarea "x"
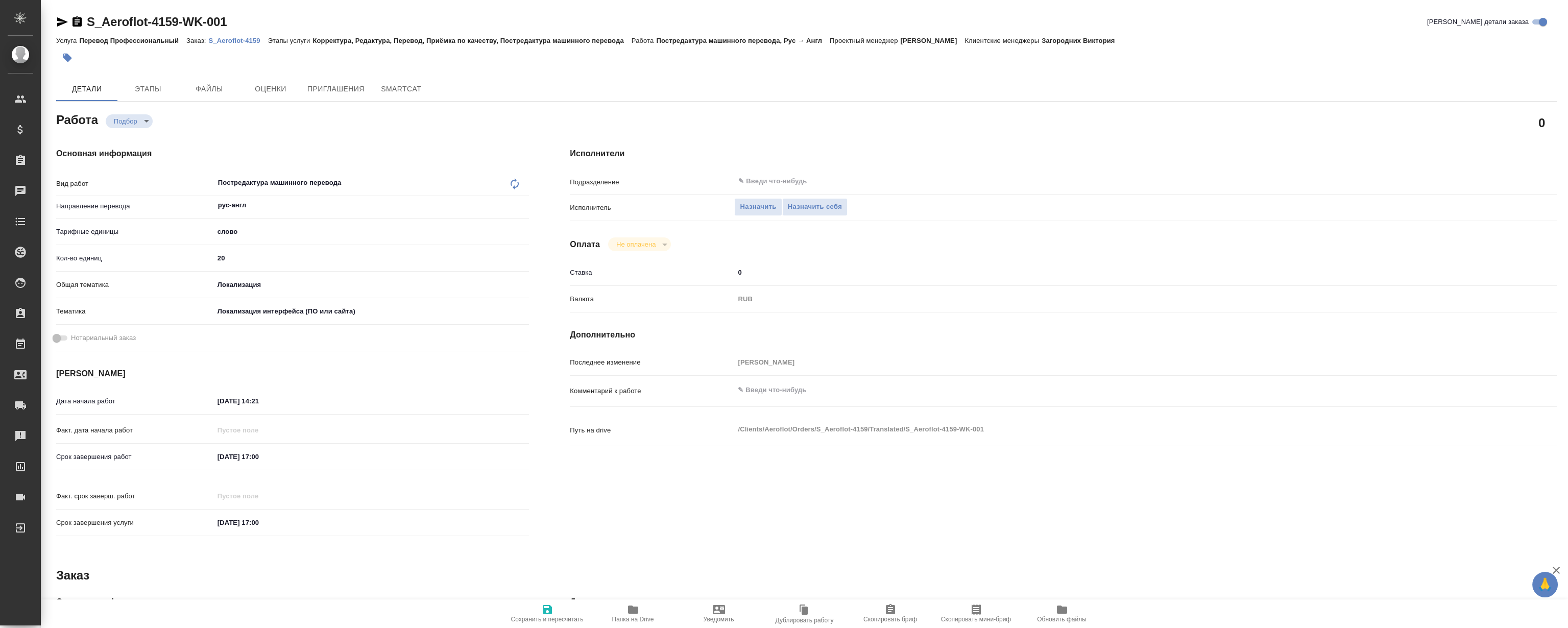
type textarea "x"
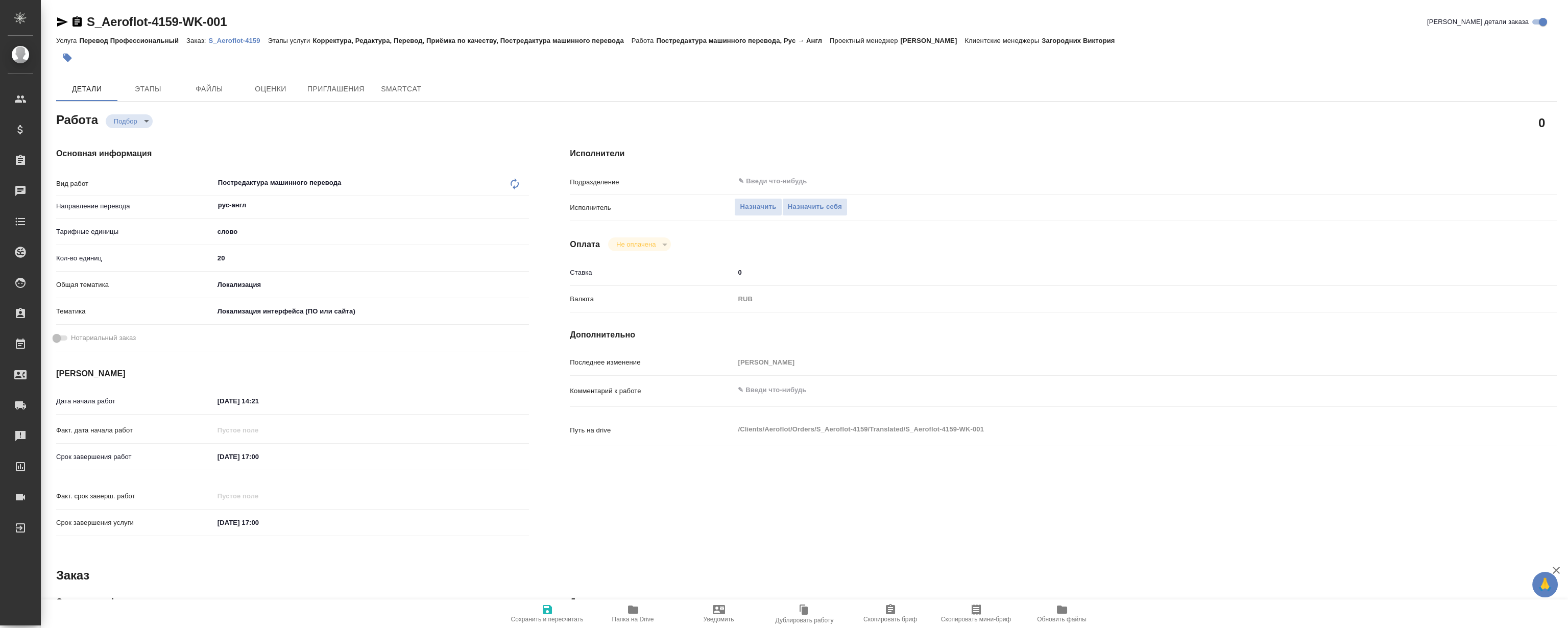
click at [216, 34] on div "Услуга Перевод Профессиональный Заказ: S_Aeroflot-4159 Этапы услуги Корректура,…" at bounding box center [806, 40] width 1501 height 12
type textarea "x"
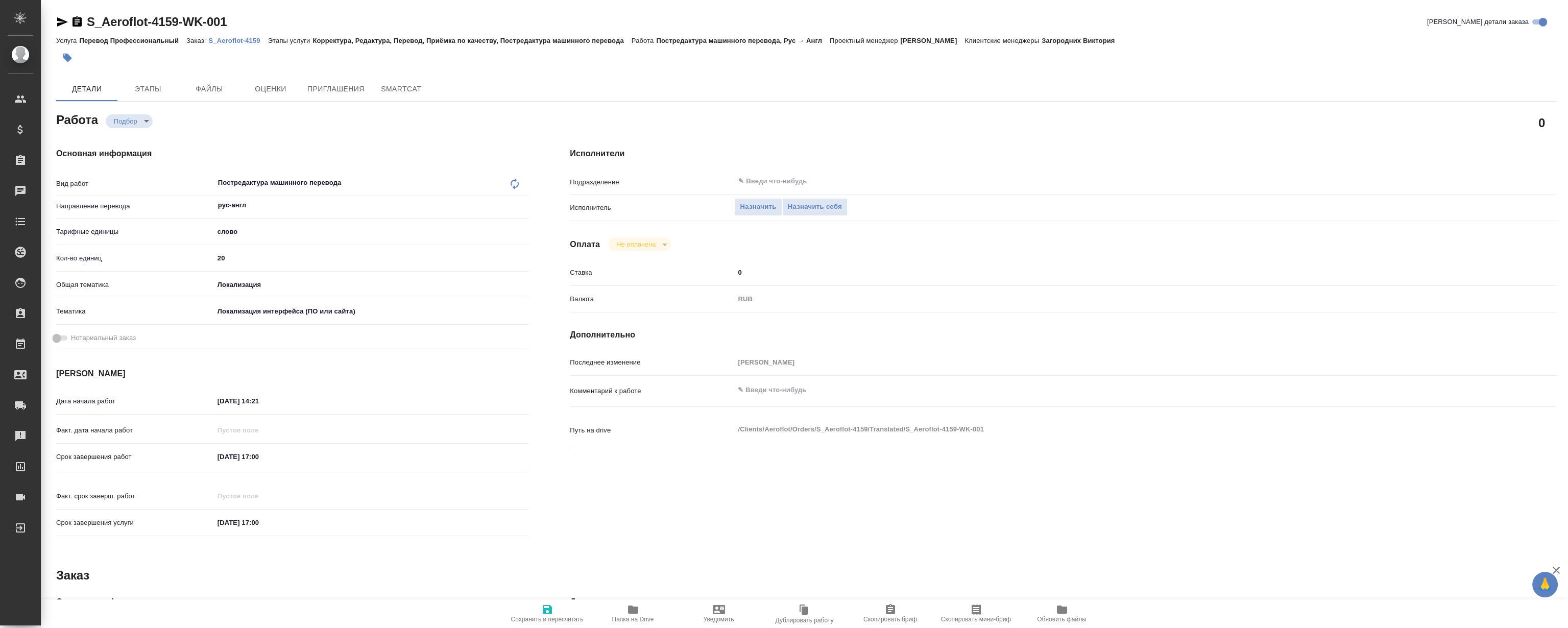
type textarea "x"
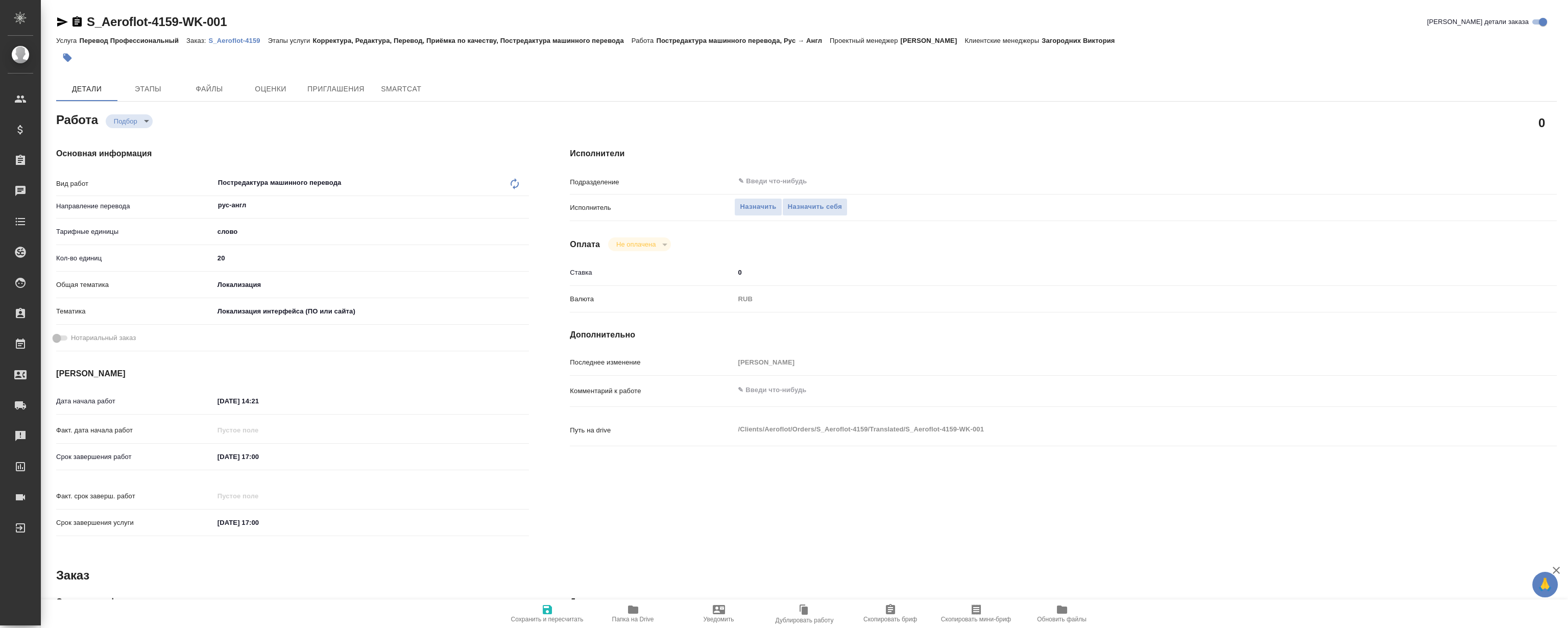
type textarea "x"
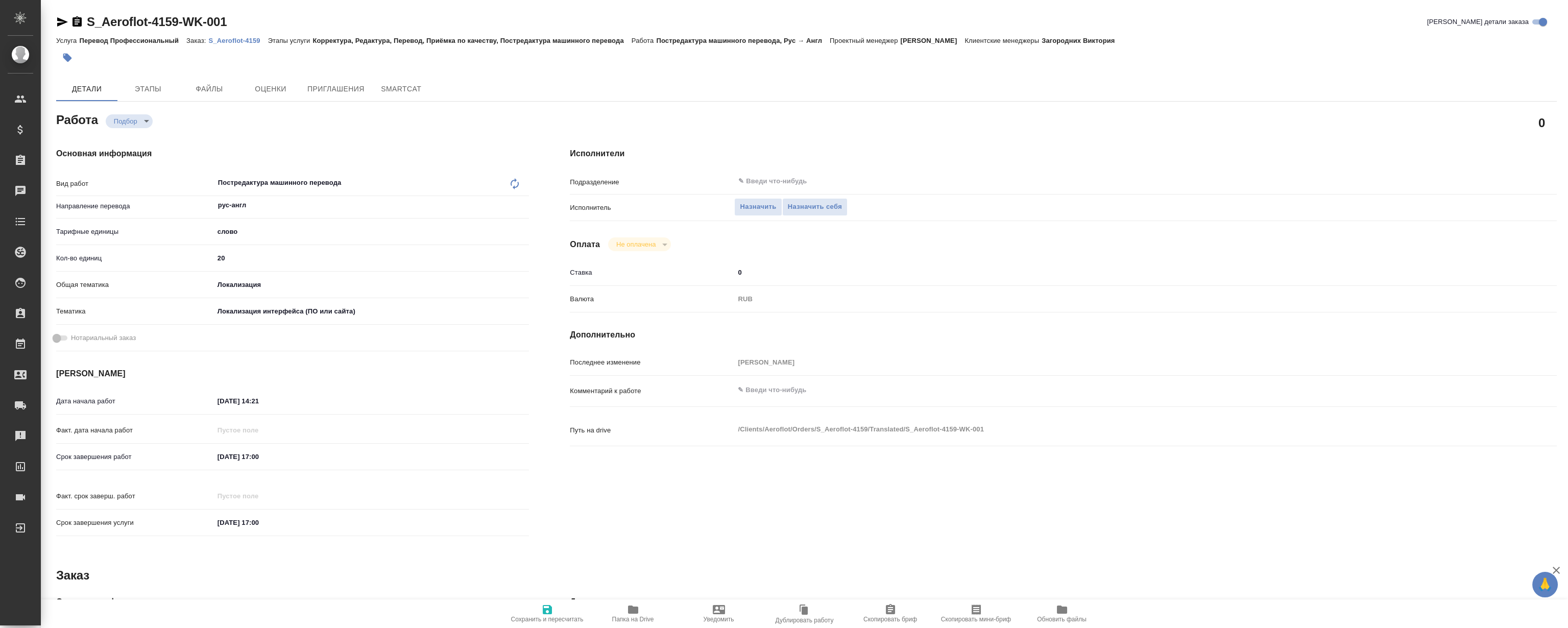
type textarea "x"
click at [235, 40] on p "S_Aeroflot-4159" at bounding box center [238, 41] width 59 height 8
type textarea "x"
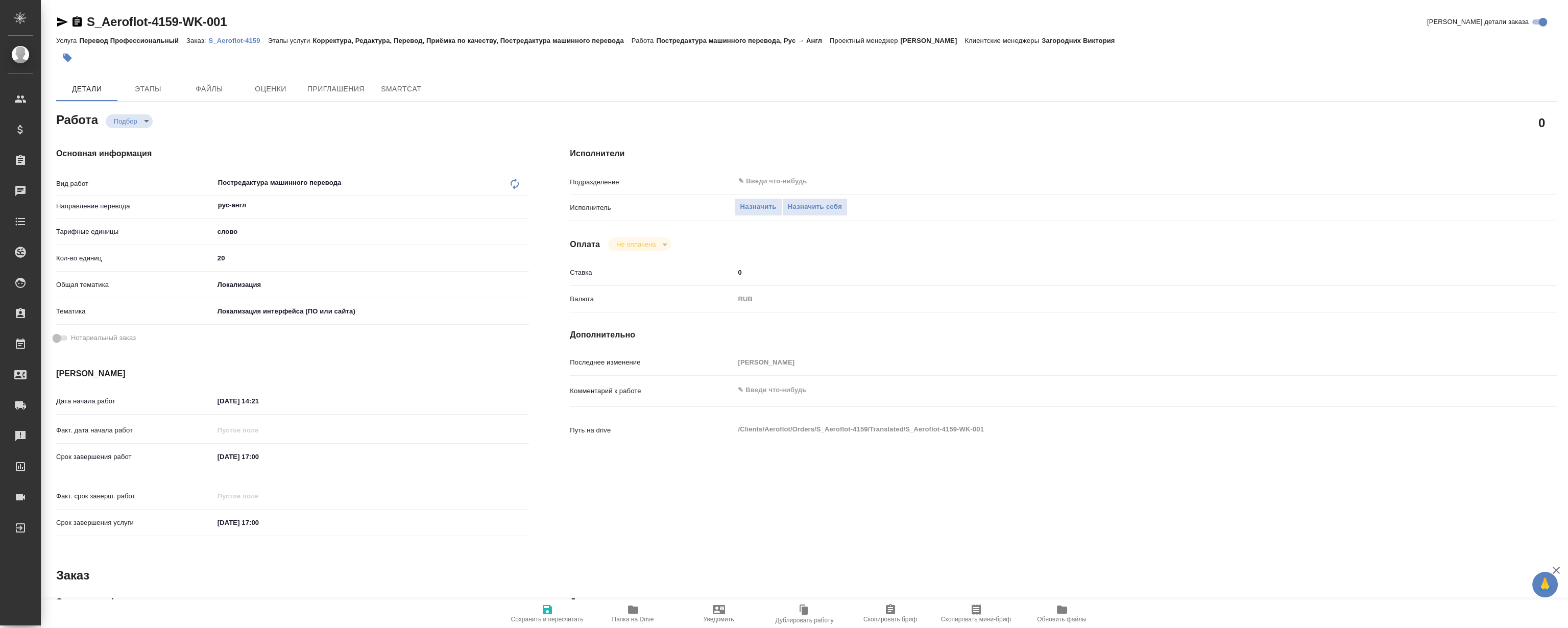
type textarea "x"
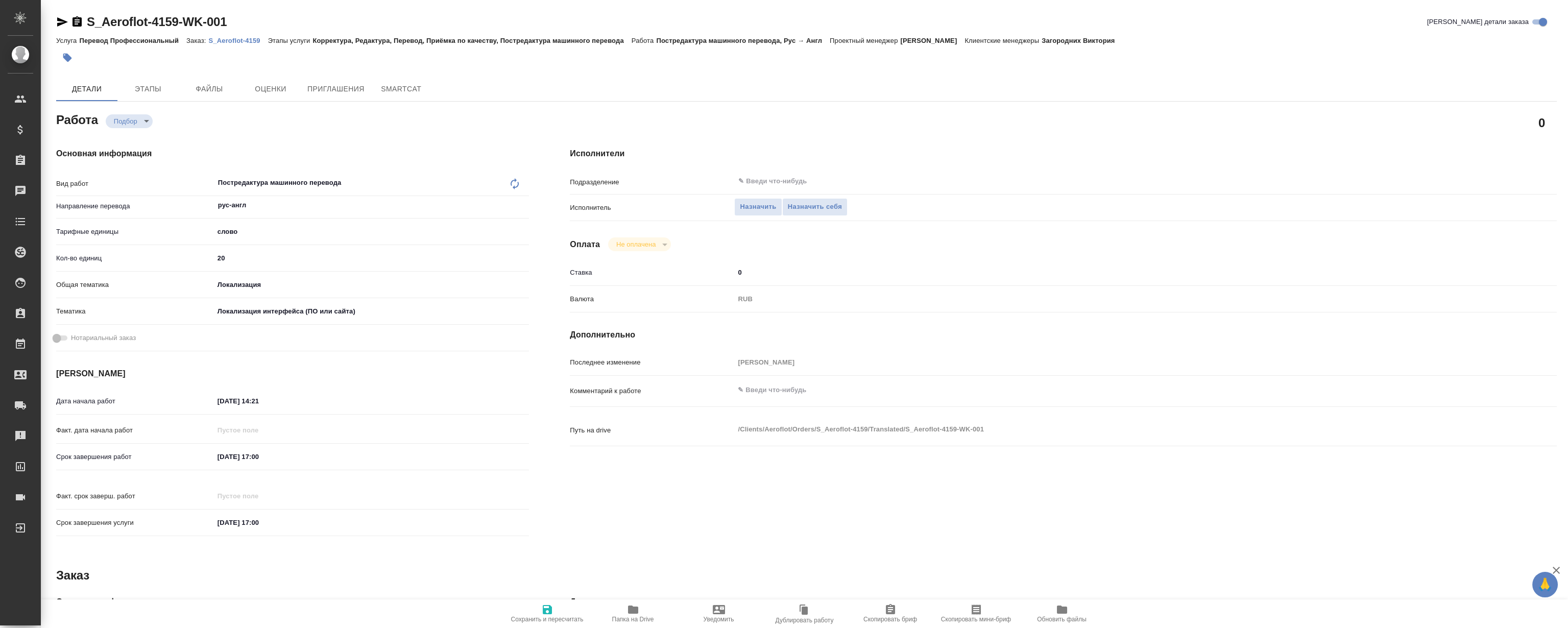
type textarea "x"
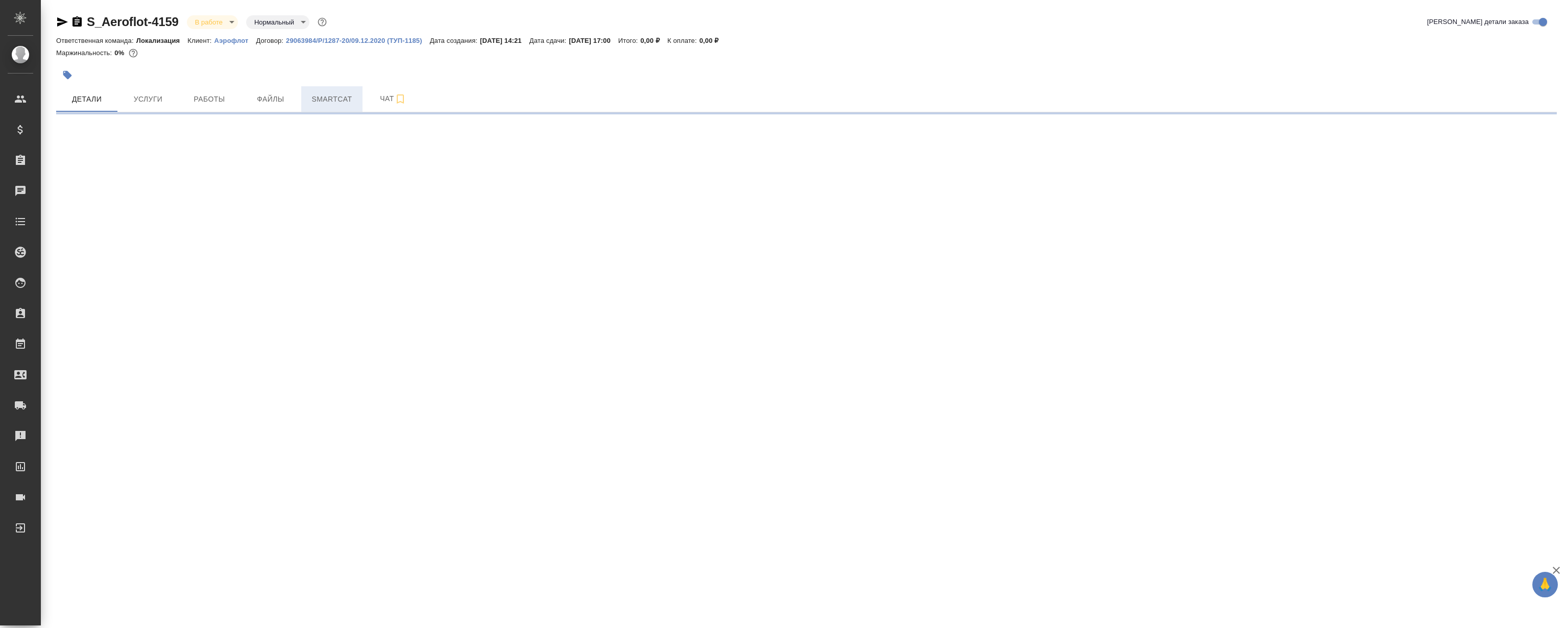
select select "RU"
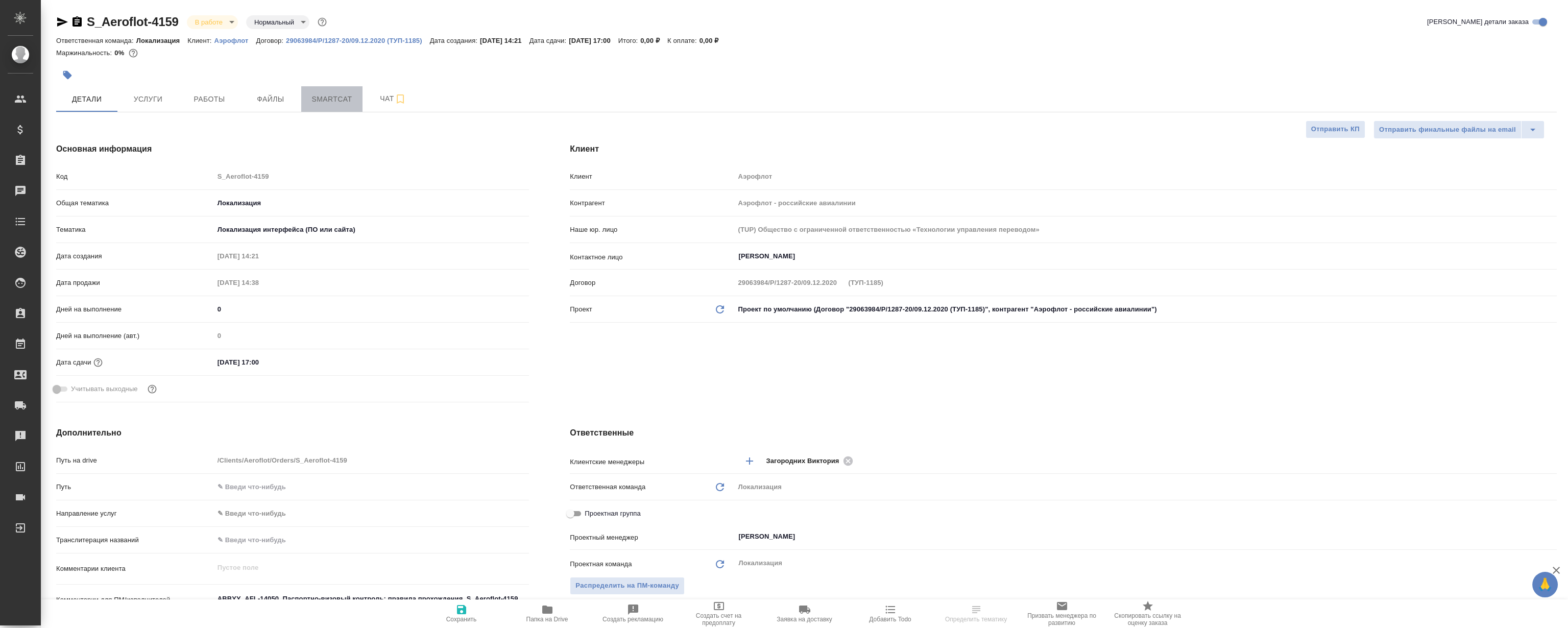
click at [337, 99] on span "Smartcat" at bounding box center [332, 99] width 49 height 13
type textarea "x"
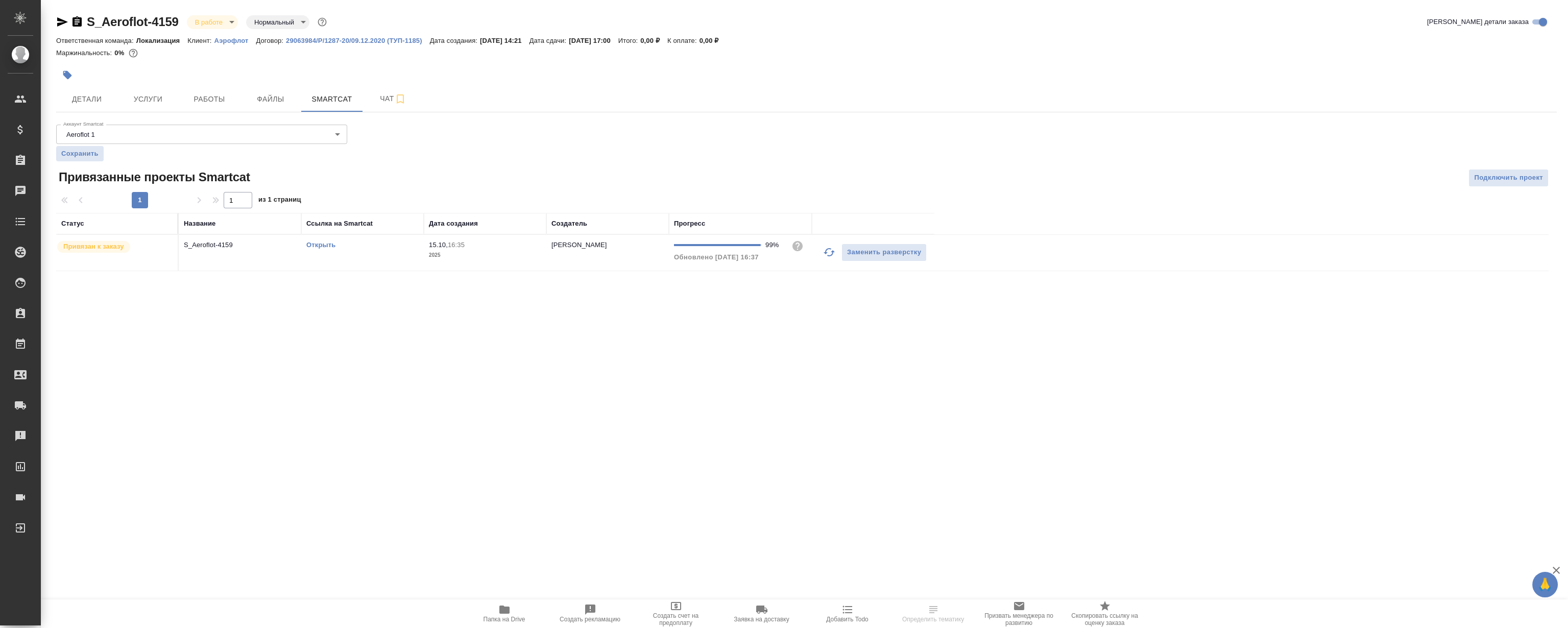
click at [326, 246] on link "Открыть" at bounding box center [321, 245] width 29 height 8
click at [196, 101] on span "Работы" at bounding box center [209, 99] width 49 height 13
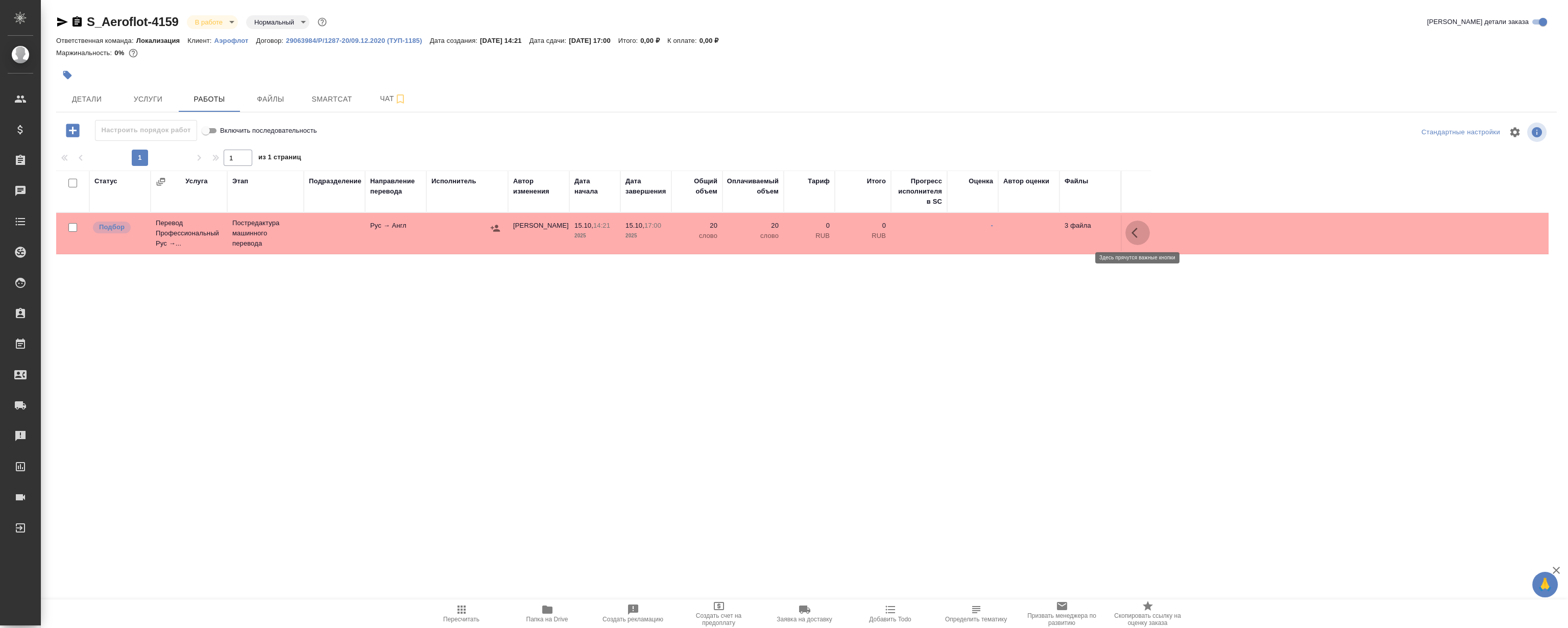
click at [1138, 232] on icon "button" at bounding box center [1137, 233] width 12 height 12
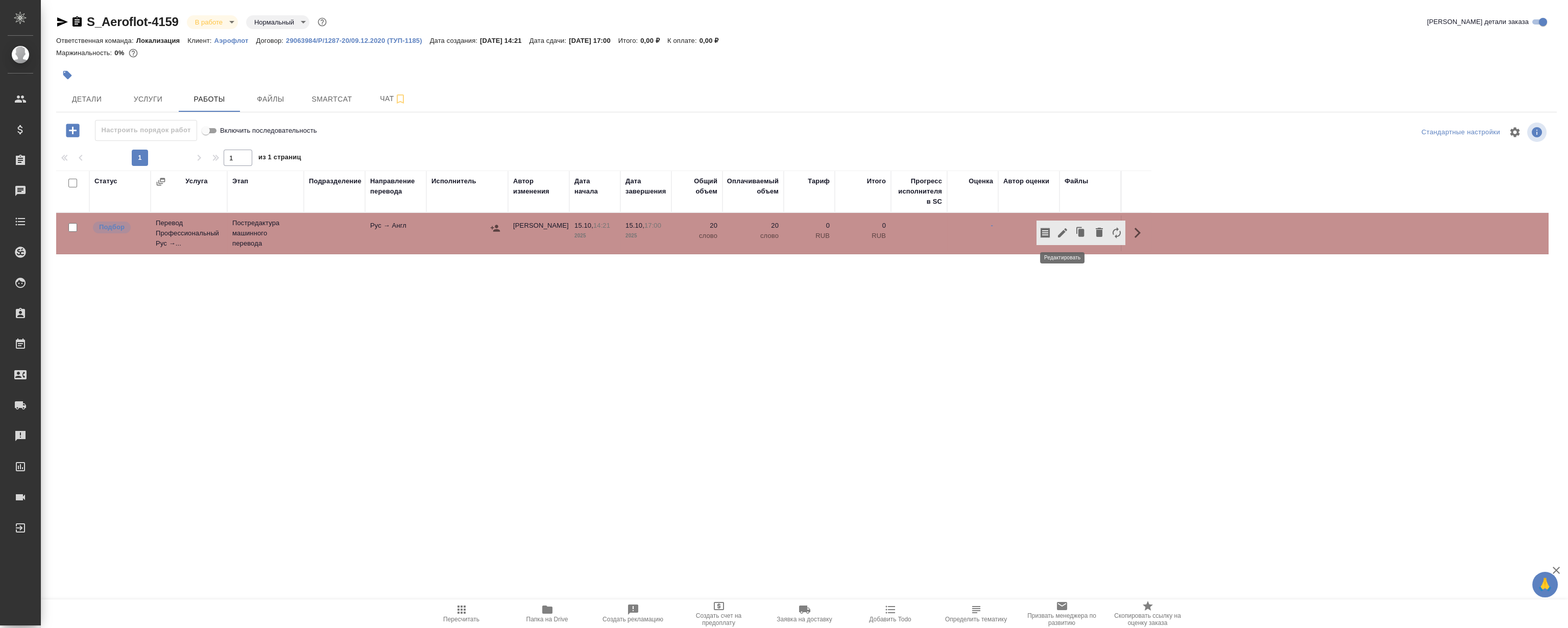
click at [1065, 234] on icon "button" at bounding box center [1062, 233] width 12 height 12
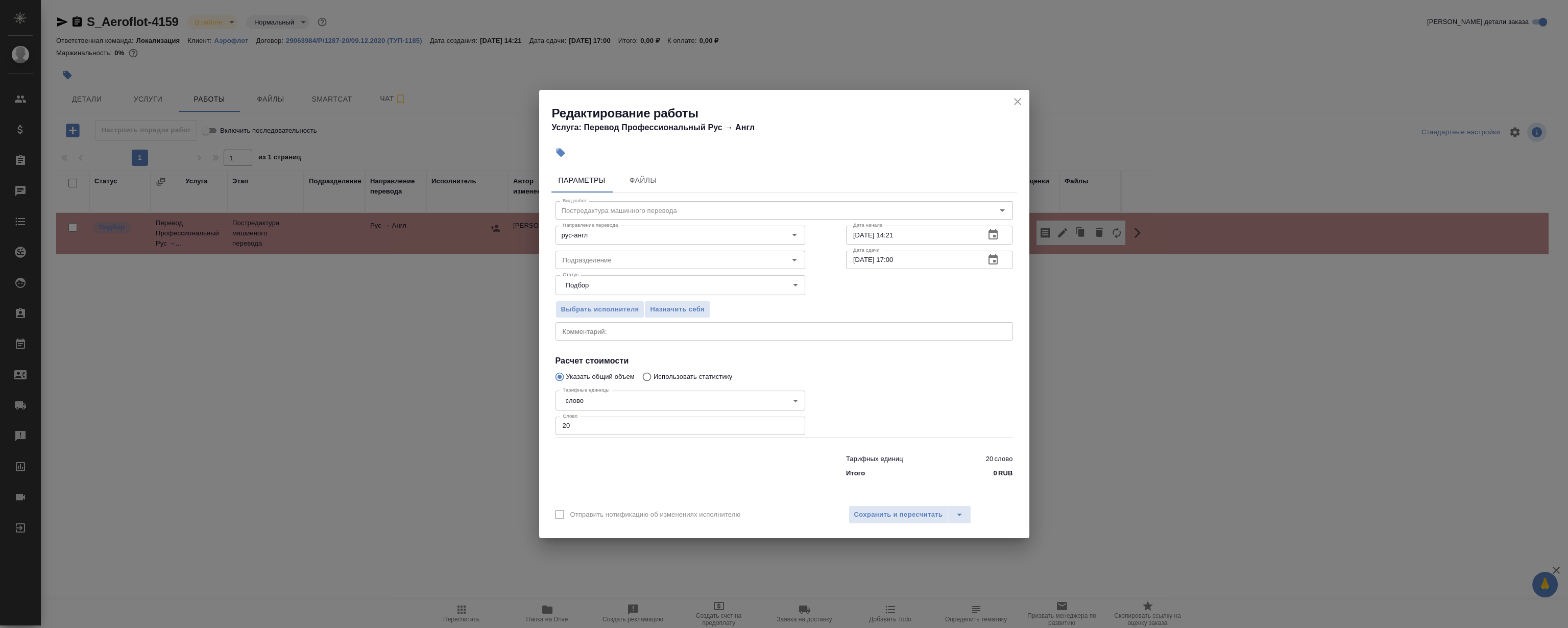
drag, startPoint x: 594, startPoint y: 432, endPoint x: 287, endPoint y: 432, distance: 307.0
click at [383, 431] on div "Редактирование работы Услуга: Перевод Профессиональный Рус → Англ Параметры Фай…" at bounding box center [784, 314] width 1568 height 628
type input "1"
click at [983, 393] on div at bounding box center [929, 411] width 208 height 91
click at [876, 511] on span "Сохранить и пересчитать" at bounding box center [898, 515] width 89 height 12
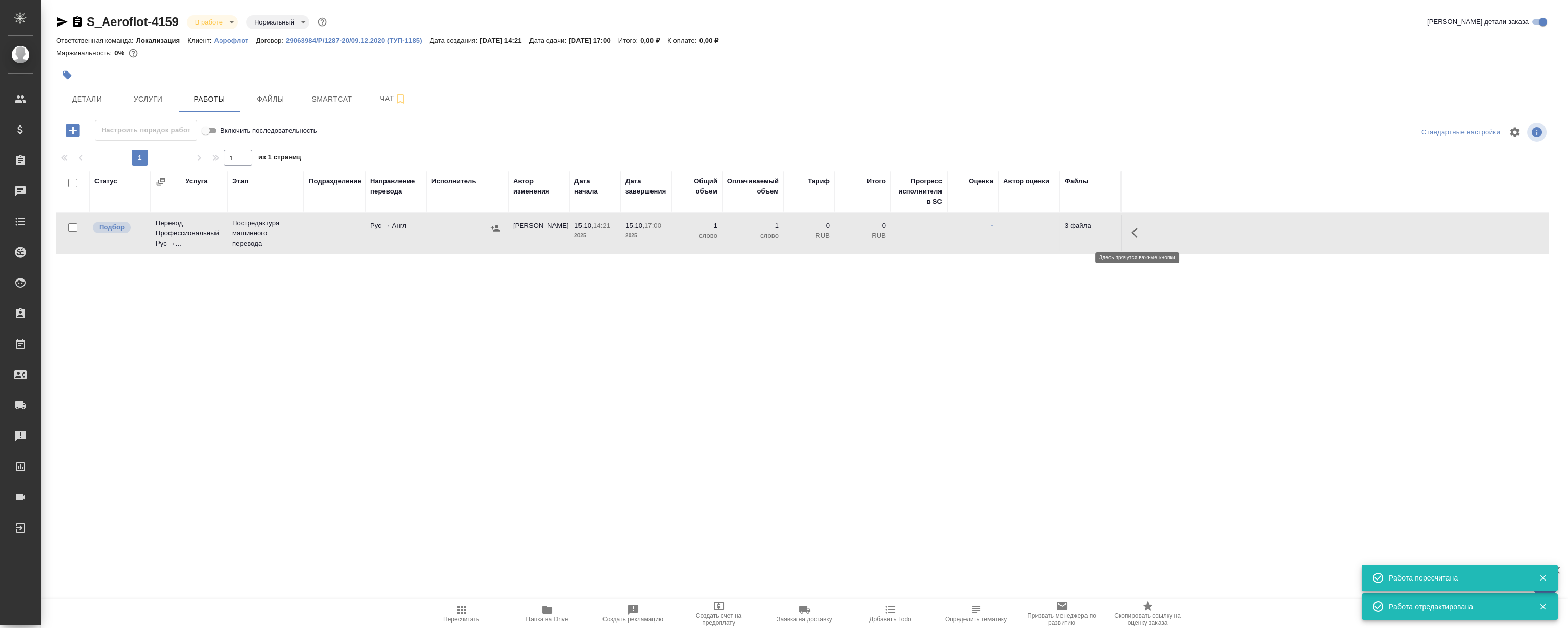
click at [1133, 232] on icon "button" at bounding box center [1137, 233] width 12 height 12
click at [1062, 233] on icon "button" at bounding box center [1062, 232] width 9 height 9
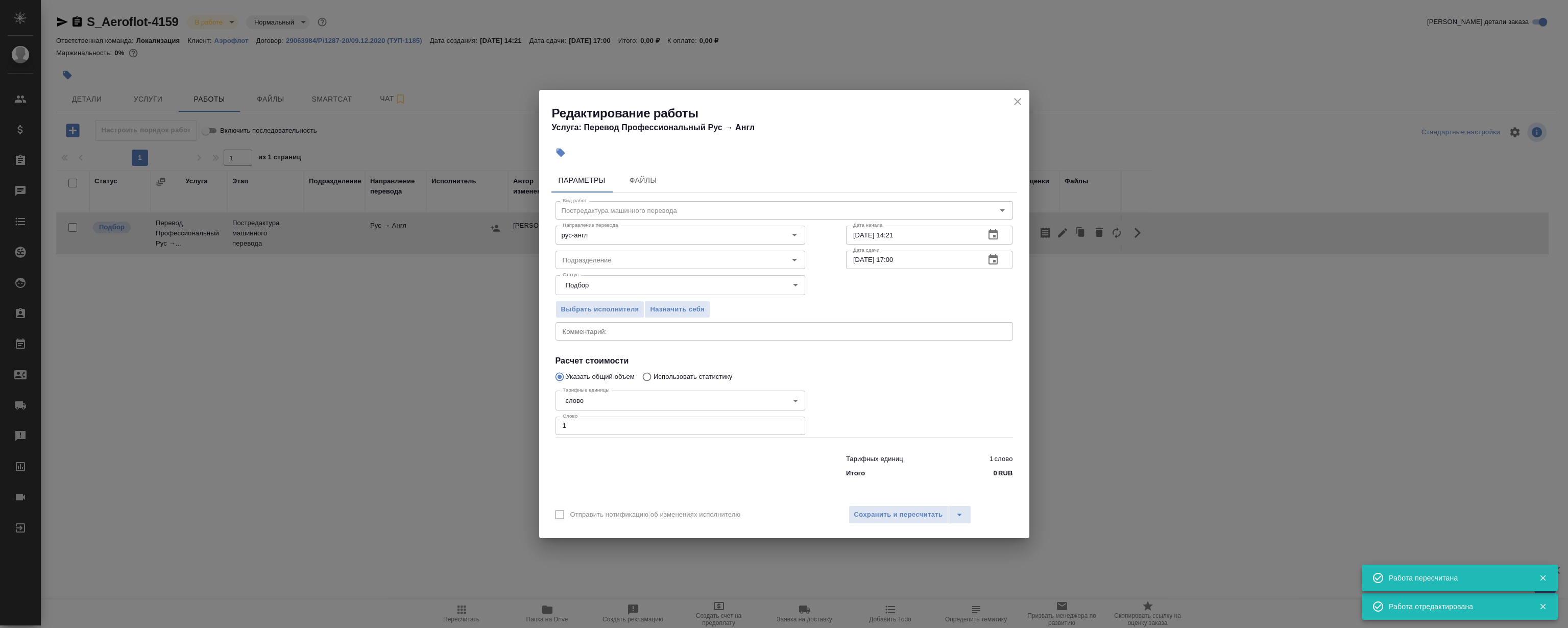
click at [669, 320] on div "Выбрать исполнителя Назначить себя" at bounding box center [680, 308] width 291 height 62
click at [678, 309] on span "Назначить себя" at bounding box center [677, 310] width 54 height 12
click at [1016, 101] on icon "close" at bounding box center [1017, 101] width 7 height 7
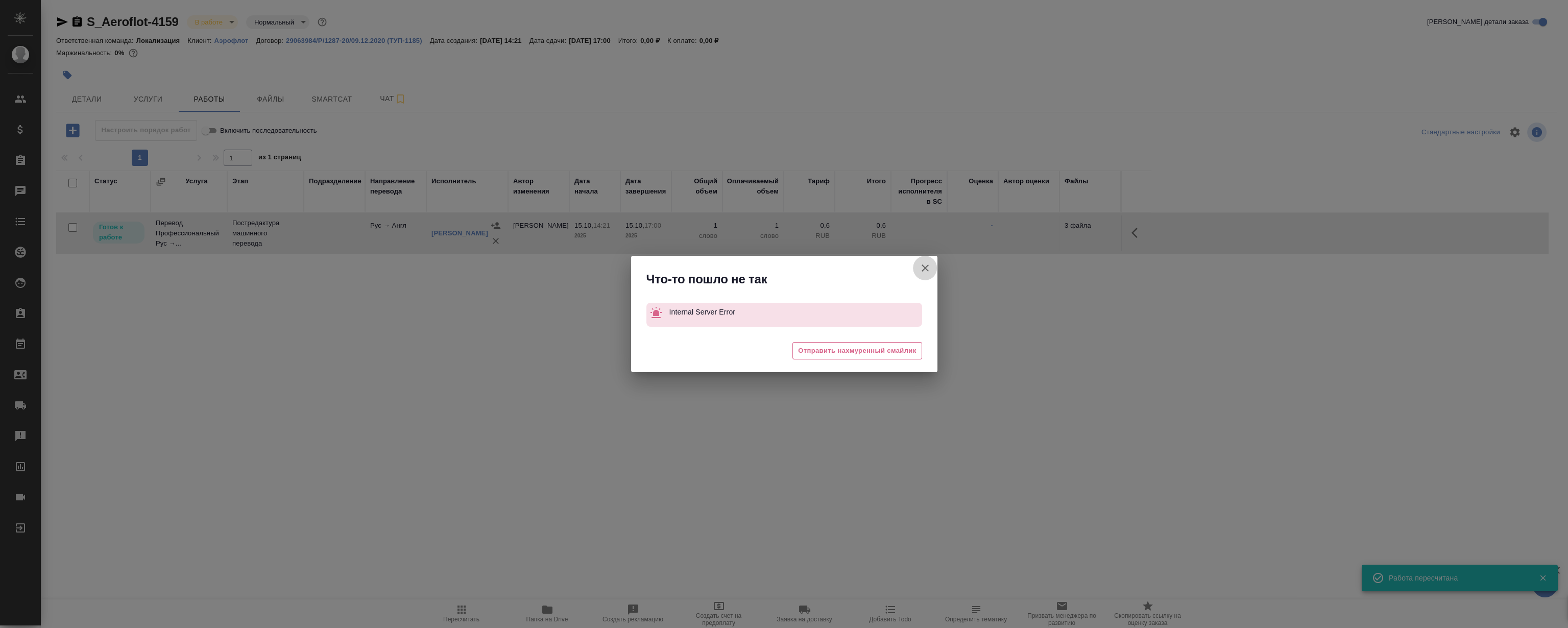
click at [922, 266] on icon "button" at bounding box center [924, 268] width 7 height 7
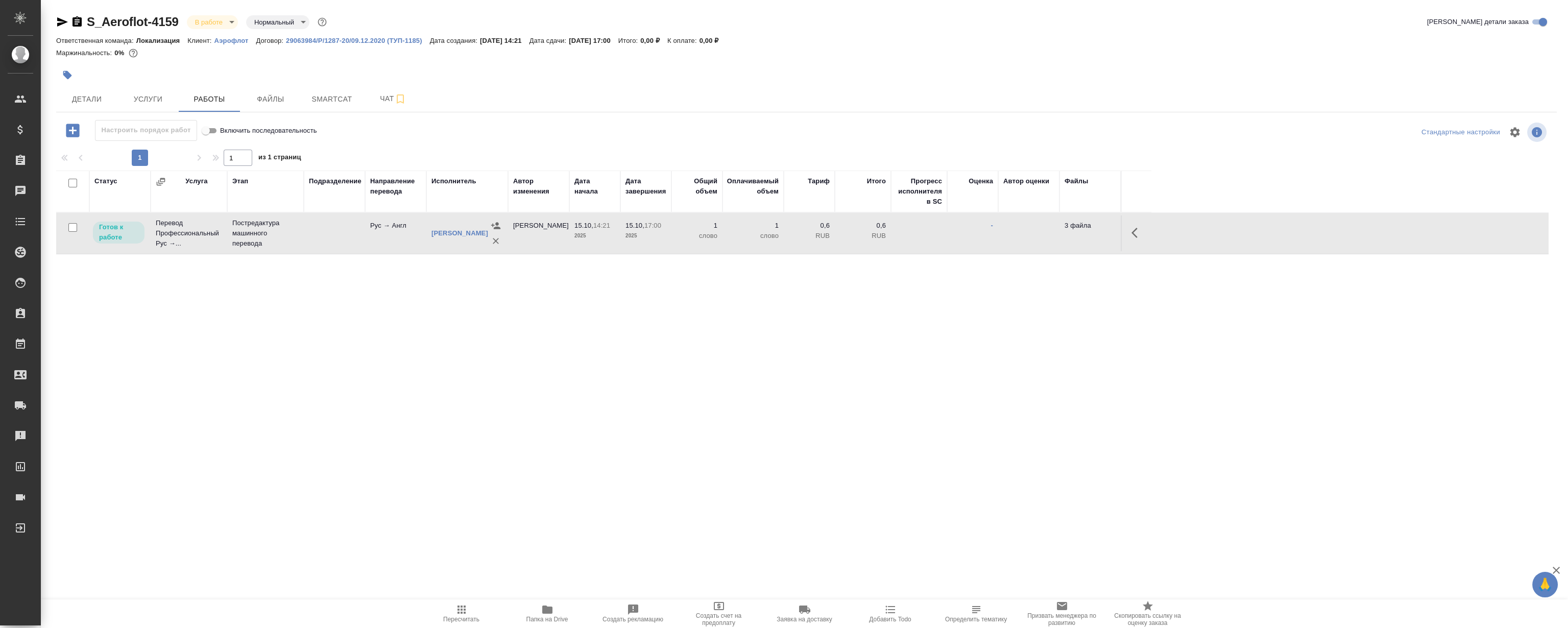
click at [1137, 227] on icon "button" at bounding box center [1137, 233] width 12 height 12
click at [1062, 232] on icon "button" at bounding box center [1062, 232] width 9 height 9
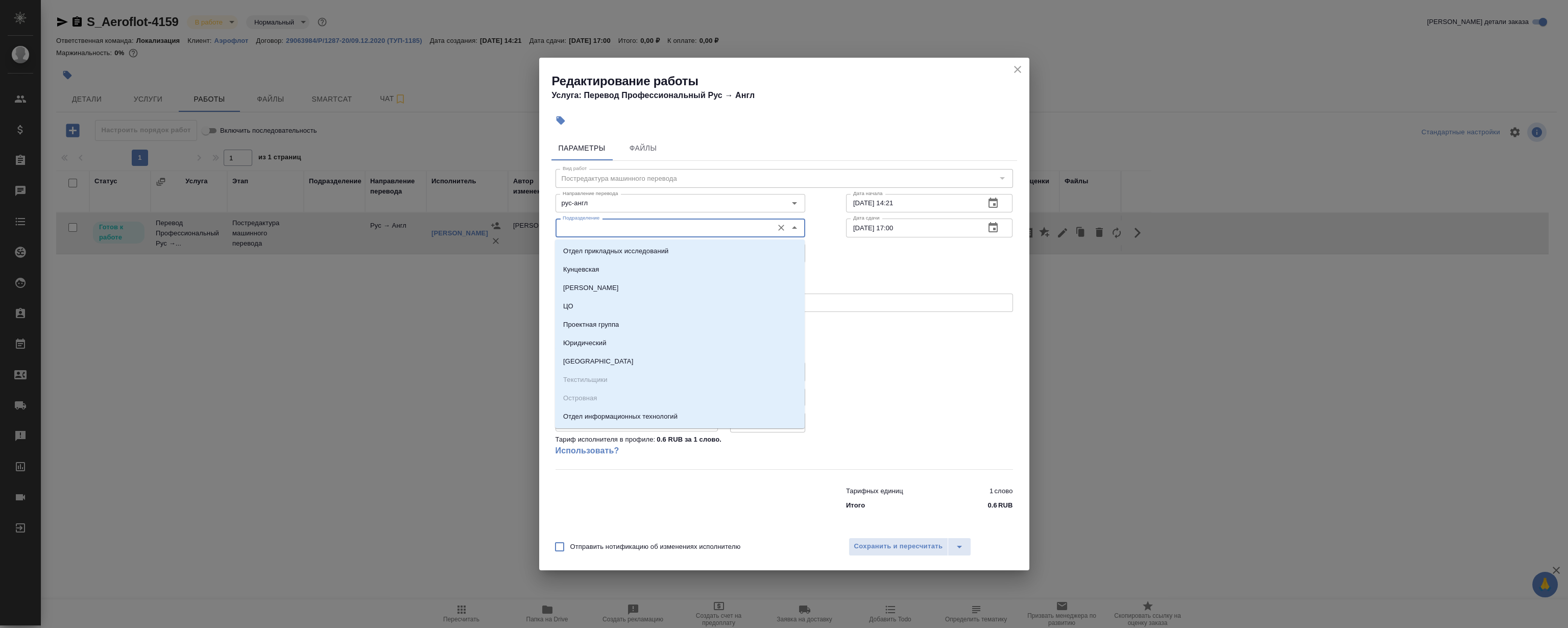
click at [618, 231] on input "Подразделение" at bounding box center [663, 228] width 209 height 12
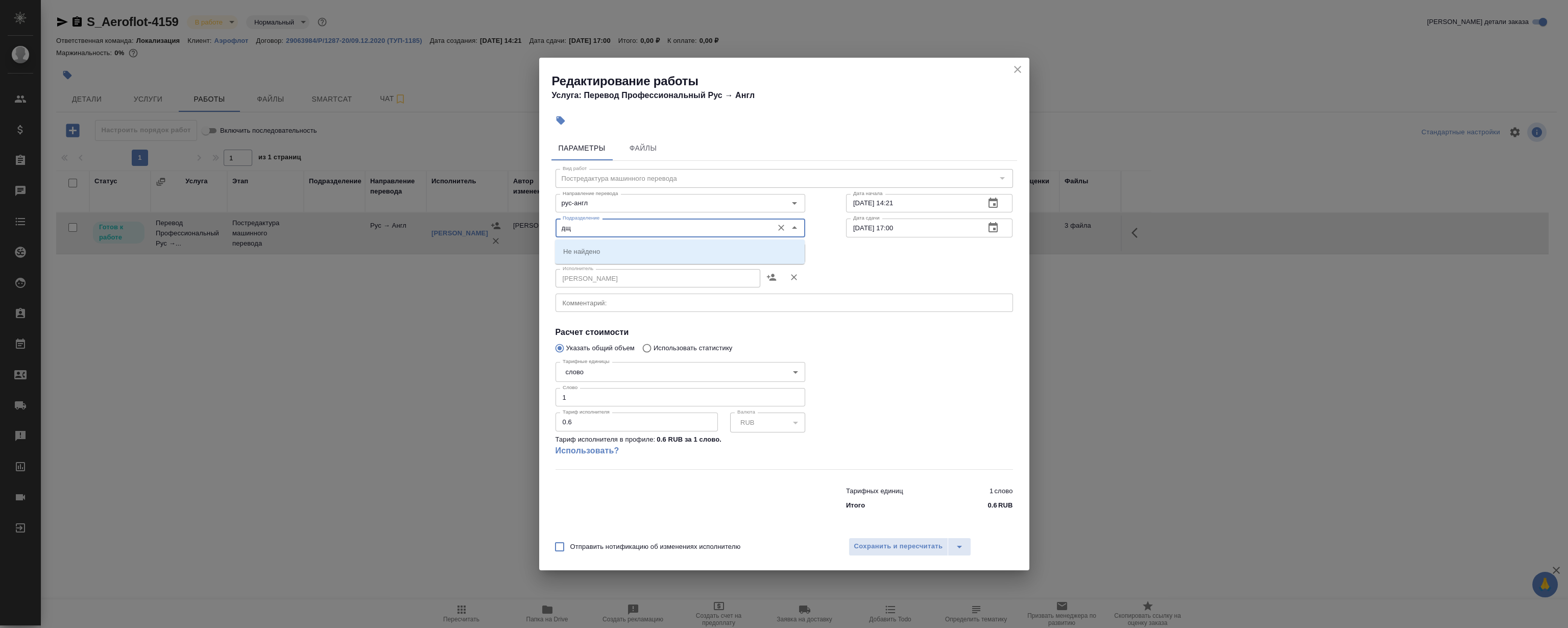
drag, startPoint x: 622, startPoint y: 228, endPoint x: 243, endPoint y: 250, distance: 379.6
click at [243, 250] on div "Редактирование работы Услуга: Перевод Профессиональный Рус → Англ Параметры Фай…" at bounding box center [784, 314] width 1568 height 628
click at [578, 251] on p "LocQA" at bounding box center [574, 251] width 20 height 10
type input "LocQA"
click at [589, 250] on body "🙏 .cls-1 fill:#fff; AWATERA Magerramov Ruslan Клиенты Спецификации Заказы 0 Чат…" at bounding box center [784, 314] width 1568 height 628
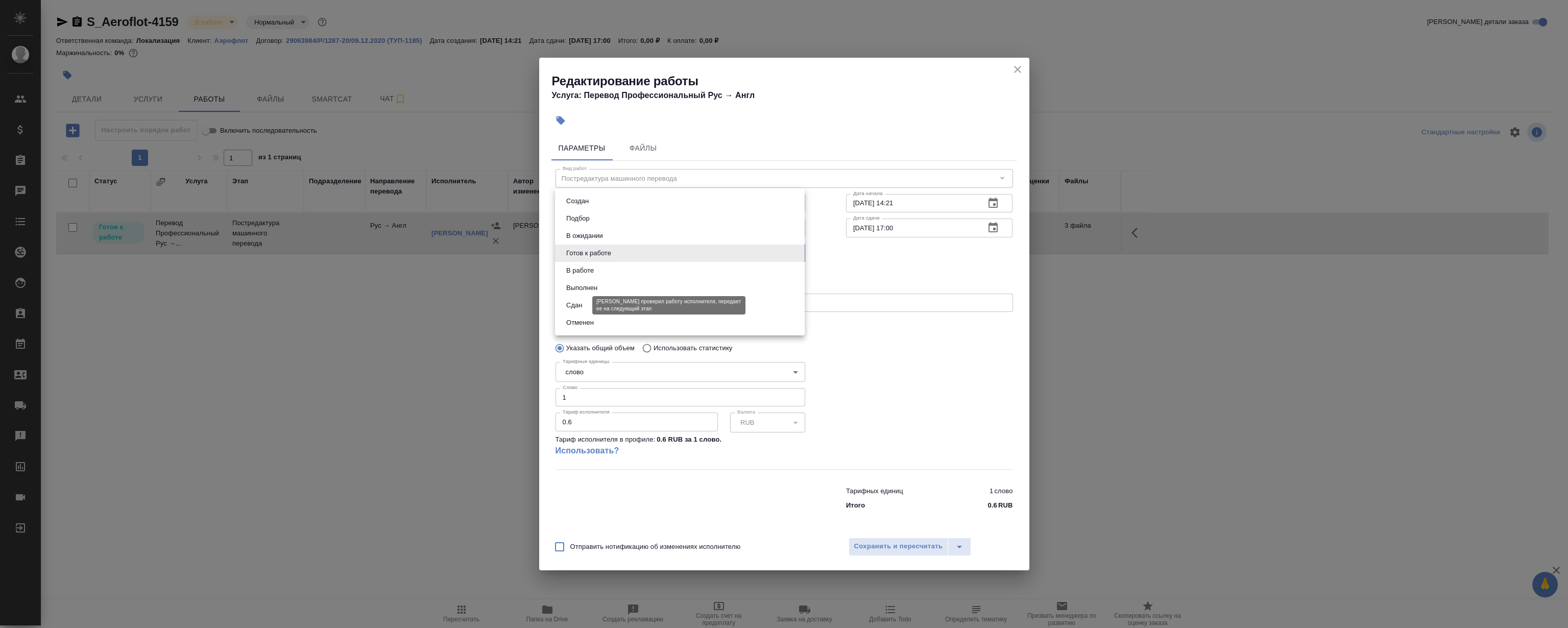
click at [585, 309] on button "Сдан" at bounding box center [575, 305] width 22 height 11
type input "closed"
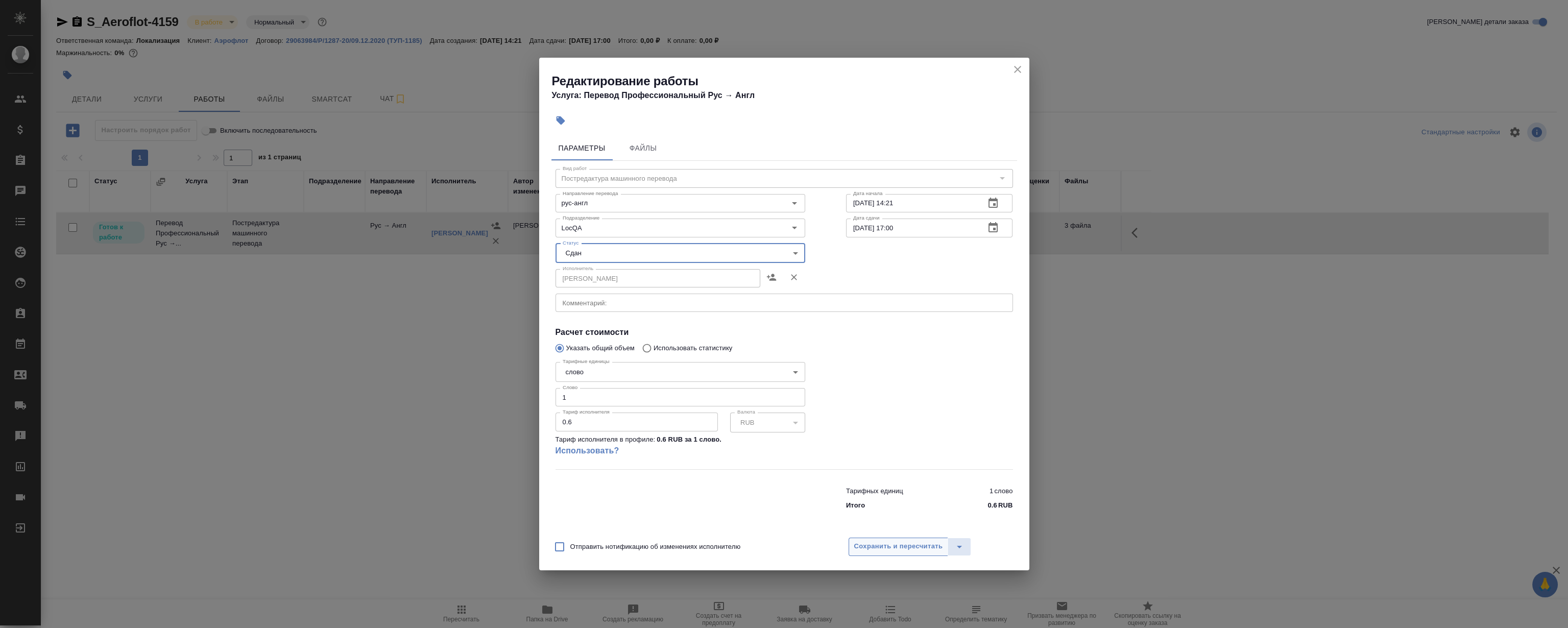
click at [929, 547] on span "Сохранить и пересчитать" at bounding box center [898, 547] width 89 height 12
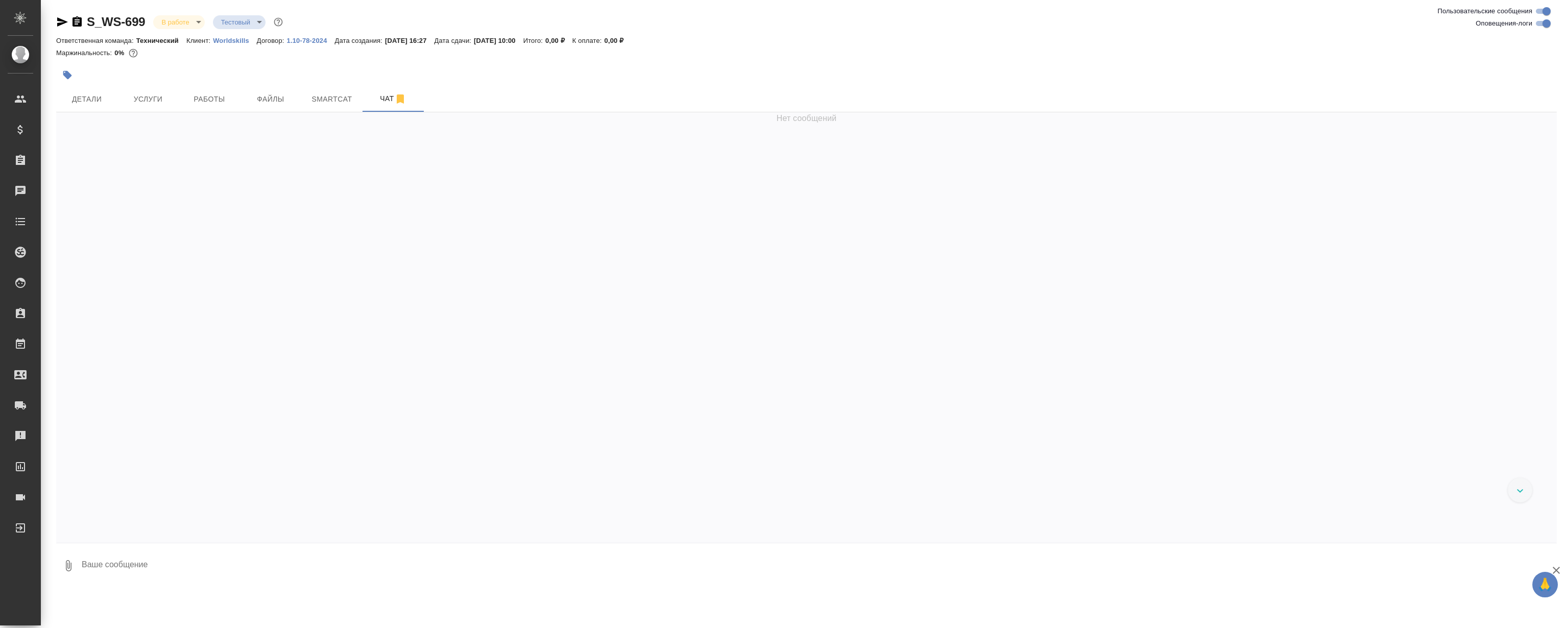
scroll to position [14913, 0]
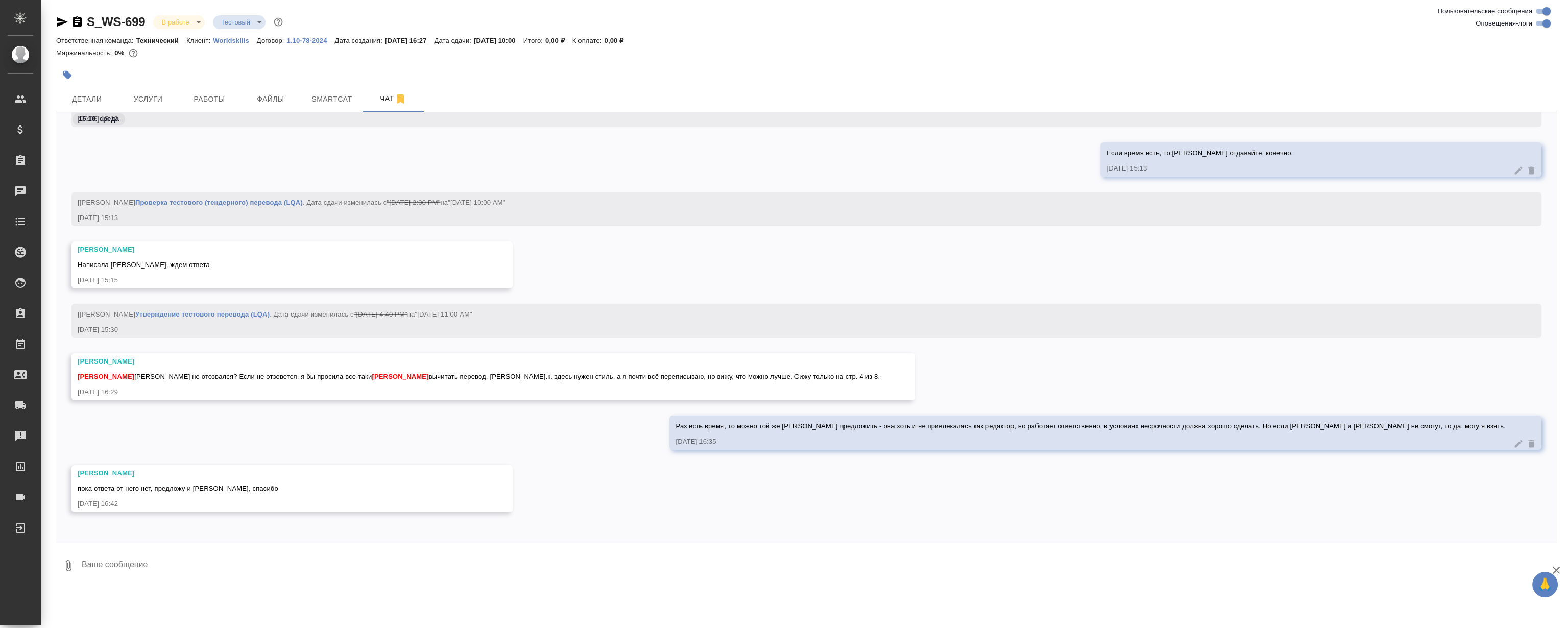
click at [602, 468] on div "[PERSON_NAME] пока ответа от него нет, предложу и [PERSON_NAME], спасибо [DATE]…" at bounding box center [806, 496] width 1501 height 62
click at [606, 454] on div "Раз есть время, то можно той же [PERSON_NAME] предложить - она хоть и не привле…" at bounding box center [806, 441] width 1501 height 50
